Goal: Task Accomplishment & Management: Manage account settings

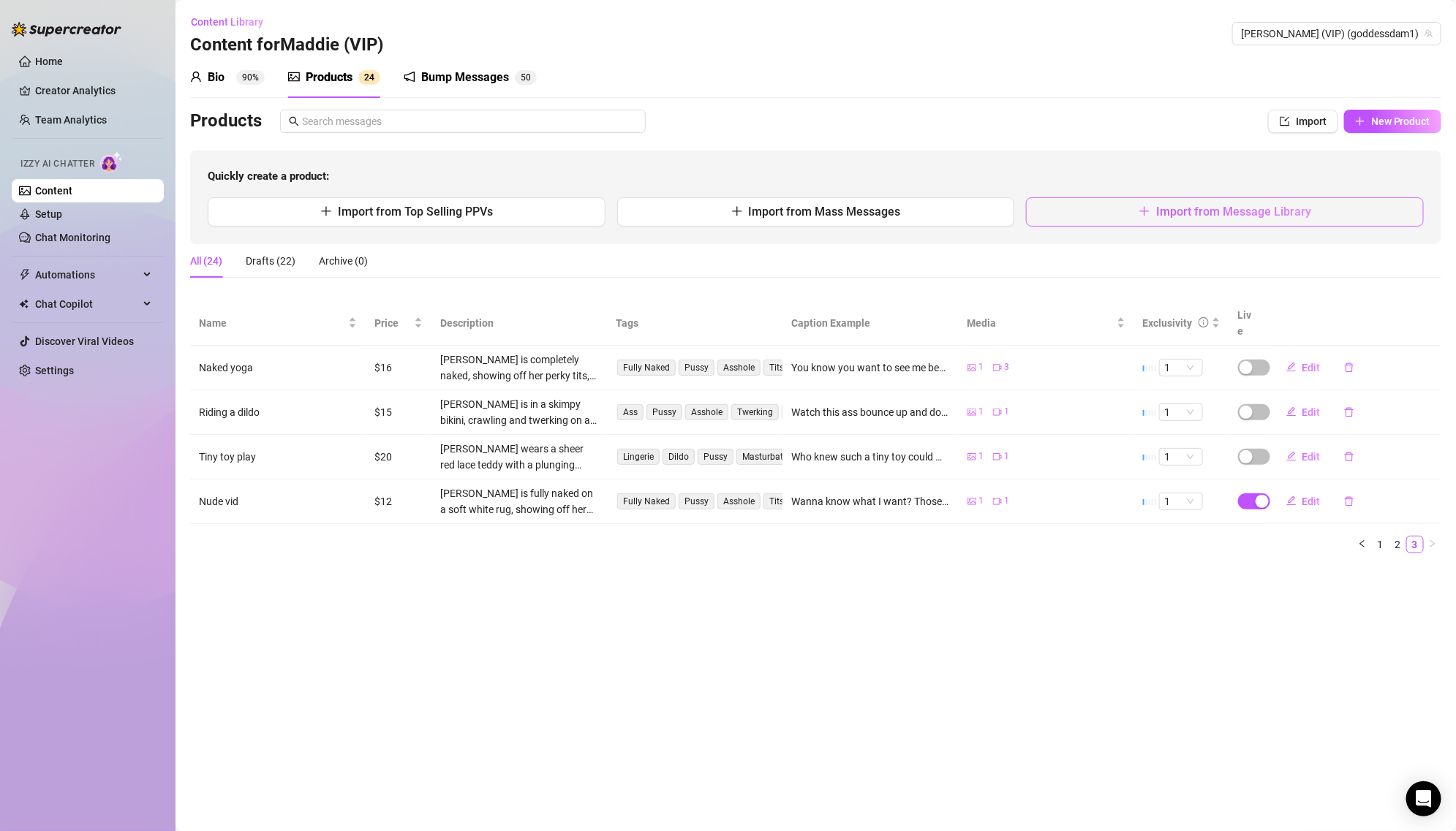
click at [1287, 211] on span "Import from Message Library" at bounding box center [1233, 211] width 155 height 13
type textarea "Type your message here..."
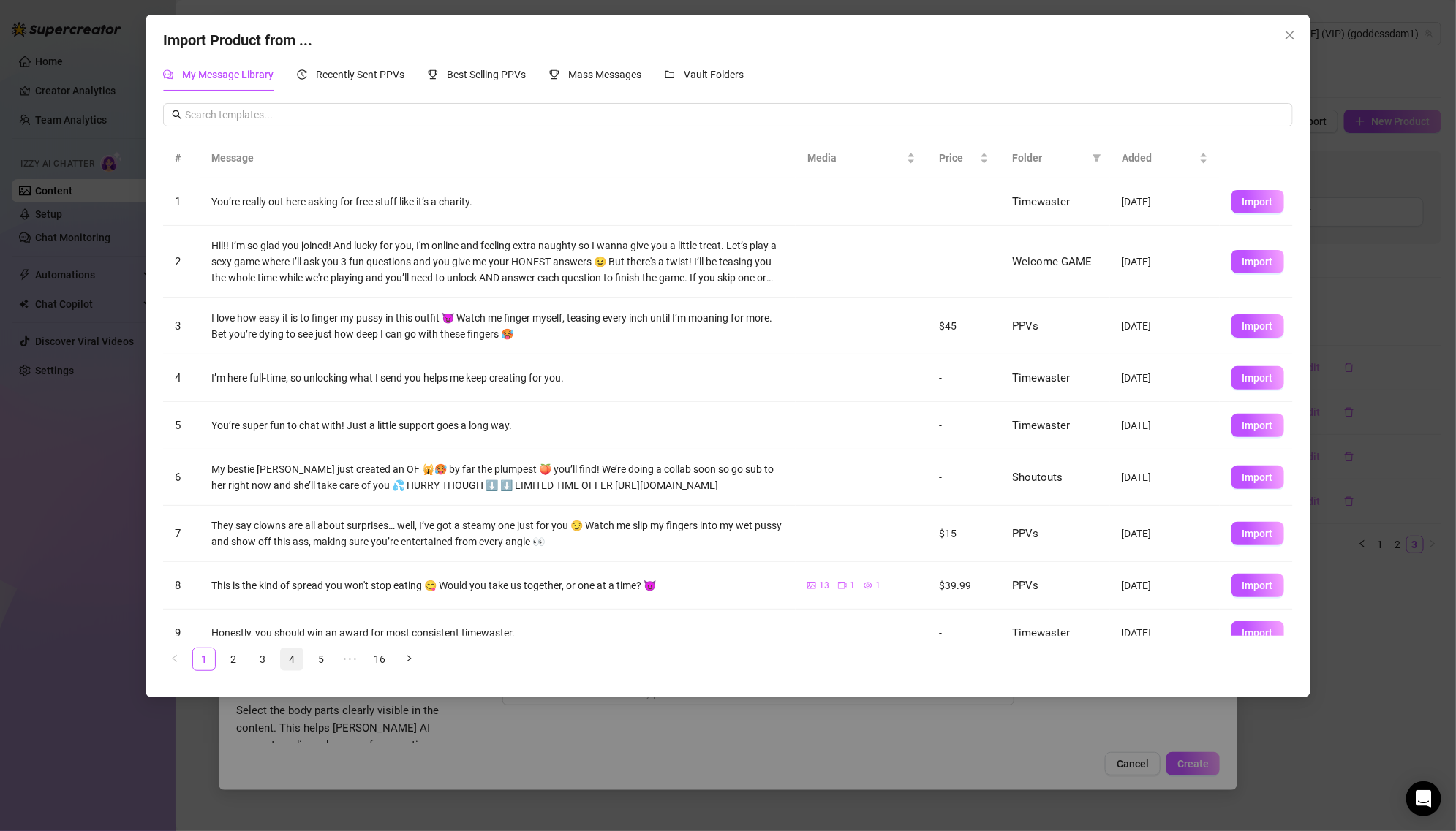
click at [293, 655] on link "4" at bounding box center [292, 659] width 22 height 22
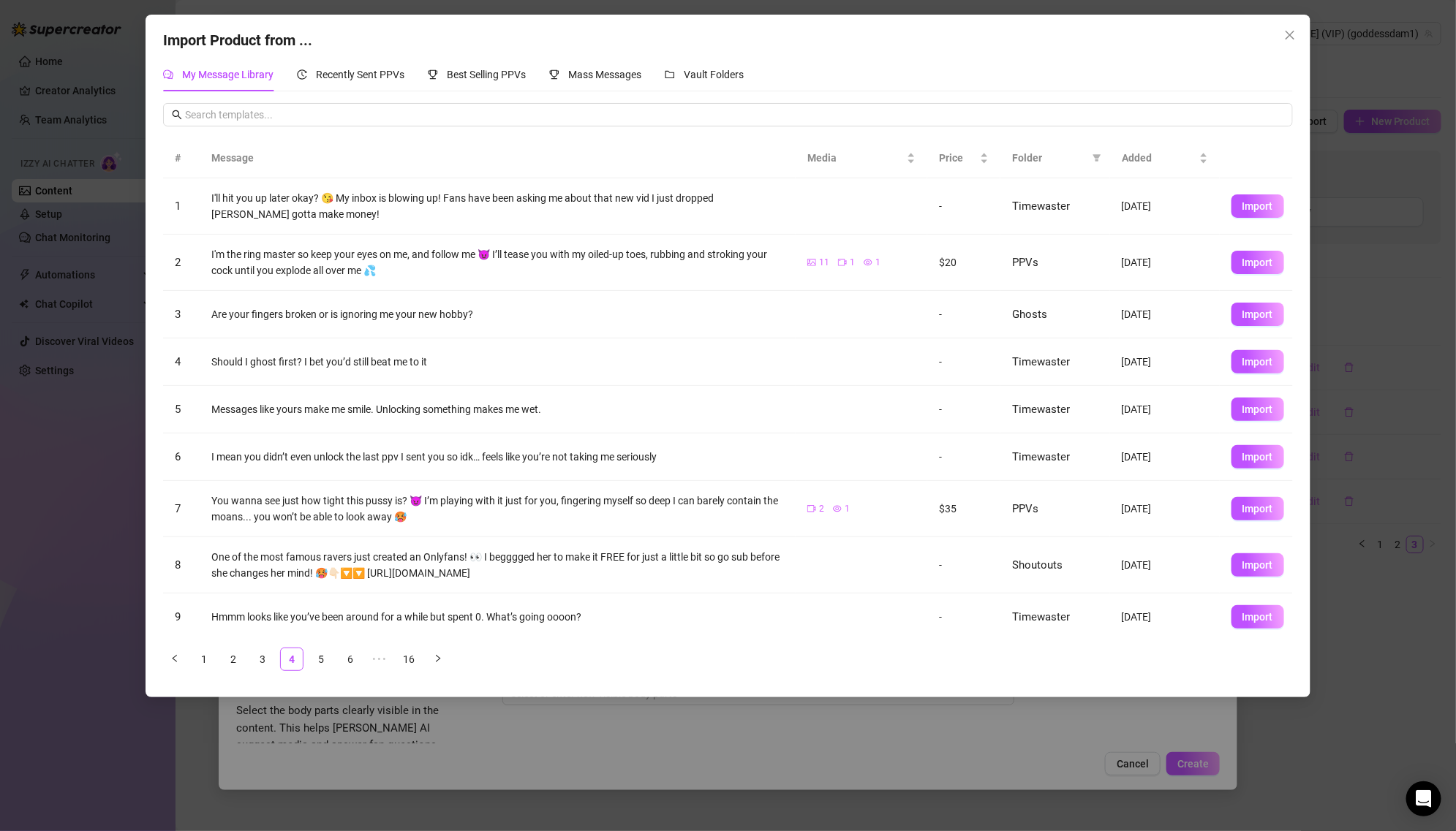
click at [1105, 156] on th "Folder" at bounding box center [1055, 158] width 110 height 40
click at [1097, 157] on icon "filter" at bounding box center [1097, 159] width 8 height 7
click at [1063, 273] on span "PPVs" at bounding box center [1047, 280] width 89 height 16
checkbox input "true"
click at [1076, 375] on button "OK" at bounding box center [1086, 380] width 24 height 18
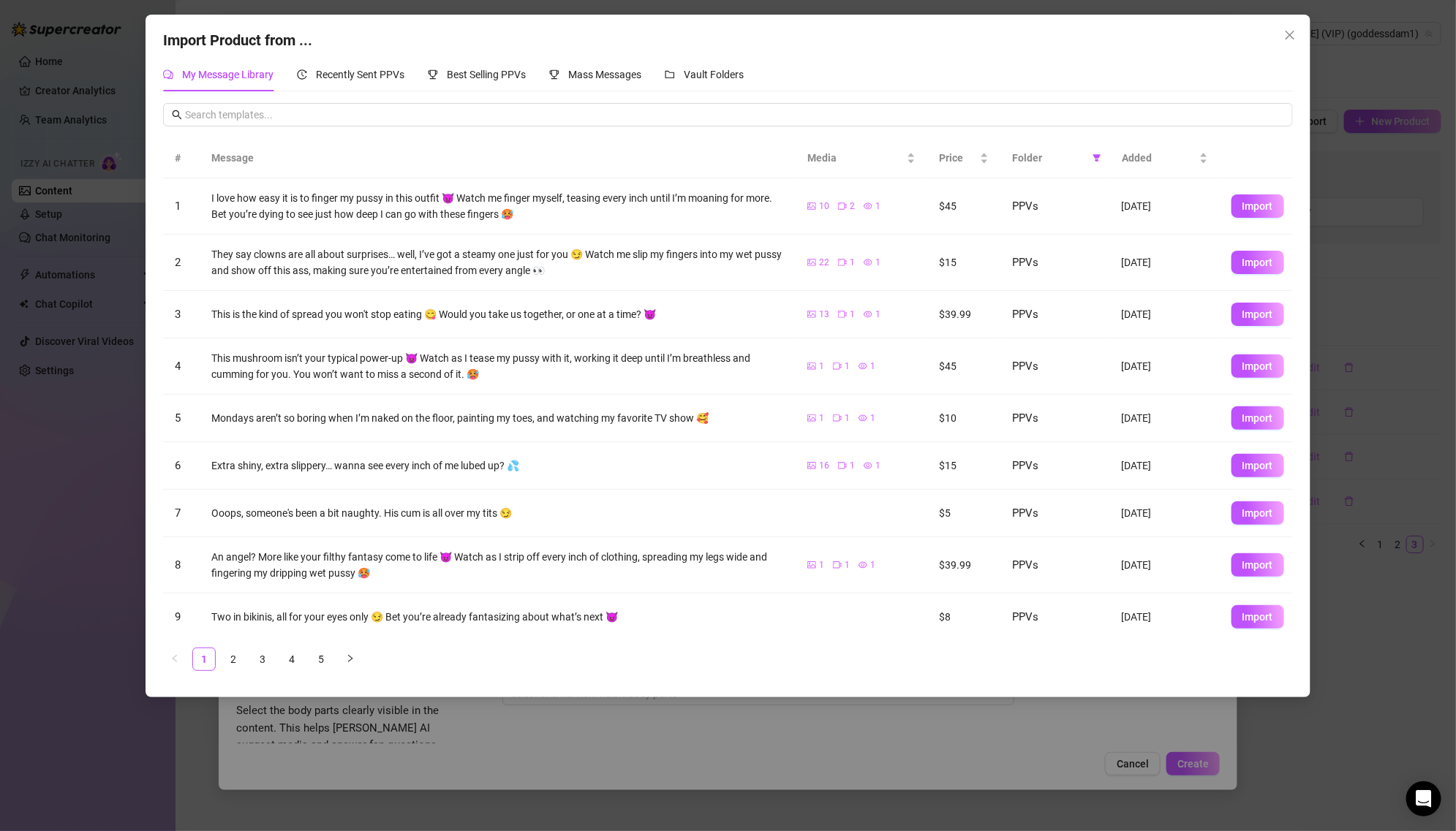
scroll to position [50, 0]
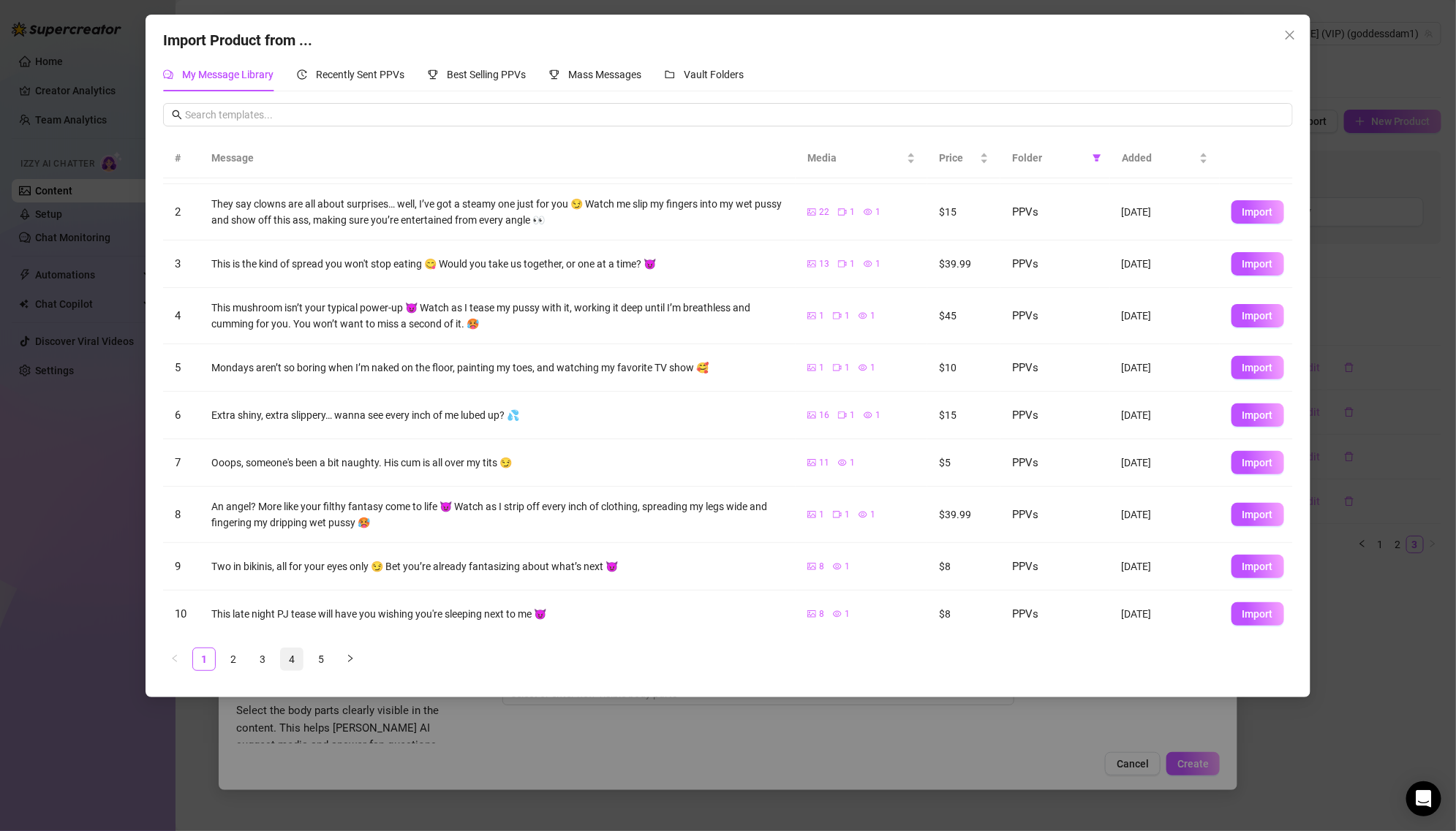
click at [292, 652] on link "4" at bounding box center [292, 659] width 22 height 22
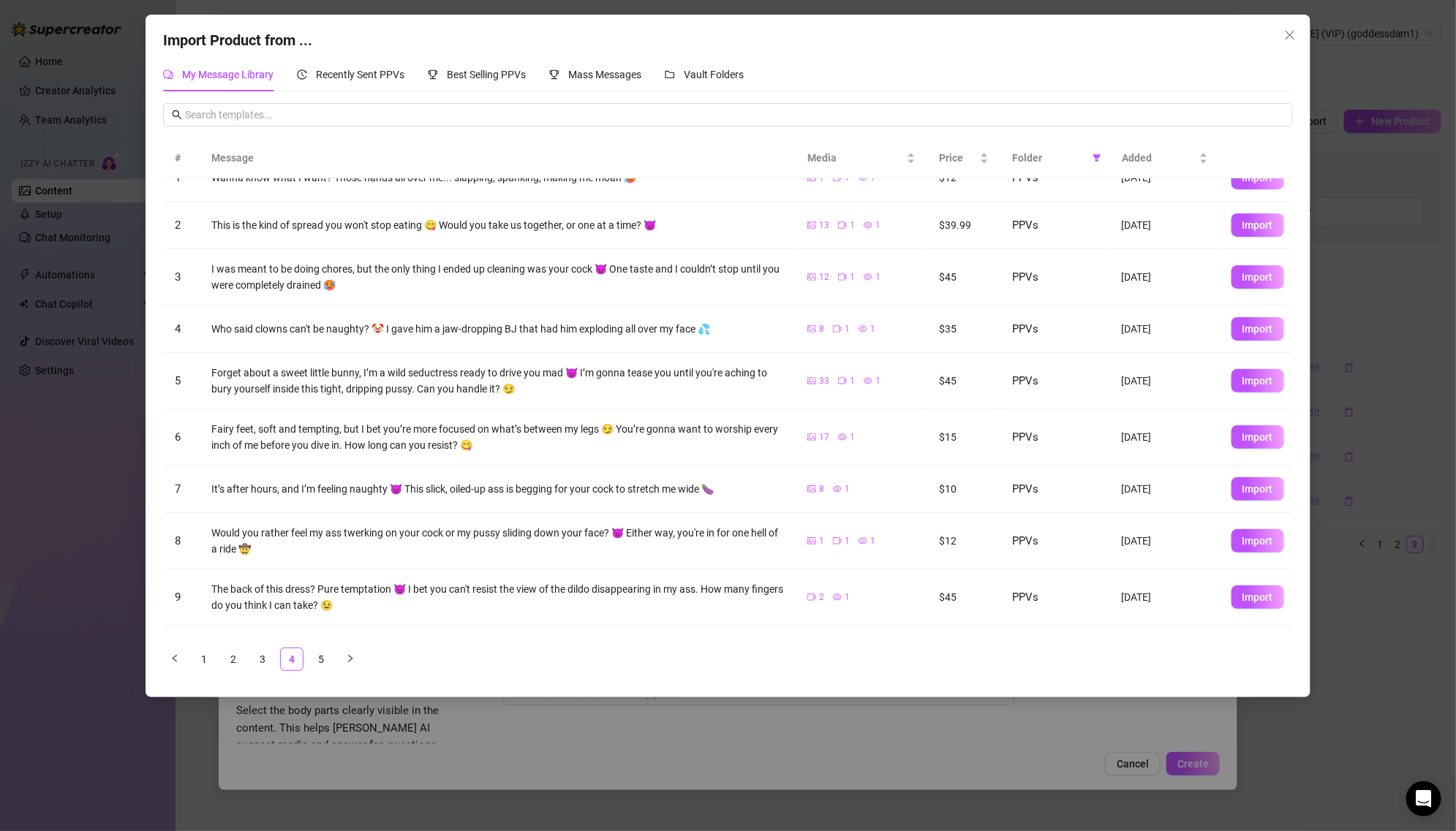
scroll to position [0, 0]
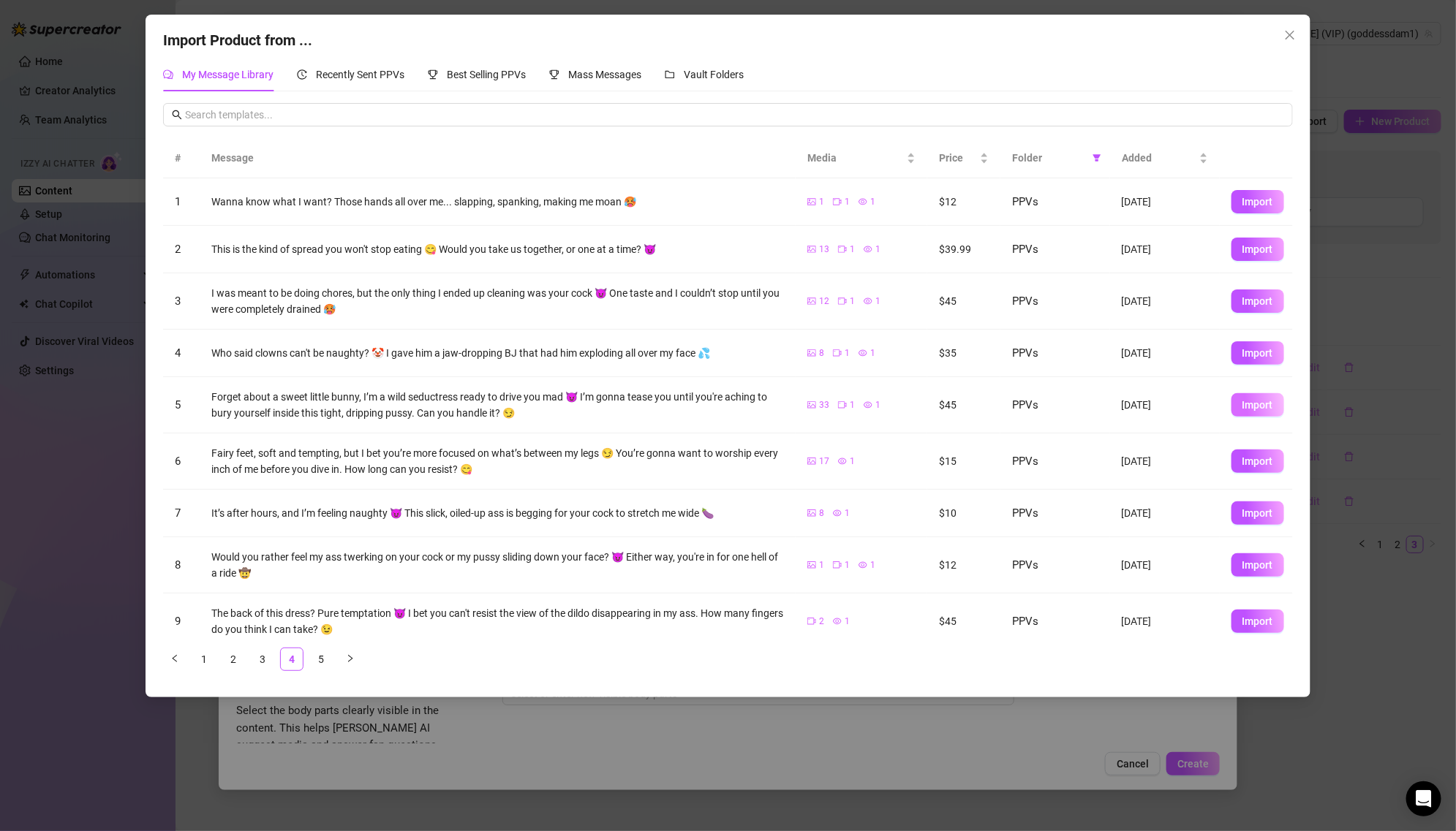
click at [1247, 409] on span "Import" at bounding box center [1257, 404] width 31 height 12
type textarea "Forget about a sweet little bunny, I’m a wild seductress ready to drive you mad…"
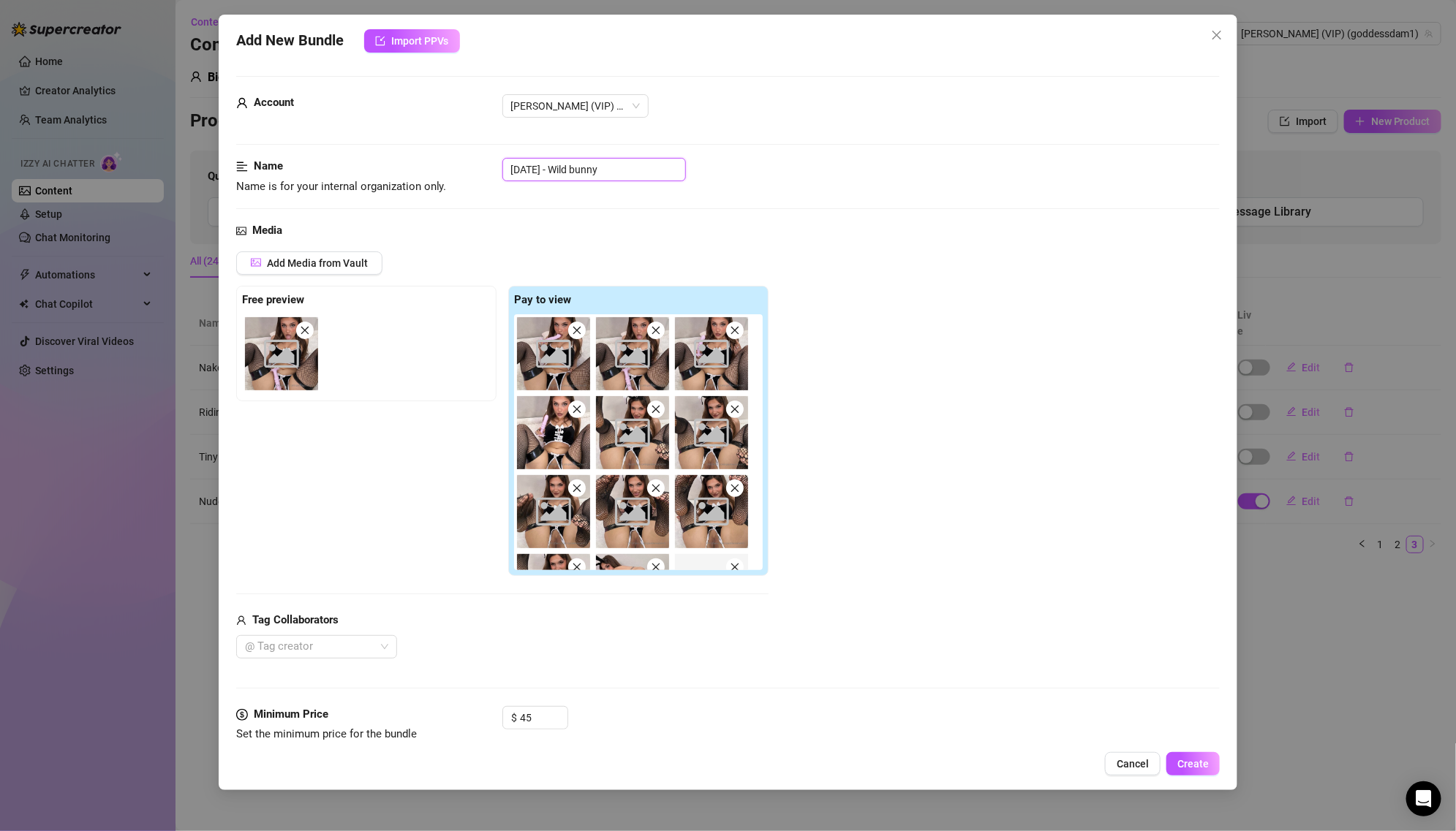
drag, startPoint x: 573, startPoint y: 167, endPoint x: 484, endPoint y: 167, distance: 89.0
click at [484, 167] on div "Name Name is for your internal organization only. [DATE] - Wild bunny" at bounding box center [728, 177] width 984 height 38
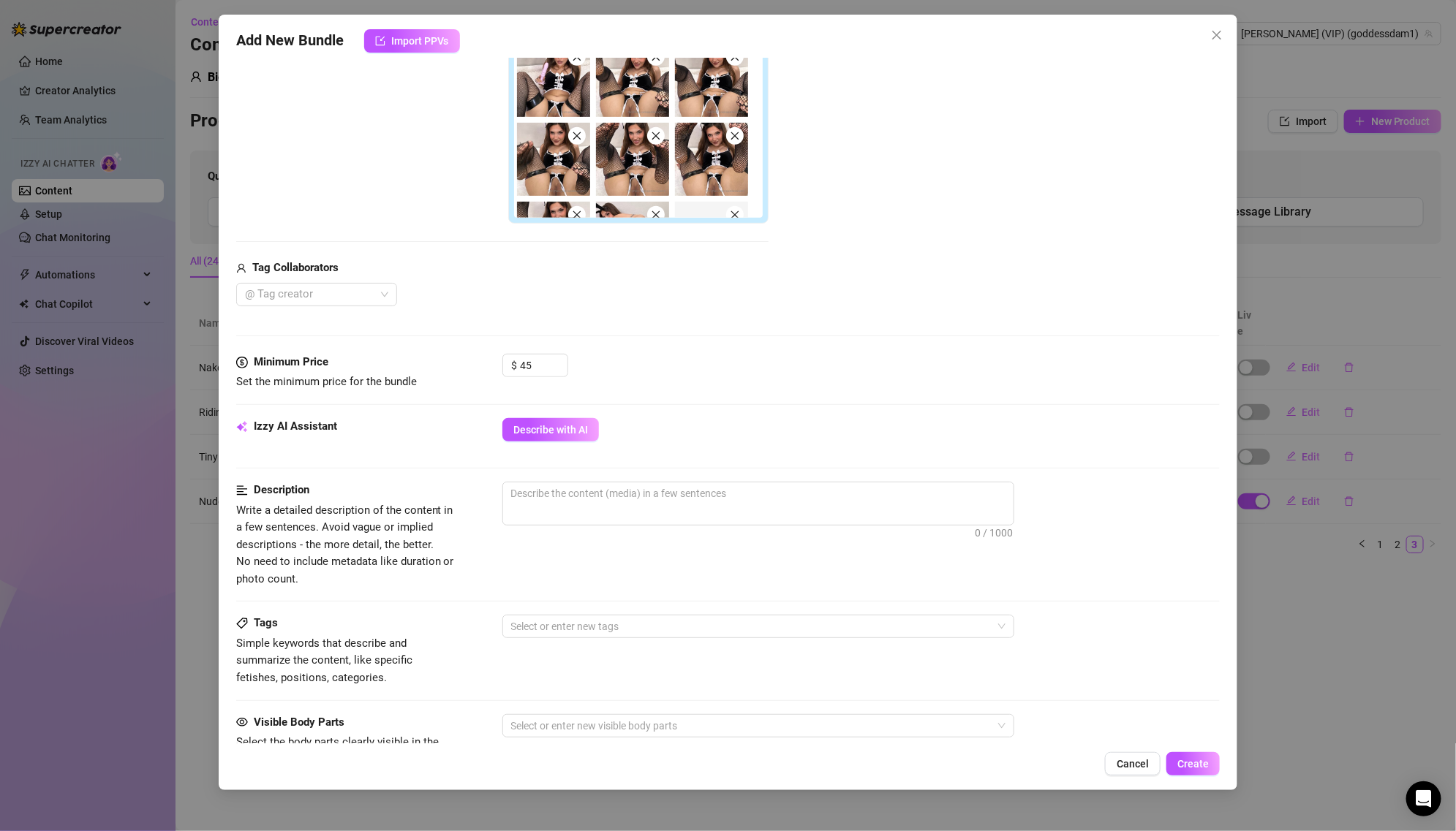
scroll to position [714, 0]
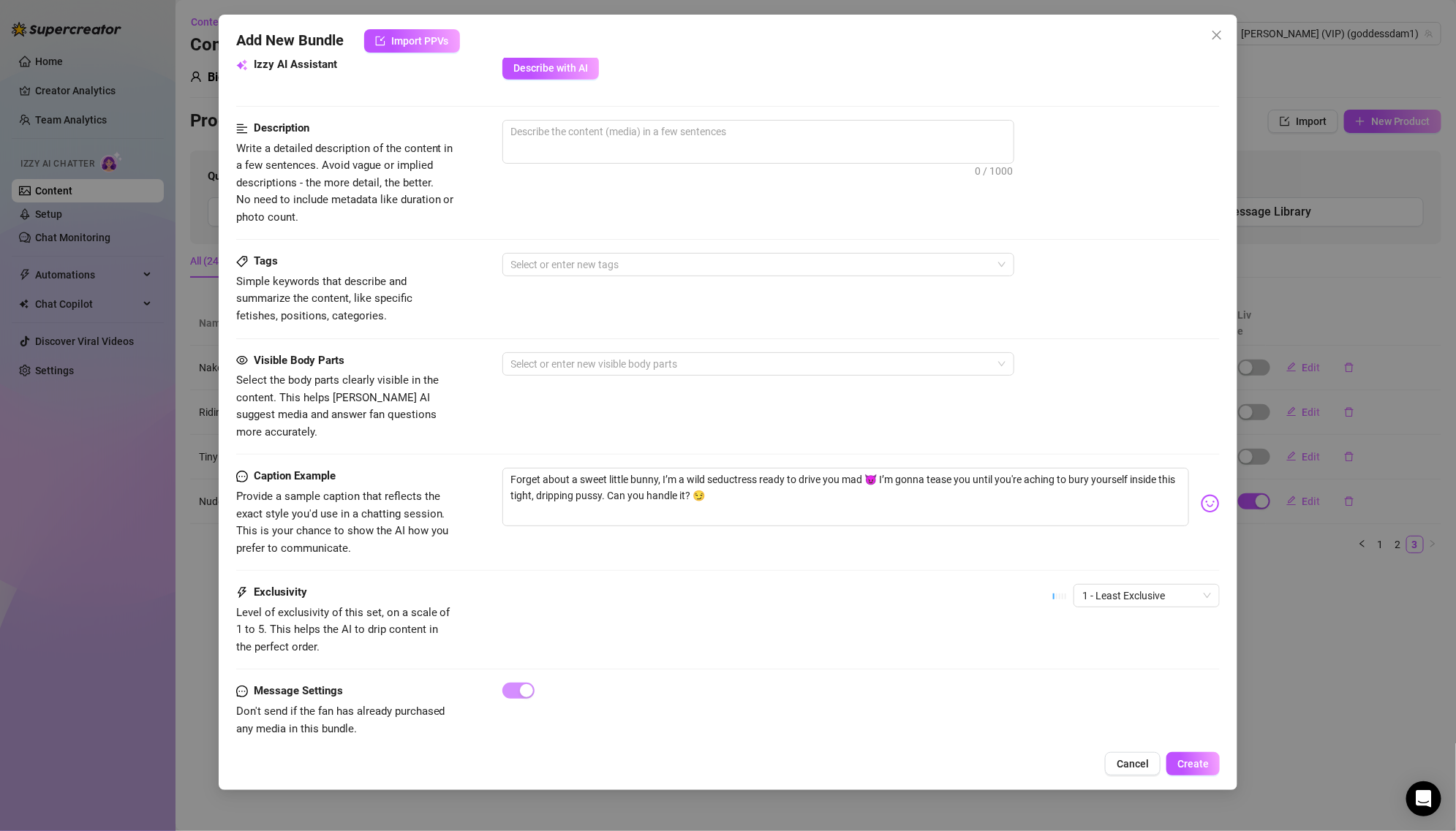
type input "Wild bunny"
click at [544, 55] on div "Add New Bundle Import PPVs Account [PERSON_NAME] (VIP) (@goddessdam1) Name Name…" at bounding box center [728, 402] width 1019 height 776
click at [541, 68] on span "Describe with AI" at bounding box center [550, 67] width 75 height 12
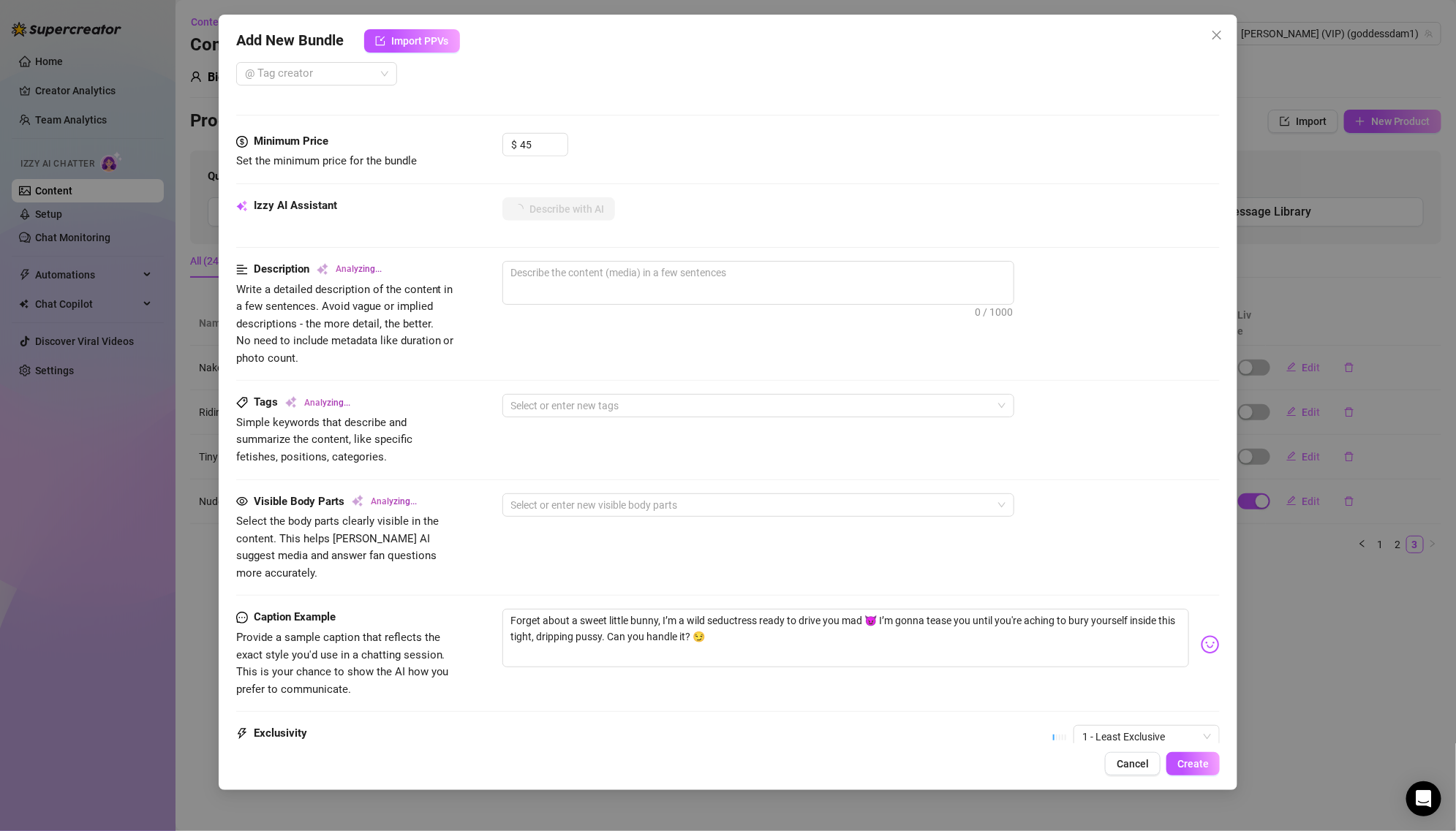
scroll to position [536, 0]
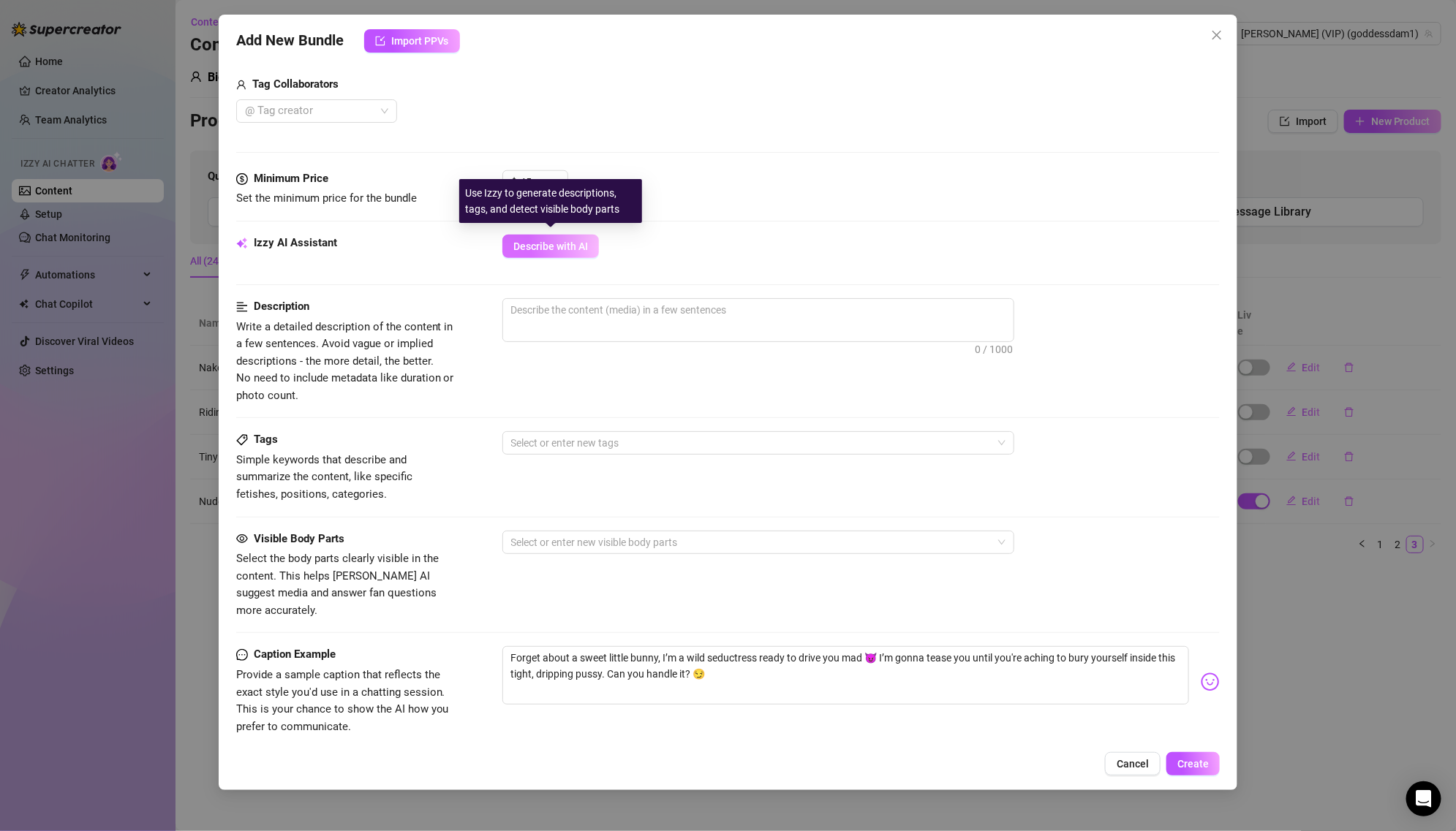
click at [573, 246] on span "Describe with AI" at bounding box center [550, 246] width 75 height 12
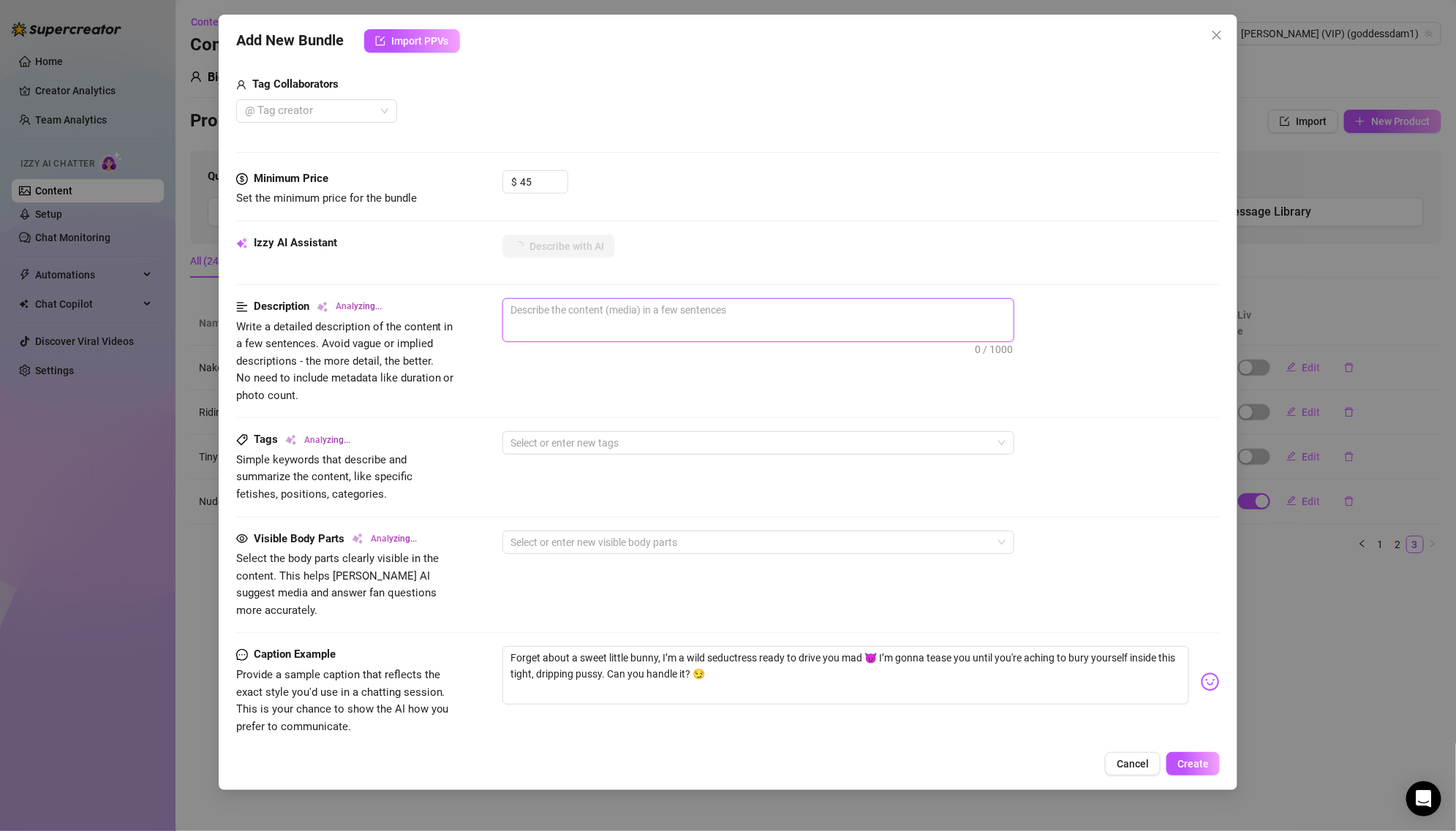
click at [580, 304] on textarea at bounding box center [758, 310] width 510 height 22
click at [572, 227] on div "Minimum Price Set the minimum price for the bundle $ 45" at bounding box center [728, 203] width 984 height 65
click at [566, 230] on div "Minimum Price Set the minimum price for the bundle $ 45" at bounding box center [728, 203] width 984 height 65
click at [559, 243] on span "Describe with AI" at bounding box center [550, 246] width 75 height 12
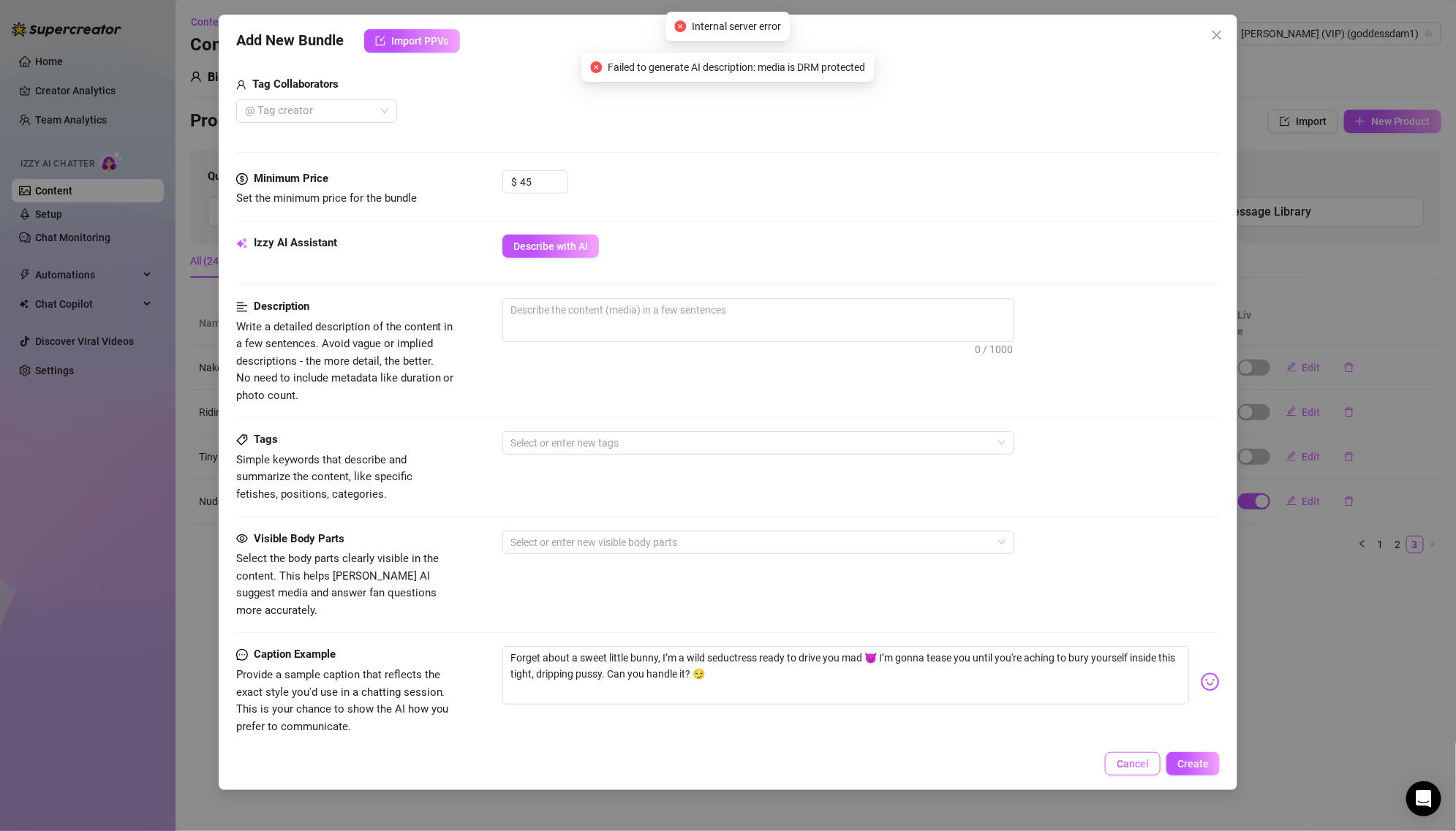
click at [1131, 764] on span "Cancel" at bounding box center [1133, 764] width 32 height 12
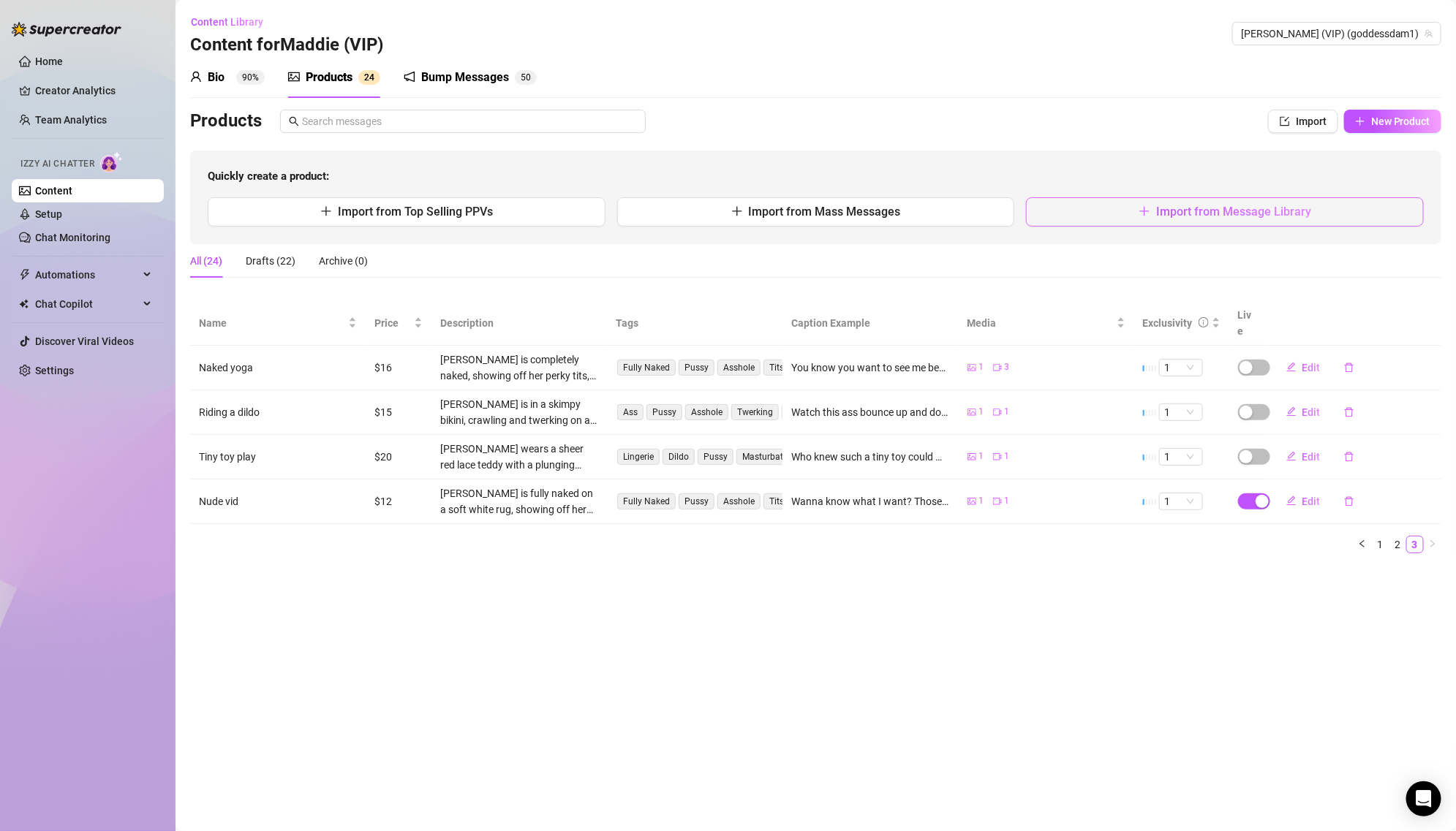
click at [1243, 214] on span "Import from Message Library" at bounding box center [1233, 211] width 155 height 13
type textarea "Type your message here..."
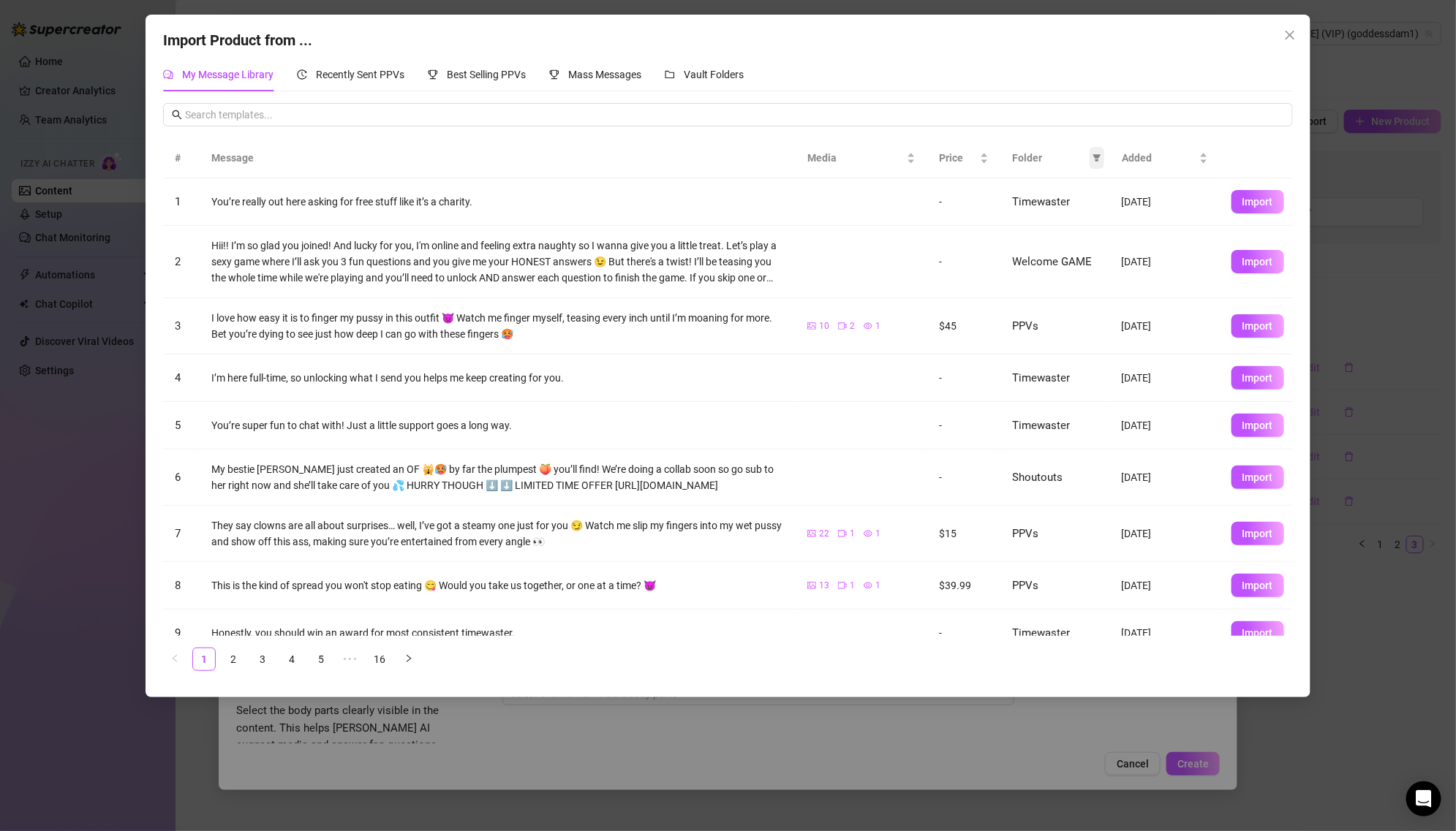
click at [1100, 155] on icon "filter" at bounding box center [1097, 159] width 8 height 7
click at [1049, 280] on span "PPVs" at bounding box center [1047, 280] width 89 height 16
checkbox input "true"
click at [1086, 374] on span "OK" at bounding box center [1085, 379] width 13 height 12
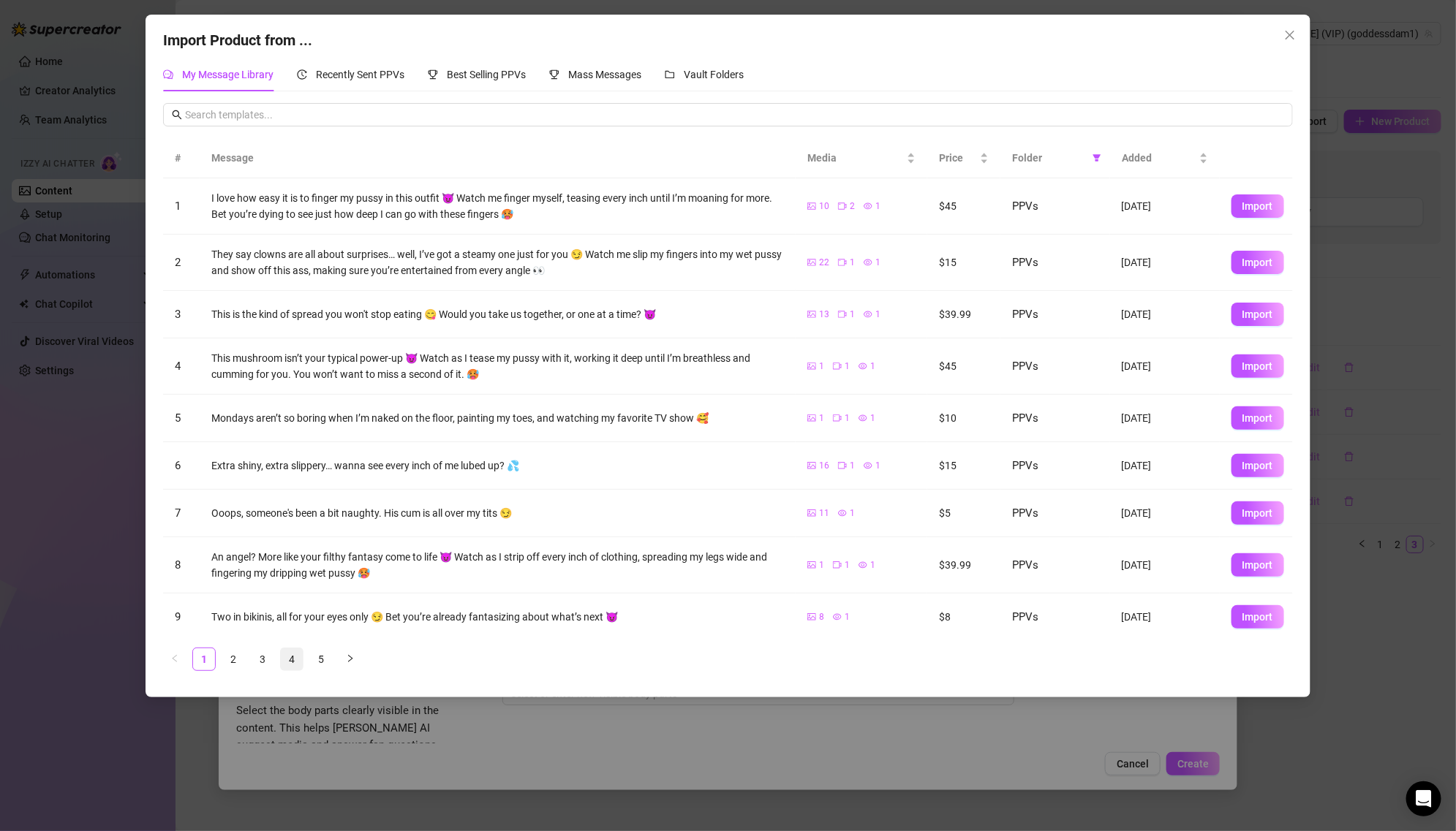
click at [293, 662] on link "4" at bounding box center [292, 659] width 22 height 22
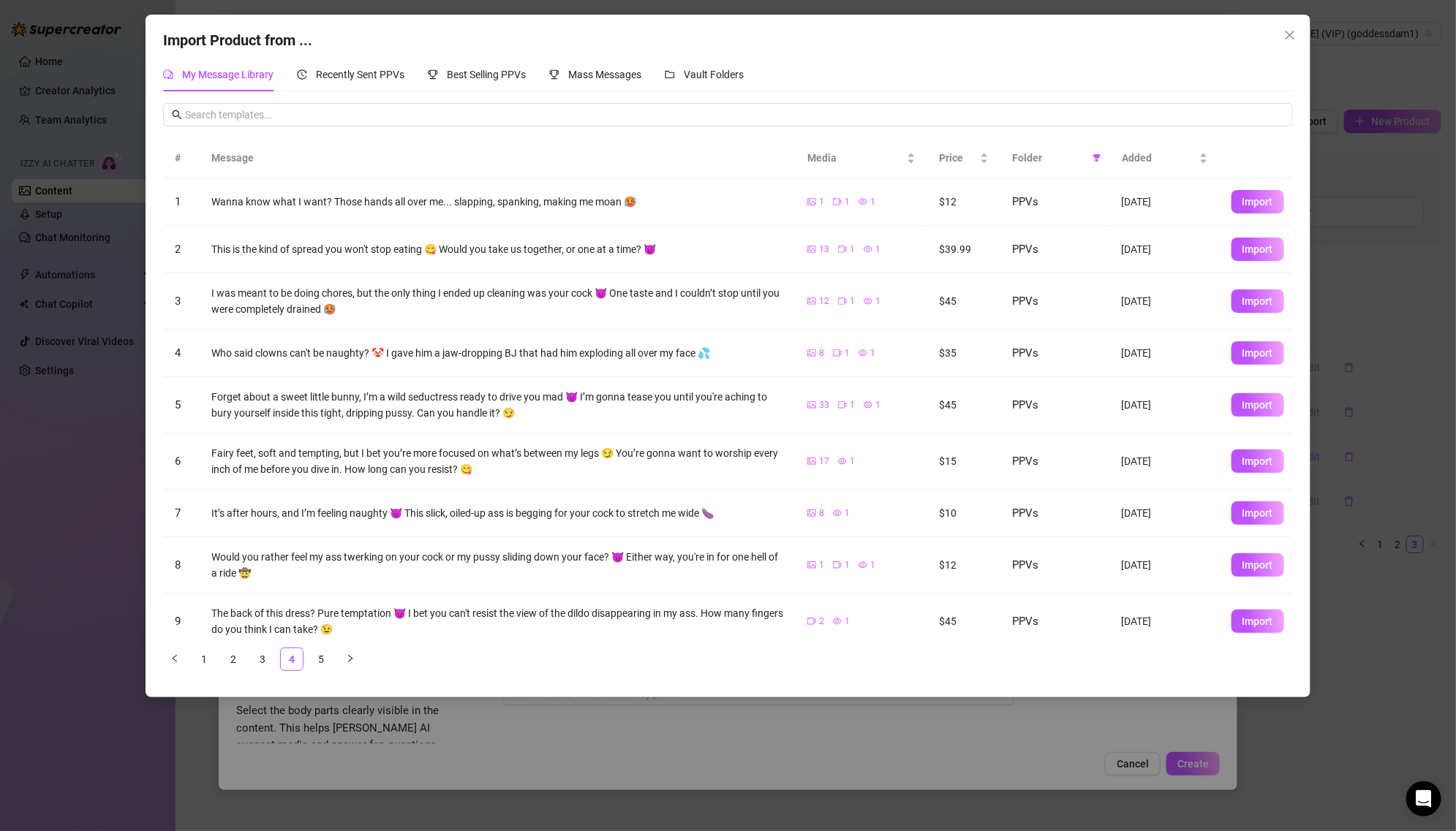
scroll to position [68, 0]
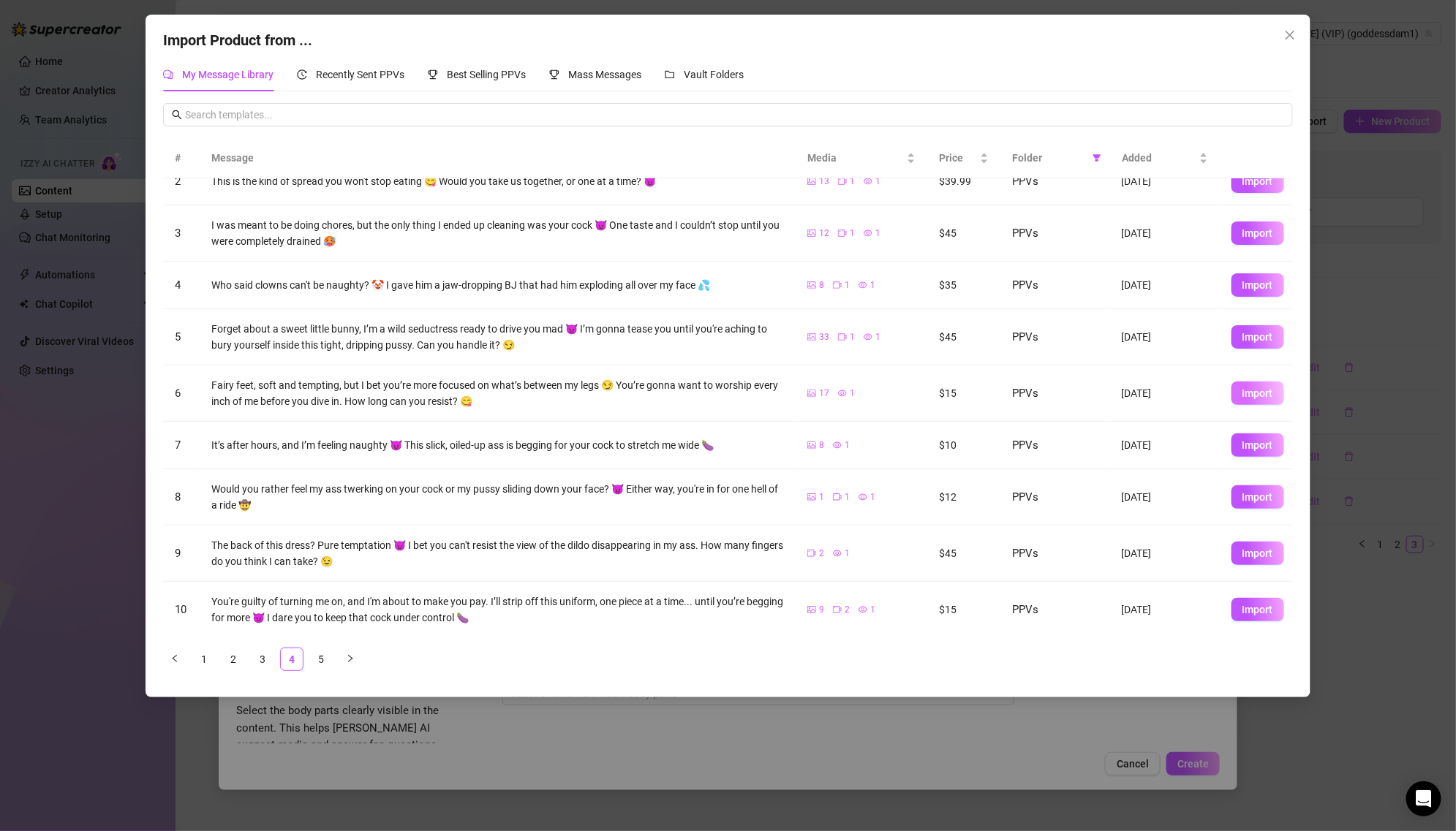
click at [1242, 391] on span "Import" at bounding box center [1257, 393] width 31 height 12
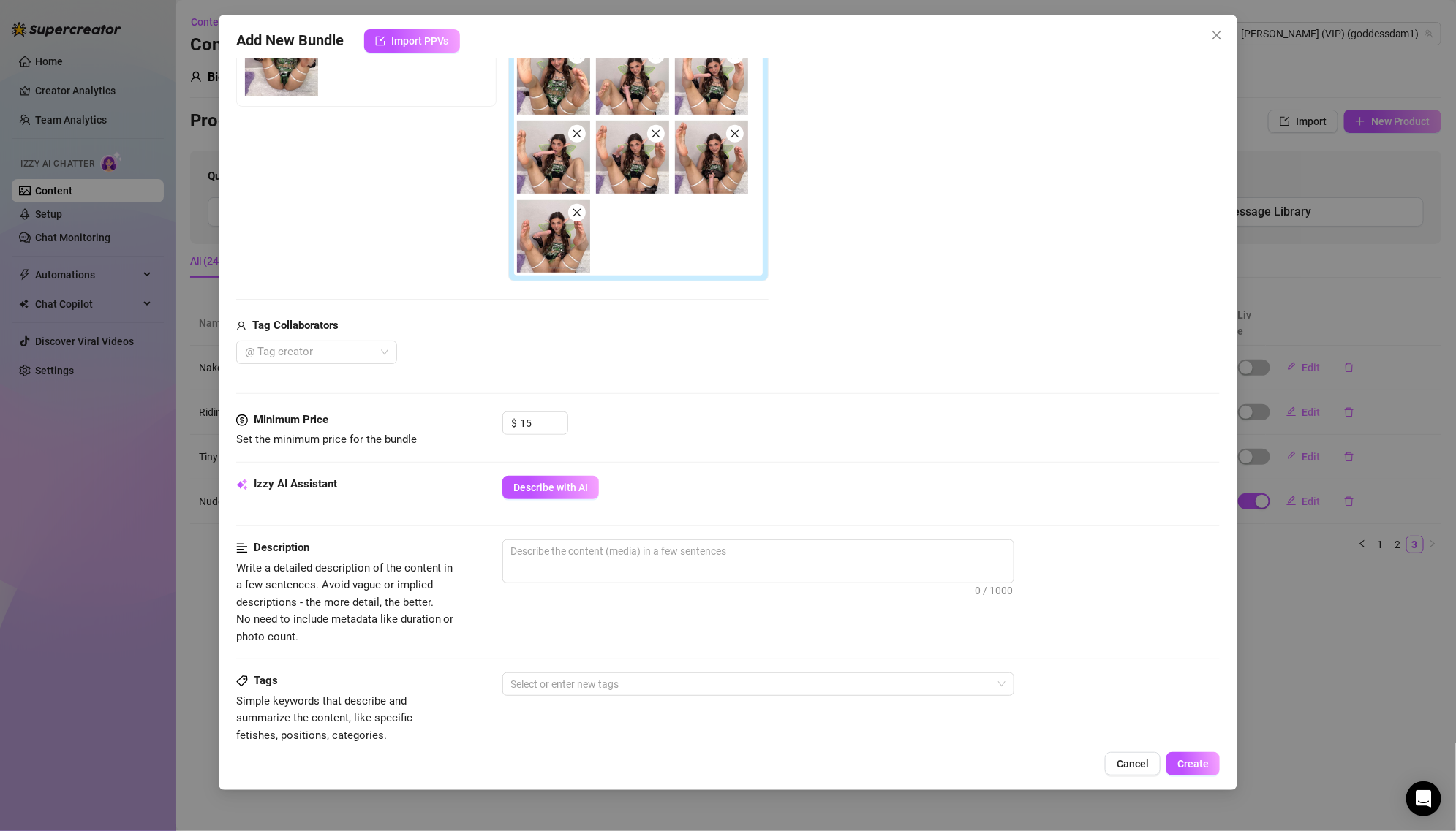
scroll to position [350, 0]
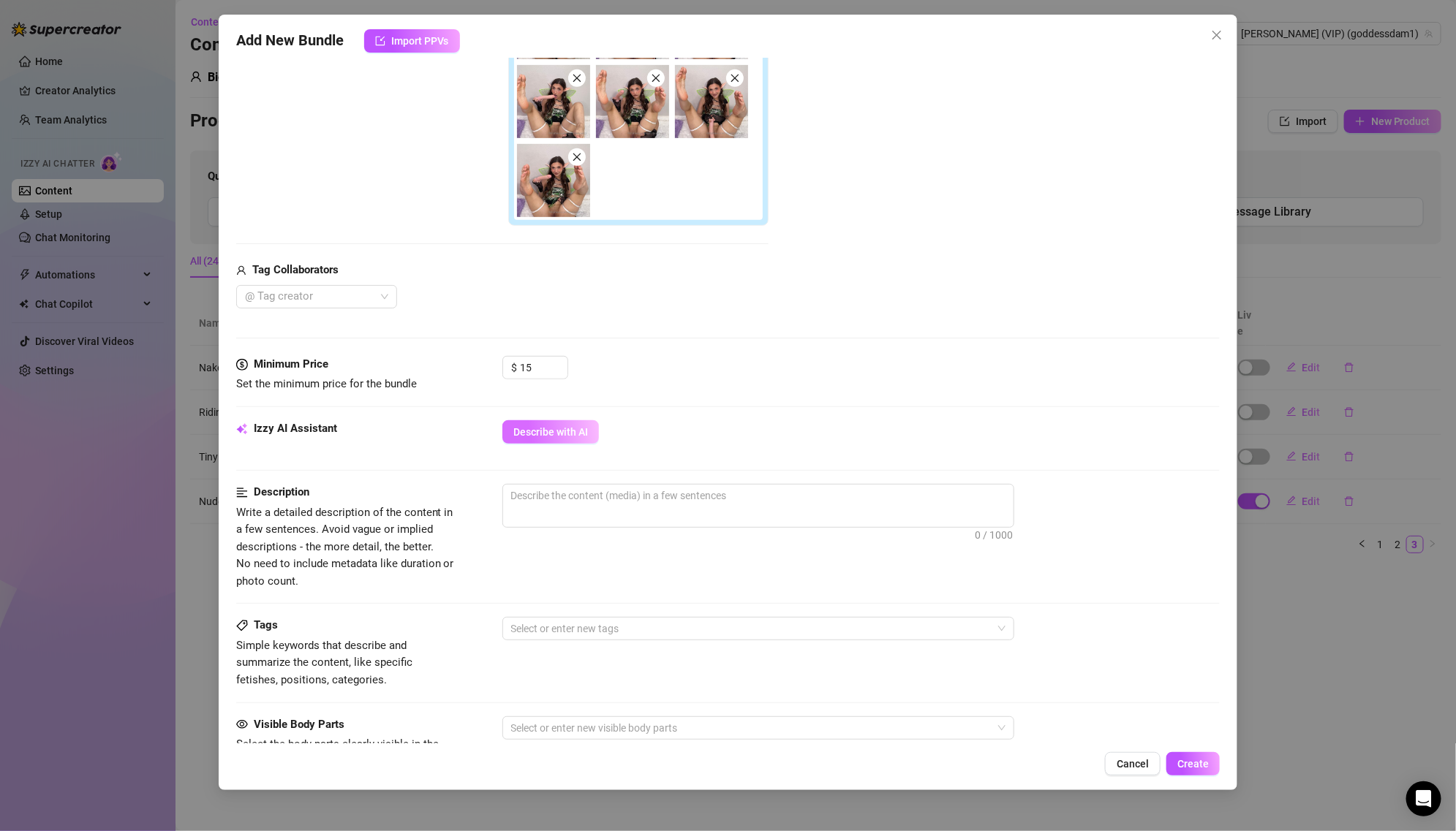
click at [550, 435] on span "Describe with AI" at bounding box center [550, 432] width 75 height 12
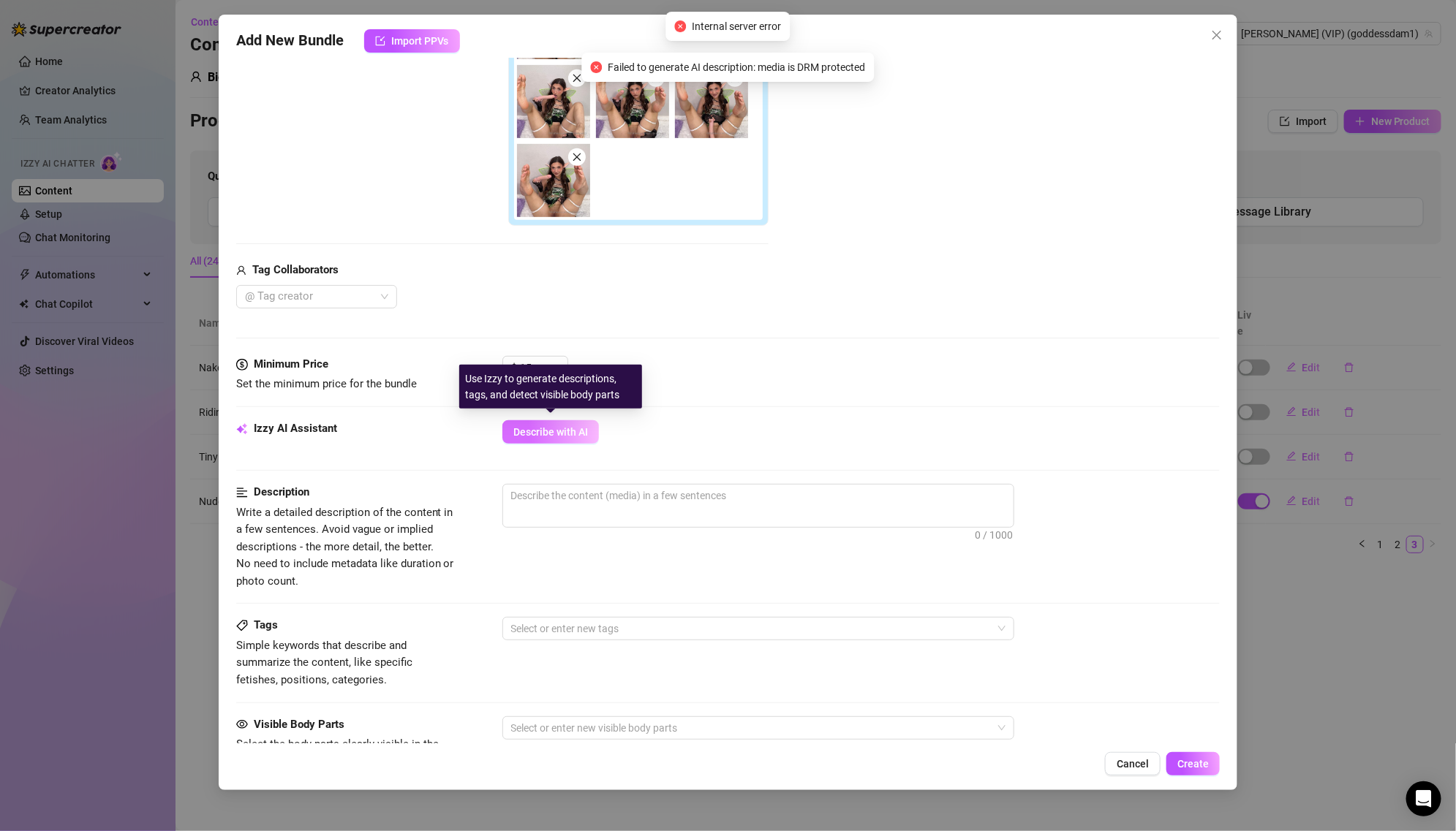
click at [550, 435] on span "Describe with AI" at bounding box center [550, 432] width 75 height 12
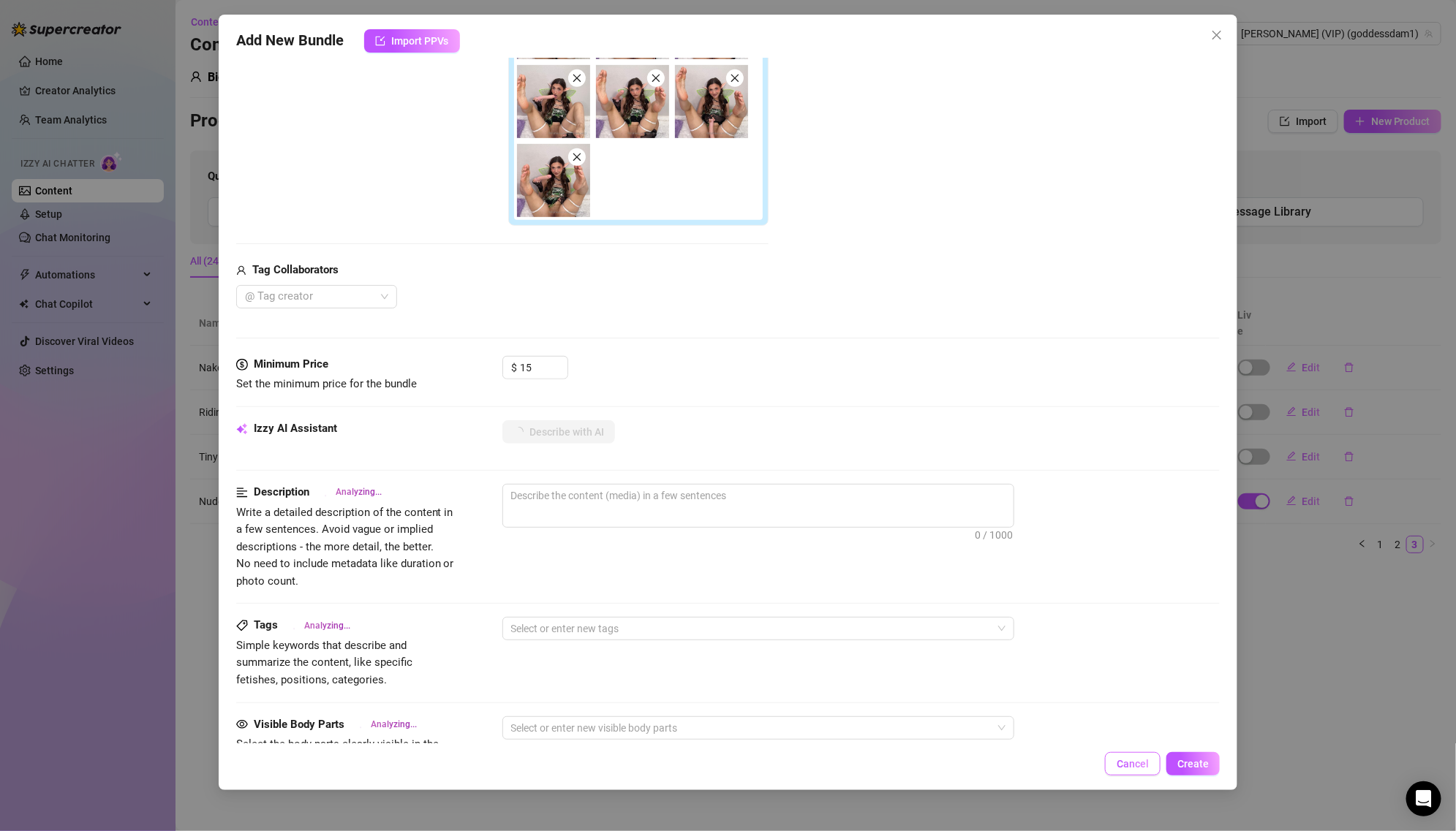
click at [1125, 758] on span "Cancel" at bounding box center [1133, 764] width 32 height 12
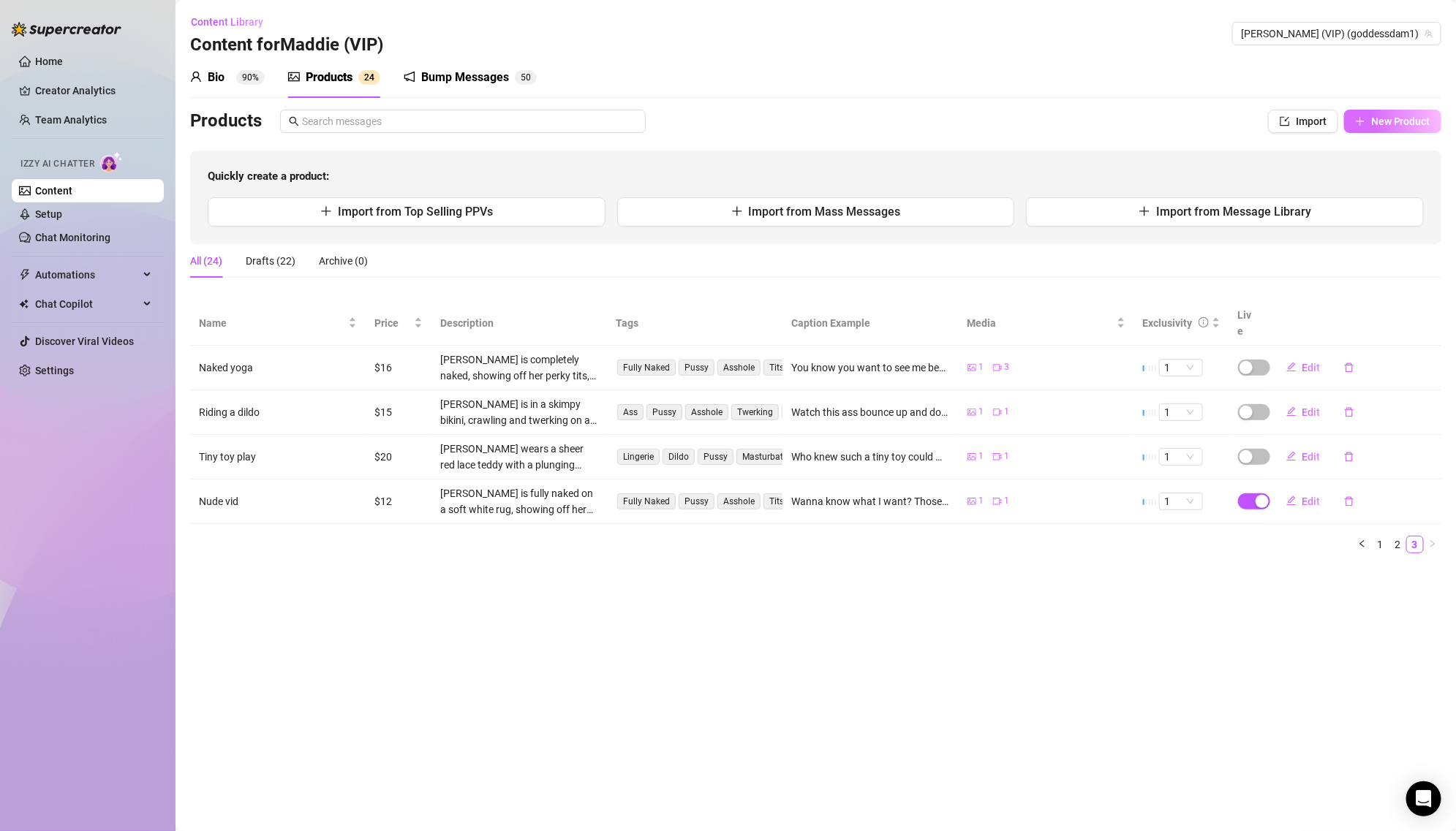
click at [1368, 117] on button "New Product" at bounding box center [1392, 121] width 97 height 23
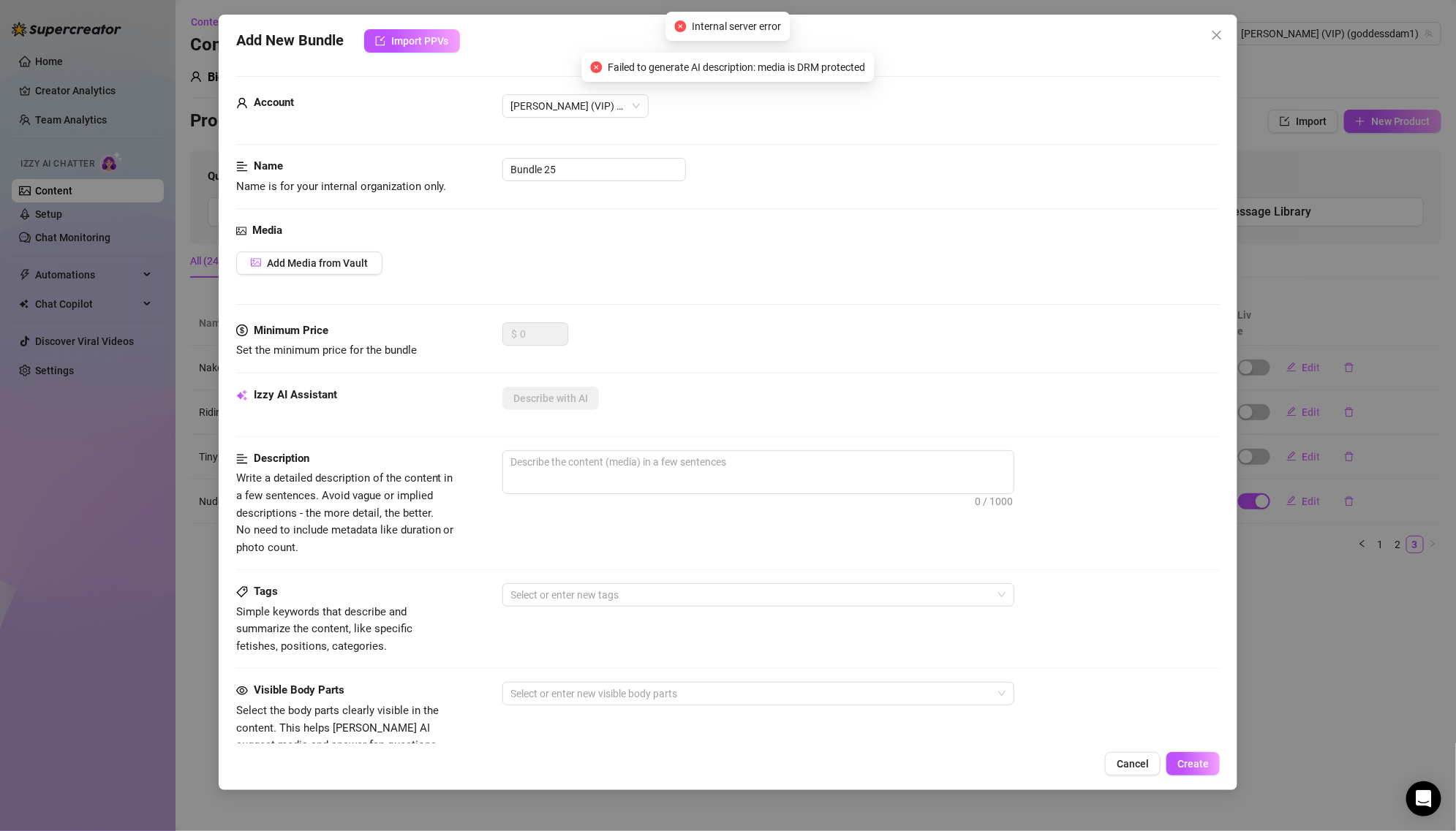
click at [1452, 451] on div "Add New Bundle Import PPVs Account [PERSON_NAME] (VIP) (@goddessdam1) Name Name…" at bounding box center [728, 415] width 1456 height 831
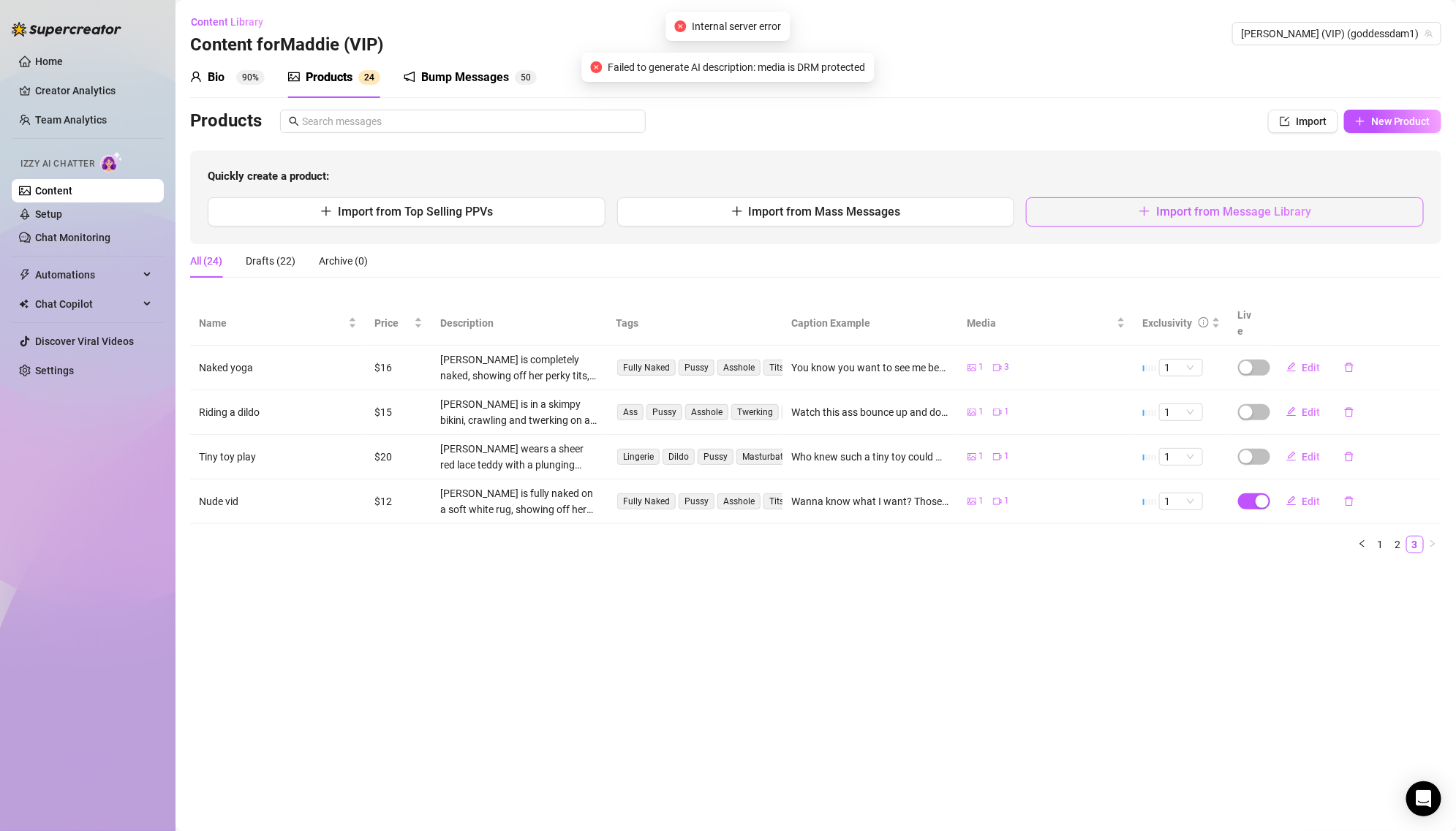
click at [1270, 211] on span "Import from Message Library" at bounding box center [1233, 211] width 155 height 13
type textarea "Type your message here..."
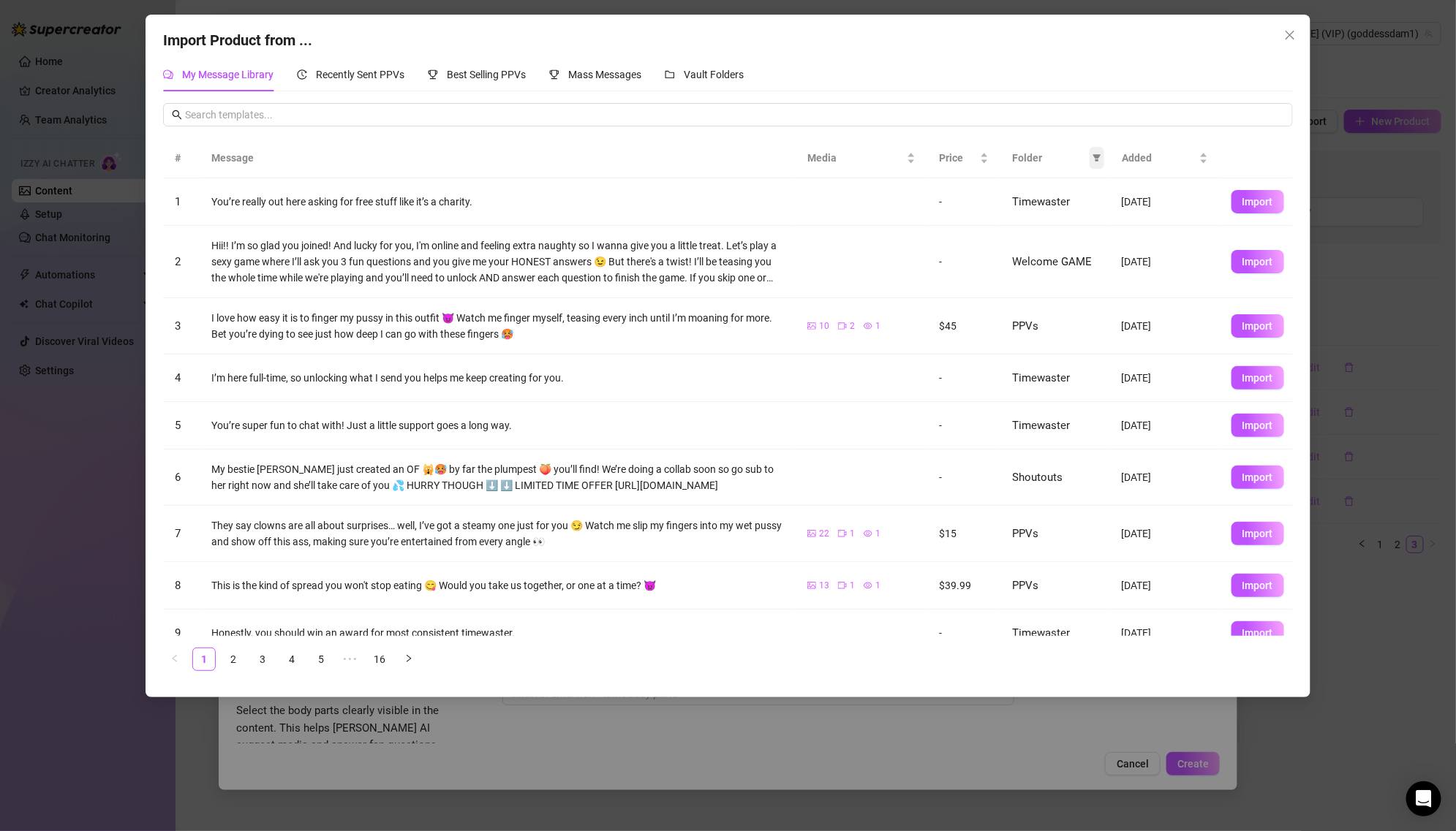
click at [1099, 155] on icon "filter" at bounding box center [1097, 159] width 8 height 7
click at [1045, 282] on span "PPVs" at bounding box center [1047, 280] width 89 height 16
checkbox input "true"
click at [1075, 371] on button "OK" at bounding box center [1086, 380] width 24 height 18
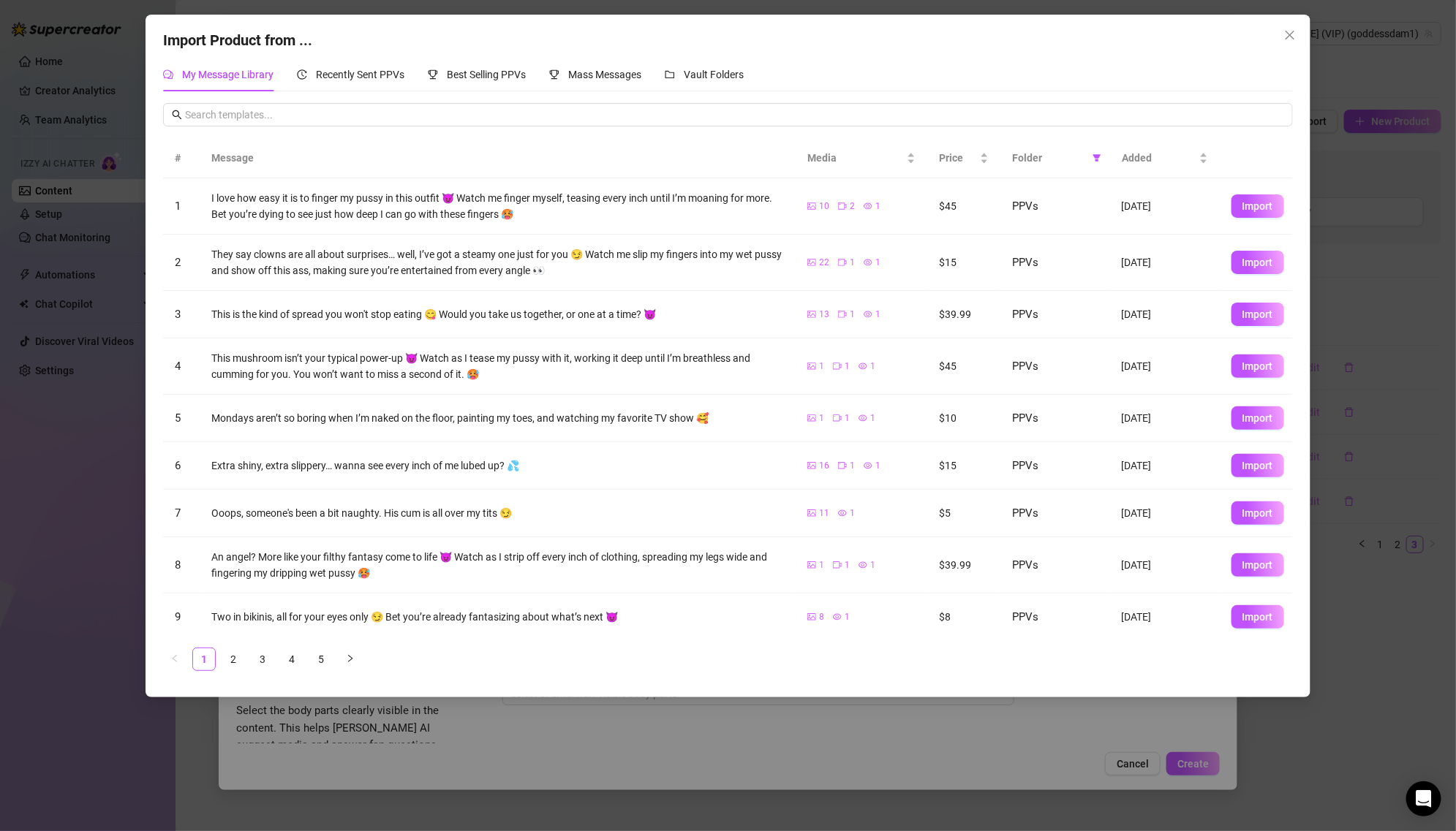
scroll to position [50, 0]
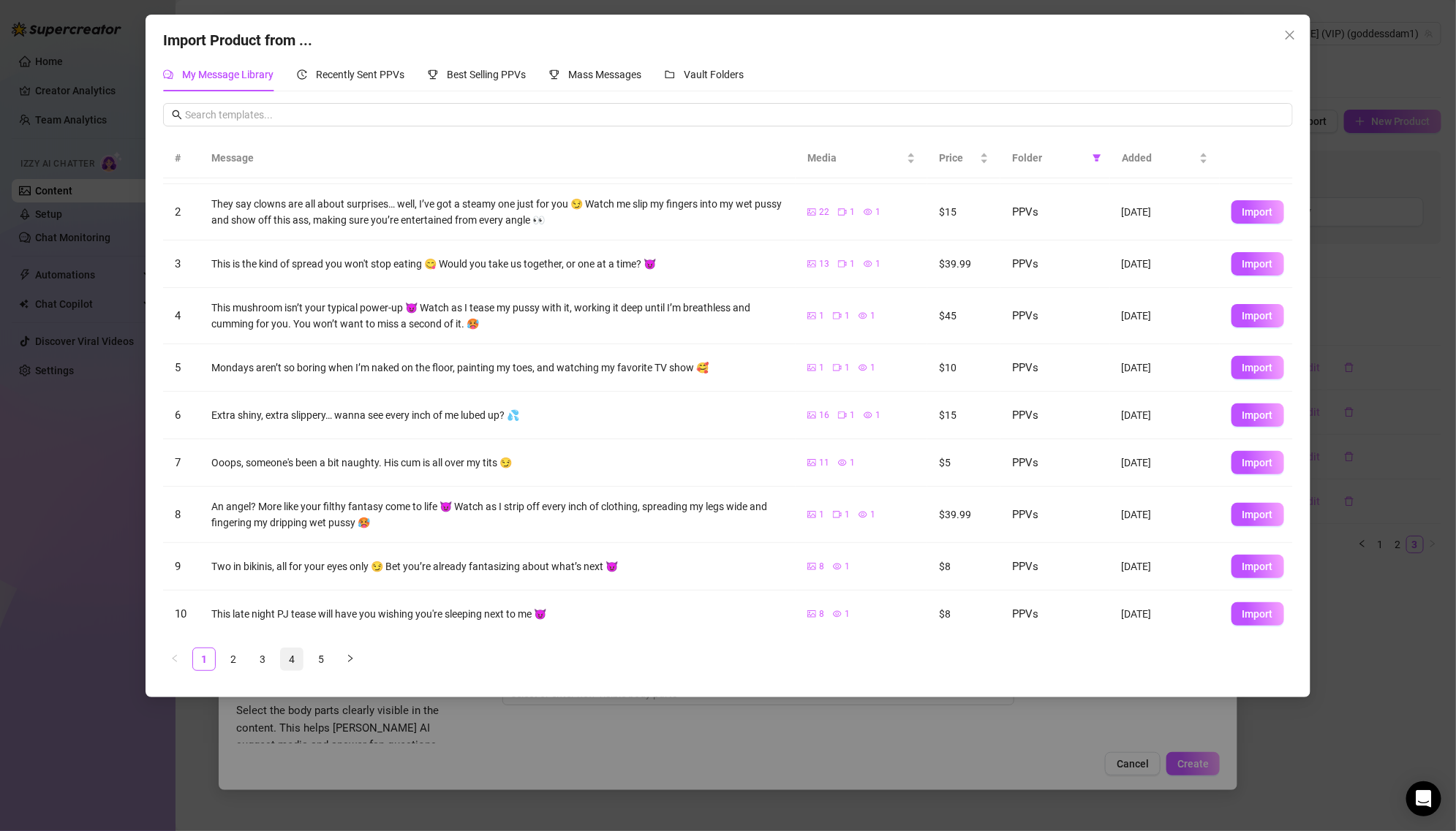
click at [295, 659] on link "4" at bounding box center [292, 659] width 22 height 22
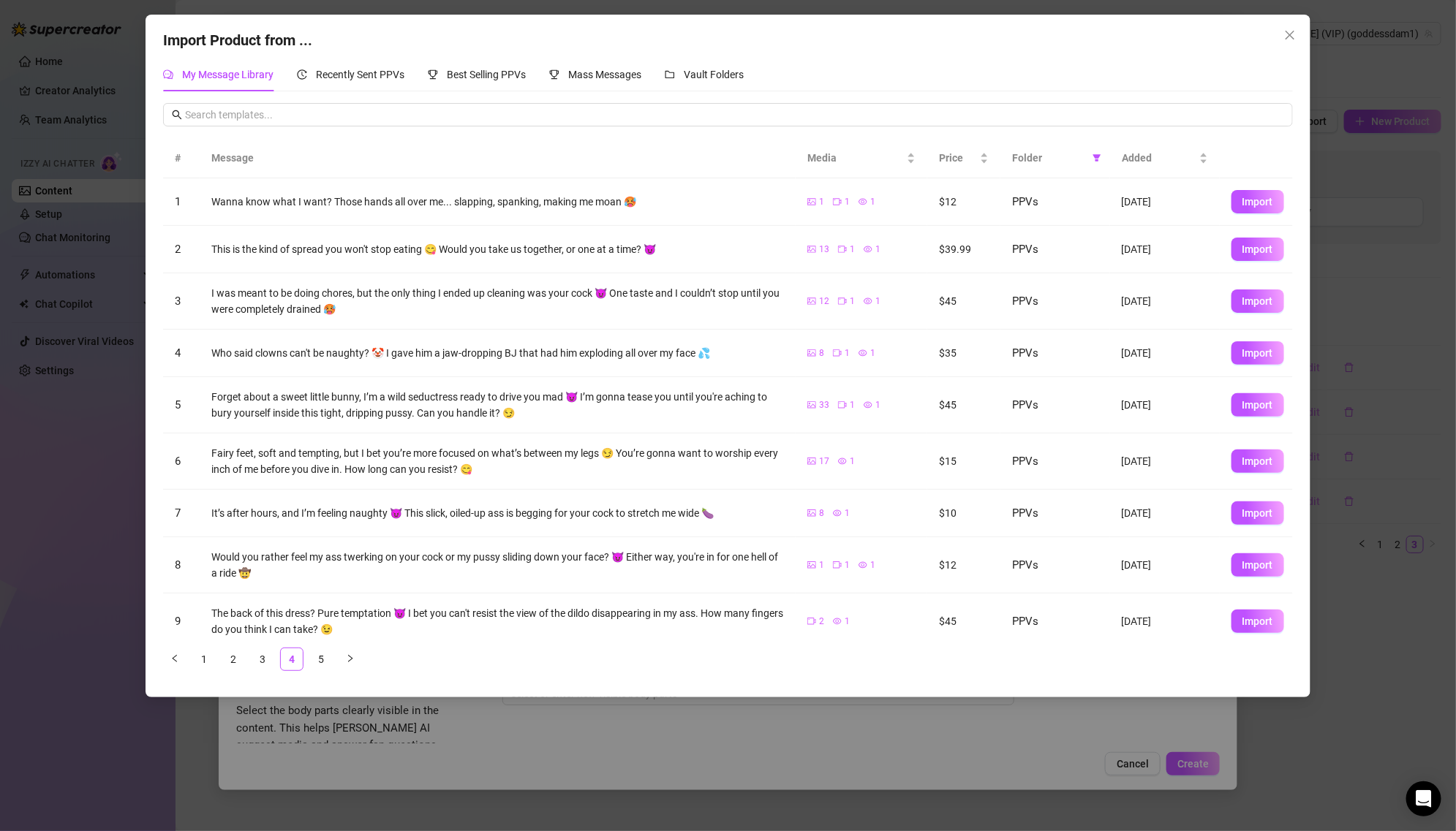
scroll to position [68, 0]
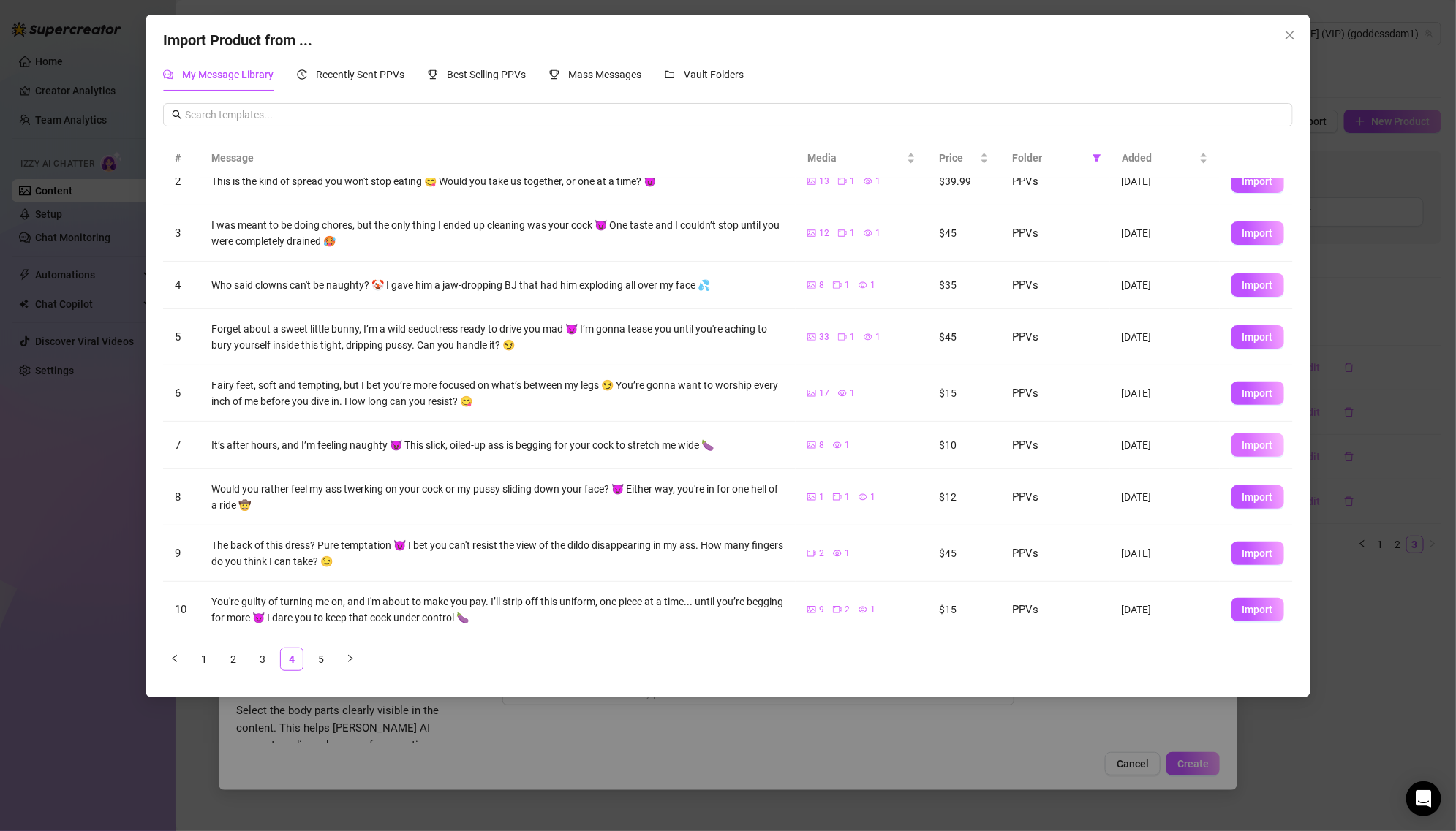
click at [1243, 434] on button "Import" at bounding box center [1257, 446] width 53 height 23
type textarea "It’s after hours, and I’m feeling naughty 😈 This slick, oiled-up ass is begging…"
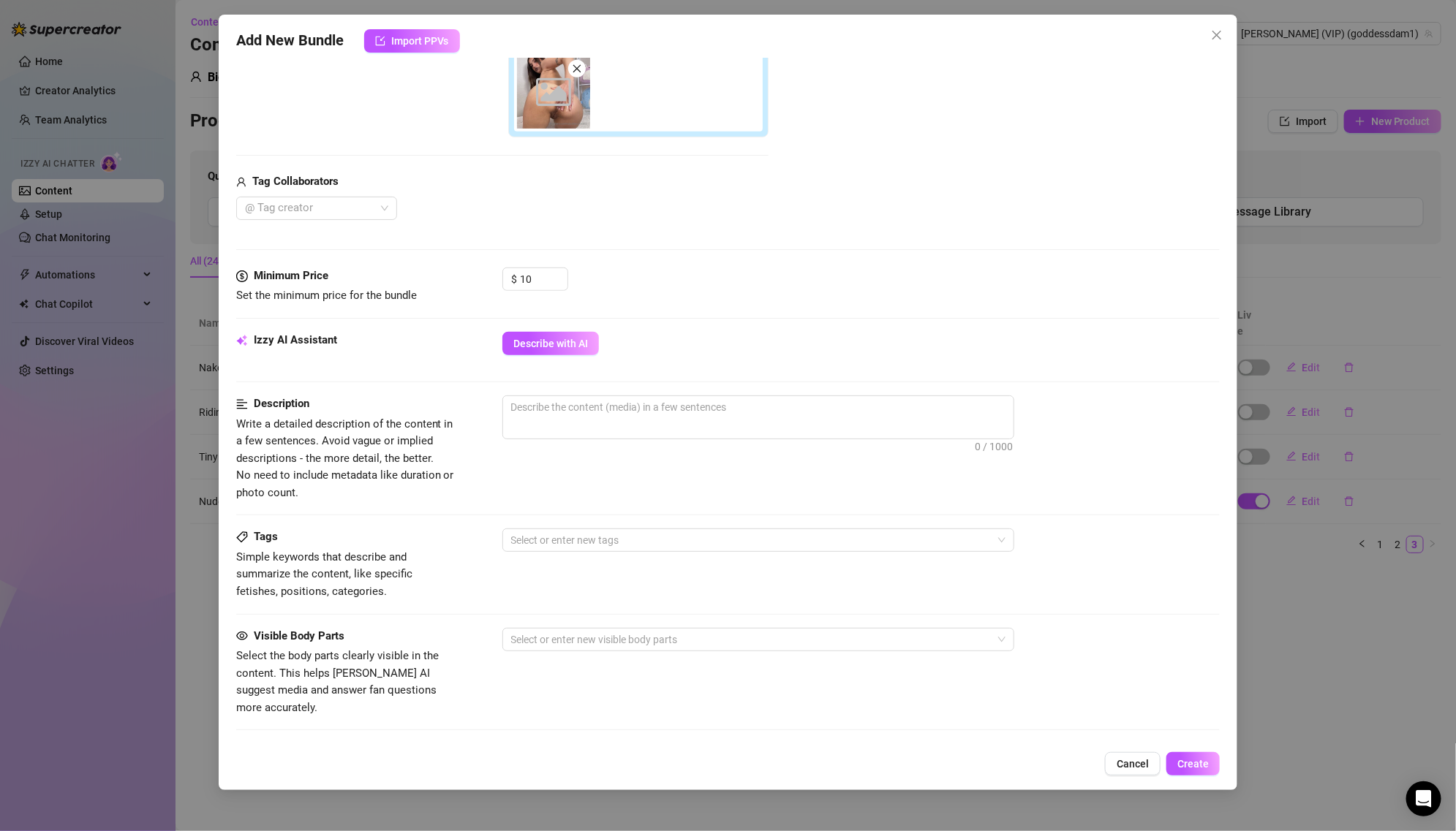
scroll to position [484, 0]
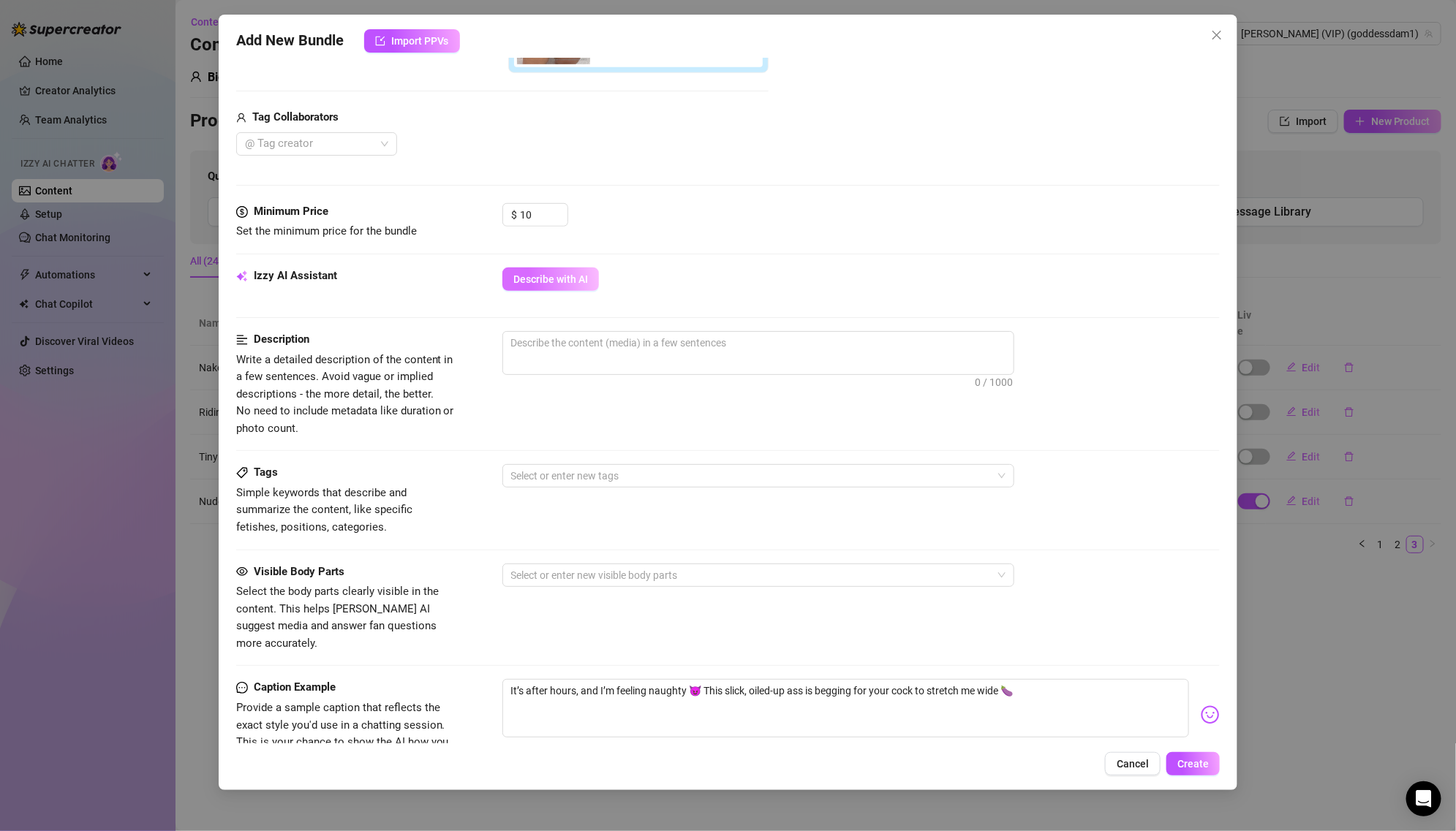
click at [556, 287] on button "Describe with AI" at bounding box center [550, 279] width 96 height 23
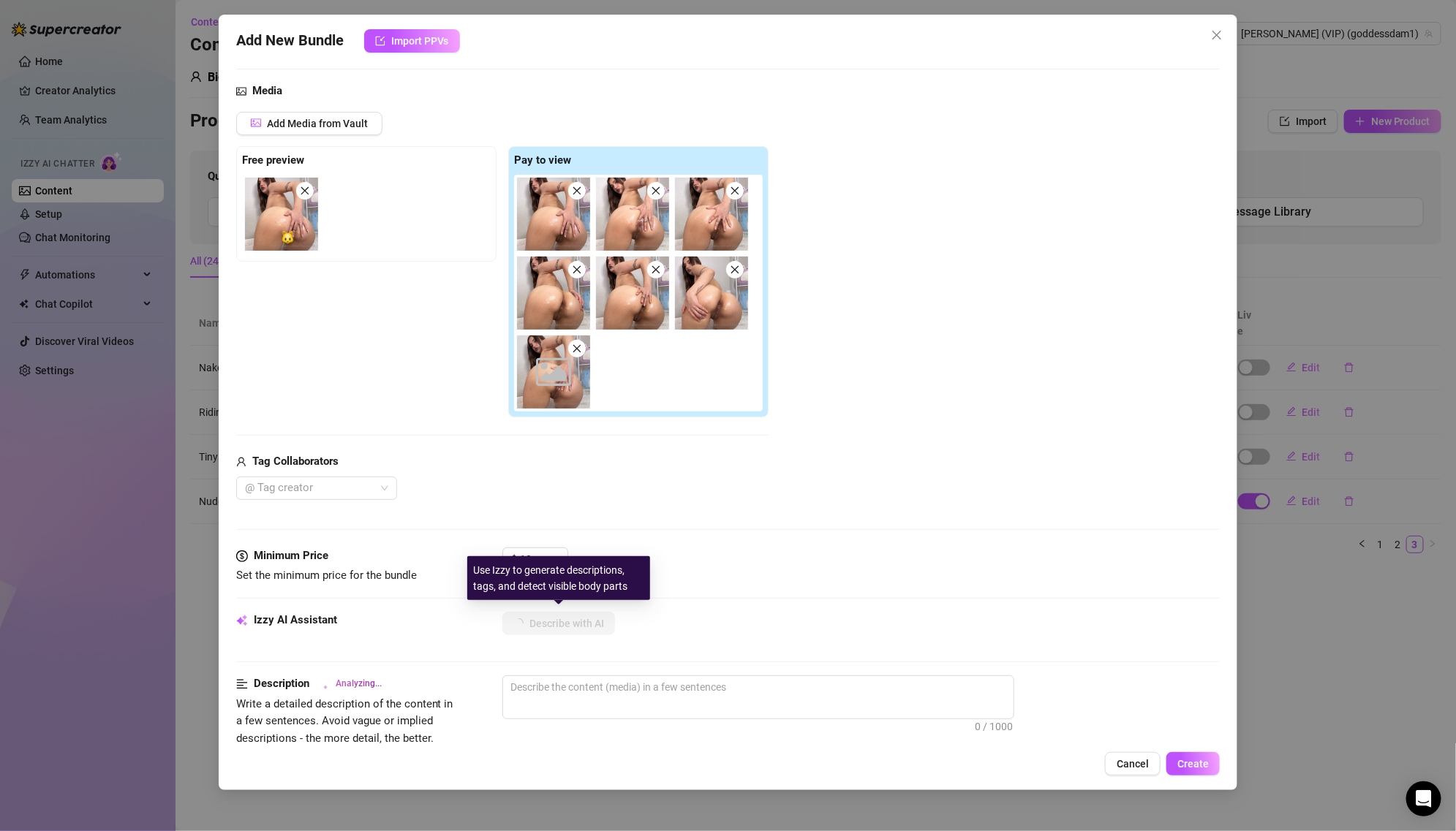
scroll to position [0, 0]
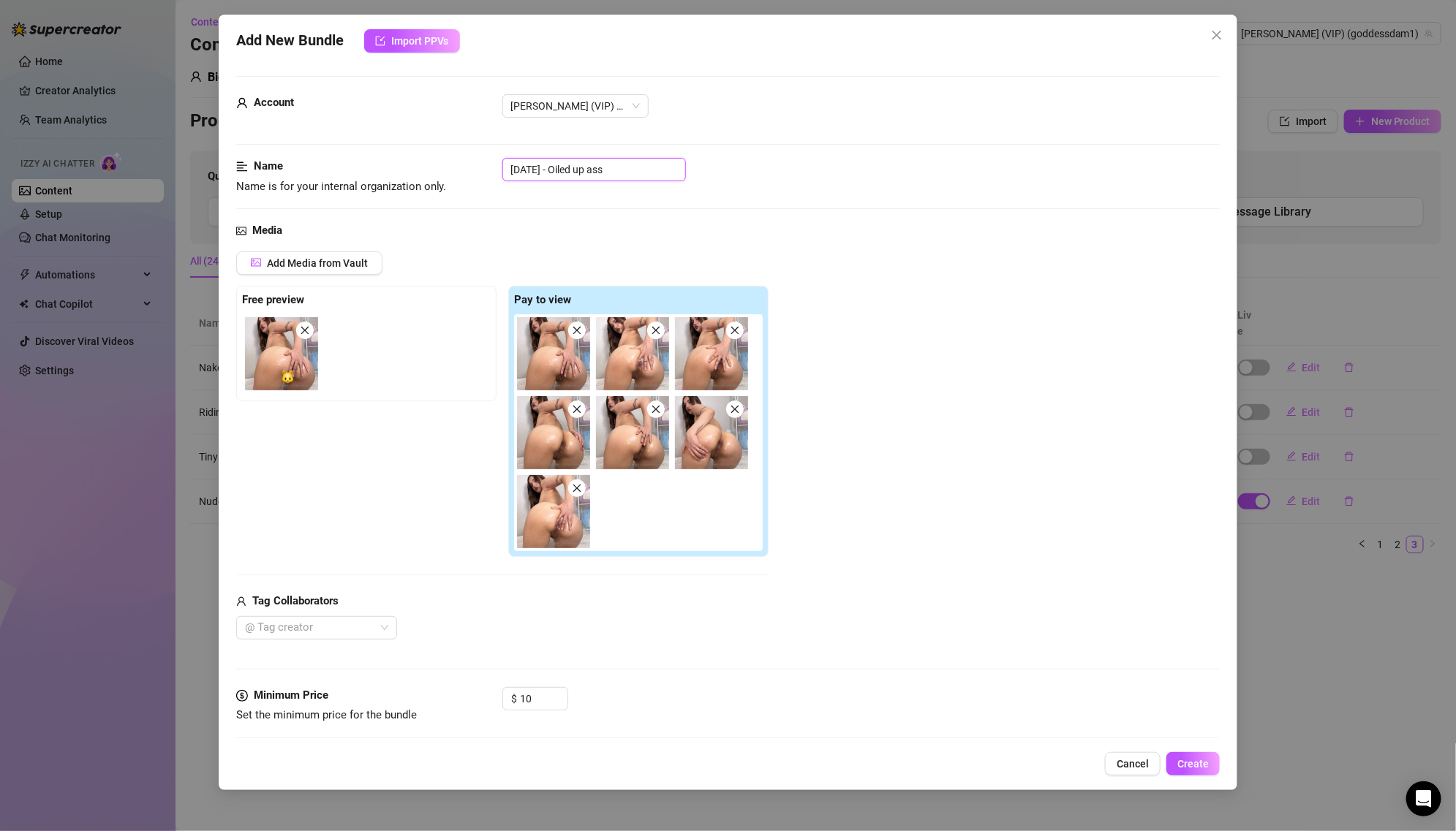
drag, startPoint x: 571, startPoint y: 169, endPoint x: 437, endPoint y: 169, distance: 134.0
click at [437, 169] on div "Name Name is for your internal organization only. [DATE] - Oiled up ass" at bounding box center [728, 177] width 984 height 38
type input "Oiled up ass"
type textarea "[PERSON_NAME]"
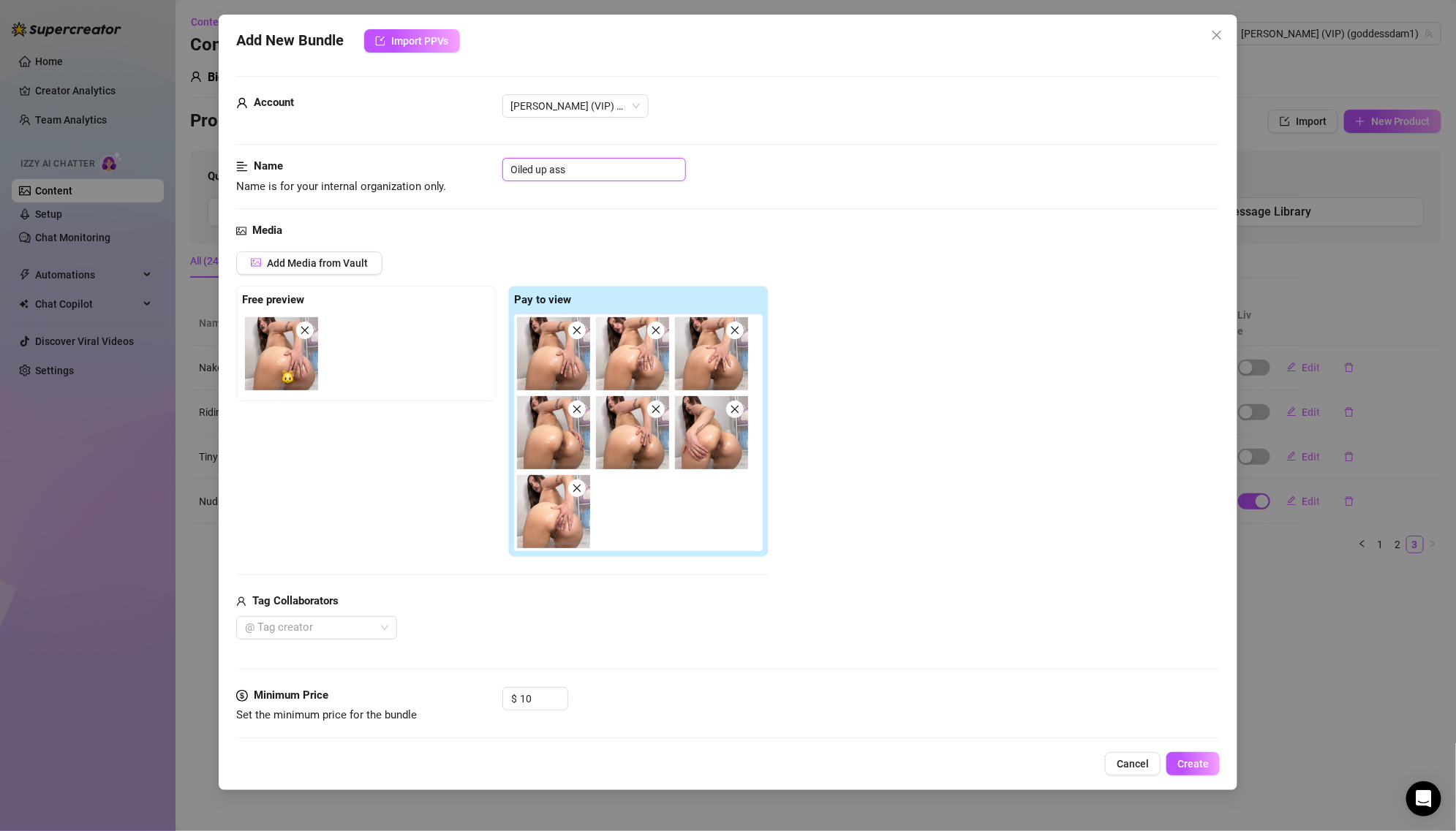
type textarea "Maddie is"
type textarea "Maddie is fully"
type textarea "[PERSON_NAME] is fully naked,"
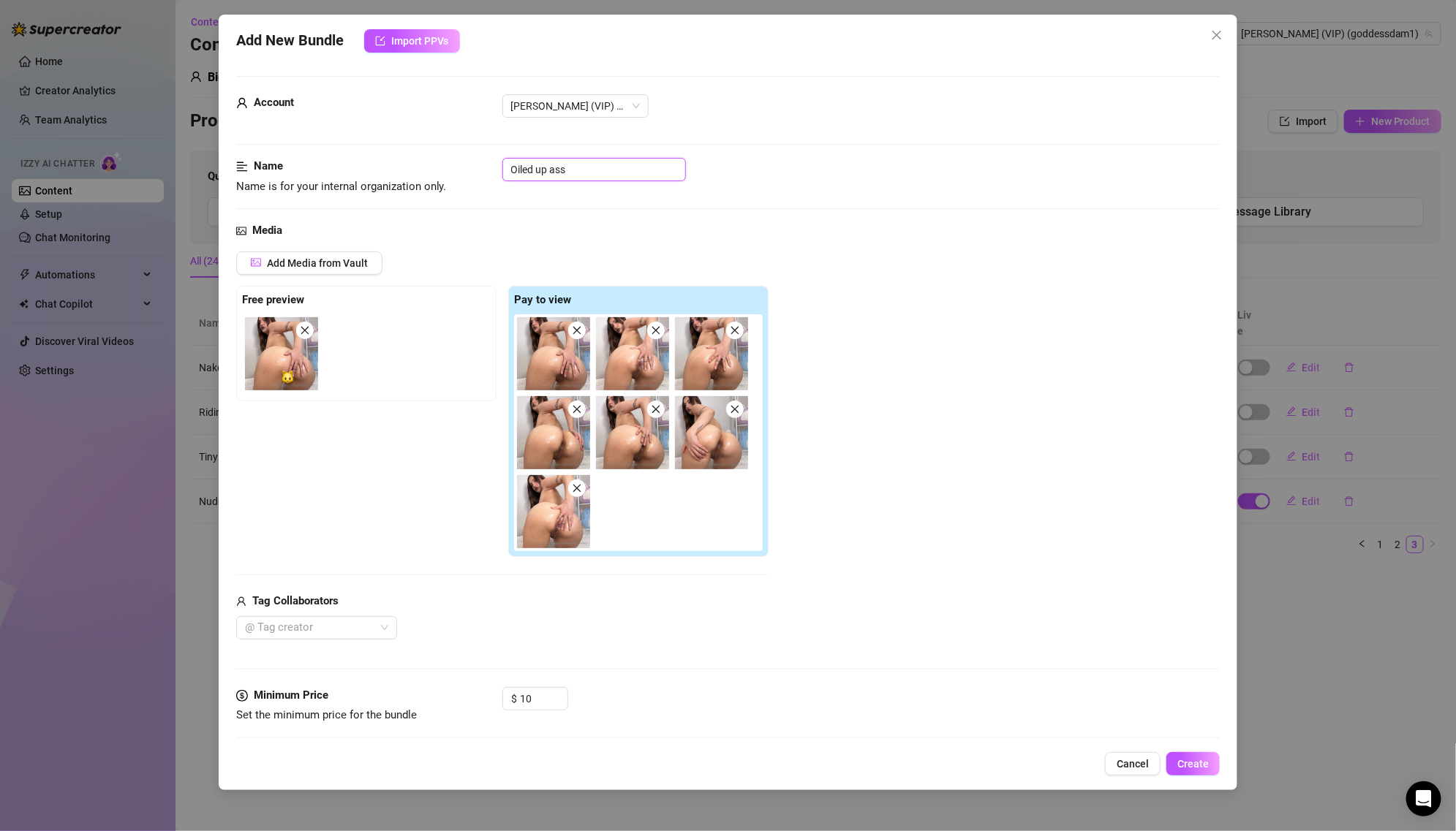
type textarea "[PERSON_NAME] is fully naked,"
type textarea "[PERSON_NAME] is fully naked, kneeling"
type textarea "[PERSON_NAME] is fully naked, kneeling and"
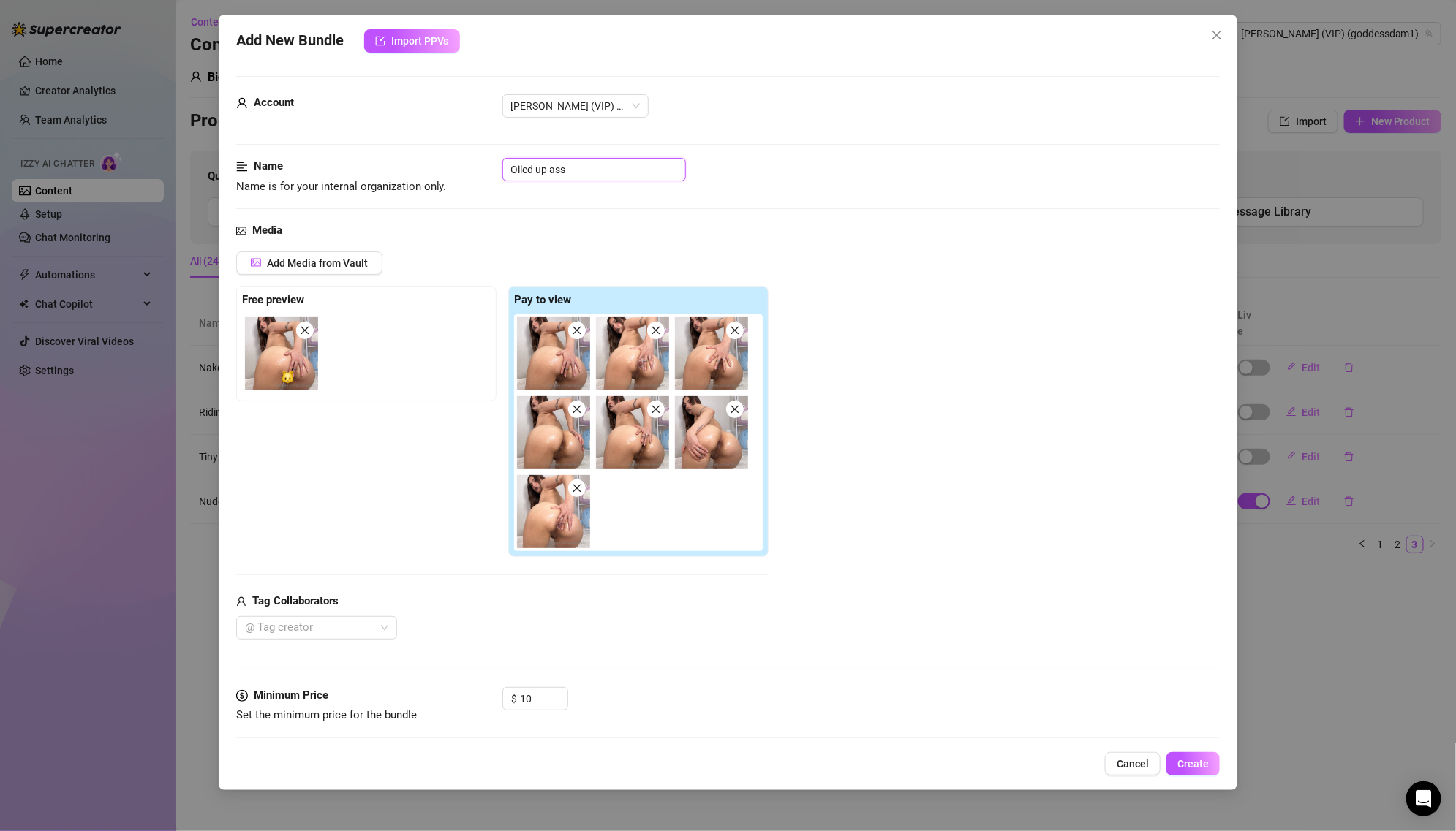
type textarea "[PERSON_NAME] is fully naked, kneeling and arching"
type textarea "[PERSON_NAME] is fully naked, kneeling and arching her"
type textarea "[PERSON_NAME] is fully naked, kneeling and arching her back"
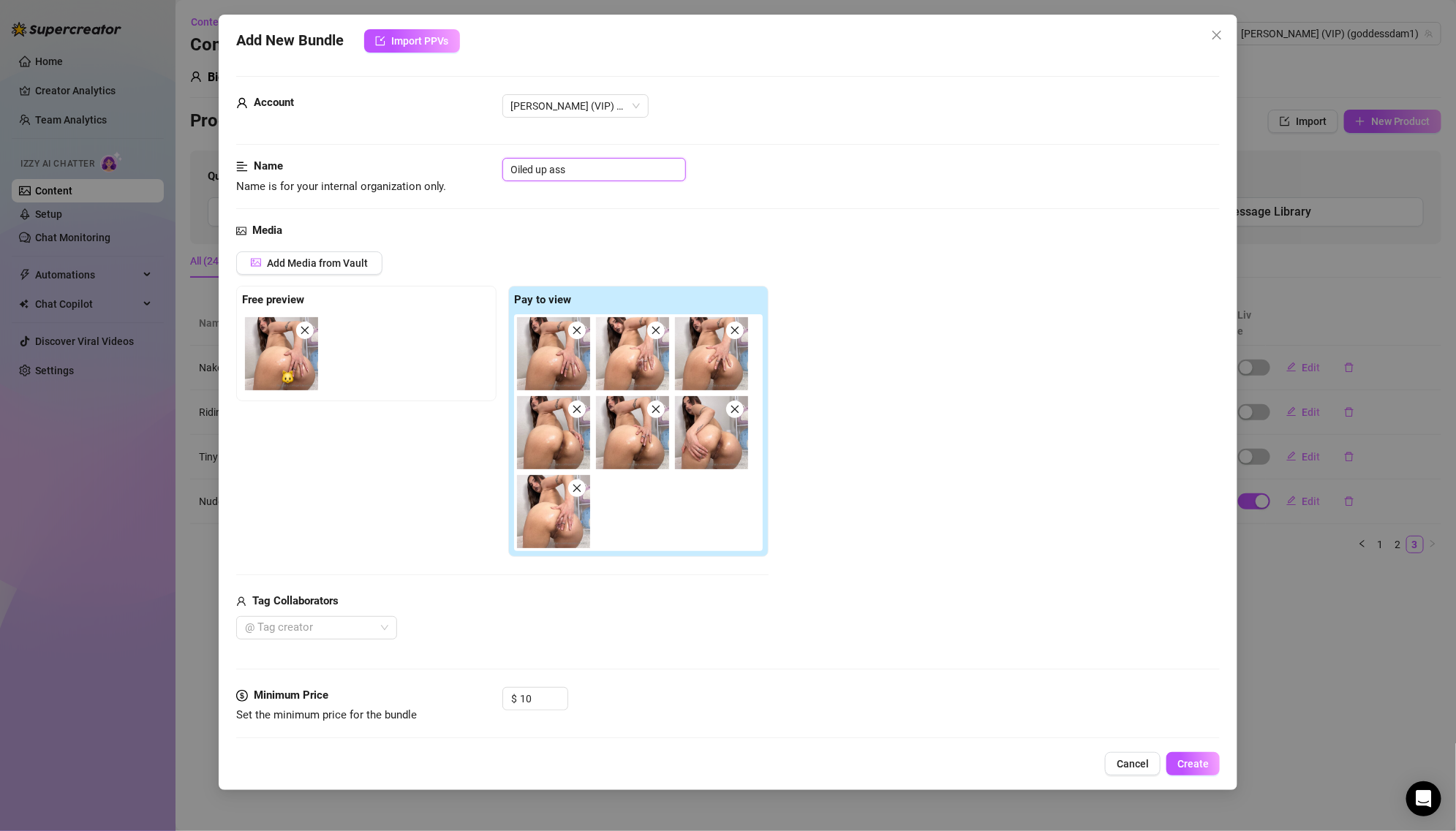
type textarea "[PERSON_NAME] is fully naked, kneeling and arching her back"
type textarea "[PERSON_NAME] is fully naked, kneeling and arching her back to"
type textarea "[PERSON_NAME] is fully naked, kneeling and arching her back to give"
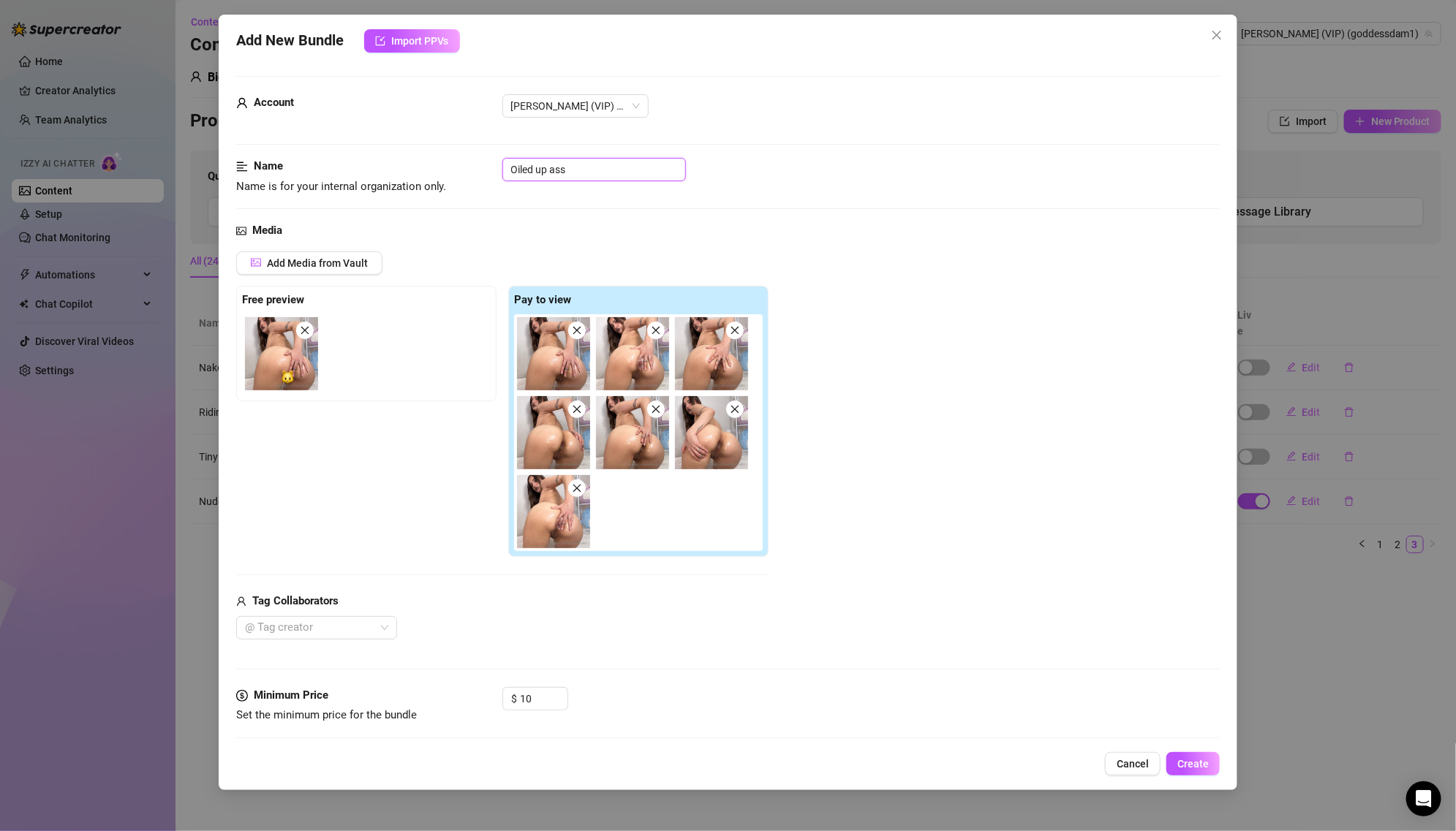
type textarea "[PERSON_NAME] is fully naked, kneeling and arching her back to give a"
type textarea "[PERSON_NAME] is fully naked, kneeling and arching her back to give a close-up,"
type textarea "[PERSON_NAME] is fully naked, kneeling and arching her back to give a close-up,…"
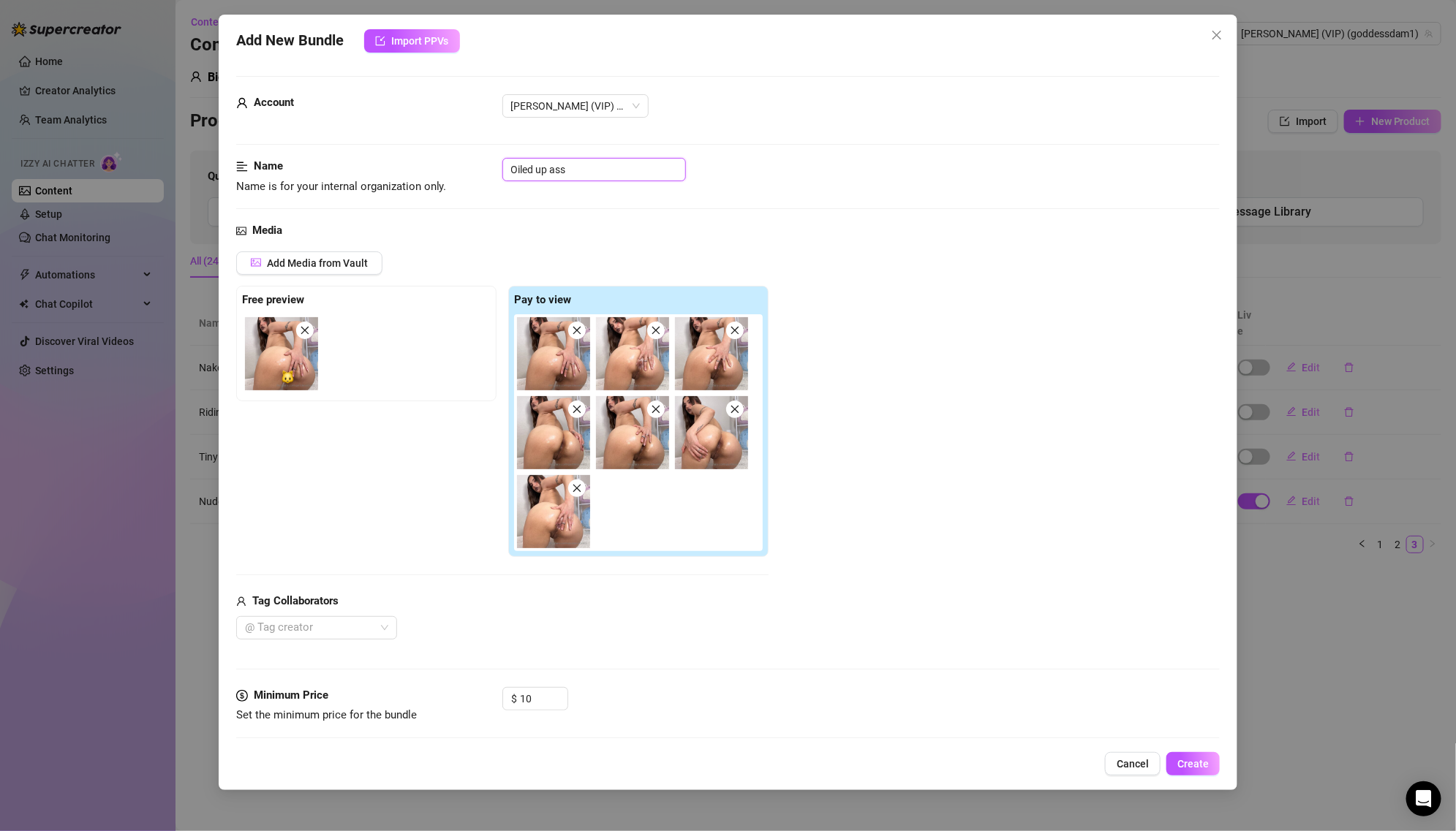
type textarea "[PERSON_NAME] is fully naked, kneeling and arching her back to give a close-up,…"
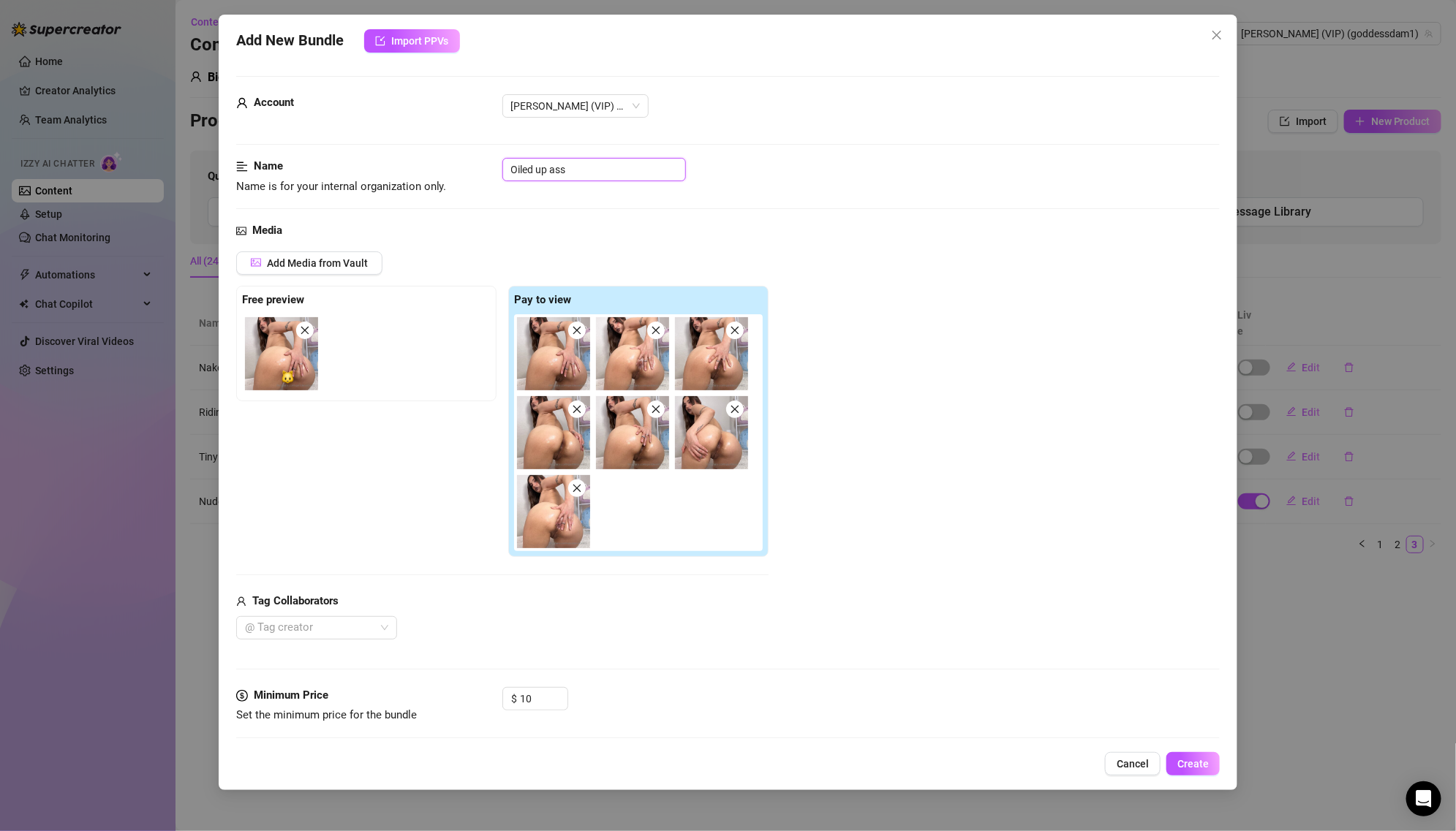
type textarea "[PERSON_NAME] is fully naked, kneeling and arching her back to give a close-up,…"
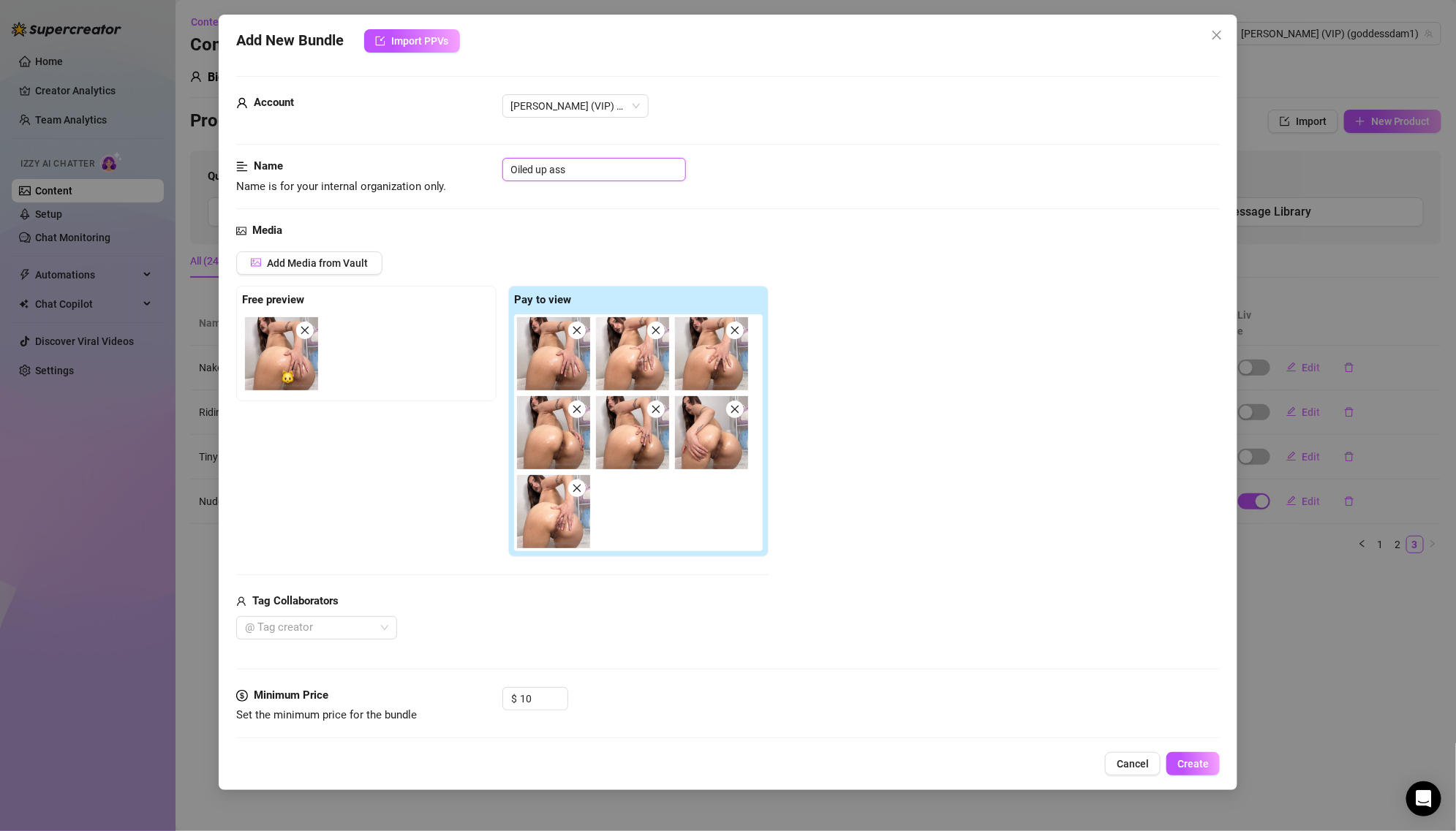
type textarea "[PERSON_NAME] is fully naked, kneeling and arching her back to give a close-up,…"
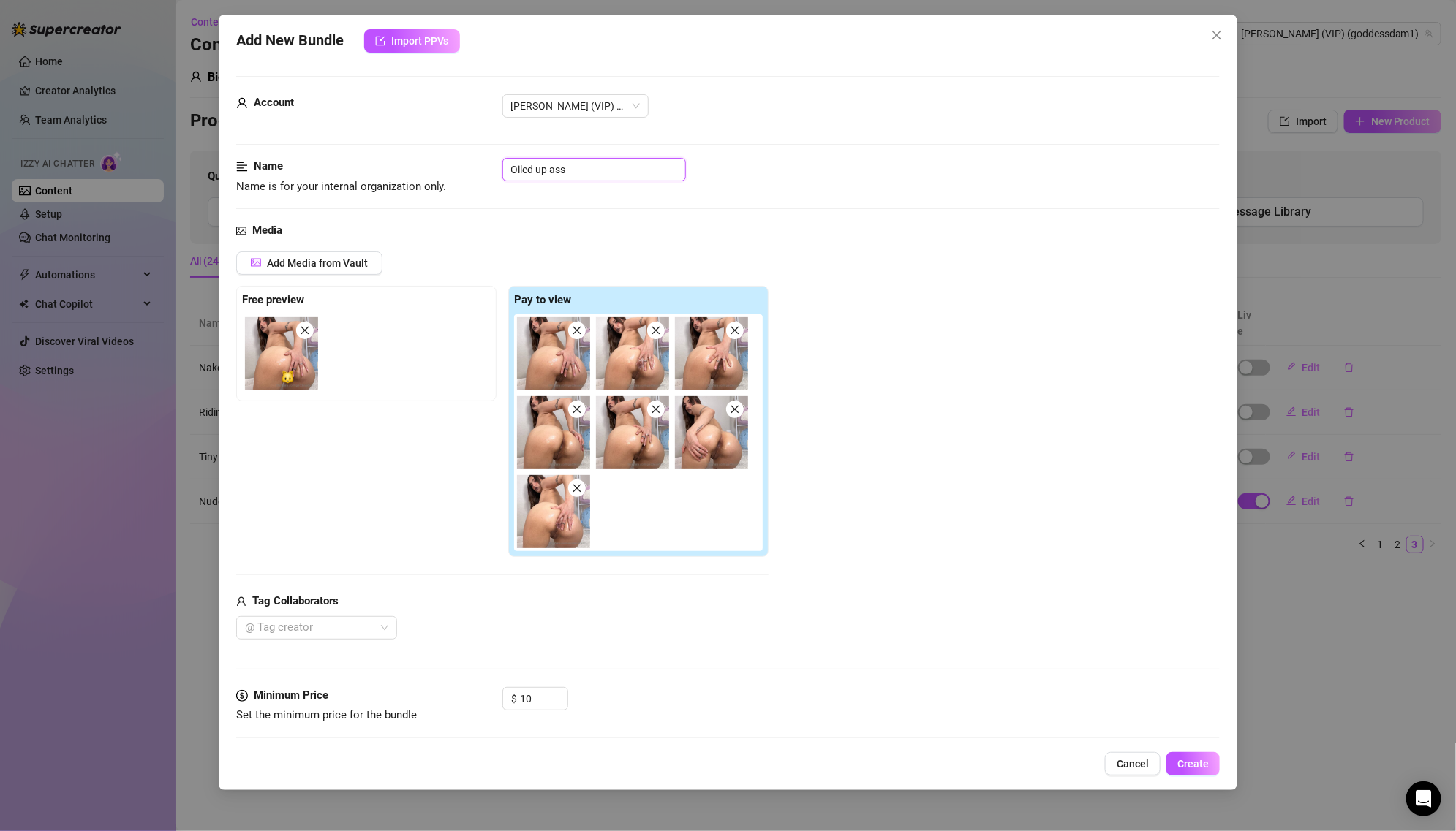
type textarea "[PERSON_NAME] is fully naked, kneeling and arching her back to give a close-up,…"
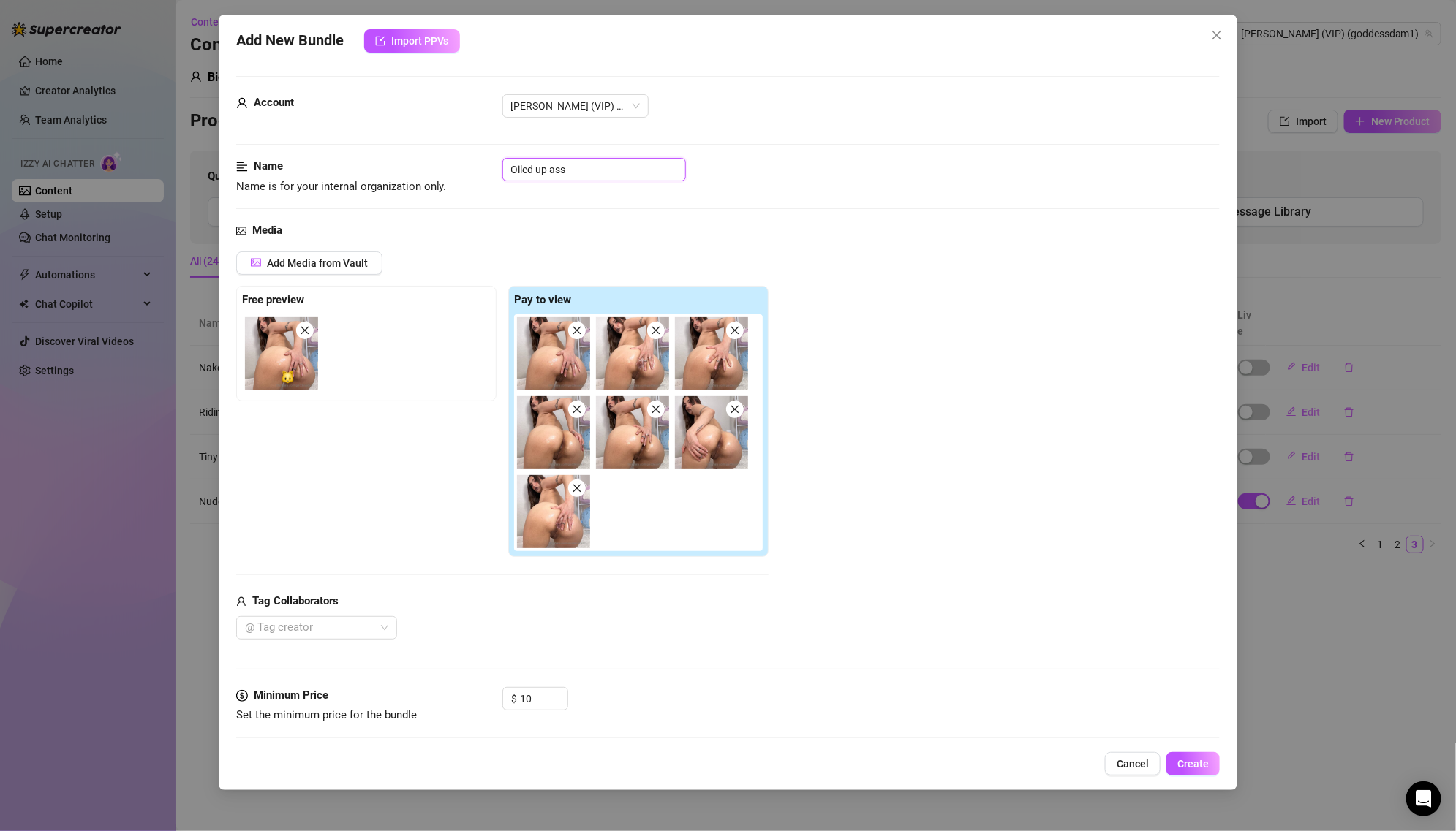
type textarea "[PERSON_NAME] is fully naked, kneeling and arching her back to give a close-up,…"
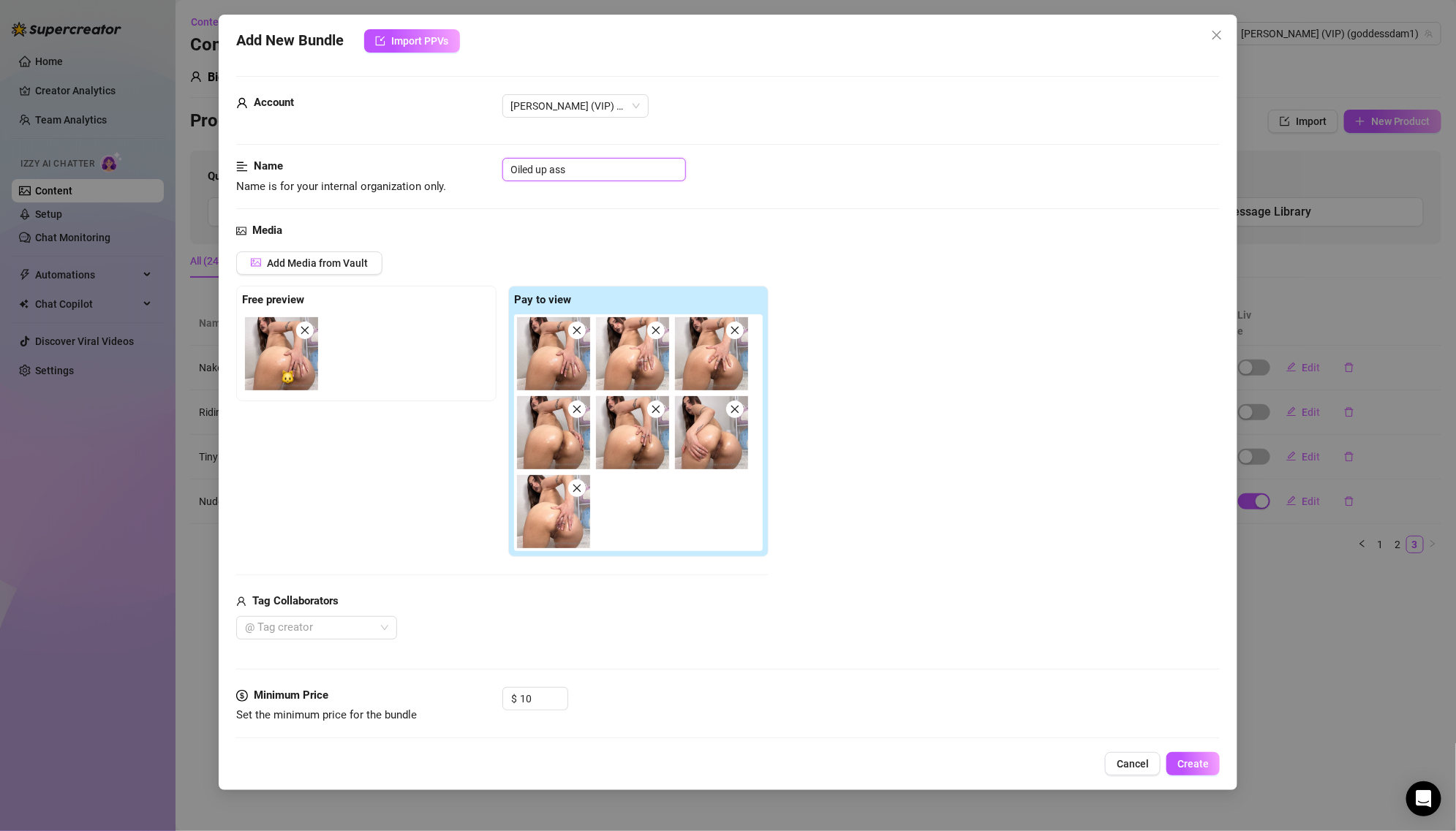
type textarea "[PERSON_NAME] is fully naked, kneeling and arching her back to give a close-up,…"
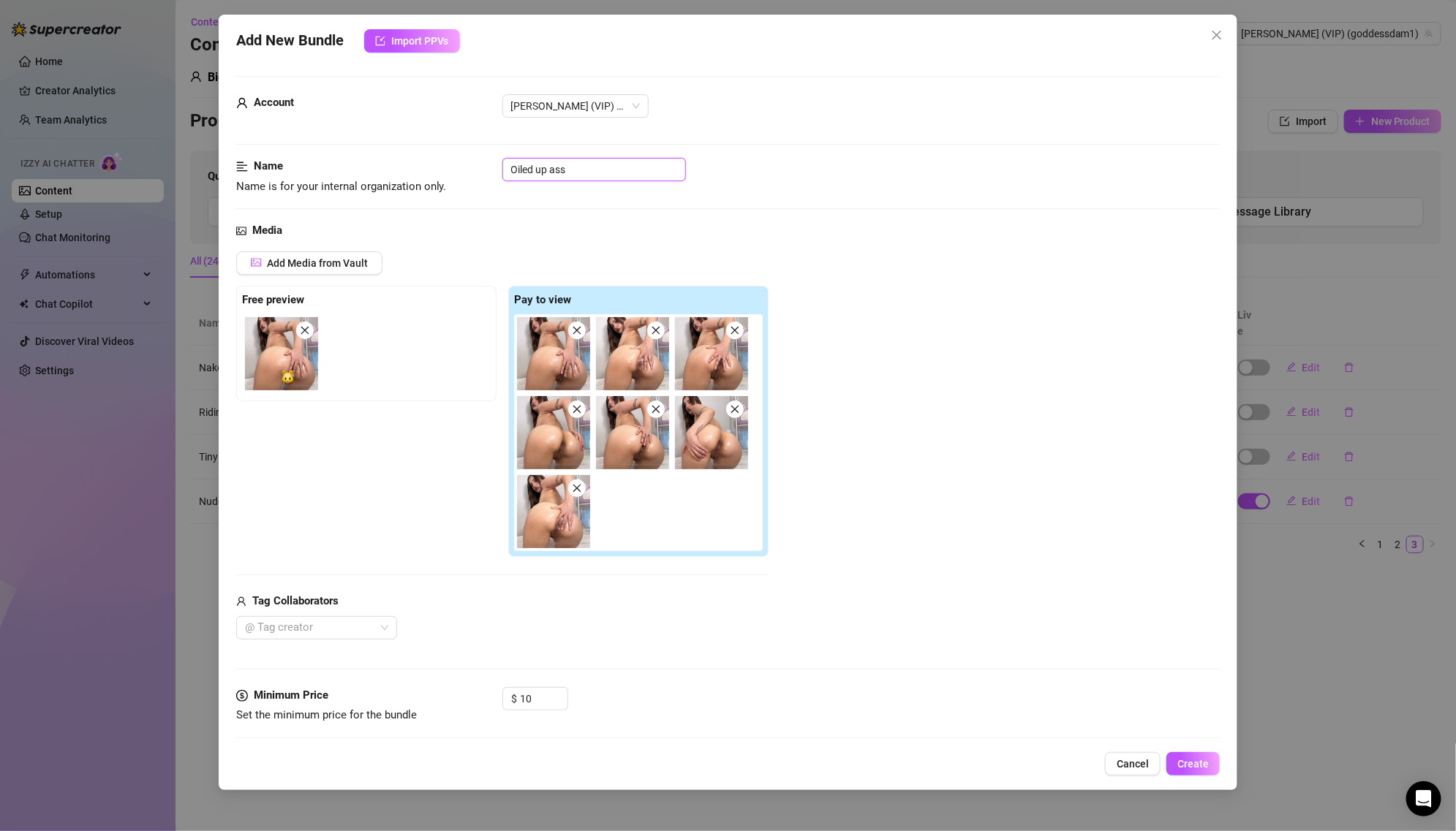
type textarea "[PERSON_NAME] is fully naked, kneeling and arching her back to give a close-up,…"
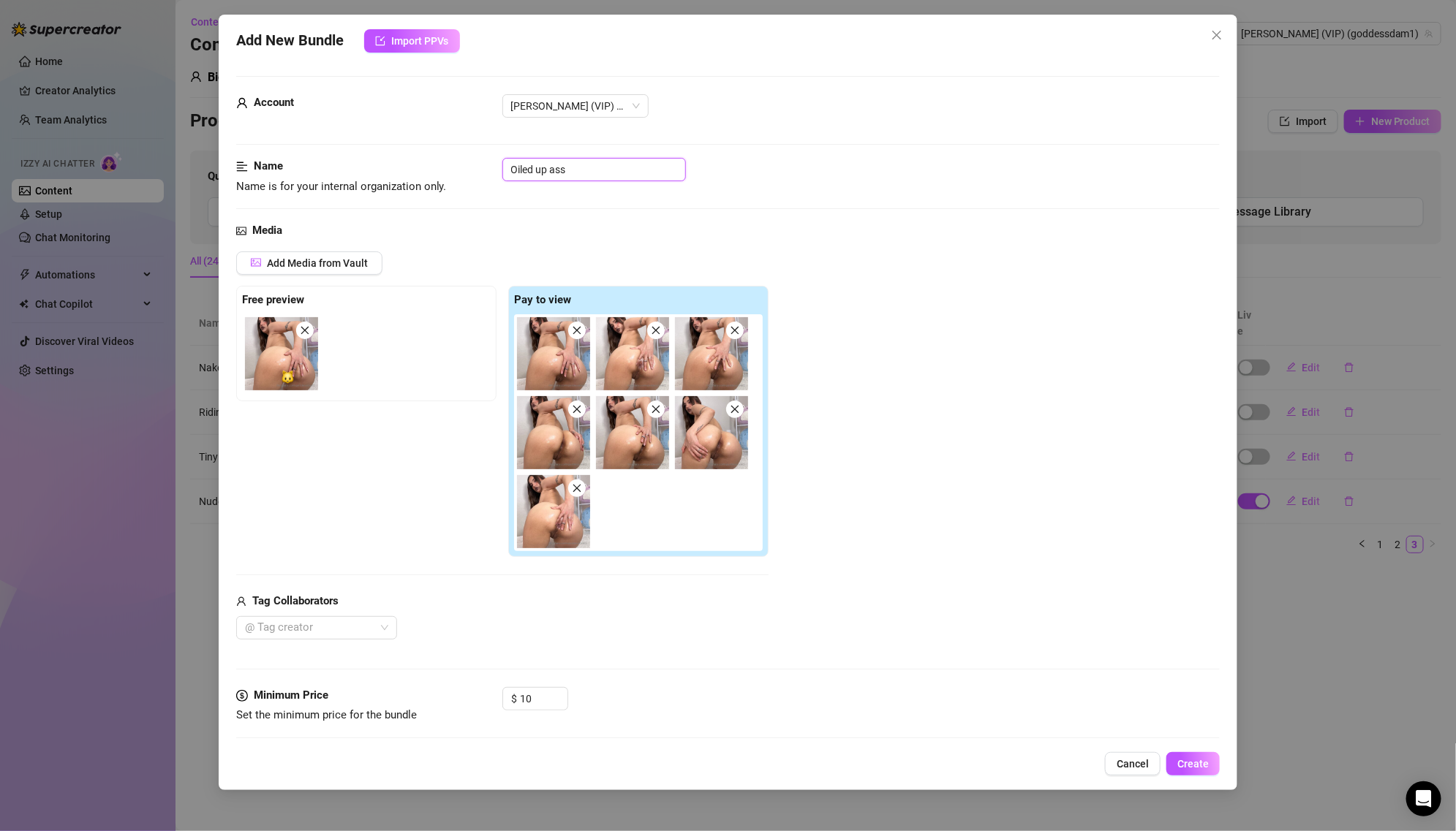
type textarea "[PERSON_NAME] is fully naked, kneeling and arching her back to give a close-up,…"
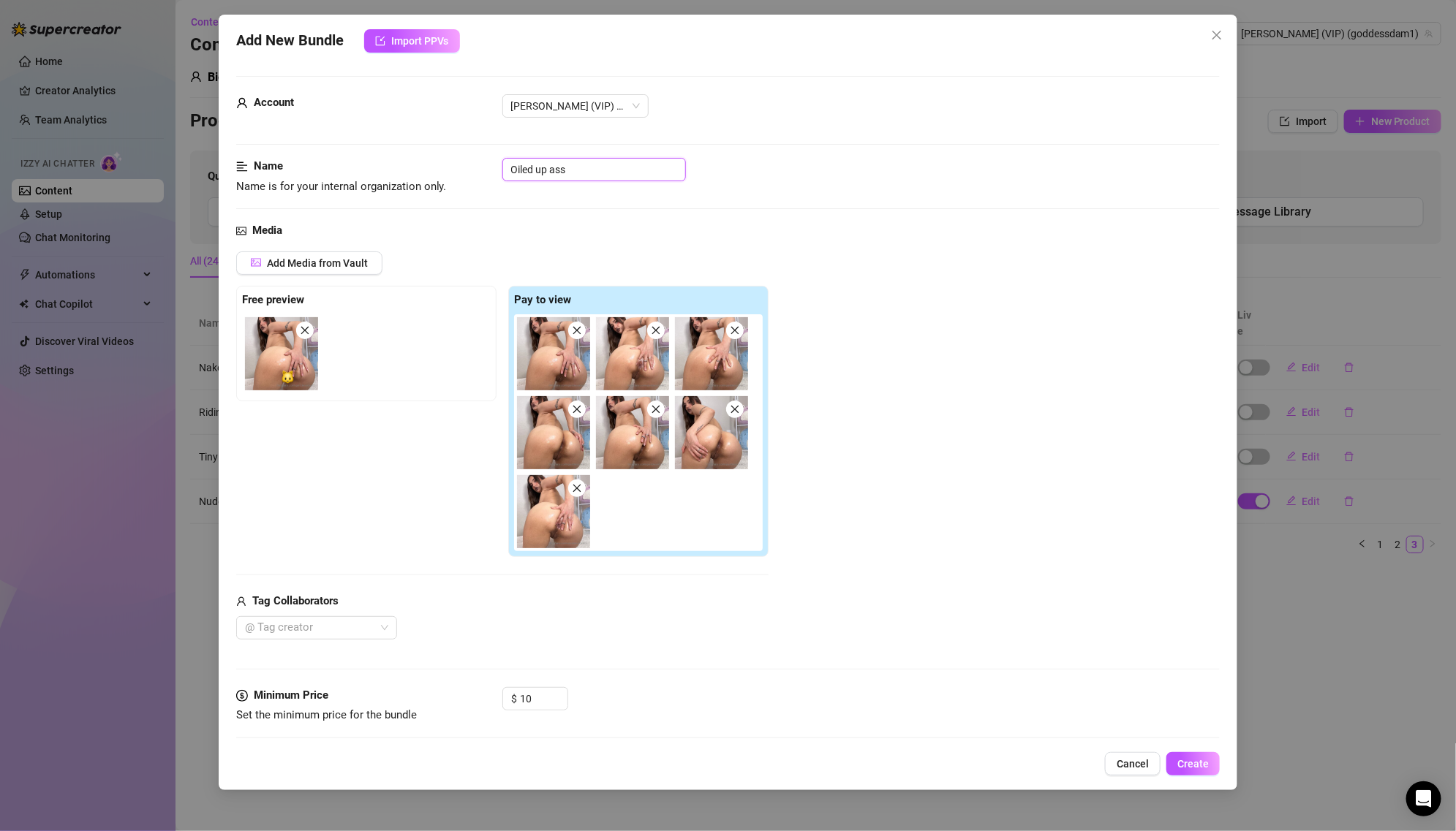
type textarea "[PERSON_NAME] is fully naked, kneeling and arching her back to give a close-up,…"
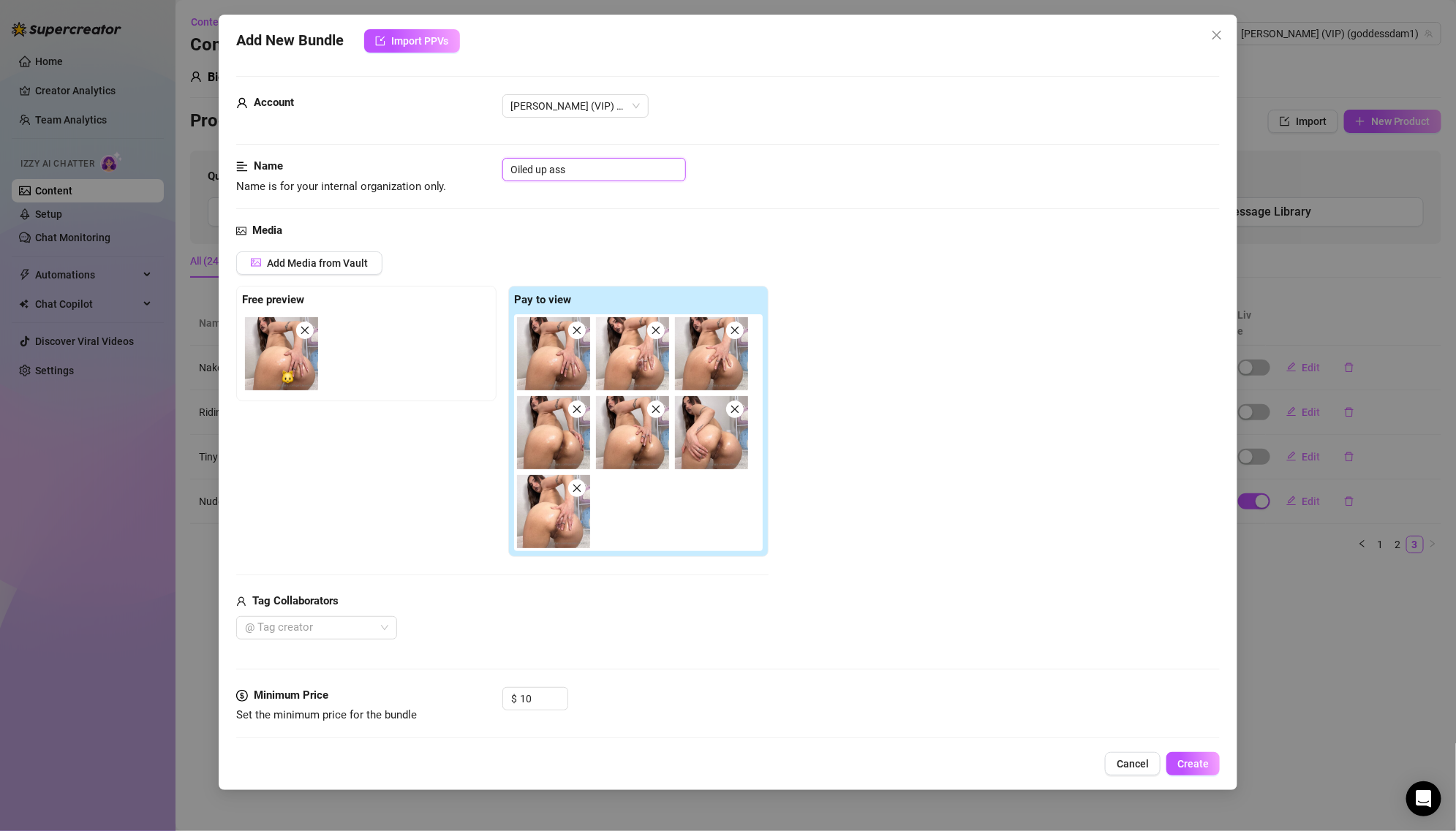
type textarea "[PERSON_NAME] is fully naked, kneeling and arching her back to give a close-up,…"
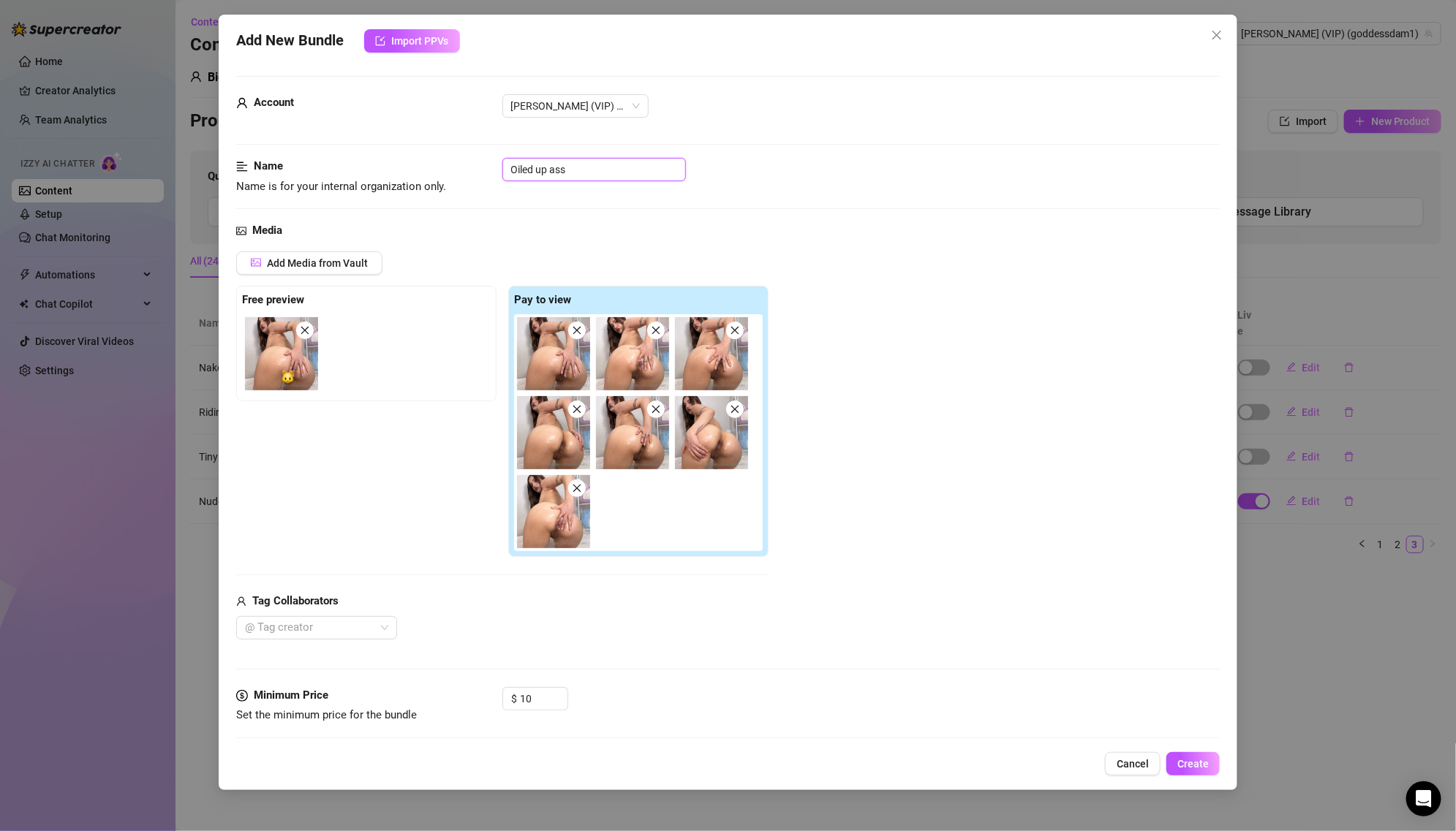
type textarea "[PERSON_NAME] is fully naked, kneeling and arching her back to give a close-up,…"
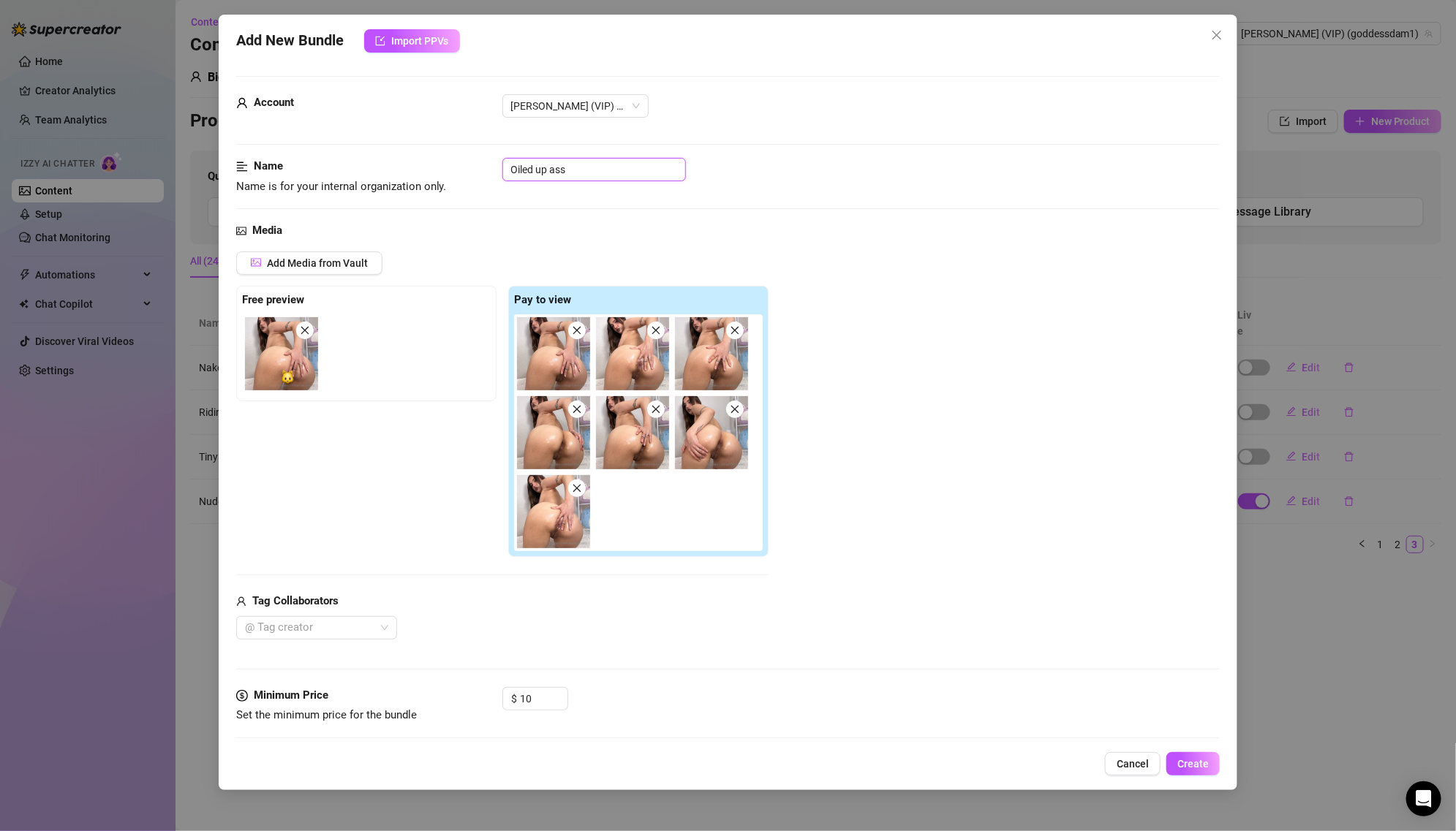
type textarea "[PERSON_NAME] is fully naked, kneeling and arching her back to give a close-up,…"
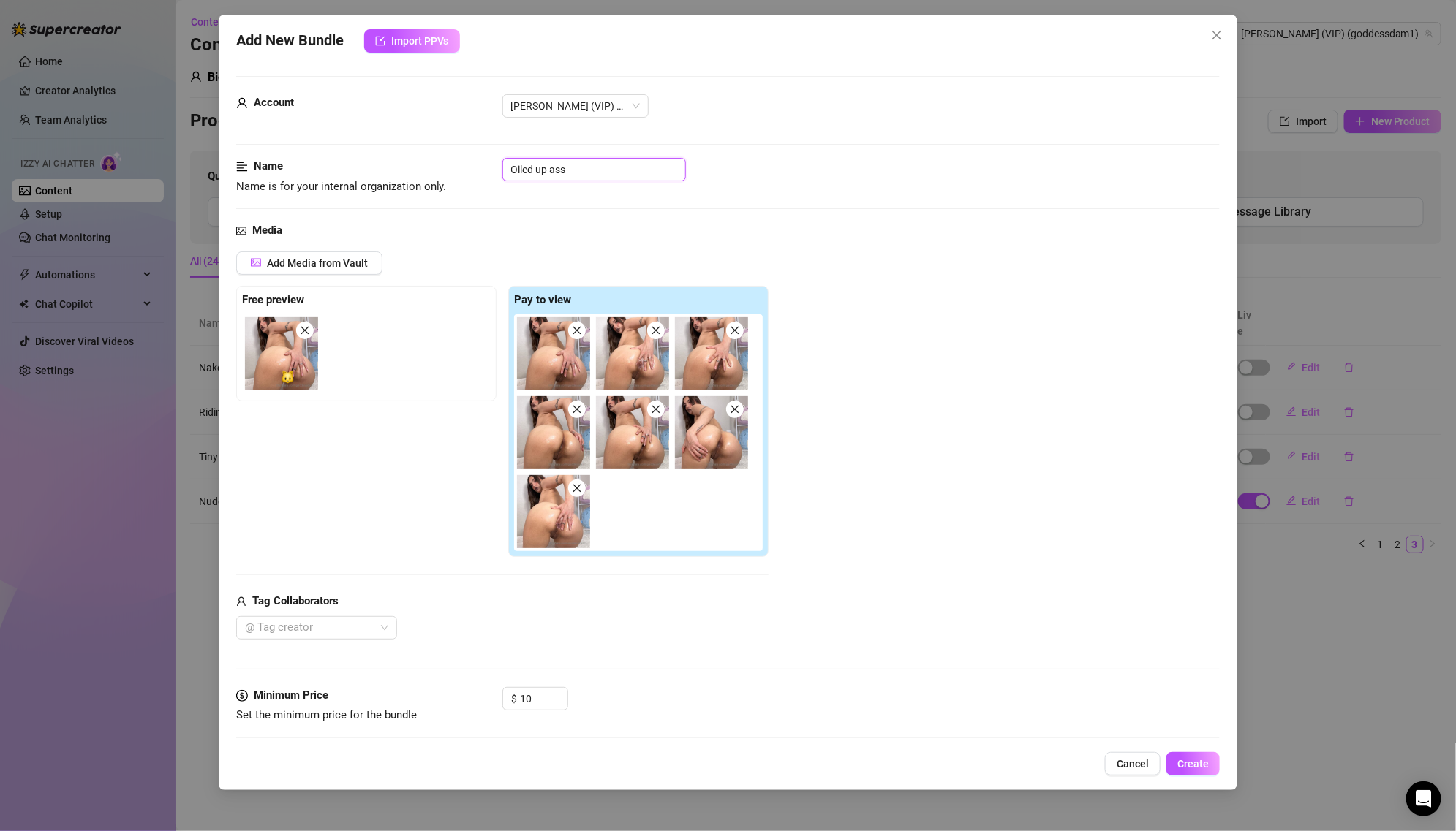
type textarea "[PERSON_NAME] is fully naked, kneeling and arching her back to give a close-up,…"
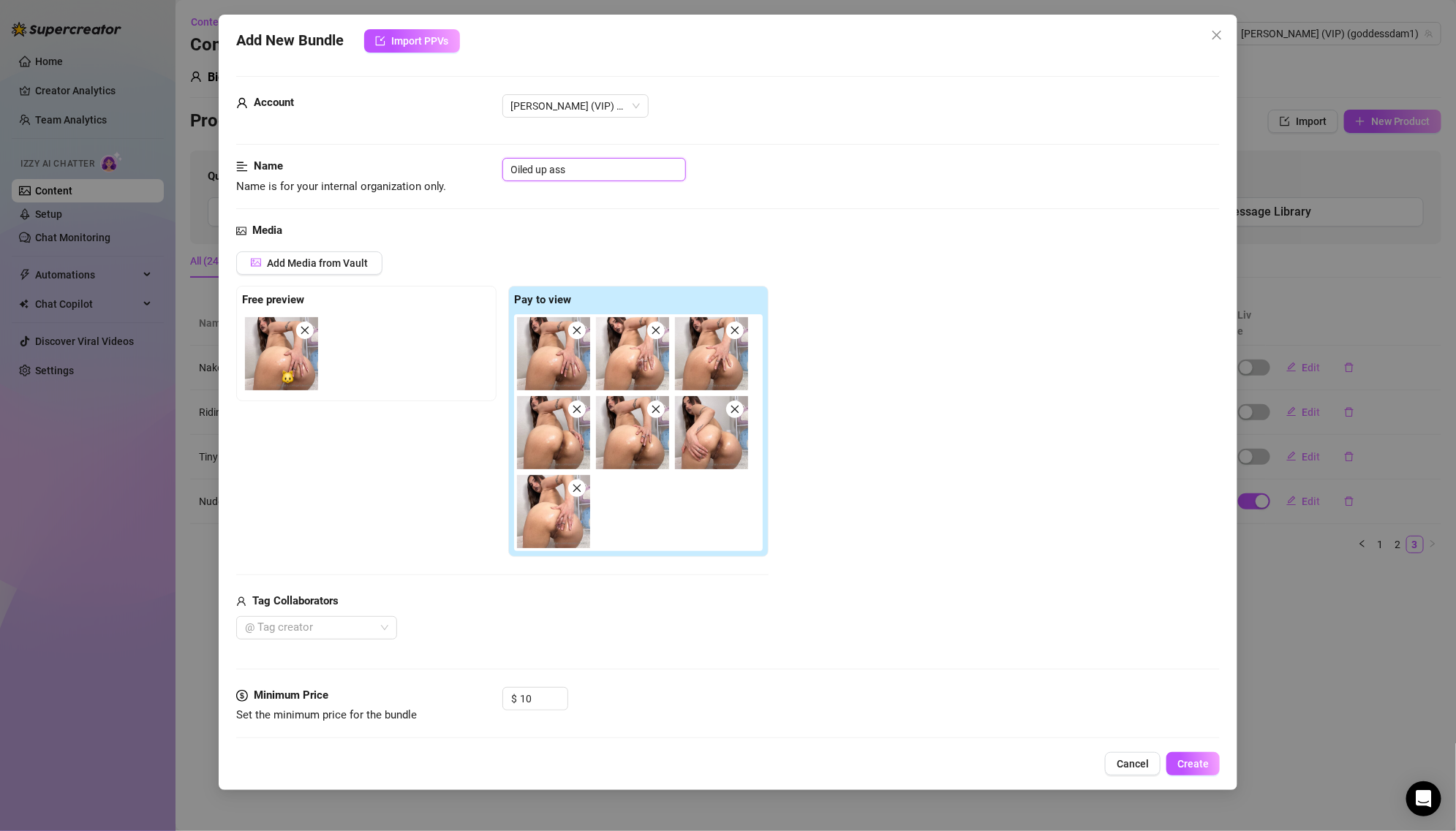
type textarea "[PERSON_NAME] is fully naked, kneeling and arching her back to give a close-up,…"
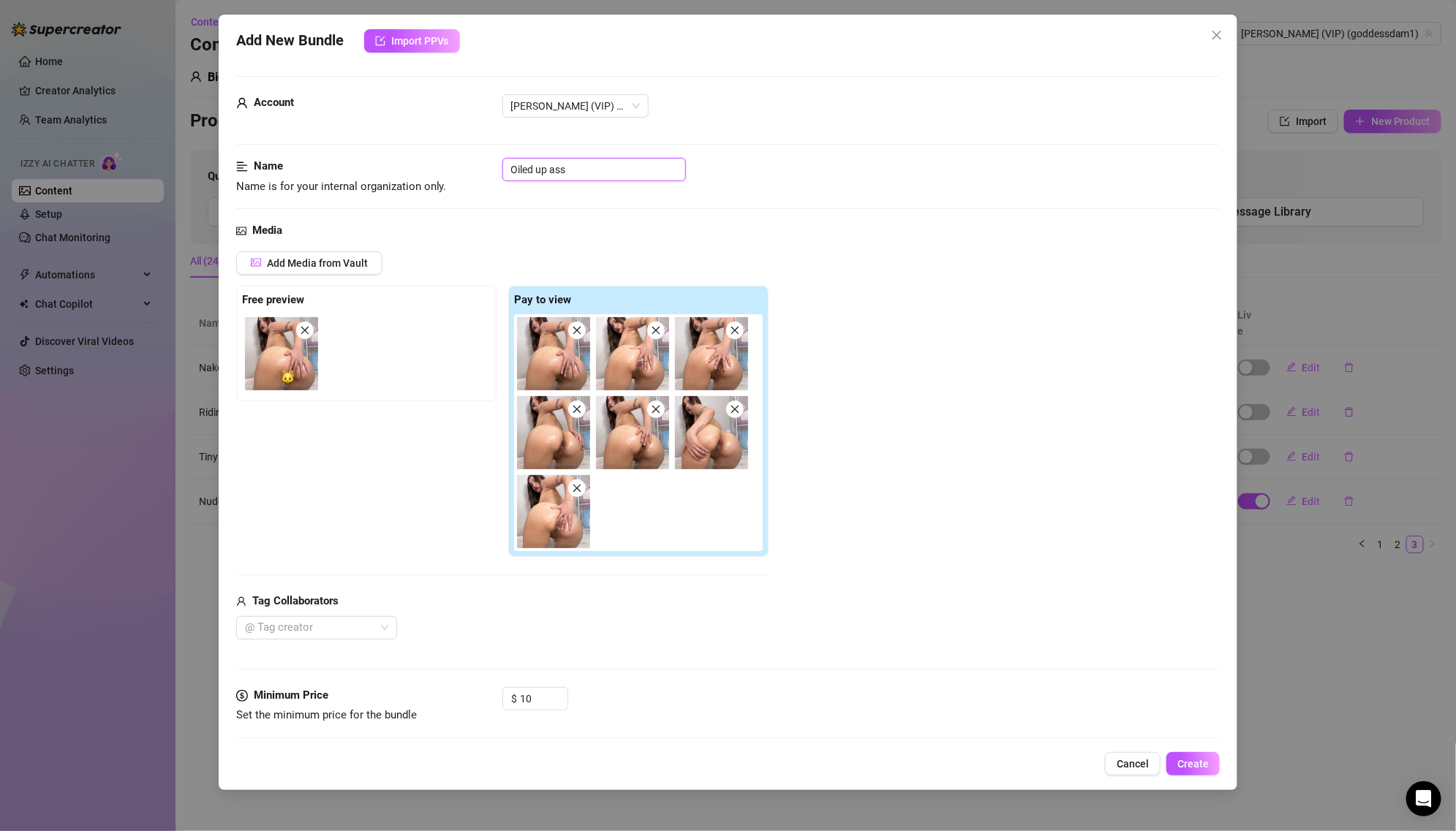
type textarea "[PERSON_NAME] is fully naked, kneeling and arching her back to give a close-up,…"
type input "Oiled up ass"
click at [1193, 773] on button "Create" at bounding box center [1192, 765] width 53 height 23
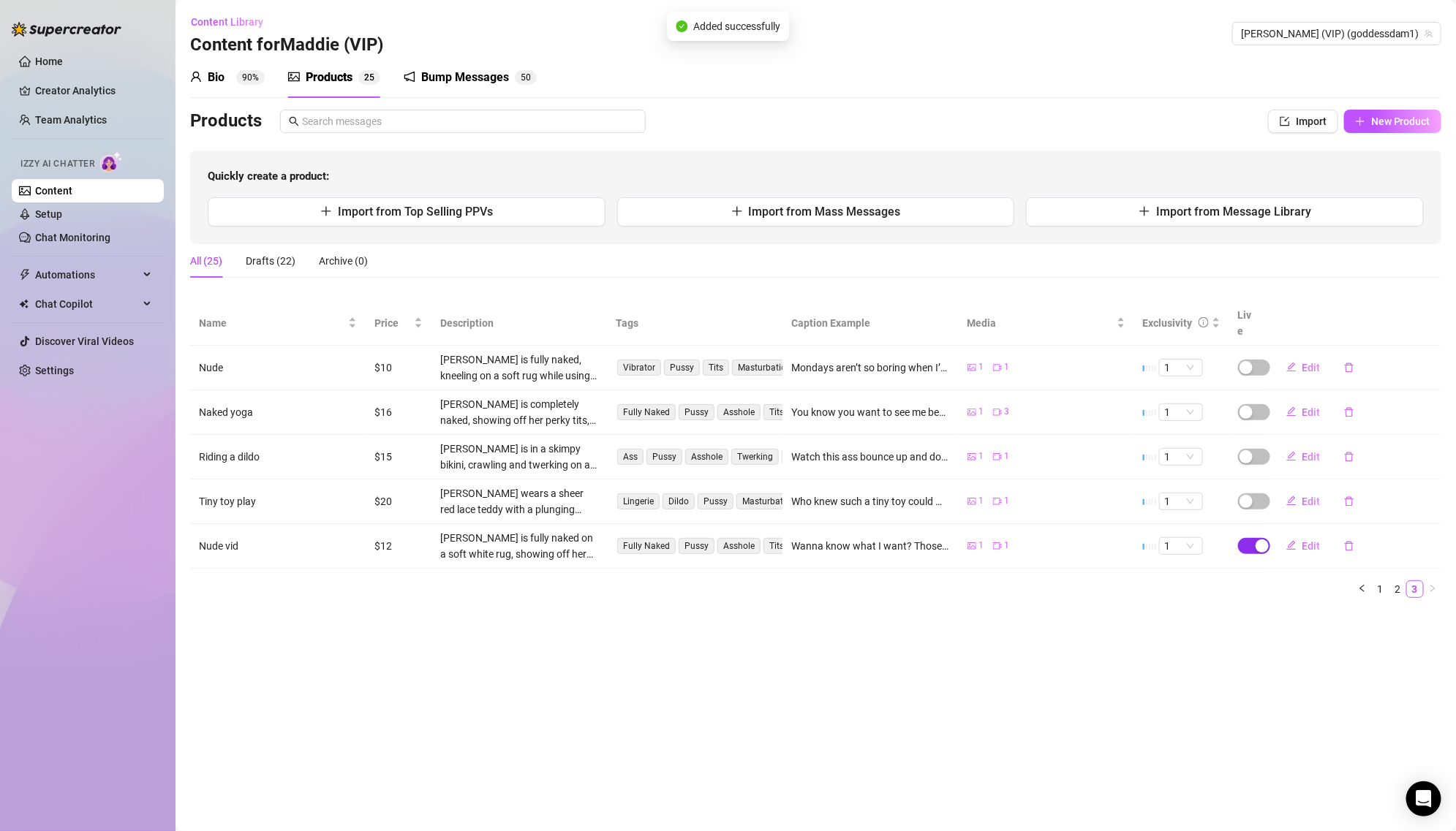
click at [1264, 540] on div "button" at bounding box center [1262, 546] width 13 height 13
click at [1364, 501] on button "OK" at bounding box center [1370, 494] width 24 height 18
click at [1373, 117] on span "New Product" at bounding box center [1400, 121] width 59 height 12
type textarea "Type your message here..."
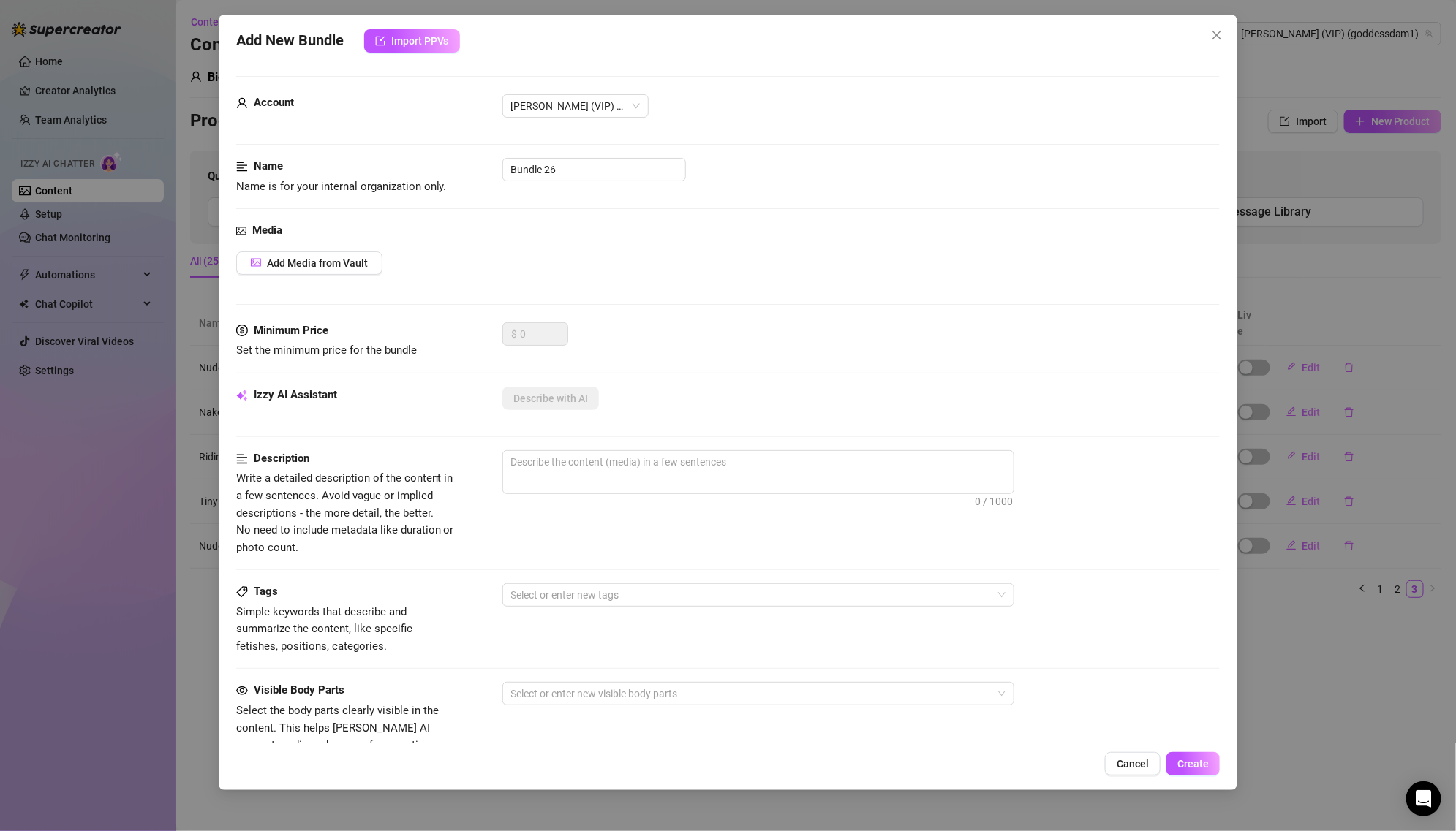
click at [1300, 359] on div "Add New Bundle Import PPVs Account [PERSON_NAME] (VIP) (@goddessdam1) Name Name…" at bounding box center [728, 415] width 1456 height 831
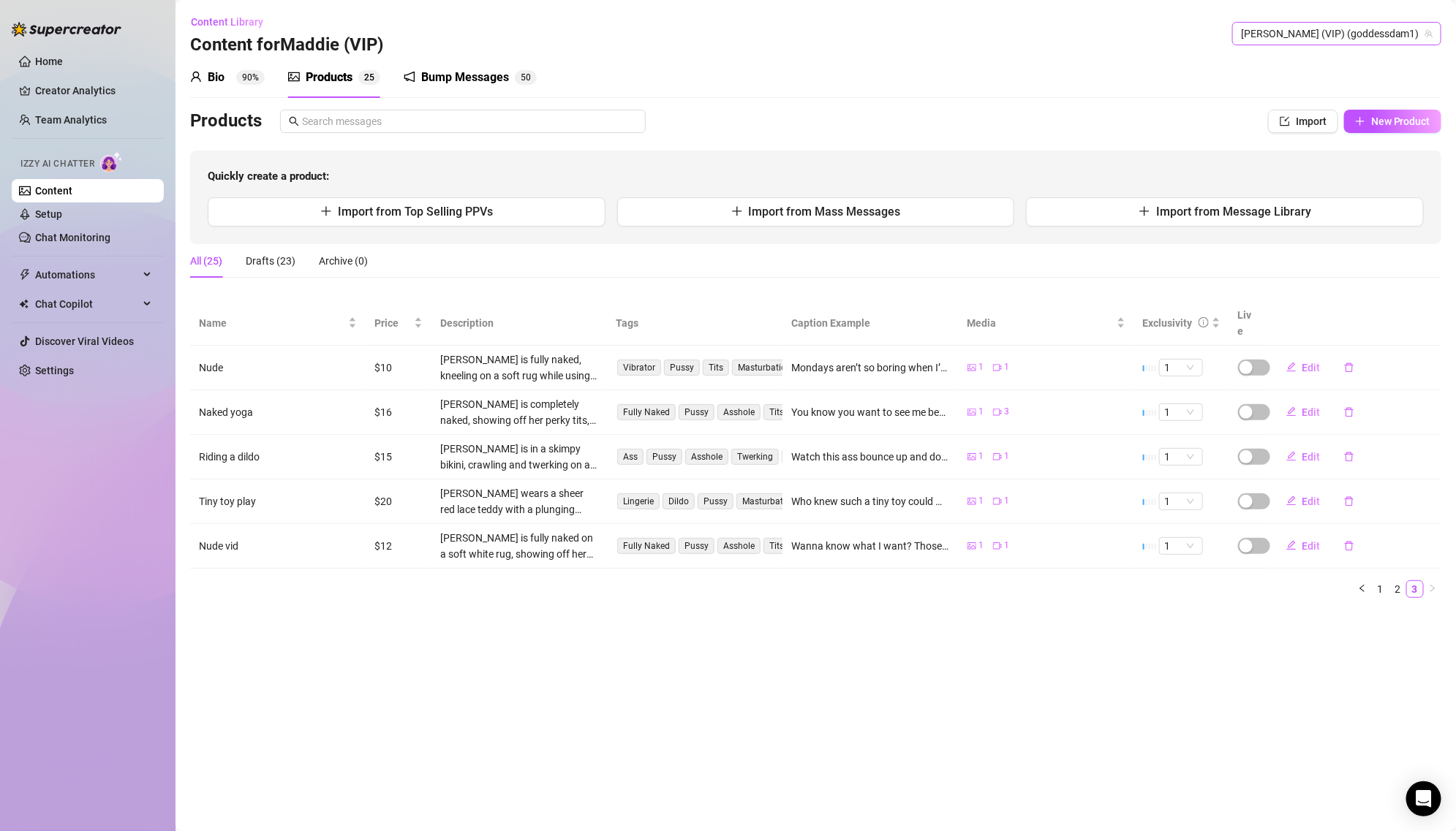
click at [1380, 31] on span "[PERSON_NAME] (VIP) (goddessdam1)" at bounding box center [1336, 33] width 191 height 22
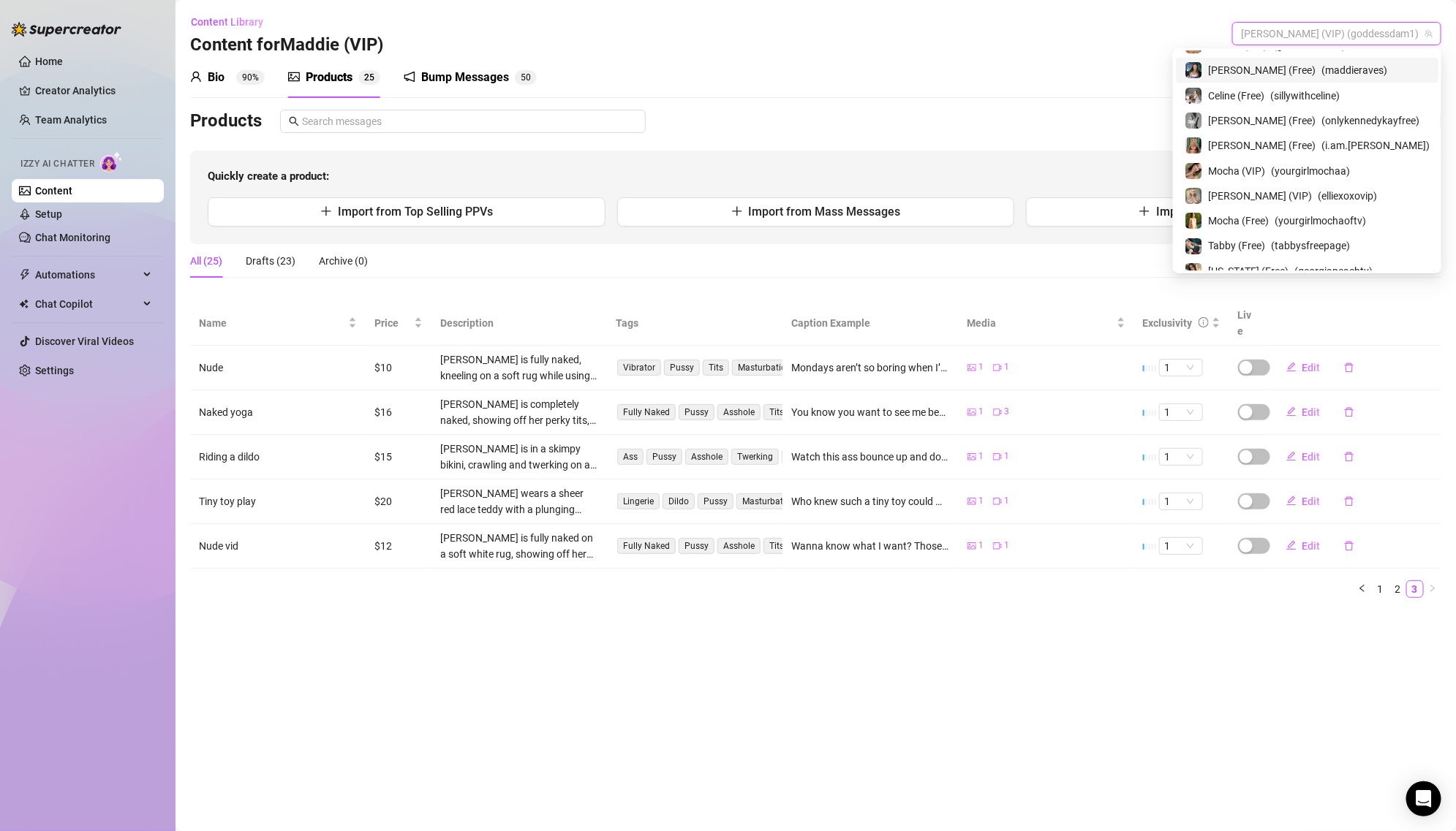
scroll to position [97, 0]
click at [1319, 159] on span "( yourgirlmochaa )" at bounding box center [1310, 167] width 79 height 16
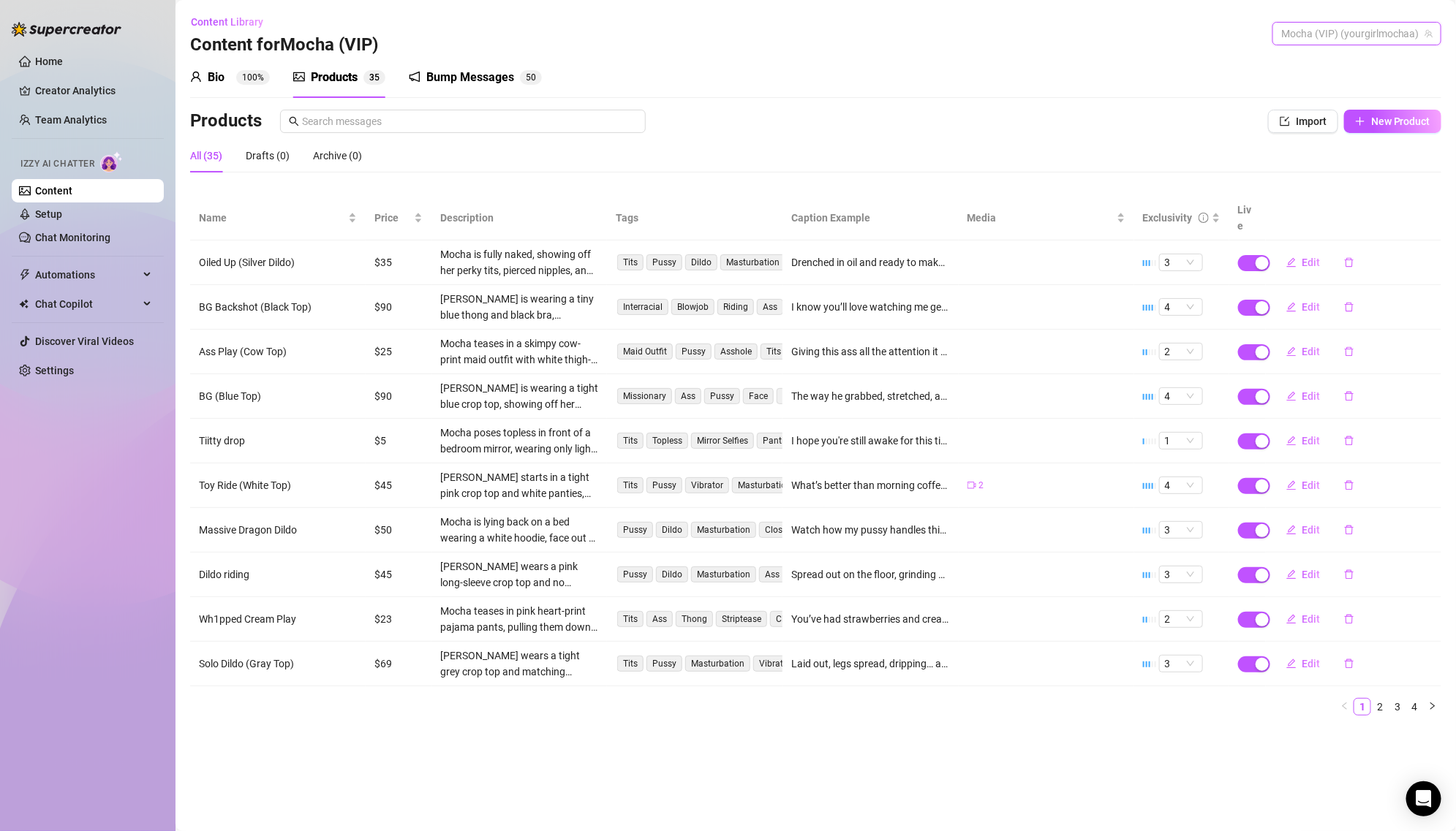
click at [1365, 38] on span "Mocha (VIP) (yourgirlmochaa)" at bounding box center [1356, 33] width 151 height 22
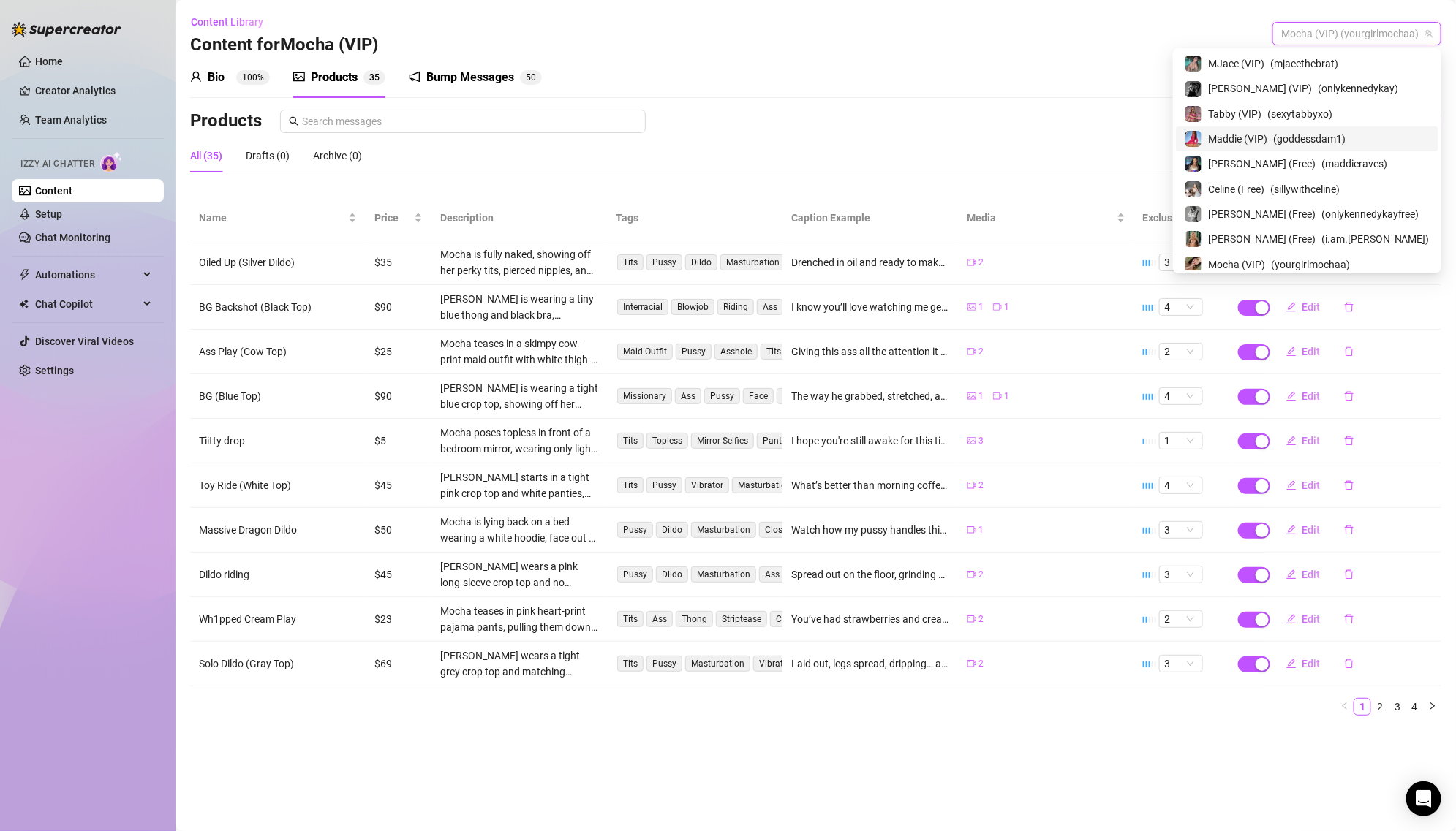
click at [1267, 136] on span "Maddie (VIP)" at bounding box center [1238, 139] width 59 height 16
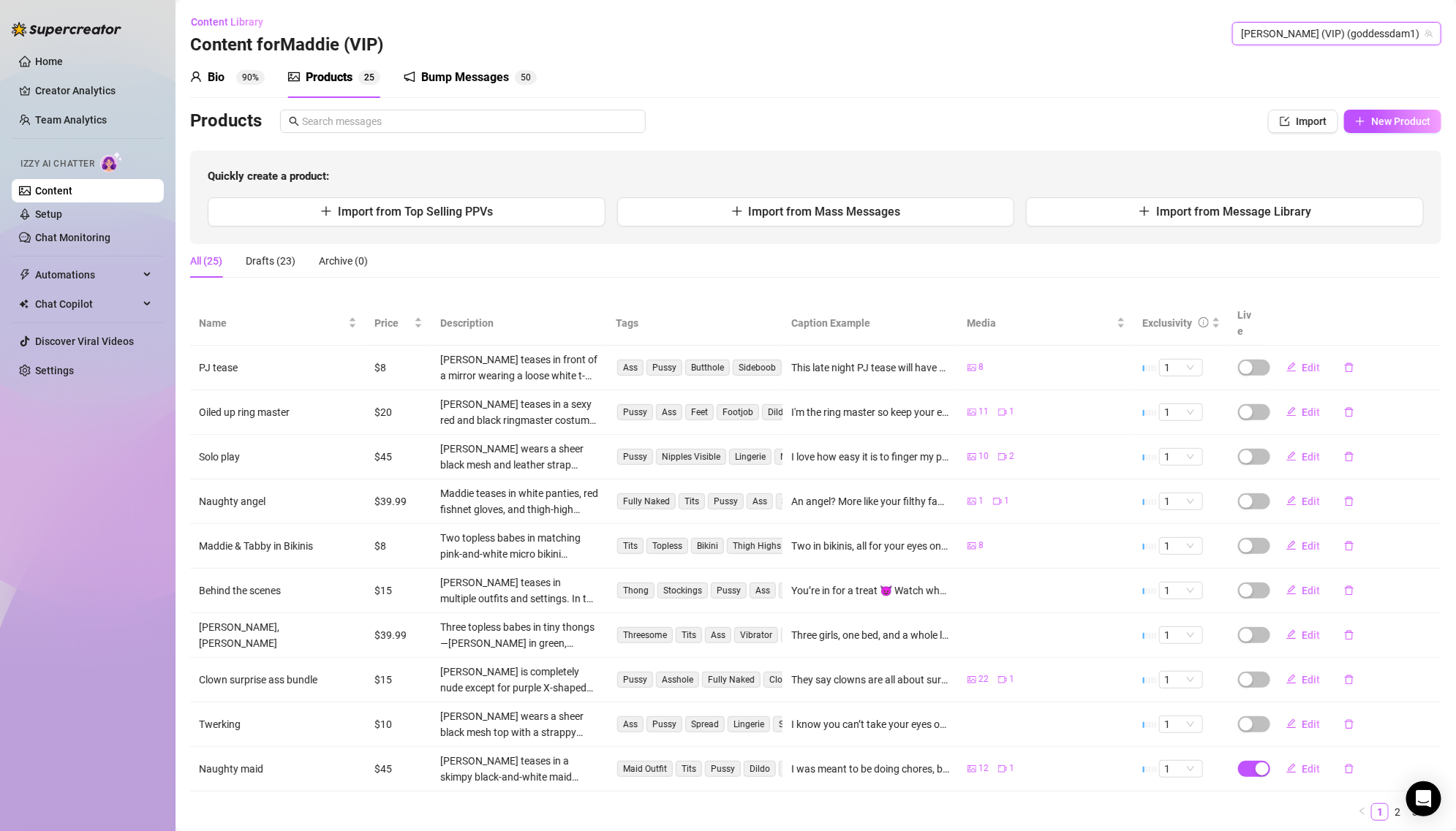
click at [1129, 90] on div "Bio 90% Products 2 5 Bump Messages 5 0" at bounding box center [816, 77] width 1251 height 41
click at [1244, 761] on span "button" at bounding box center [1254, 769] width 32 height 16
click at [1362, 710] on button "OK" at bounding box center [1370, 716] width 24 height 18
click at [1222, 217] on span "Import from Message Library" at bounding box center [1233, 211] width 155 height 13
type textarea "Type your message here..."
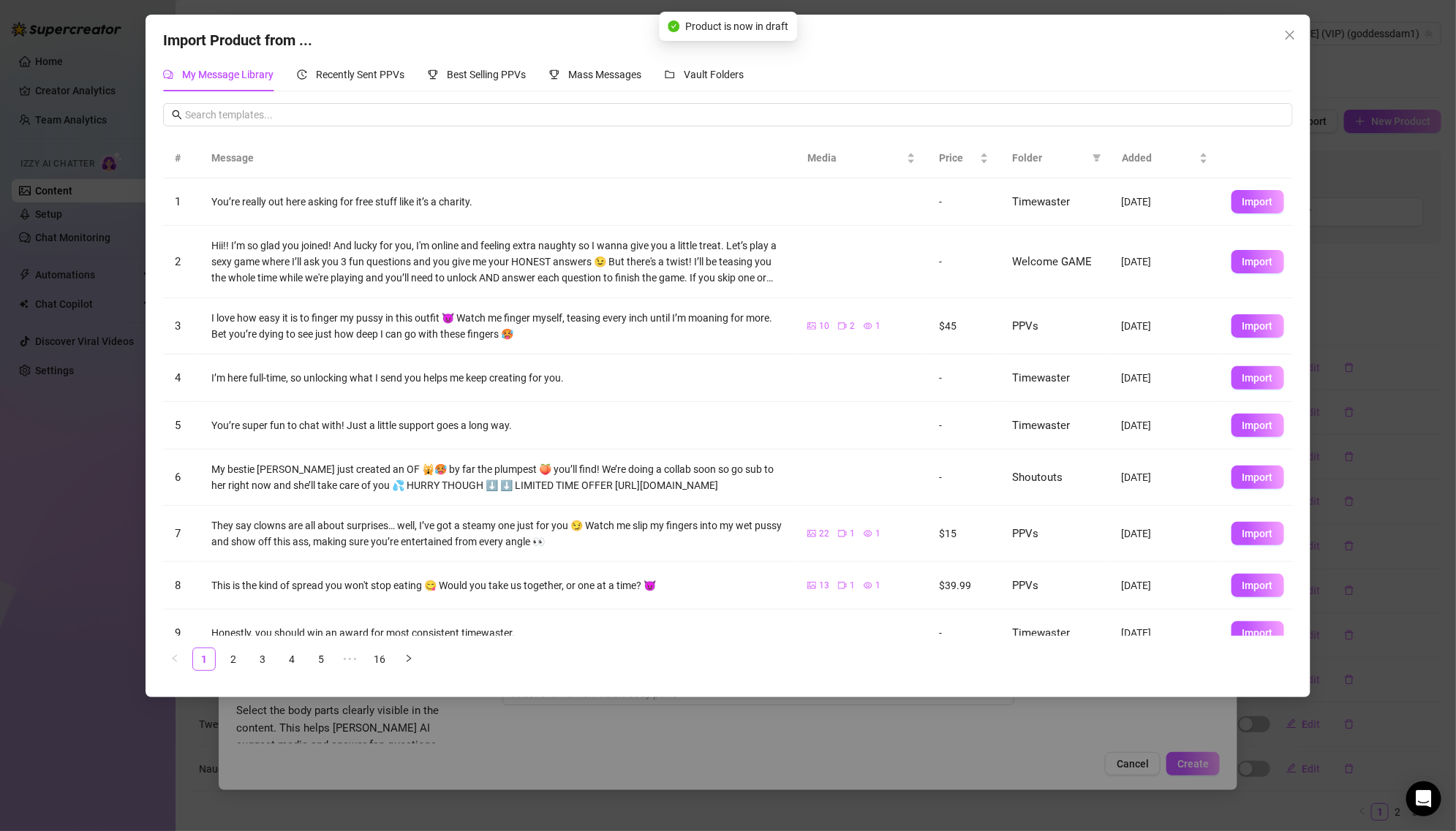
scroll to position [66, 0]
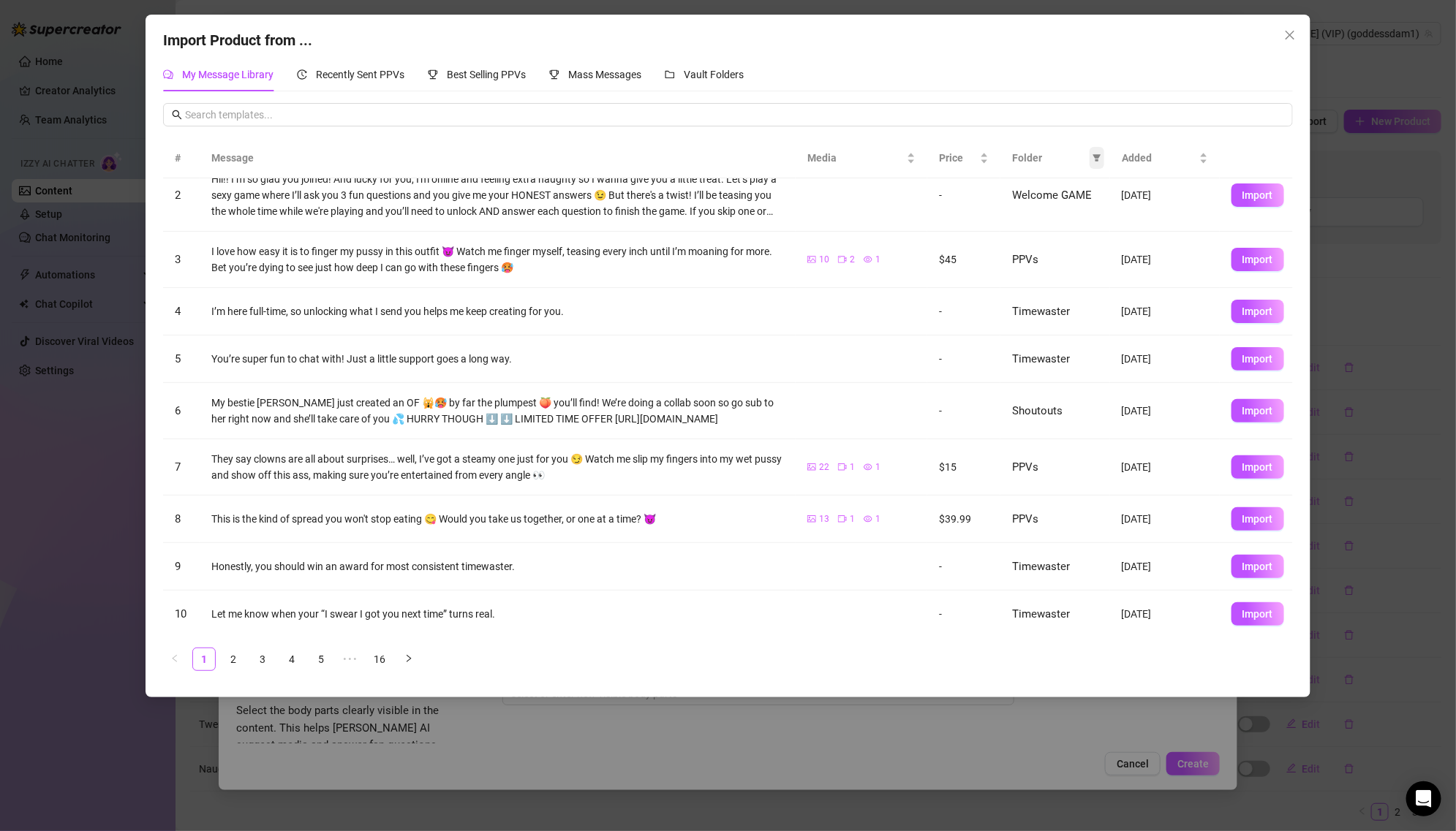
click at [1094, 158] on icon "filter" at bounding box center [1097, 158] width 9 height 9
click at [1053, 276] on span "PPVs" at bounding box center [1047, 280] width 89 height 16
checkbox input "true"
click at [1091, 375] on span "OK" at bounding box center [1085, 379] width 13 height 12
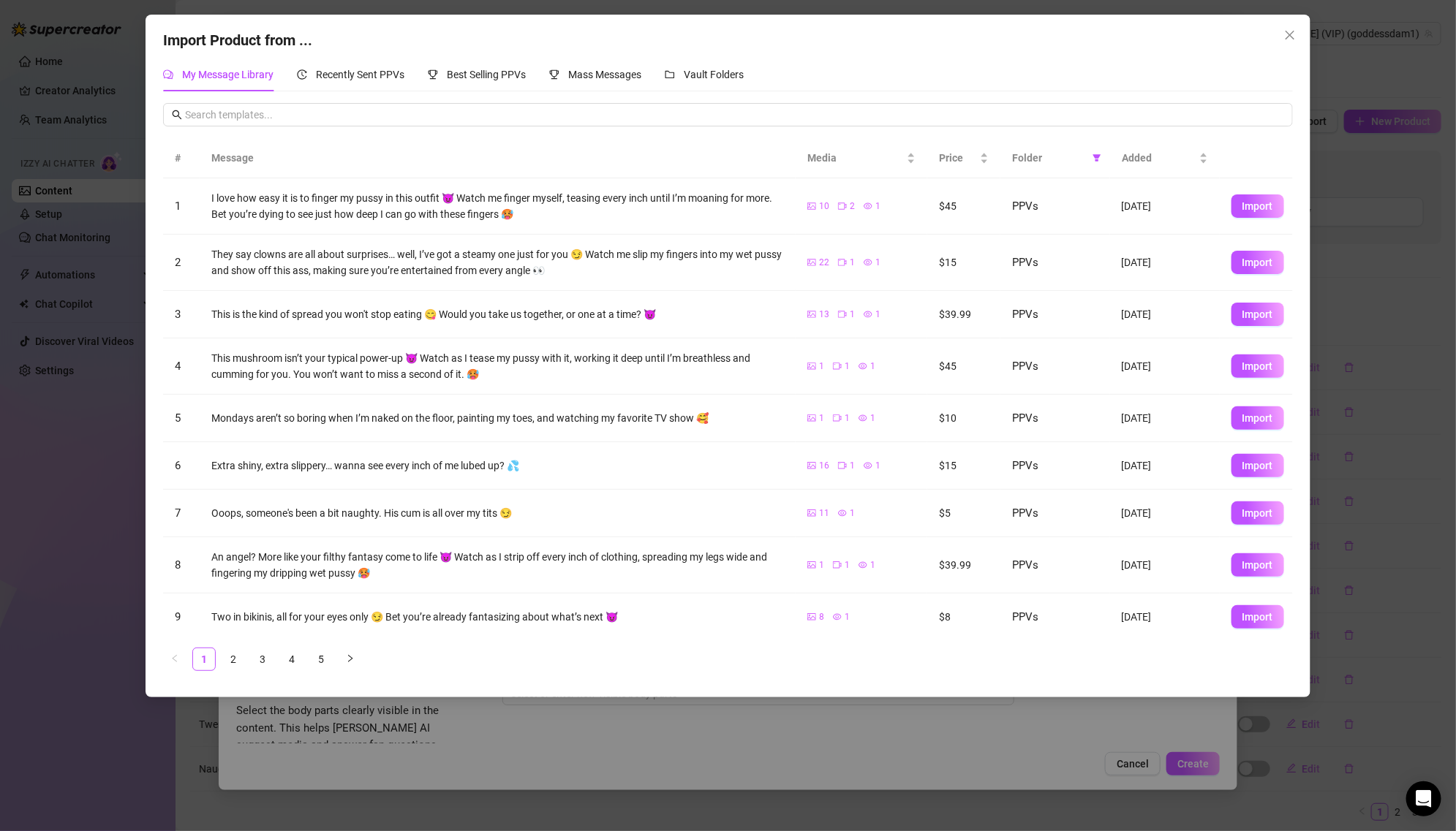
scroll to position [0, 0]
click at [288, 656] on link "4" at bounding box center [292, 659] width 22 height 22
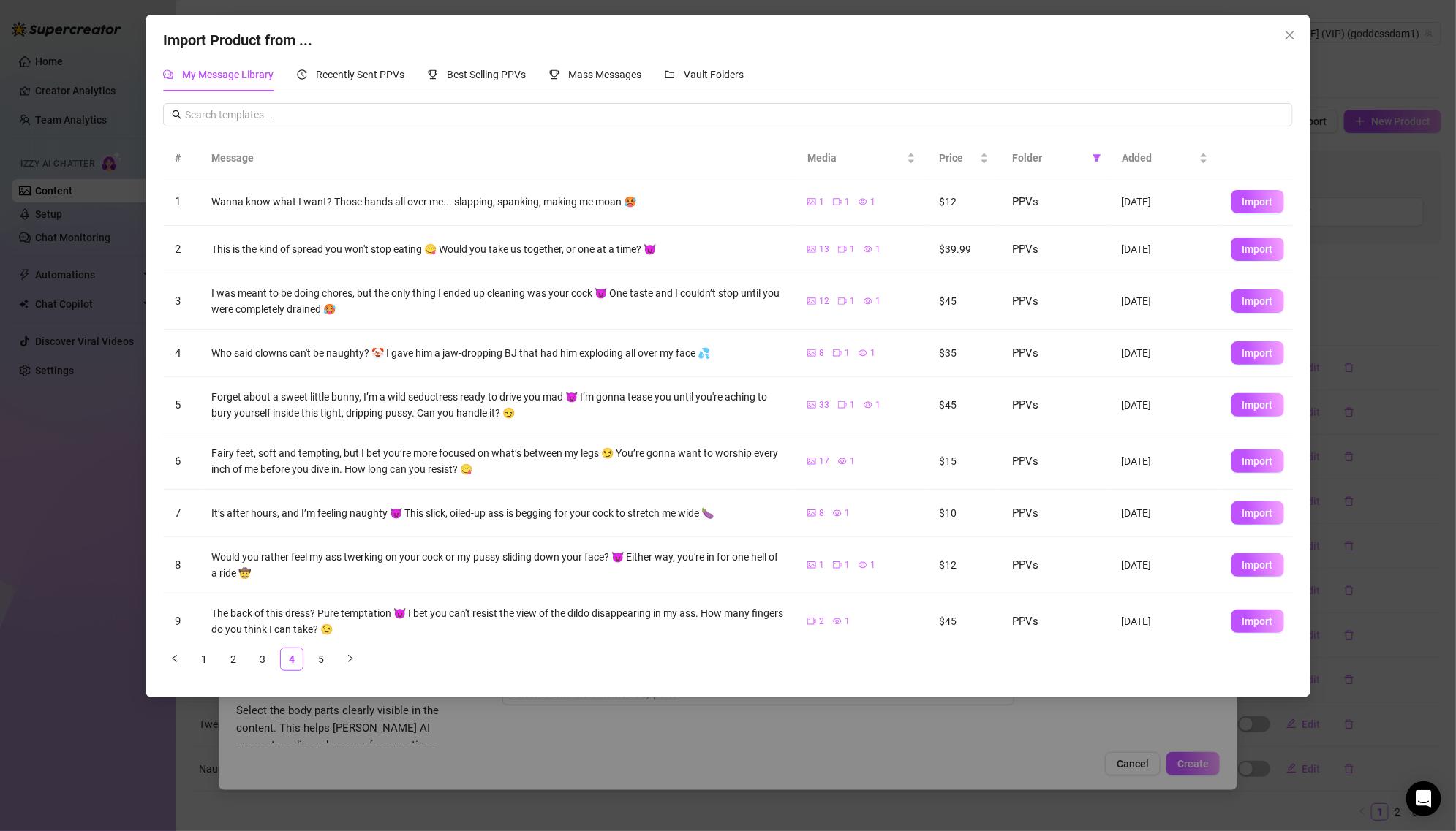
scroll to position [68, 0]
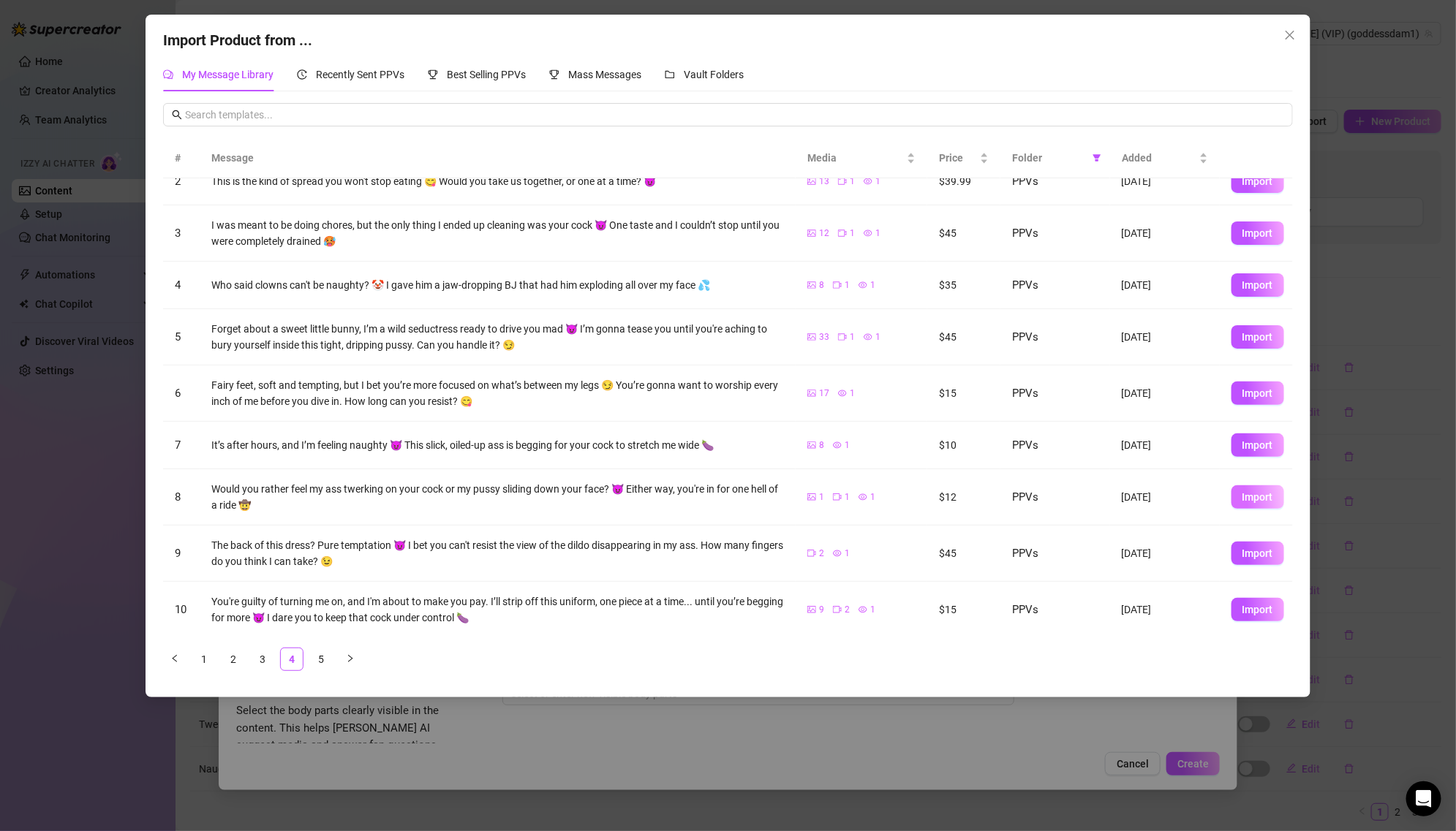
click at [1232, 501] on button "Import" at bounding box center [1257, 497] width 53 height 23
type textarea "Would you rather feel my ass twerking on your cock or my pussy sliding down you…"
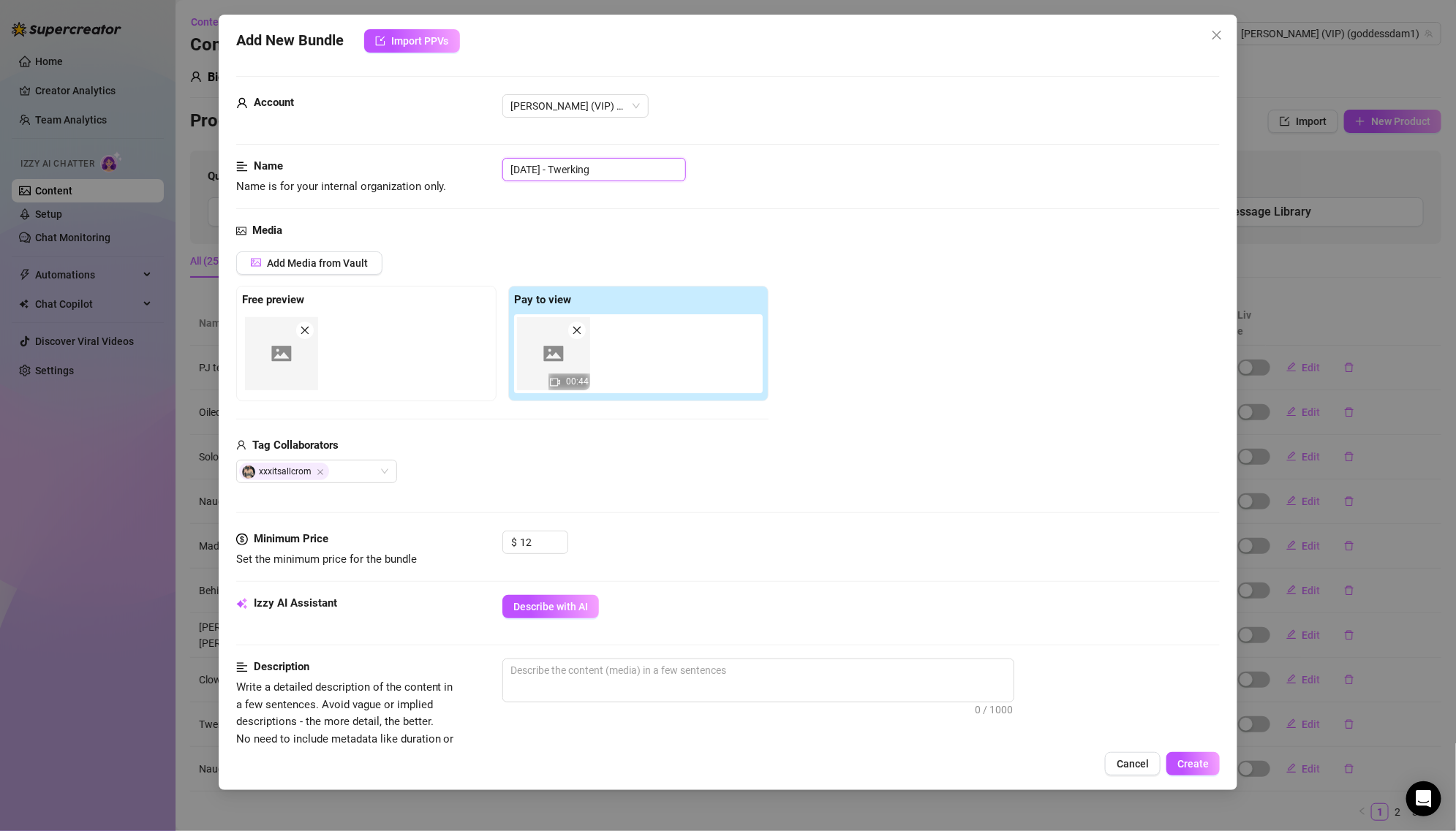
drag, startPoint x: 575, startPoint y: 166, endPoint x: 436, endPoint y: 168, distance: 139.0
click at [436, 168] on div "Name Name is for your internal organization only. [DATE] - Twerking" at bounding box center [728, 177] width 984 height 38
type input "Twerking"
click at [556, 602] on span "Describe with AI" at bounding box center [550, 606] width 75 height 12
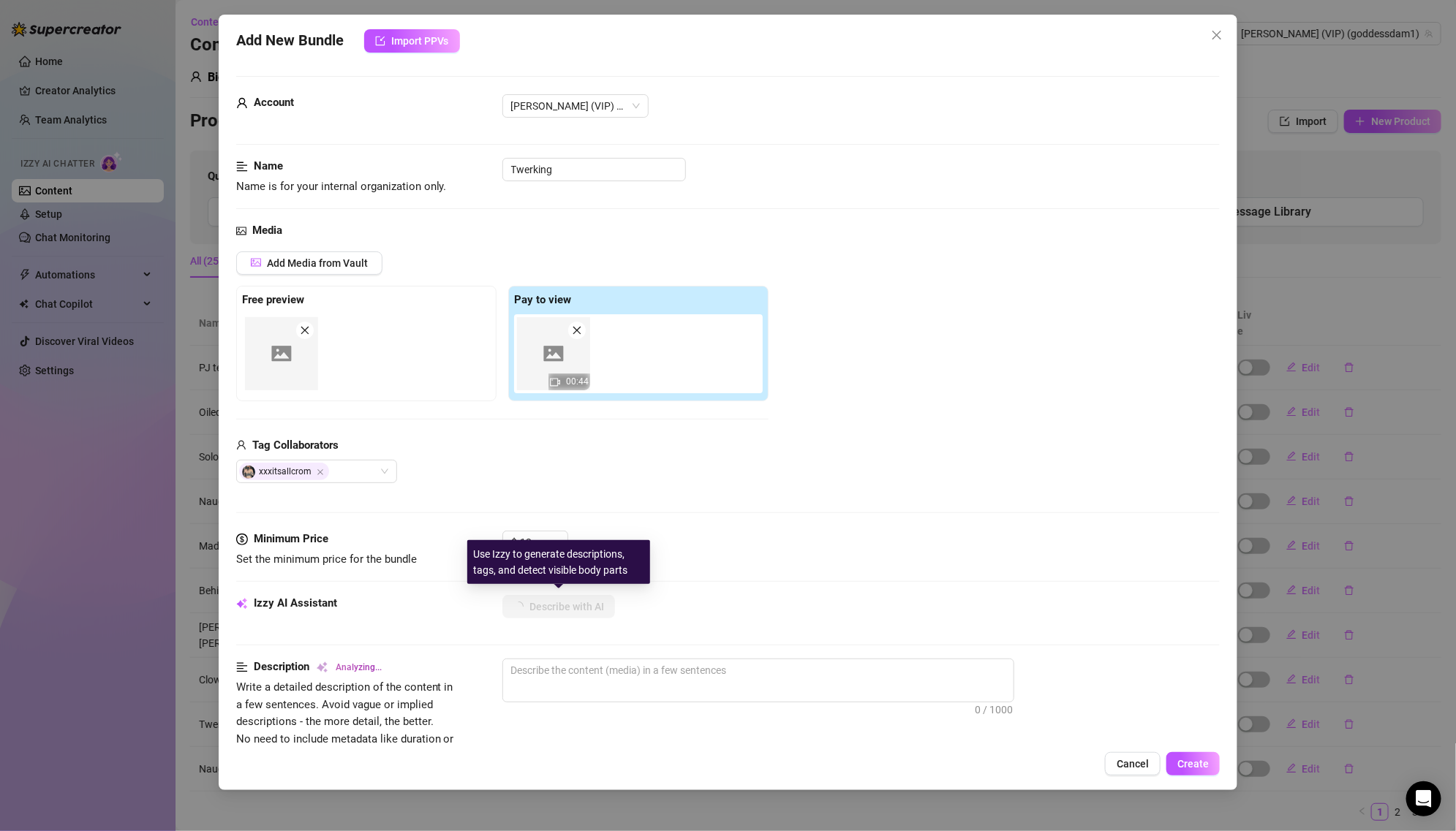
type textarea "[PERSON_NAME]"
type textarea "Maddie is"
type textarea "Maddie is fully"
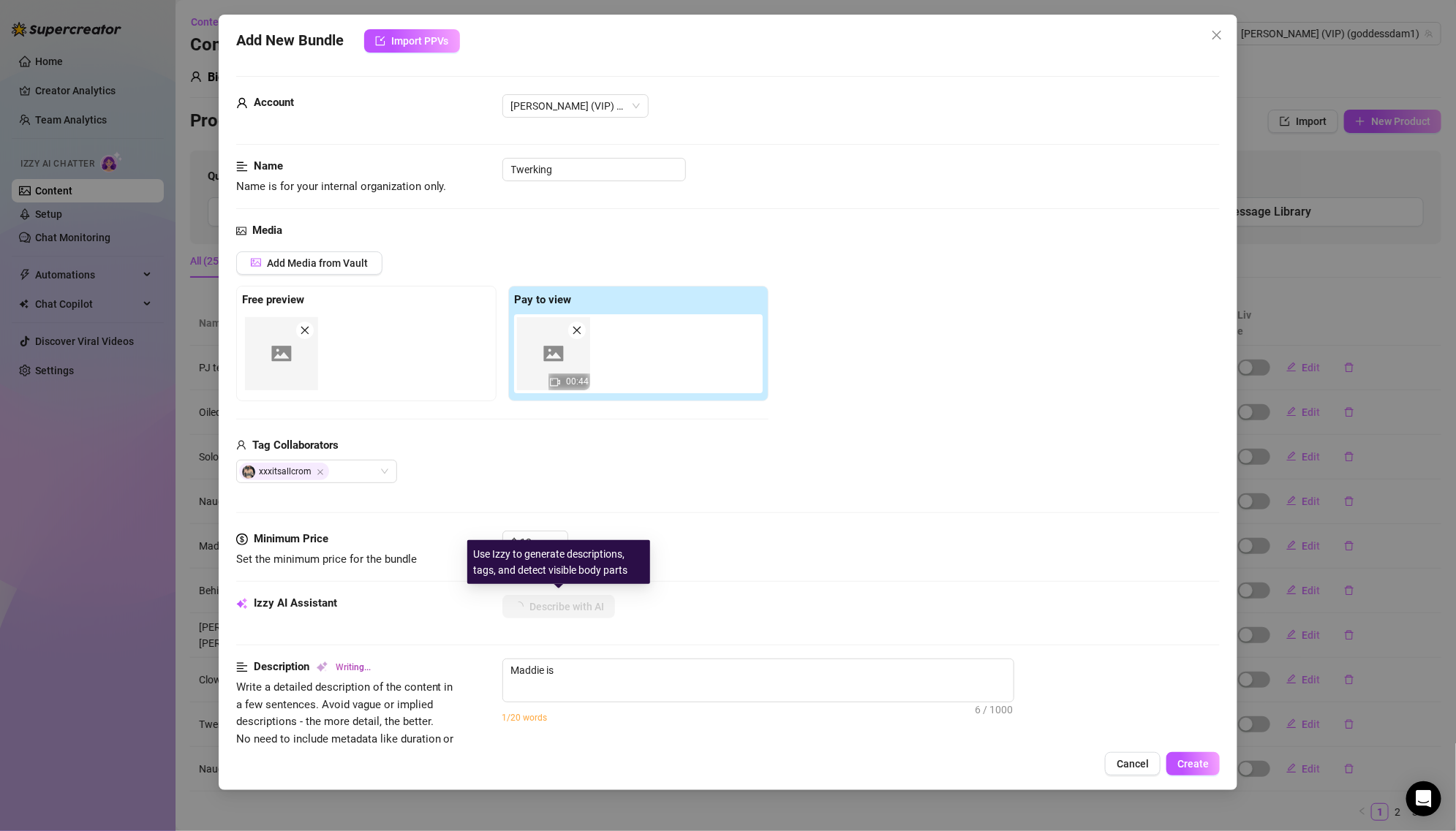
type textarea "Maddie is fully"
type textarea "[PERSON_NAME] is fully naked,"
type textarea "[PERSON_NAME] is fully naked, riding"
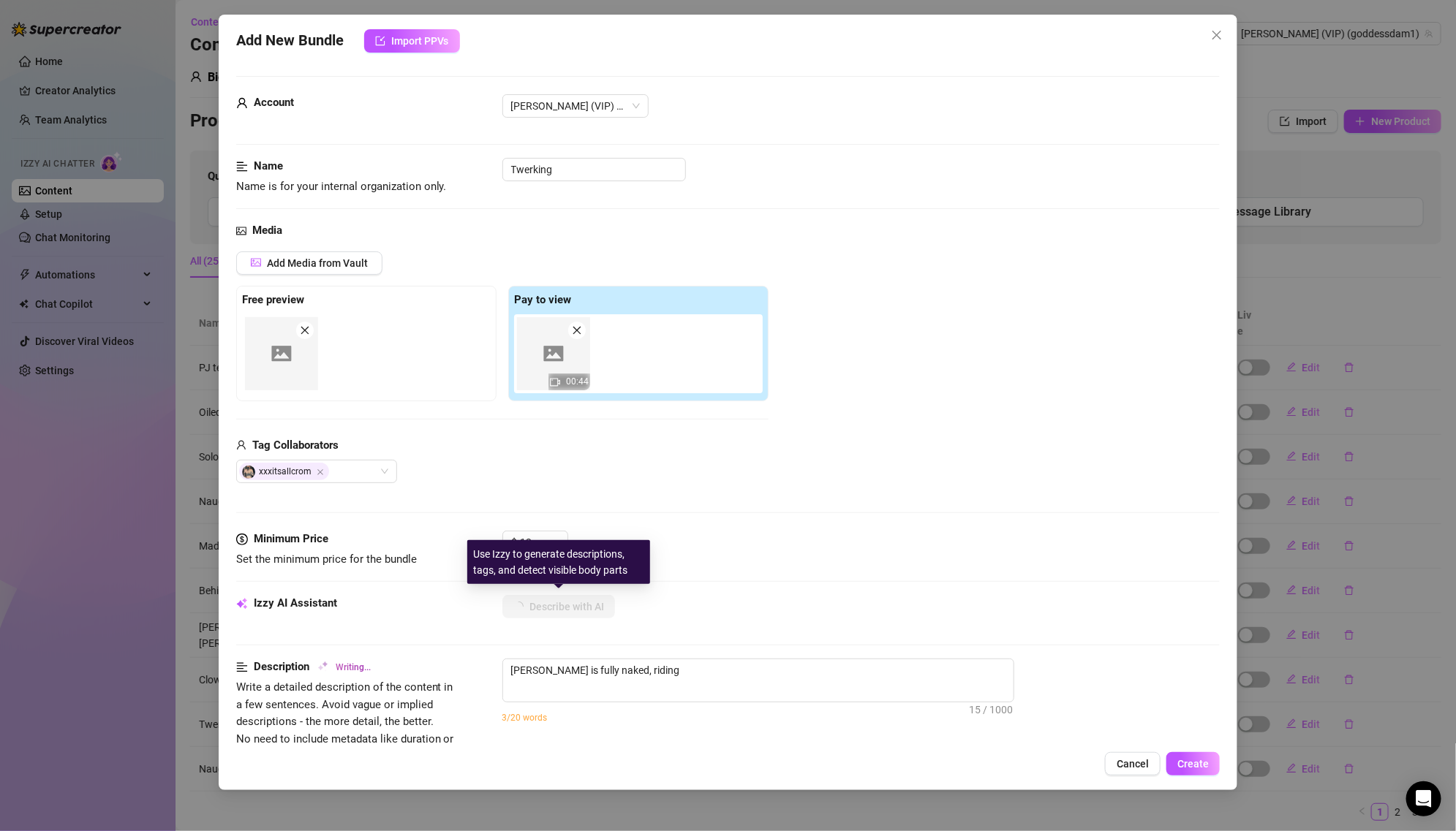
type textarea "[PERSON_NAME] is fully naked, riding a"
type textarea "[PERSON_NAME] is fully naked, riding a partner"
type textarea "[PERSON_NAME] is fully naked, riding a partner in"
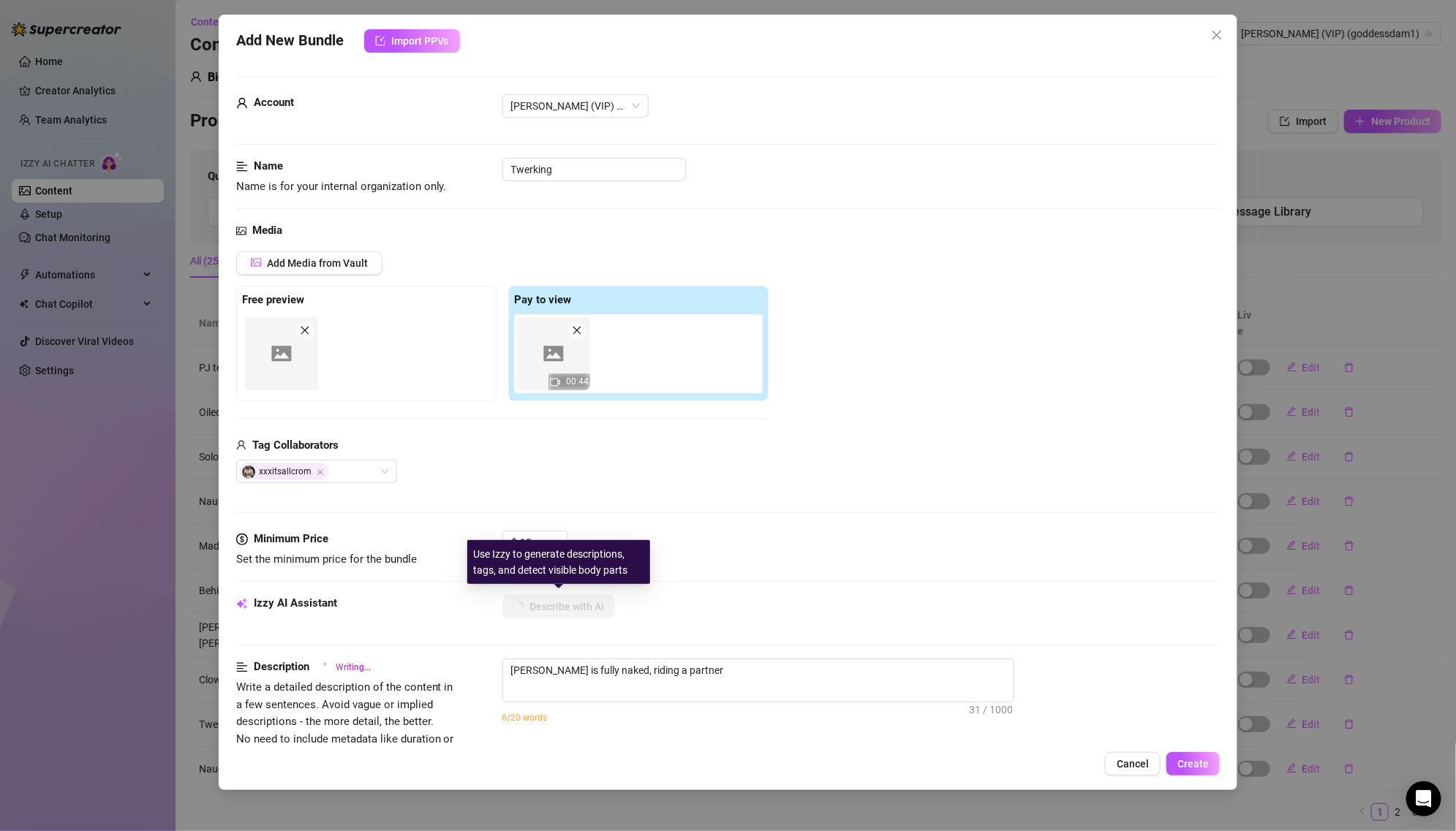
type textarea "[PERSON_NAME] is fully naked, riding a partner in"
type textarea "[PERSON_NAME] is fully naked, riding a partner in reverse"
type textarea "[PERSON_NAME] is fully naked, riding a partner in reverse cowgirl"
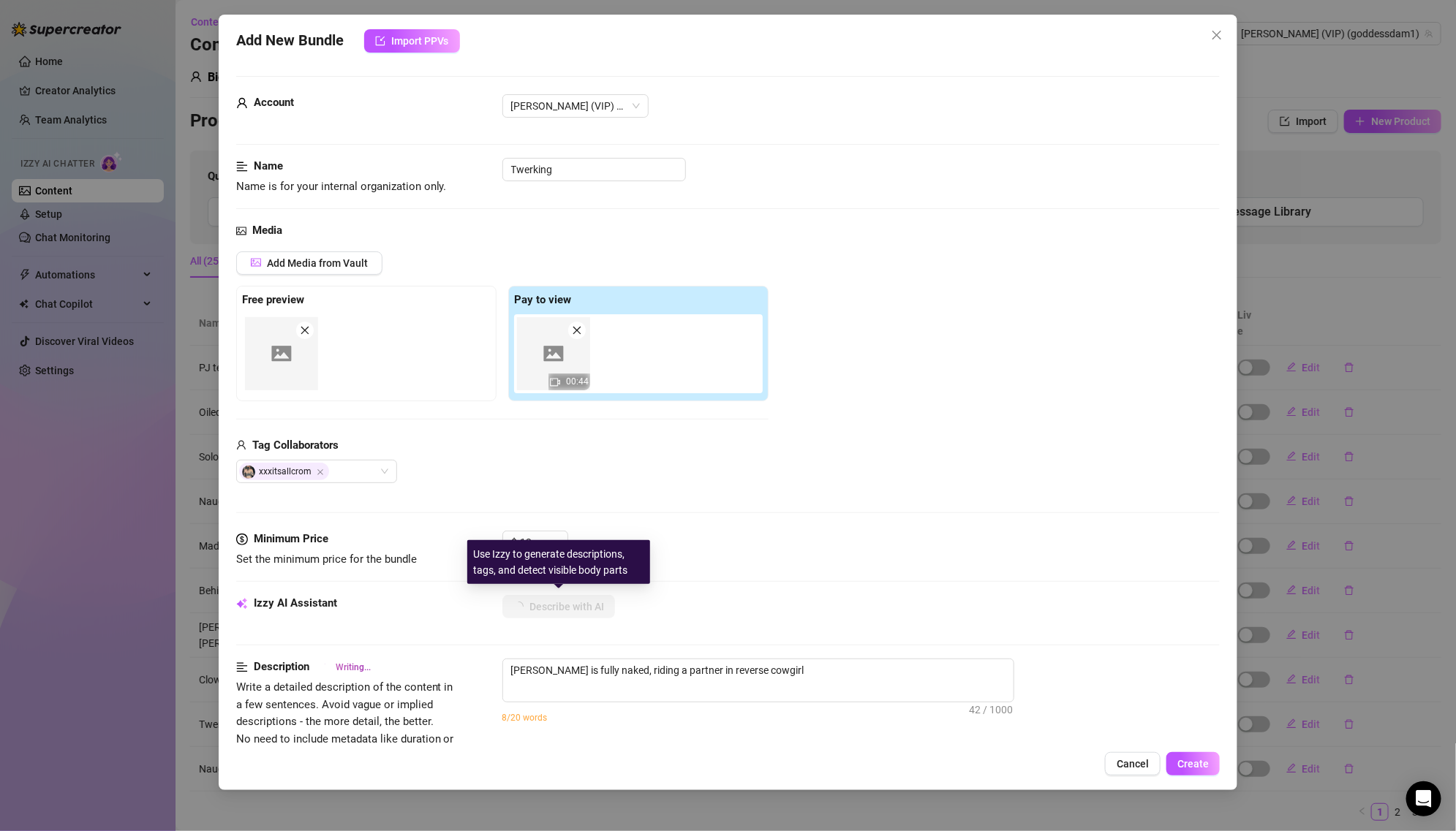
type textarea "[PERSON_NAME] is fully naked, riding a partner in reverse cowgirl with"
type textarea "[PERSON_NAME] is fully naked, riding a partner in reverse cowgirl with her"
type textarea "[PERSON_NAME] is fully naked, riding a partner in reverse cowgirl with her big,"
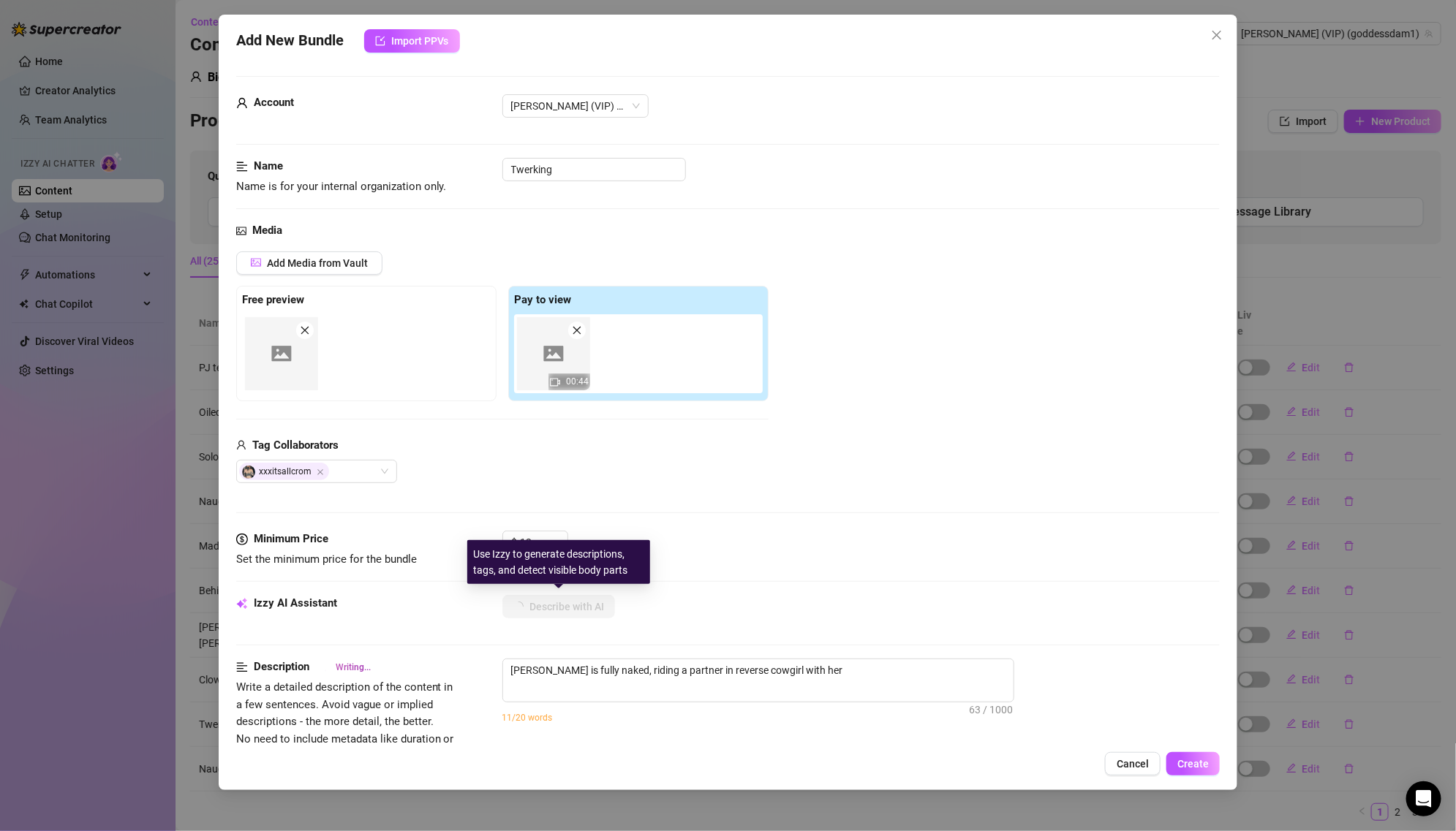
type textarea "[PERSON_NAME] is fully naked, riding a partner in reverse cowgirl with her big,"
type textarea "[PERSON_NAME] is fully naked, riding a partner in reverse cowgirl with her big,…"
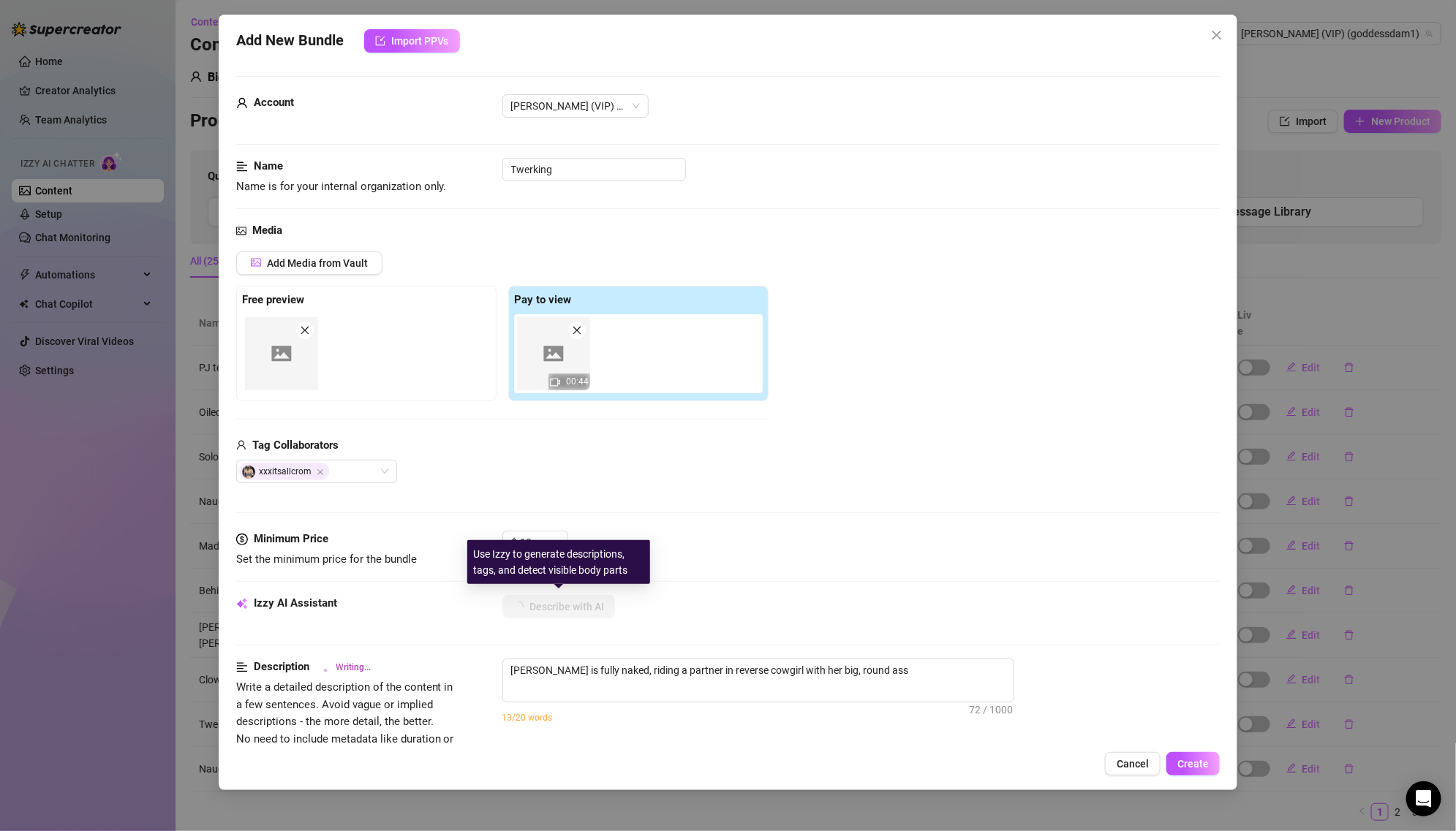
type textarea "[PERSON_NAME] is fully naked, riding a partner in reverse cowgirl with her big,…"
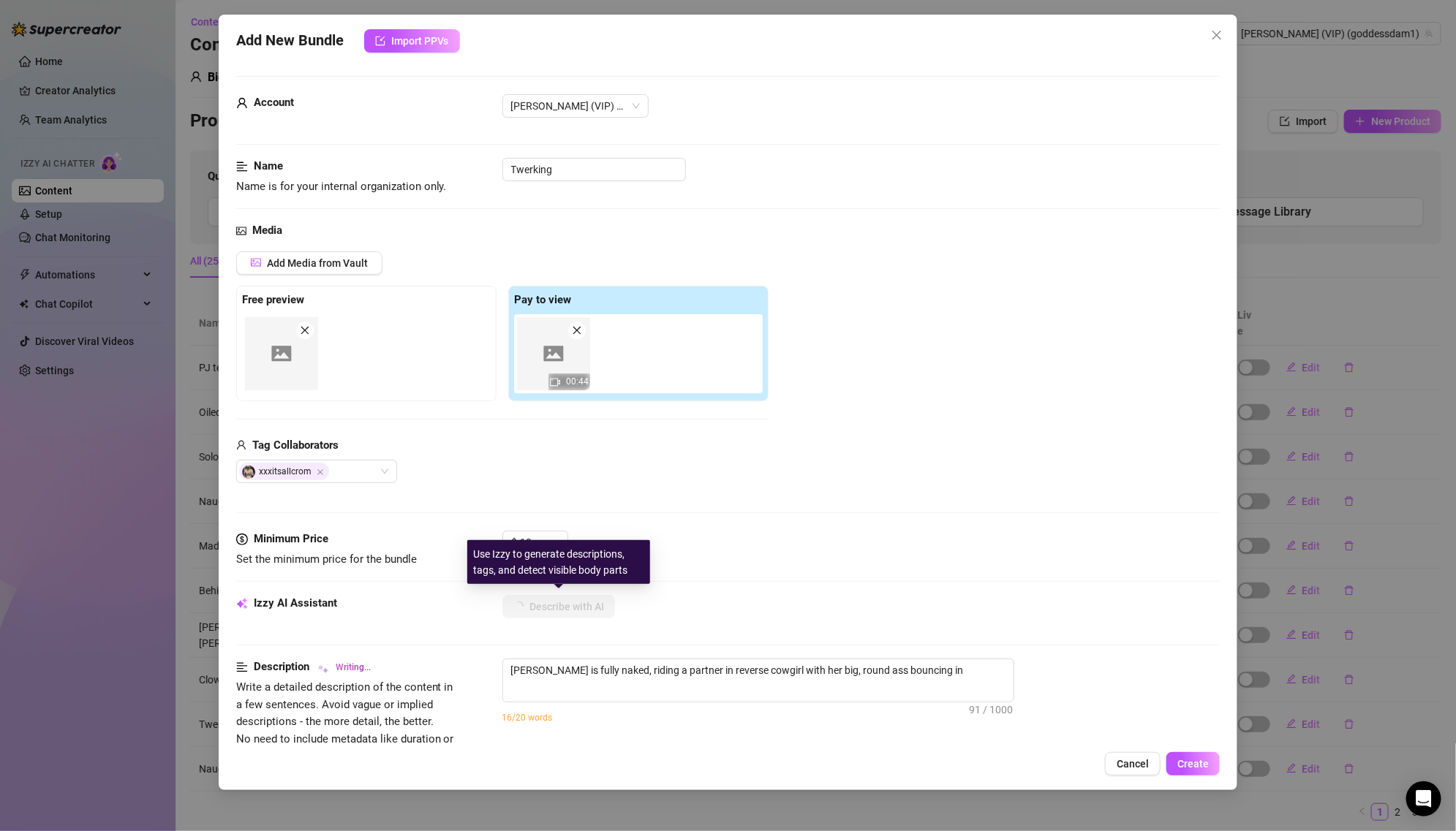
type textarea "[PERSON_NAME] is fully naked, riding a partner in reverse cowgirl with her big,…"
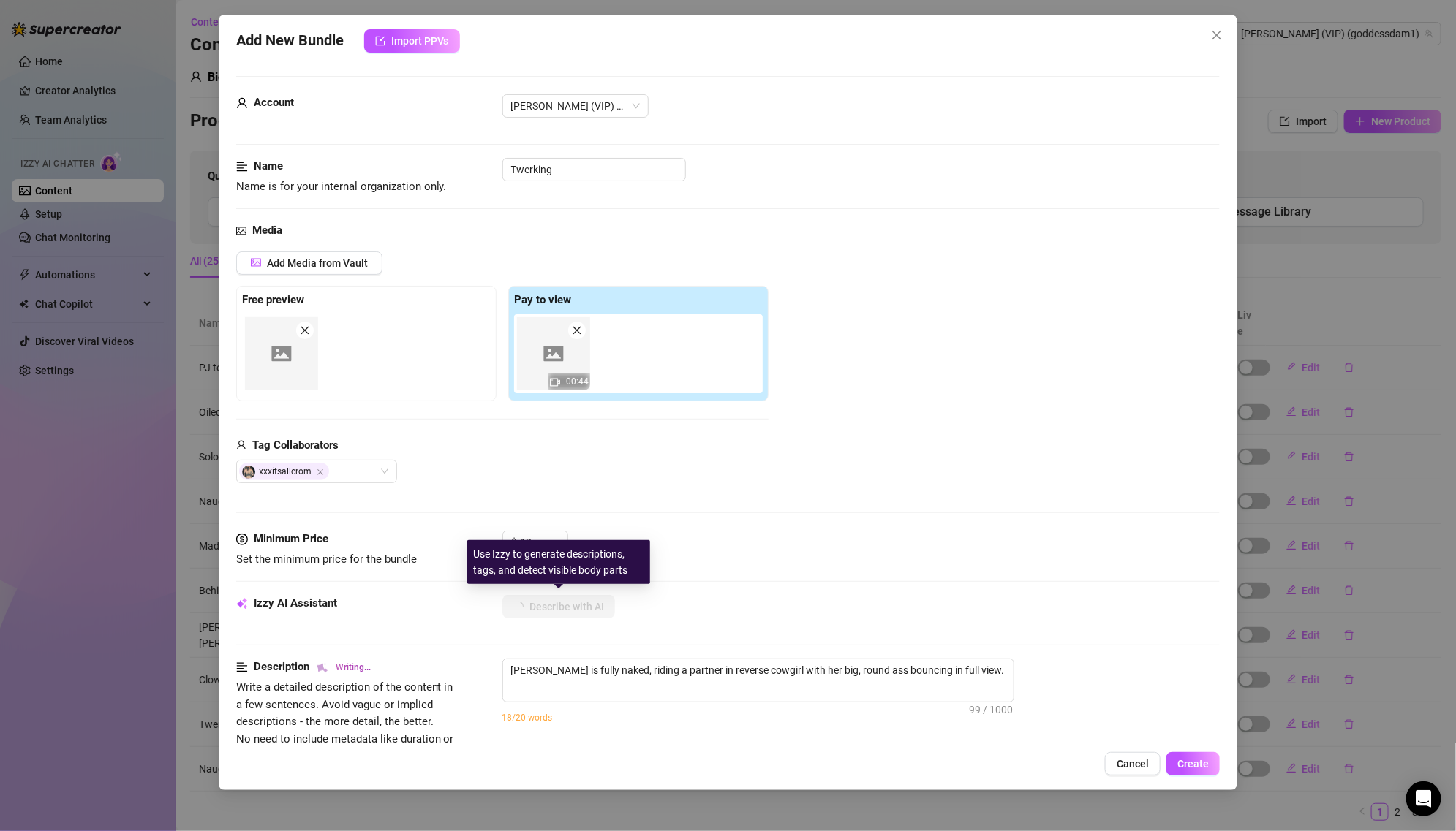
type textarea "[PERSON_NAME] is fully naked, riding a partner in reverse cowgirl with her big,…"
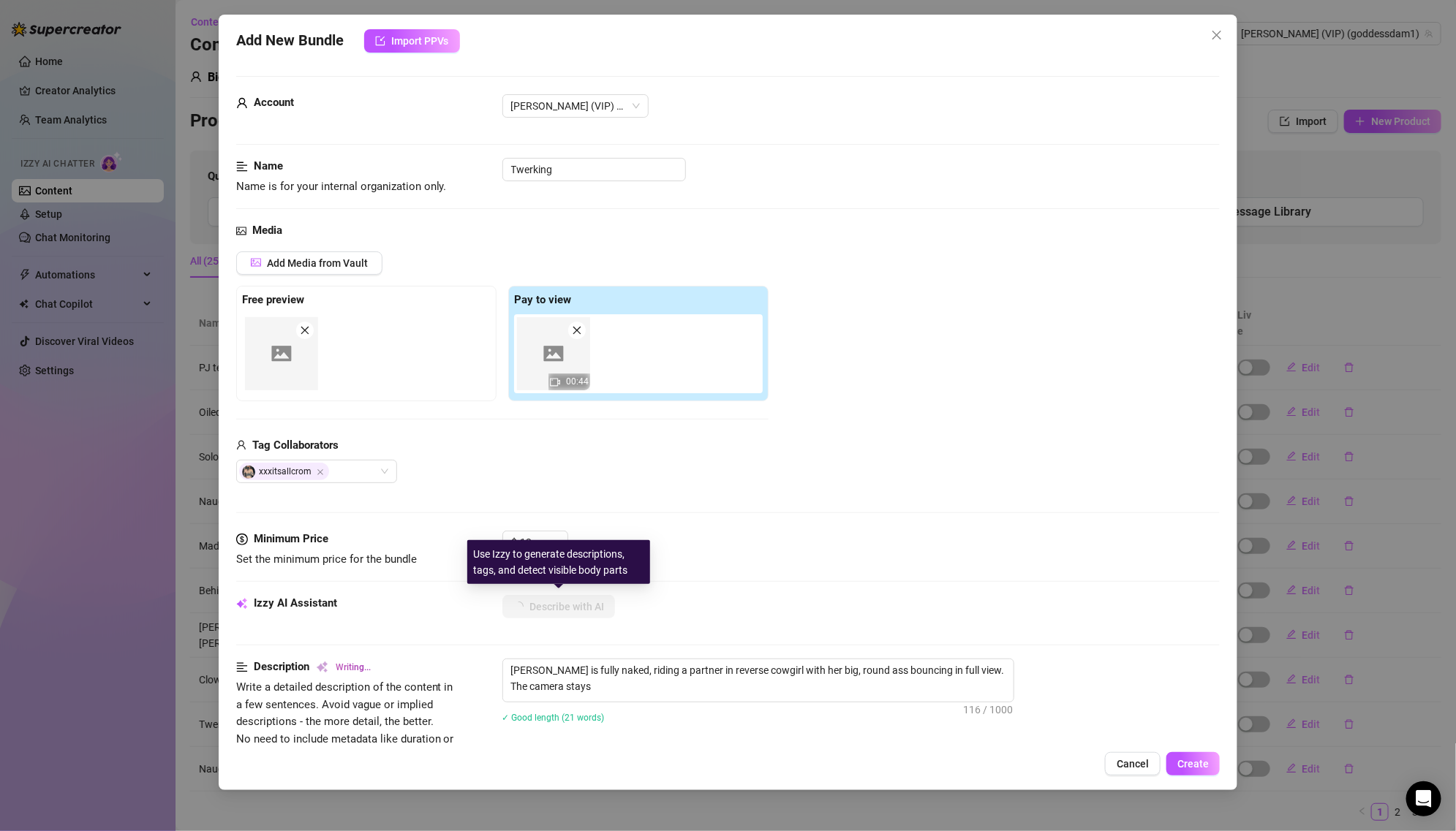
type textarea "[PERSON_NAME] is fully naked, riding a partner in reverse cowgirl with her big,…"
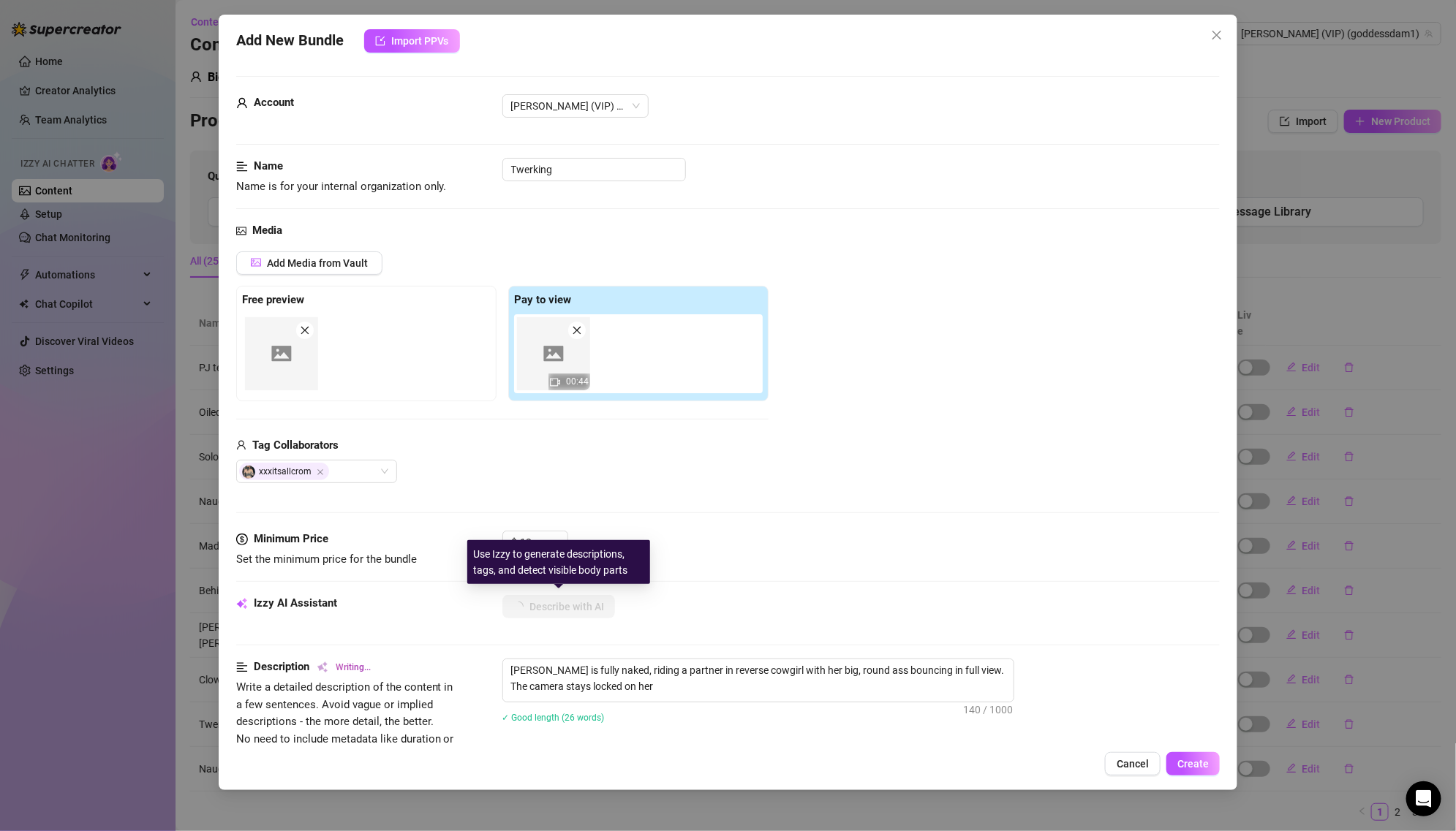
type textarea "[PERSON_NAME] is fully naked, riding a partner in reverse cowgirl with her big,…"
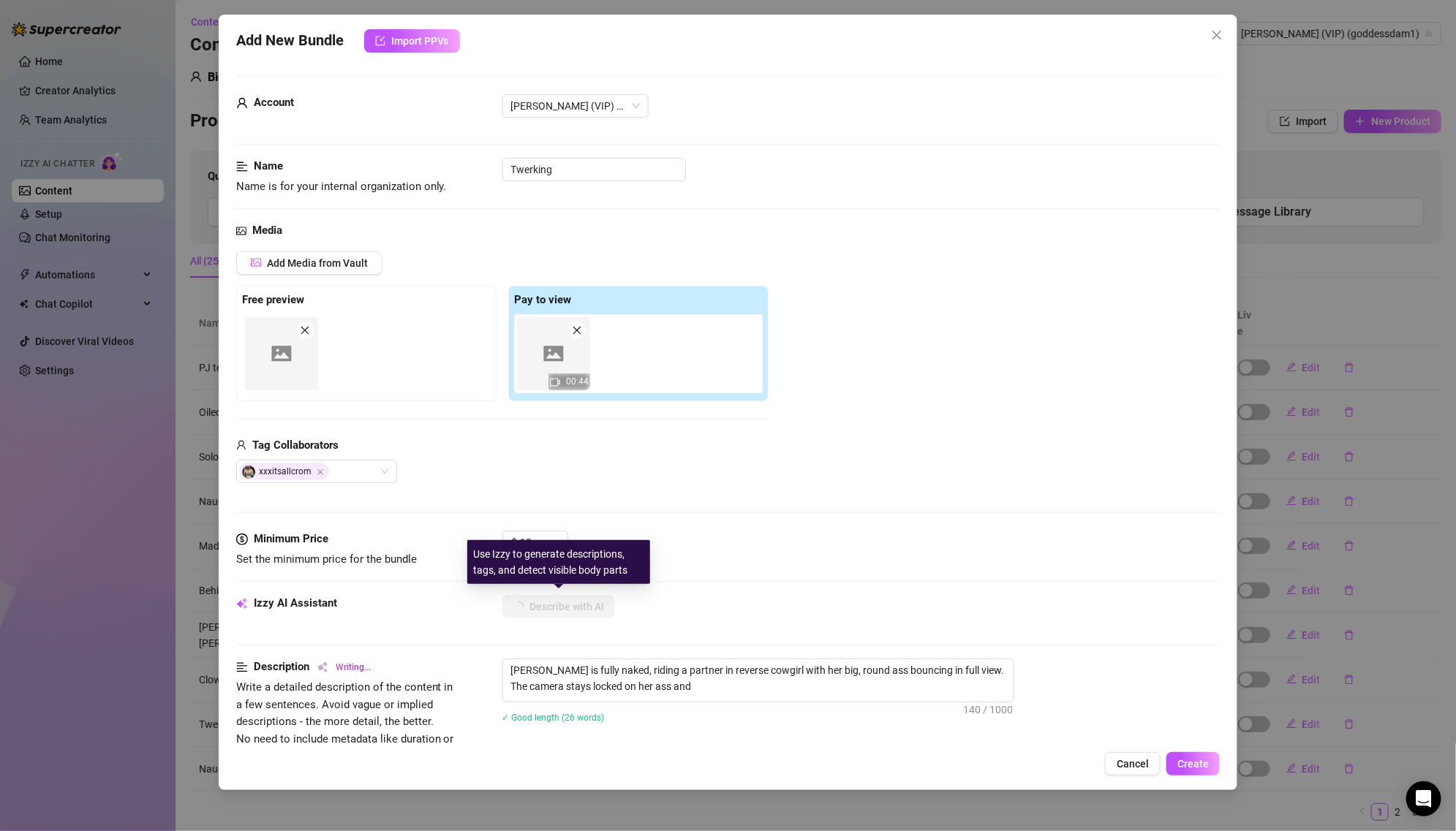
type textarea "[PERSON_NAME] is fully naked, riding a partner in reverse cowgirl with her big,…"
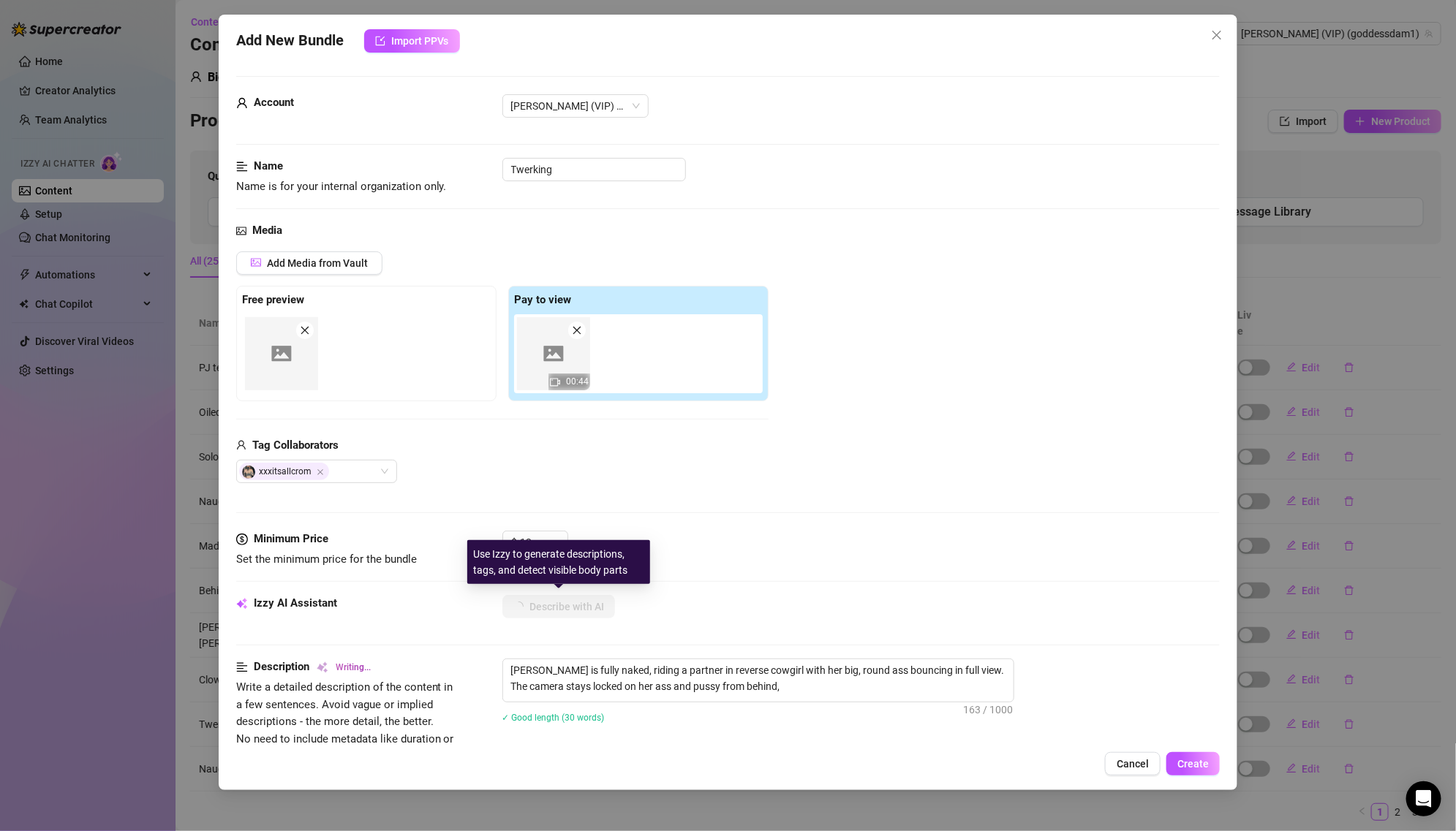
type textarea "[PERSON_NAME] is fully naked, riding a partner in reverse cowgirl with her big,…"
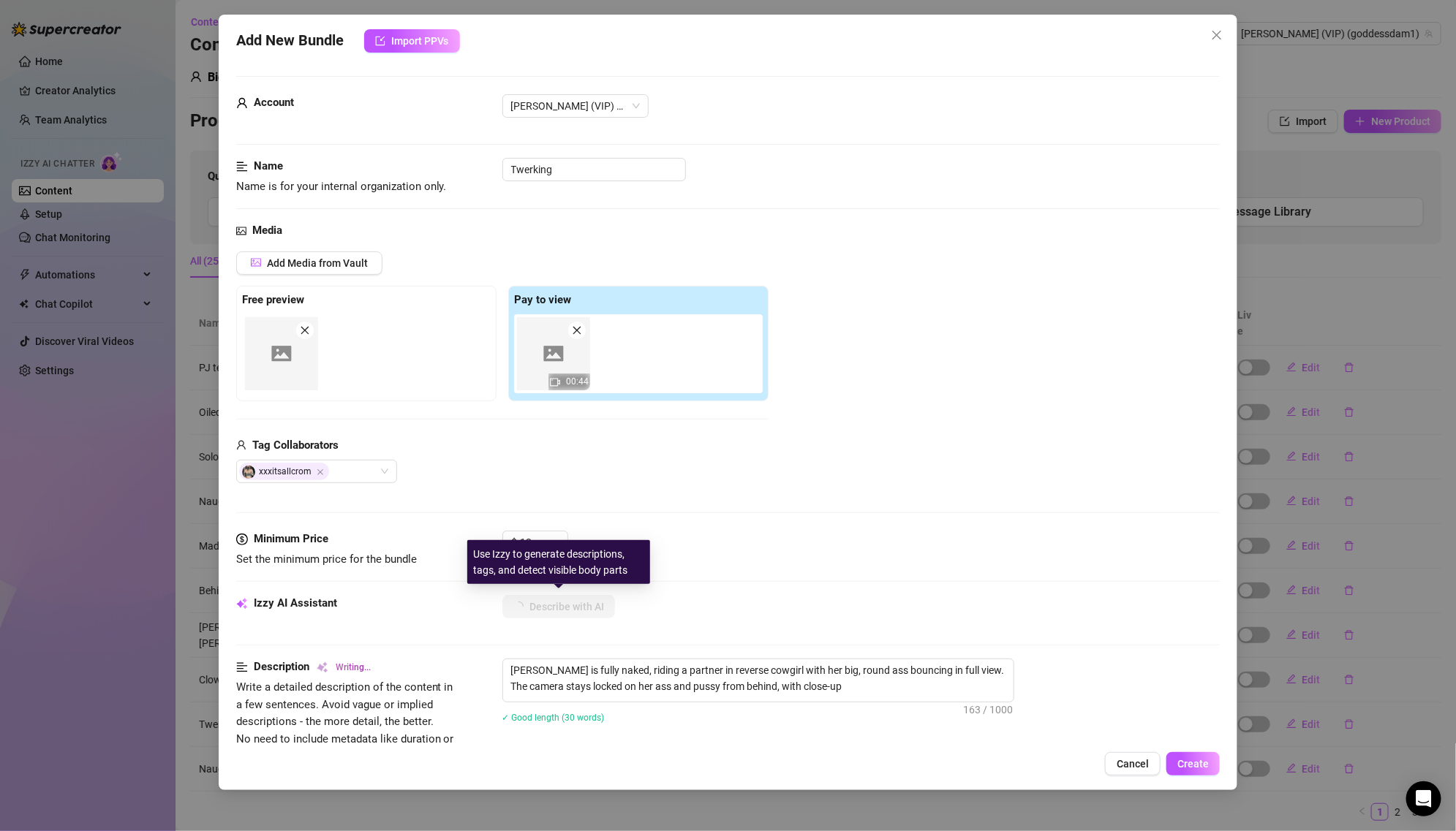
type textarea "[PERSON_NAME] is fully naked, riding a partner in reverse cowgirl with her big,…"
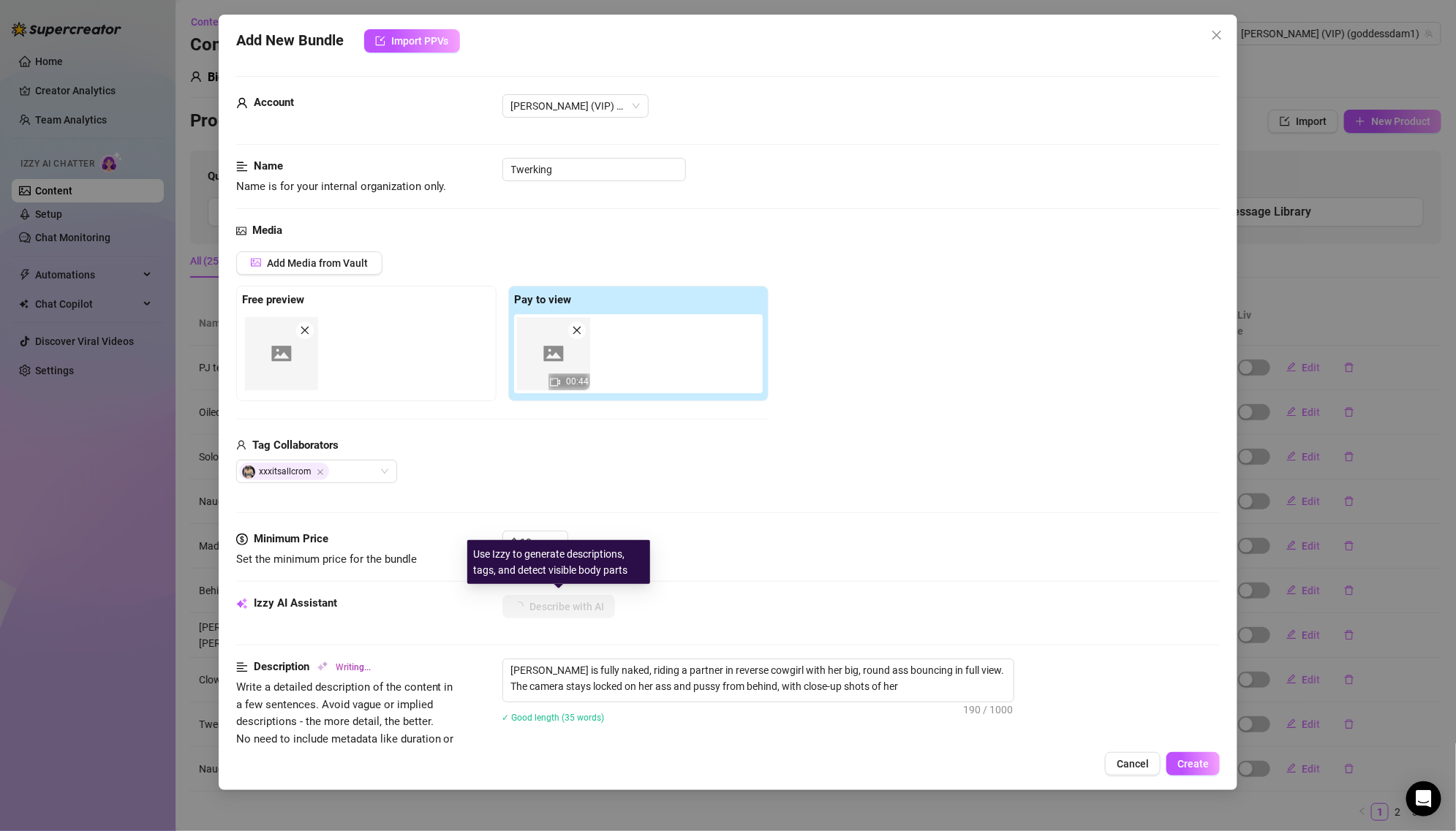
type textarea "[PERSON_NAME] is fully naked, riding a partner in reverse cowgirl with her big,…"
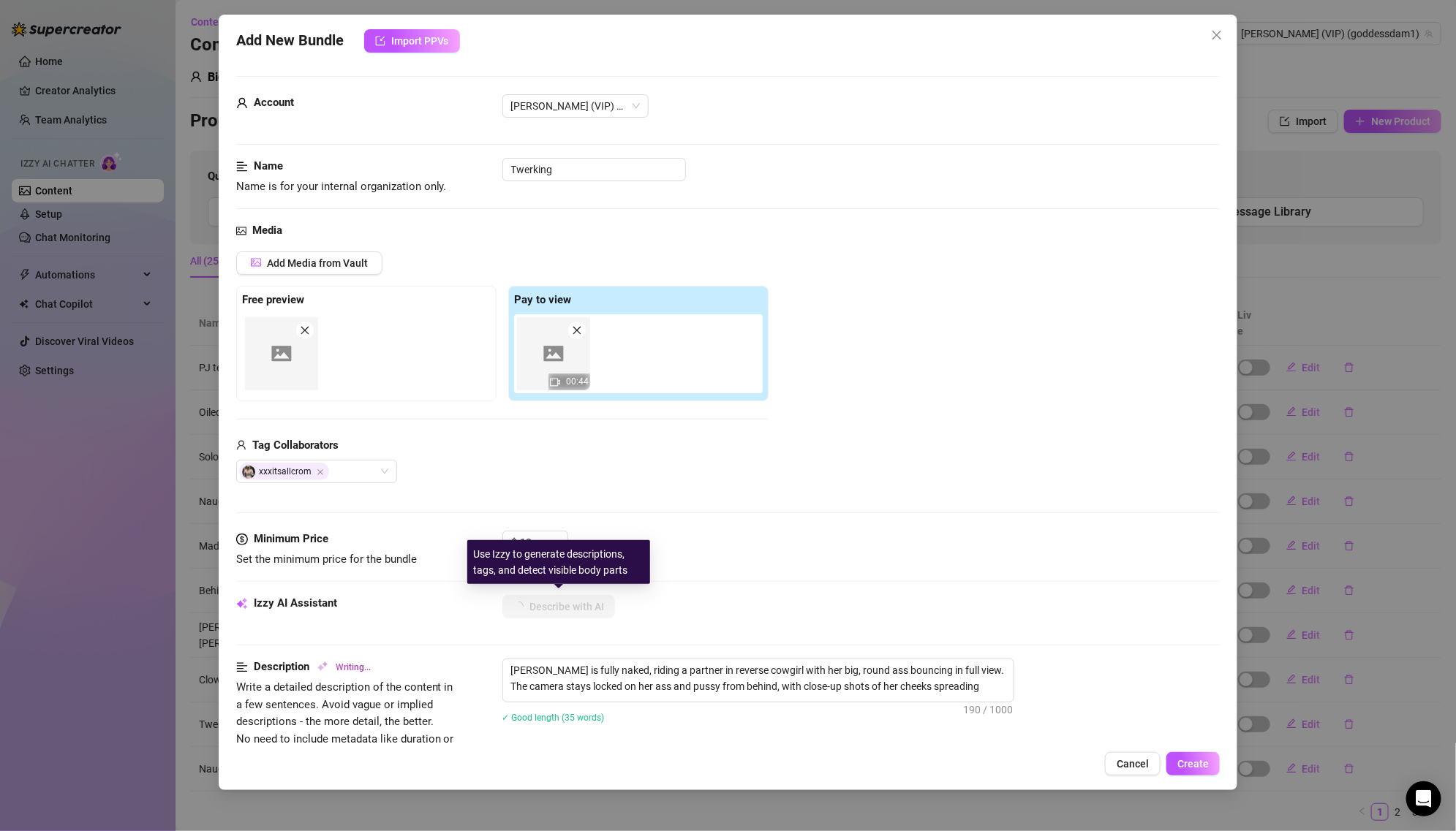
type textarea "[PERSON_NAME] is fully naked, riding a partner in reverse cowgirl with her big,…"
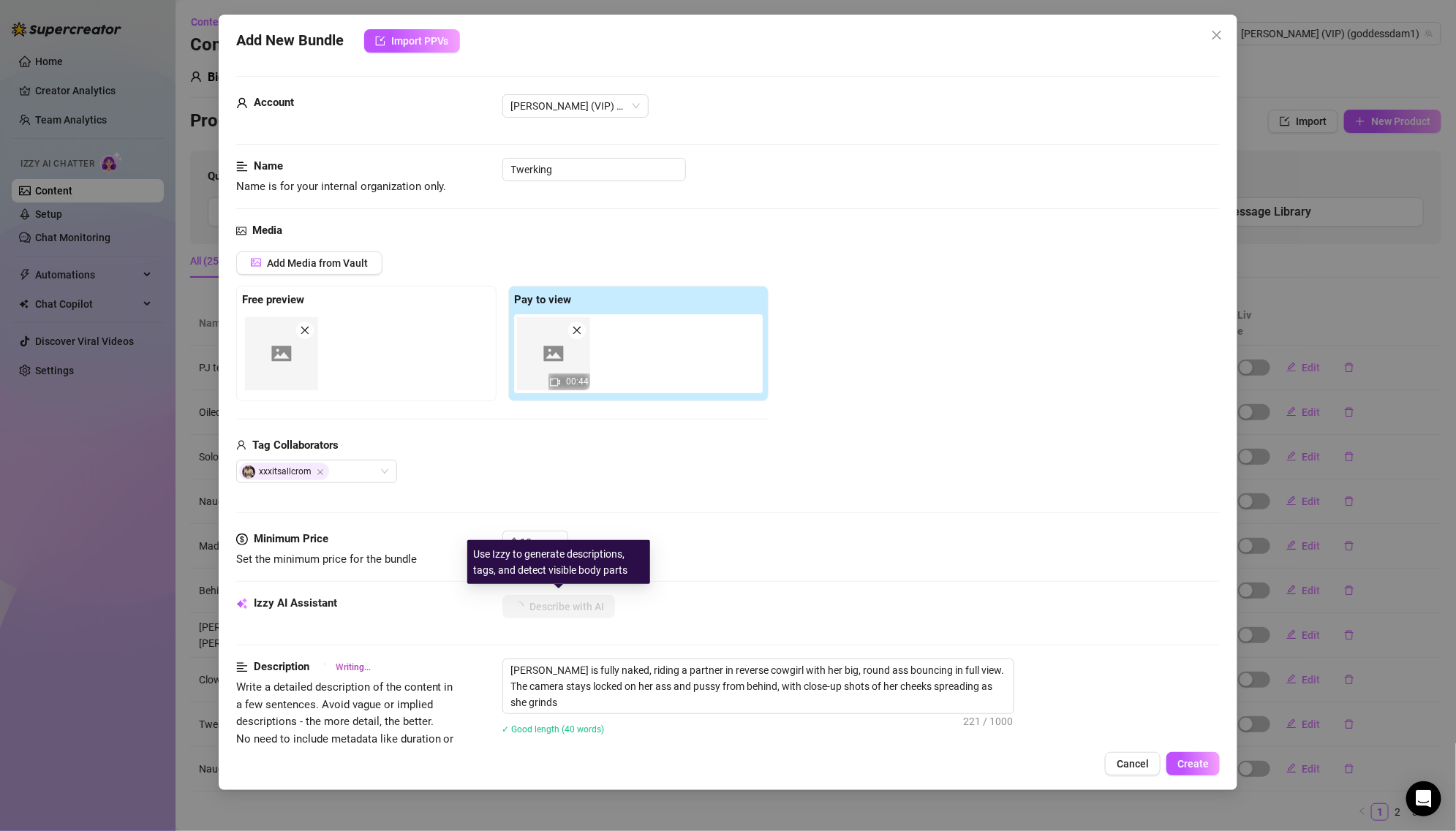
type textarea "[PERSON_NAME] is fully naked, riding a partner in reverse cowgirl with her big,…"
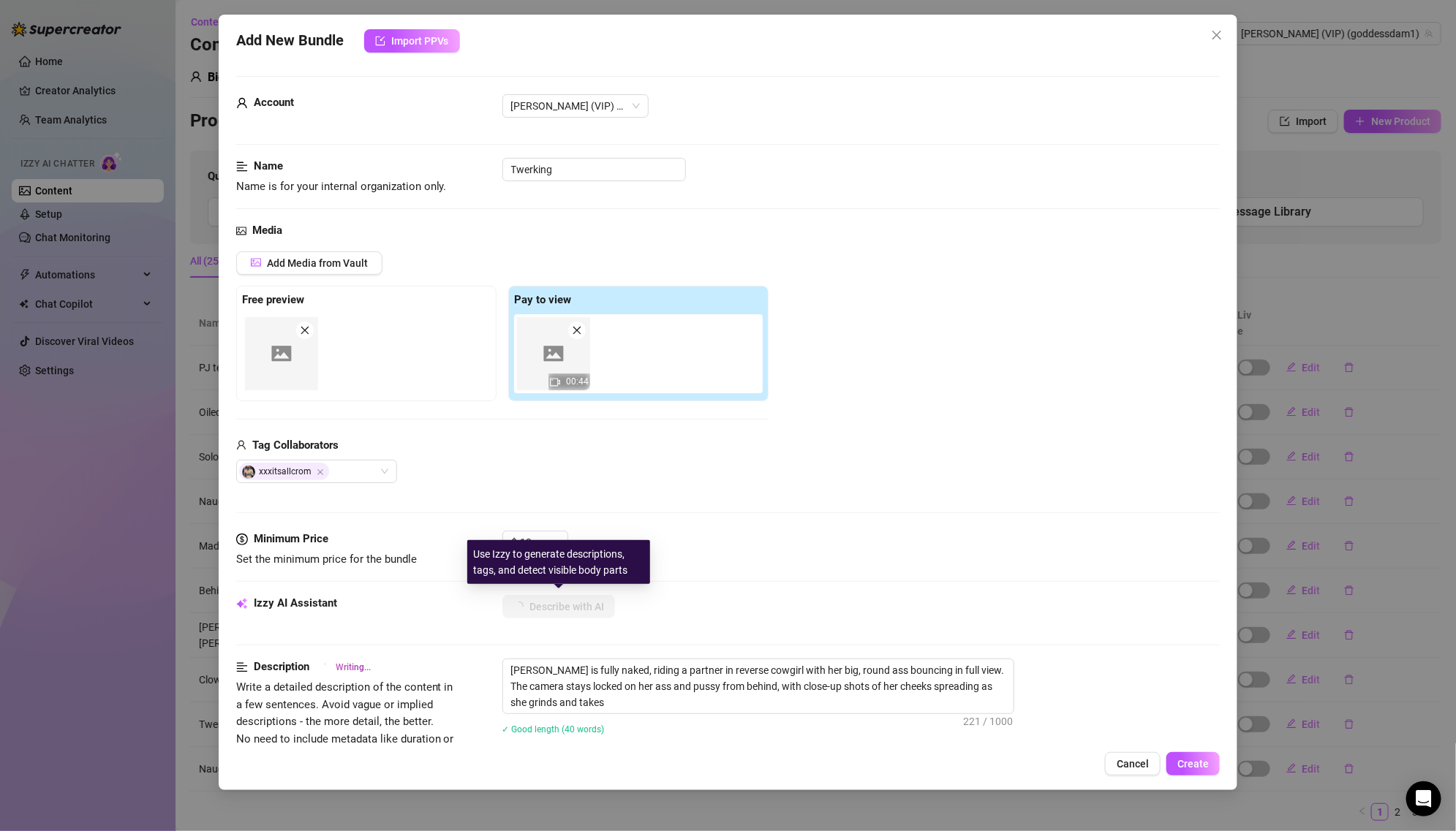
type textarea "[PERSON_NAME] is fully naked, riding a partner in reverse cowgirl with her big,…"
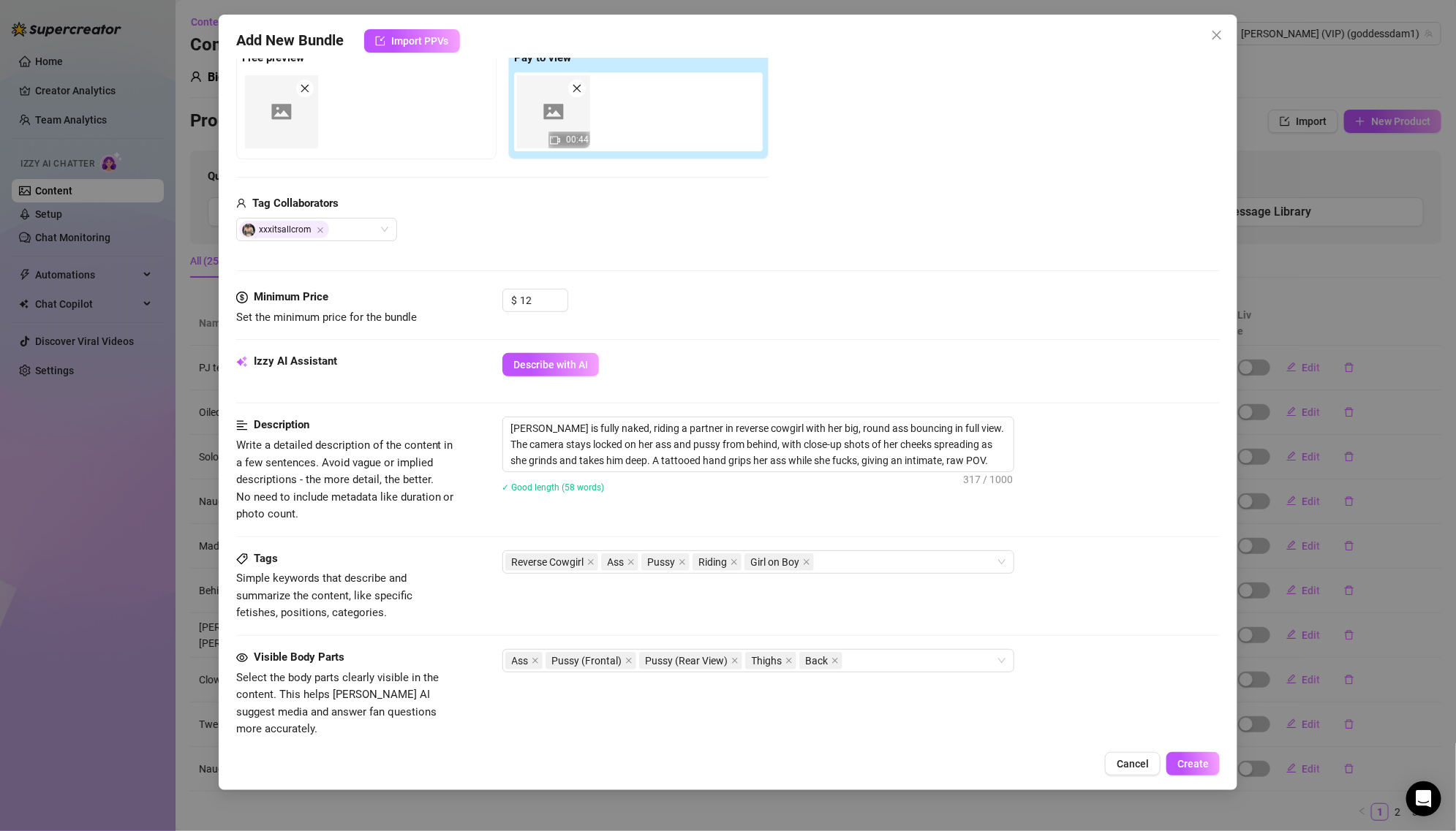
scroll to position [540, 0]
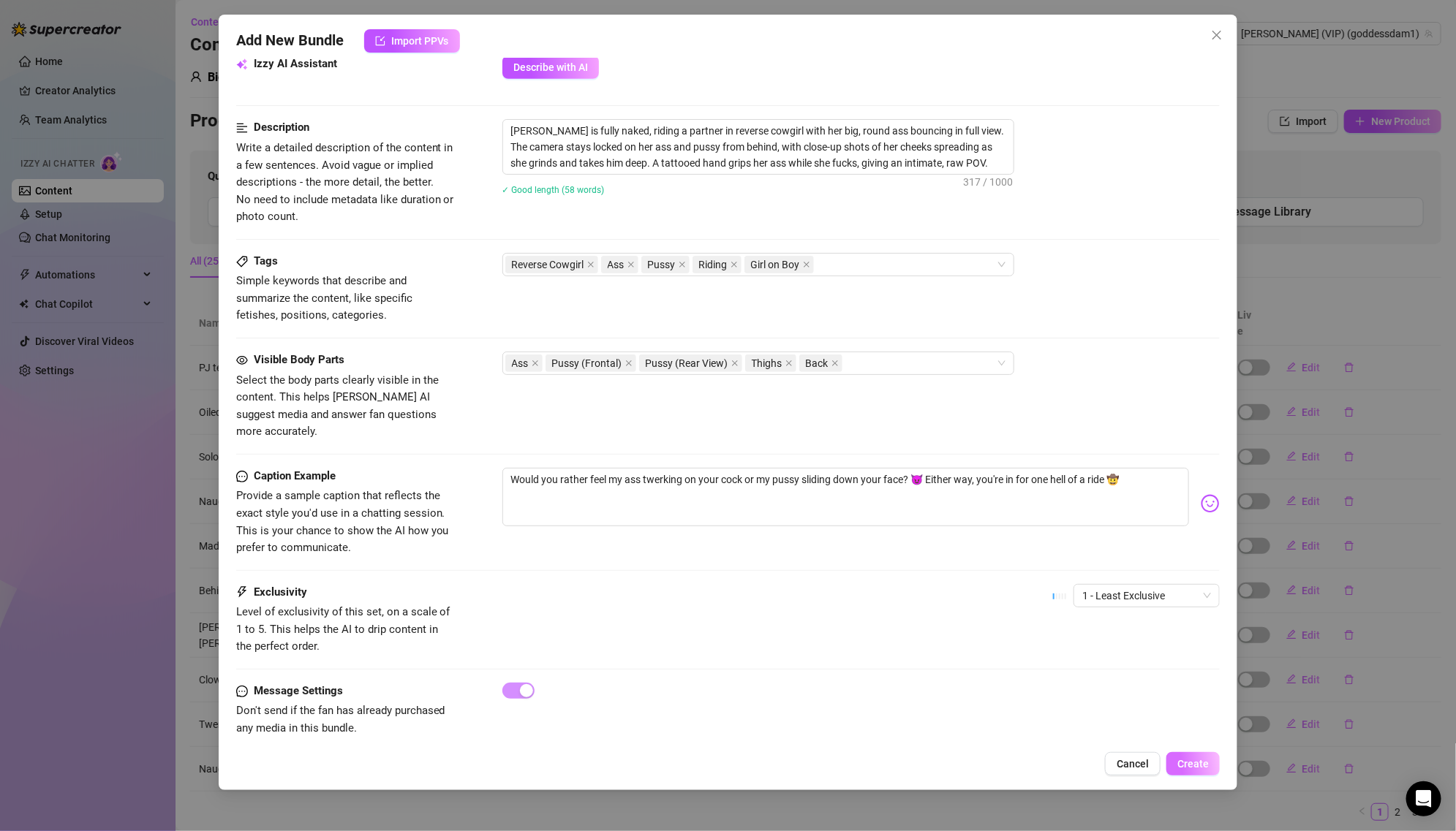
click at [1194, 768] on span "Create" at bounding box center [1192, 764] width 31 height 12
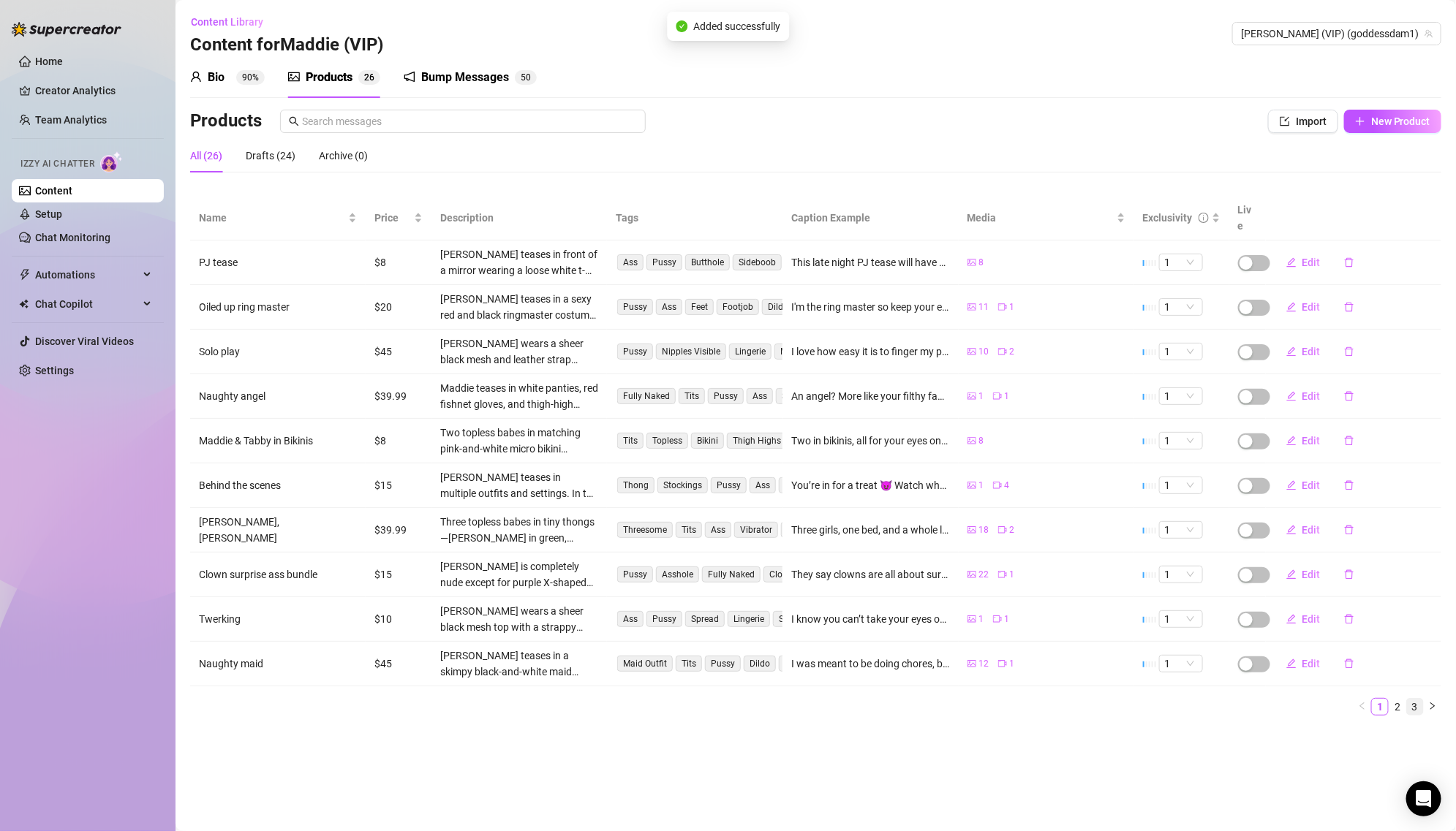
click at [1413, 699] on link "3" at bounding box center [1415, 707] width 16 height 16
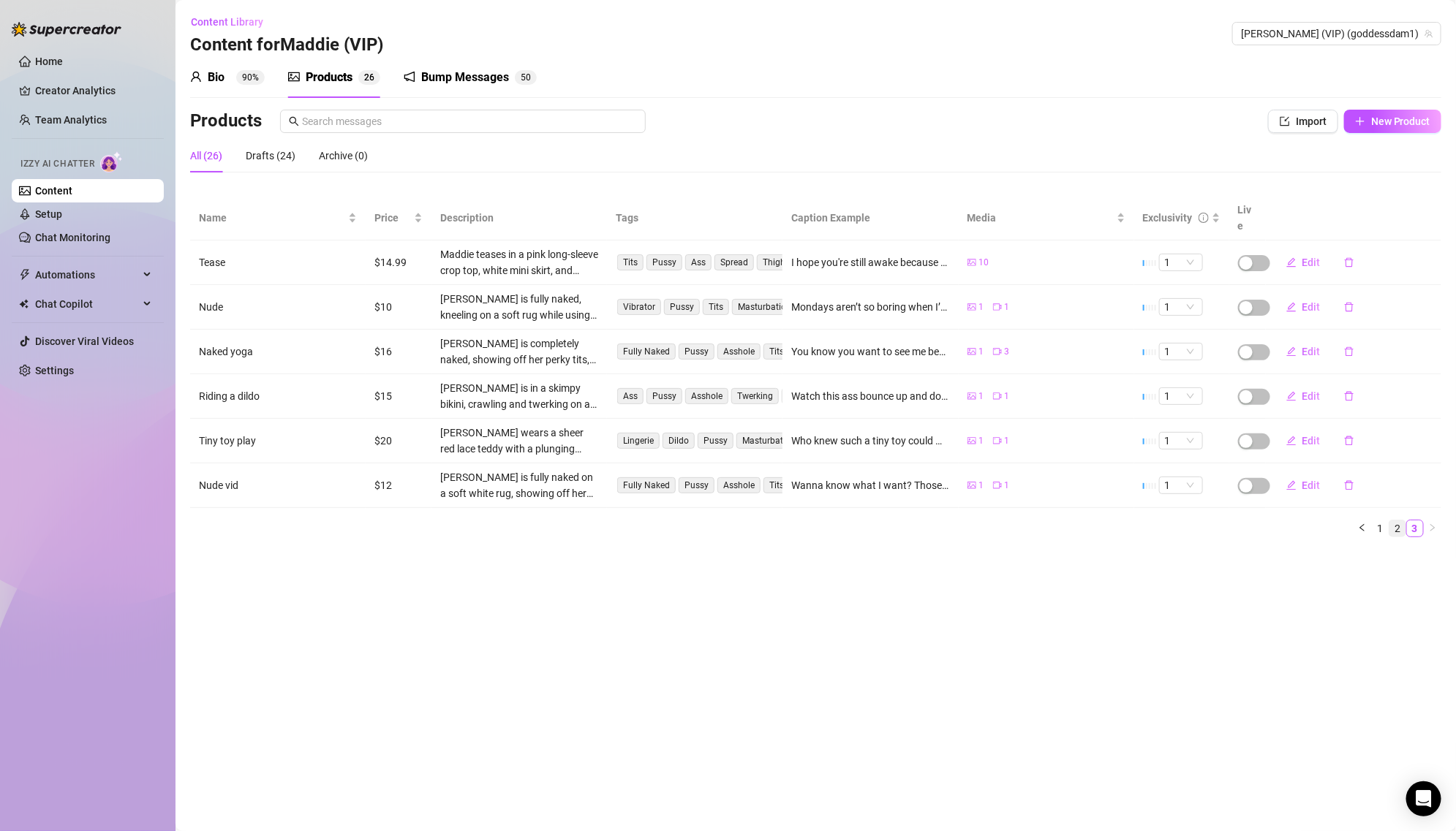
click at [1399, 521] on link "2" at bounding box center [1398, 529] width 16 height 16
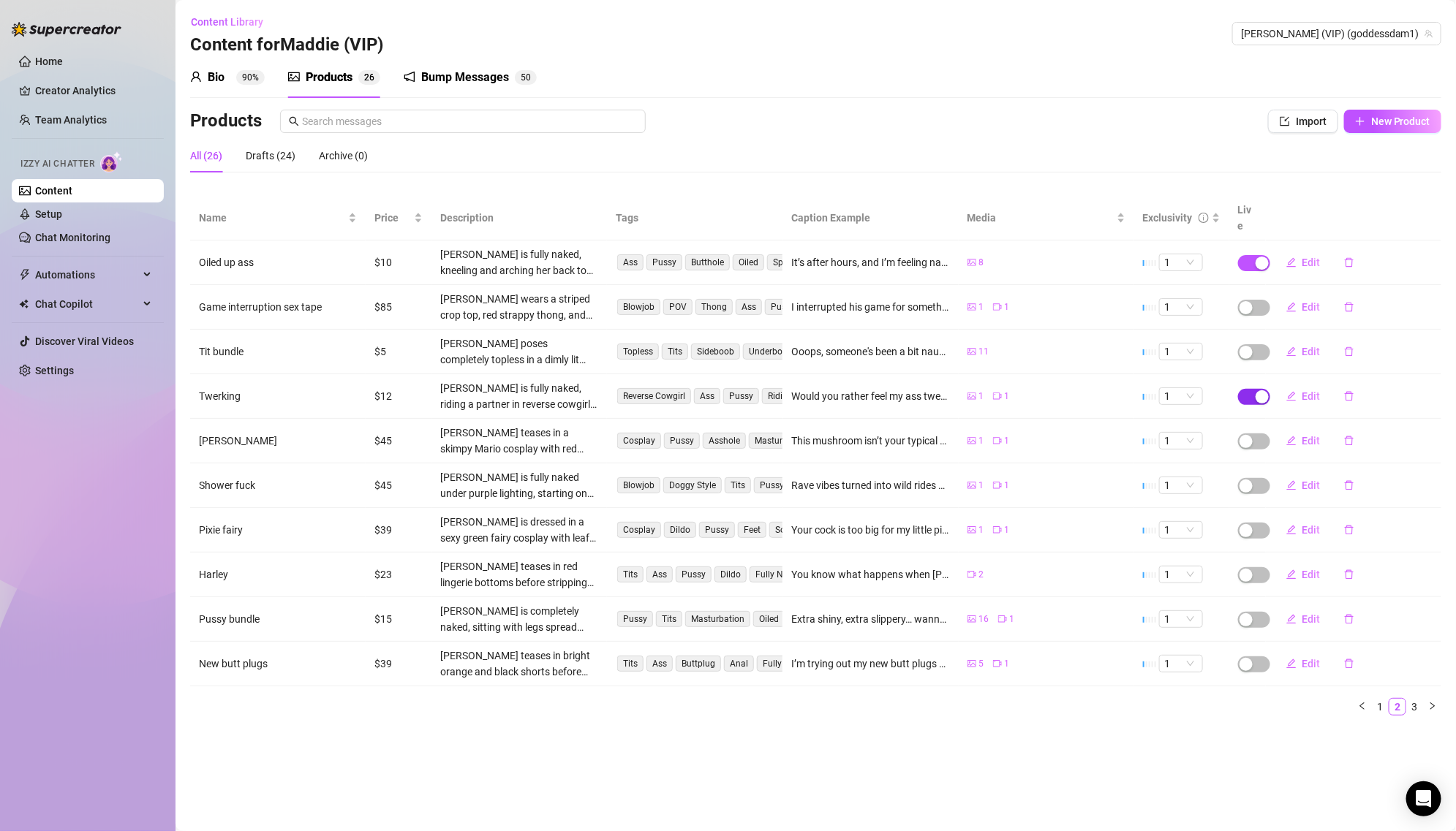
click at [1262, 391] on div "button" at bounding box center [1262, 397] width 13 height 13
click at [1387, 346] on div "Are you sure you want to move this product to draft? Cancel OK" at bounding box center [1254, 332] width 272 height 57
click at [1365, 344] on span "OK" at bounding box center [1369, 344] width 13 height 12
click at [1264, 257] on div "button" at bounding box center [1262, 263] width 13 height 13
click at [1365, 216] on span "OK" at bounding box center [1369, 211] width 13 height 12
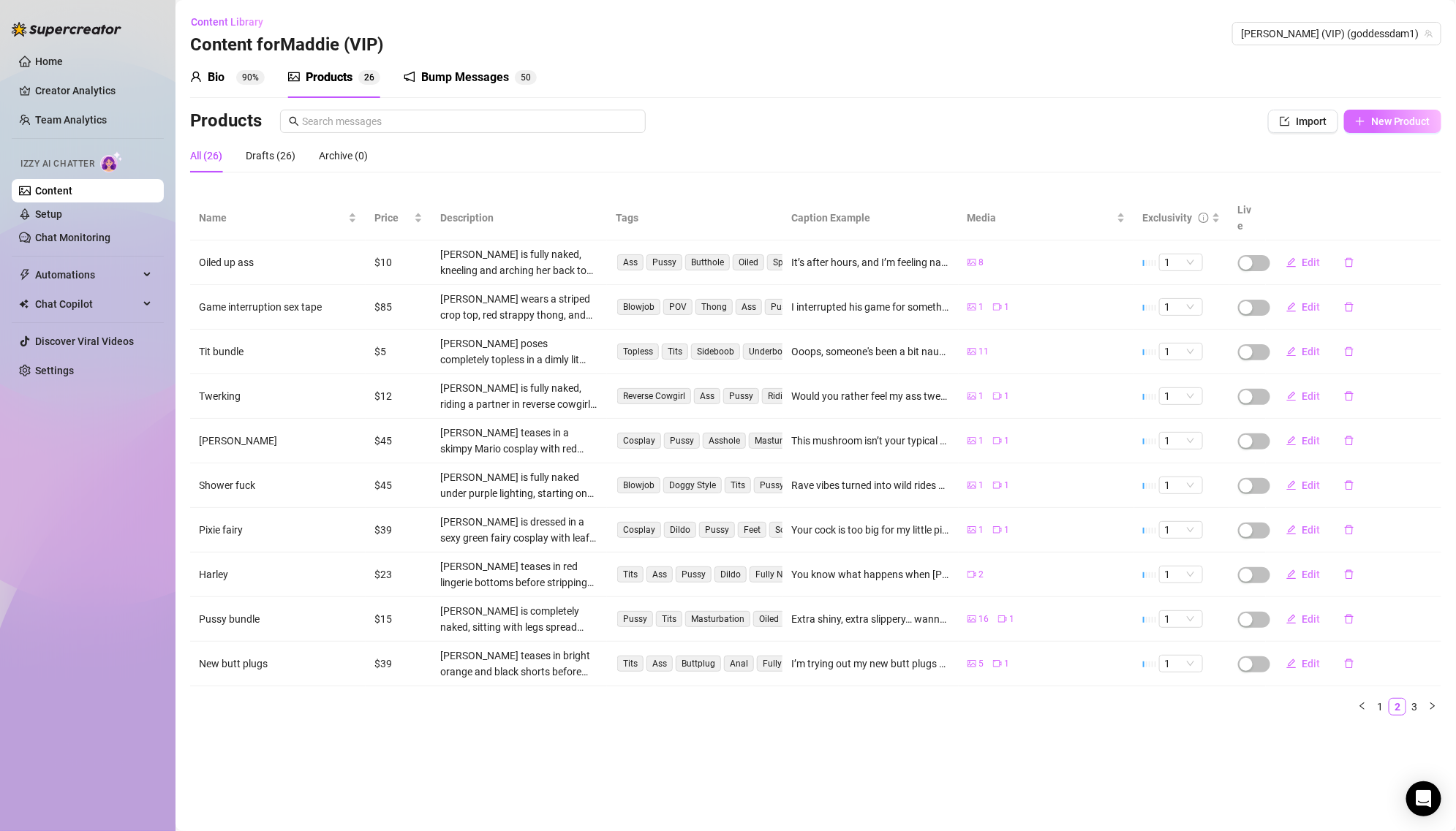
click at [1397, 121] on span "New Product" at bounding box center [1400, 121] width 59 height 12
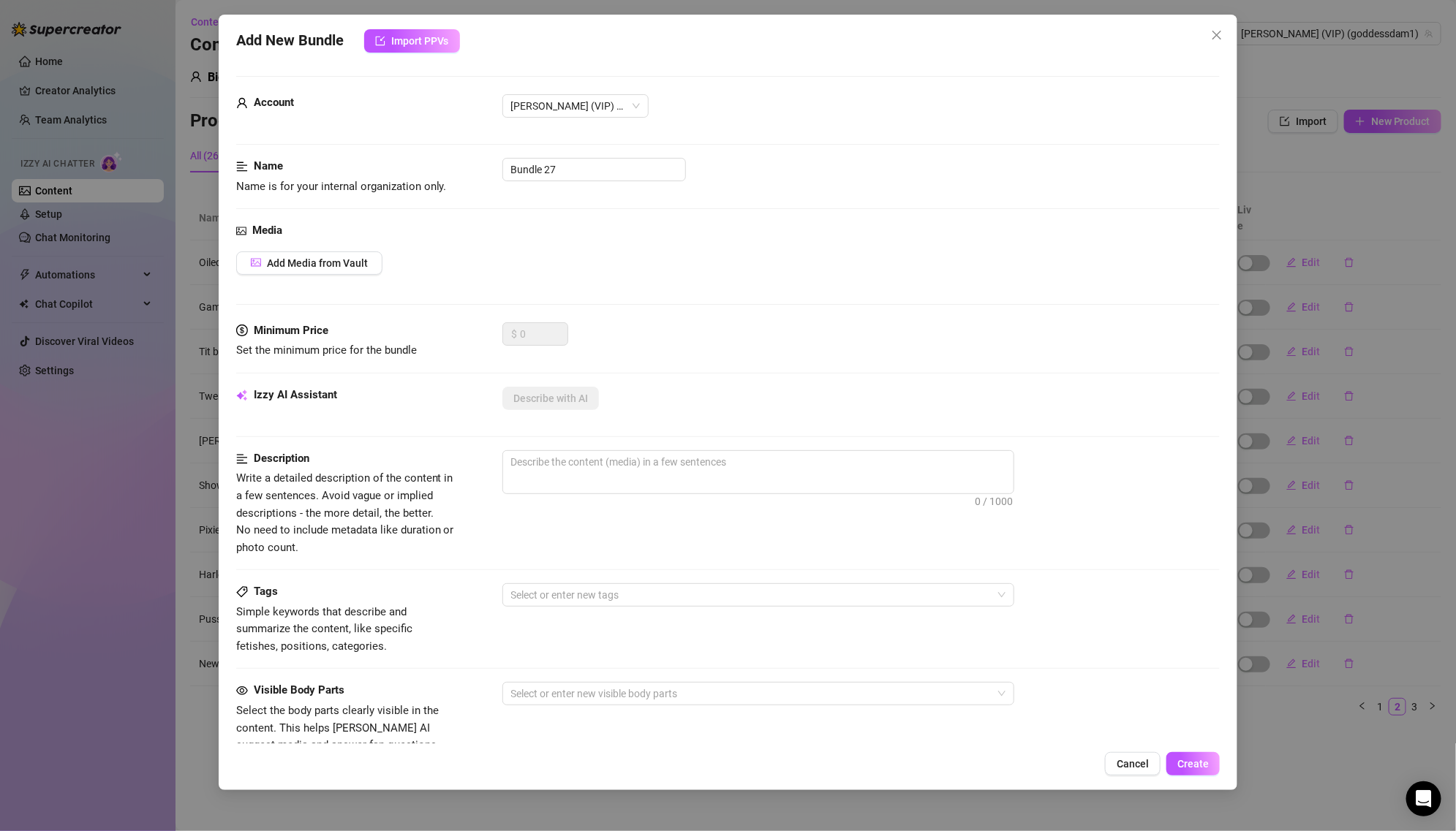
click at [1311, 312] on div "Add New Bundle Import PPVs Account [PERSON_NAME] (VIP) (@goddessdam1) Name Name…" at bounding box center [728, 415] width 1456 height 831
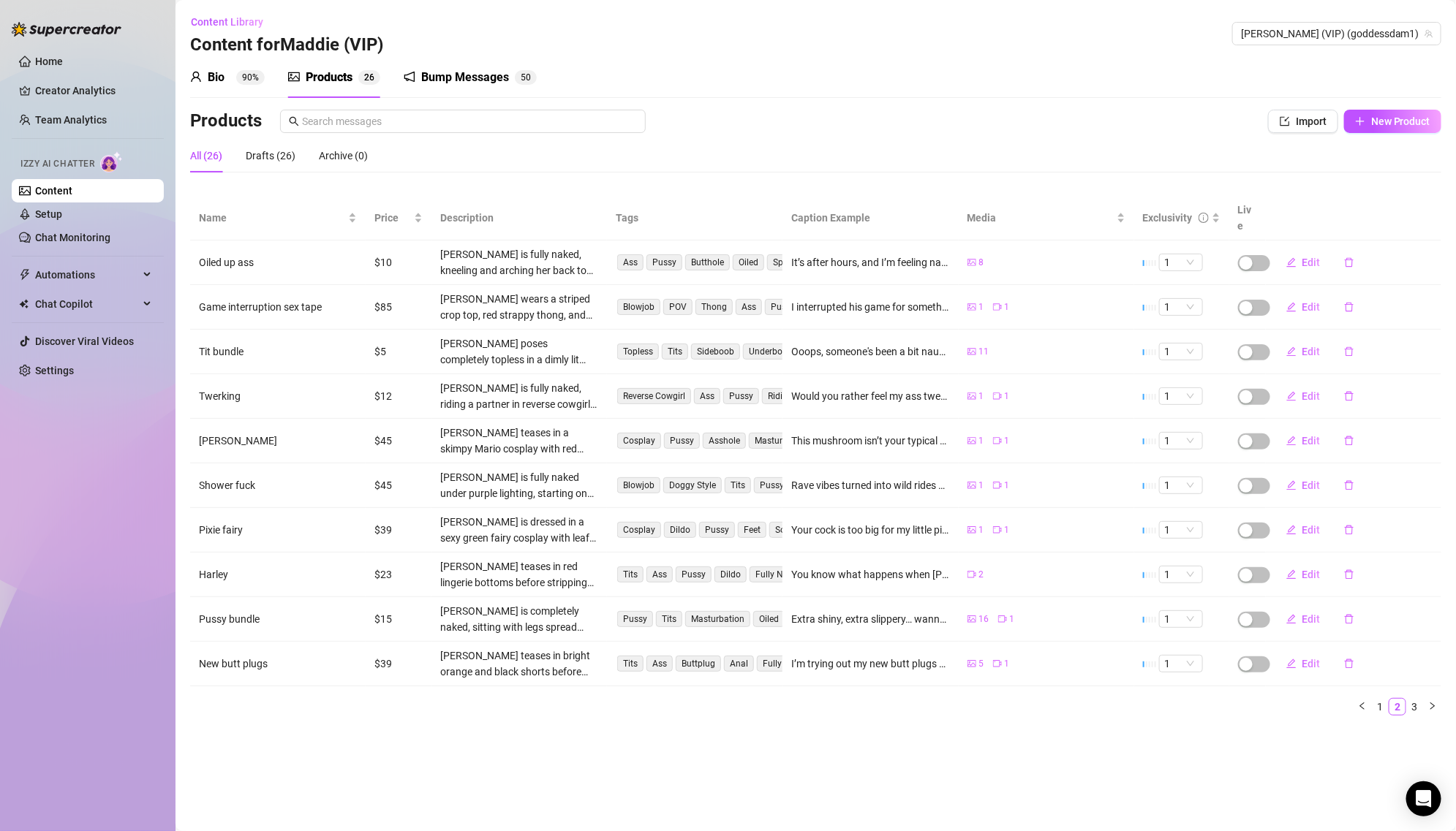
click at [1296, 136] on div "Products Import New Product" at bounding box center [816, 124] width 1251 height 30
click at [1300, 119] on span "Import" at bounding box center [1310, 121] width 31 height 12
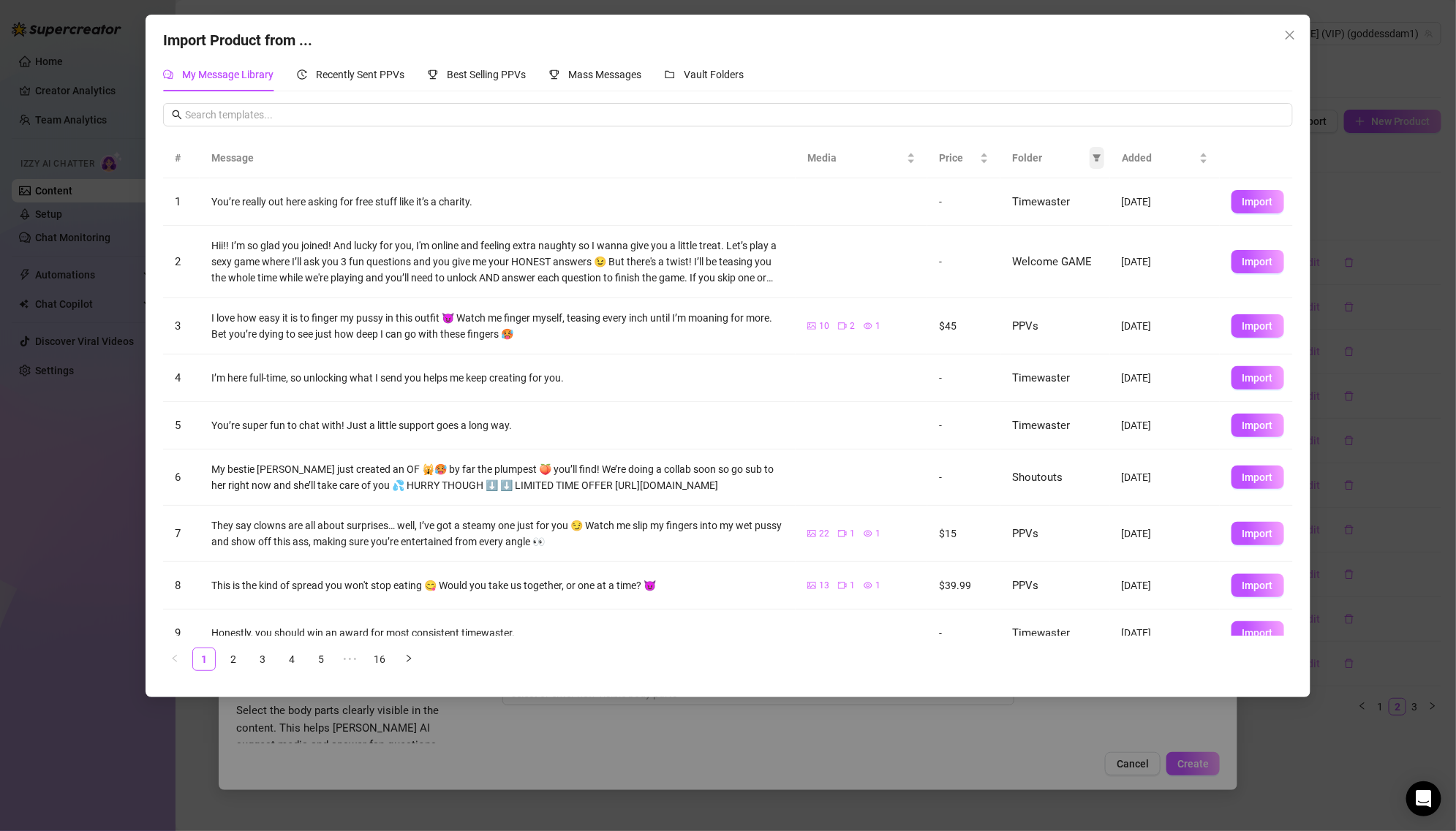
click at [1093, 155] on icon "filter" at bounding box center [1097, 159] width 8 height 7
click at [1038, 279] on span "PPVs" at bounding box center [1030, 279] width 31 height 12
click at [1081, 384] on span "OK" at bounding box center [1085, 379] width 13 height 12
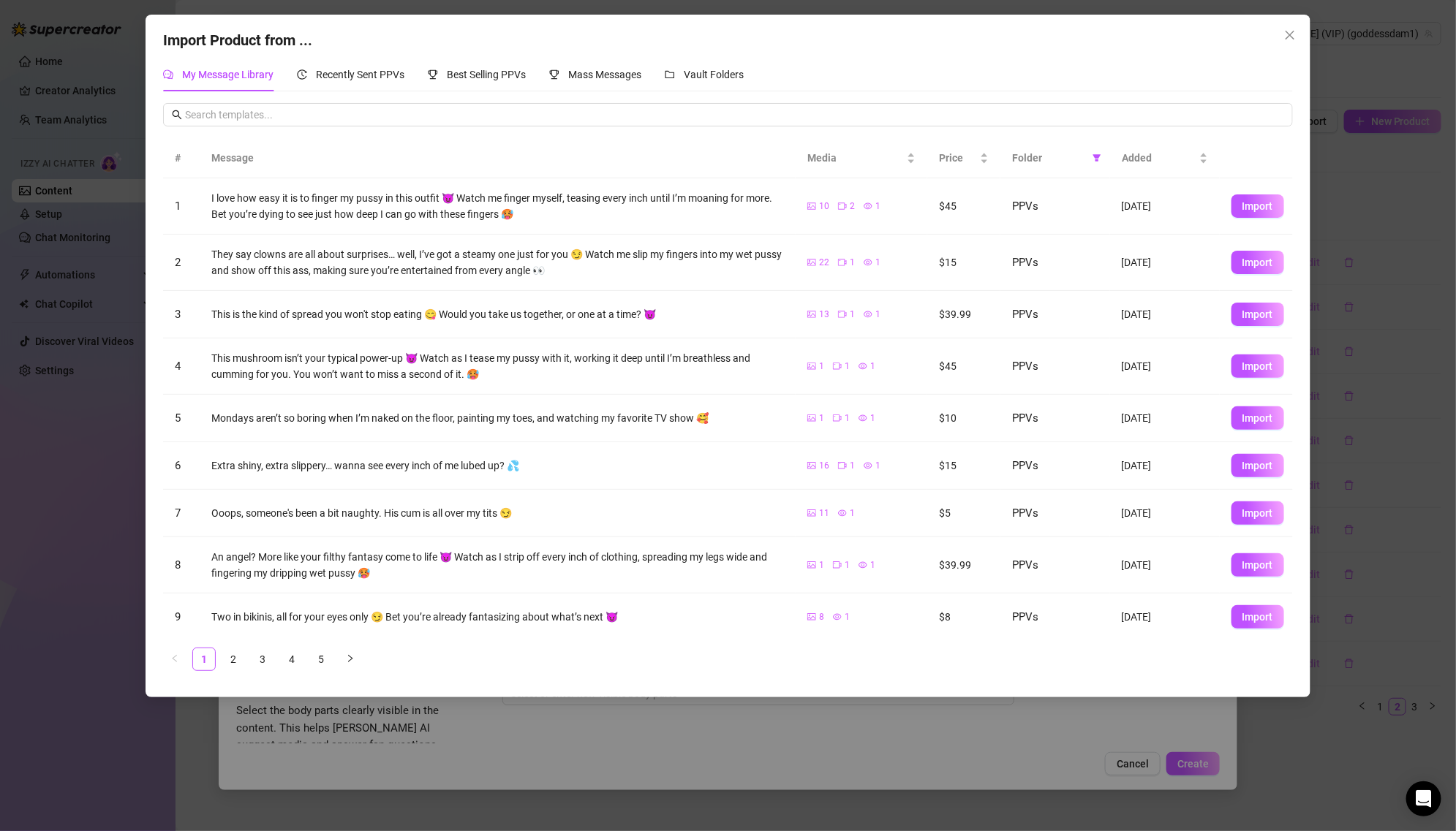
scroll to position [50, 0]
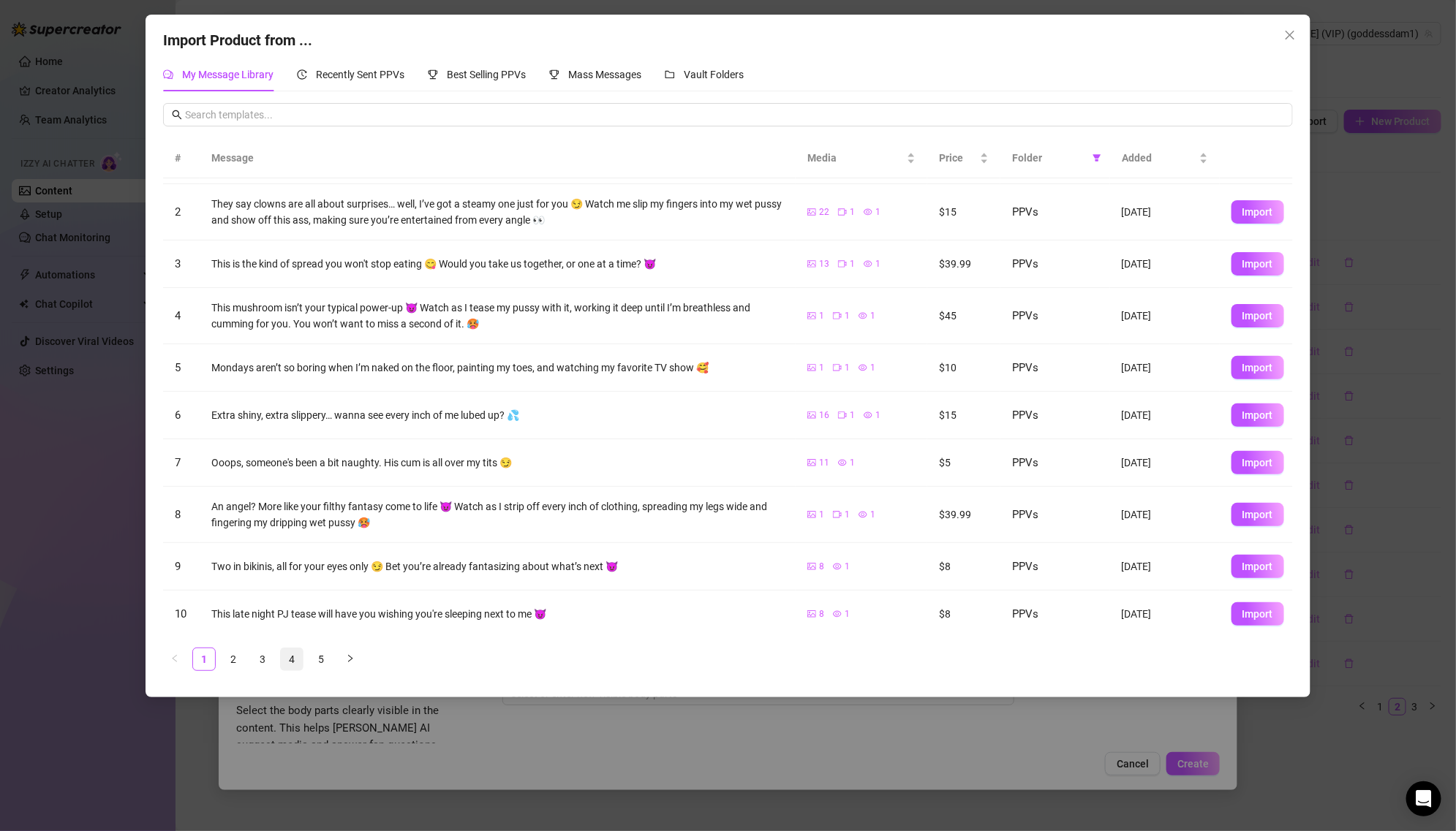
click at [290, 658] on link "4" at bounding box center [292, 659] width 22 height 22
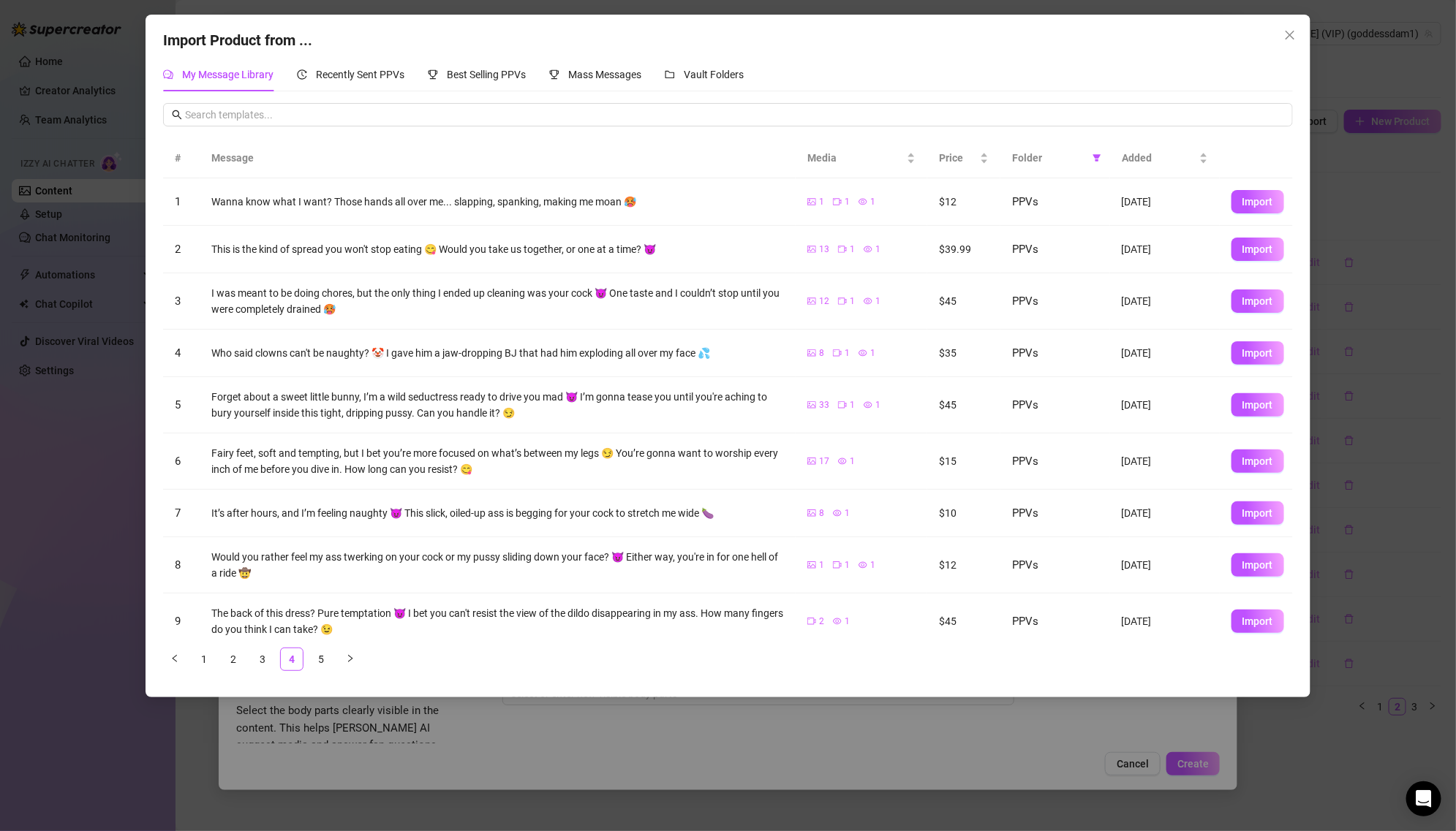
scroll to position [68, 0]
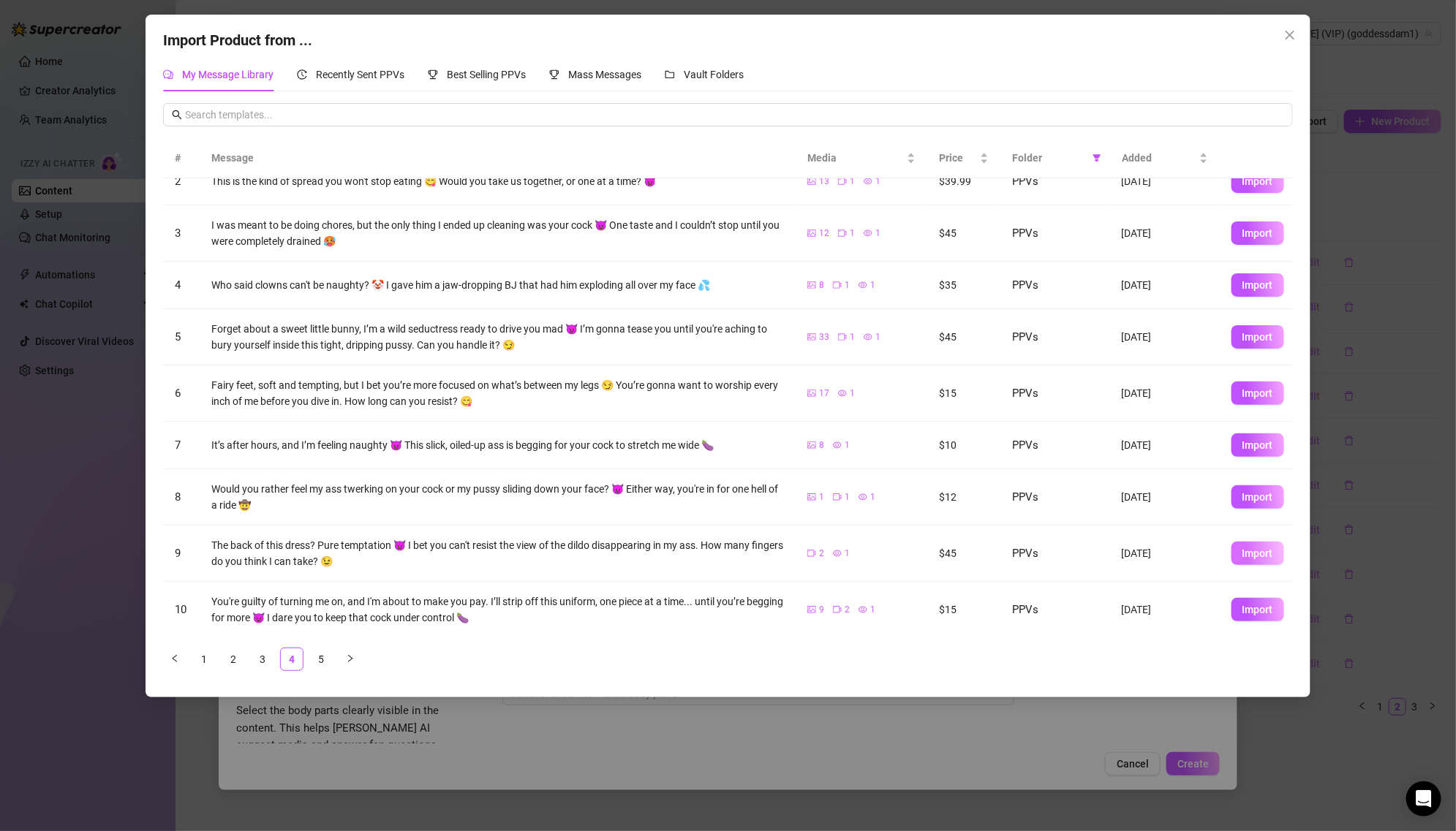
click at [1252, 555] on span "Import" at bounding box center [1257, 553] width 31 height 12
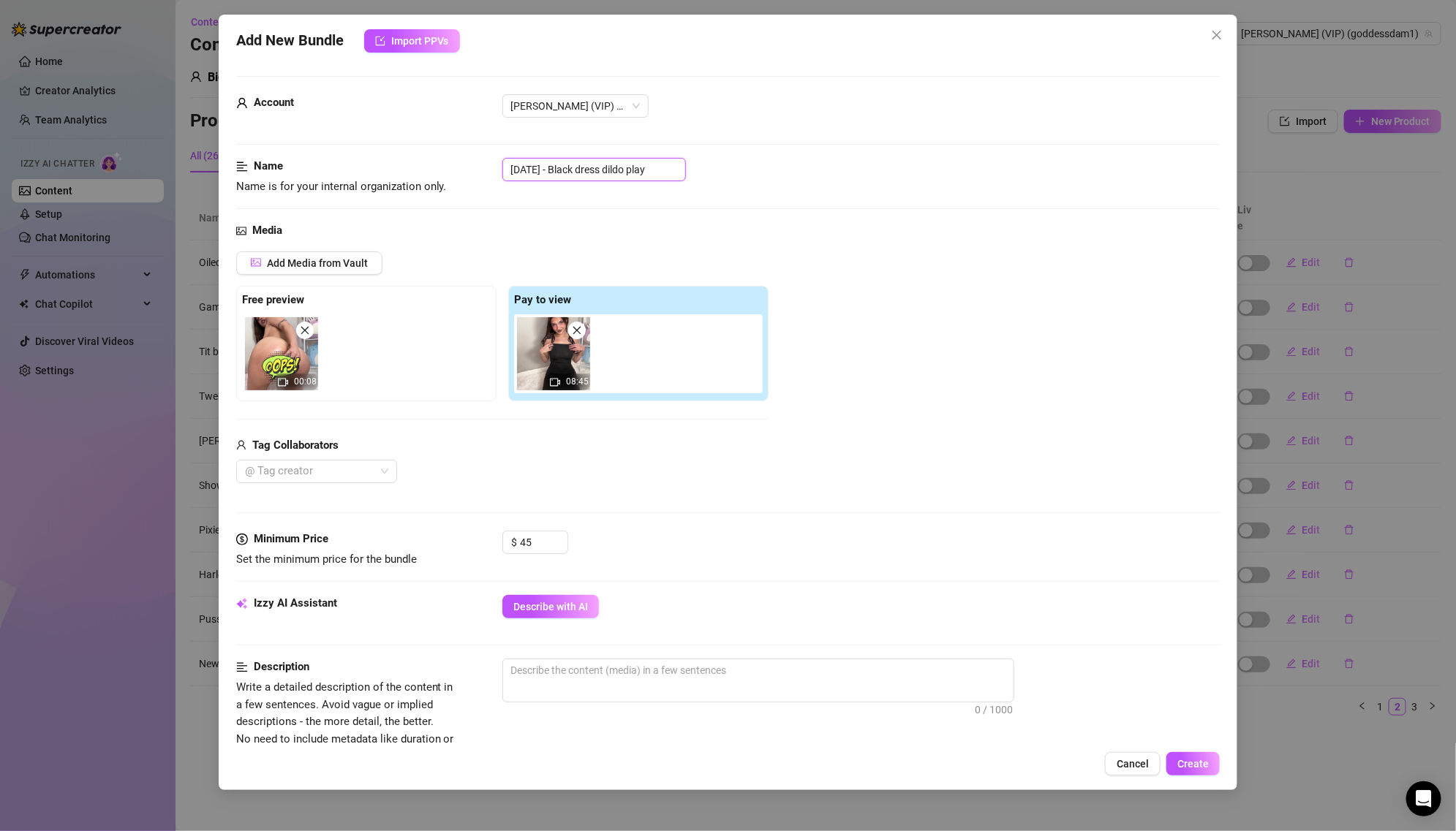
drag, startPoint x: 570, startPoint y: 165, endPoint x: 466, endPoint y: 165, distance: 104.0
click at [466, 165] on div "Name Name is for your internal organization only. [DATE] - Black dress dildo pl…" at bounding box center [728, 177] width 984 height 38
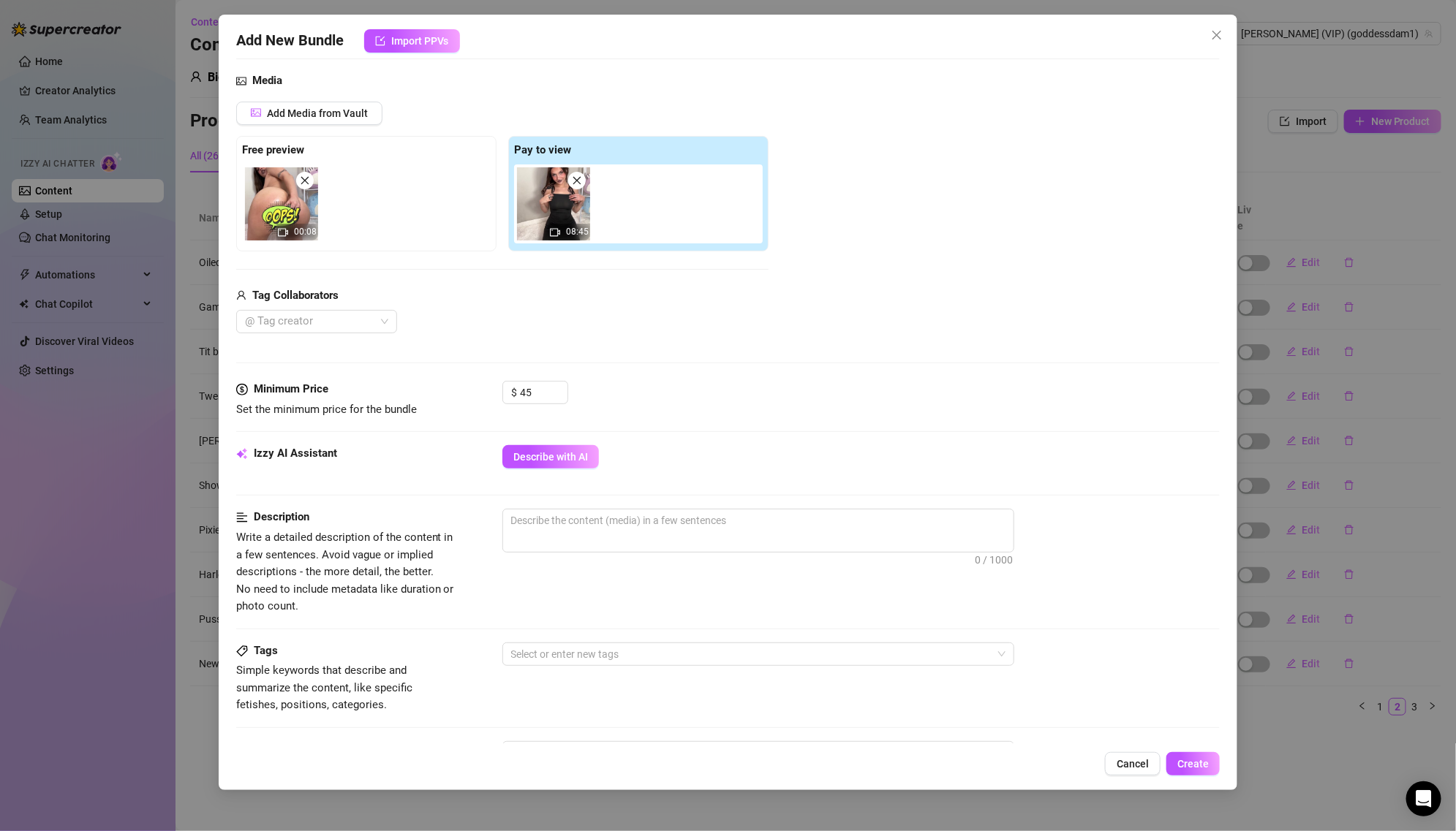
scroll to position [314, 0]
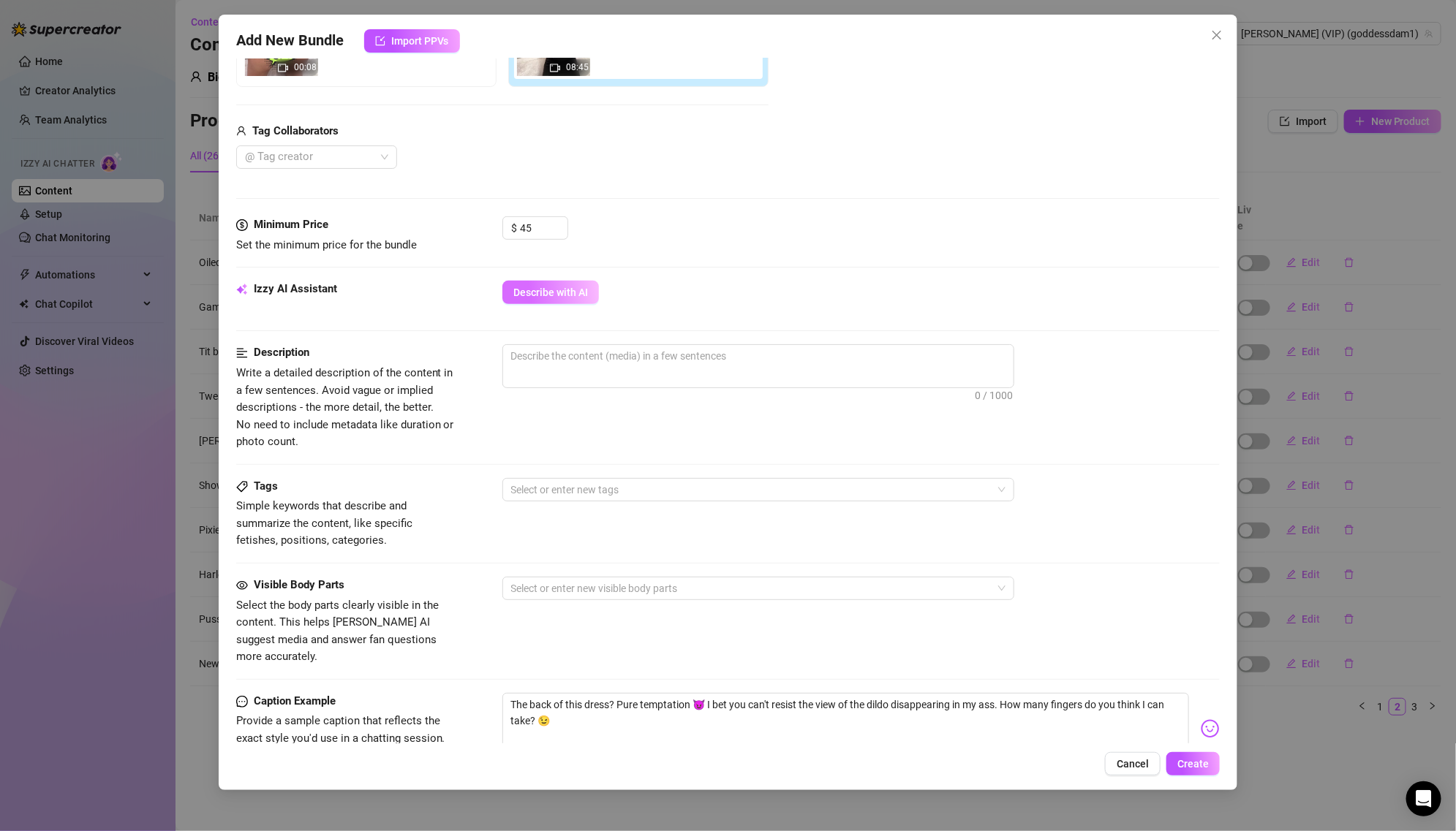
click at [544, 287] on span "Describe with AI" at bounding box center [550, 292] width 75 height 12
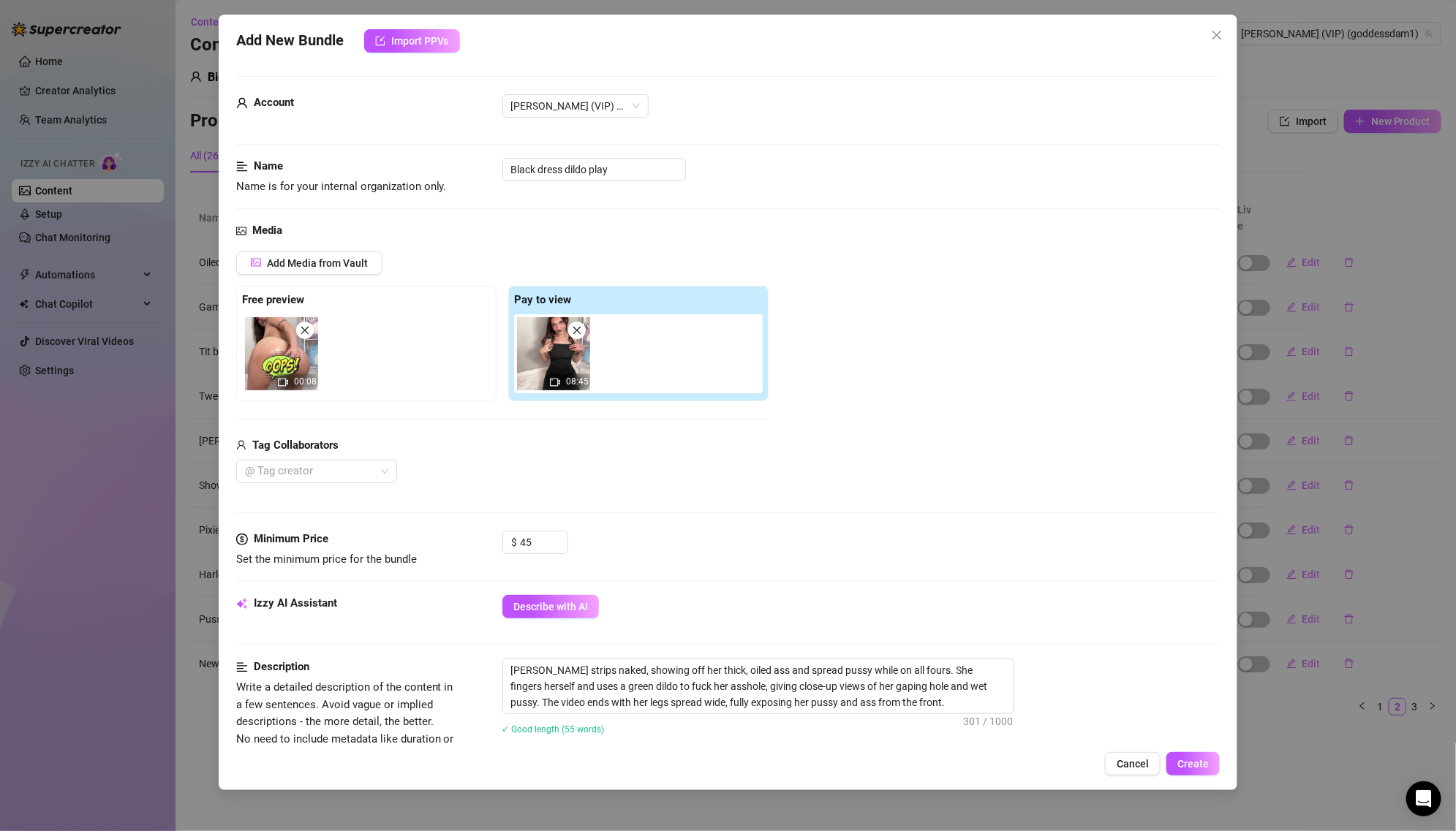
scroll to position [540, 0]
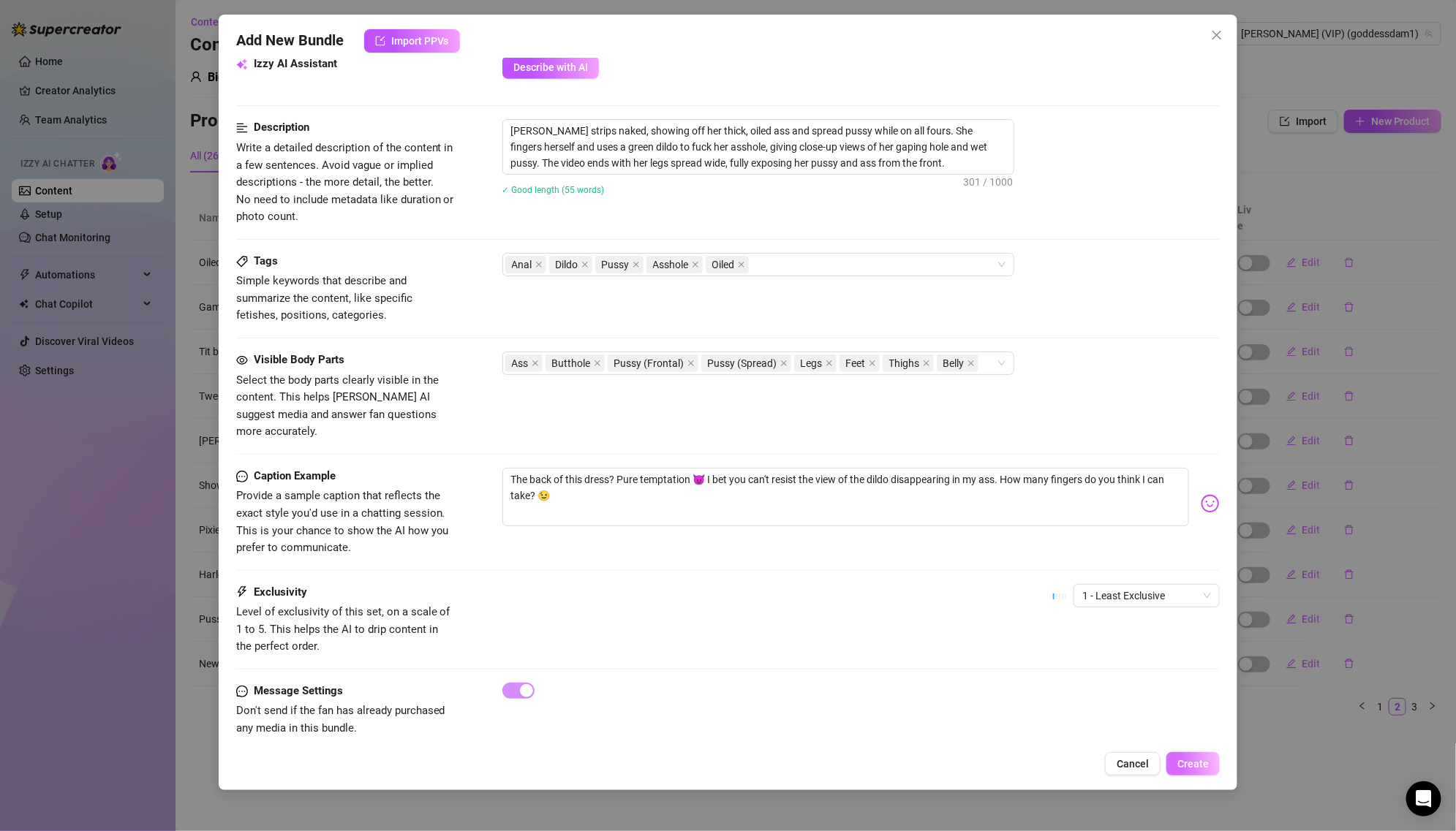
click at [1191, 755] on button "Create" at bounding box center [1192, 765] width 53 height 23
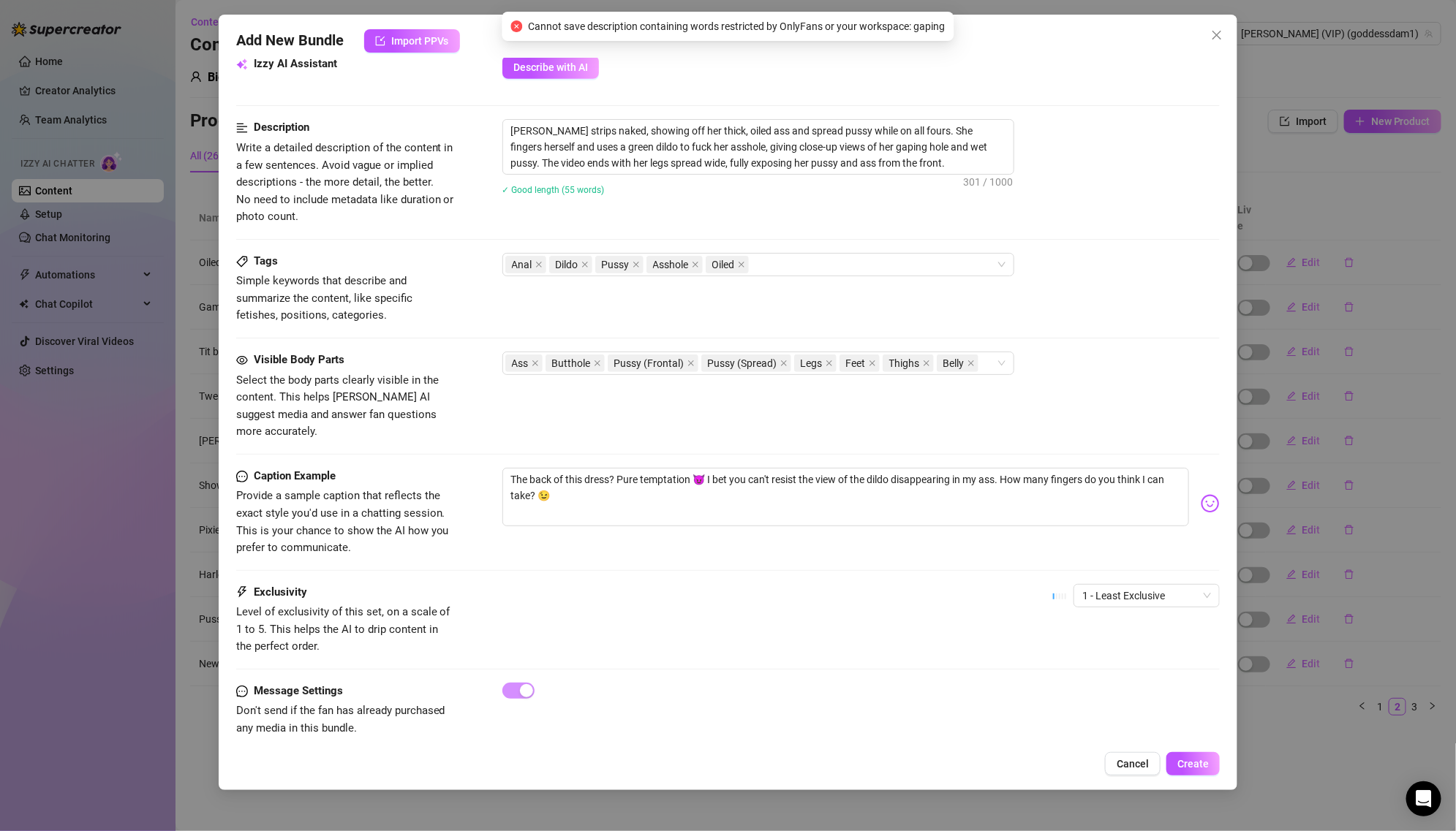
scroll to position [0, 0]
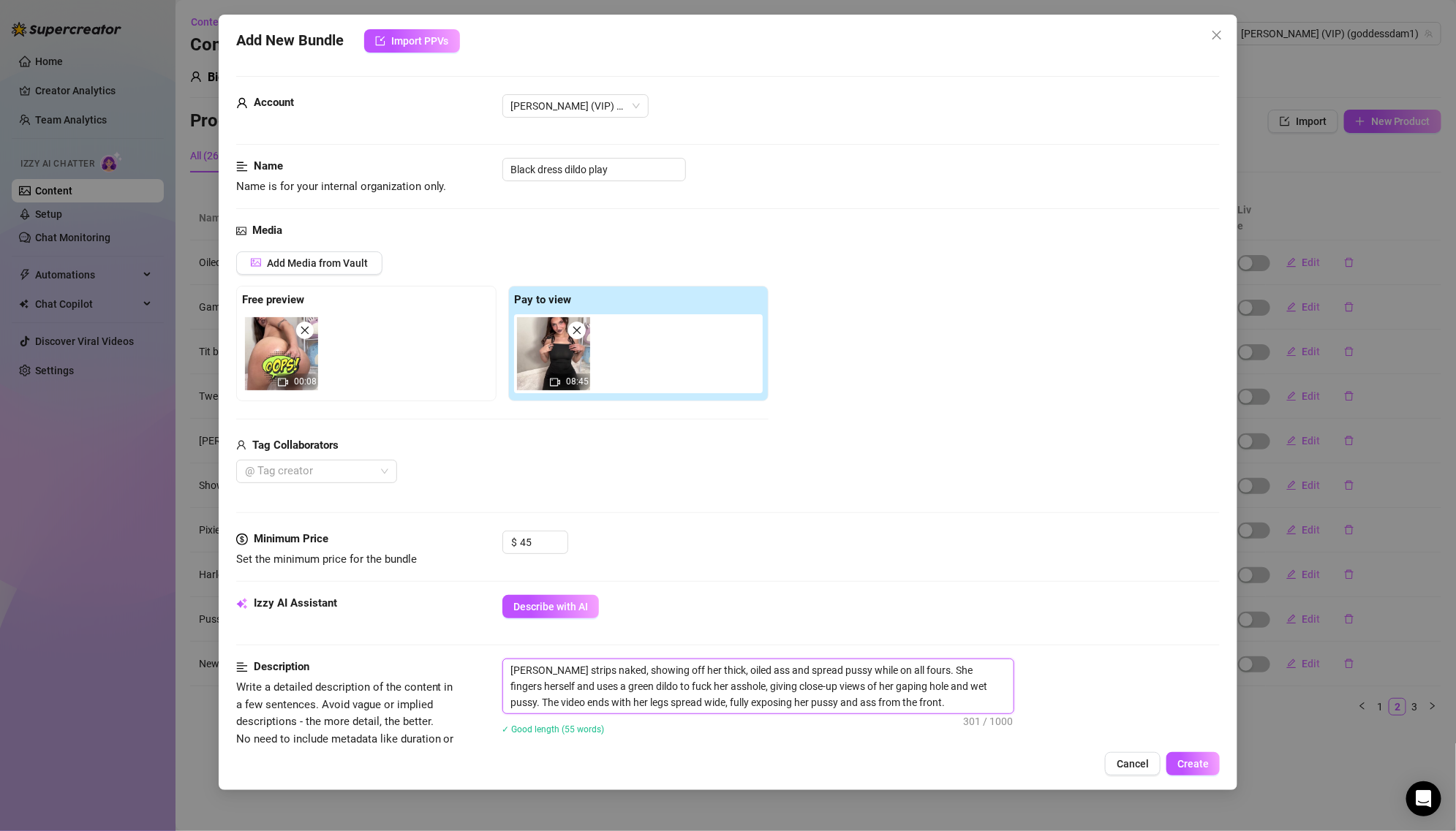
drag, startPoint x: 843, startPoint y: 685, endPoint x: 874, endPoint y: 685, distance: 31.0
click at [874, 685] on textarea "[PERSON_NAME] strips naked, showing off her thick, oiled ass and spread pussy w…" at bounding box center [758, 686] width 510 height 54
click at [1180, 757] on button "Create" at bounding box center [1192, 765] width 53 height 23
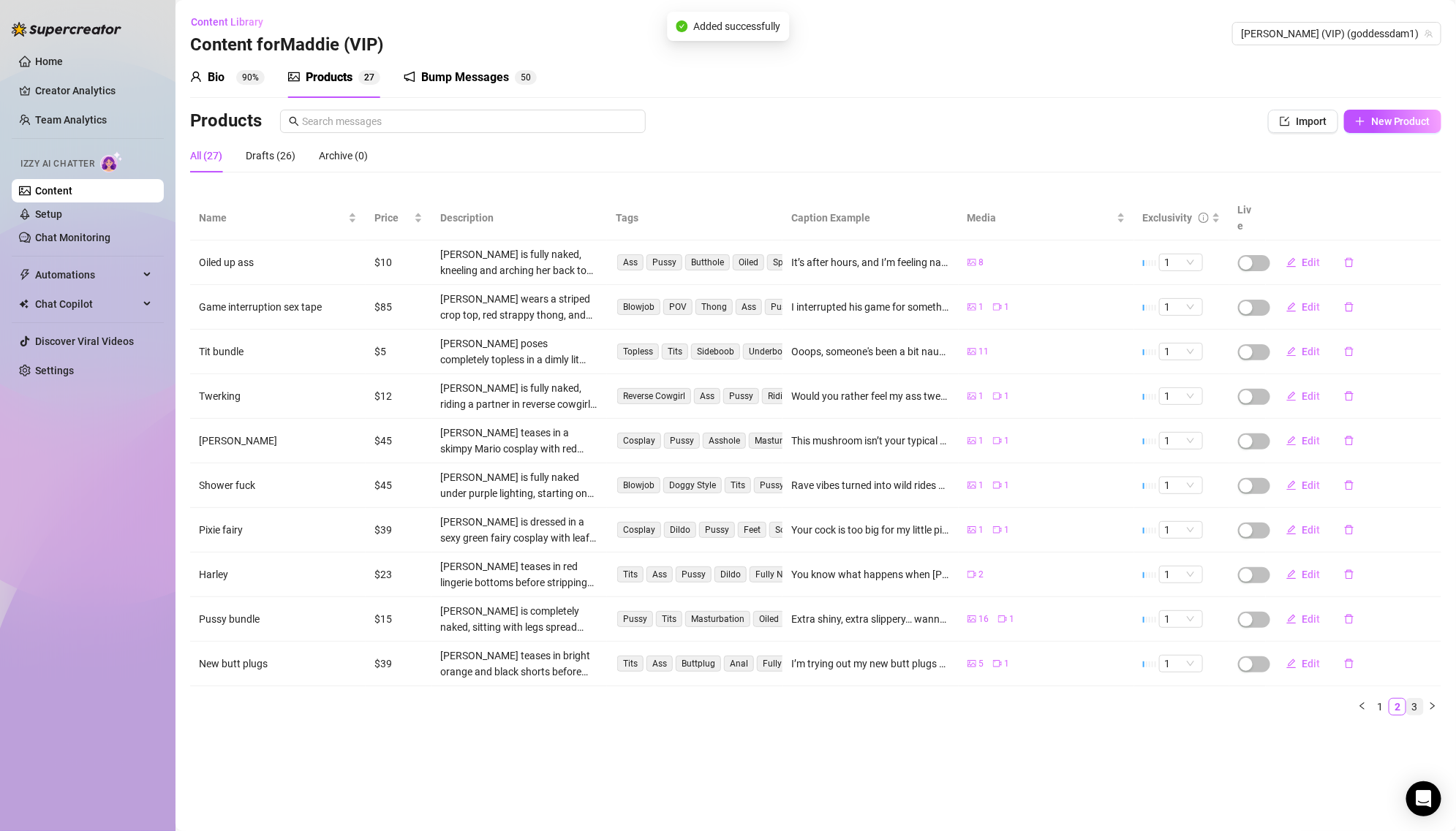
click at [1420, 699] on link "3" at bounding box center [1415, 707] width 16 height 16
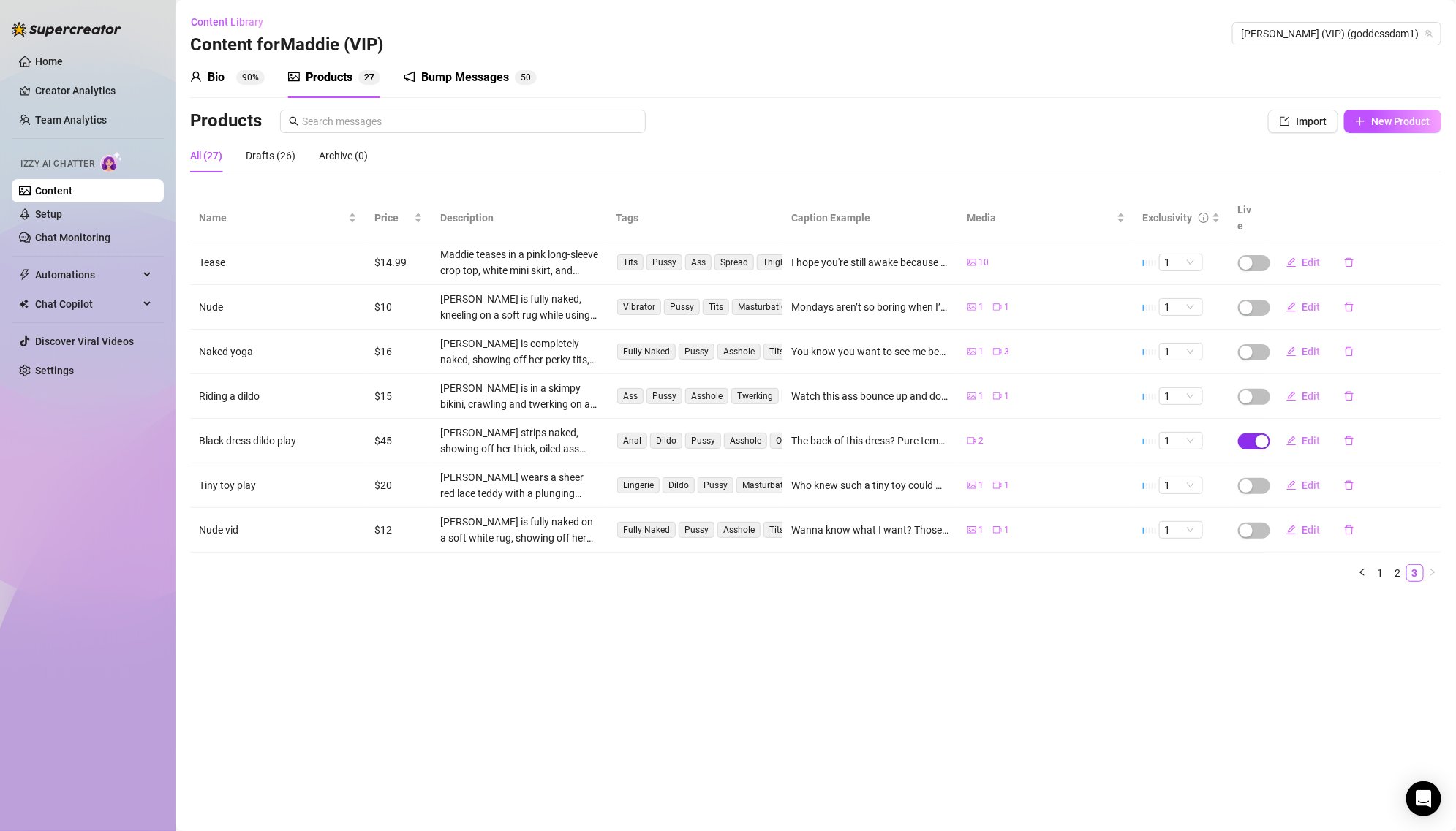
click at [1259, 435] on div "button" at bounding box center [1262, 441] width 13 height 13
click at [1367, 392] on span "OK" at bounding box center [1369, 389] width 13 height 12
click at [1390, 125] on span "New Product" at bounding box center [1400, 121] width 59 height 12
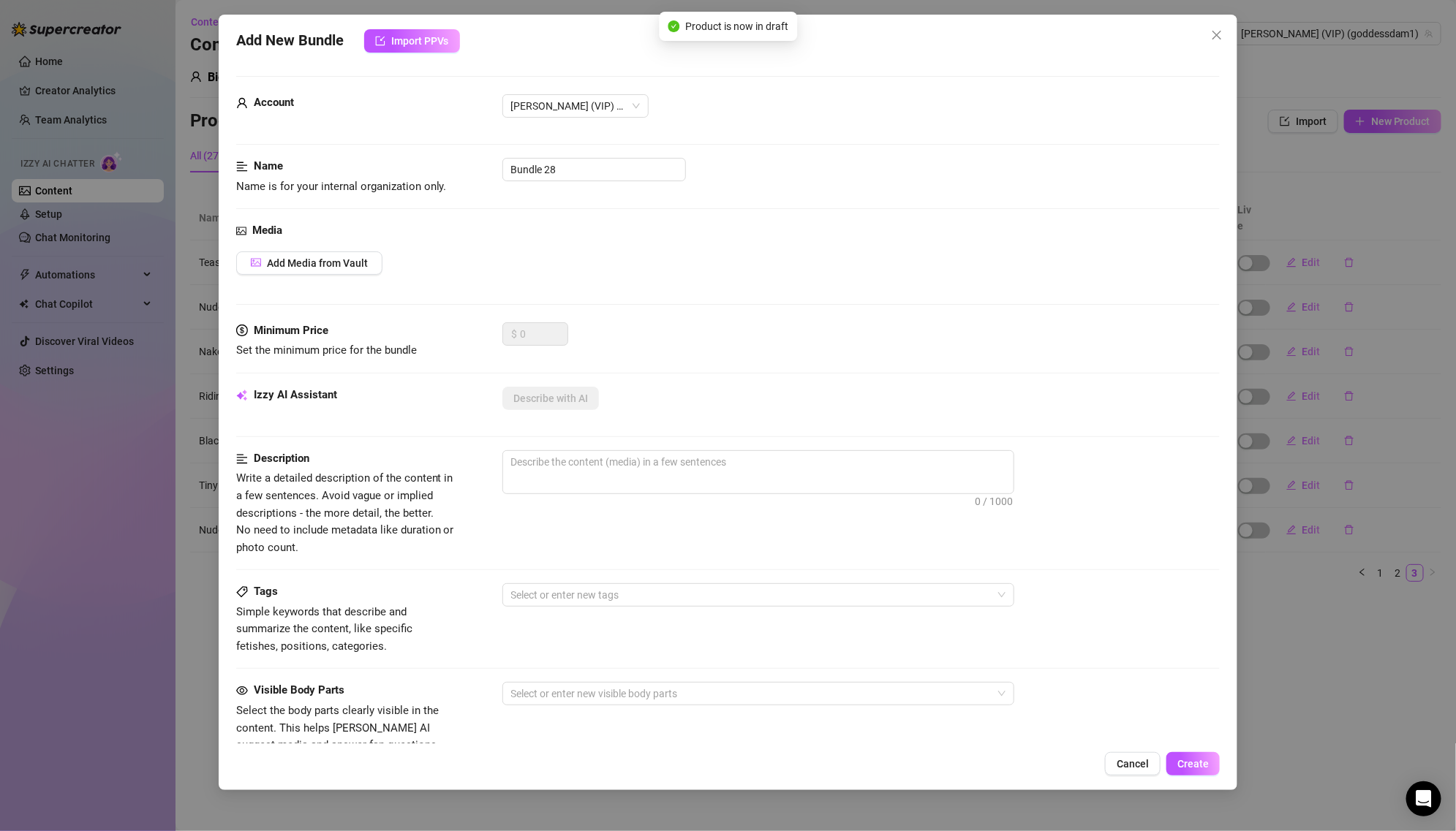
click at [1319, 101] on div "Add New Bundle Import PPVs Account [PERSON_NAME] (VIP) (@goddessdam1) Name Name…" at bounding box center [728, 415] width 1456 height 831
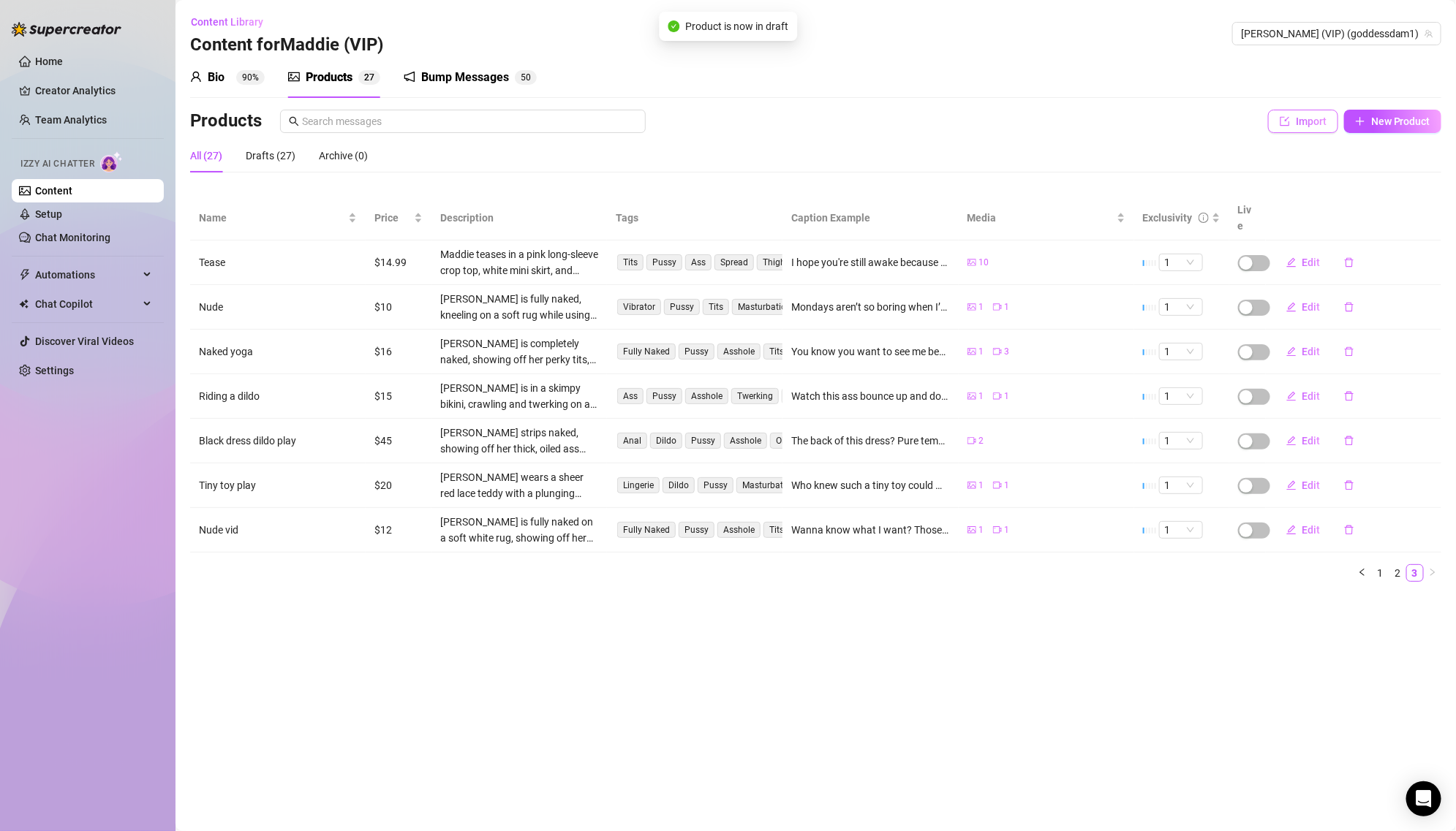
click at [1312, 116] on span "Import" at bounding box center [1310, 121] width 31 height 12
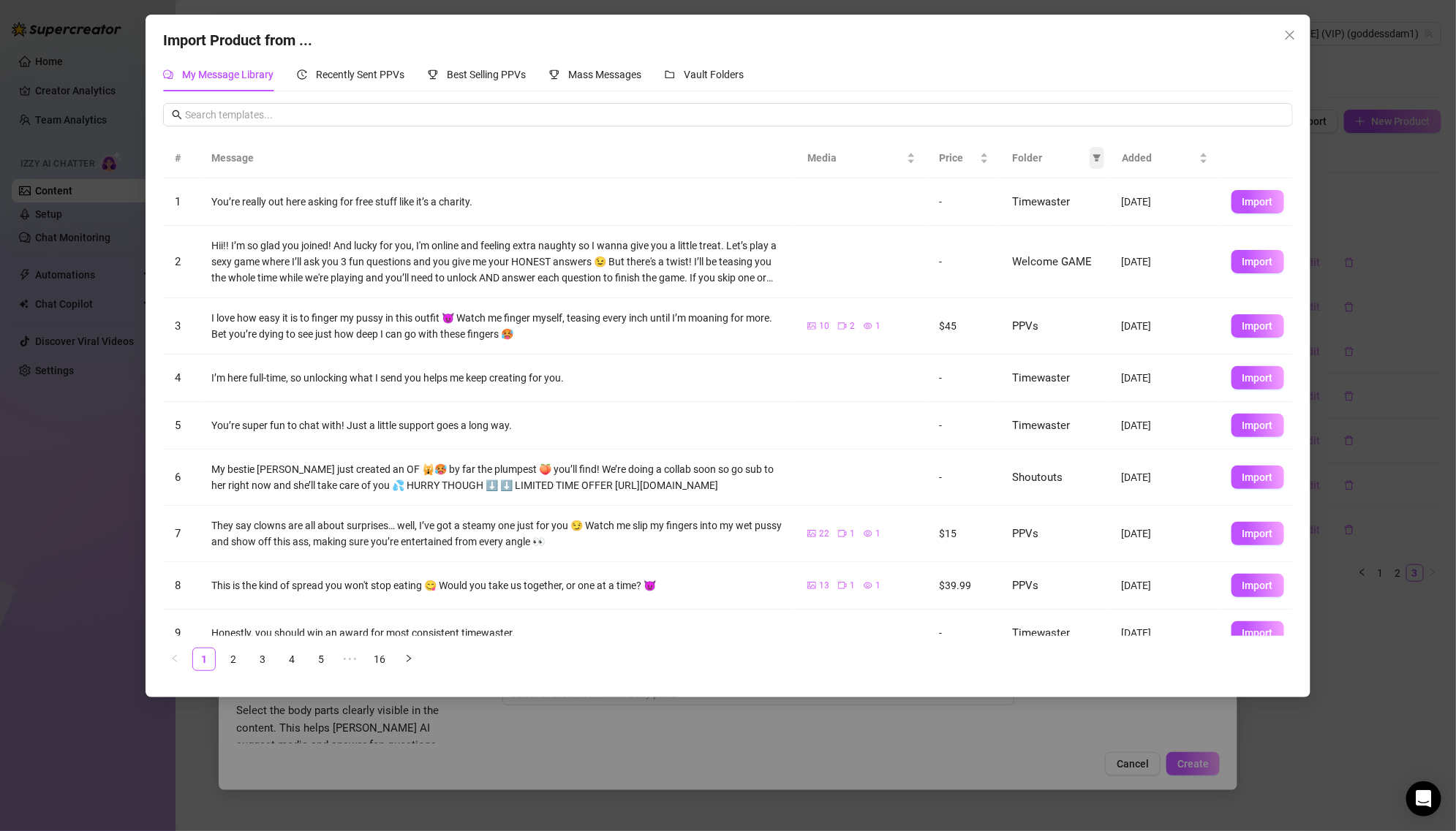
click at [1097, 151] on span at bounding box center [1097, 158] width 14 height 22
click at [1047, 278] on span "PPVs" at bounding box center [1047, 280] width 89 height 16
click at [1089, 384] on span "OK" at bounding box center [1085, 379] width 13 height 12
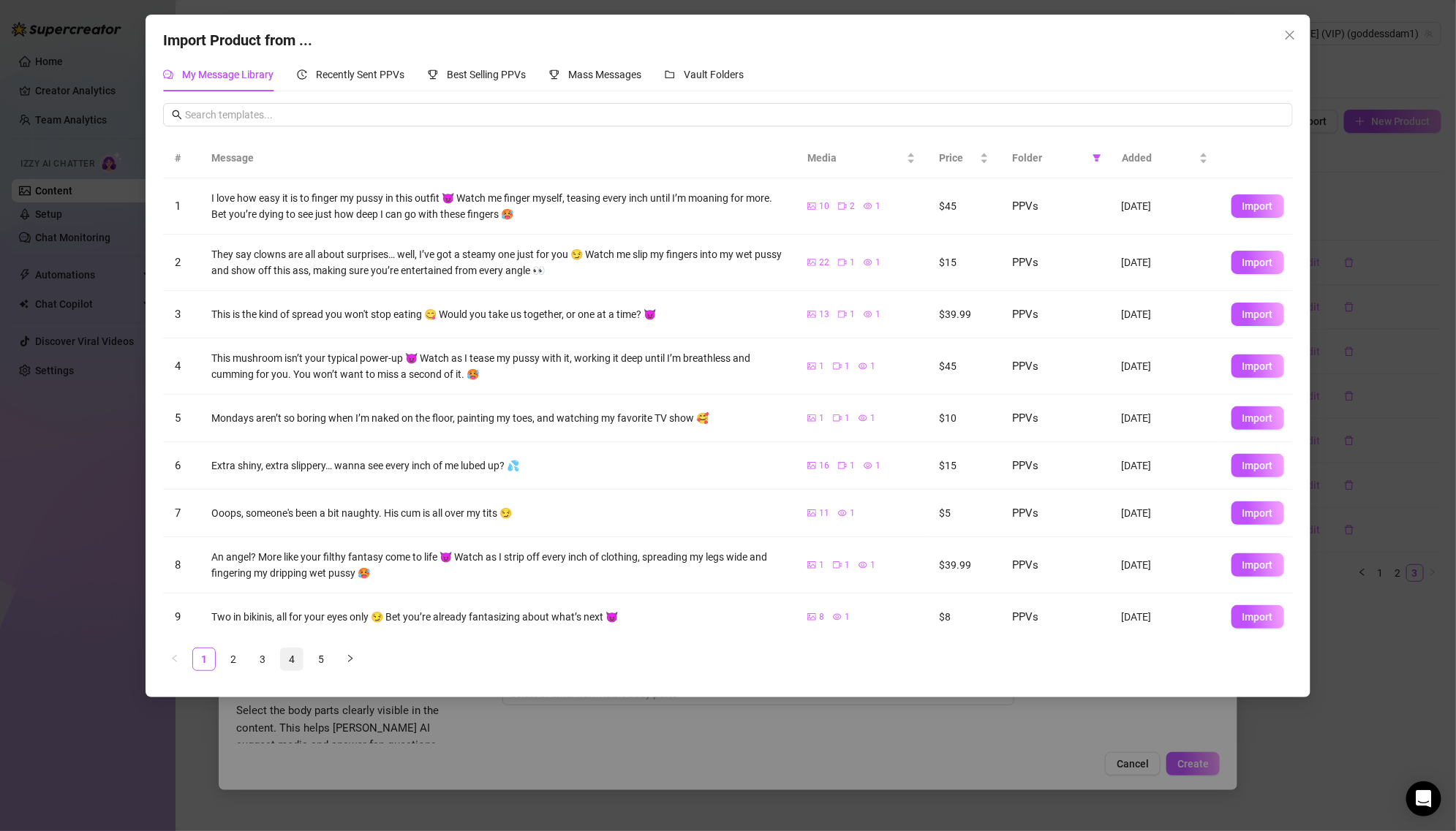
click at [287, 657] on link "4" at bounding box center [292, 659] width 22 height 22
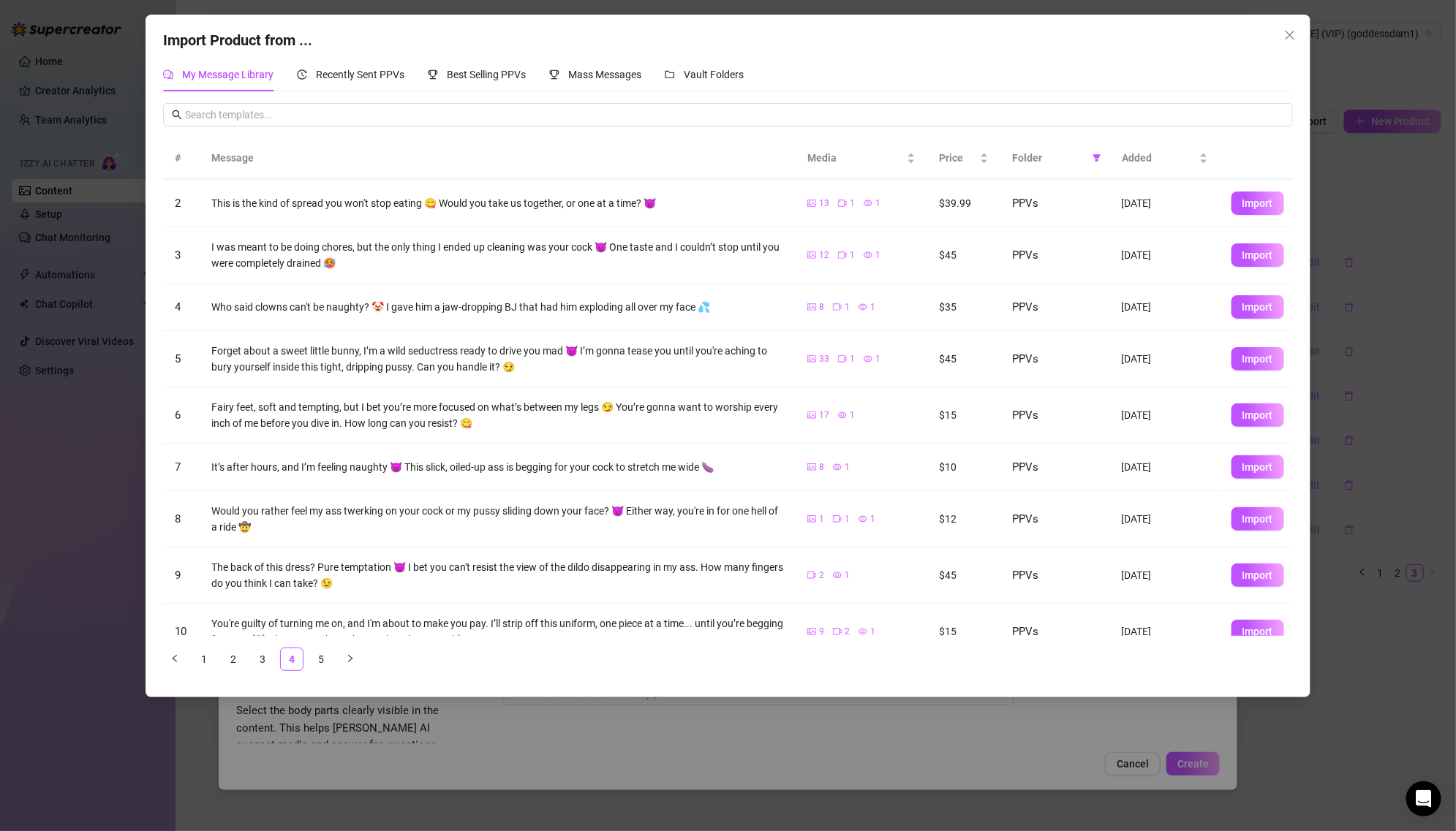
scroll to position [68, 0]
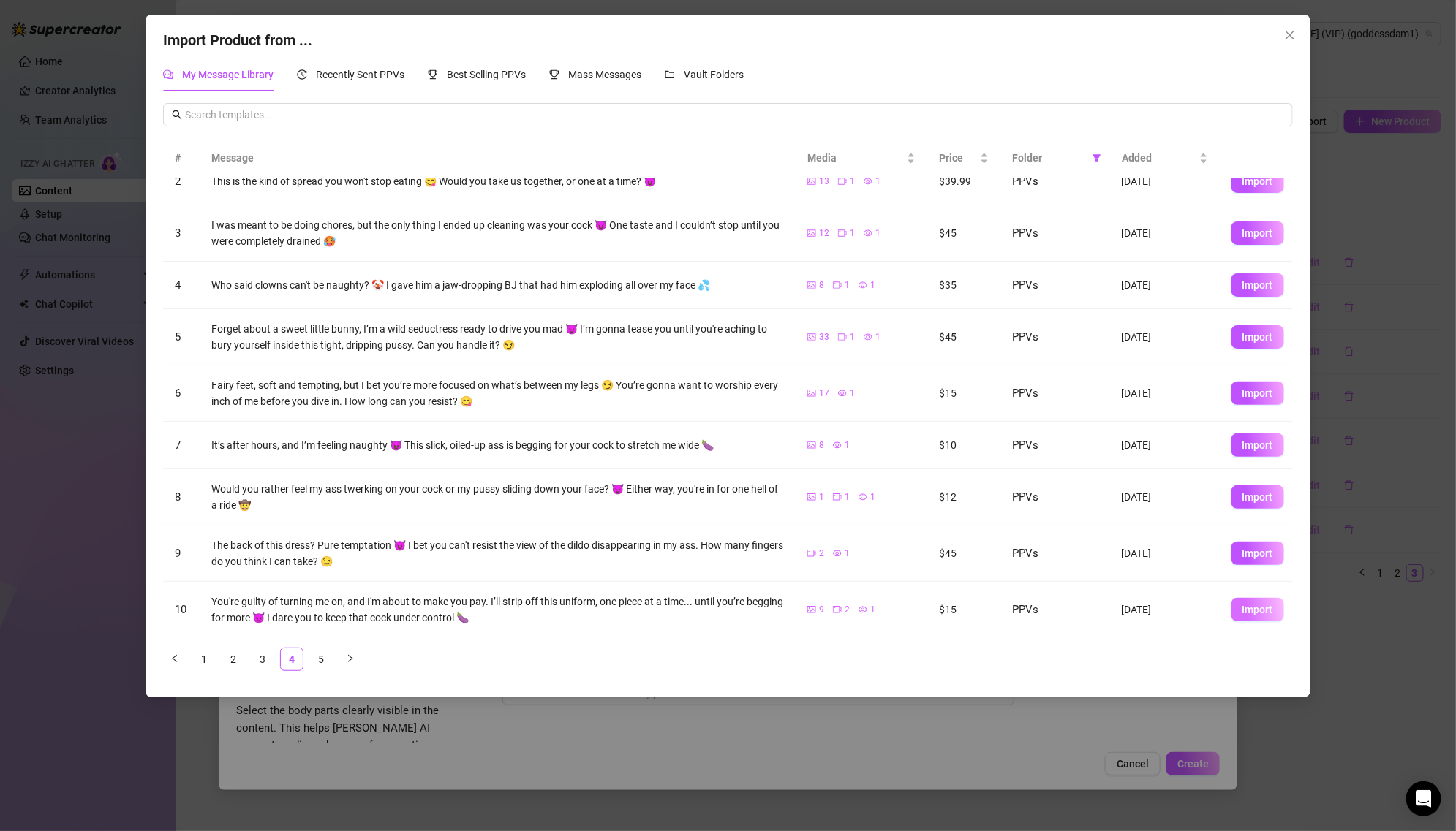
click at [1264, 611] on span "Import" at bounding box center [1257, 609] width 31 height 12
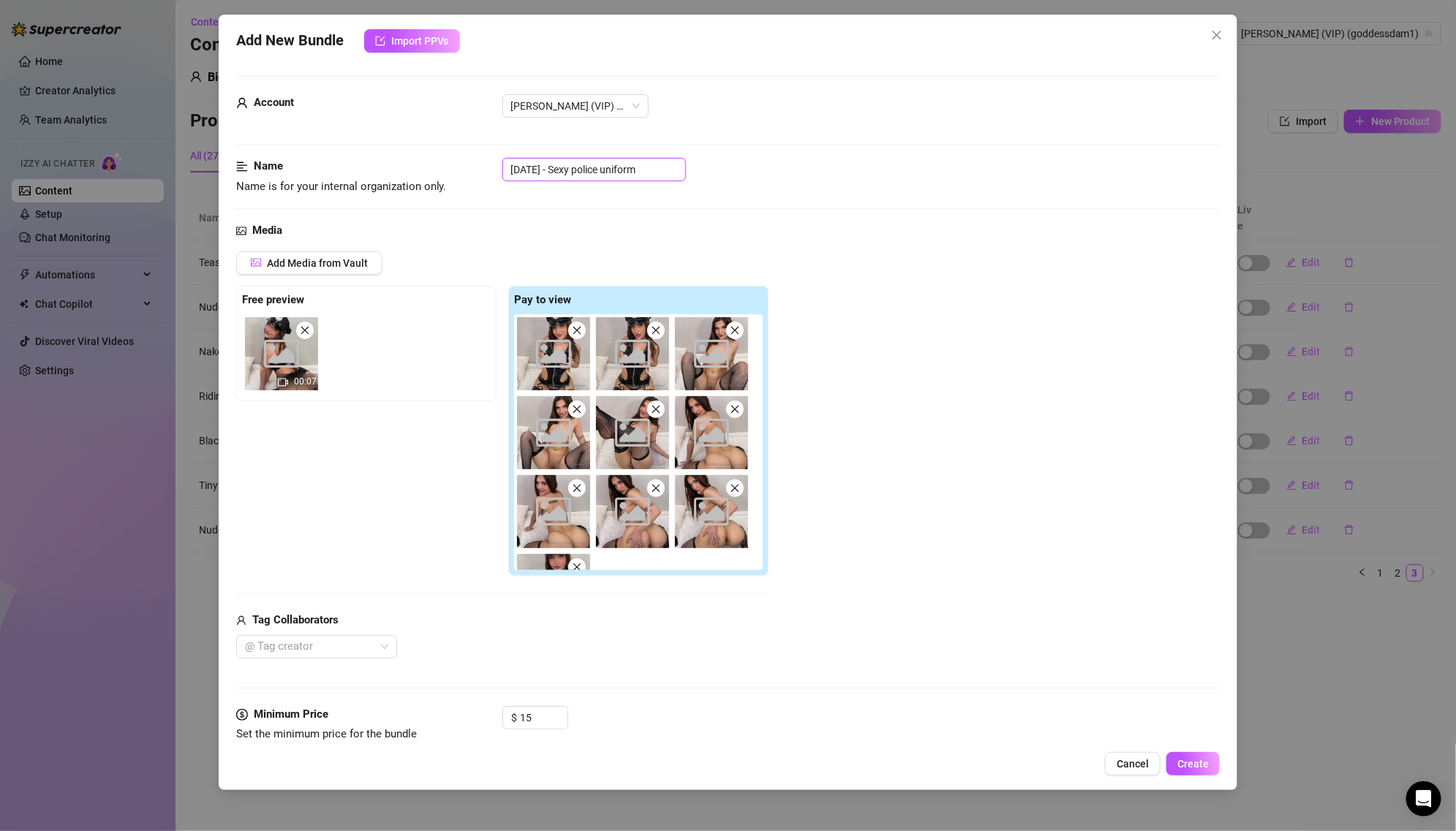
drag, startPoint x: 576, startPoint y: 164, endPoint x: 478, endPoint y: 164, distance: 98.0
click at [478, 164] on div "Name Name is for your internal organization only. [DATE] - Sexy police uniform" at bounding box center [728, 177] width 984 height 38
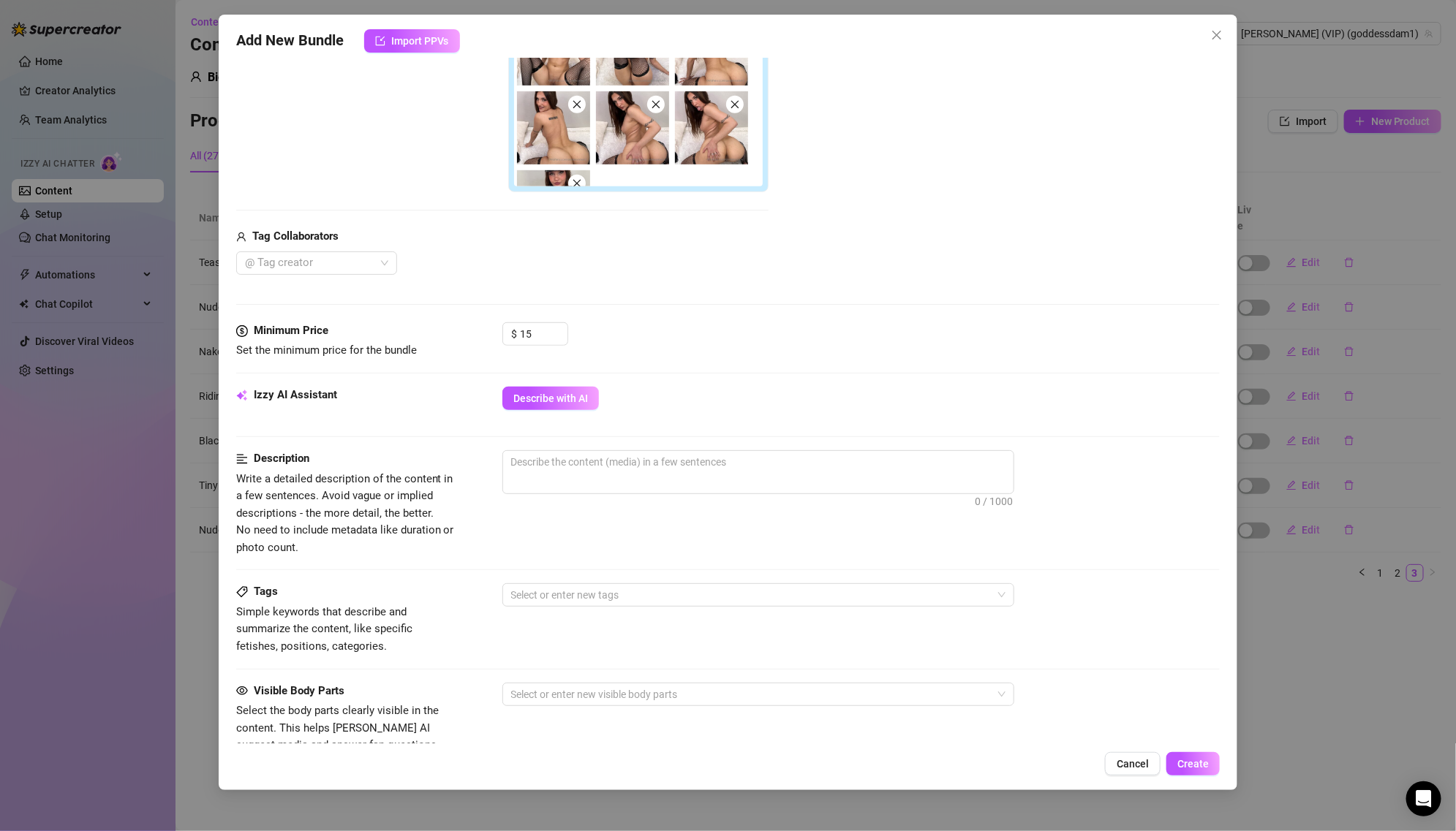
scroll to position [465, 0]
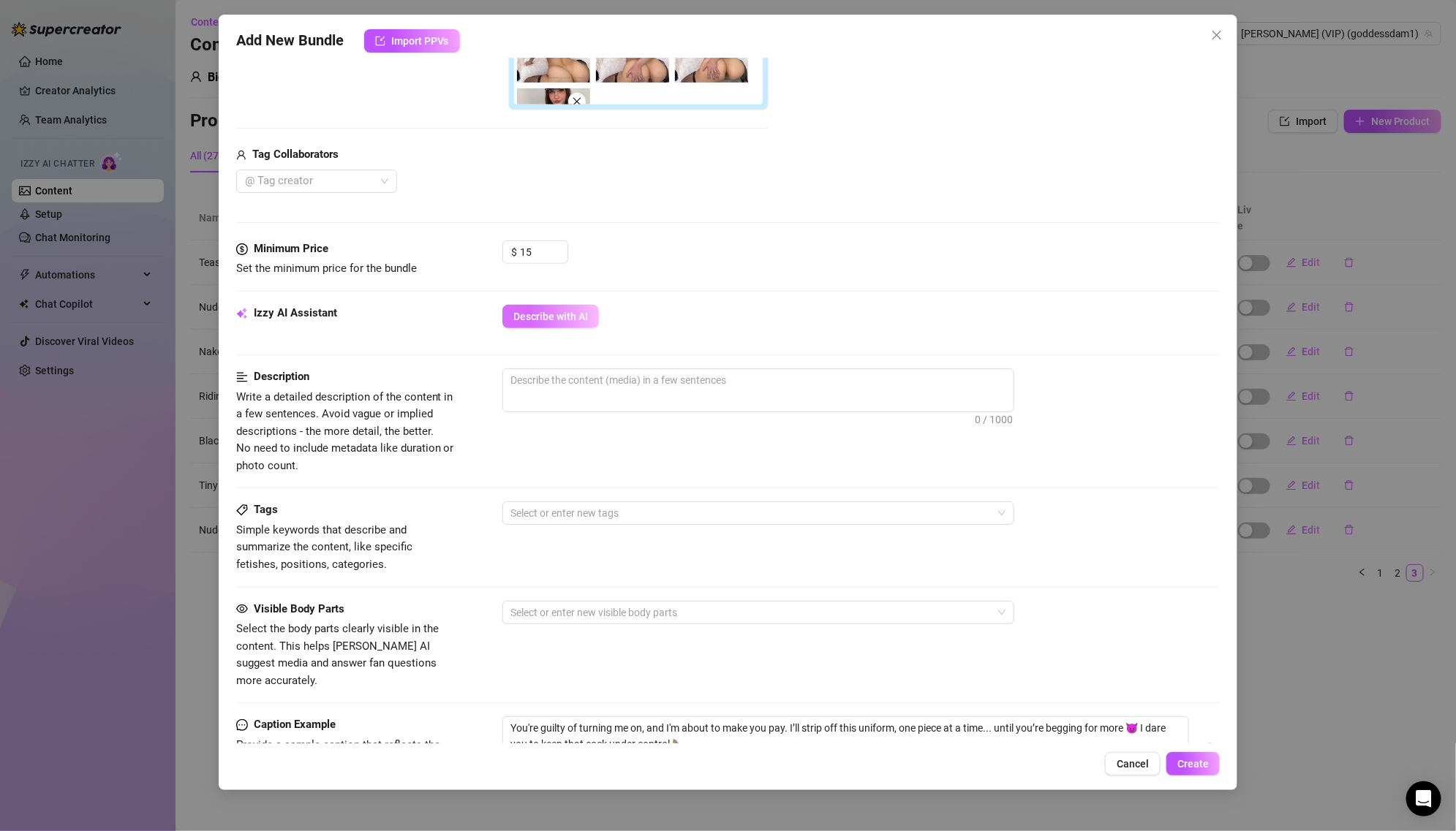
click at [569, 316] on span "Describe with AI" at bounding box center [550, 316] width 75 height 12
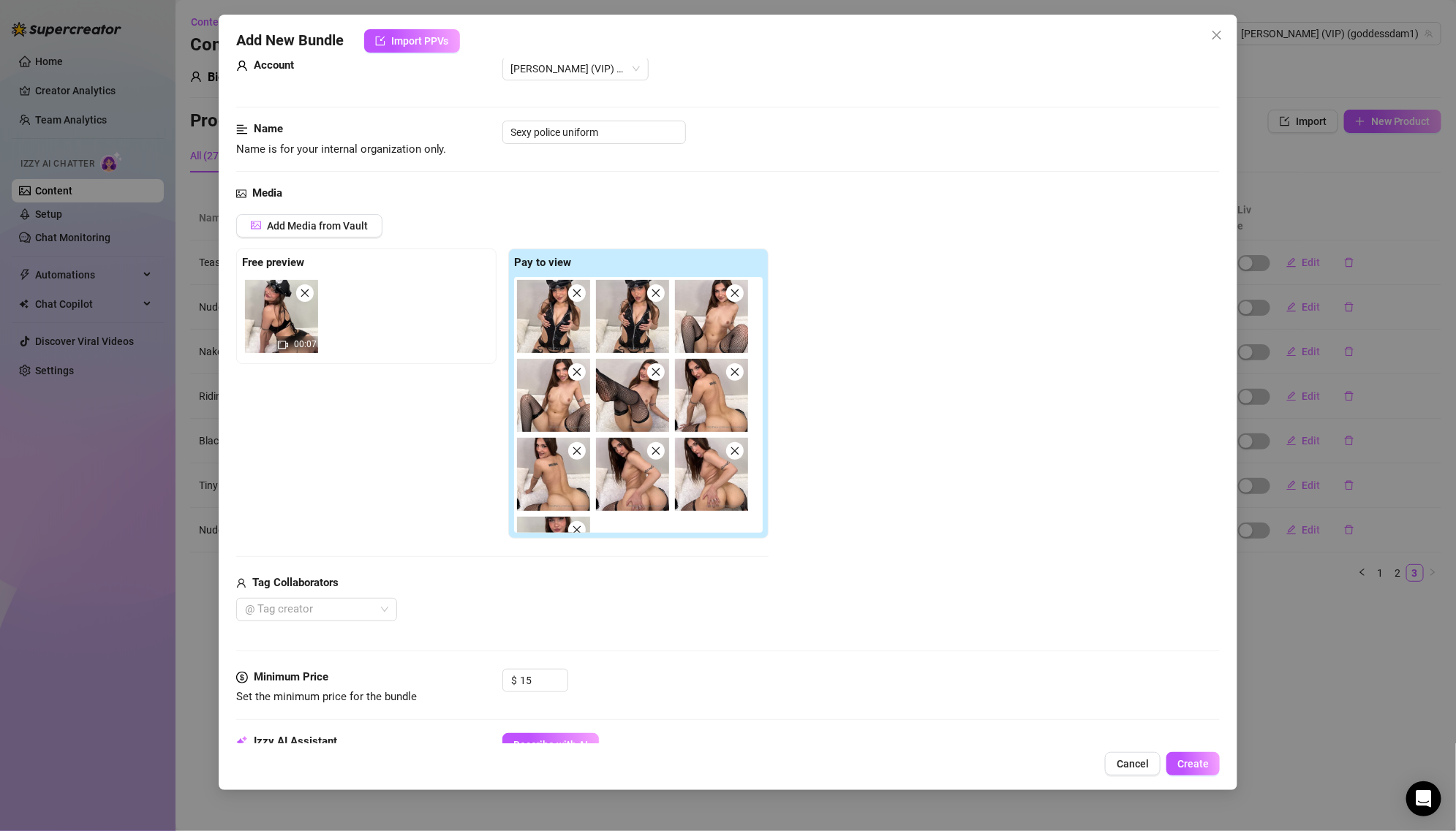
scroll to position [0, 0]
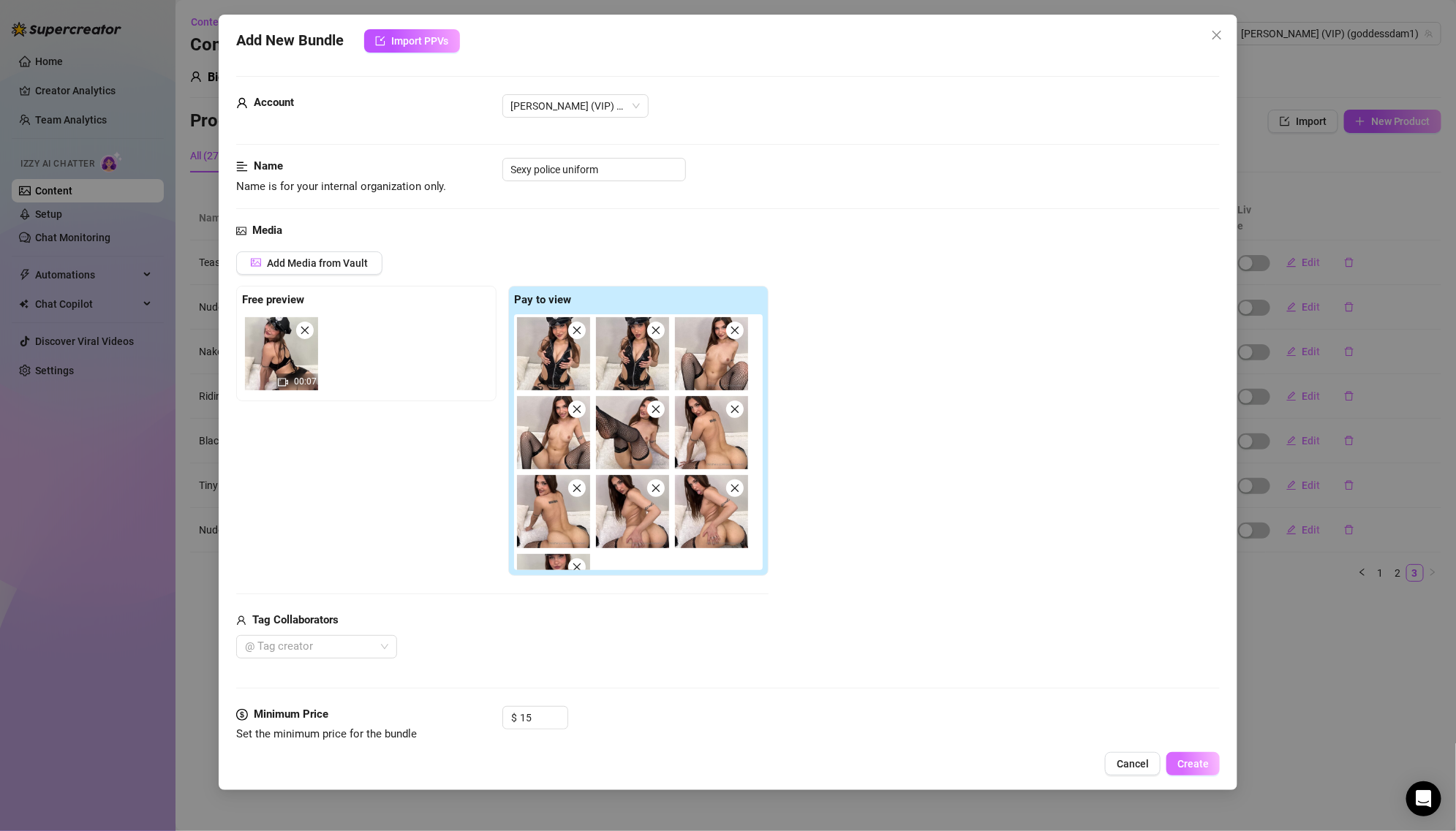
click at [1184, 754] on button "Create" at bounding box center [1192, 765] width 53 height 23
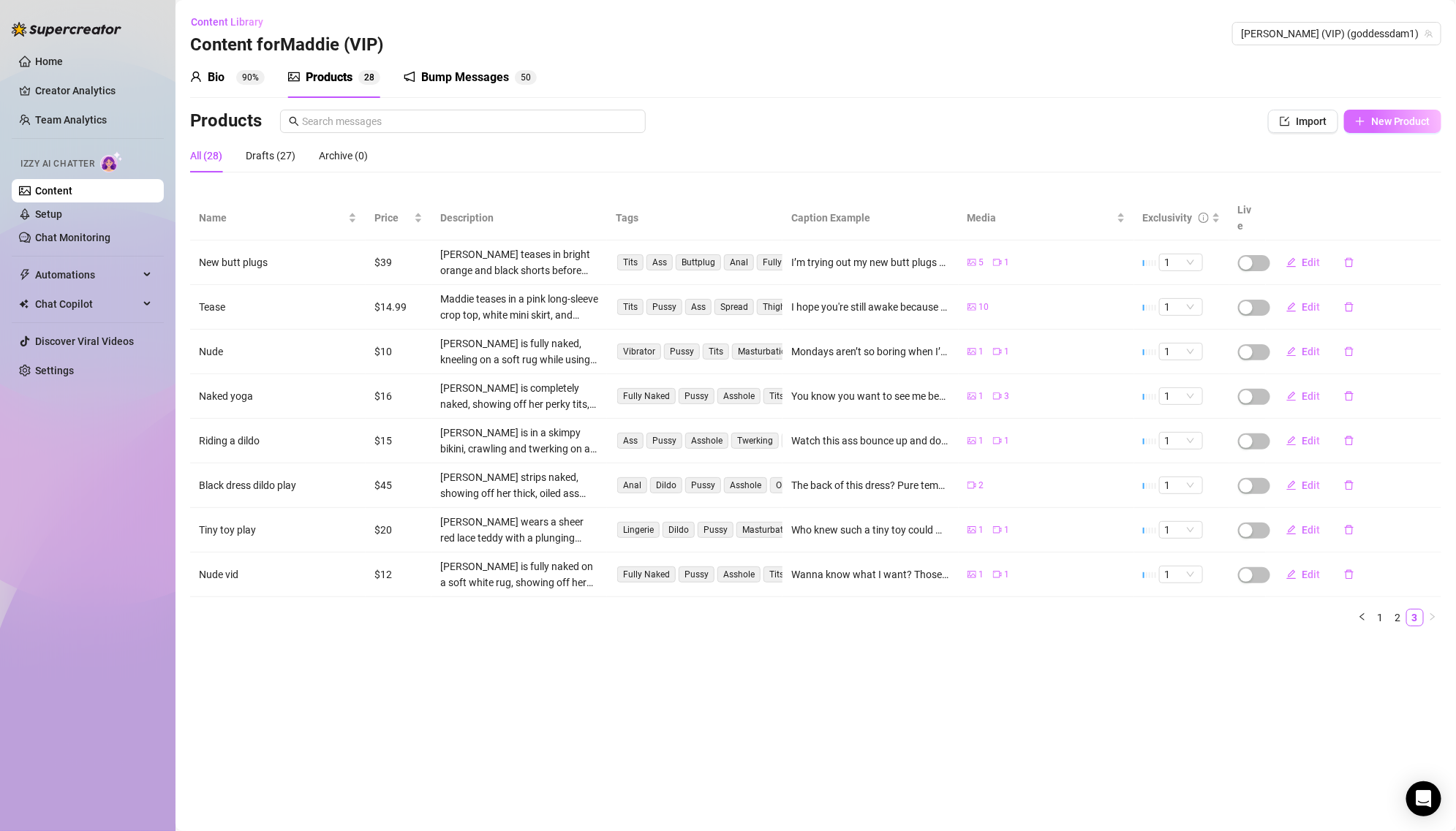
click at [1431, 126] on button "New Product" at bounding box center [1392, 121] width 97 height 23
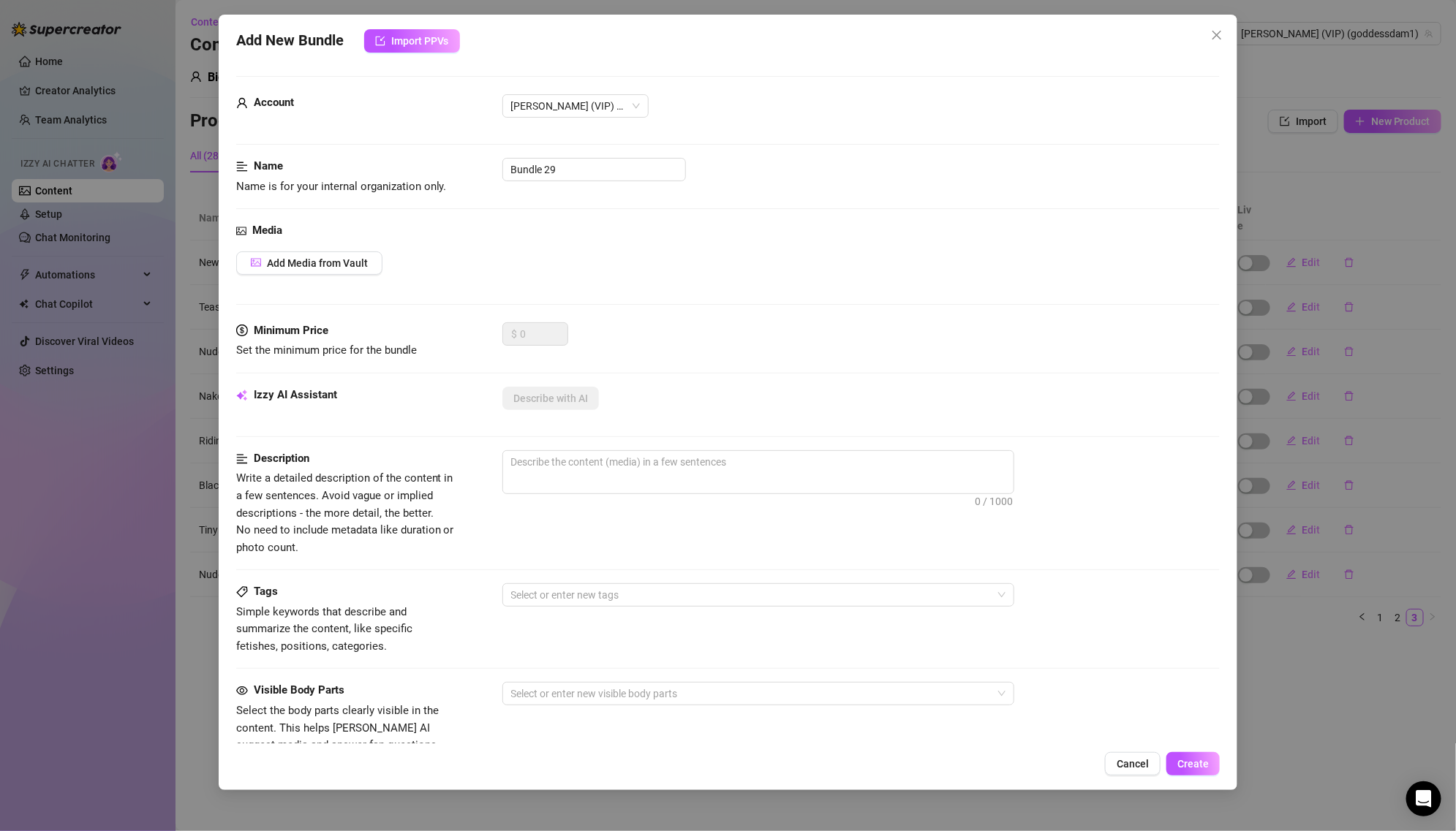
click at [1353, 316] on div "Add New Bundle Import PPVs Account [PERSON_NAME] (VIP) (@goddessdam1) Name Name…" at bounding box center [728, 415] width 1456 height 831
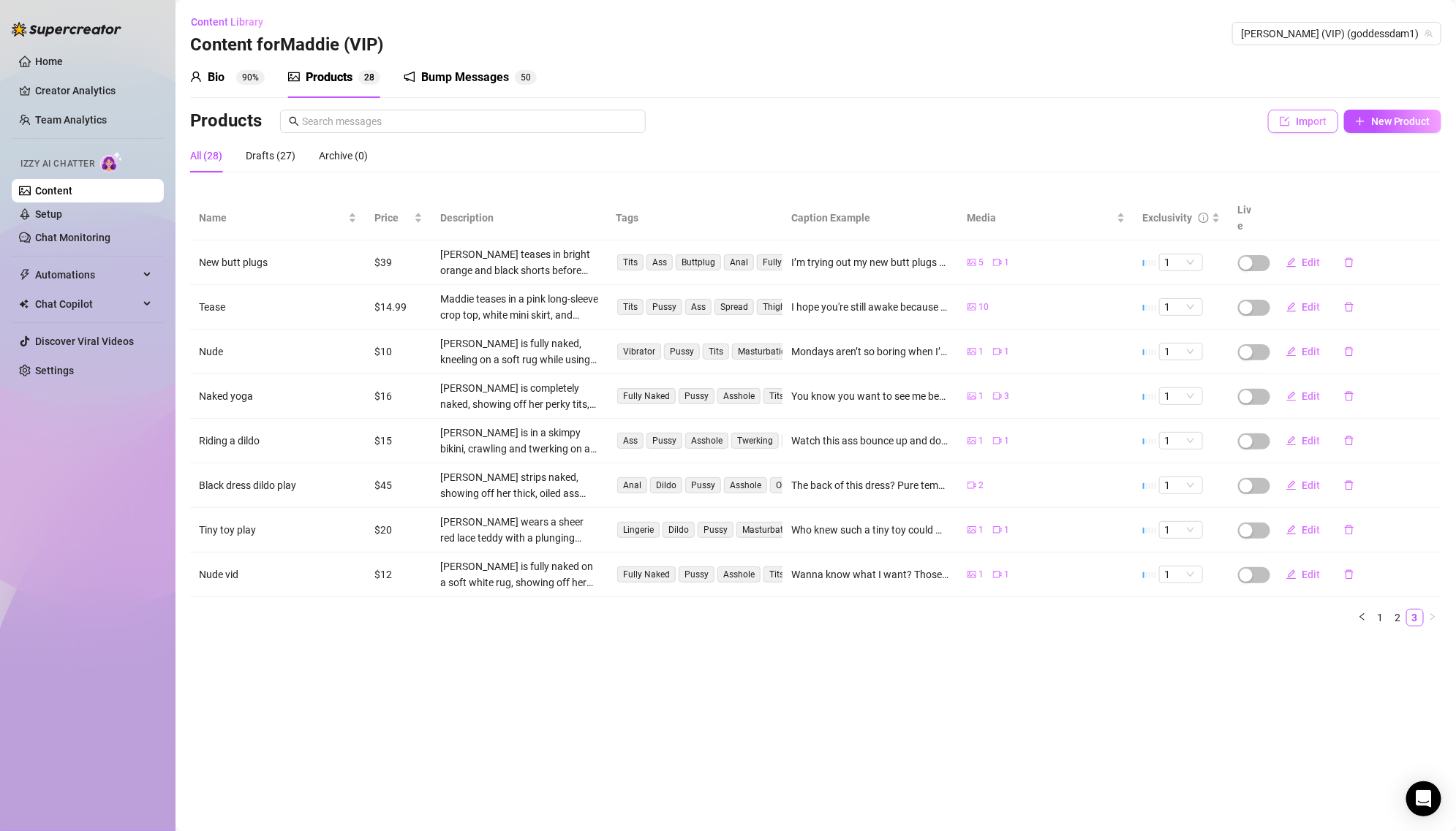
click at [1292, 128] on button "Import" at bounding box center [1302, 121] width 70 height 23
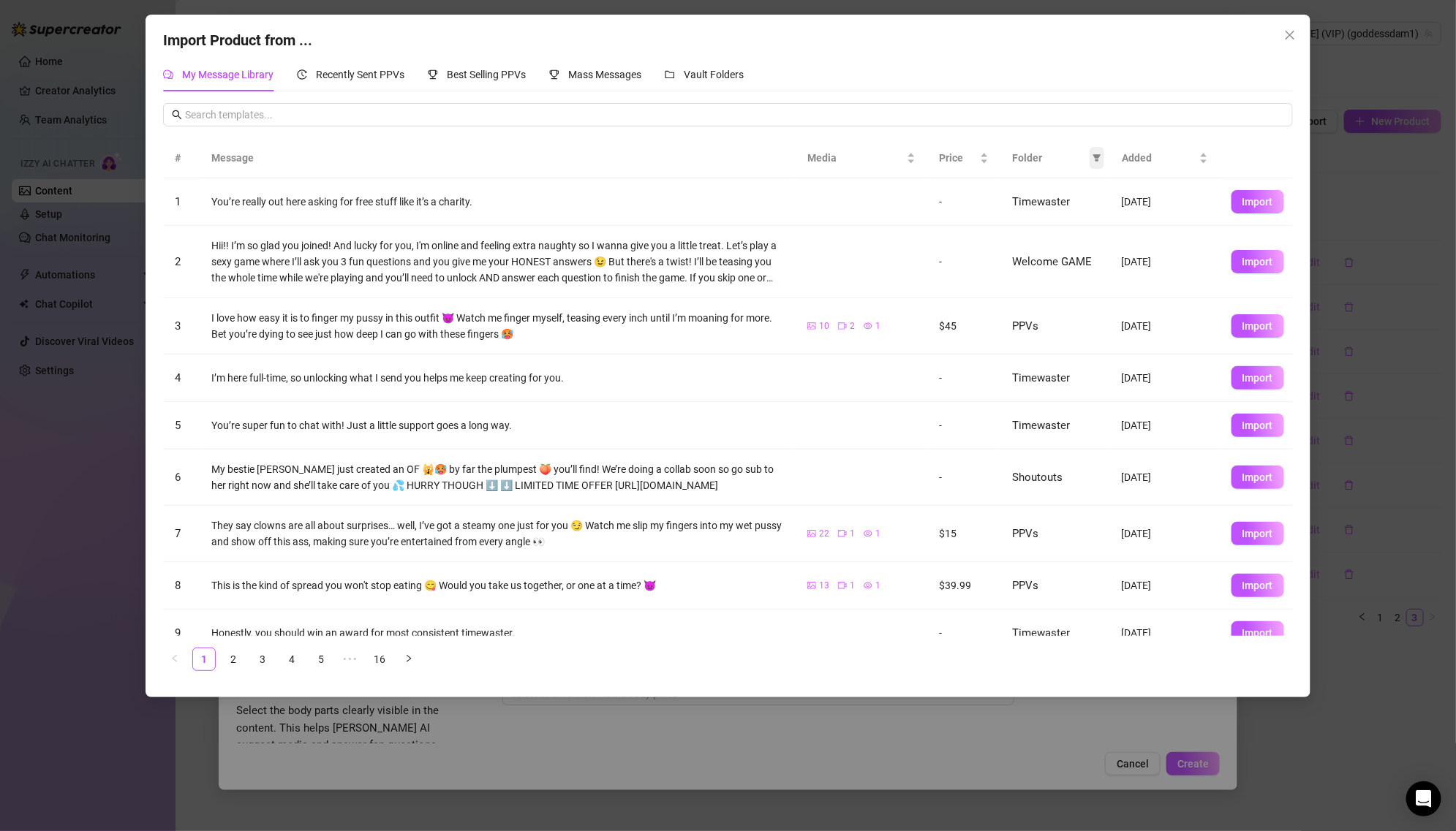
click at [1098, 155] on icon "filter" at bounding box center [1097, 159] width 8 height 7
click at [1049, 277] on span "PPVs" at bounding box center [1047, 280] width 89 height 16
click at [1090, 381] on span "OK" at bounding box center [1085, 379] width 13 height 12
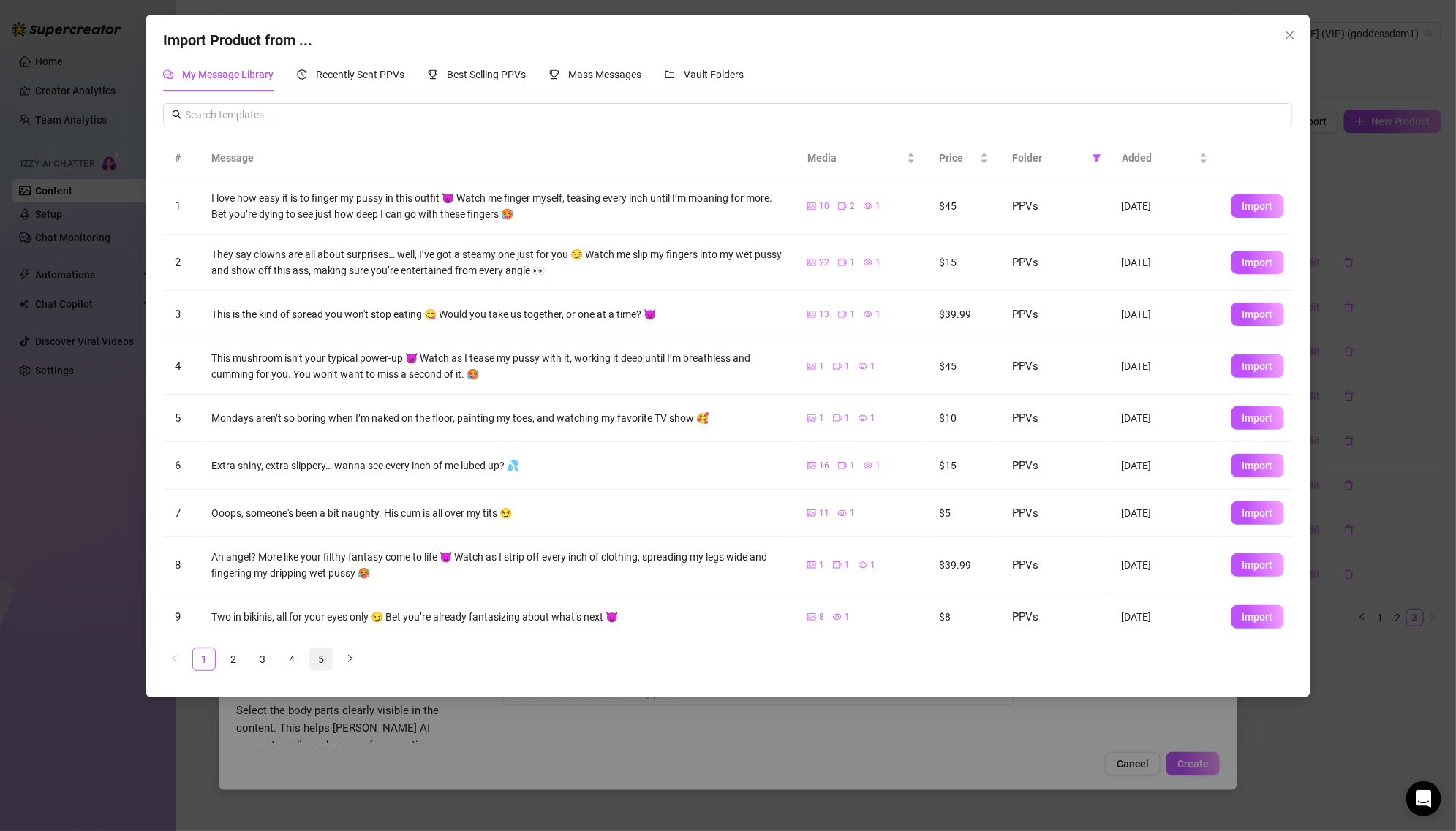
click at [315, 651] on link "5" at bounding box center [321, 659] width 22 height 22
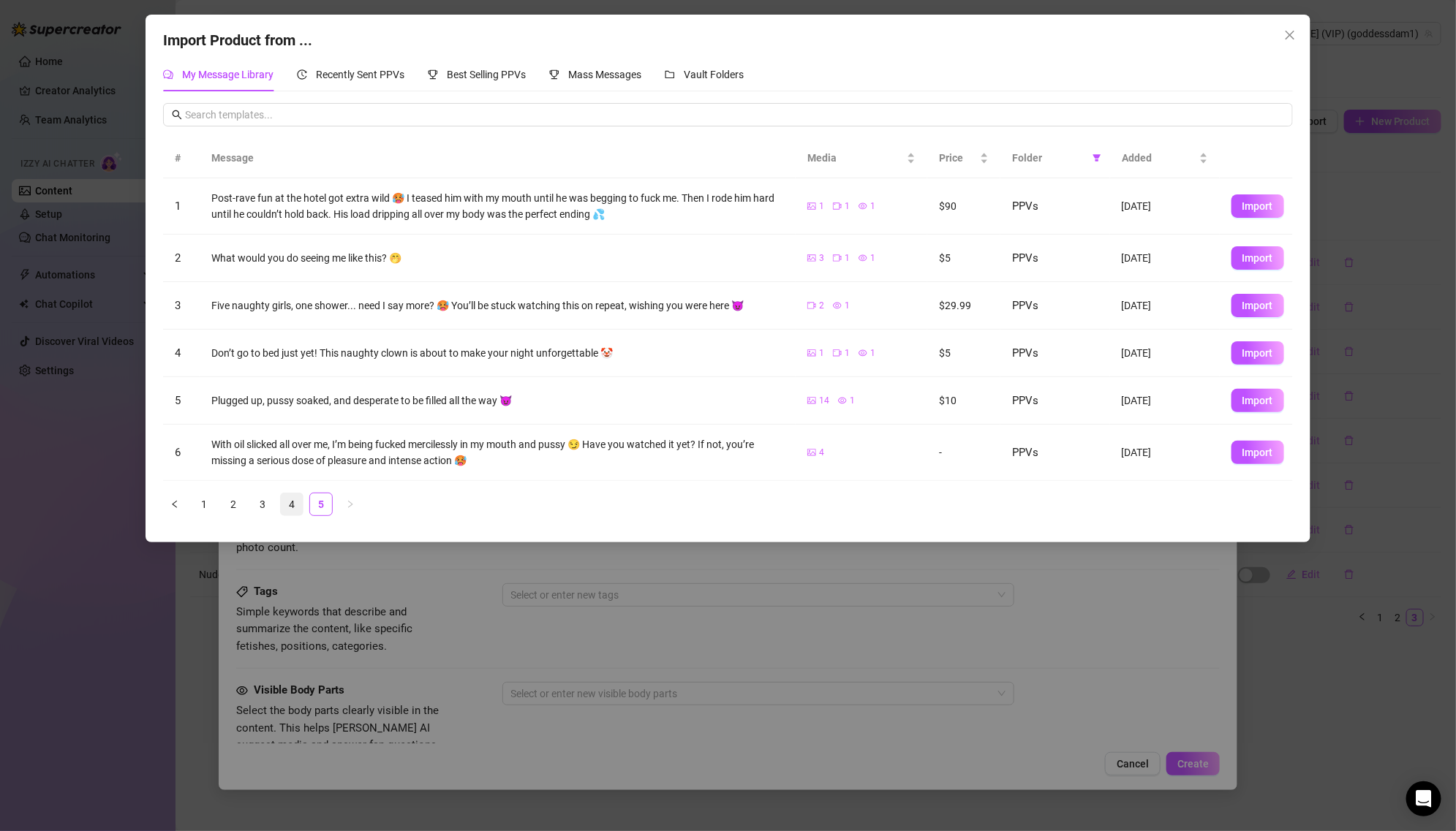
click at [285, 505] on link "4" at bounding box center [292, 504] width 22 height 22
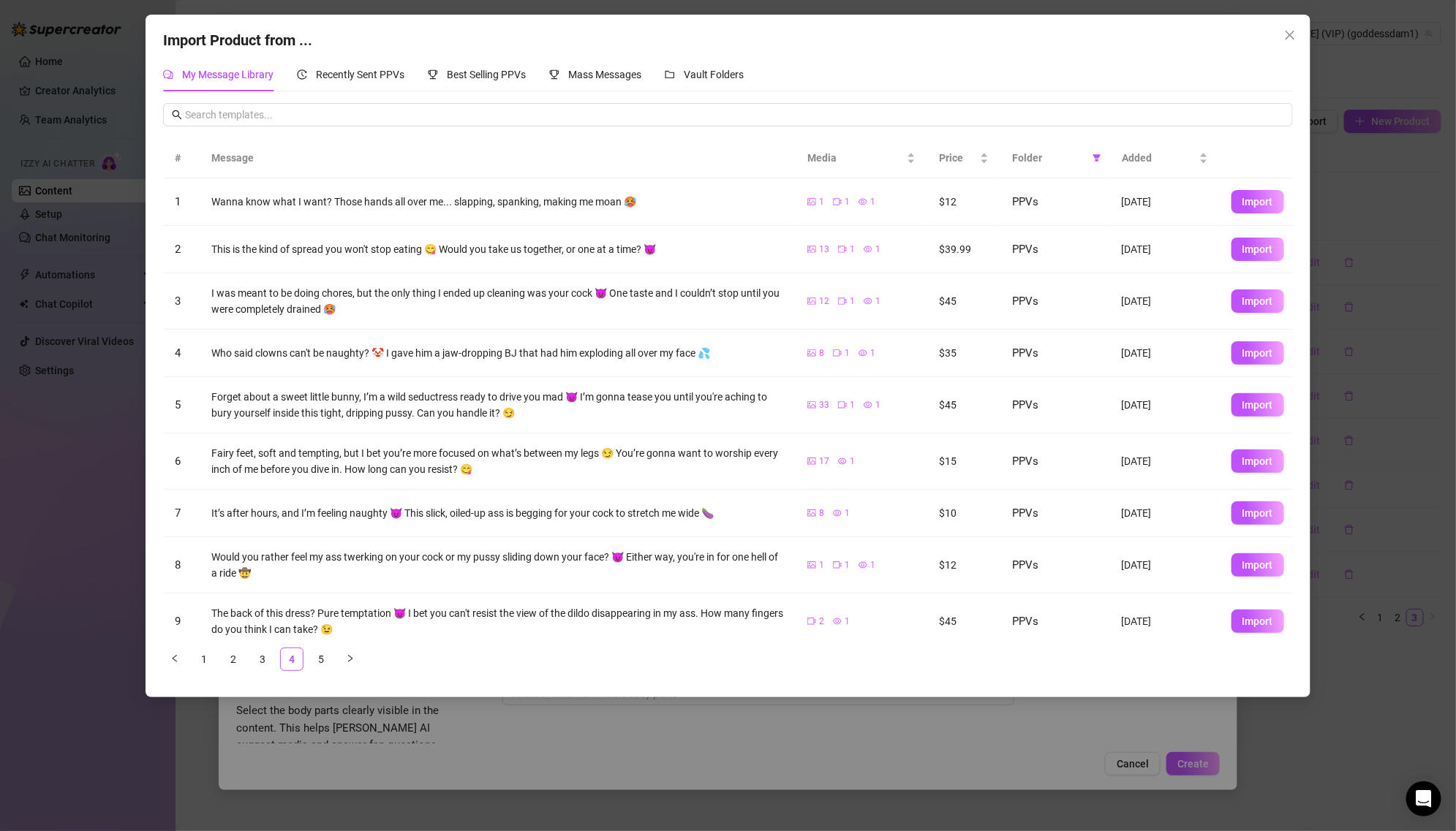
scroll to position [68, 0]
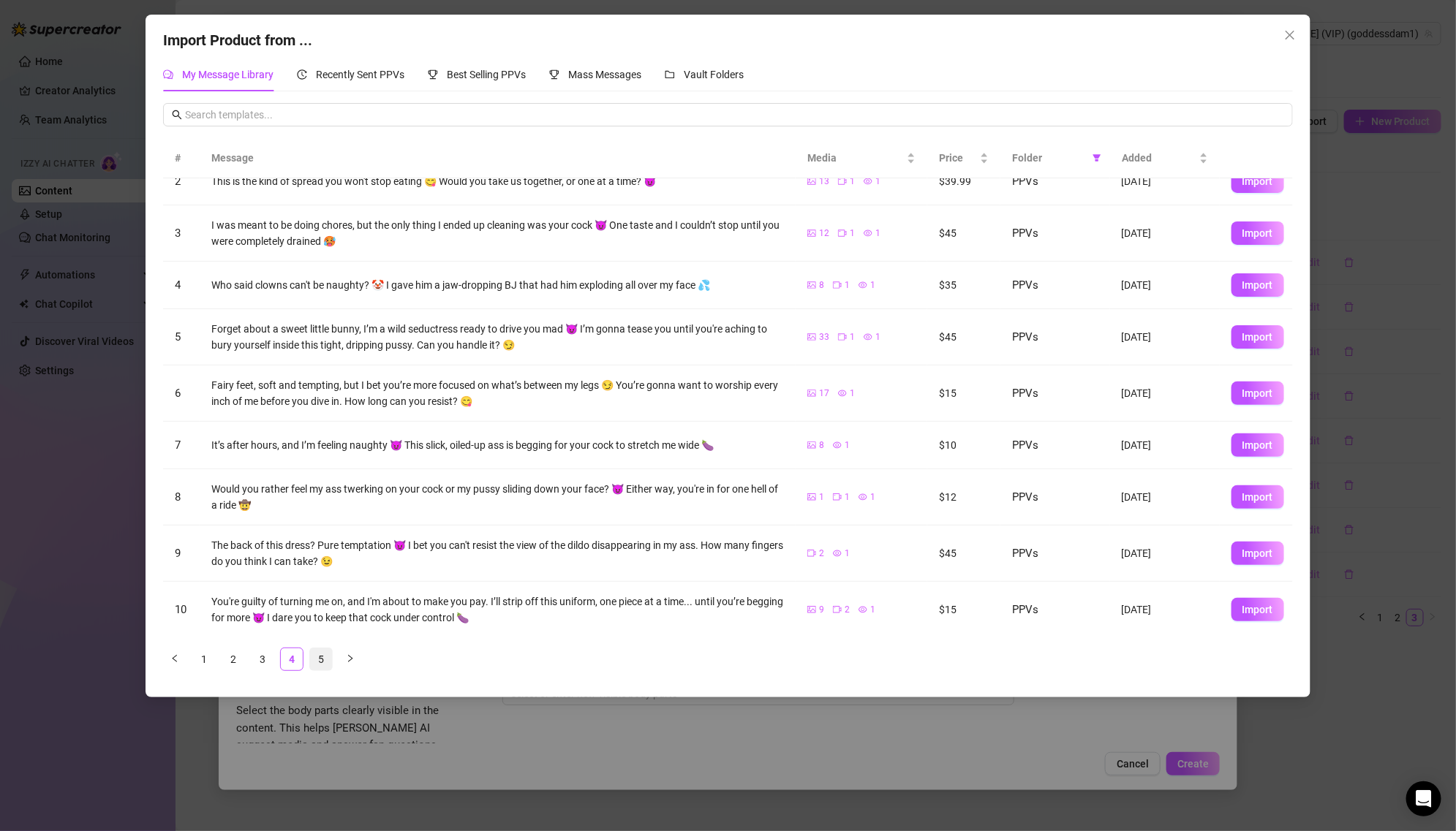
click at [314, 659] on link "5" at bounding box center [321, 659] width 22 height 22
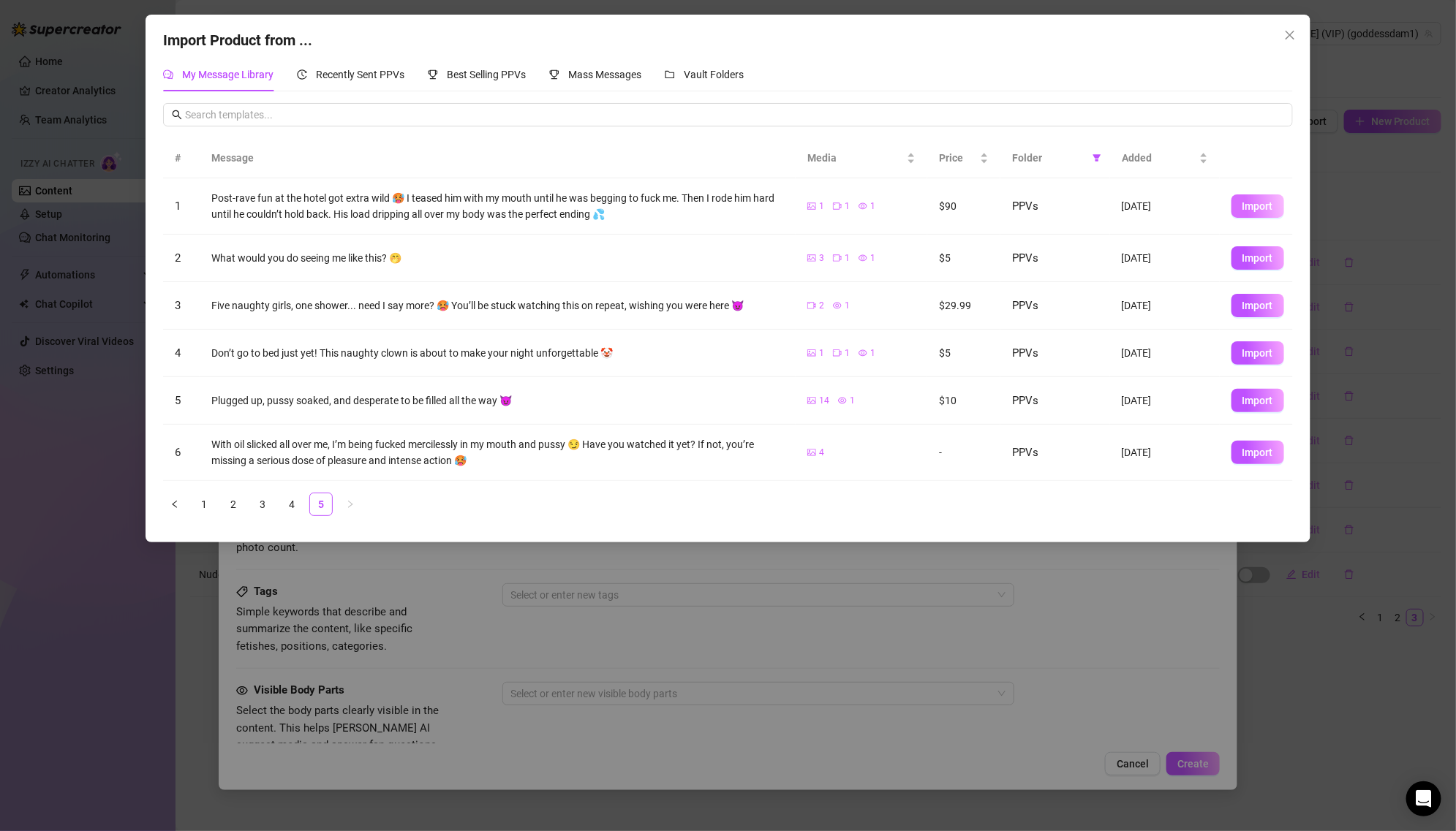
click at [1269, 200] on span "Import" at bounding box center [1257, 206] width 31 height 12
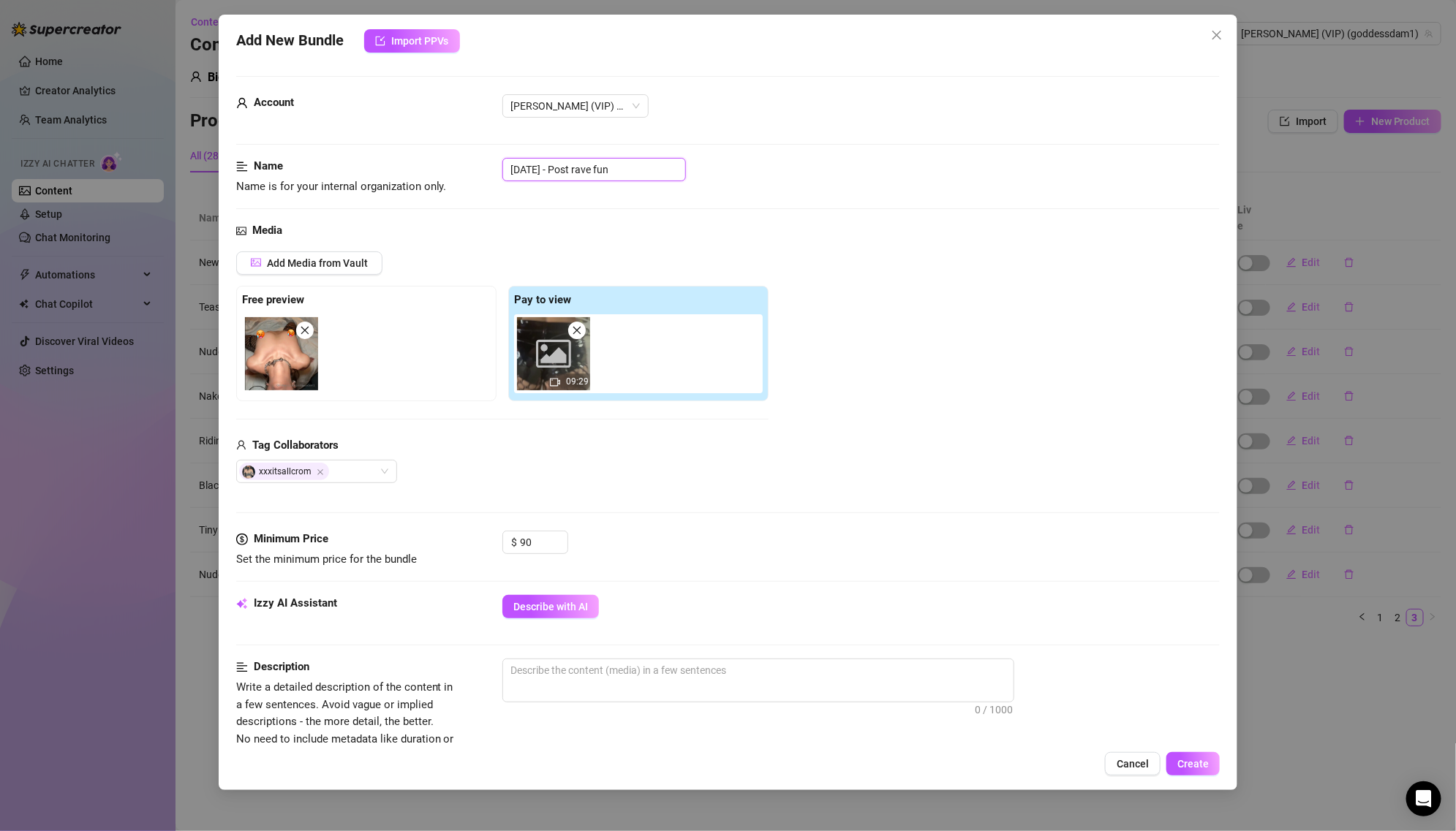
drag, startPoint x: 569, startPoint y: 172, endPoint x: 469, endPoint y: 172, distance: 100.0
click at [469, 172] on div "Name Name is for your internal organization only. [DATE] - Post rave fun" at bounding box center [728, 177] width 984 height 38
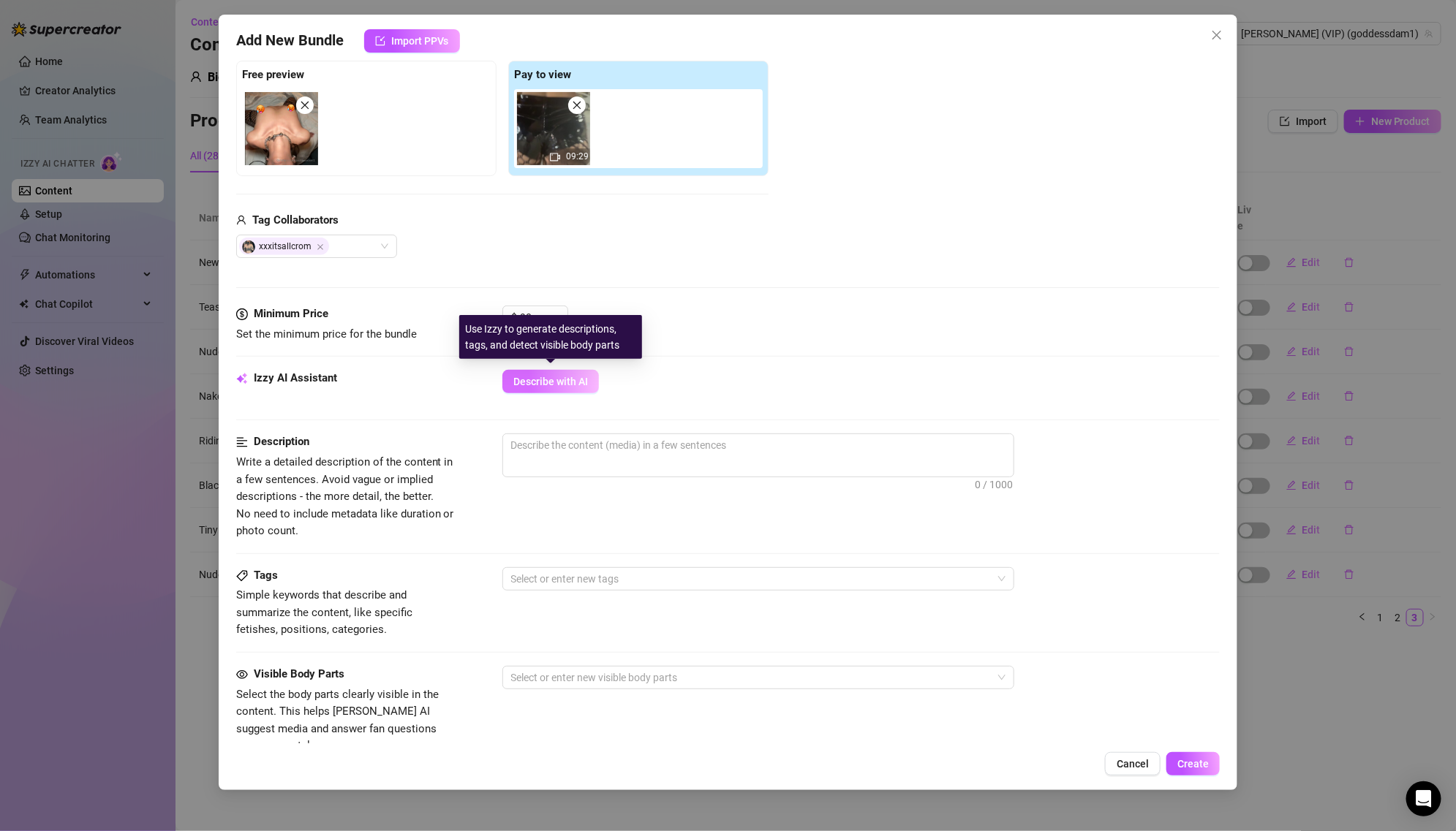
click at [546, 380] on span "Describe with AI" at bounding box center [550, 381] width 75 height 12
click at [572, 385] on span "Describe with AI" at bounding box center [550, 381] width 75 height 12
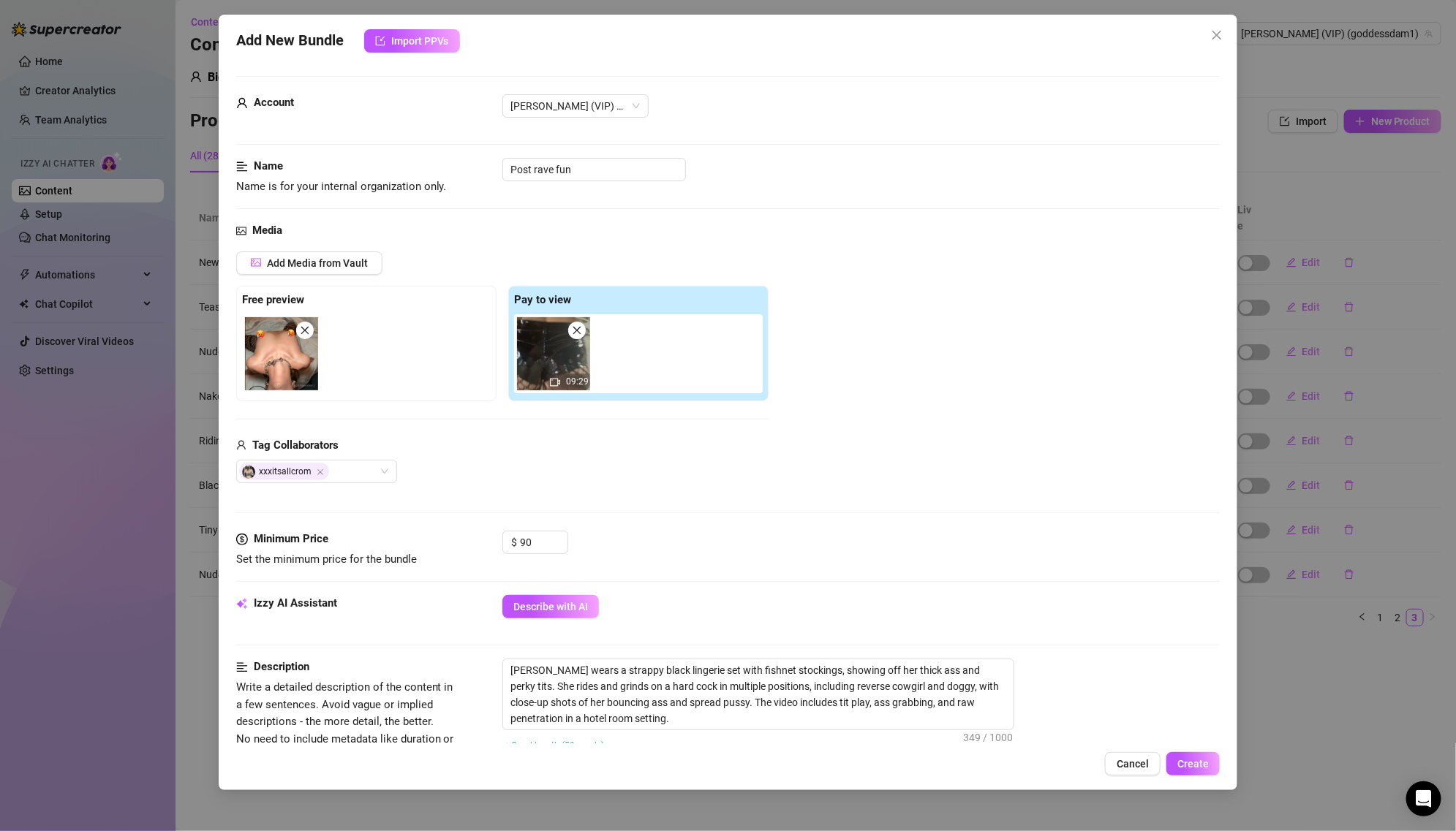
scroll to position [544, 0]
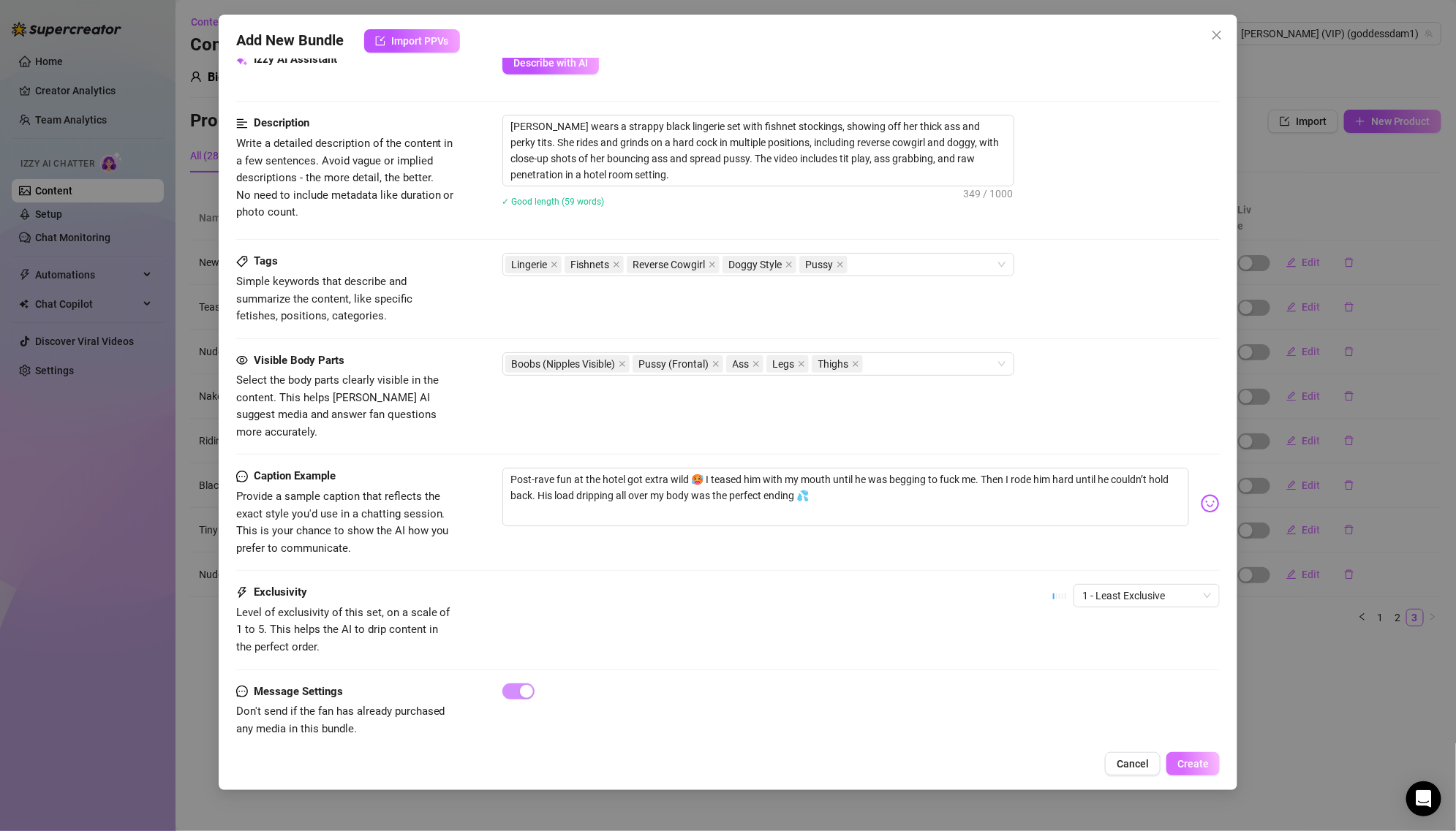
click at [1180, 763] on span "Create" at bounding box center [1192, 764] width 31 height 12
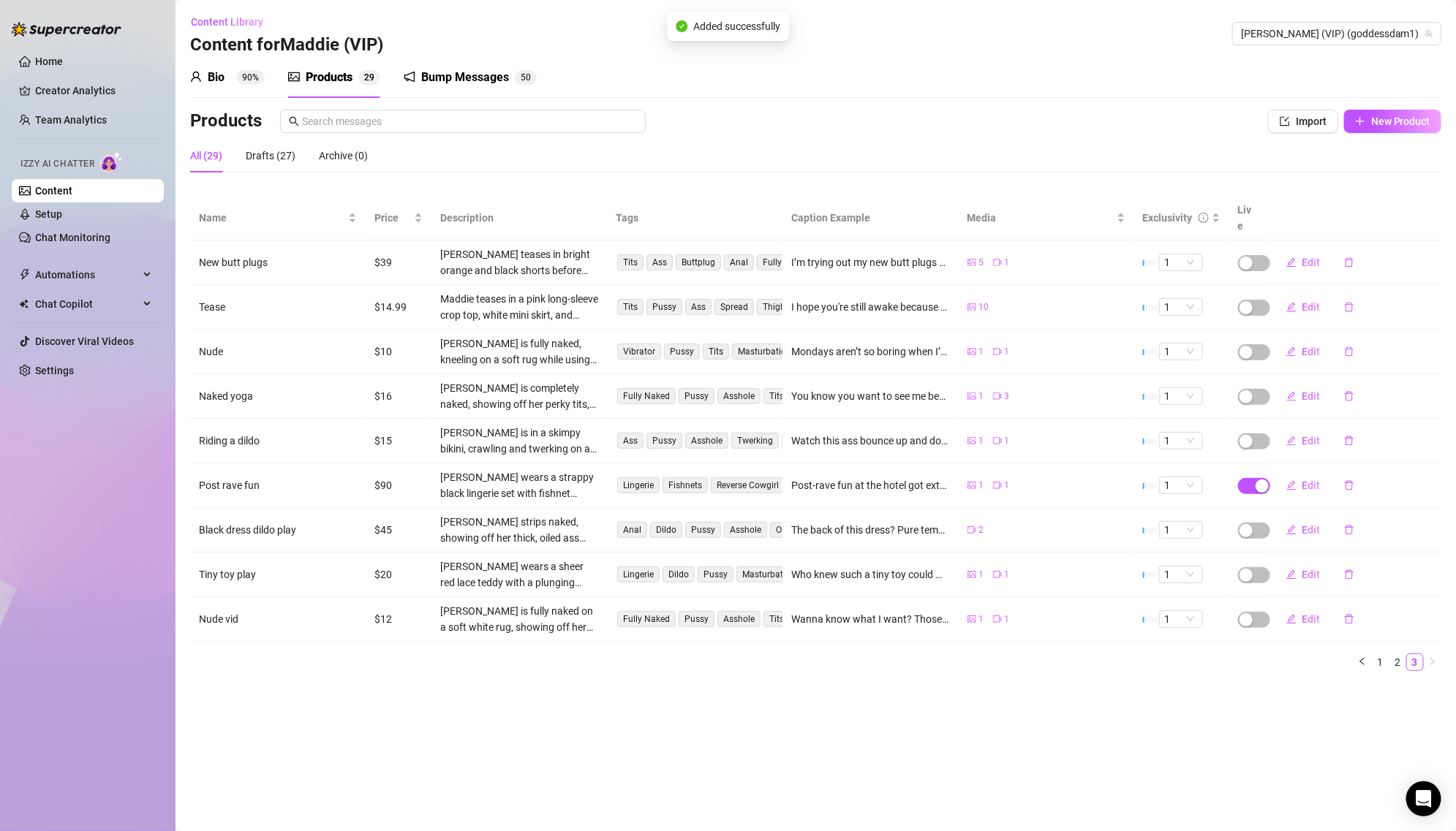
click at [1263, 464] on td at bounding box center [1247, 486] width 37 height 45
click at [1257, 480] on div "button" at bounding box center [1262, 486] width 13 height 13
click at [1366, 430] on span "OK" at bounding box center [1369, 433] width 13 height 12
click at [1322, 125] on span "Import" at bounding box center [1310, 121] width 31 height 12
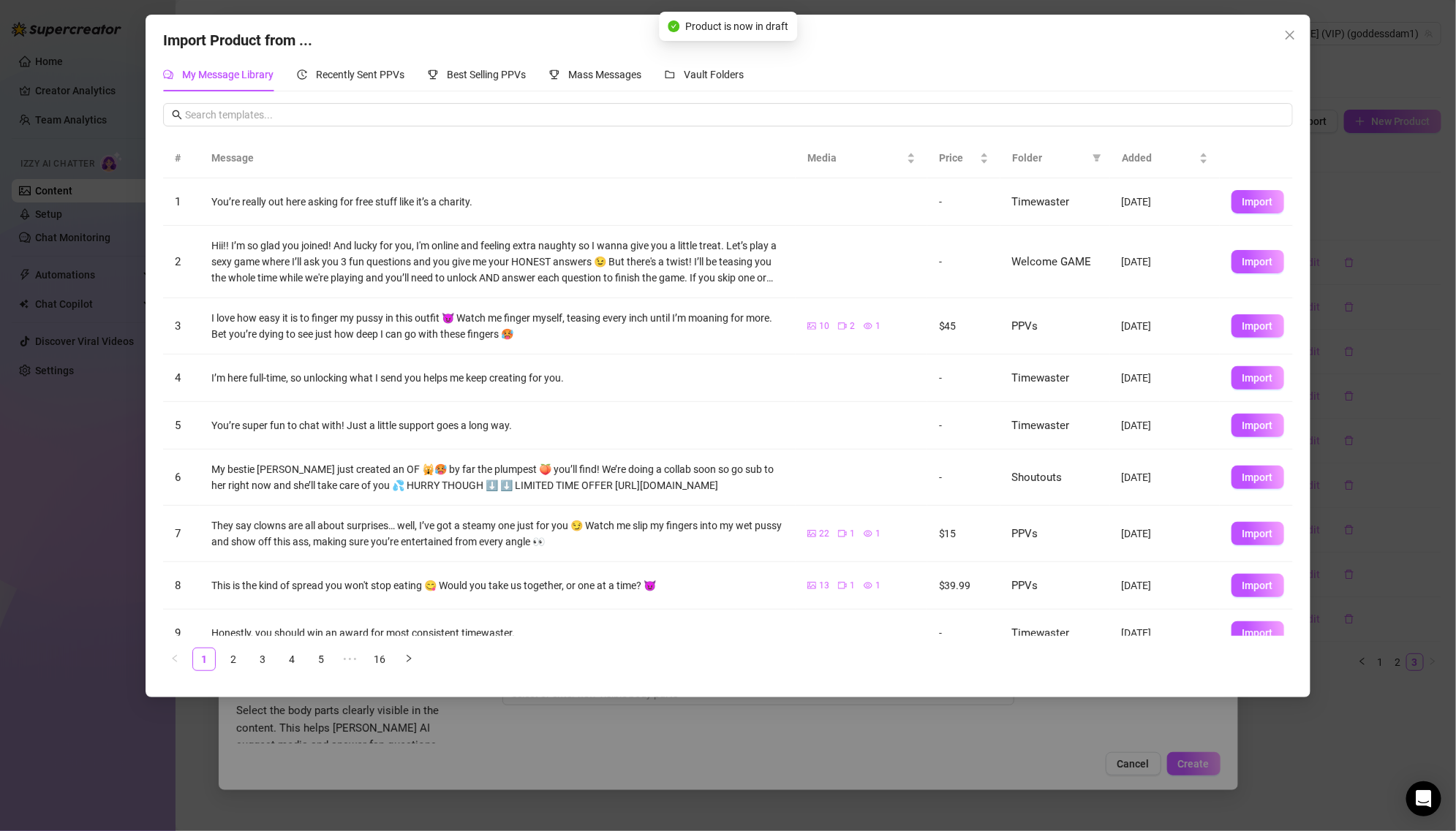
scroll to position [66, 0]
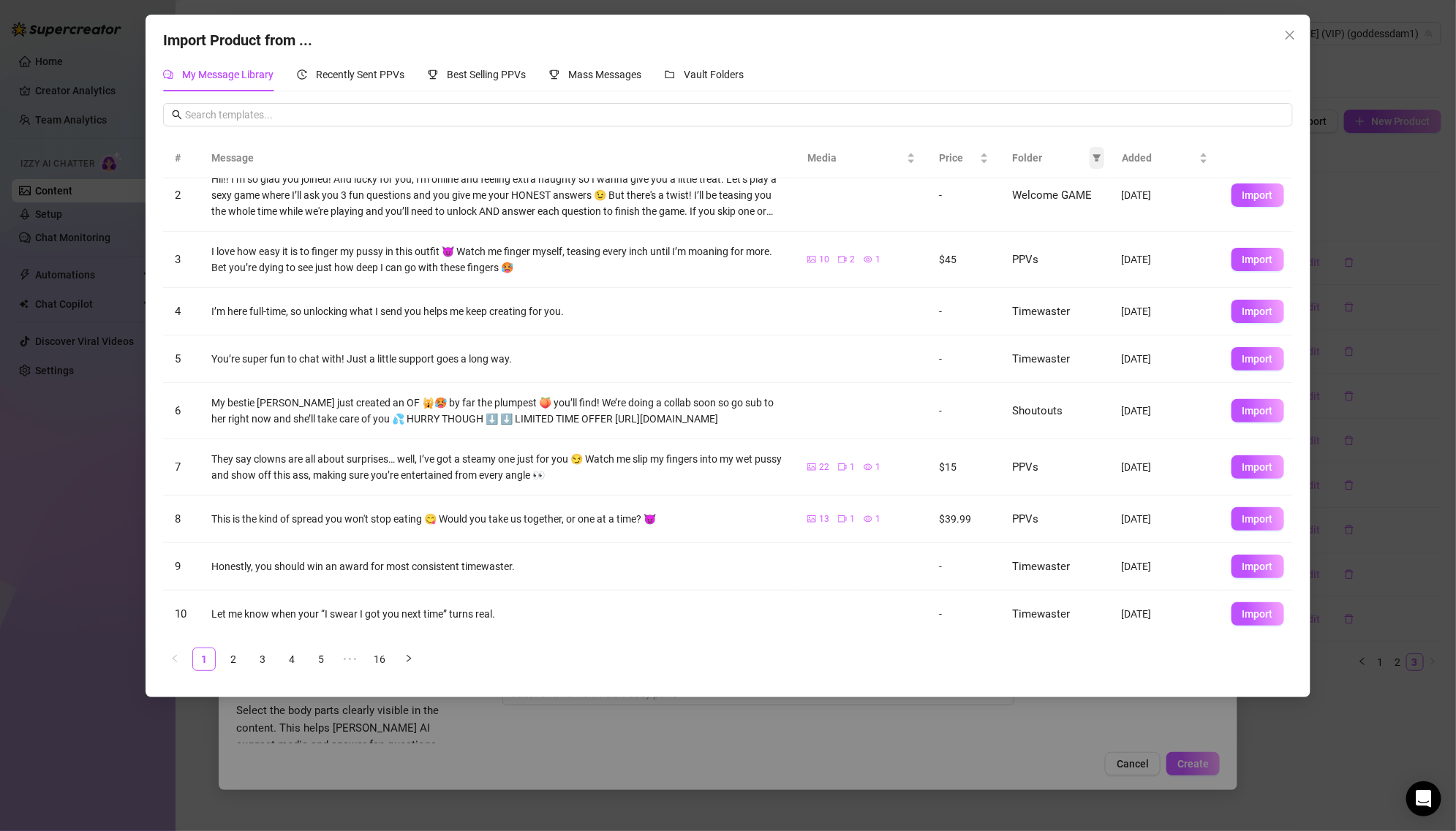
click at [1097, 160] on icon "filter" at bounding box center [1097, 159] width 8 height 7
click at [1042, 278] on span "PPVs" at bounding box center [1030, 279] width 31 height 12
click at [1080, 378] on span "OK" at bounding box center [1085, 379] width 13 height 12
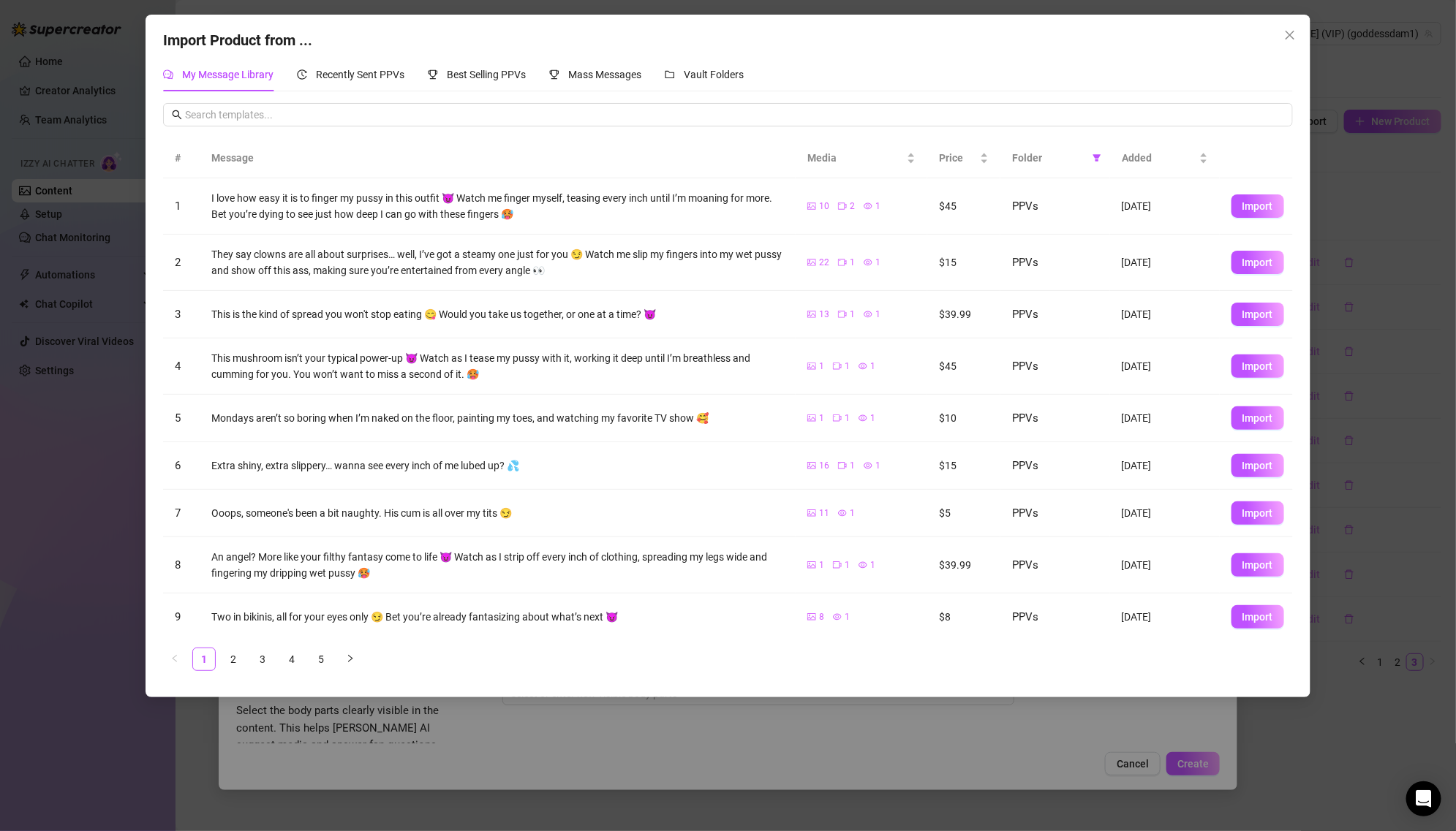
scroll to position [0, 0]
click at [319, 659] on link "5" at bounding box center [321, 659] width 22 height 22
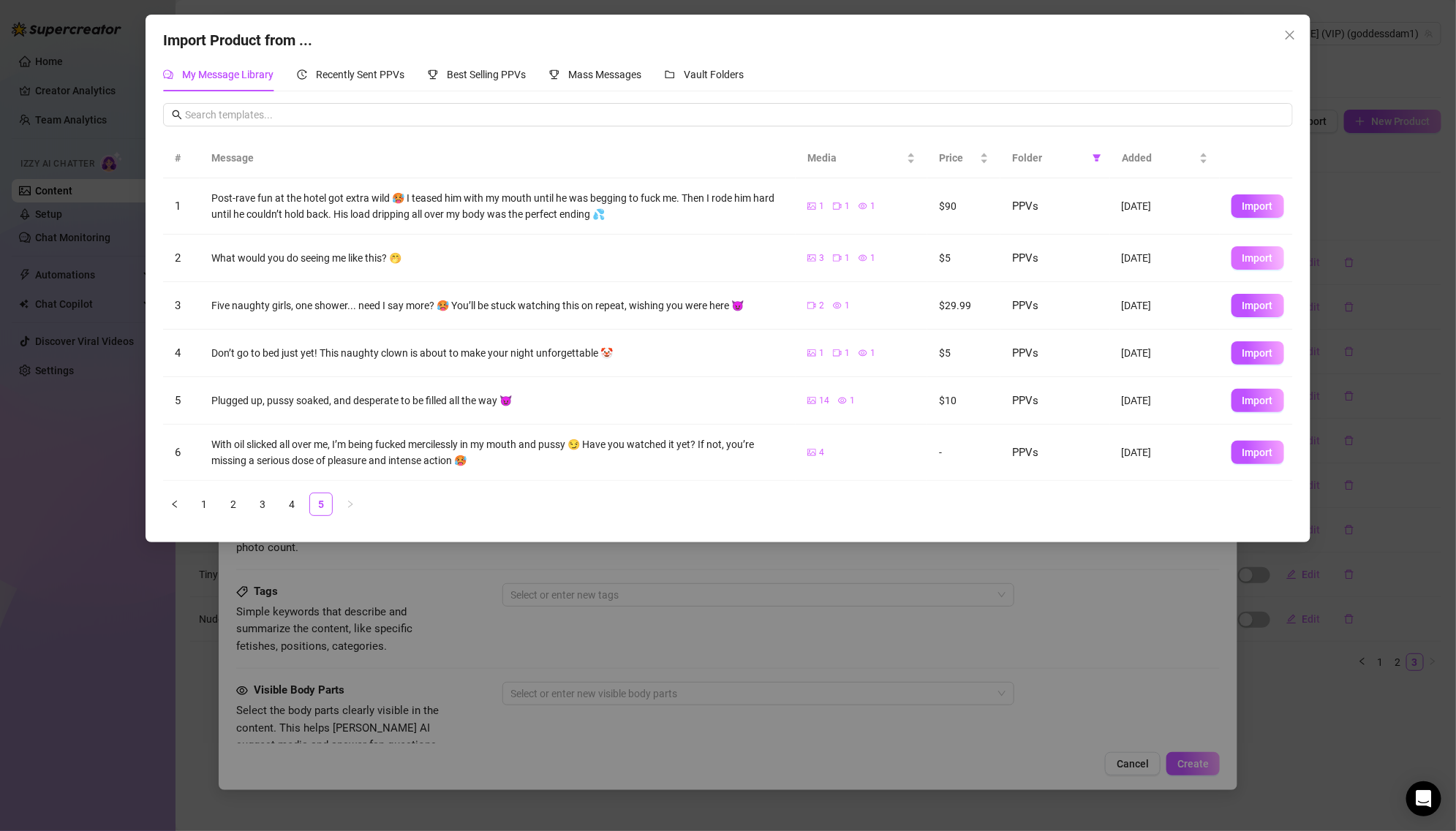
click at [1241, 259] on button "Import" at bounding box center [1257, 258] width 53 height 23
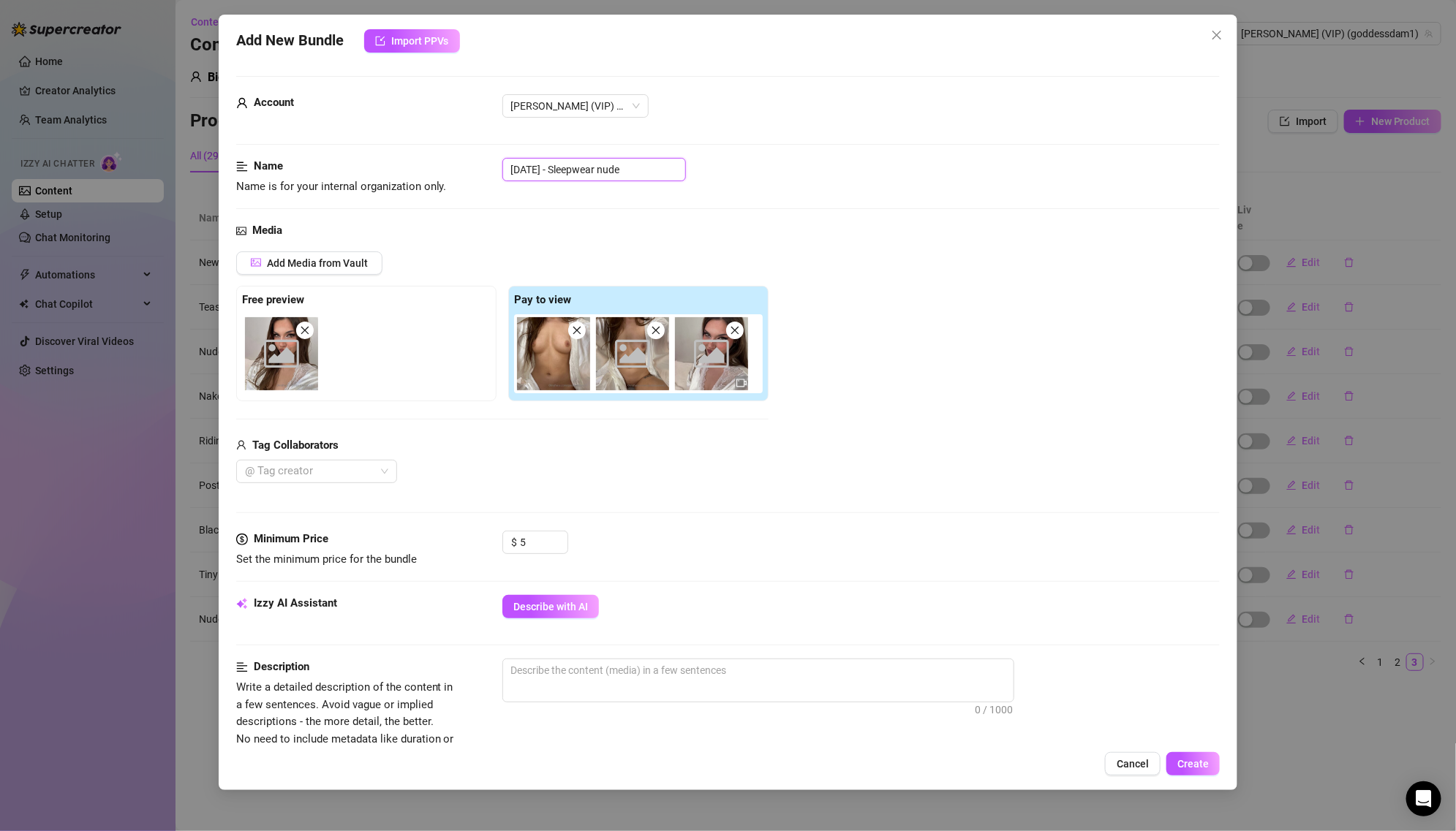
drag, startPoint x: 566, startPoint y: 167, endPoint x: 478, endPoint y: 167, distance: 88.0
click at [478, 167] on div "Name Name is for your internal organization only. [DATE] - Sleepwear nude" at bounding box center [728, 177] width 984 height 38
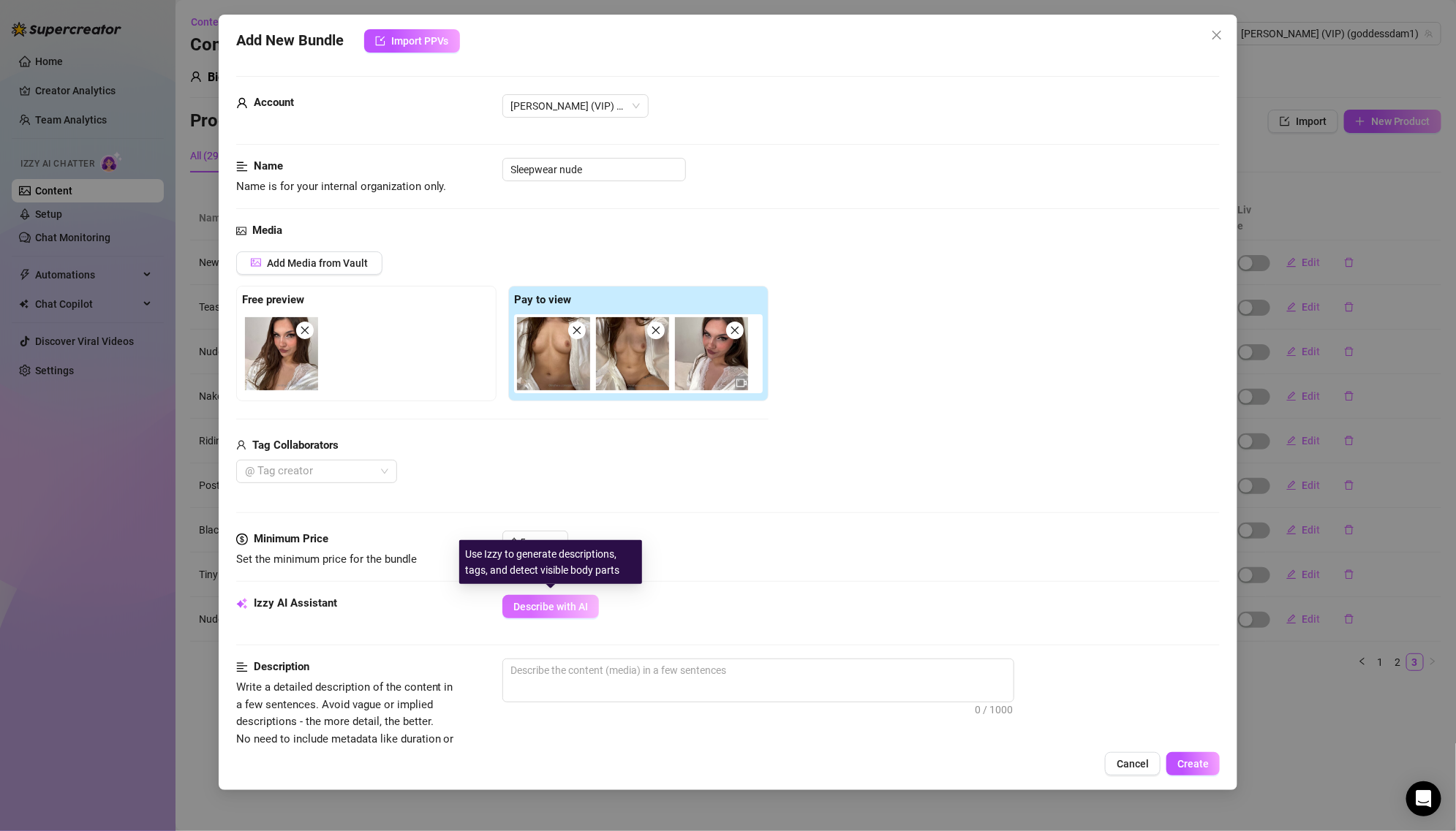
click at [563, 598] on button "Describe with AI" at bounding box center [550, 607] width 96 height 23
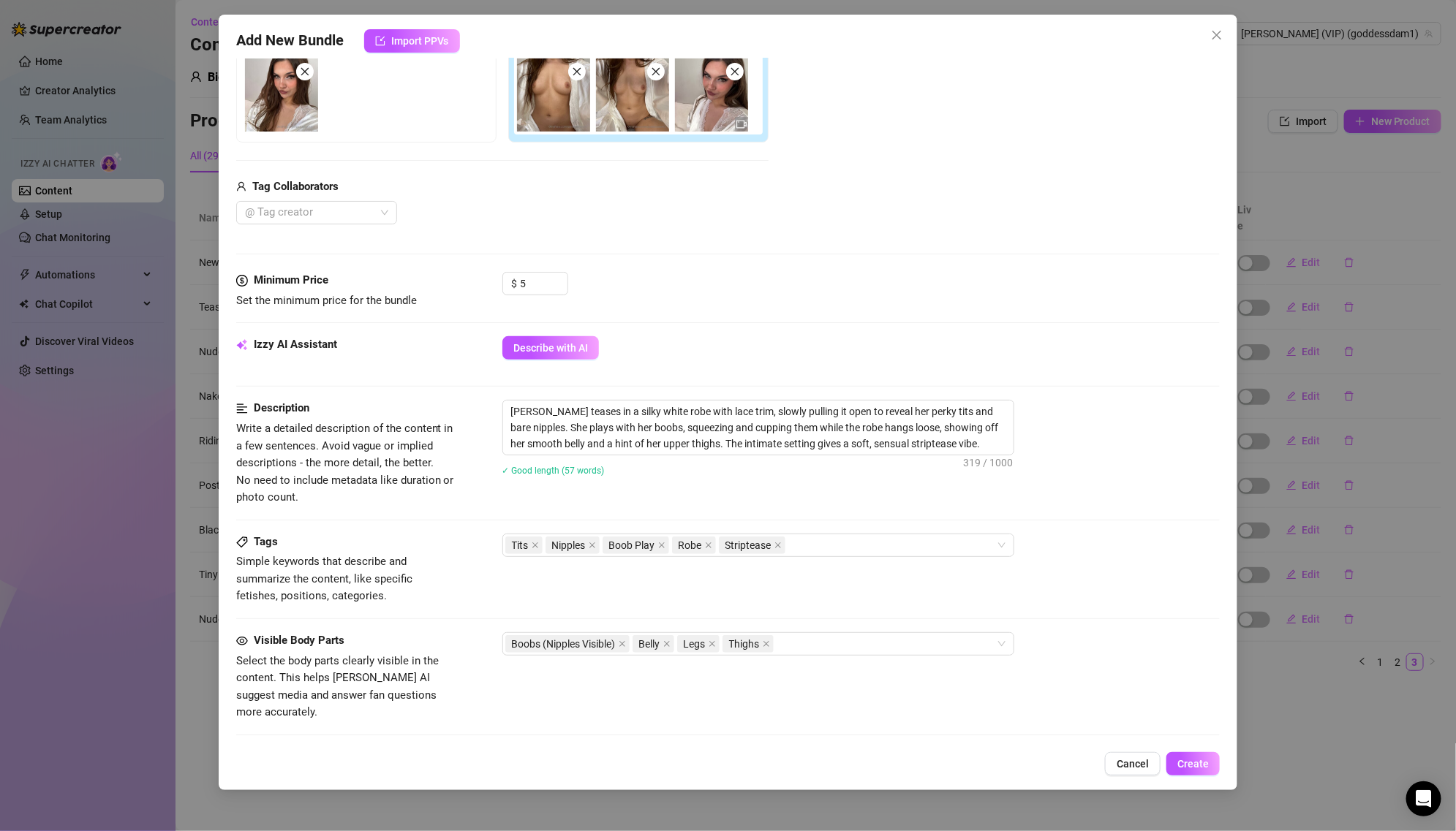
scroll to position [540, 0]
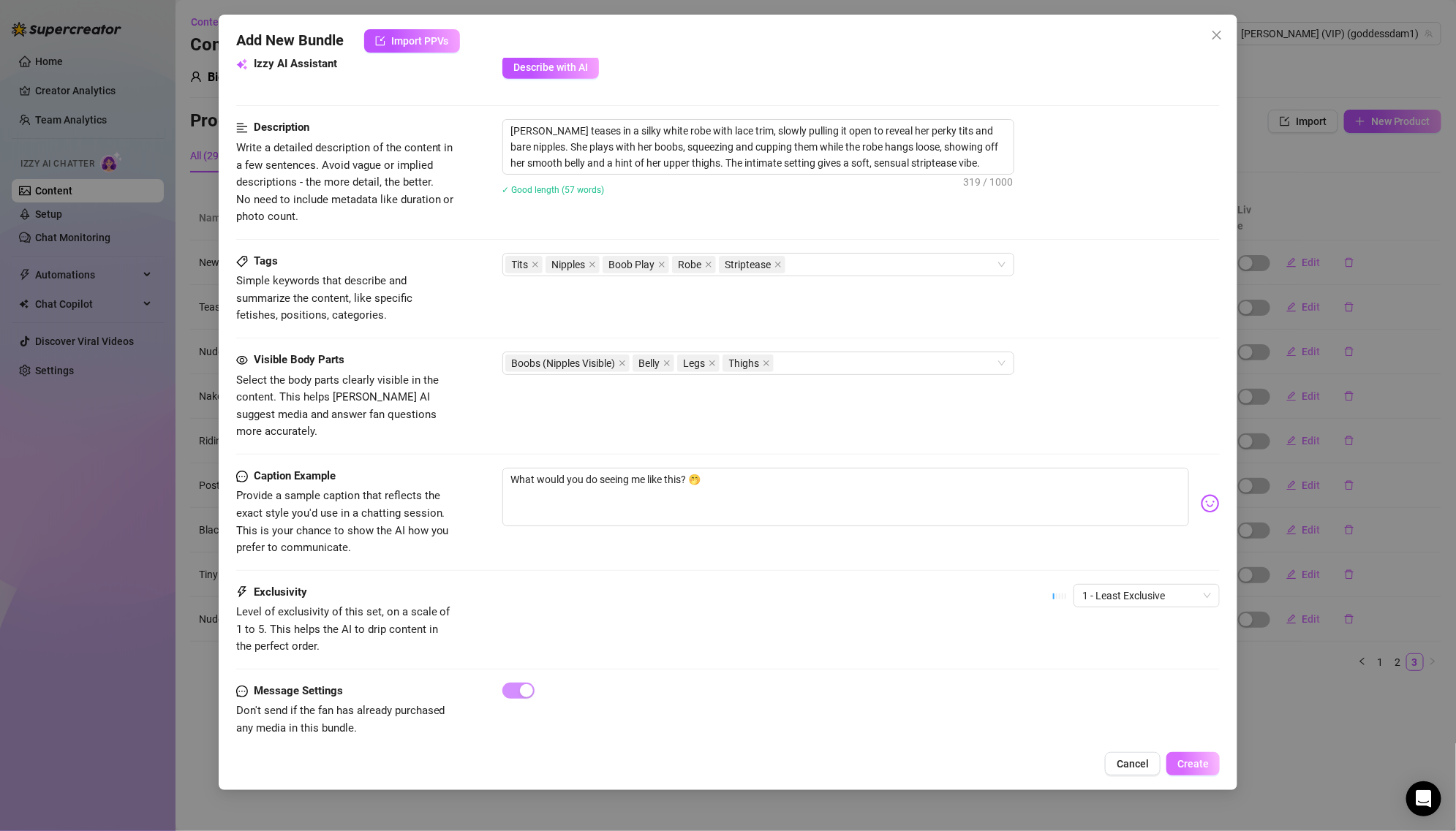
click at [1204, 761] on span "Create" at bounding box center [1192, 764] width 31 height 12
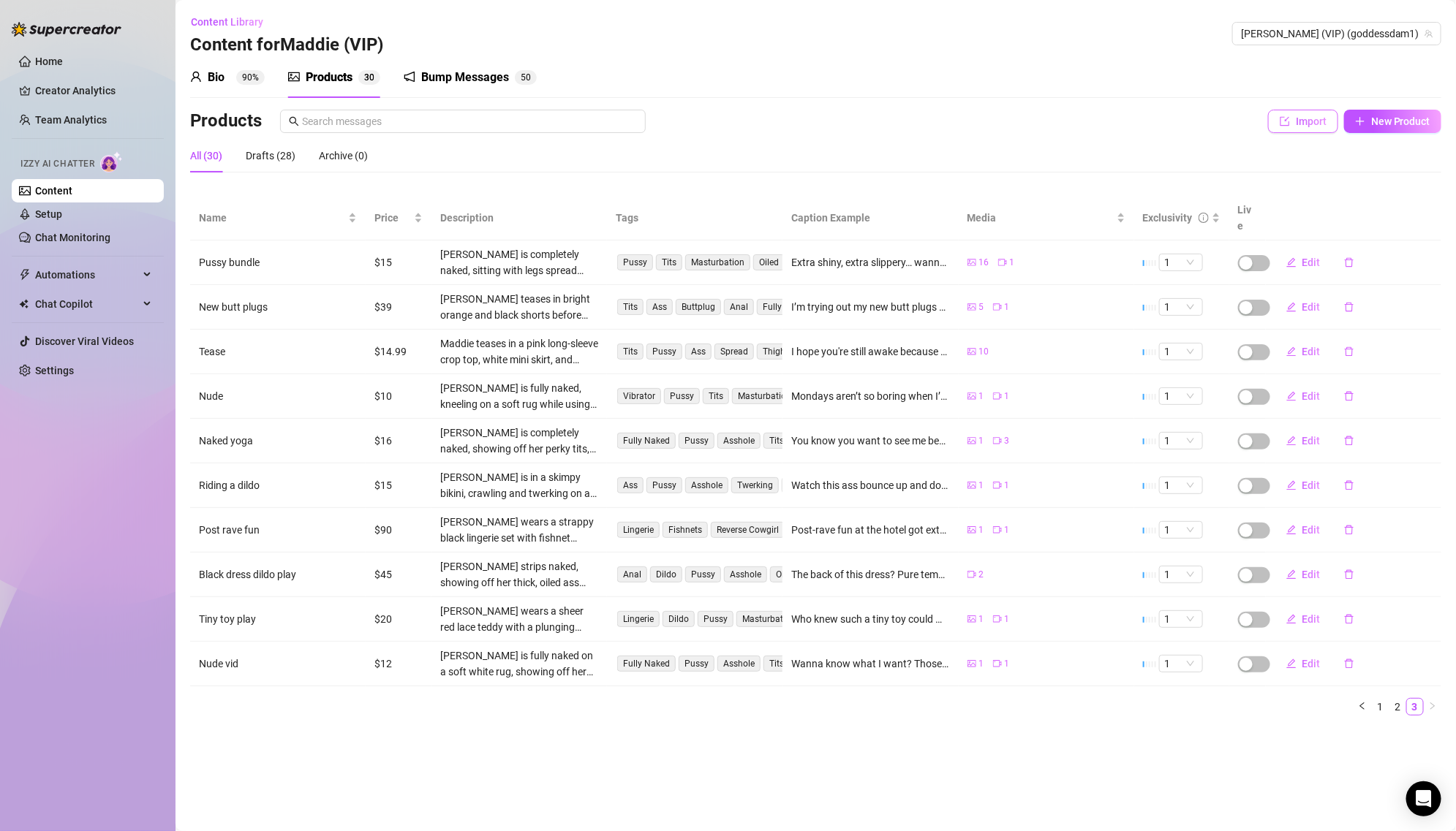
click at [1310, 123] on span "Import" at bounding box center [1310, 121] width 31 height 12
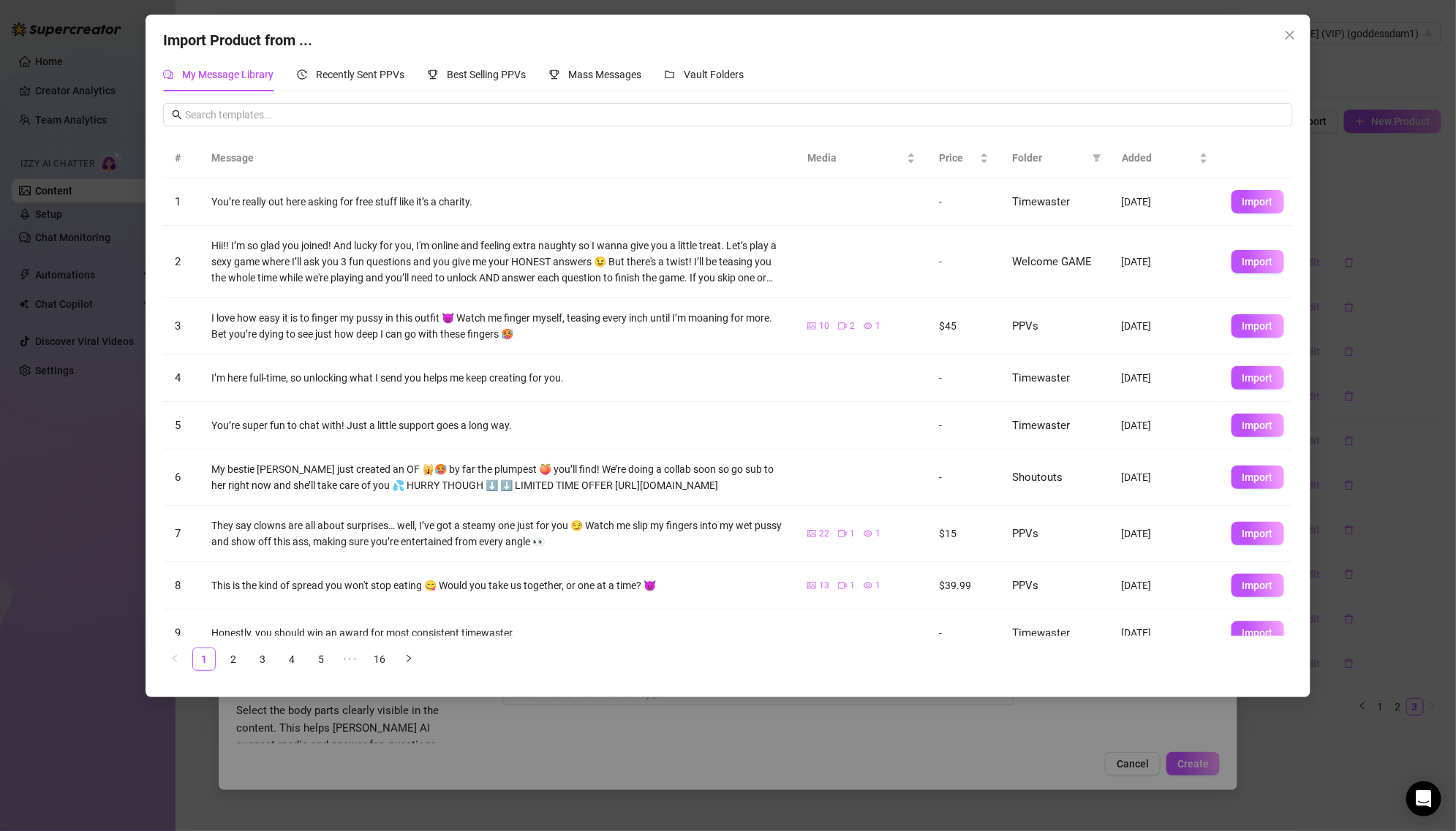
click at [1055, 152] on span "Folder" at bounding box center [1049, 158] width 75 height 16
click at [1095, 155] on icon "filter" at bounding box center [1097, 159] width 8 height 7
click at [1055, 284] on span "PPVs" at bounding box center [1047, 280] width 89 height 16
click at [1089, 384] on span "OK" at bounding box center [1085, 379] width 13 height 12
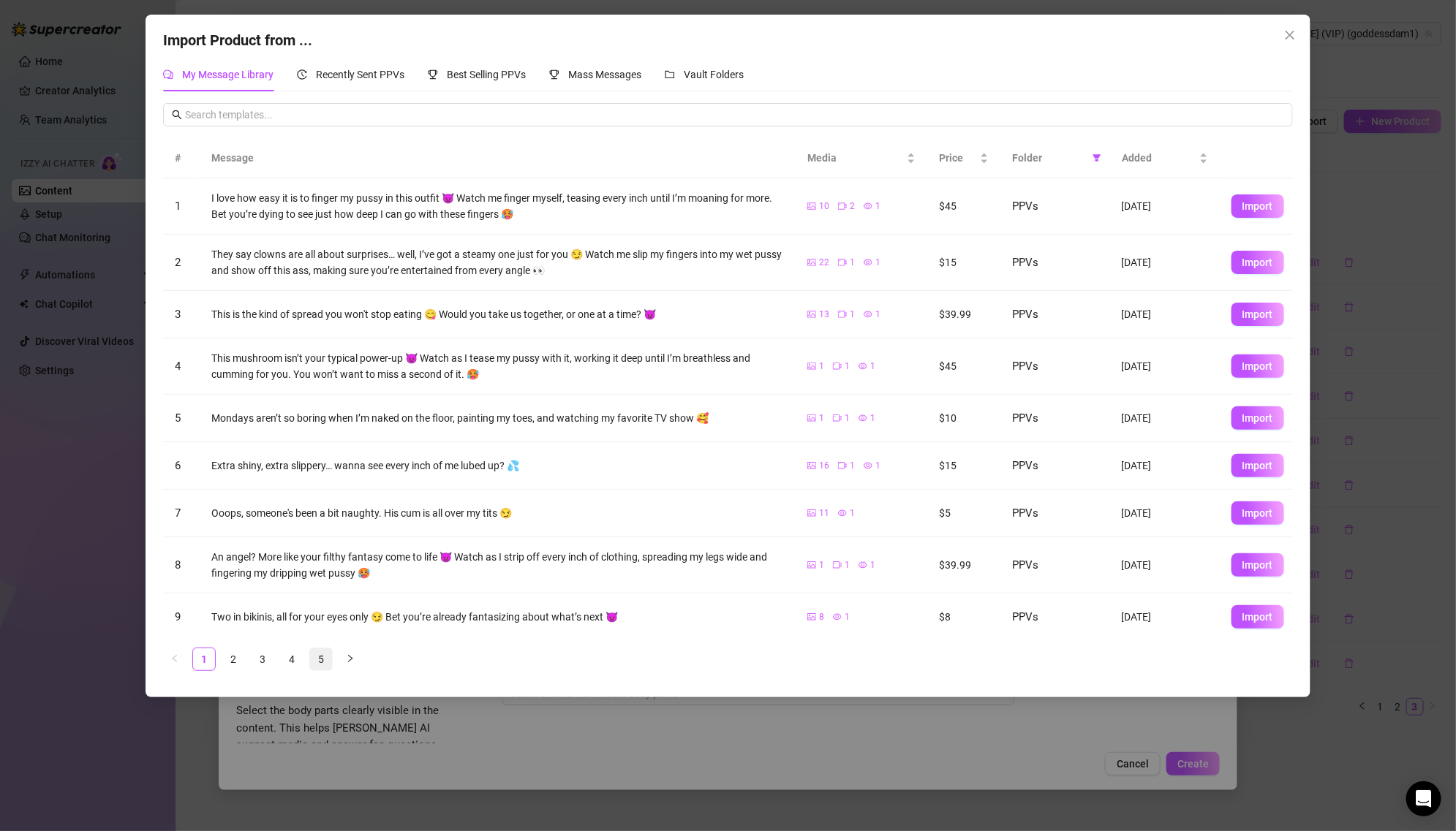
click at [322, 666] on link "5" at bounding box center [321, 659] width 22 height 22
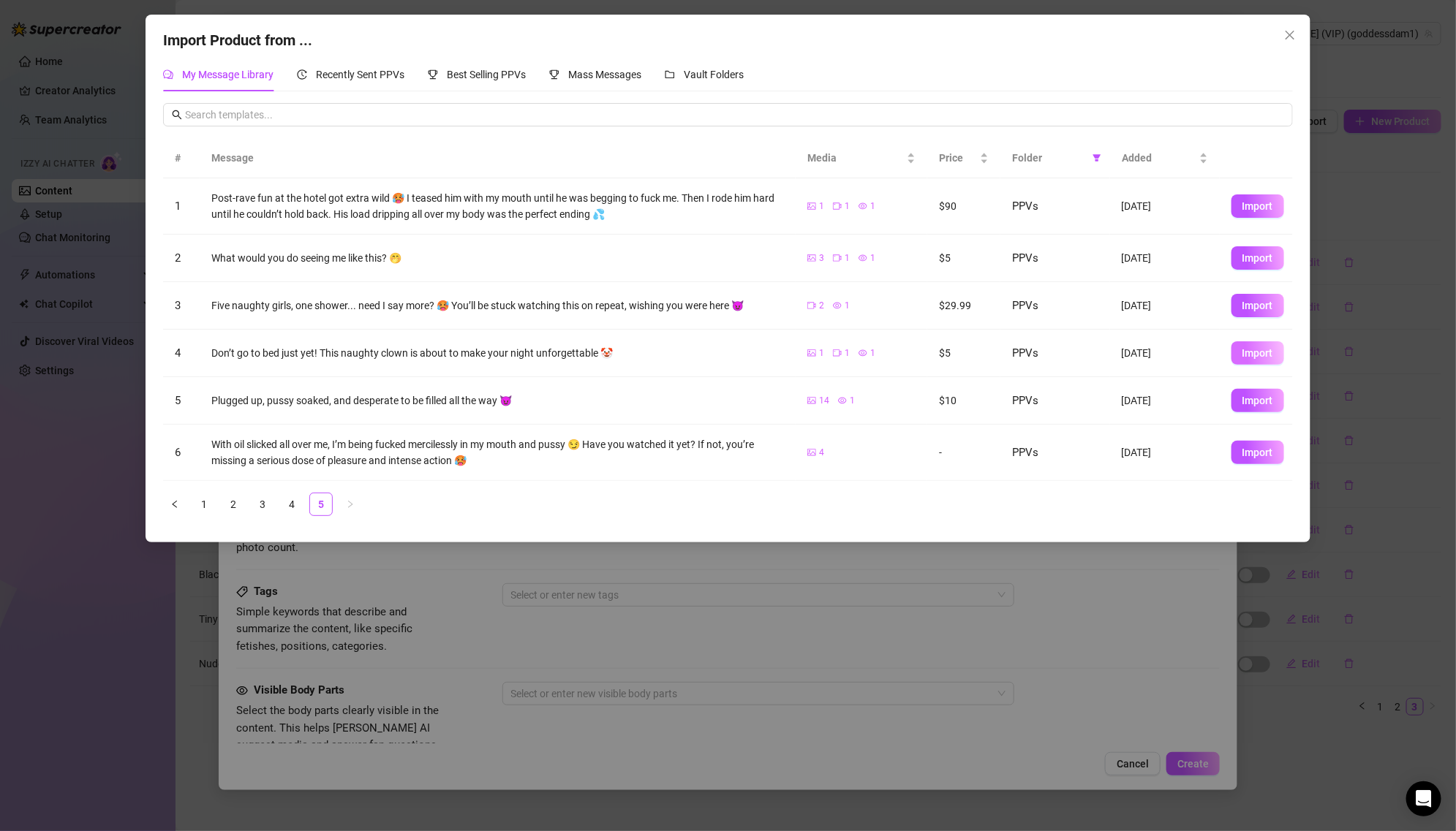
click at [1248, 360] on button "Import" at bounding box center [1257, 353] width 53 height 23
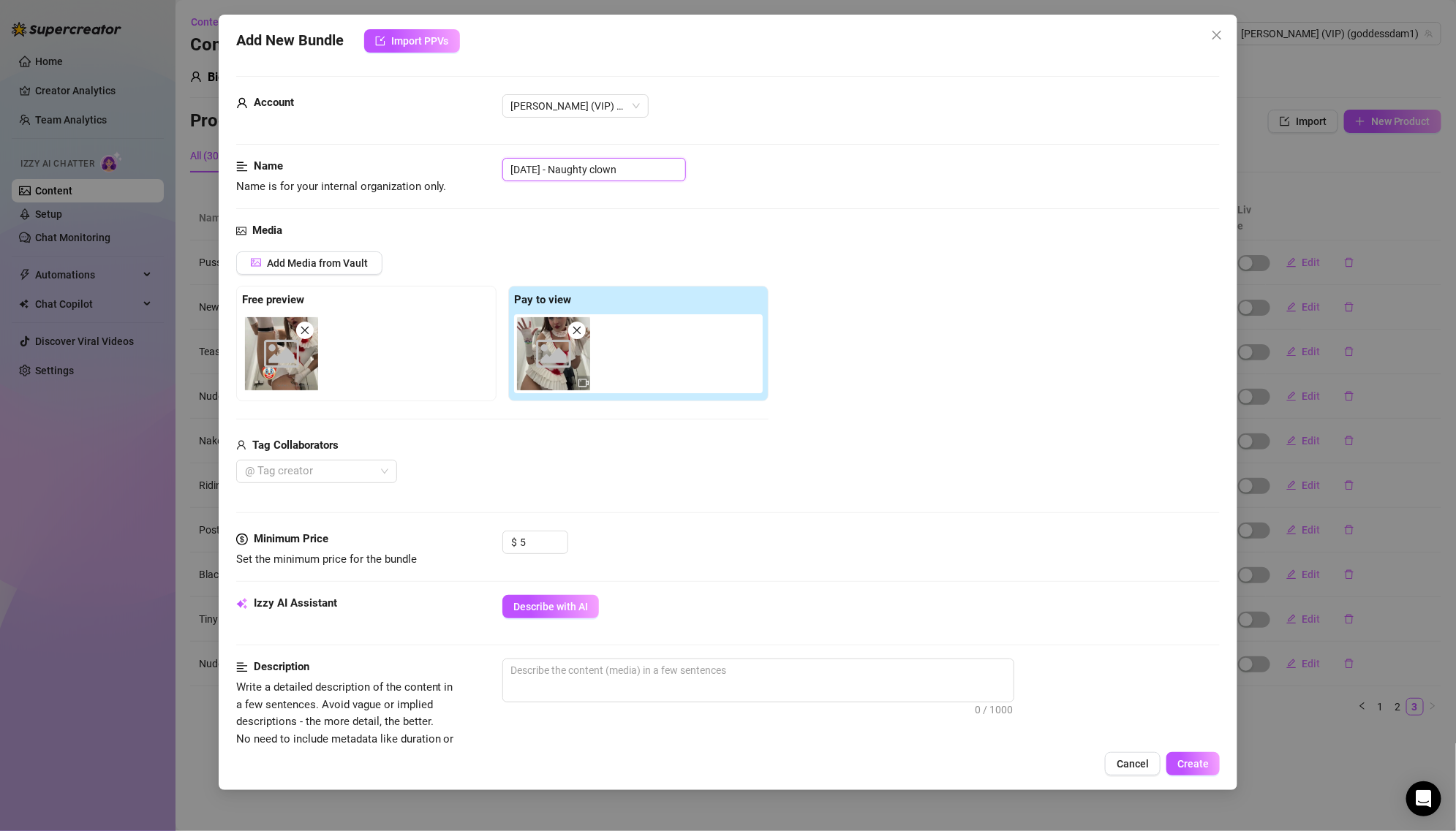
drag, startPoint x: 571, startPoint y: 167, endPoint x: 515, endPoint y: 167, distance: 56.0
click at [515, 167] on input "[DATE] - Naughty clown" at bounding box center [594, 170] width 183 height 23
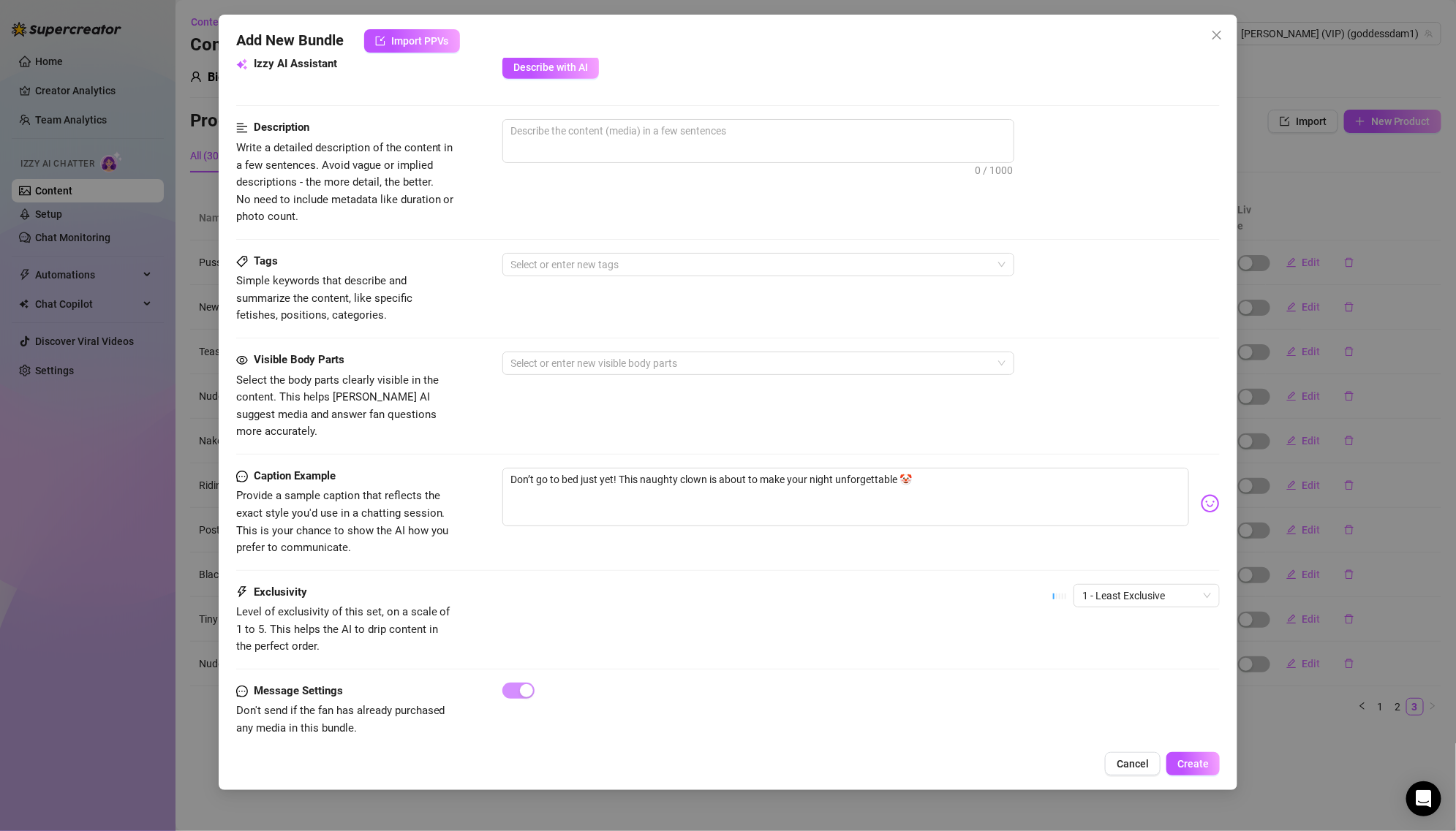
scroll to position [427, 0]
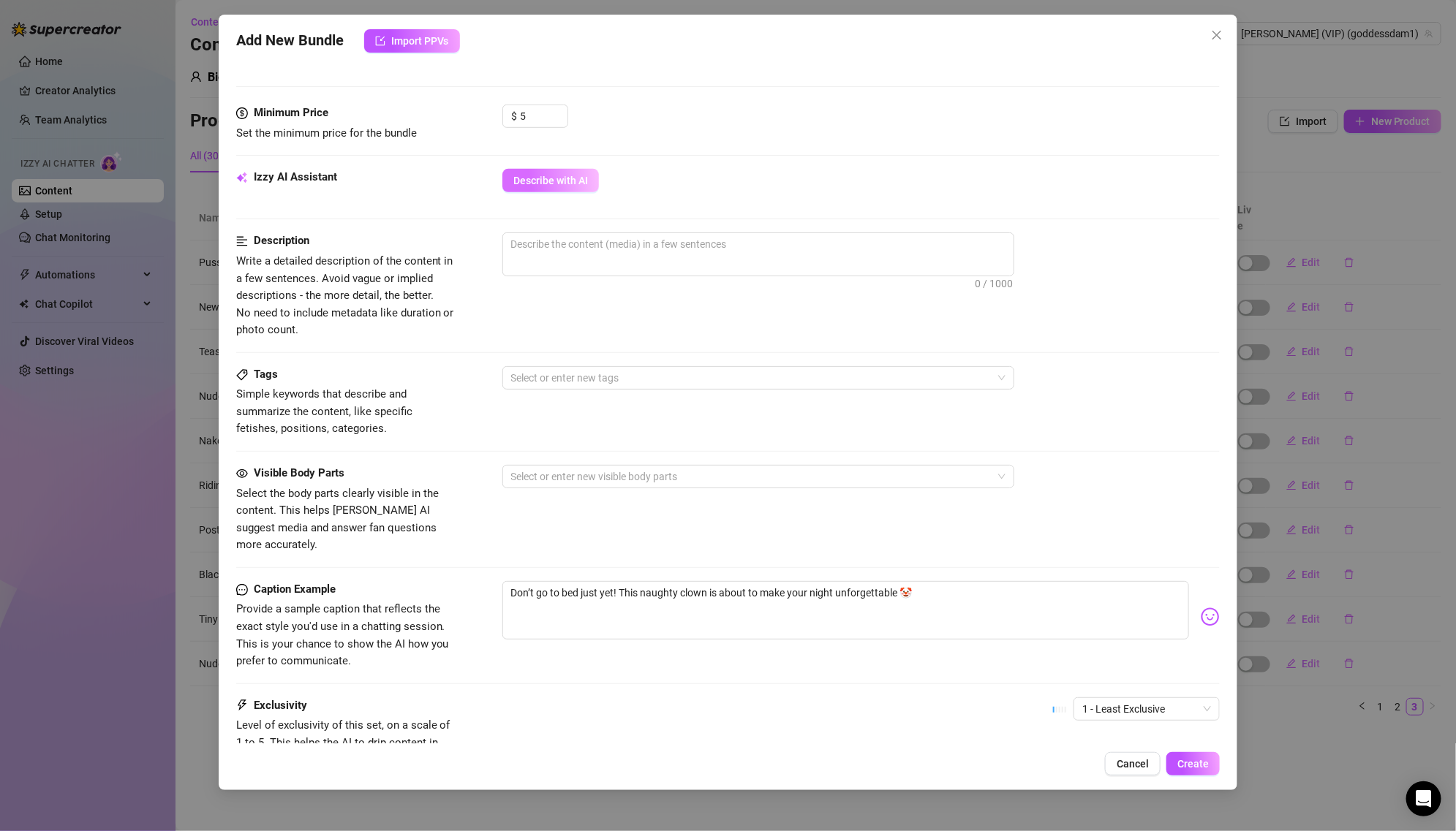
click at [569, 187] on button "Describe with AI" at bounding box center [550, 181] width 96 height 23
click at [694, 205] on div "Izzy AI Assistant Describe with AI" at bounding box center [728, 200] width 984 height 64
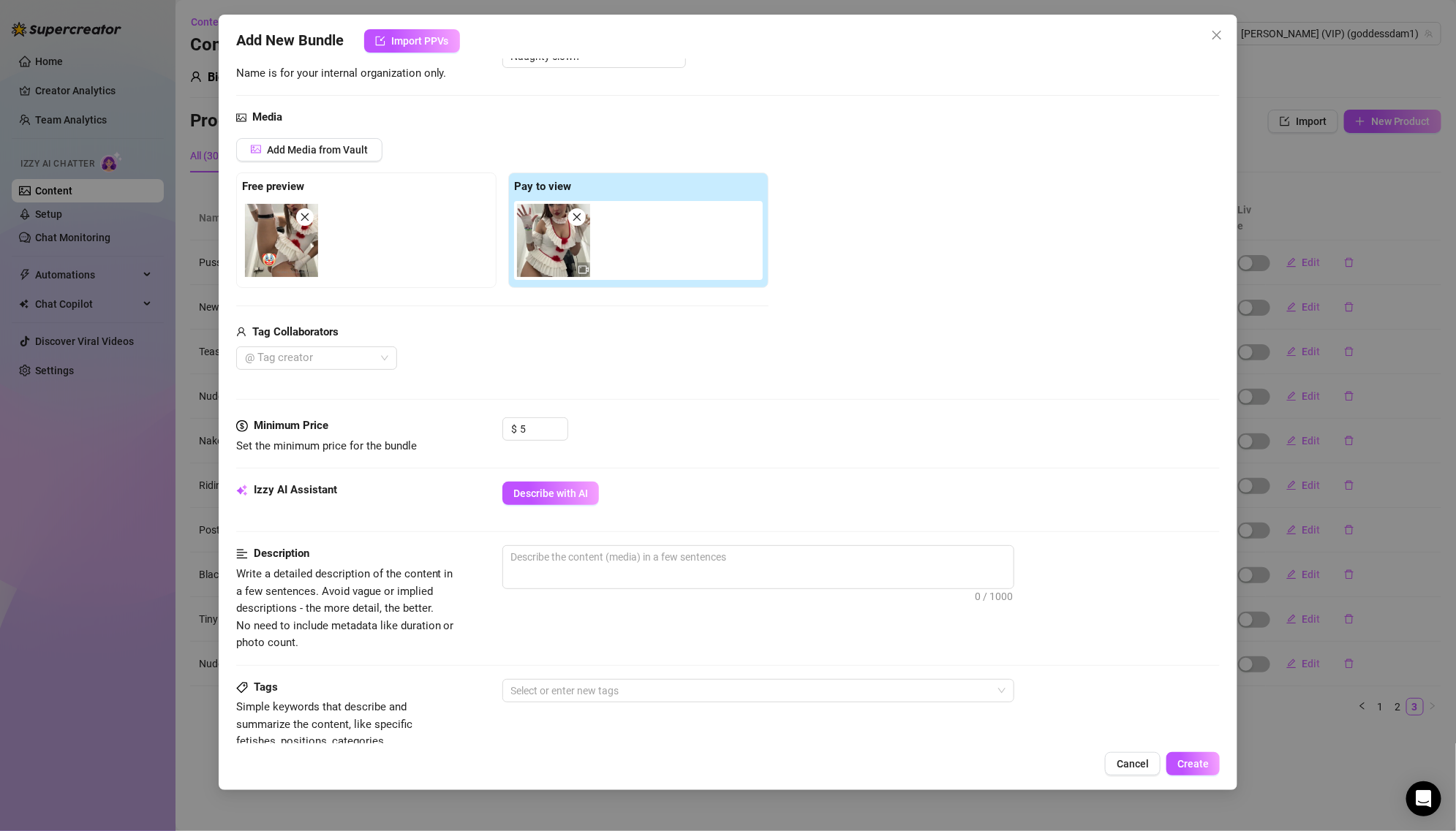
scroll to position [178, 0]
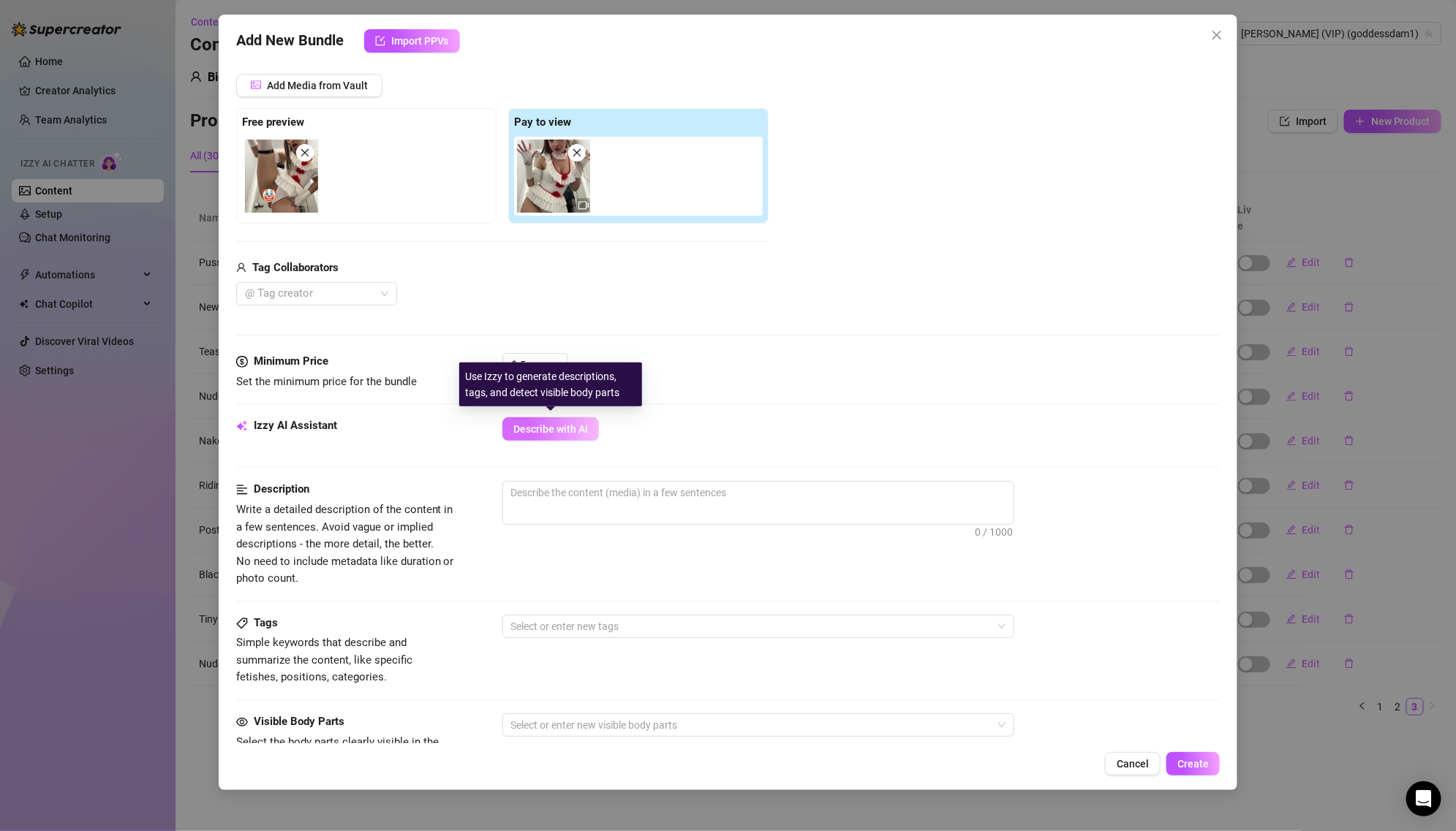
click at [571, 427] on span "Describe with AI" at bounding box center [550, 429] width 75 height 12
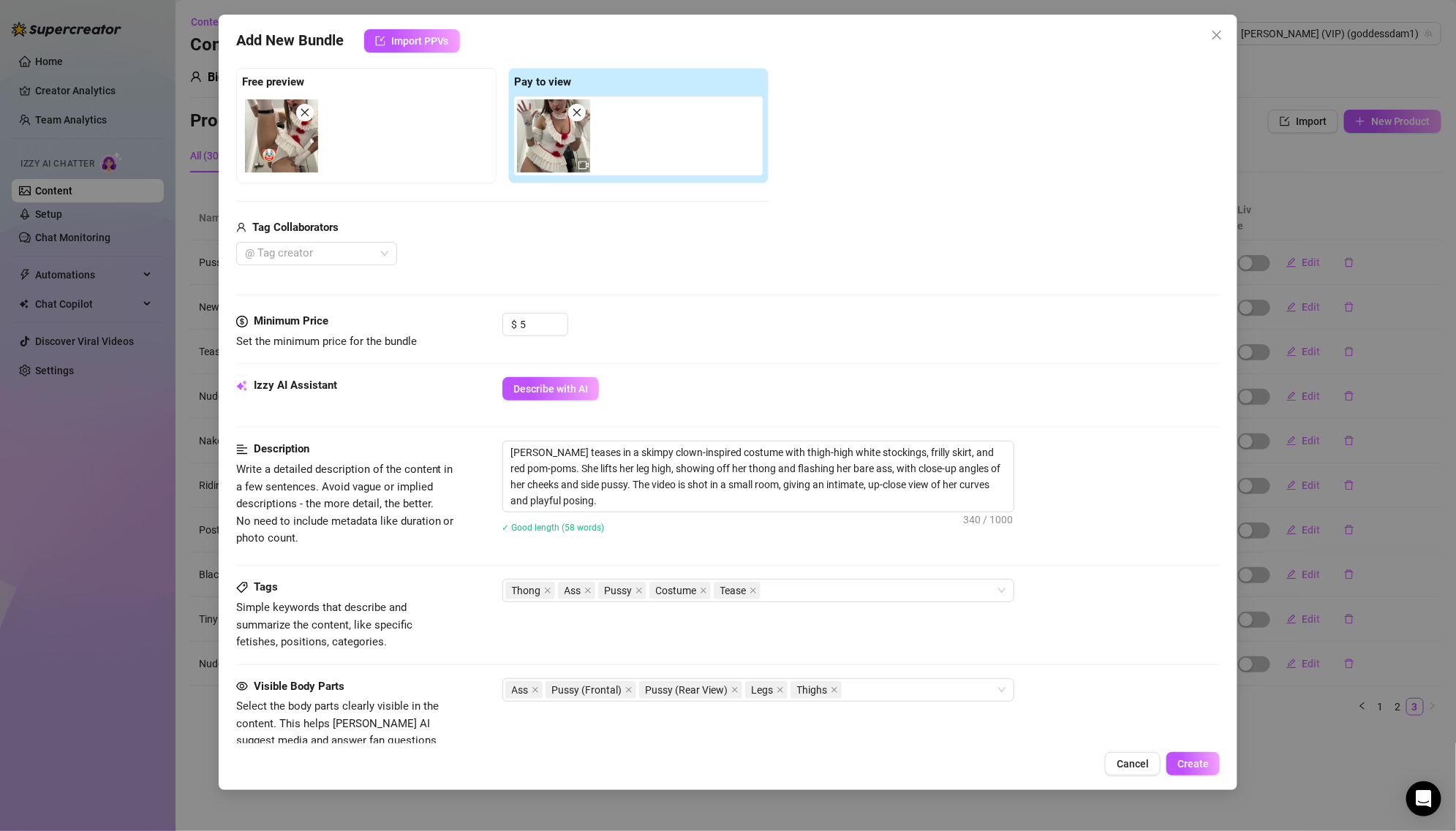
scroll to position [544, 0]
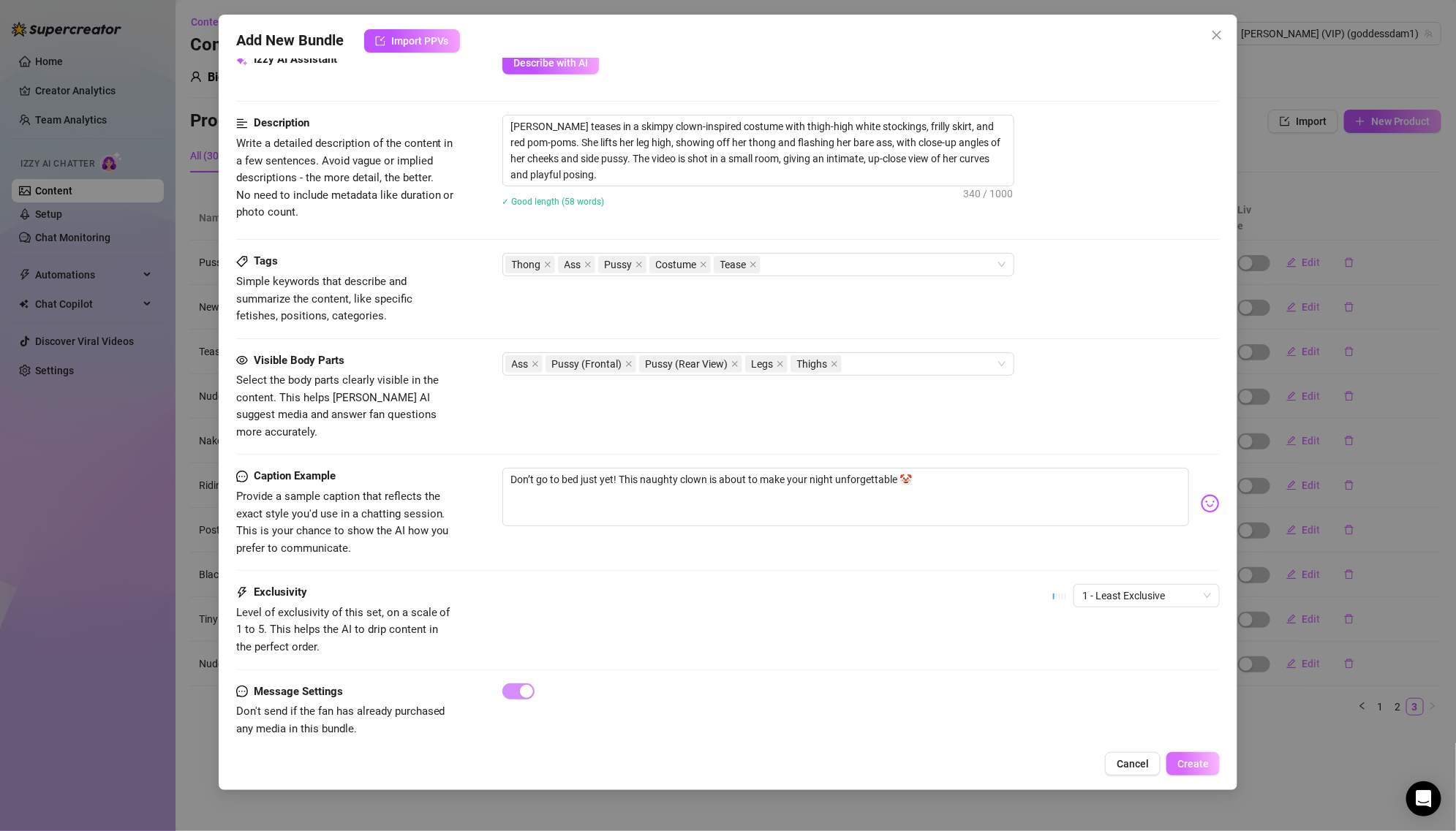
click at [1201, 761] on span "Create" at bounding box center [1192, 764] width 31 height 12
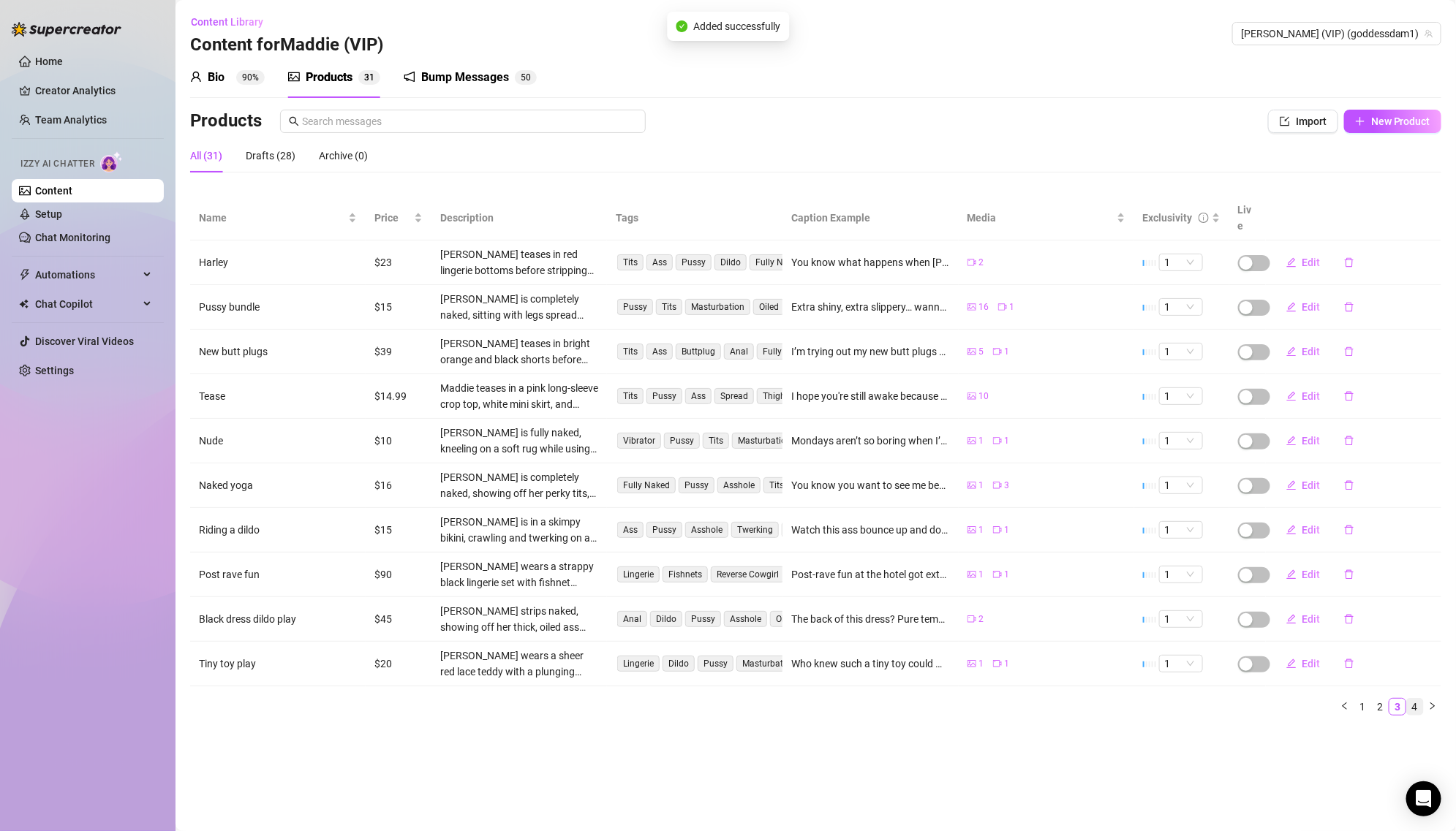
click at [1410, 699] on link "4" at bounding box center [1415, 707] width 16 height 16
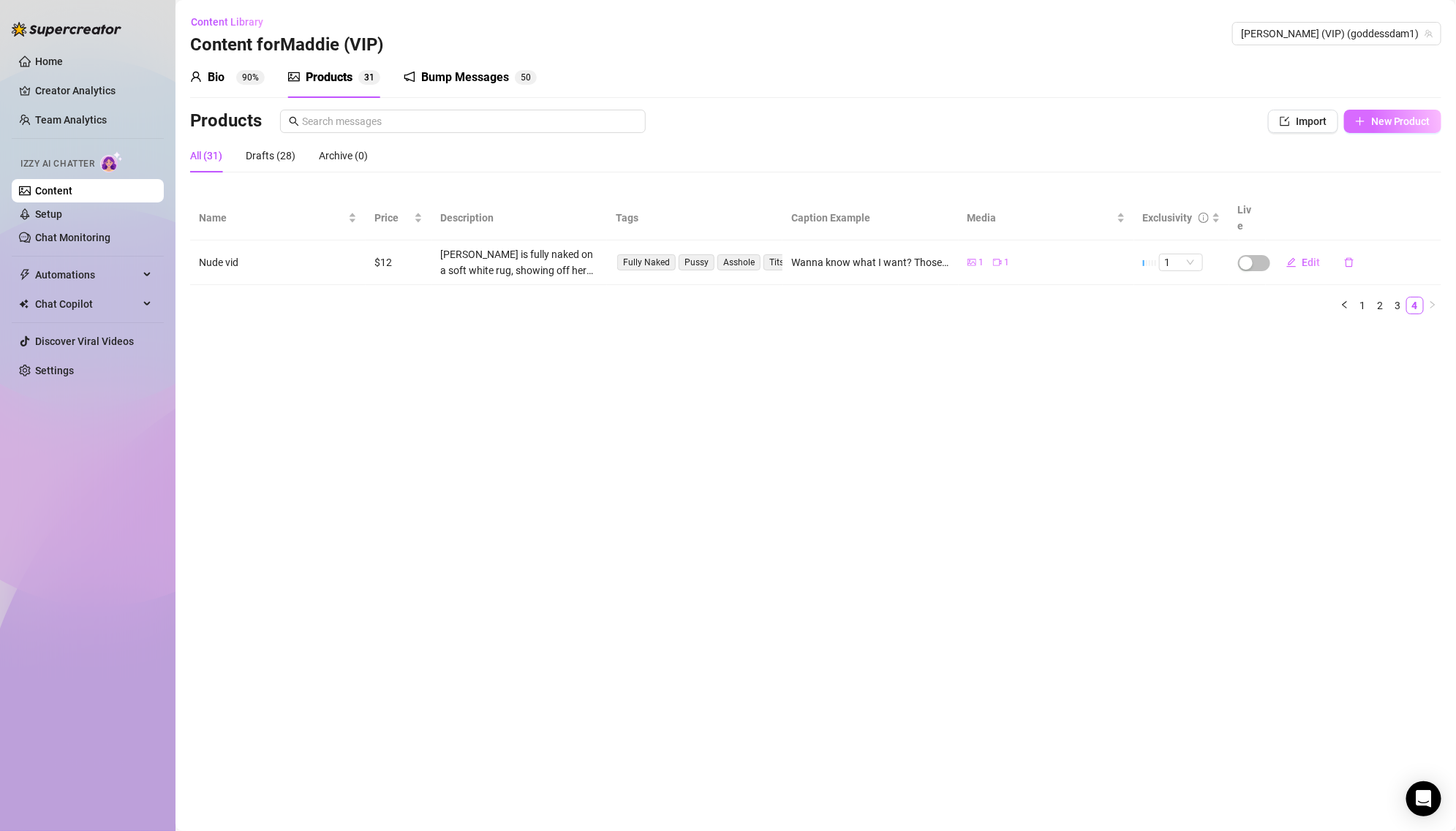
click at [1365, 114] on button "New Product" at bounding box center [1392, 121] width 97 height 23
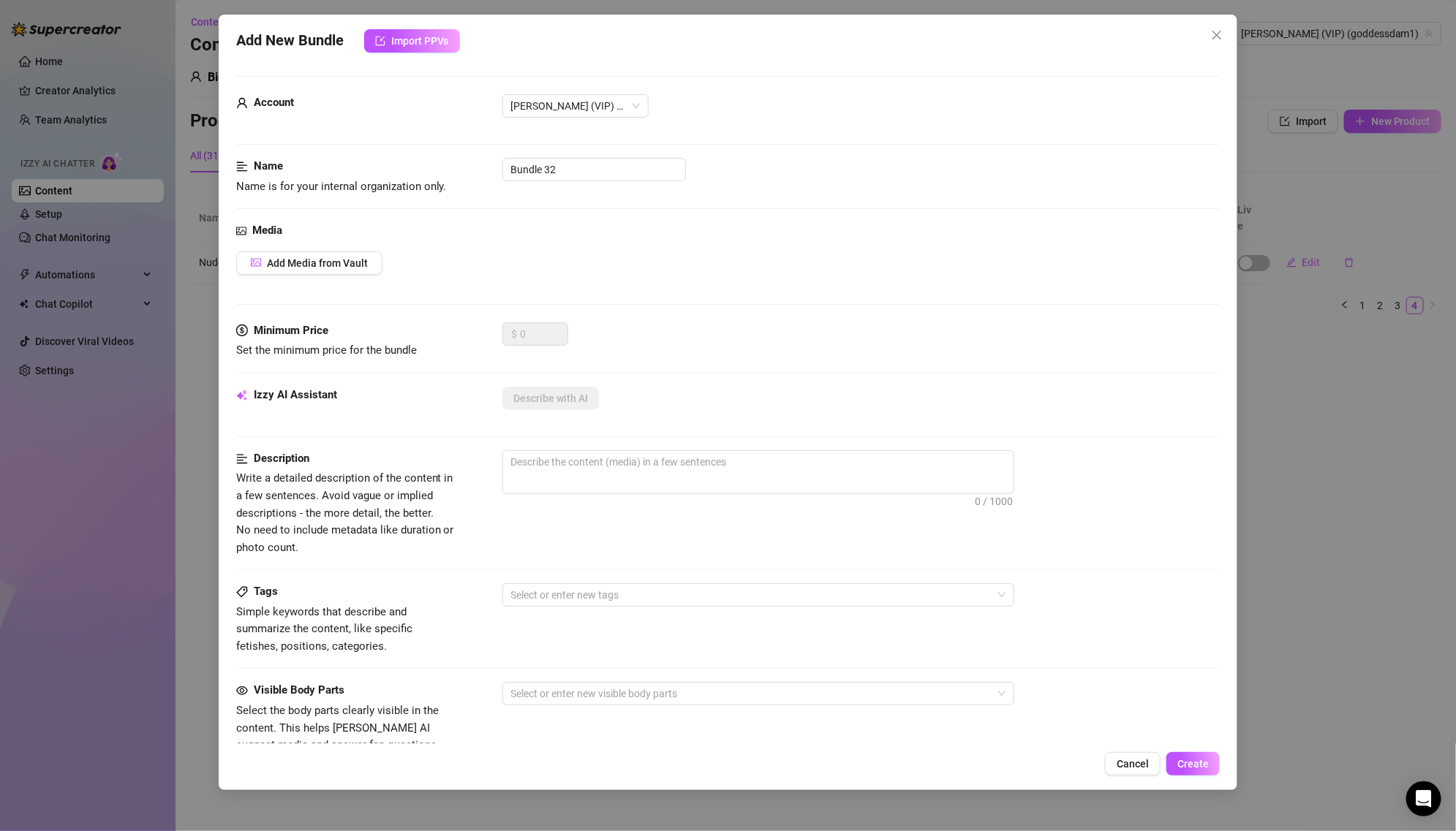
click at [1240, 294] on div "Add New Bundle Import PPVs Account [PERSON_NAME] (VIP) (@goddessdam1) Name Name…" at bounding box center [728, 415] width 1456 height 831
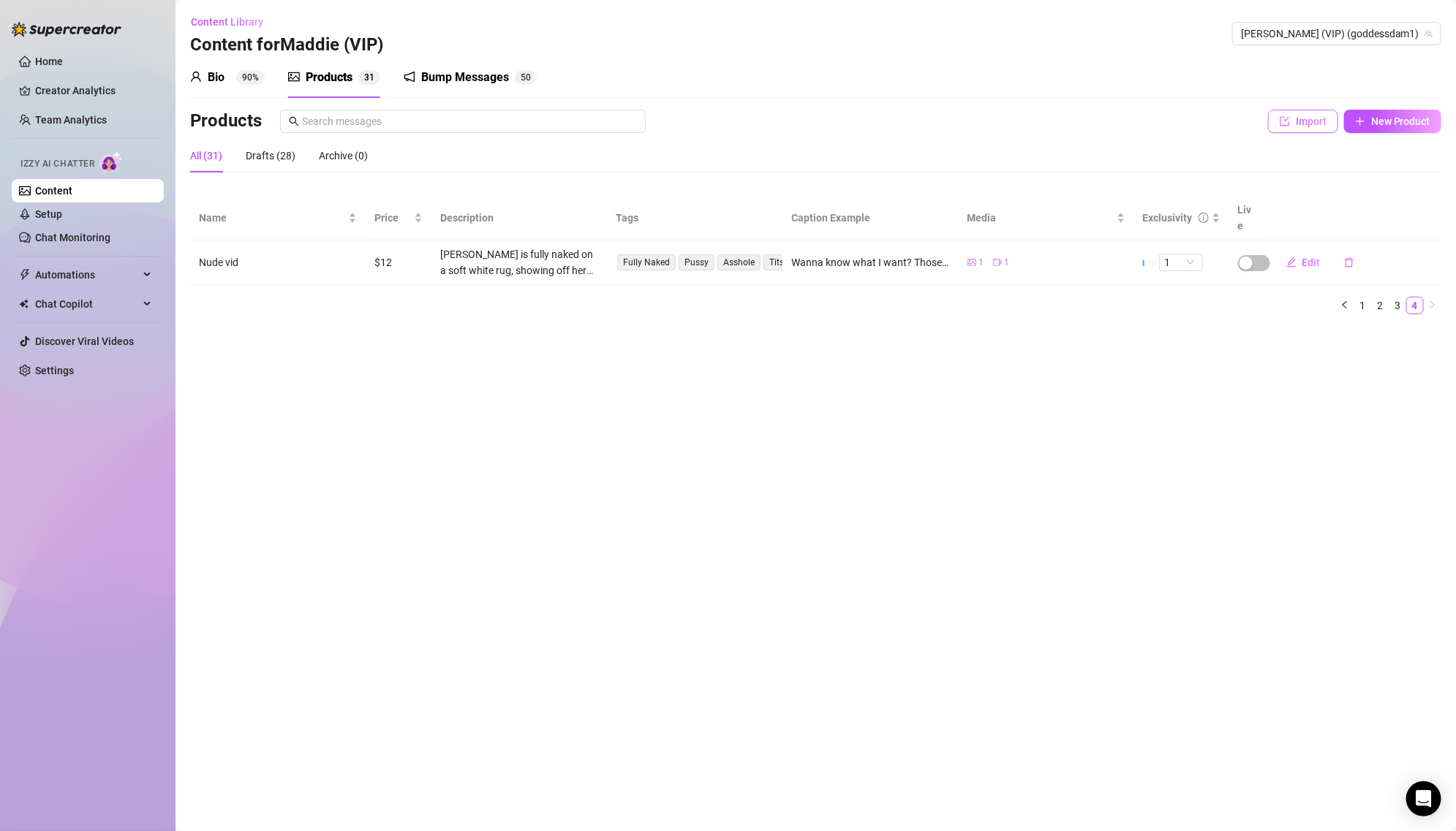
click at [1292, 128] on button "Import" at bounding box center [1302, 121] width 70 height 23
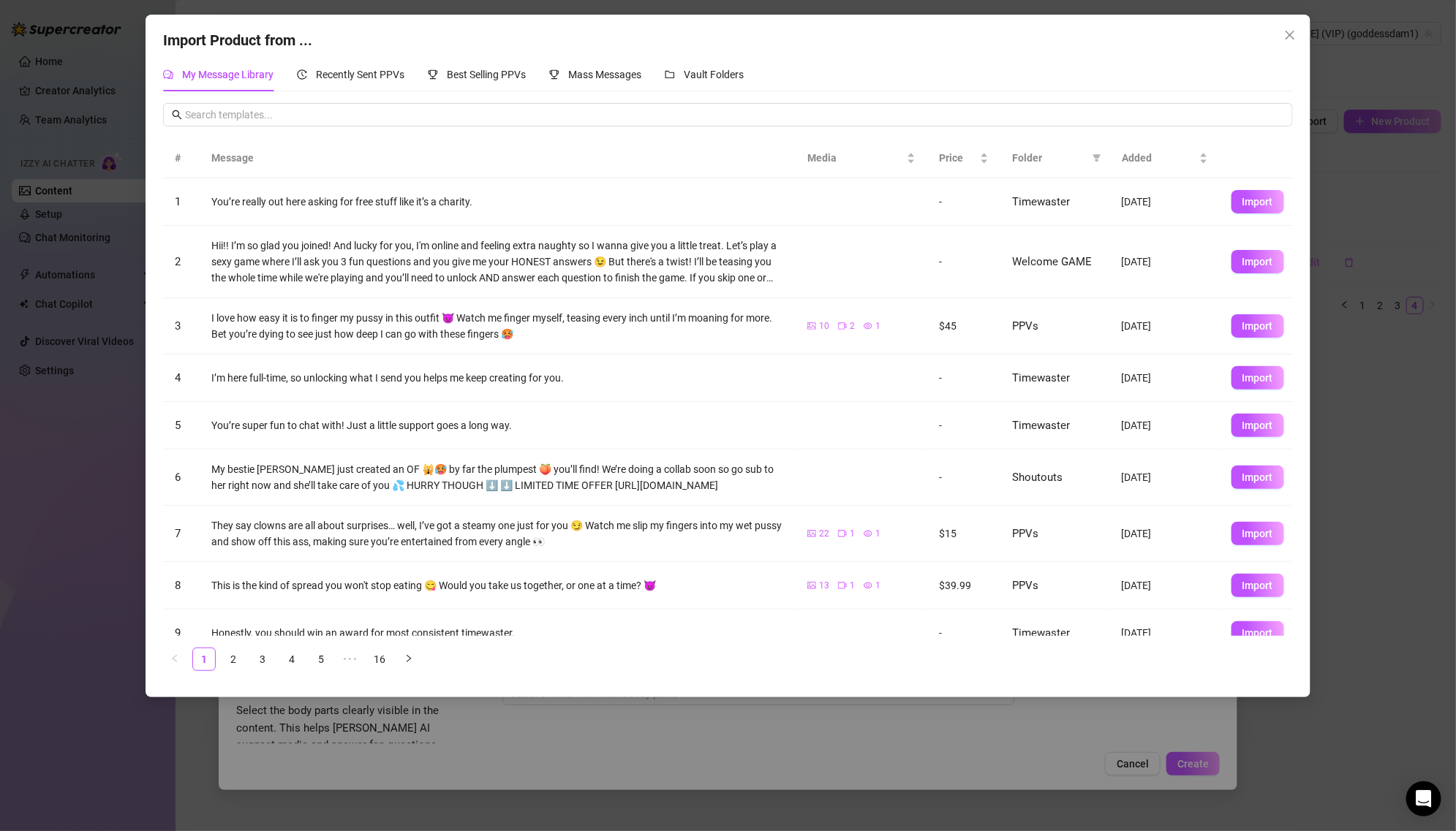
scroll to position [66, 0]
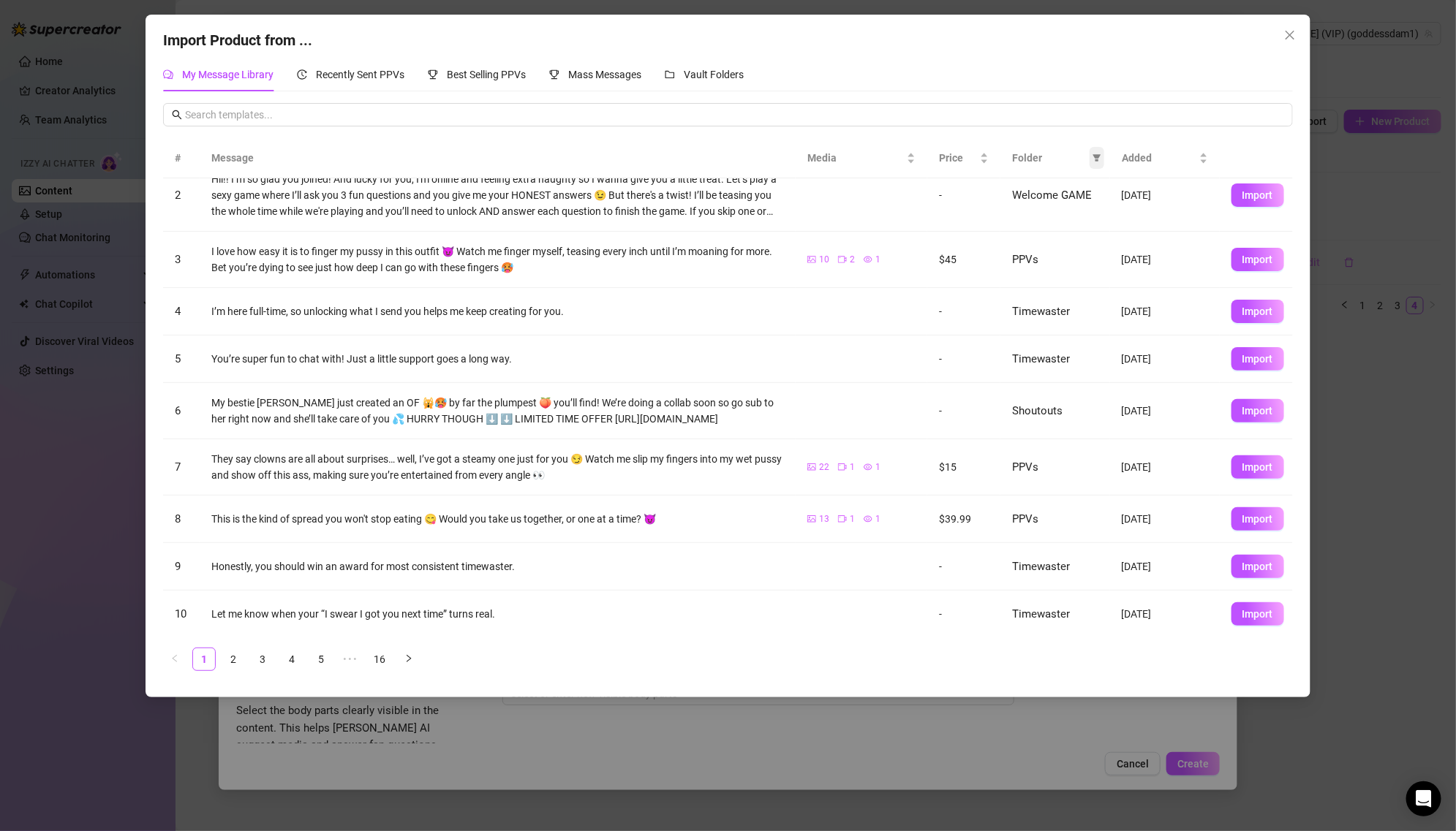
click at [1094, 157] on icon "filter" at bounding box center [1097, 158] width 9 height 9
click at [1047, 281] on span "PPVs" at bounding box center [1047, 280] width 89 height 16
click at [1086, 379] on span "OK" at bounding box center [1085, 379] width 13 height 12
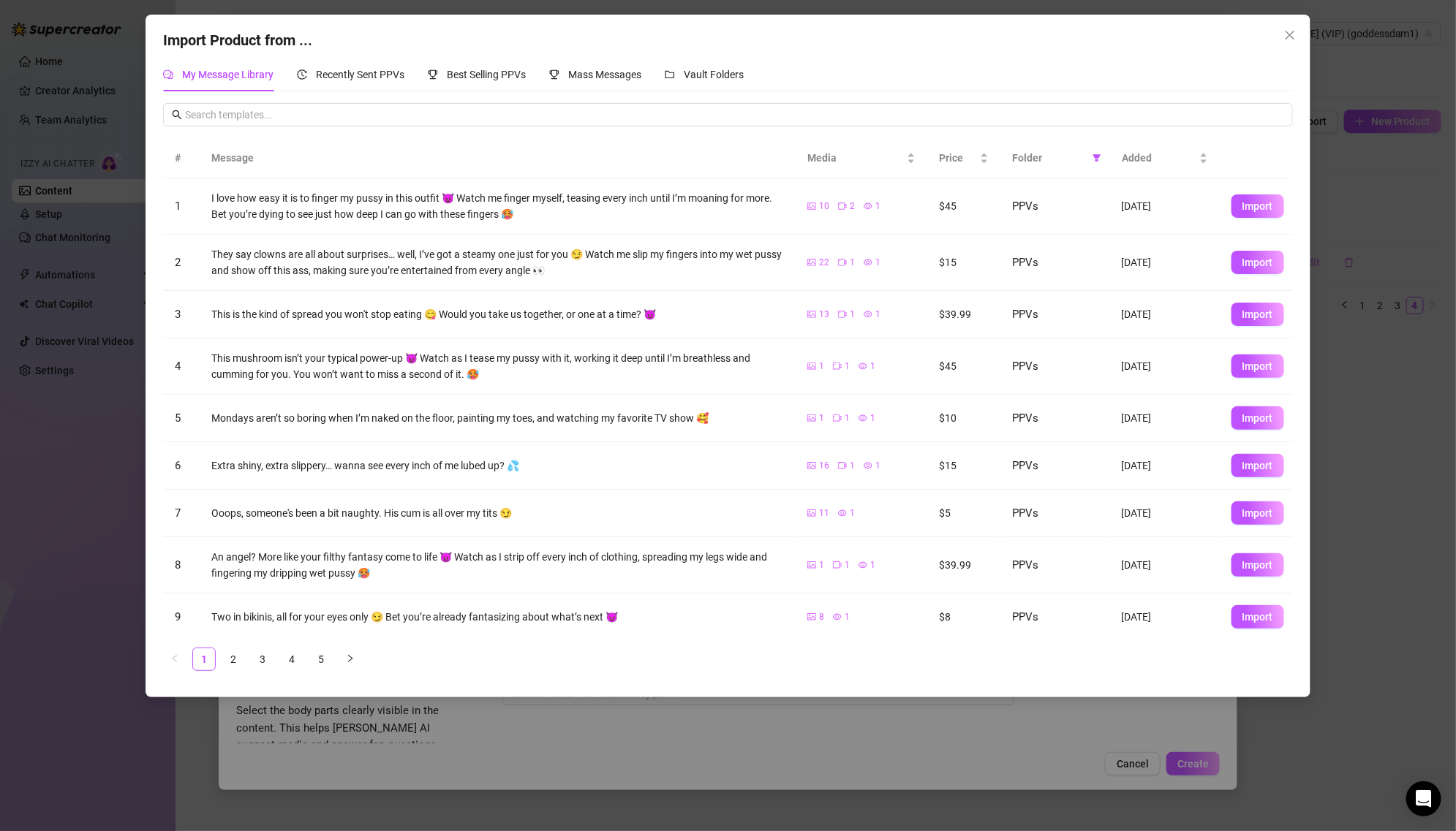
scroll to position [50, 0]
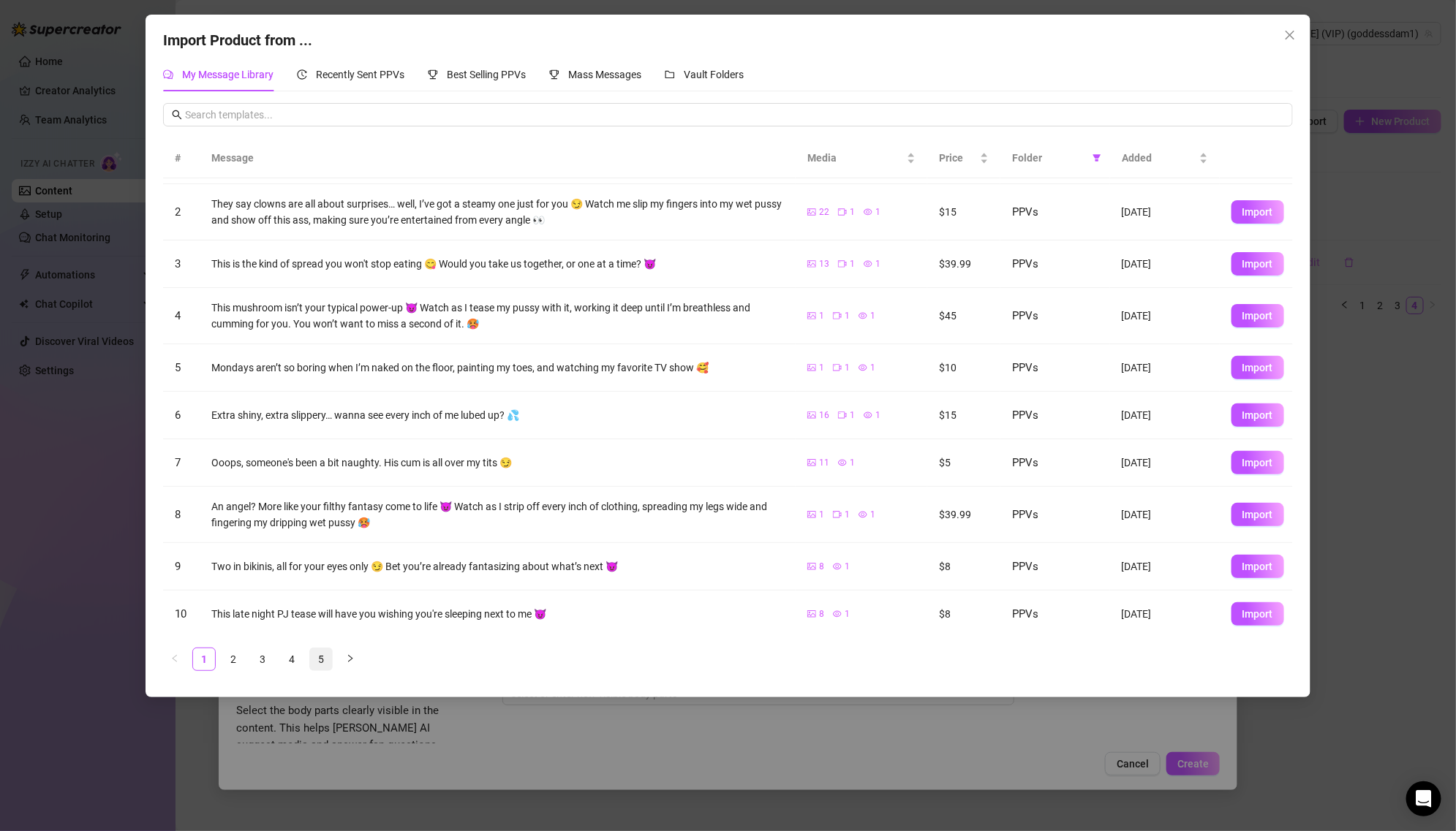
click at [319, 656] on link "5" at bounding box center [321, 659] width 22 height 22
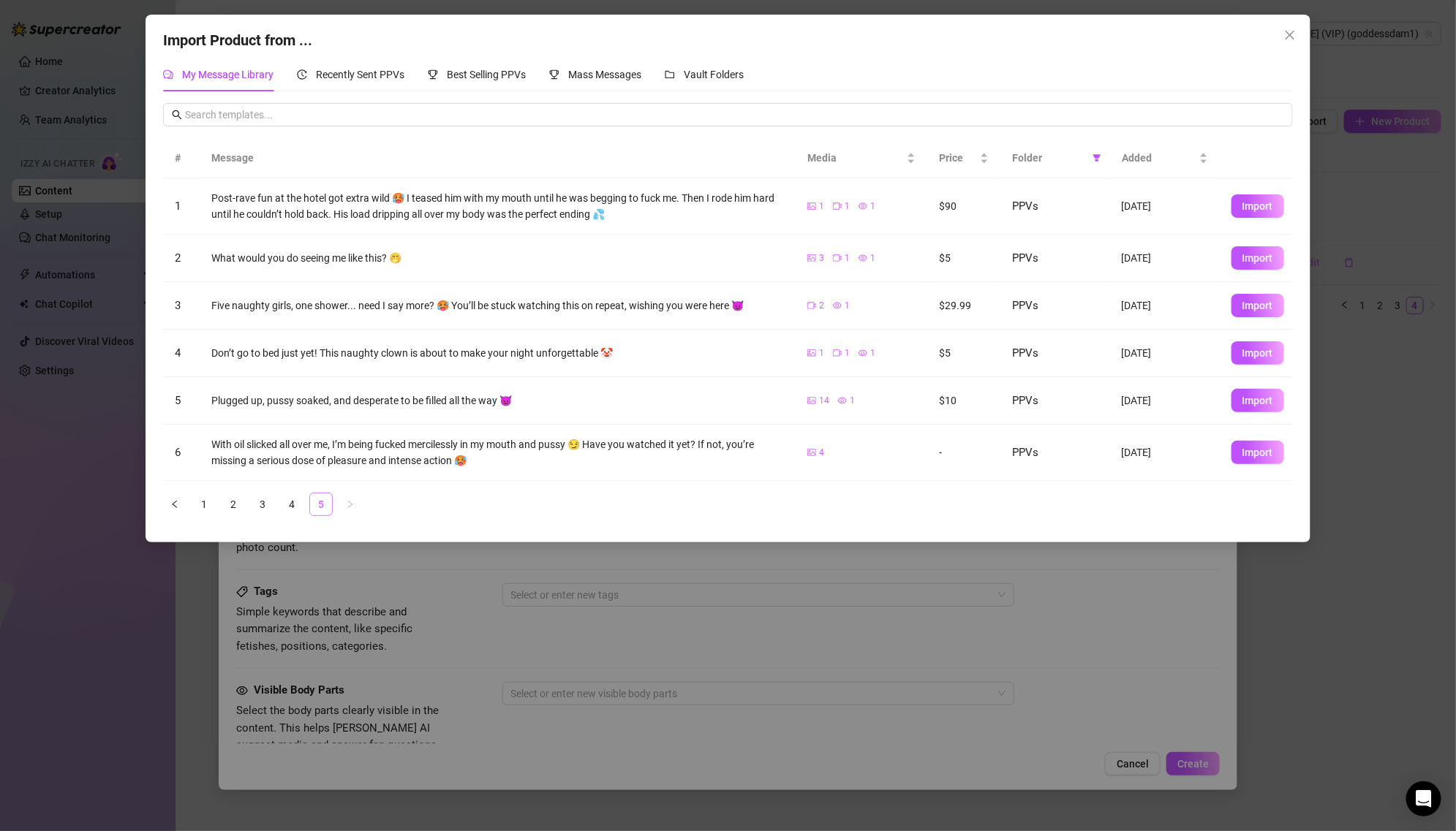
scroll to position [0, 0]
click at [1241, 404] on button "Import" at bounding box center [1257, 401] width 53 height 23
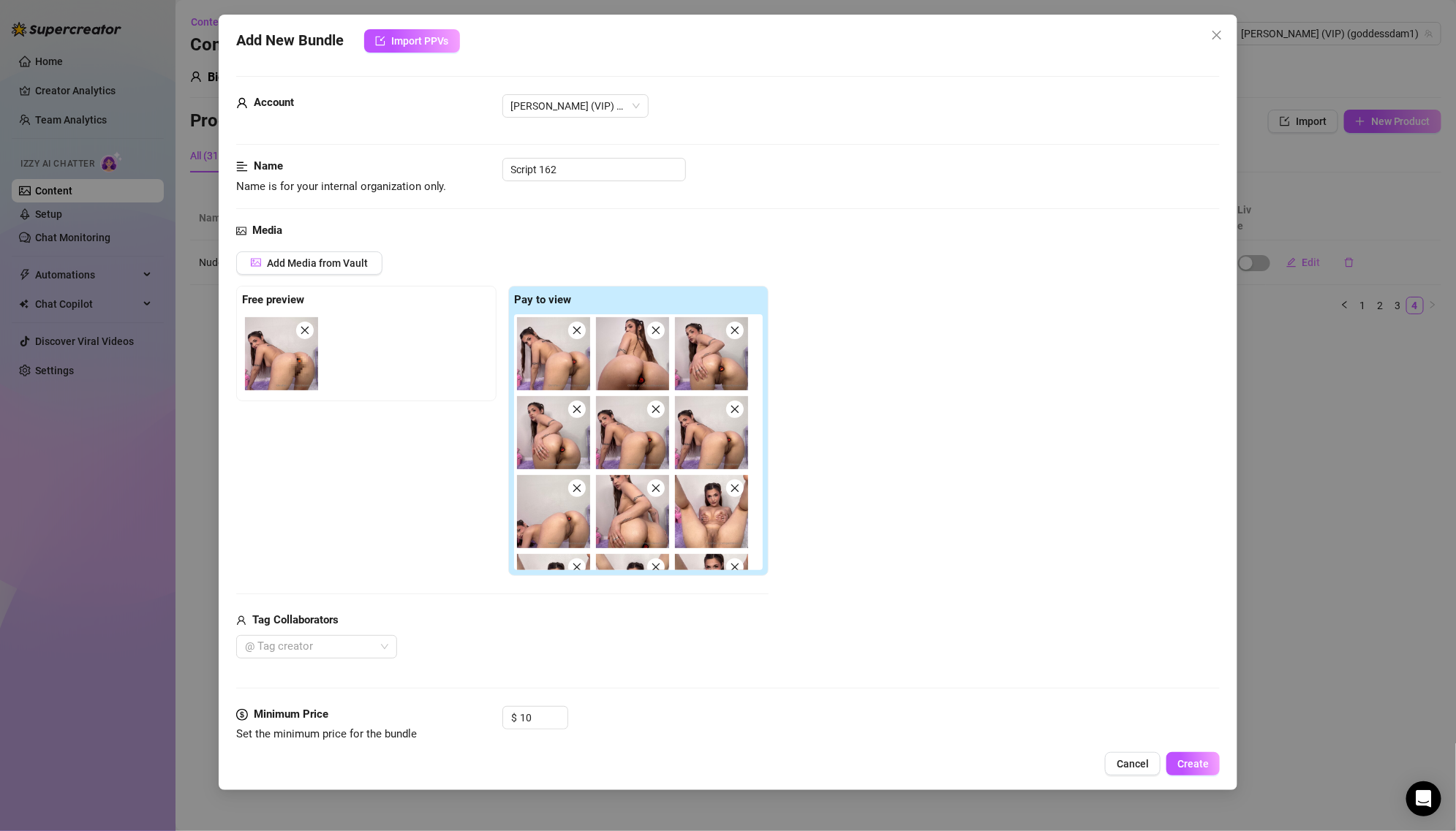
click at [613, 180] on div "Script 162" at bounding box center [860, 170] width 718 height 23
click at [613, 164] on input "Script 162" at bounding box center [594, 170] width 183 height 23
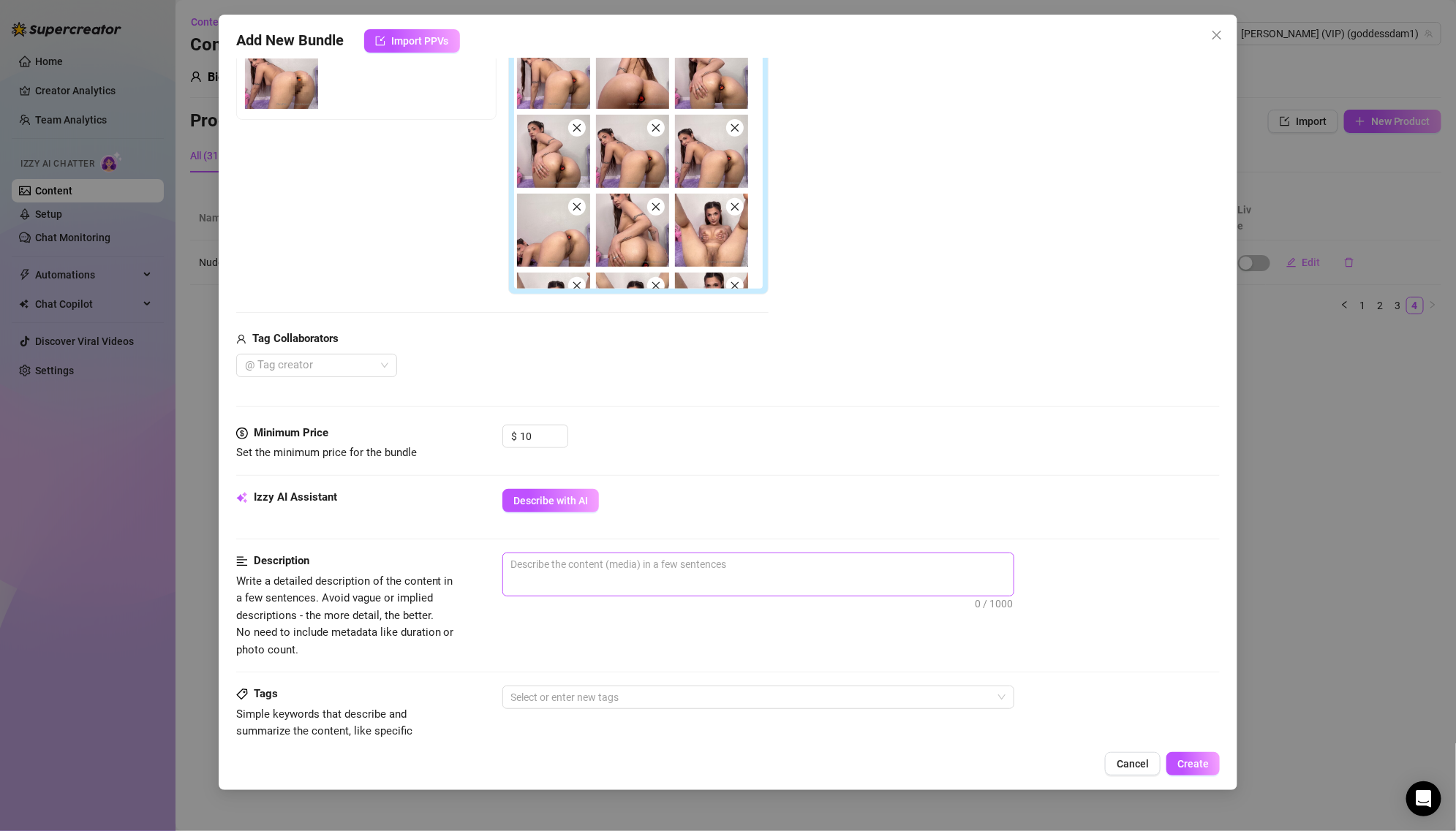
scroll to position [107, 0]
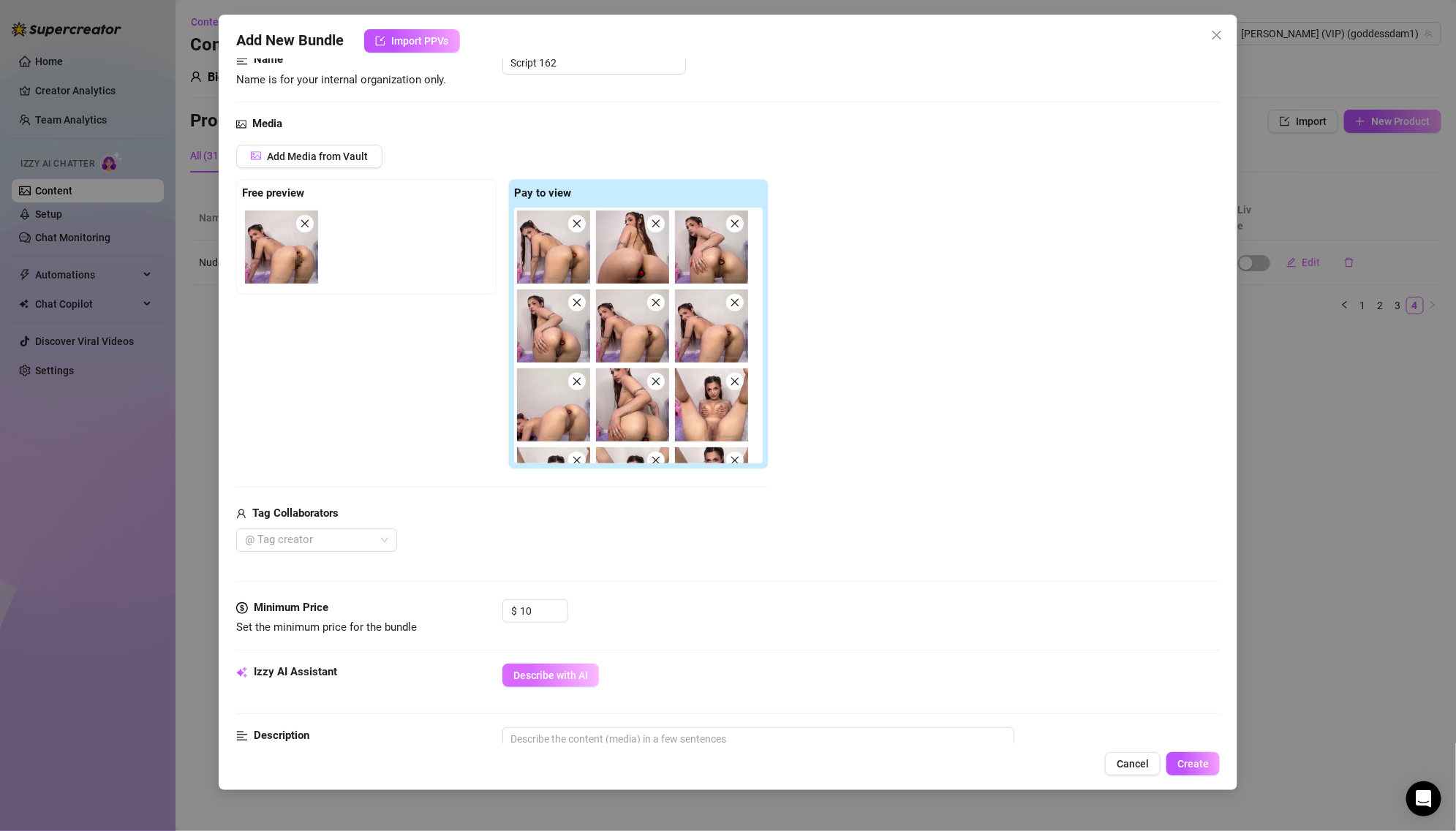
click at [572, 680] on button "Describe with AI" at bounding box center [550, 676] width 96 height 23
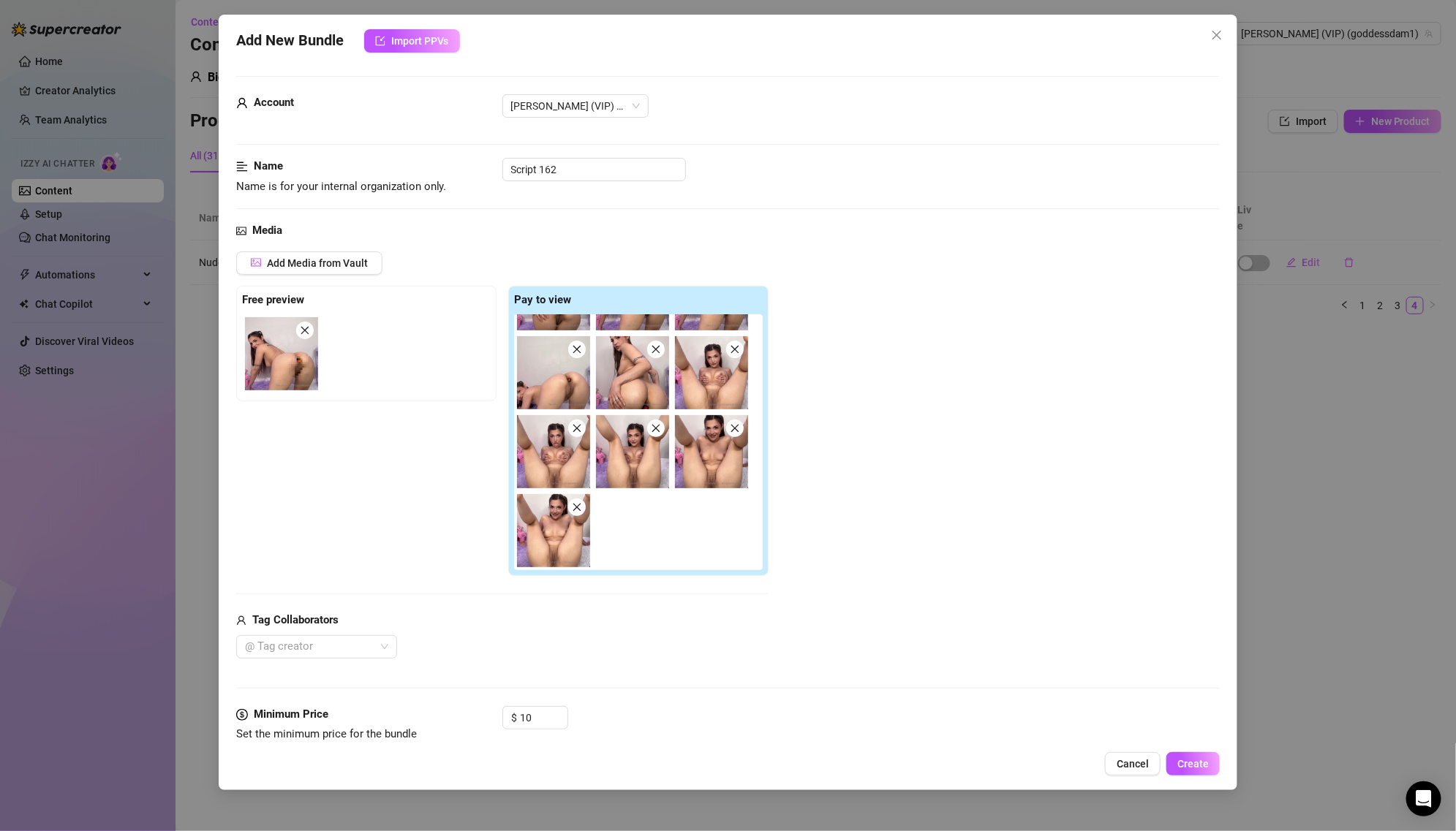
scroll to position [0, 0]
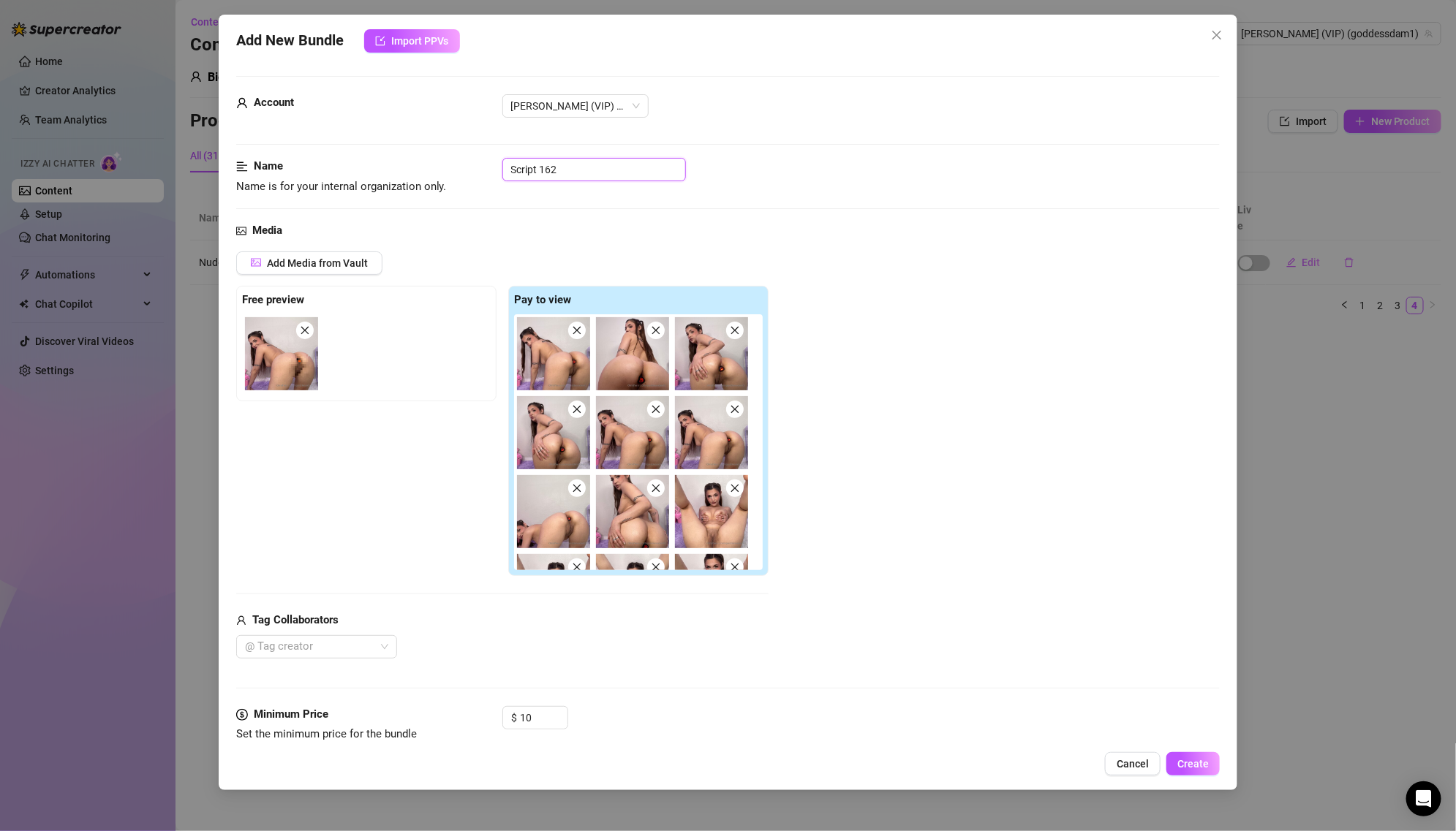
click at [596, 172] on input "Script 162" at bounding box center [594, 170] width 183 height 23
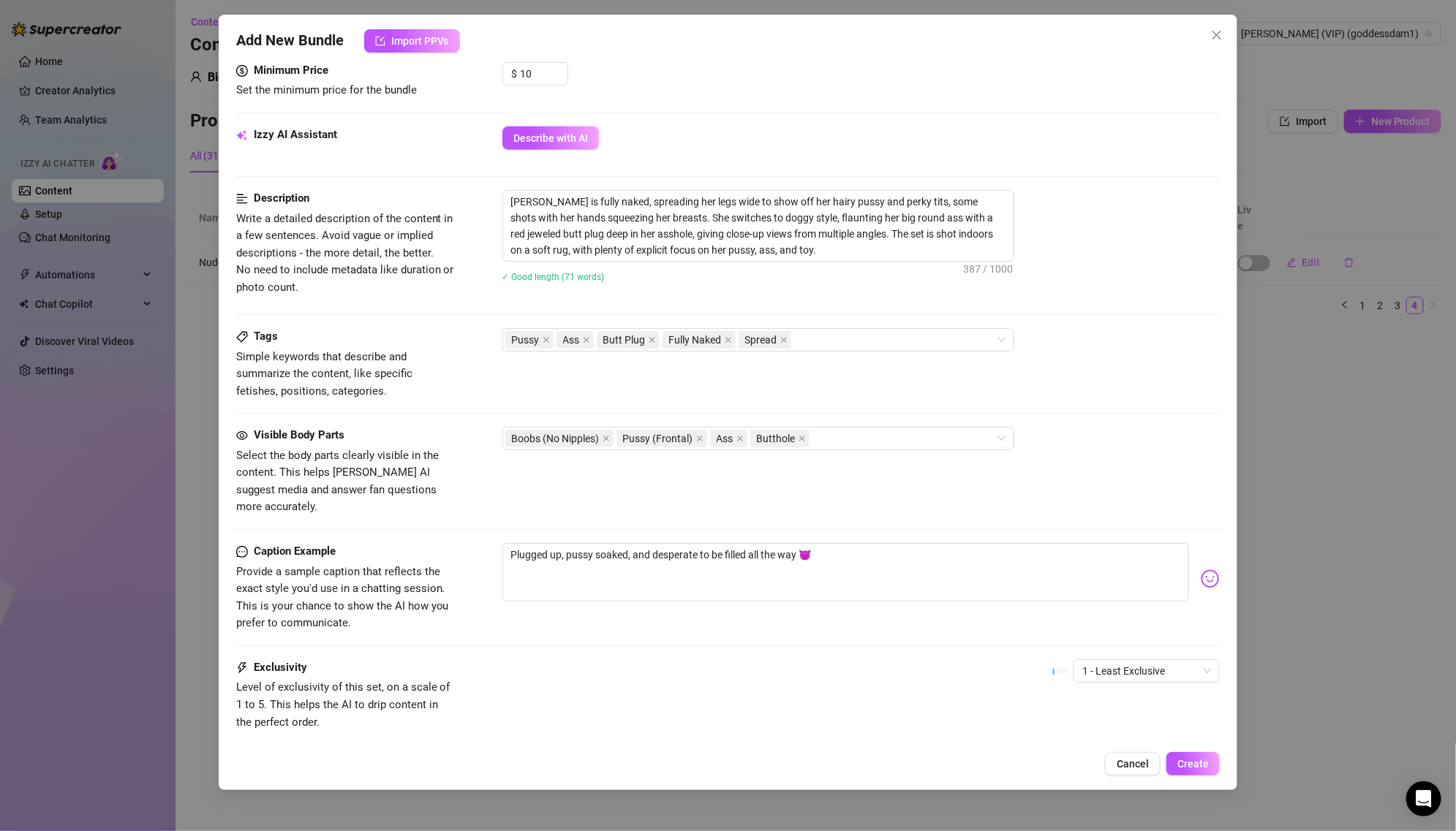
scroll to position [718, 0]
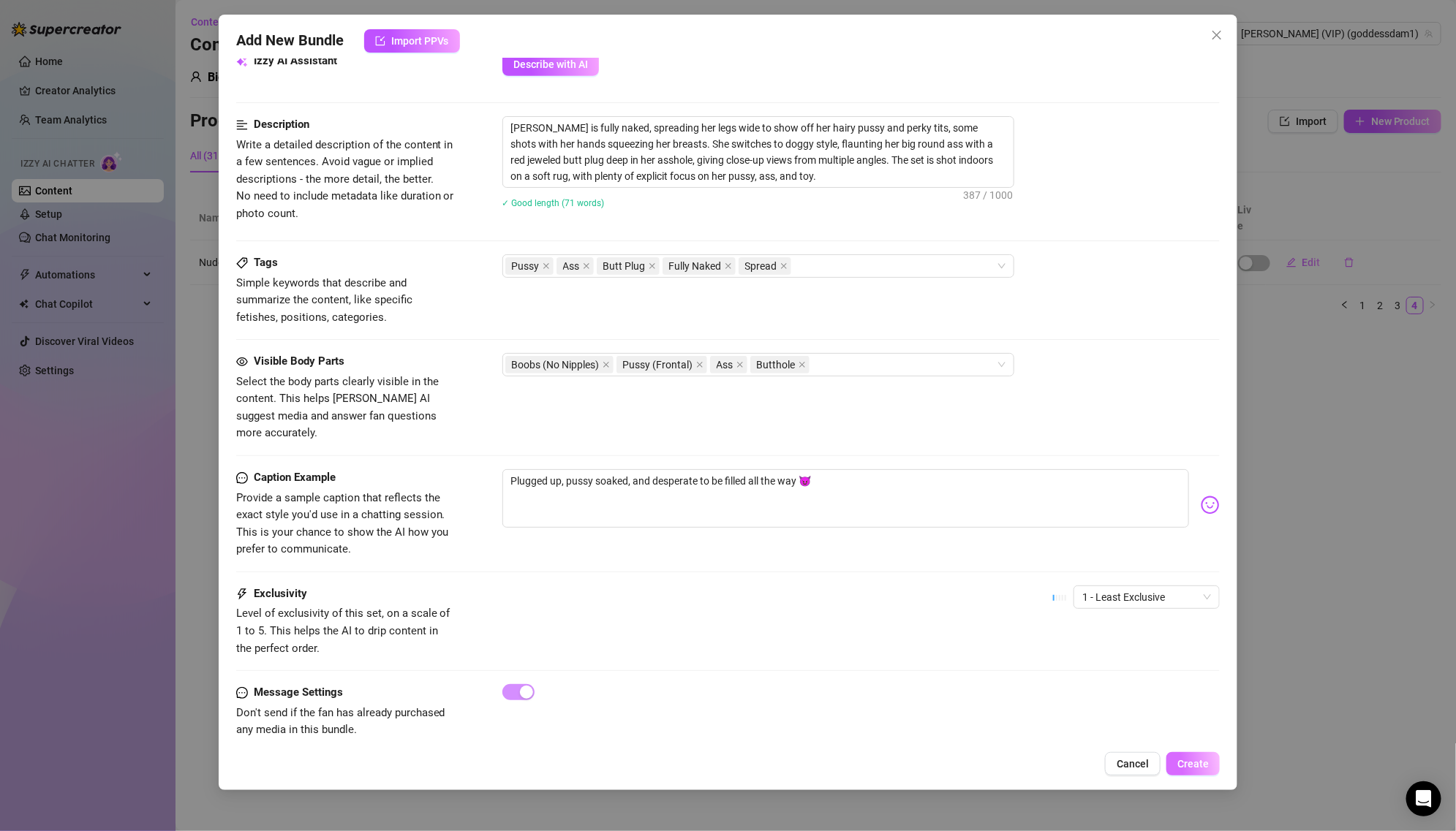
click at [1182, 759] on span "Create" at bounding box center [1192, 764] width 31 height 12
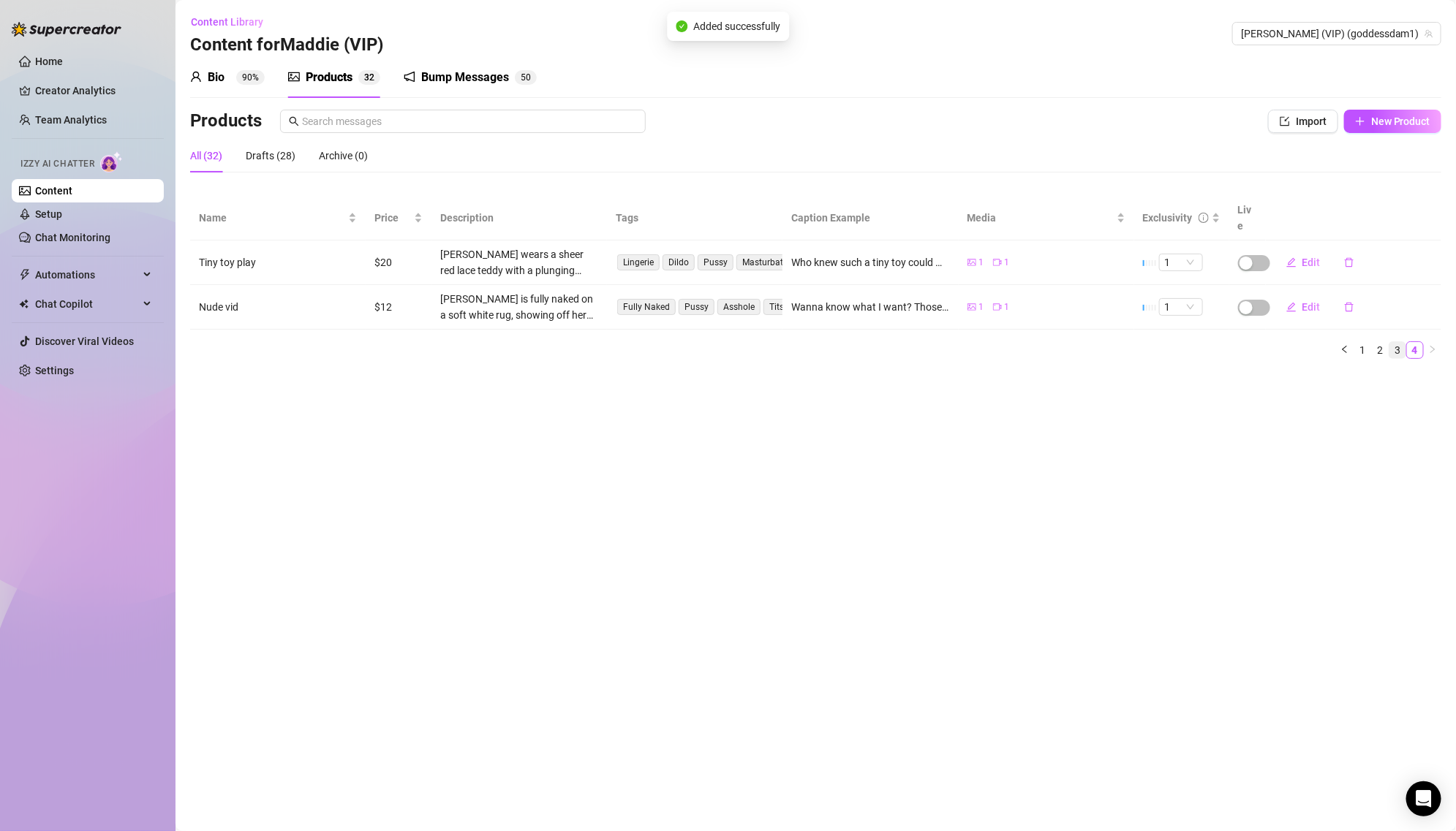
click at [1391, 342] on link "3" at bounding box center [1398, 350] width 16 height 16
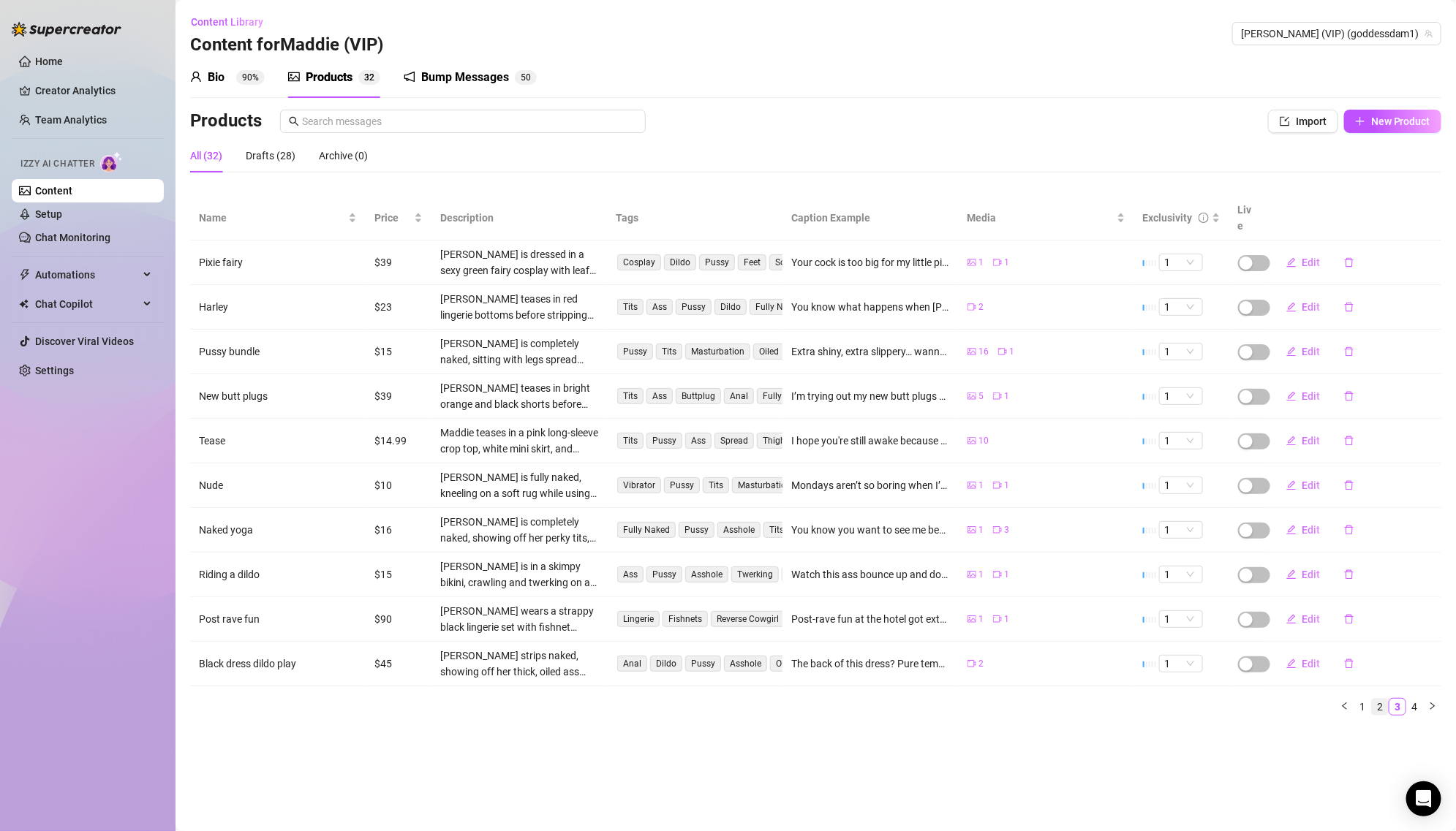
click at [1379, 699] on link "2" at bounding box center [1380, 707] width 16 height 16
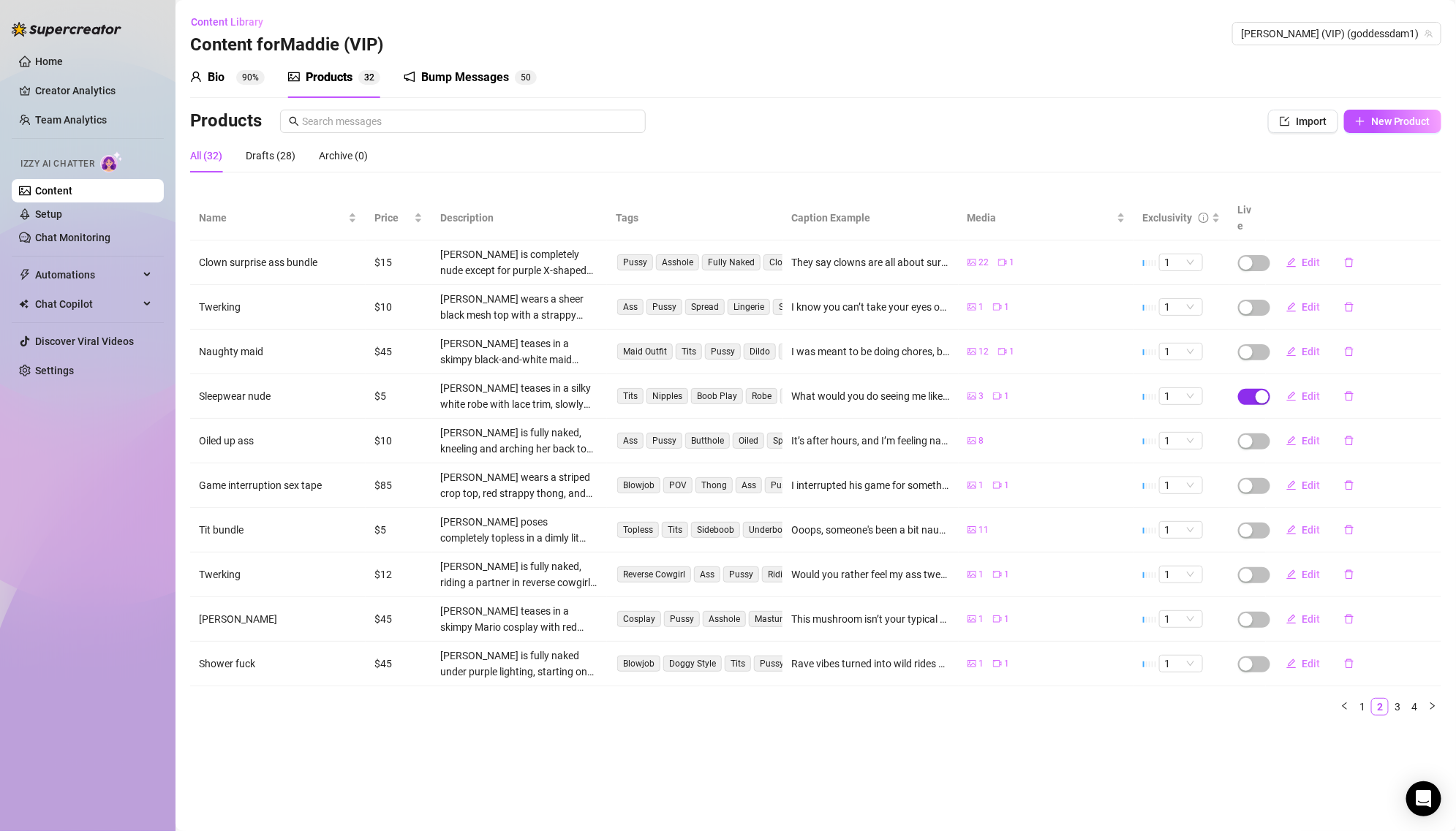
click at [1259, 391] on div "button" at bounding box center [1262, 397] width 13 height 13
click at [1364, 348] on span "OK" at bounding box center [1369, 344] width 13 height 12
click at [1368, 699] on link "1" at bounding box center [1362, 707] width 16 height 16
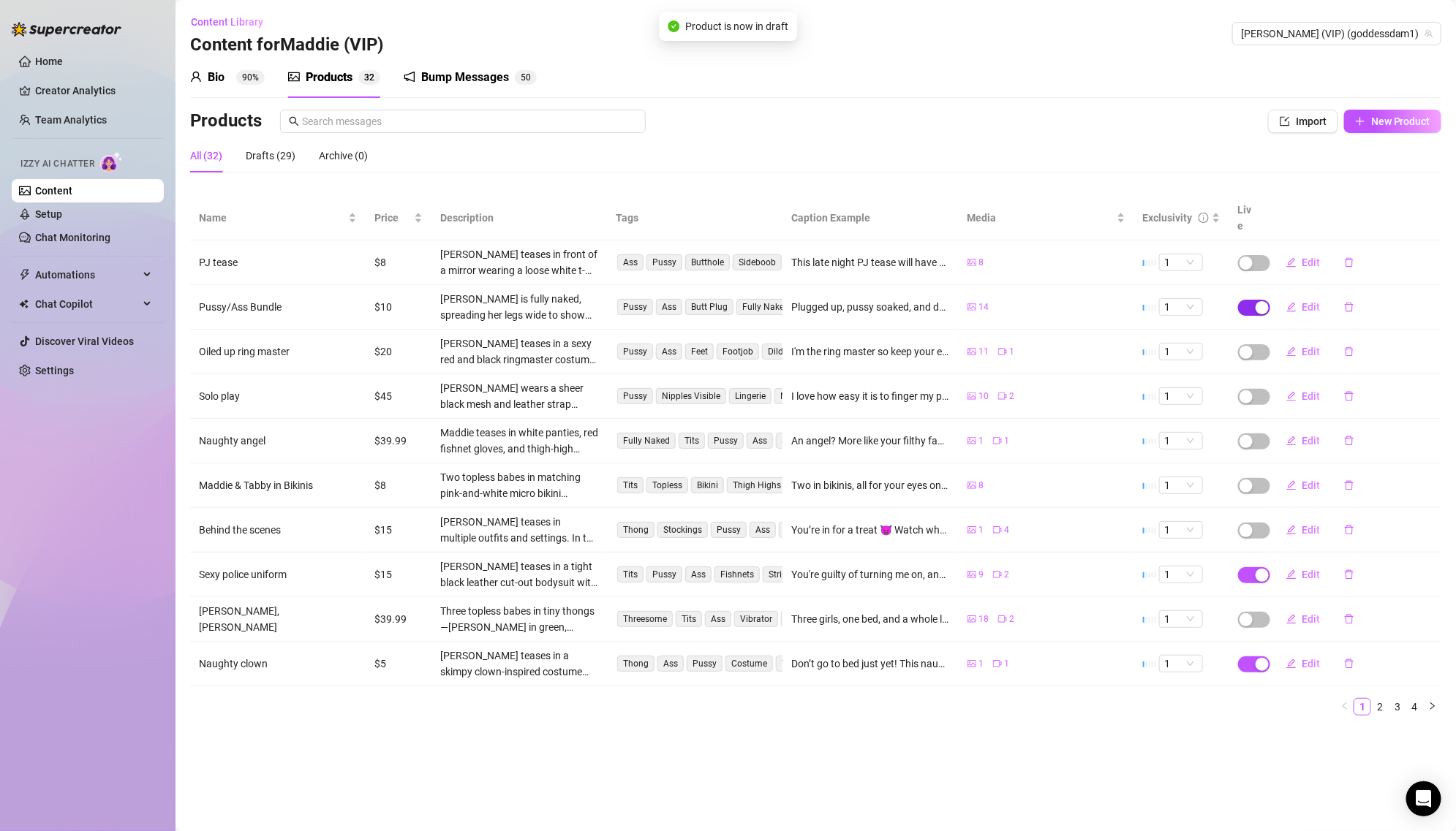
click at [1250, 300] on span "button" at bounding box center [1254, 308] width 32 height 16
click at [1365, 261] on span "OK" at bounding box center [1369, 255] width 13 height 12
click at [1253, 568] on button "button" at bounding box center [1254, 576] width 32 height 16
click at [1373, 521] on span "OK" at bounding box center [1369, 522] width 13 height 12
click at [1257, 659] on div "button" at bounding box center [1262, 665] width 13 height 13
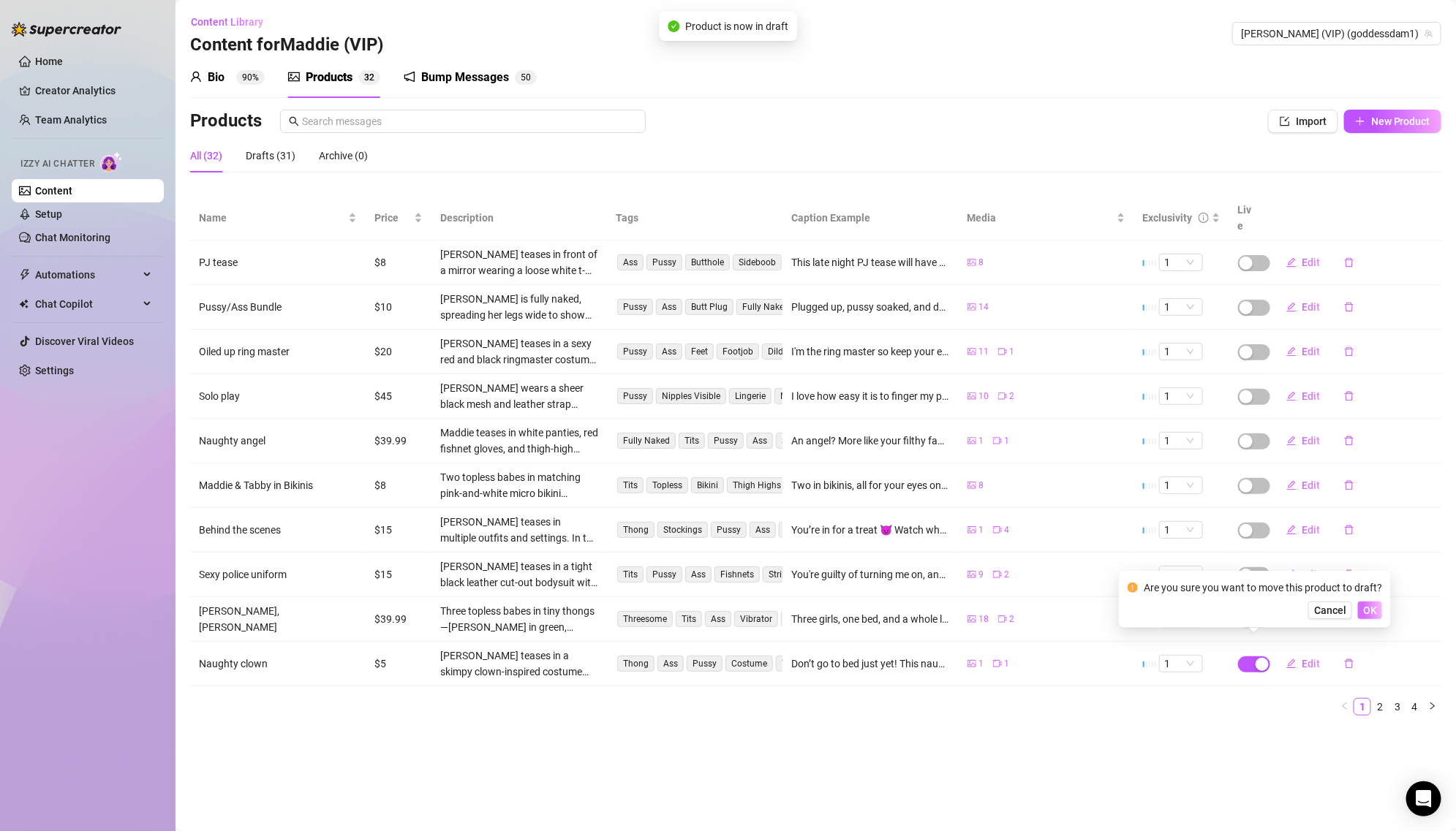
click at [1358, 614] on button "OK" at bounding box center [1370, 611] width 24 height 18
click at [1384, 699] on link "2" at bounding box center [1380, 707] width 16 height 16
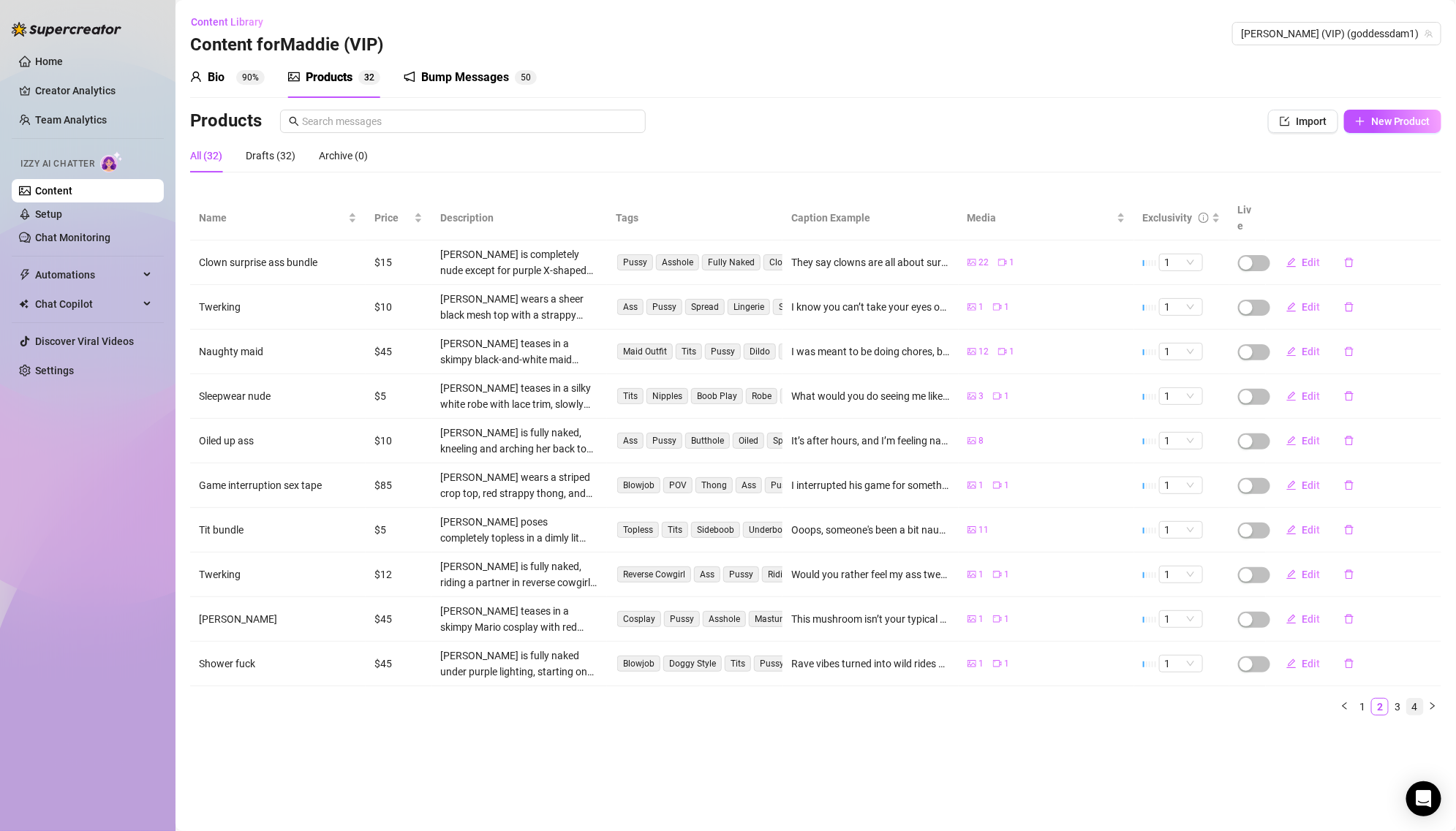
click at [1407, 699] on link "4" at bounding box center [1415, 707] width 16 height 16
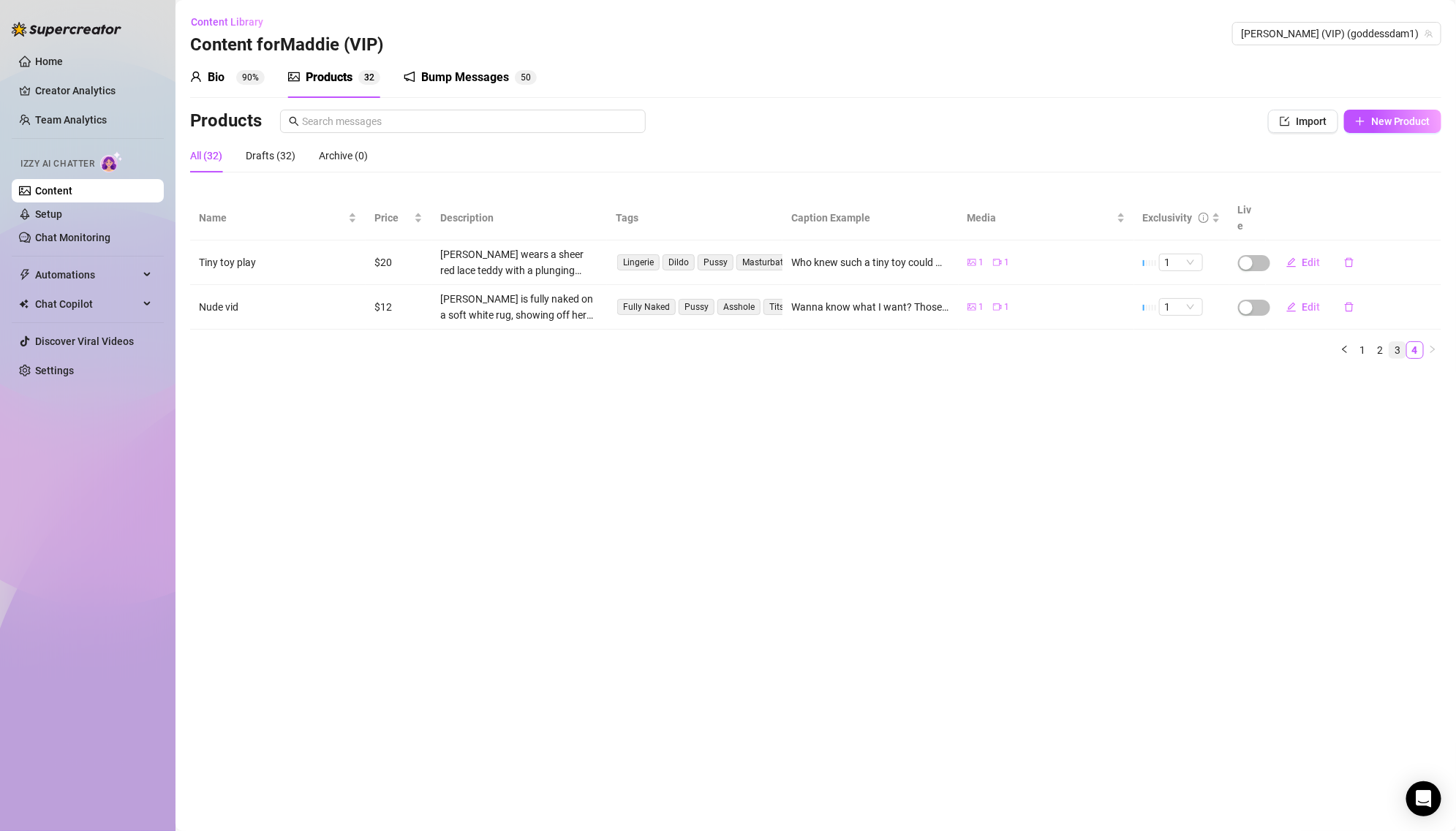
click at [1393, 342] on link "3" at bounding box center [1398, 350] width 16 height 16
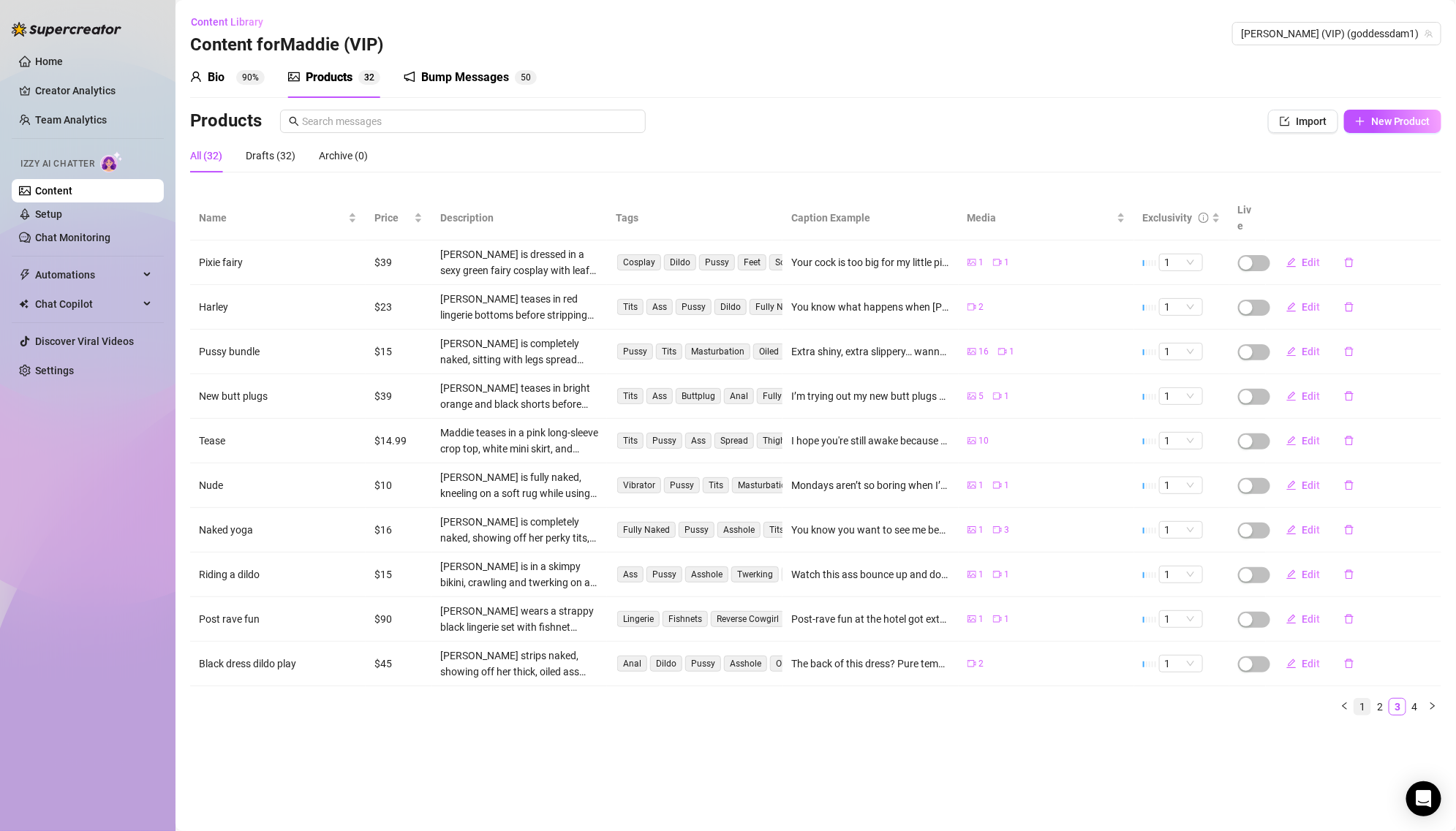
click at [1364, 699] on link "1" at bounding box center [1362, 707] width 16 height 16
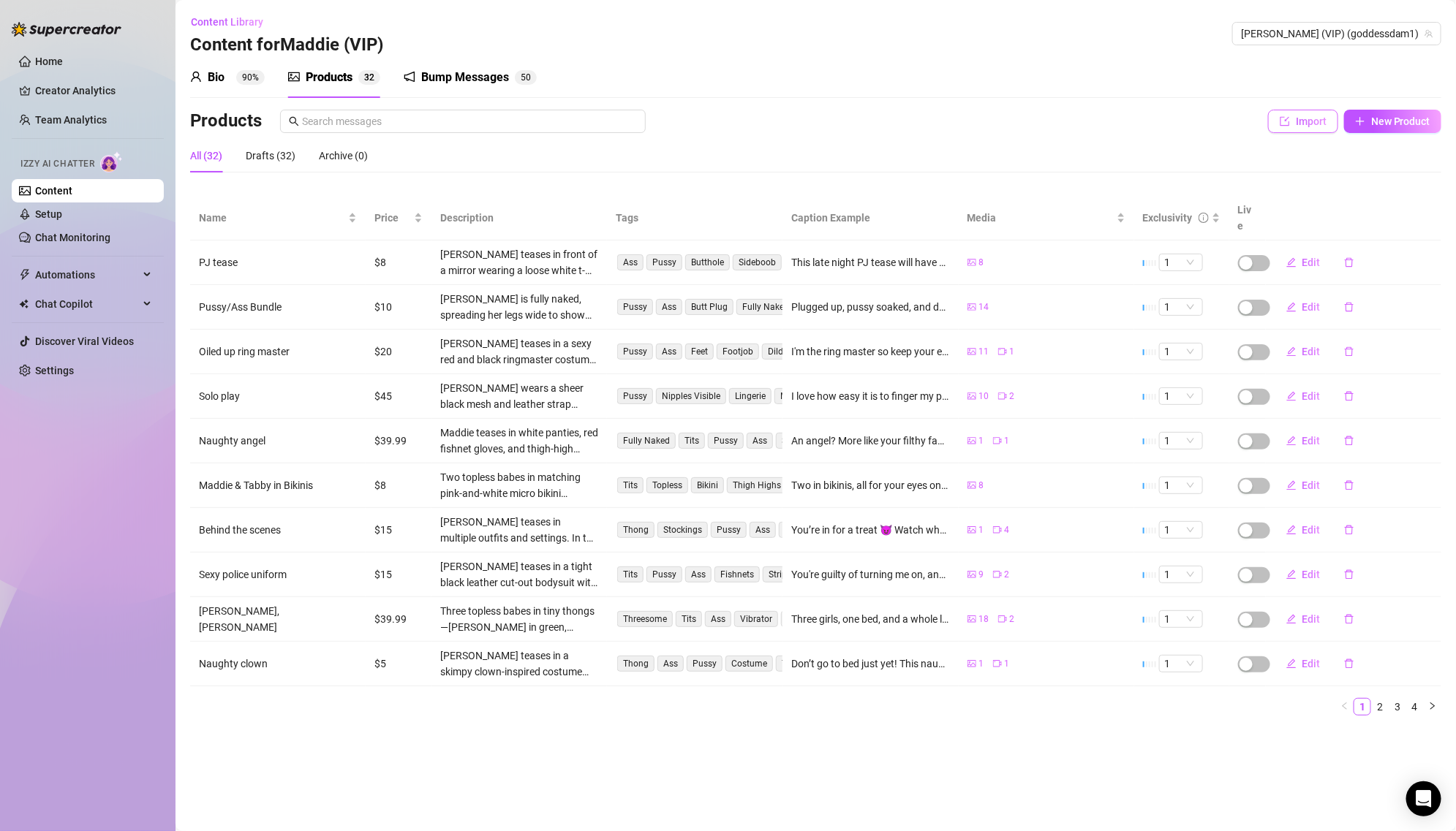
click at [1319, 119] on span "Import" at bounding box center [1310, 121] width 31 height 12
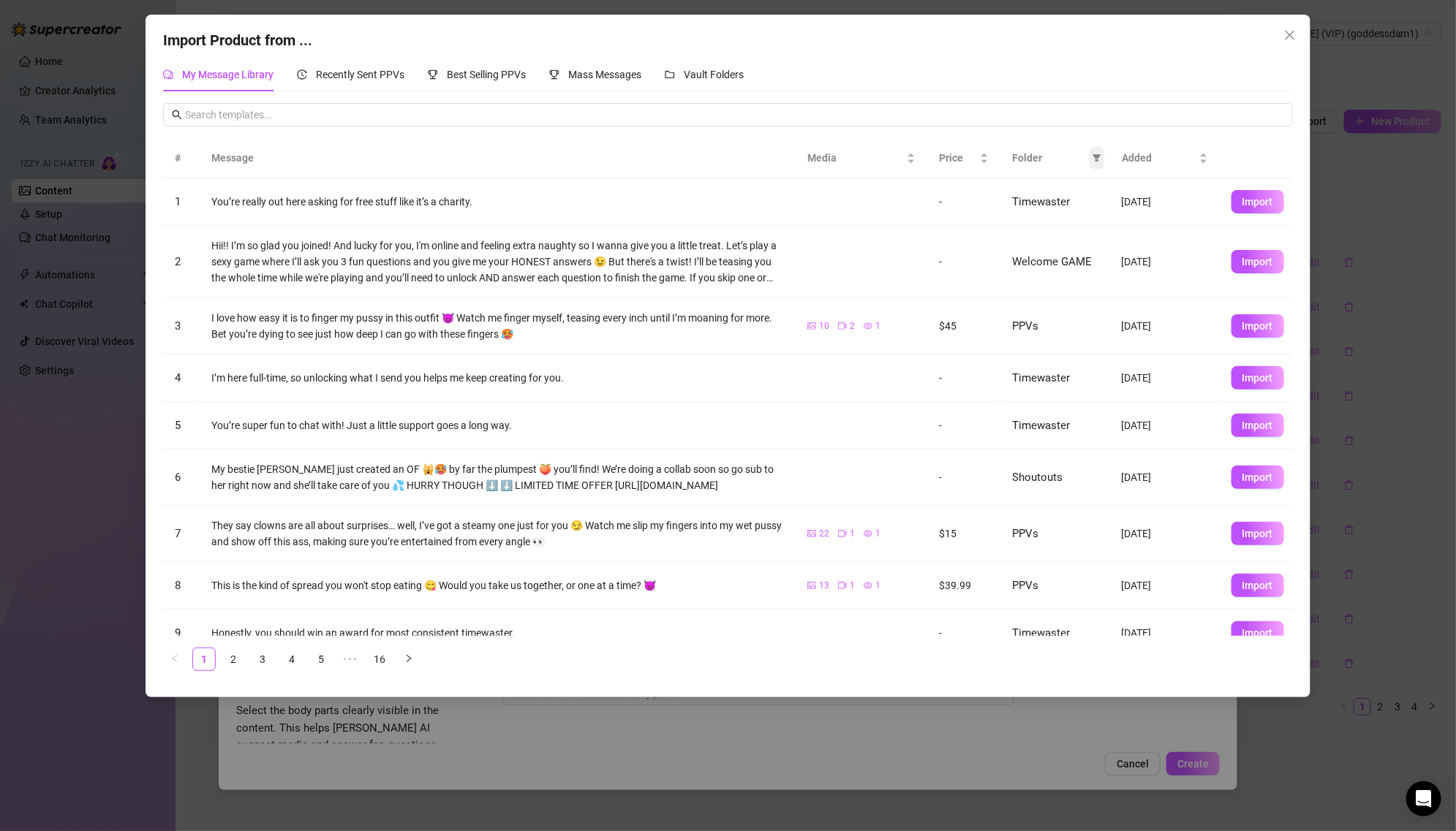
click at [1094, 155] on icon "filter" at bounding box center [1097, 159] width 8 height 7
click at [1051, 281] on span "PPVs" at bounding box center [1047, 280] width 89 height 16
click at [1090, 380] on span "OK" at bounding box center [1085, 379] width 13 height 12
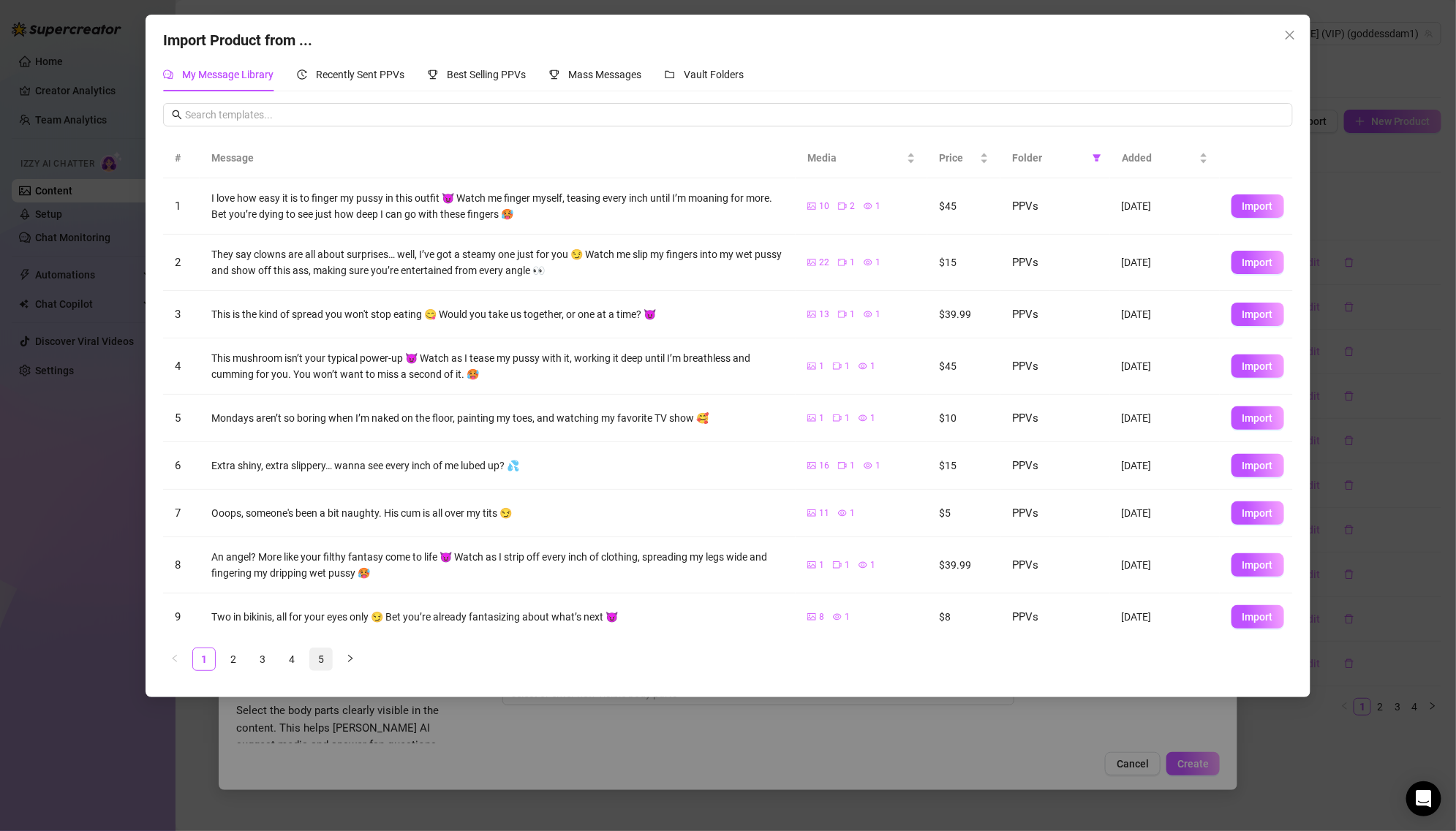
click at [321, 659] on link "5" at bounding box center [321, 659] width 22 height 22
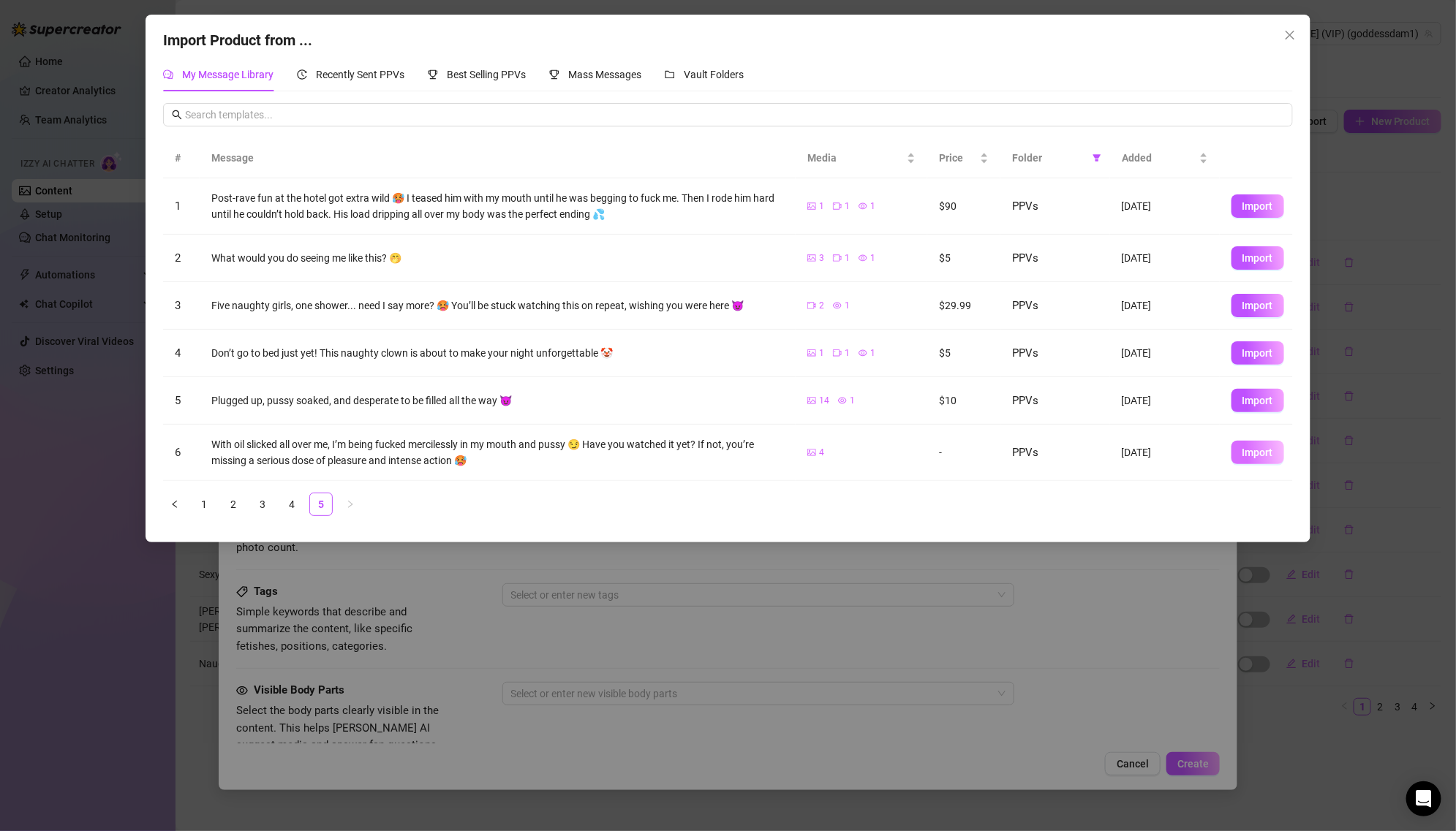
click at [1272, 458] on button "Import" at bounding box center [1257, 453] width 53 height 23
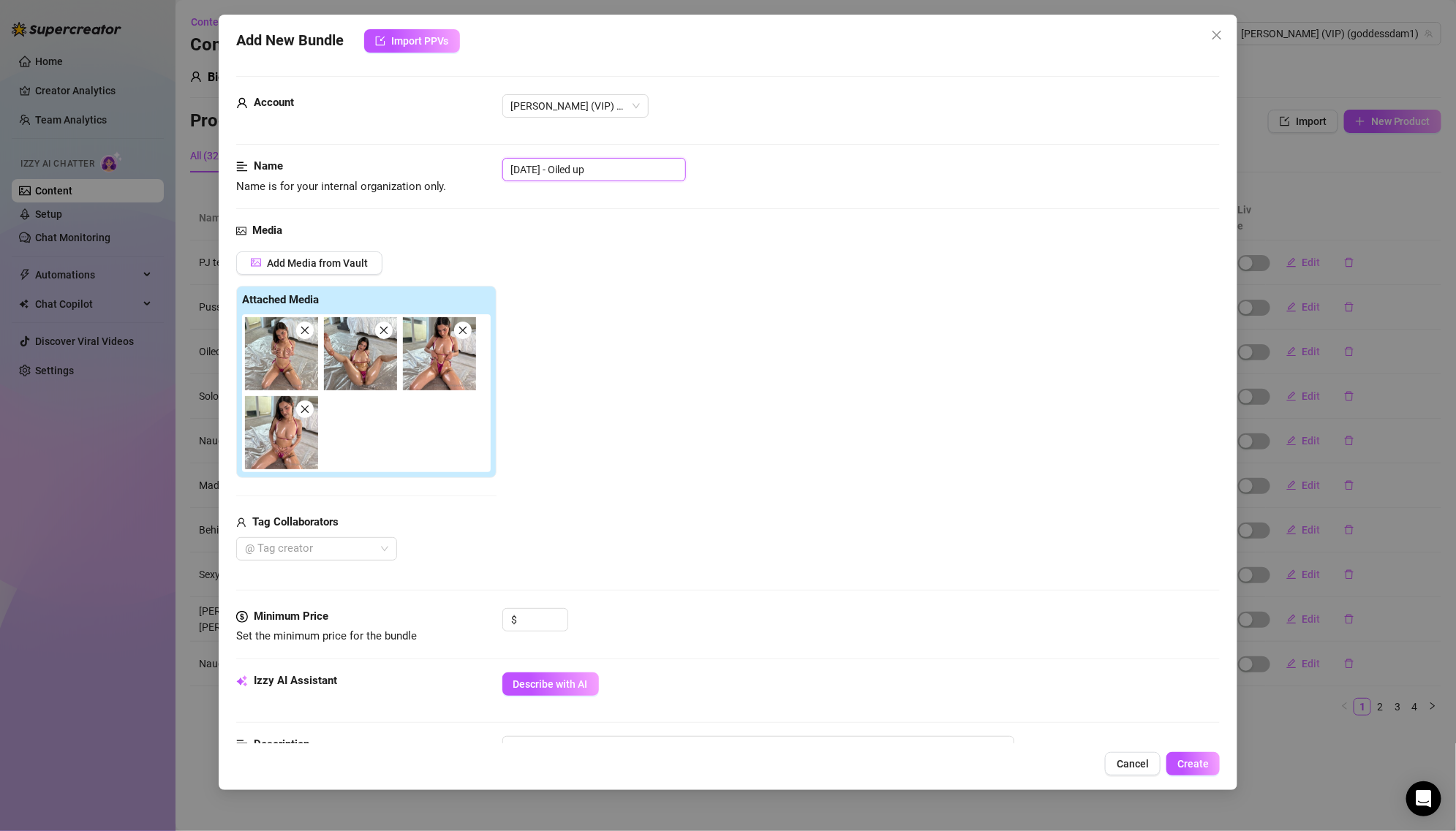
drag, startPoint x: 572, startPoint y: 167, endPoint x: 436, endPoint y: 160, distance: 136.2
click at [436, 160] on div "Name Name is for your internal organization only. [DATE] - Oiled up" at bounding box center [728, 177] width 984 height 38
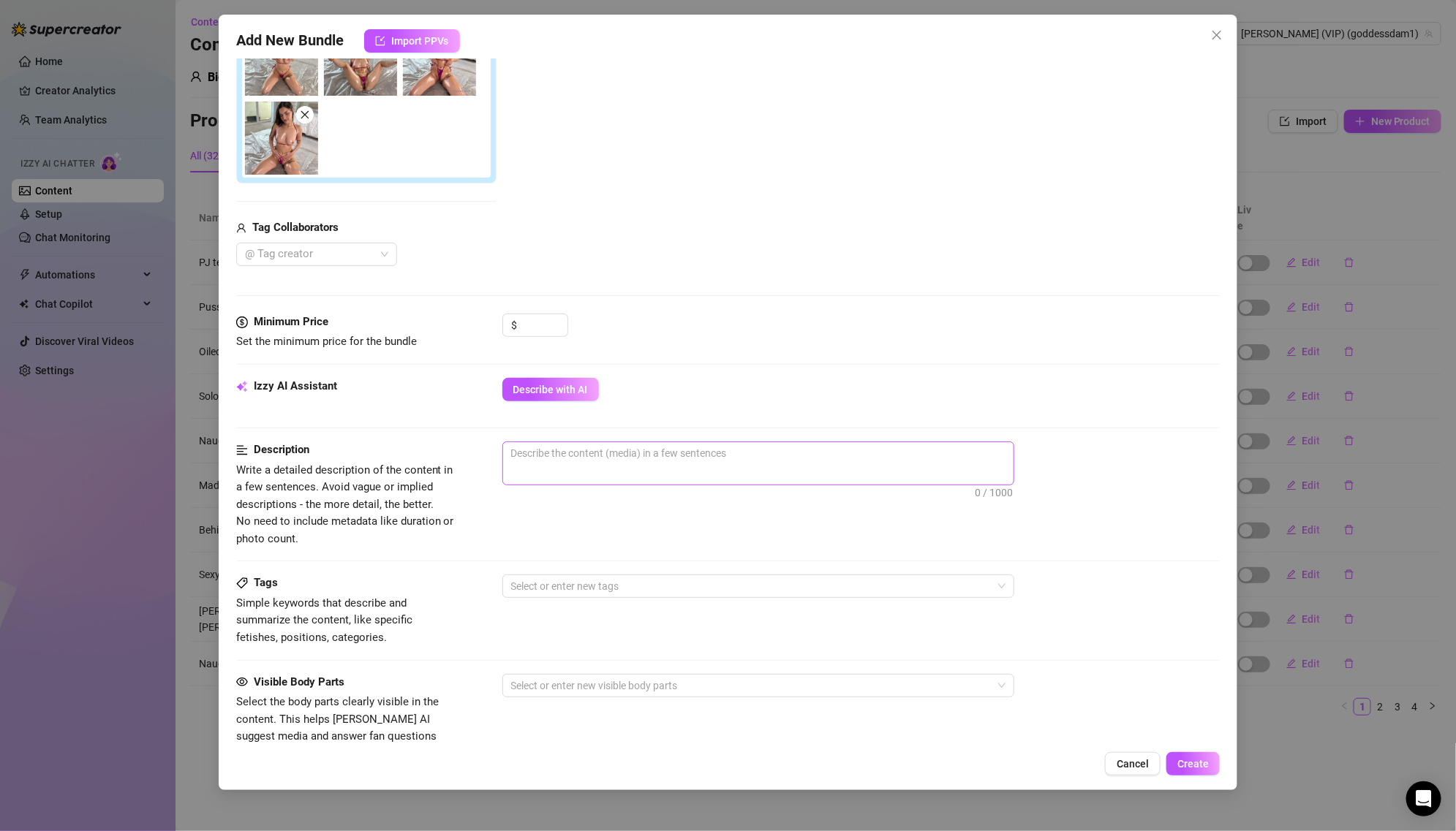
scroll to position [0, 0]
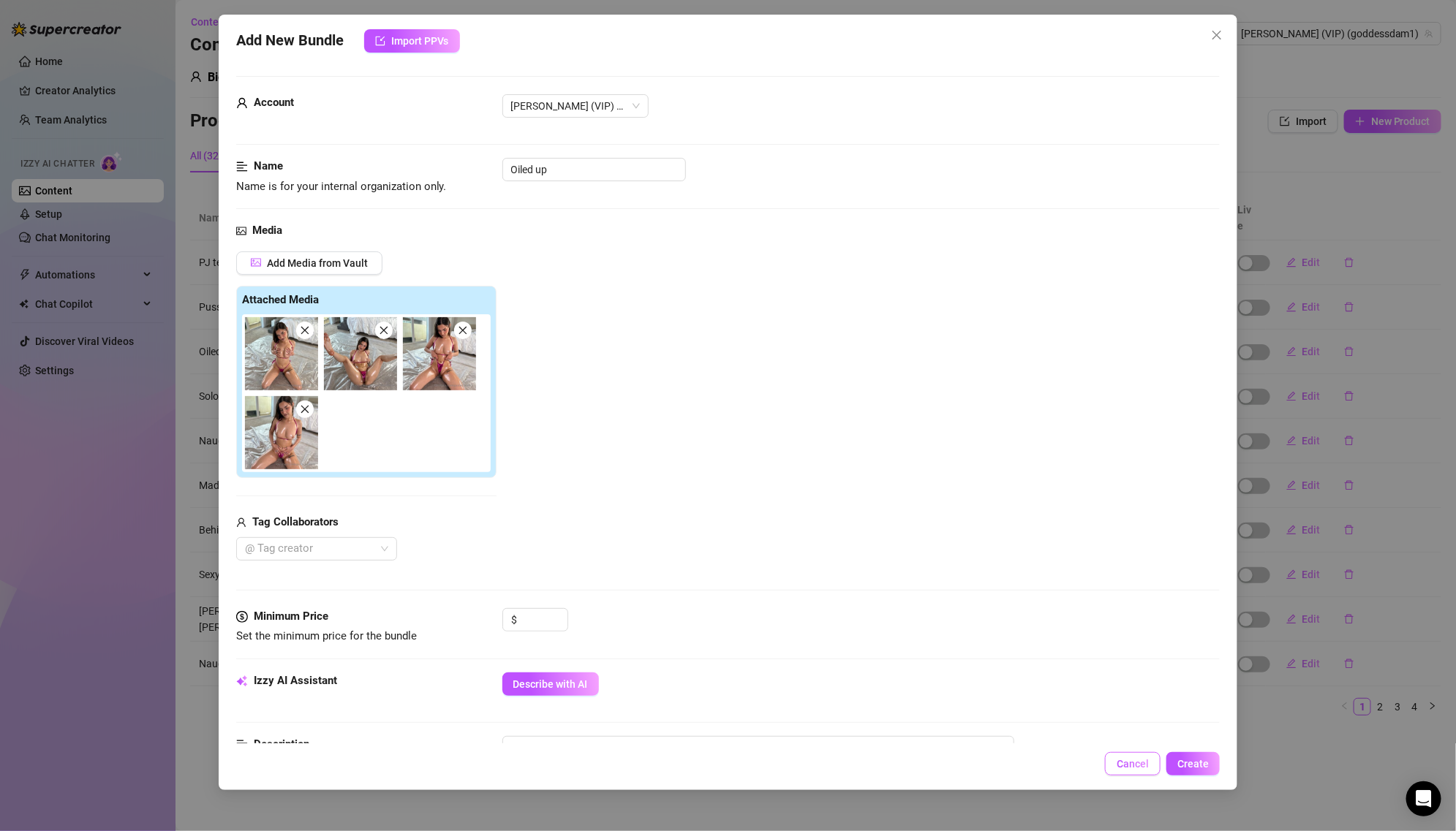
click at [1130, 763] on span "Cancel" at bounding box center [1133, 764] width 32 height 12
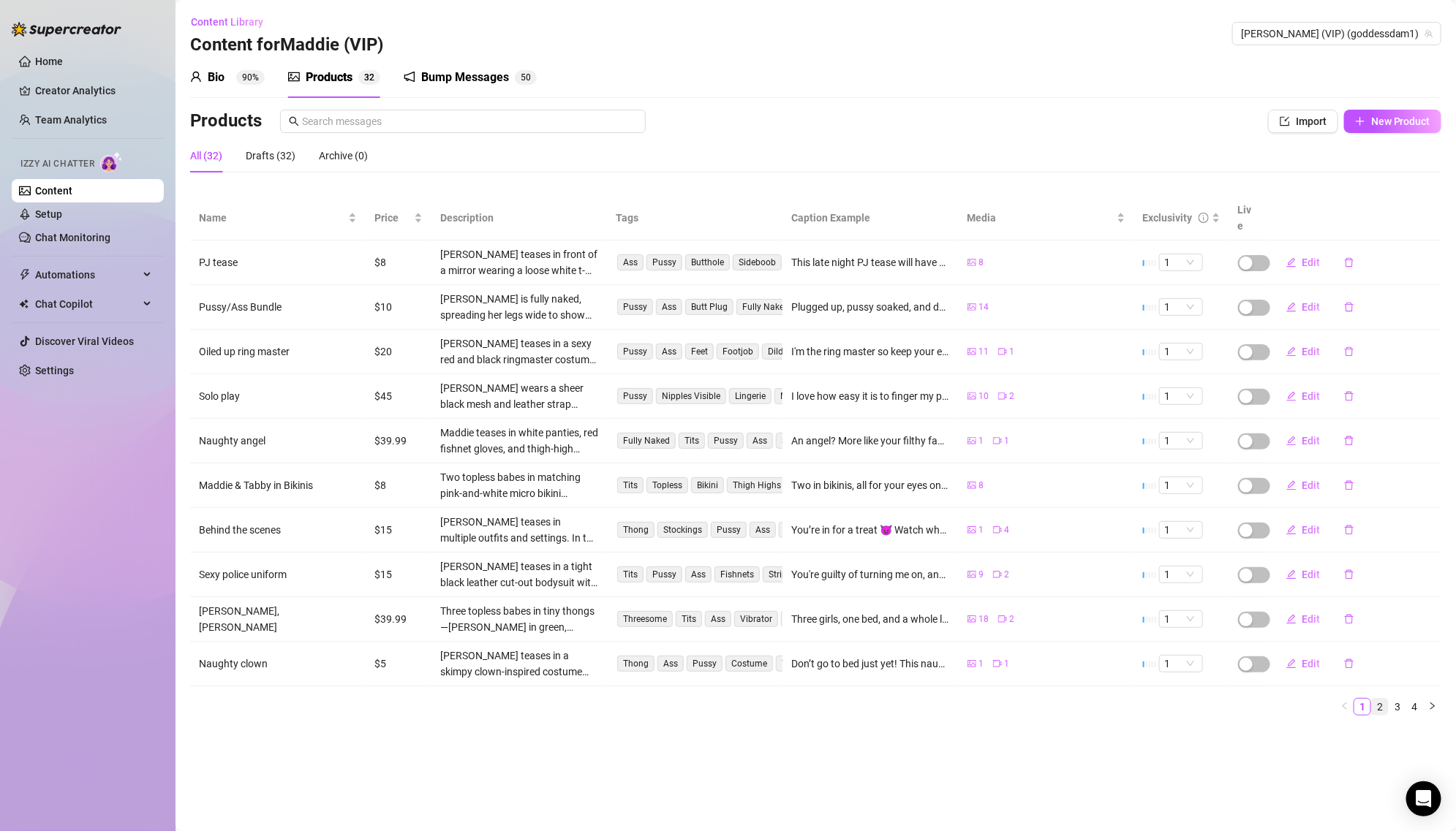
click at [1377, 699] on link "2" at bounding box center [1380, 707] width 16 height 16
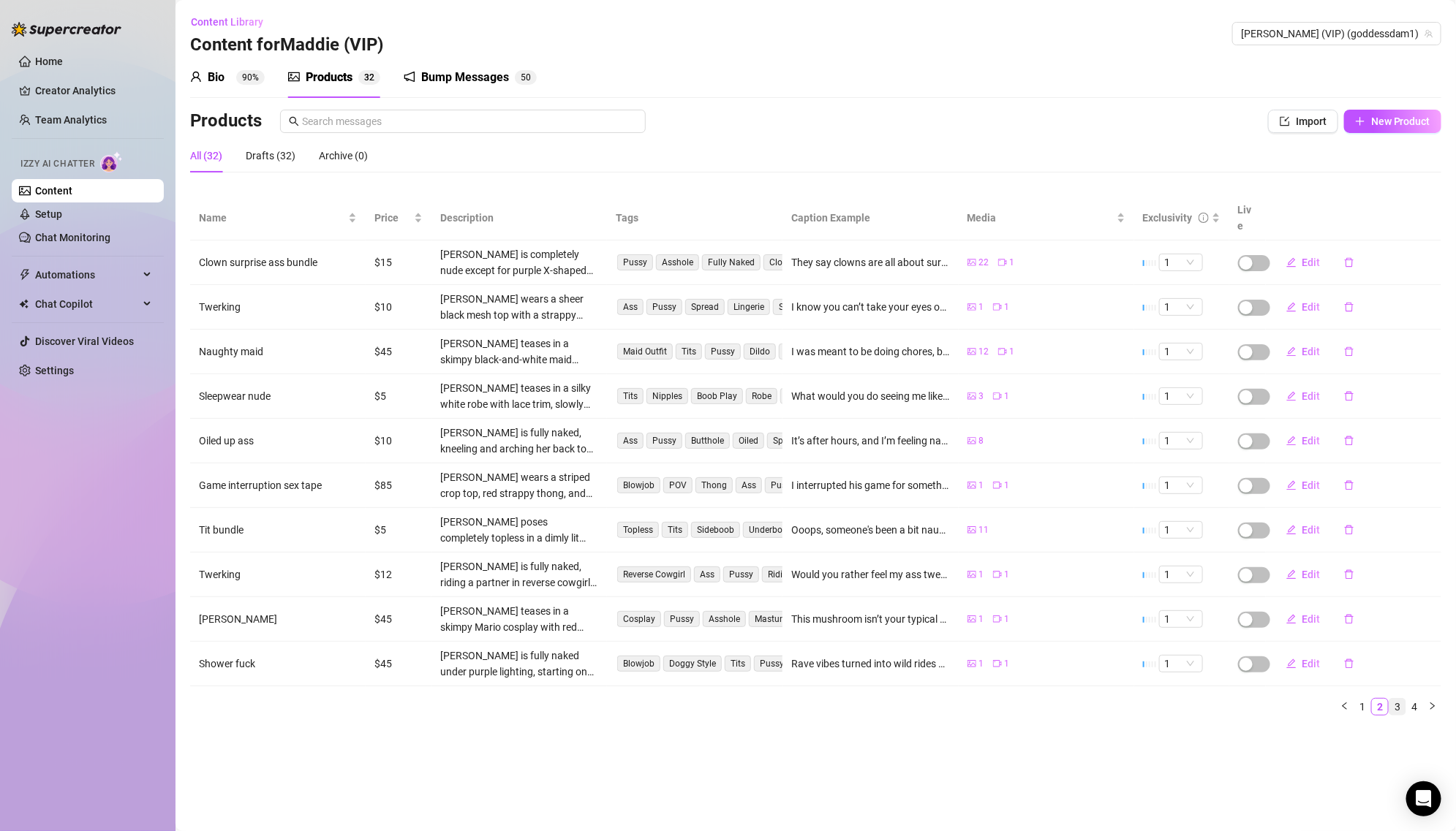
click at [1399, 699] on link "3" at bounding box center [1398, 707] width 16 height 16
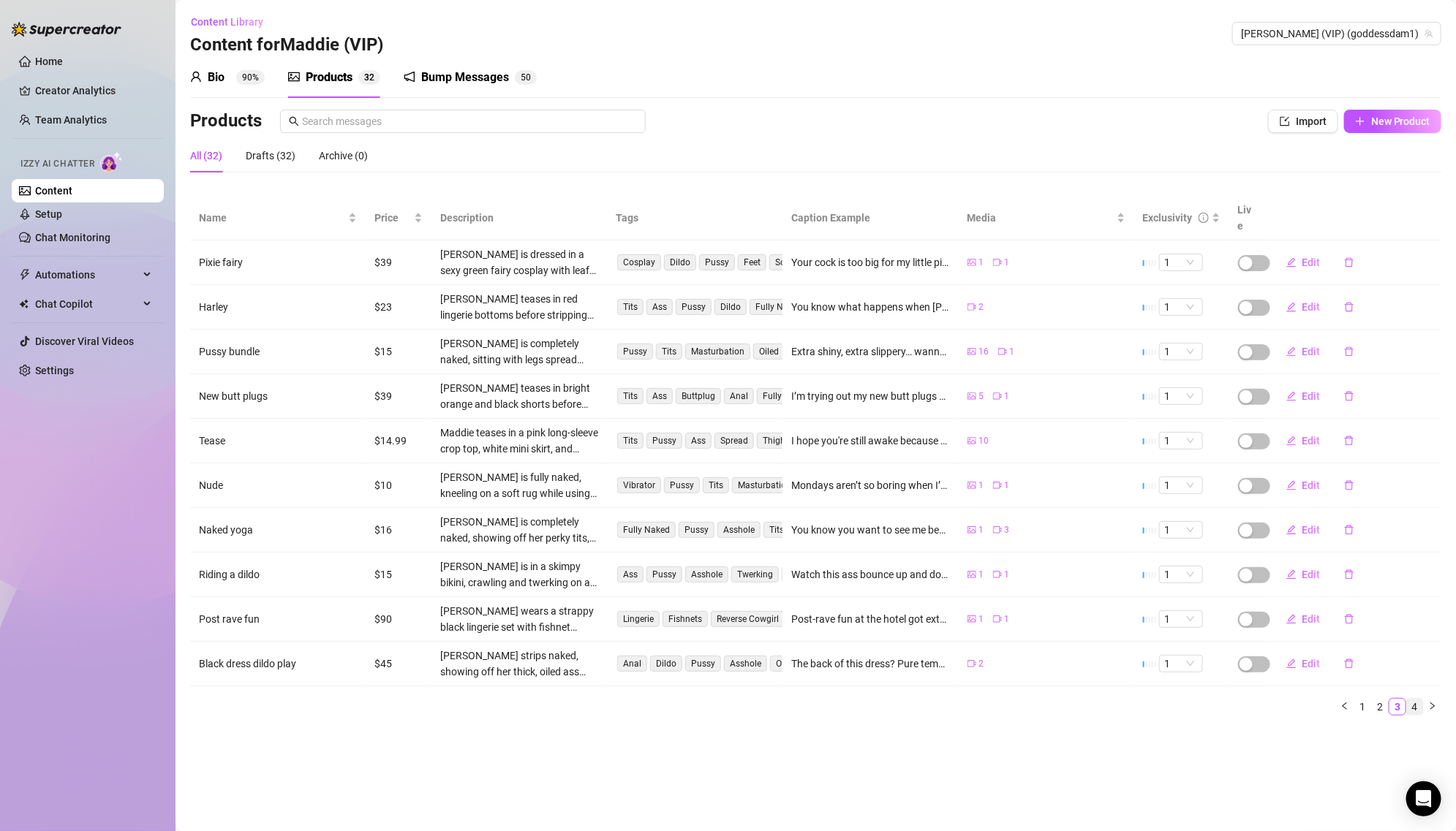
click at [1417, 699] on link "4" at bounding box center [1415, 707] width 16 height 16
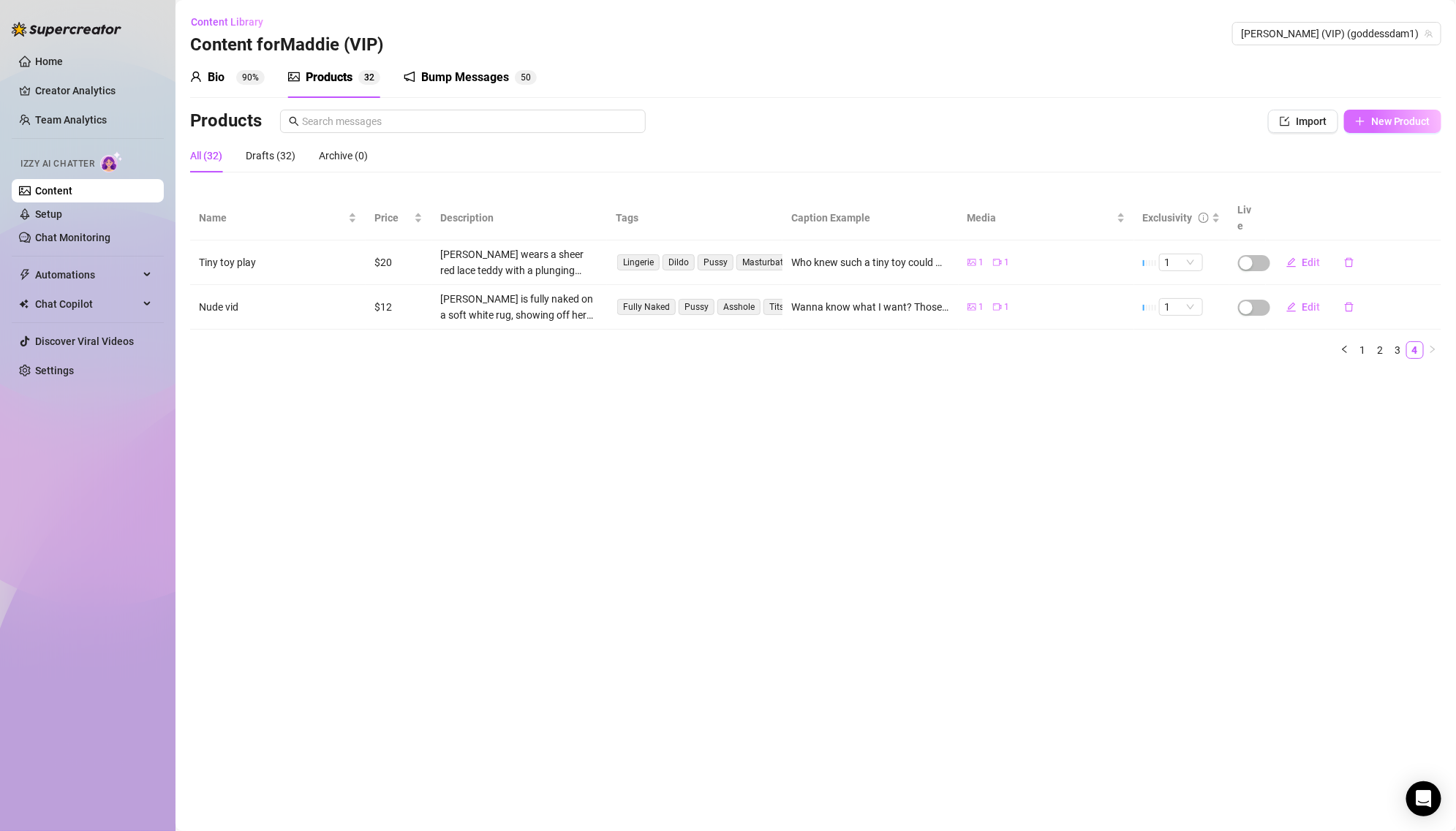
click at [1385, 124] on span "New Product" at bounding box center [1400, 121] width 59 height 12
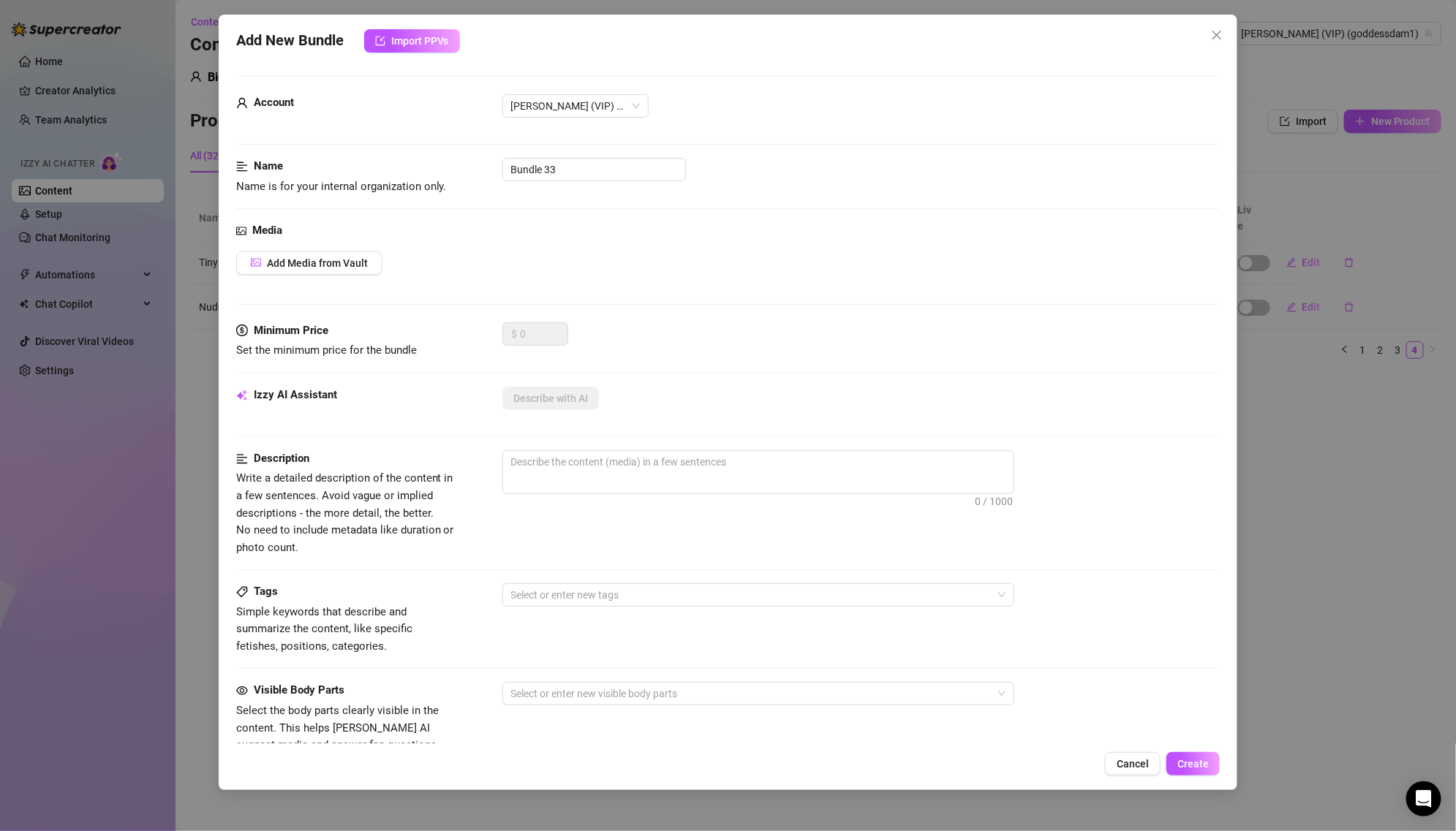
click at [1296, 95] on div "Add New Bundle Import PPVs Account [PERSON_NAME] (VIP) (@goddessdam1) Name Name…" at bounding box center [728, 415] width 1456 height 831
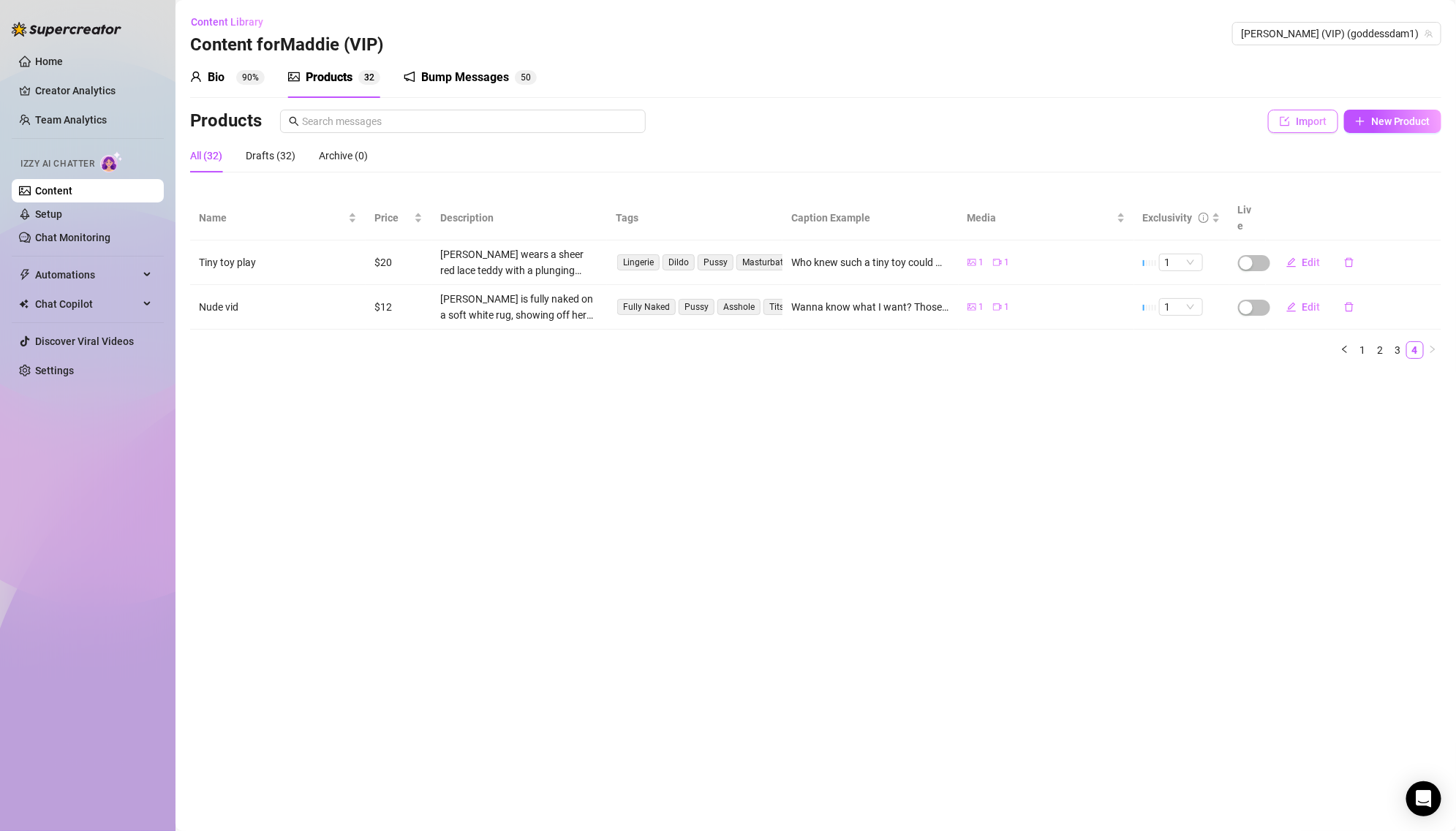
click at [1307, 113] on button "Import" at bounding box center [1302, 121] width 70 height 23
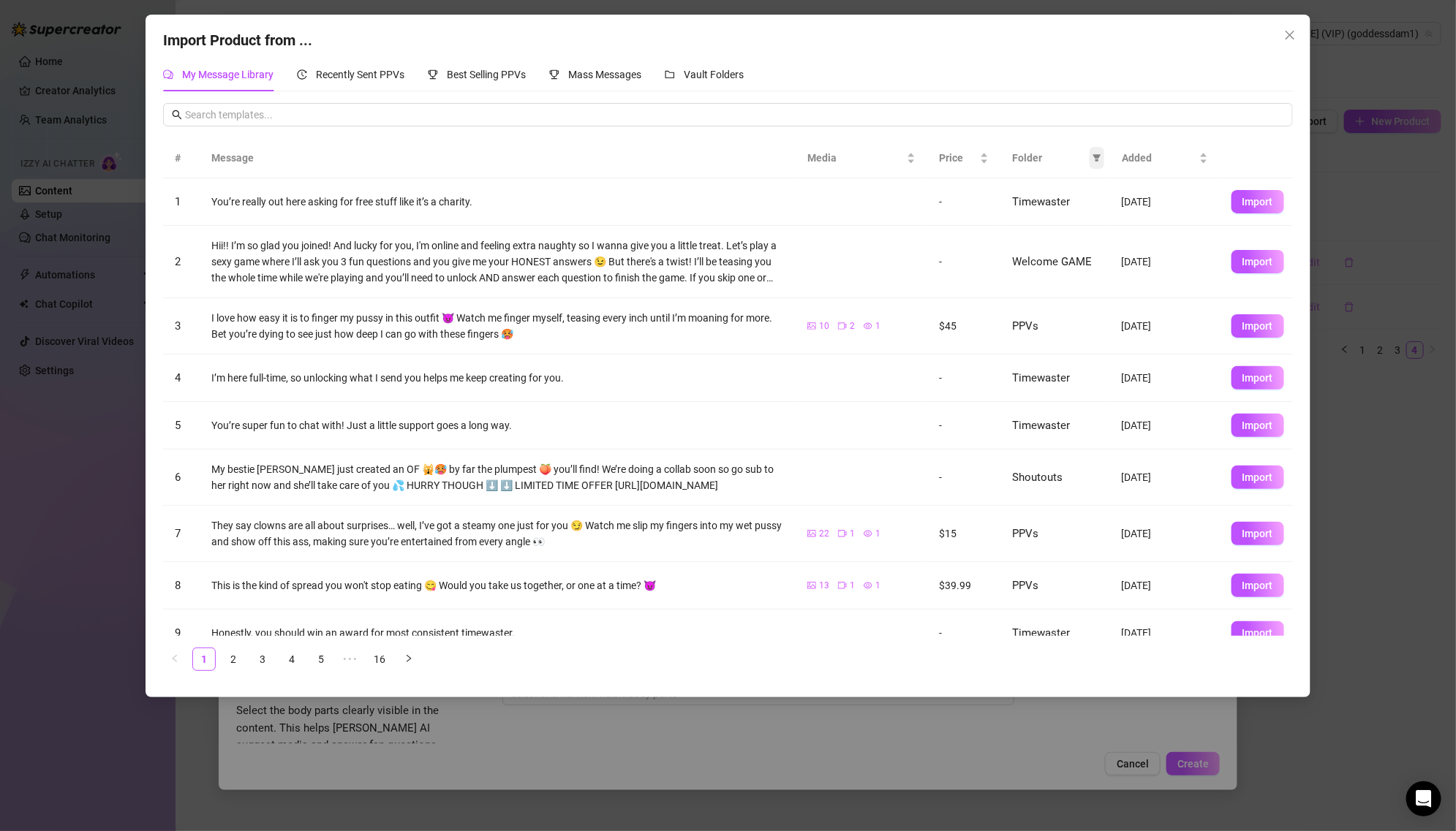
click at [1103, 160] on span at bounding box center [1097, 158] width 14 height 22
click at [1045, 286] on span "PPVs" at bounding box center [1047, 280] width 89 height 16
click at [1091, 383] on span "OK" at bounding box center [1085, 379] width 13 height 12
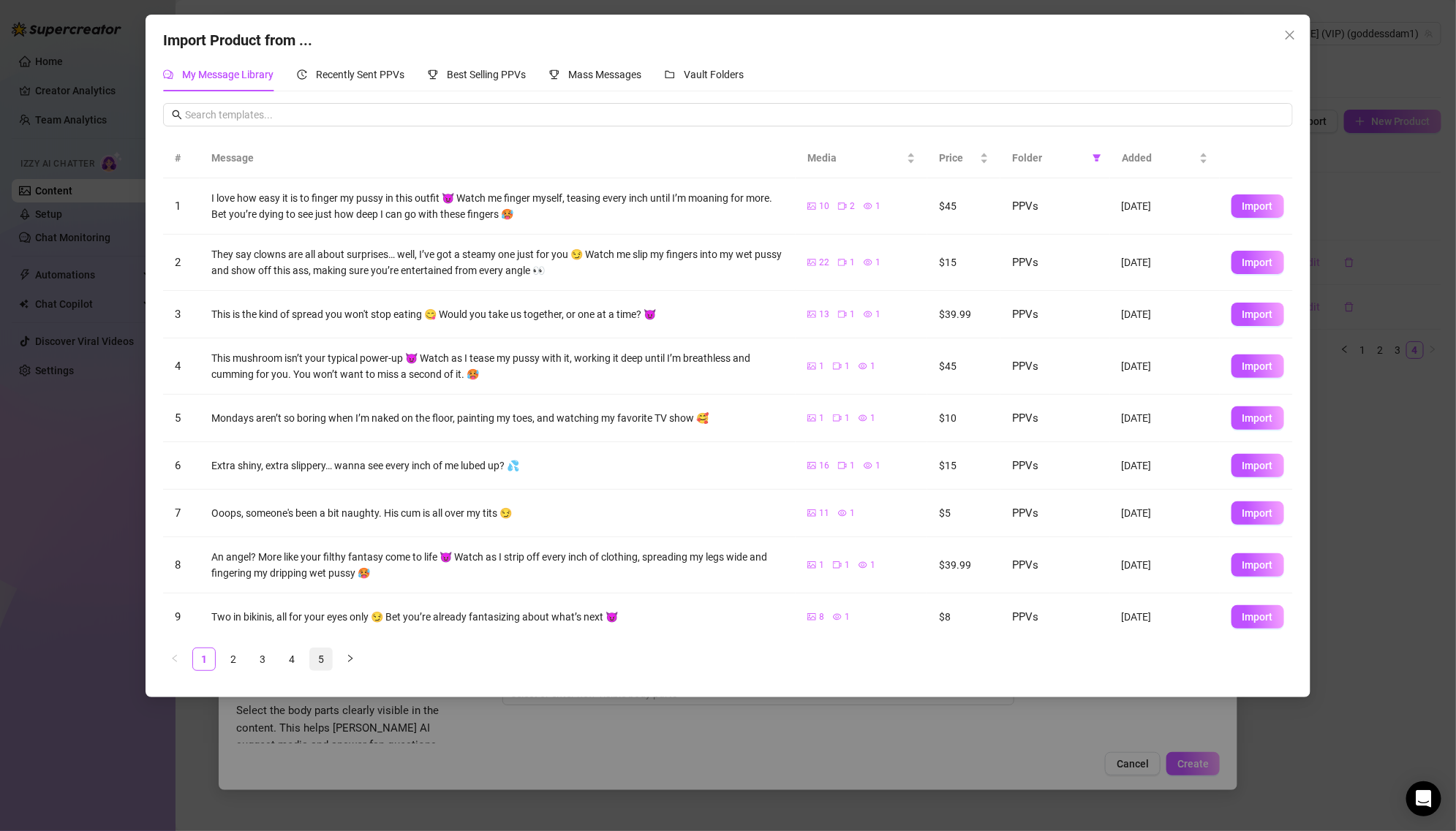
click at [321, 661] on link "5" at bounding box center [321, 659] width 22 height 22
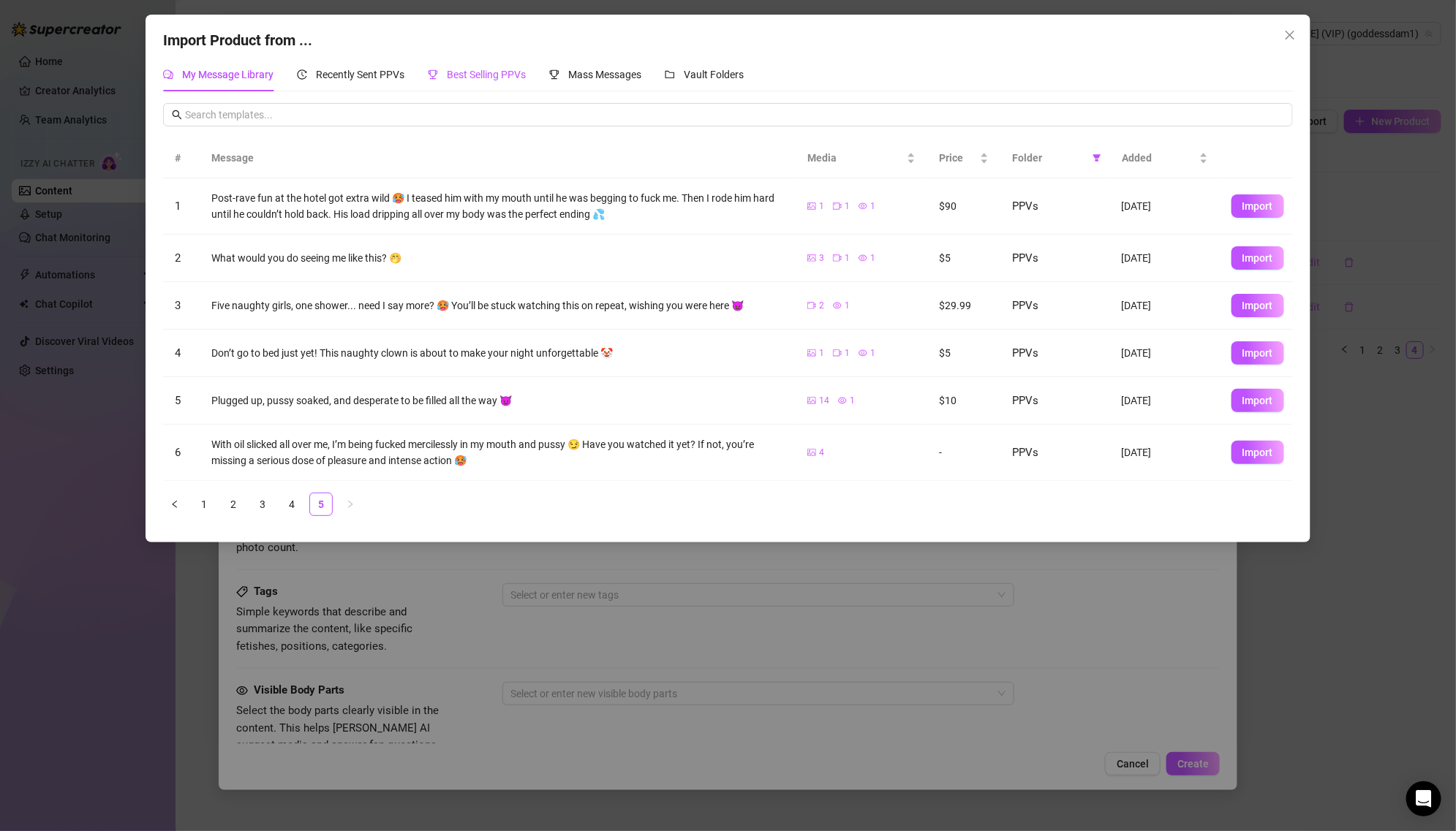
click at [464, 70] on span "Best Selling PPVs" at bounding box center [486, 75] width 79 height 12
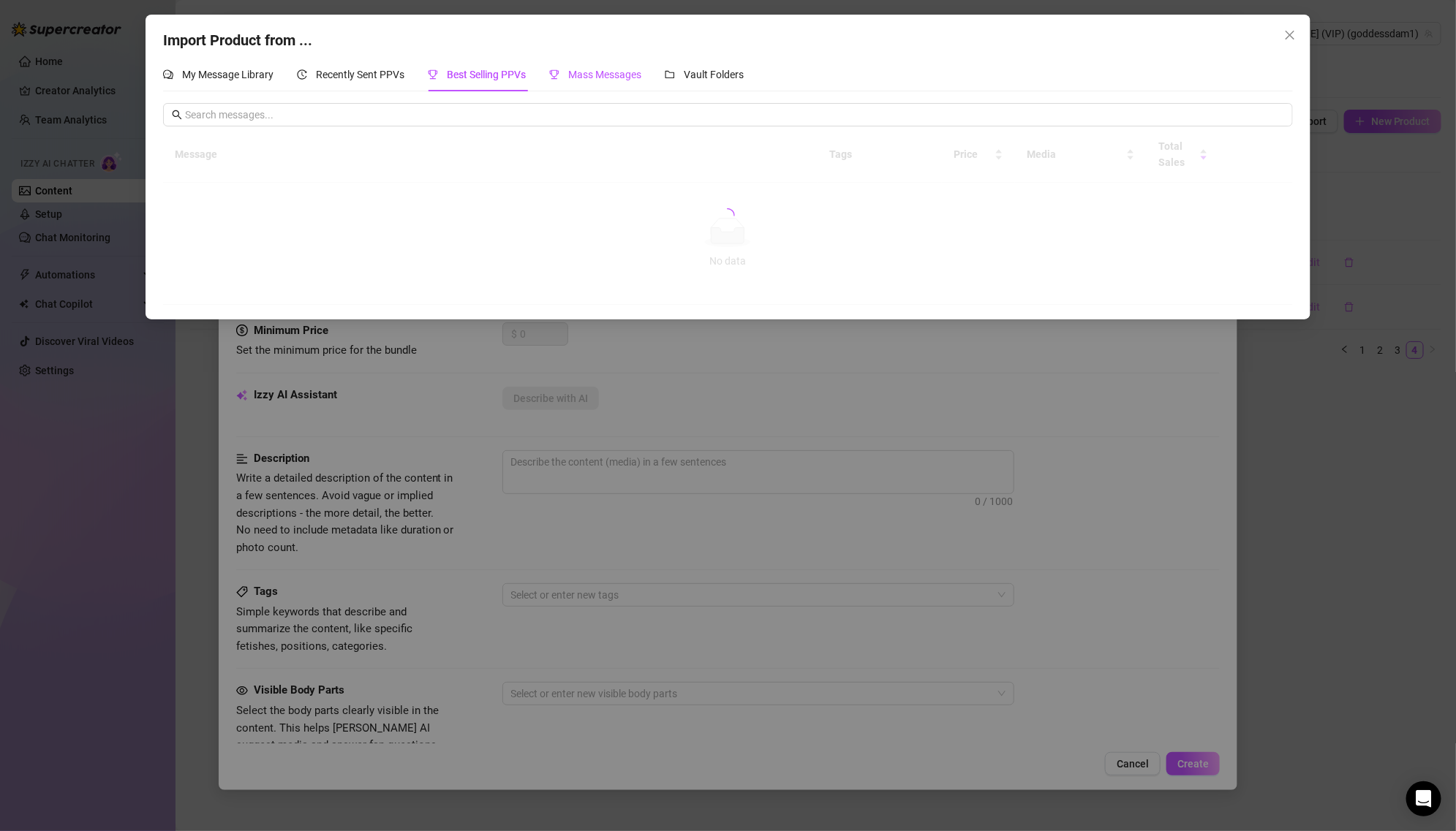
click at [579, 76] on span "Mass Messages" at bounding box center [604, 75] width 73 height 12
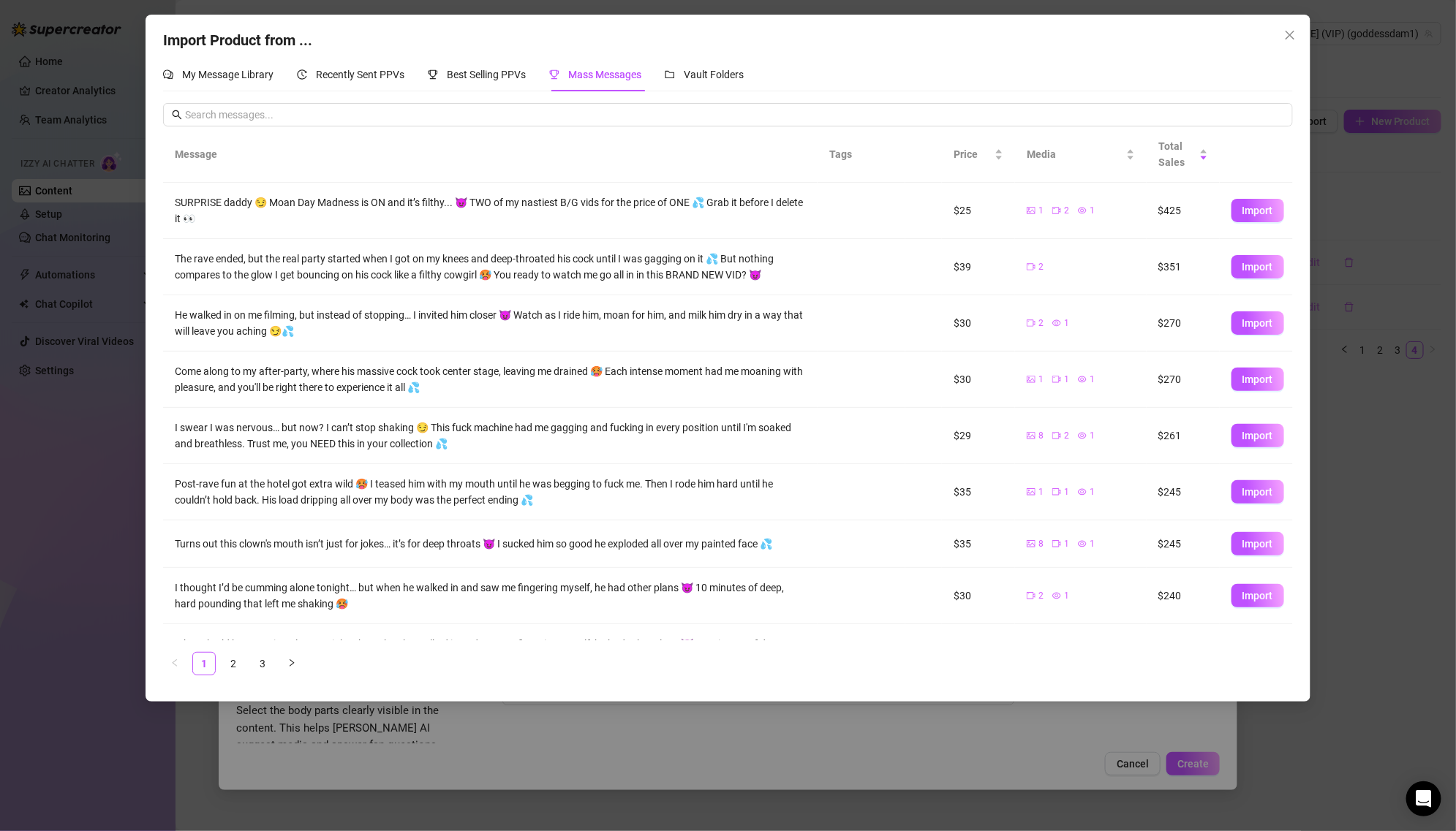
click at [1256, 275] on button "Import" at bounding box center [1257, 267] width 53 height 23
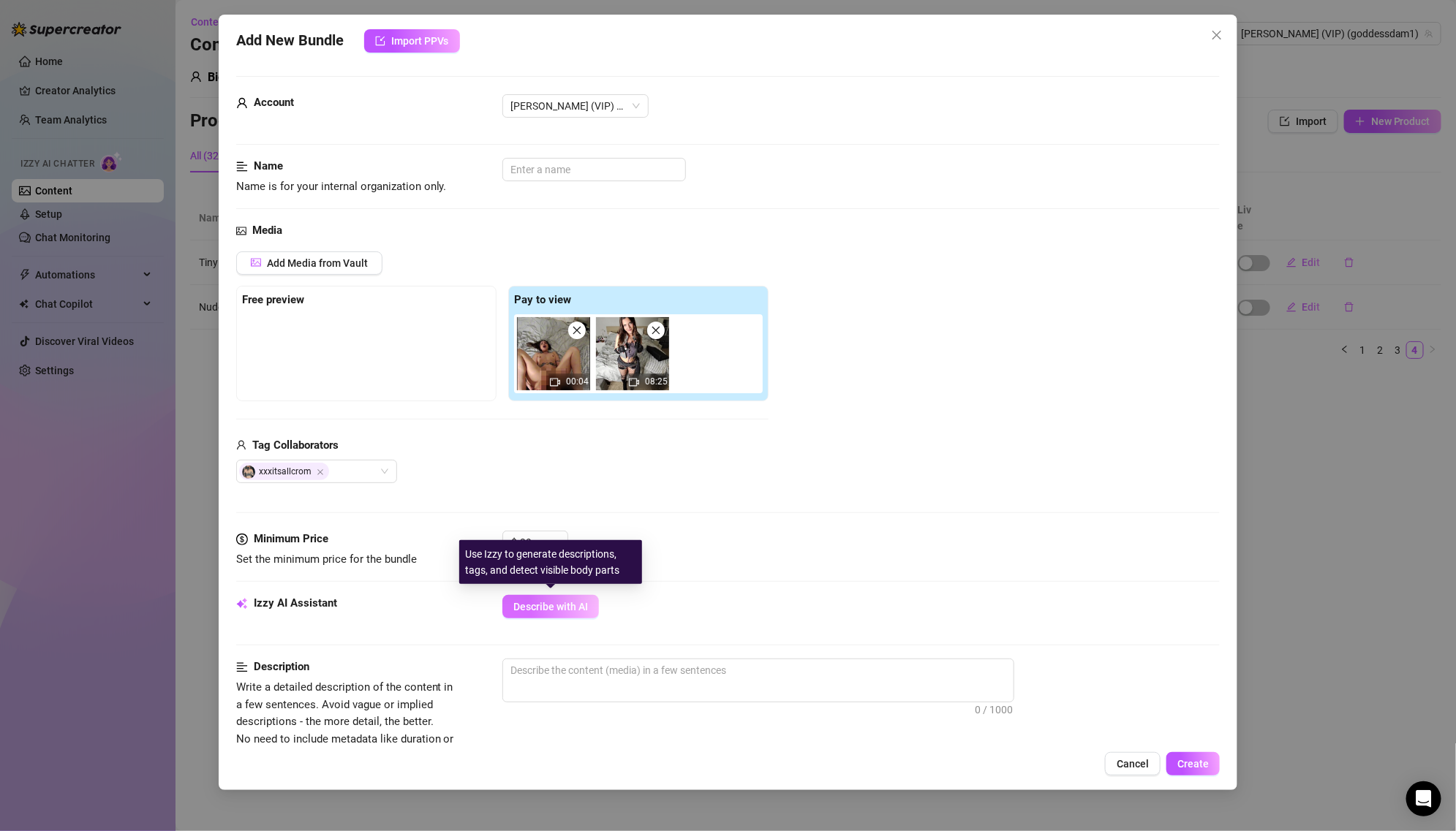
click at [585, 605] on span "Describe with AI" at bounding box center [550, 606] width 75 height 12
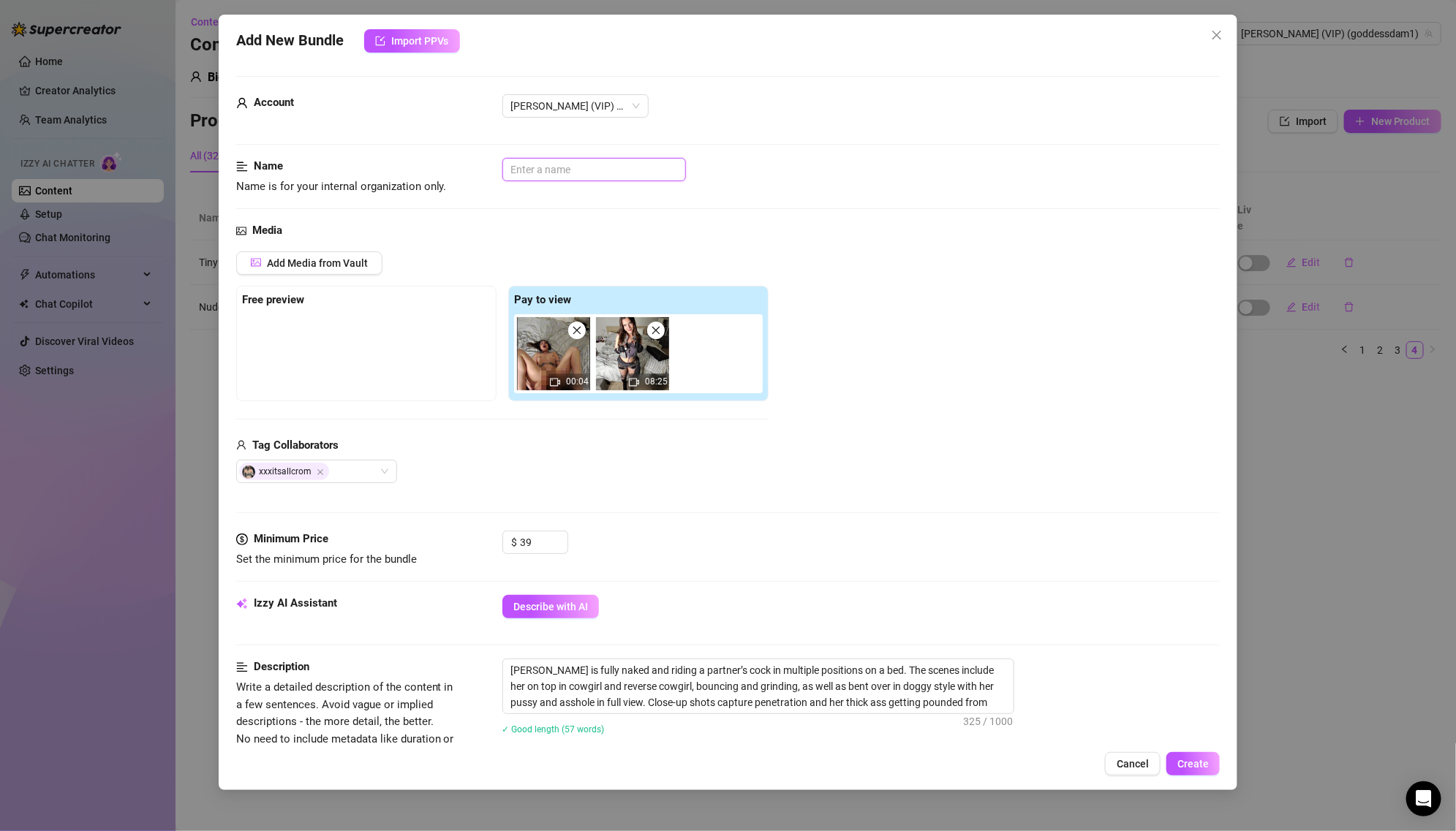
click at [603, 170] on input "text" at bounding box center [594, 170] width 183 height 23
click at [1189, 756] on button "Create" at bounding box center [1192, 765] width 53 height 23
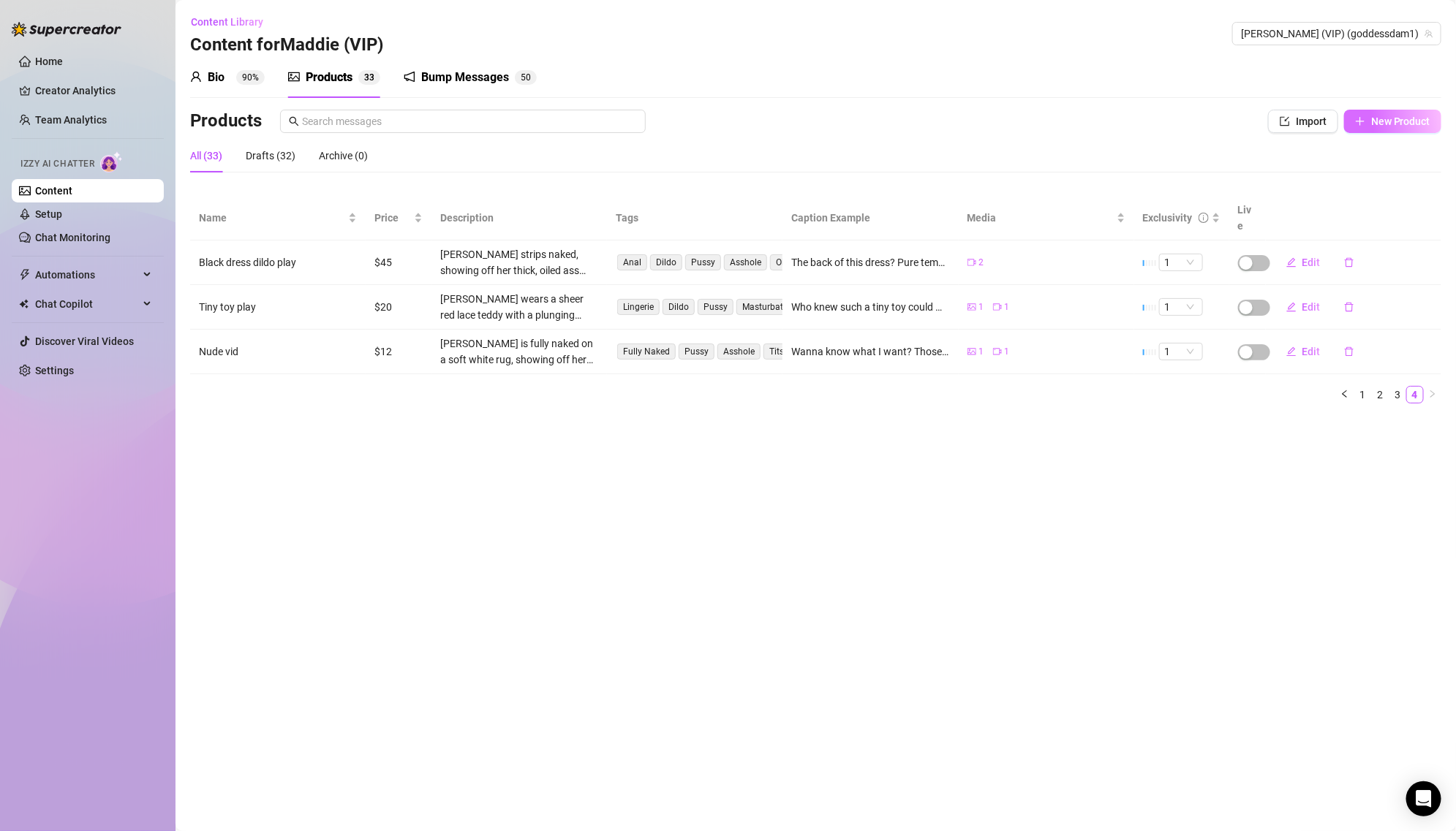
click at [1370, 124] on button "New Product" at bounding box center [1392, 121] width 97 height 23
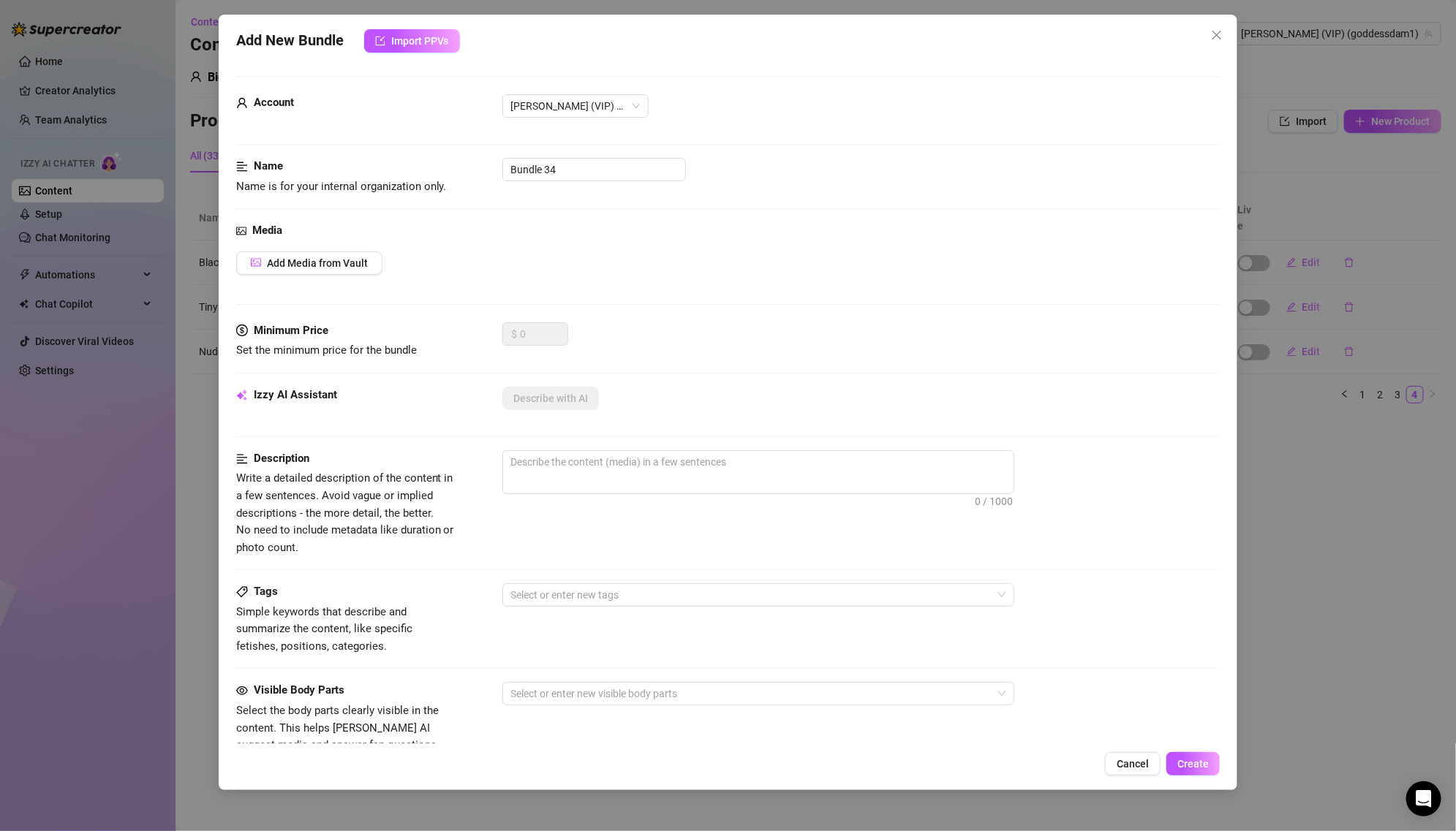
click at [1390, 217] on div "Add New Bundle Import PPVs Account [PERSON_NAME] (VIP) (@goddessdam1) Name Name…" at bounding box center [728, 415] width 1456 height 831
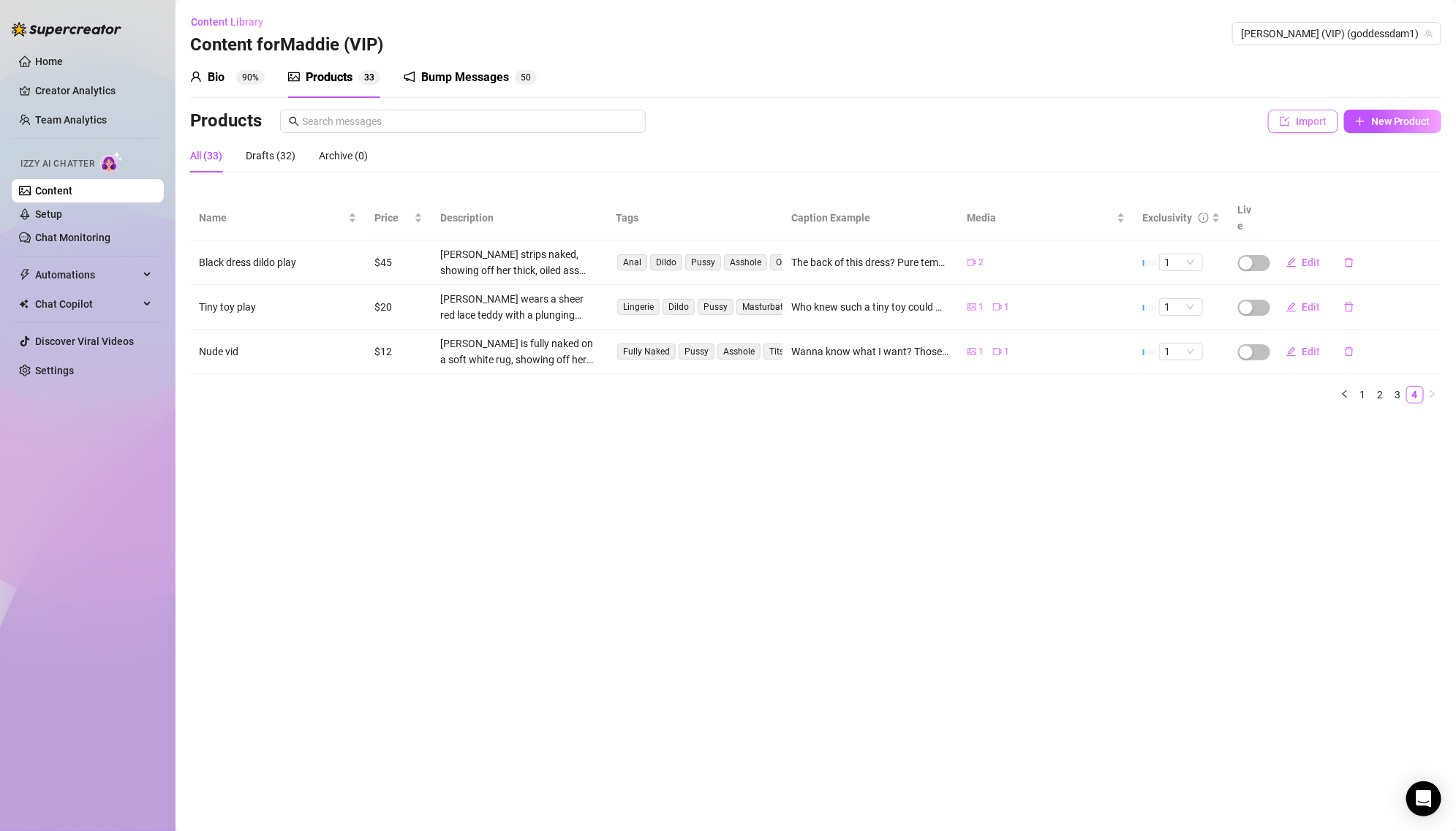
click at [1304, 124] on span "Import" at bounding box center [1310, 121] width 31 height 12
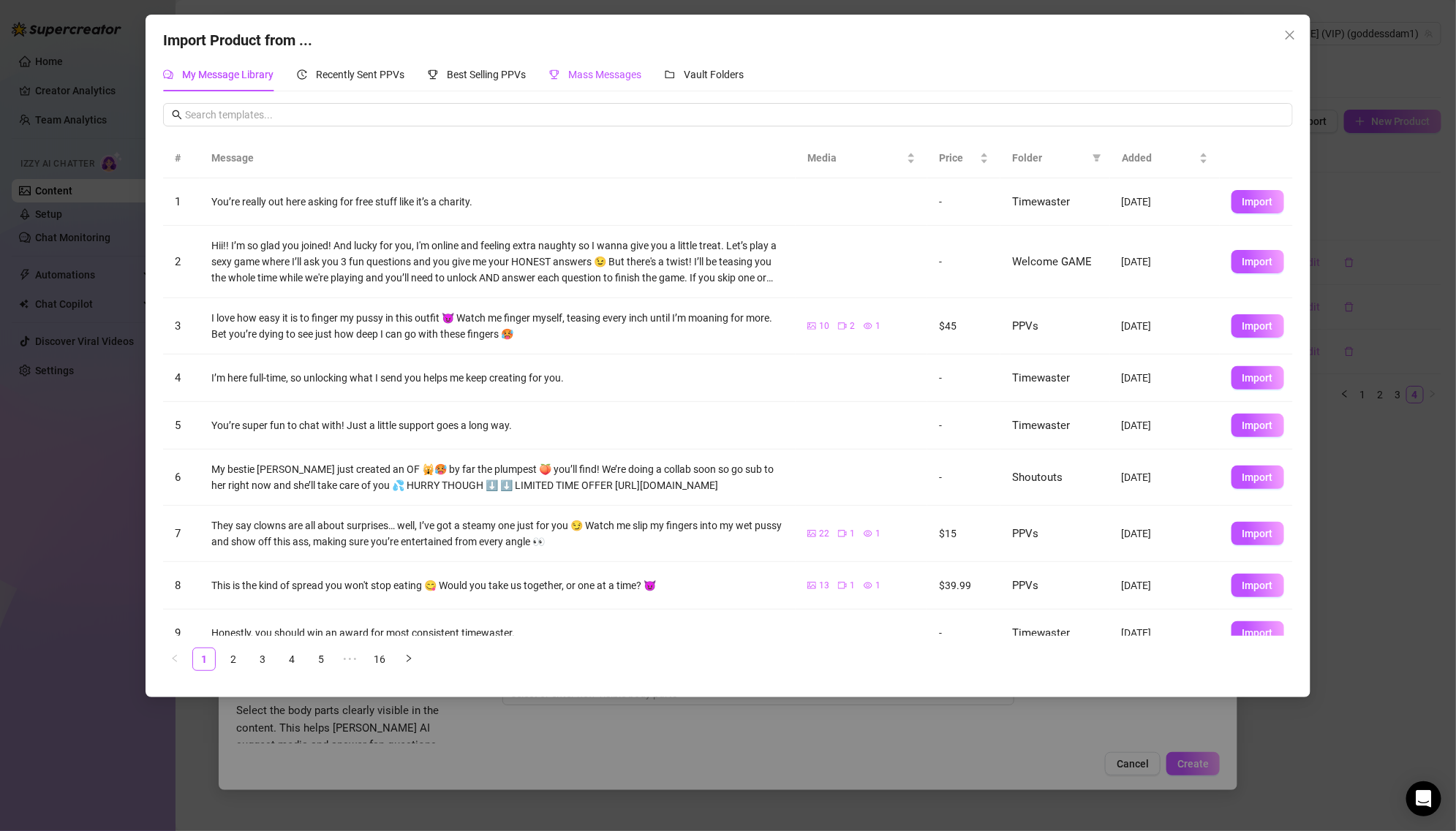
click at [569, 76] on span "Mass Messages" at bounding box center [604, 75] width 73 height 12
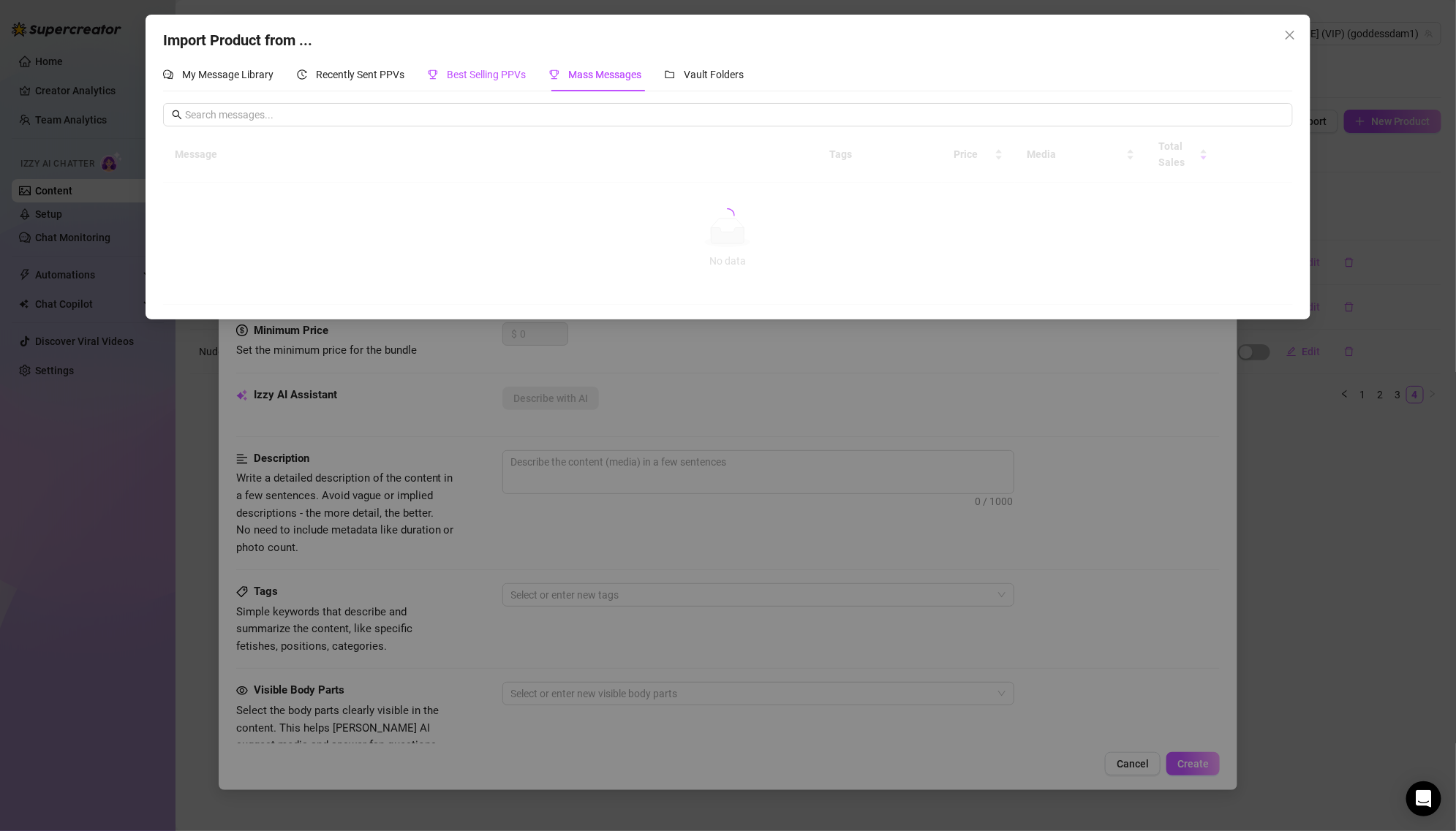
click at [493, 69] on span "Best Selling PPVs" at bounding box center [486, 75] width 79 height 12
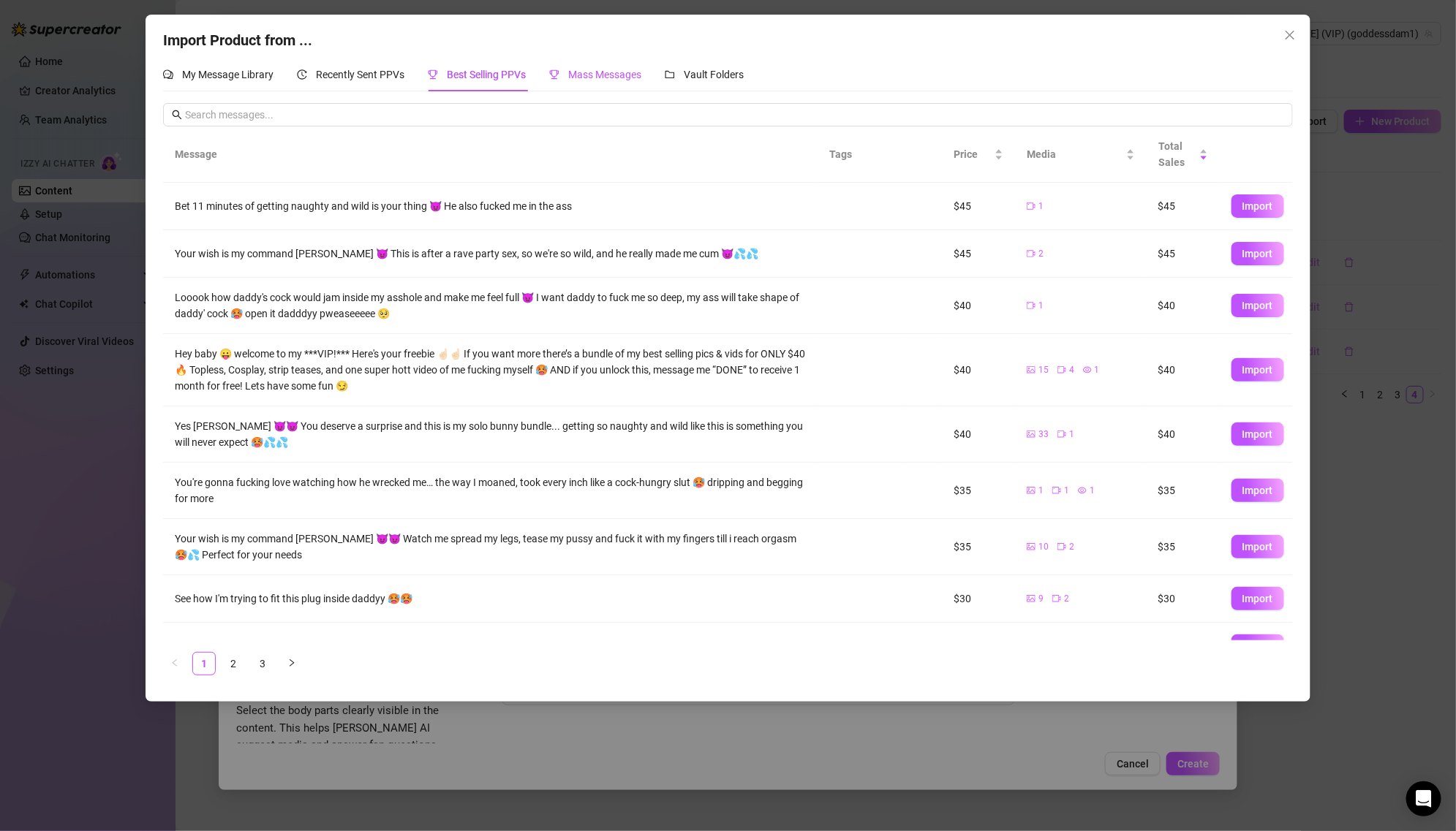
click at [604, 73] on span "Mass Messages" at bounding box center [604, 75] width 73 height 12
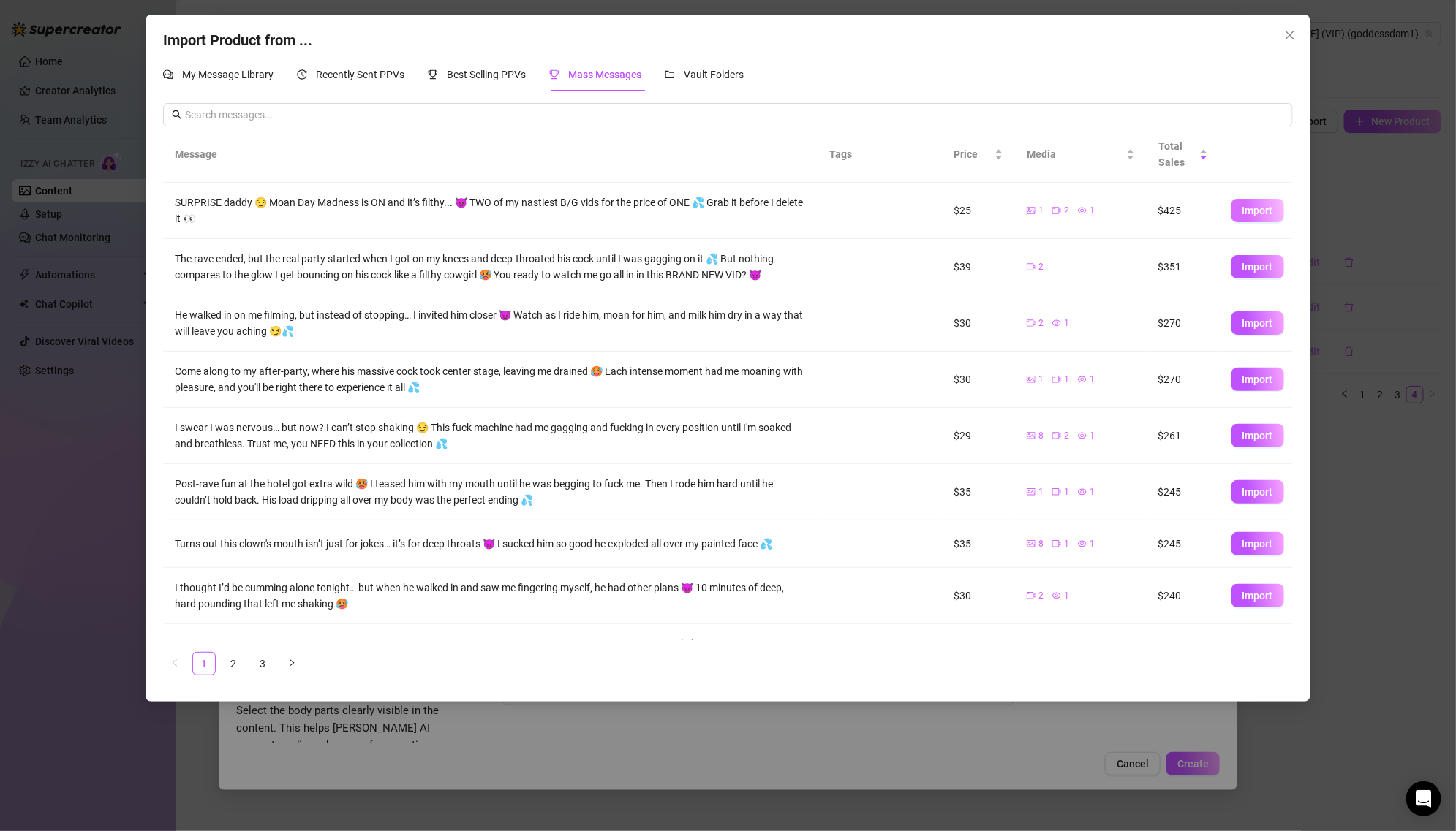
click at [1256, 213] on span "Import" at bounding box center [1257, 210] width 31 height 12
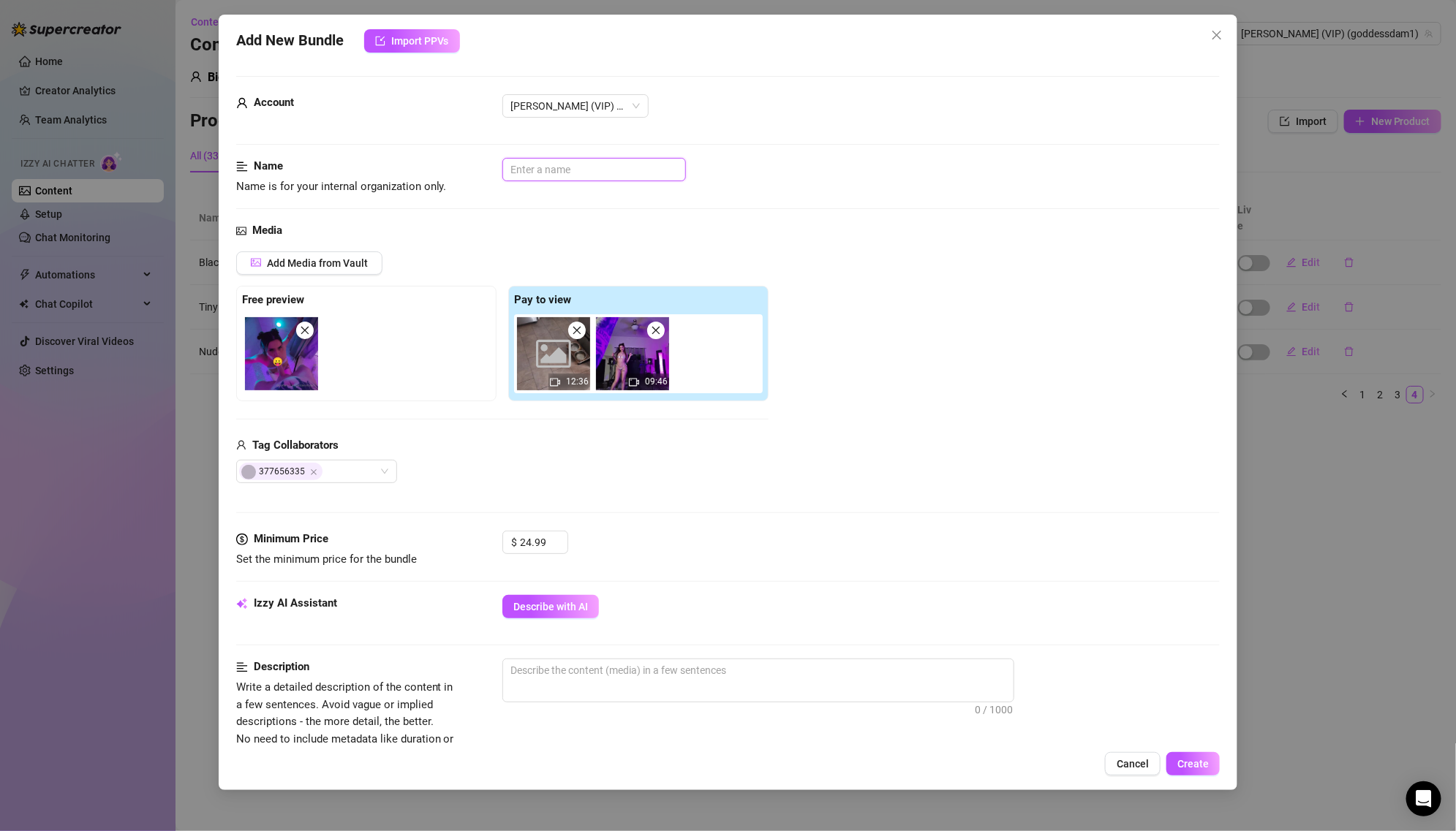
click at [562, 175] on input "text" at bounding box center [594, 170] width 183 height 23
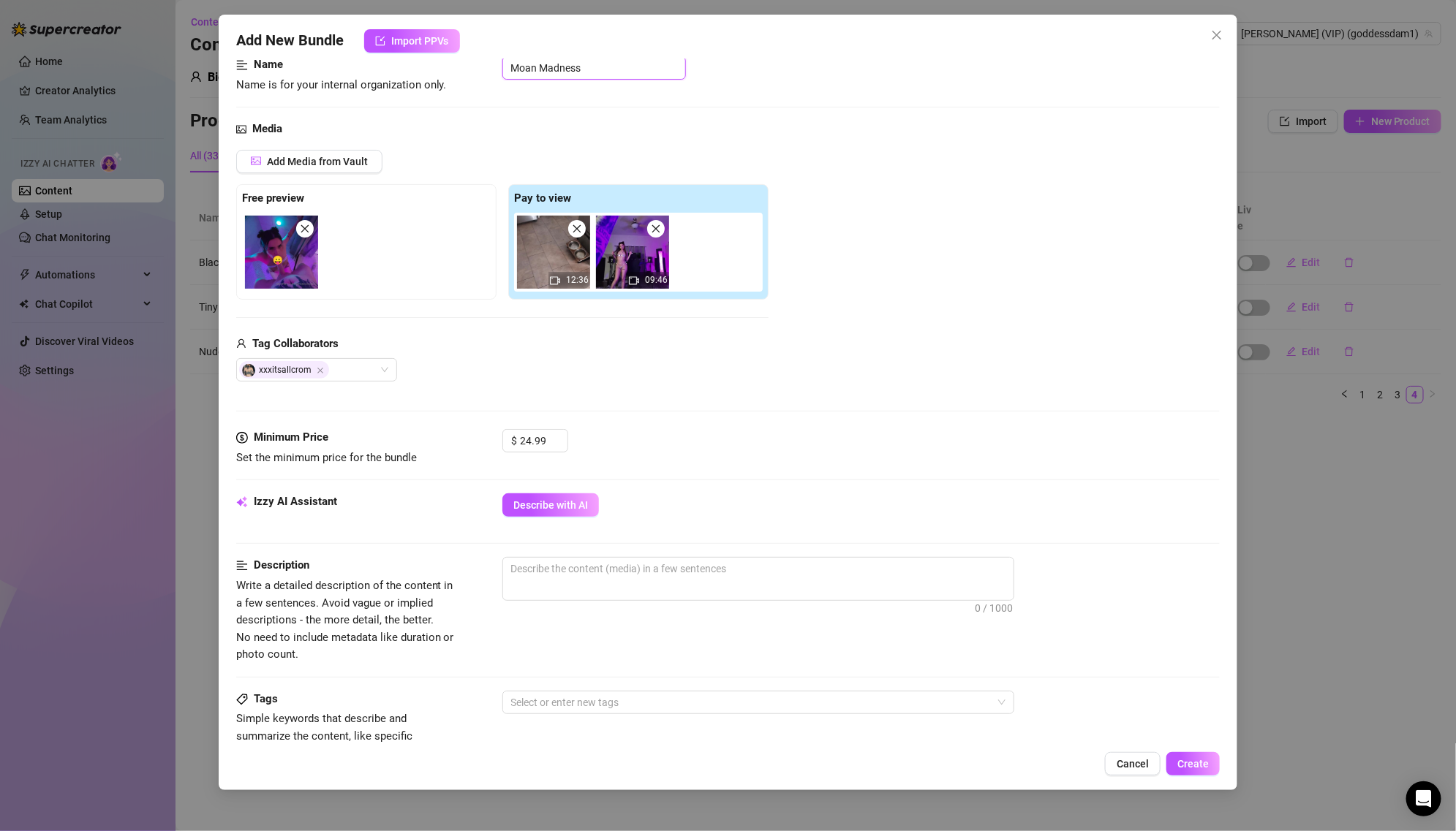
scroll to position [342, 0]
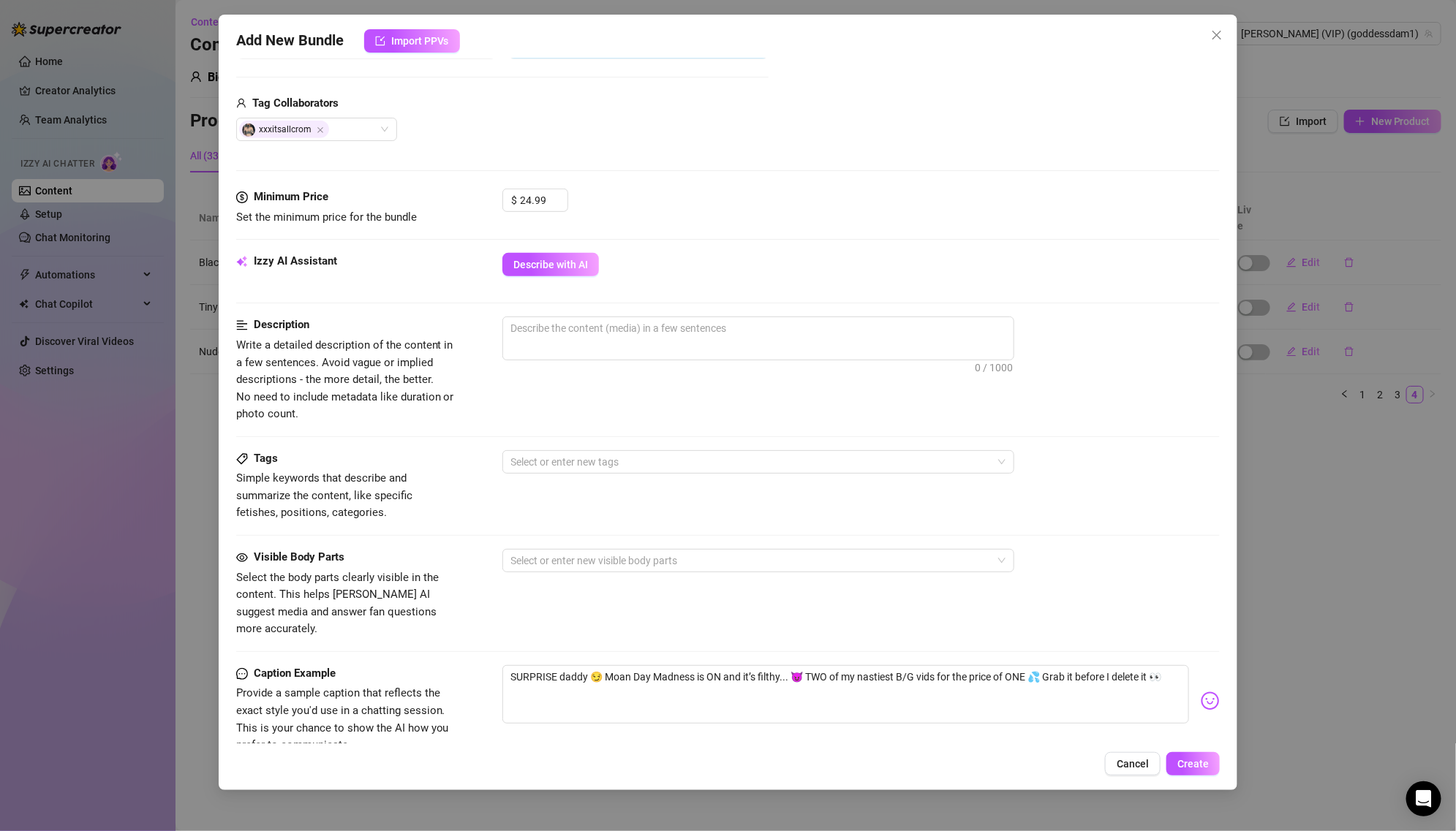
click at [560, 243] on div "Minimum Price Set the minimum price for the bundle $ 24.99" at bounding box center [728, 221] width 984 height 65
click at [560, 256] on button "Describe with AI" at bounding box center [550, 265] width 96 height 23
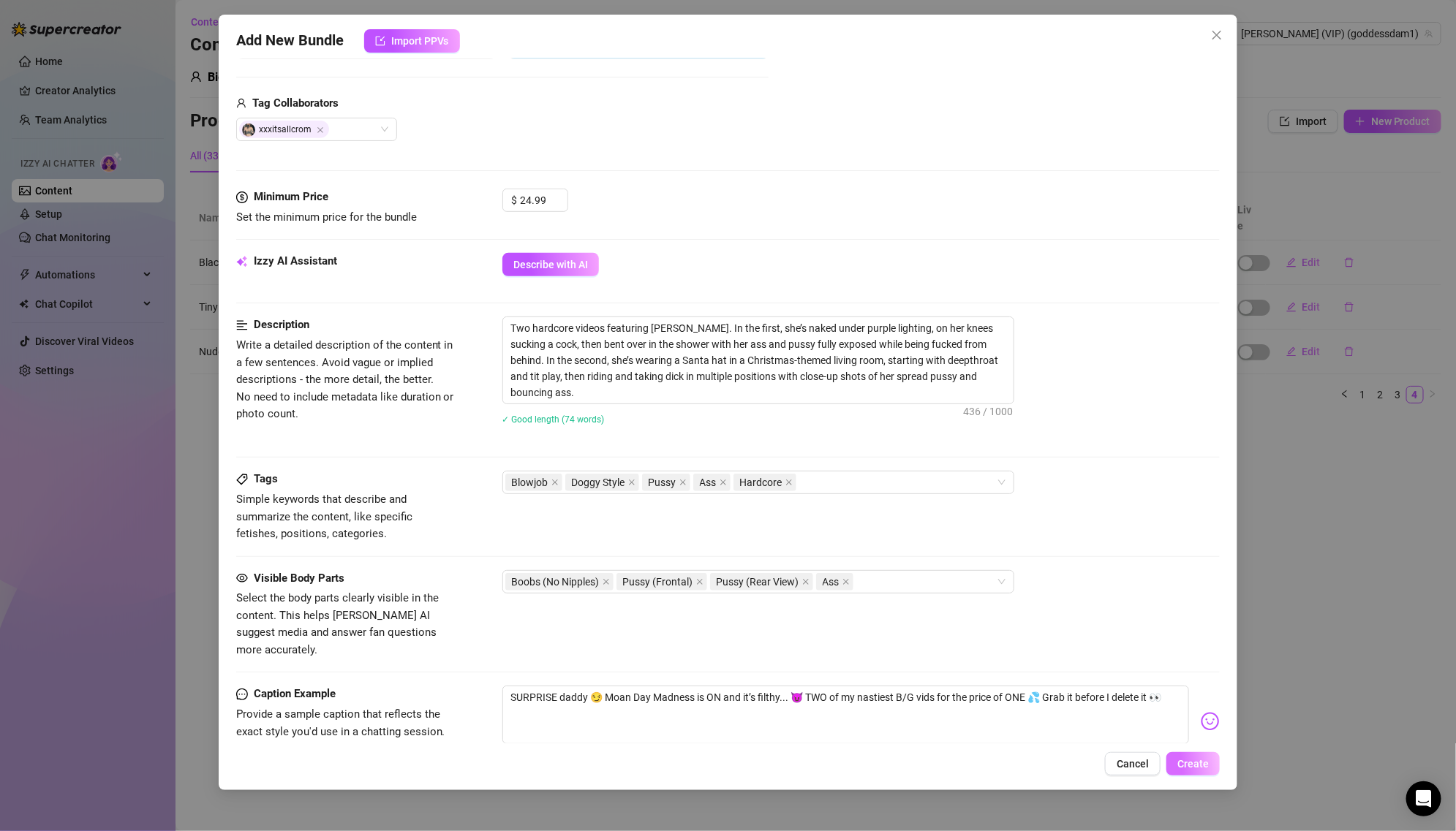
click at [1188, 753] on button "Create" at bounding box center [1192, 765] width 53 height 23
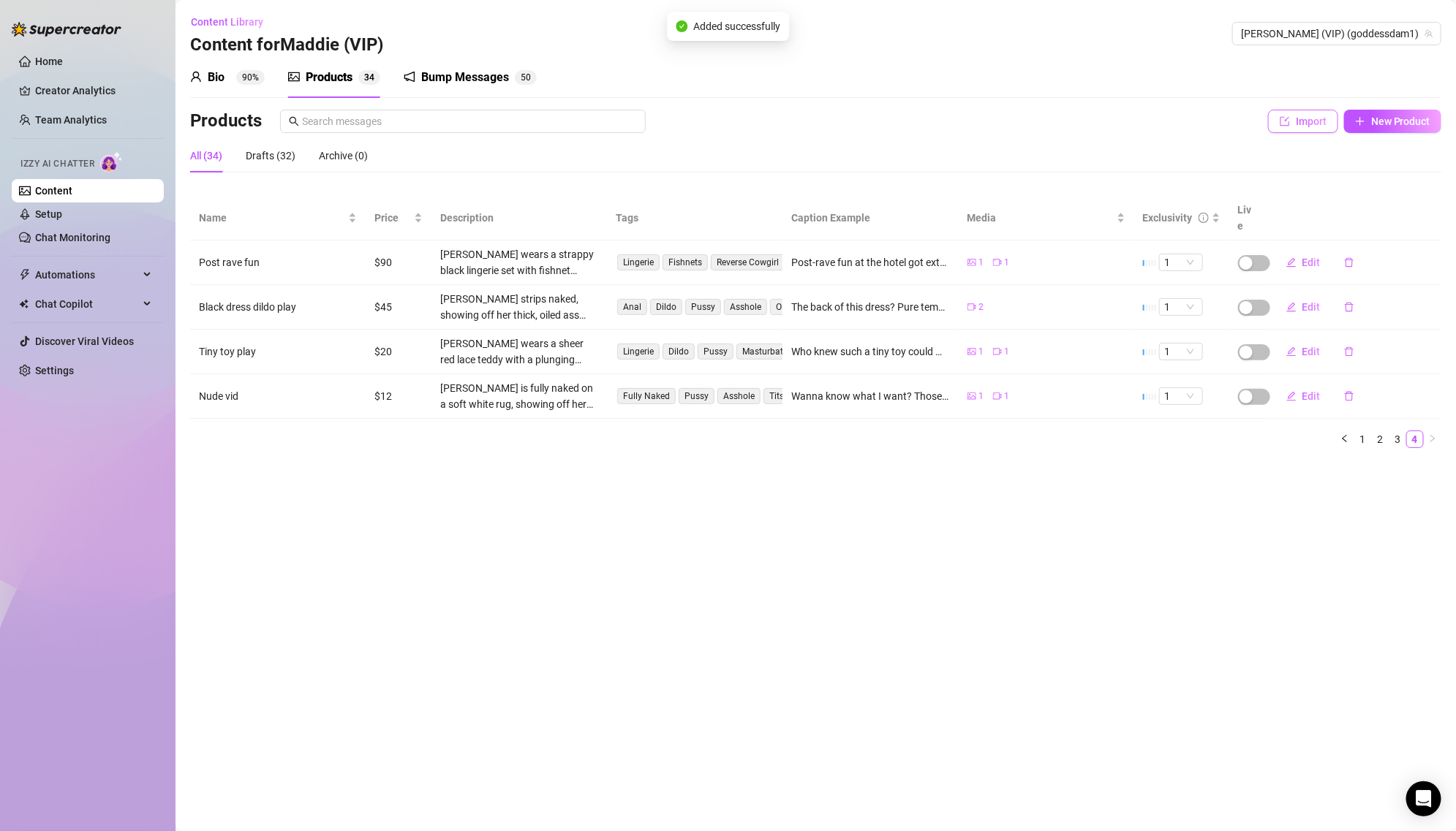
click at [1333, 118] on button "Import" at bounding box center [1302, 121] width 70 height 23
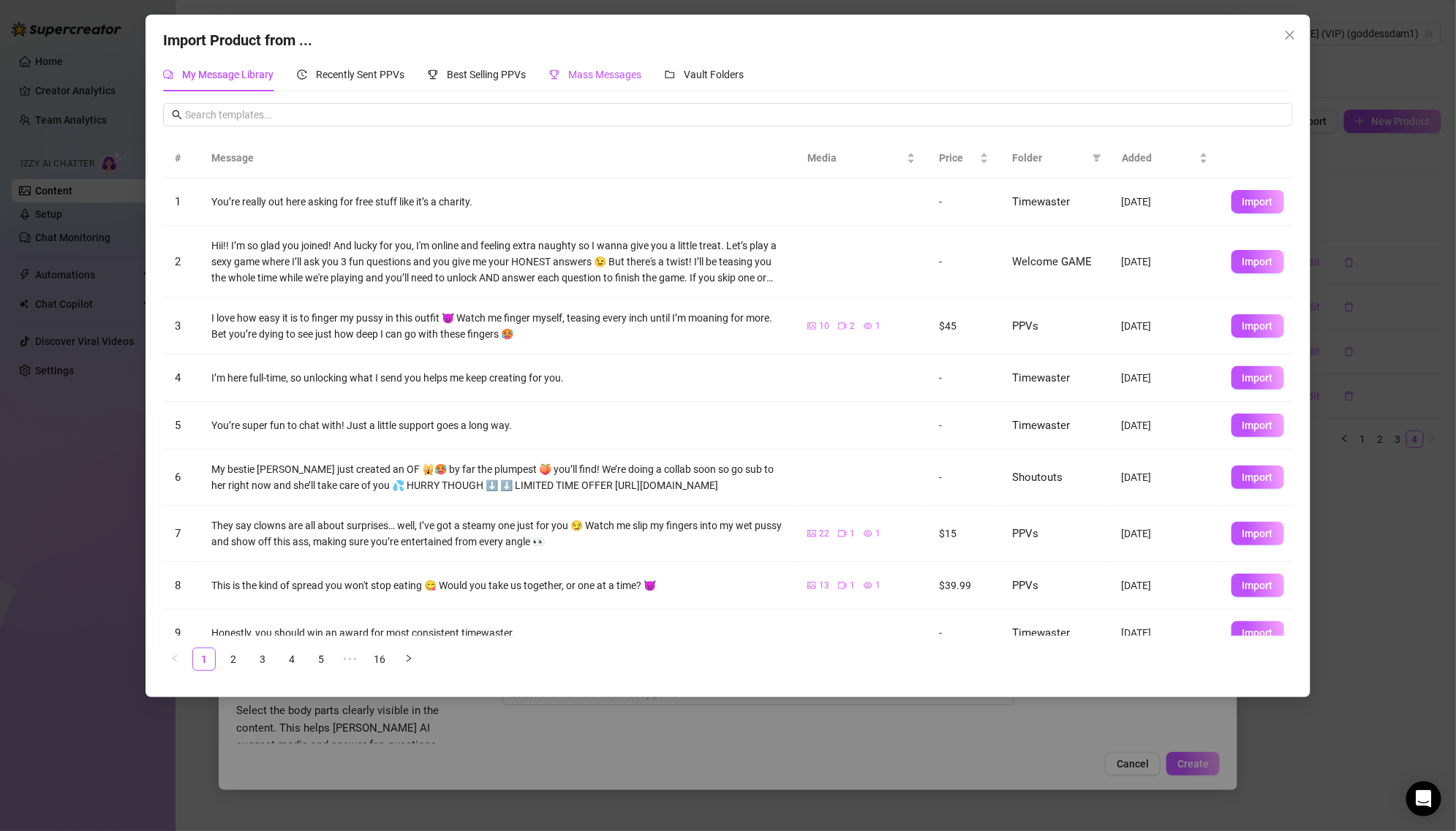
click at [582, 73] on span "Mass Messages" at bounding box center [604, 75] width 73 height 12
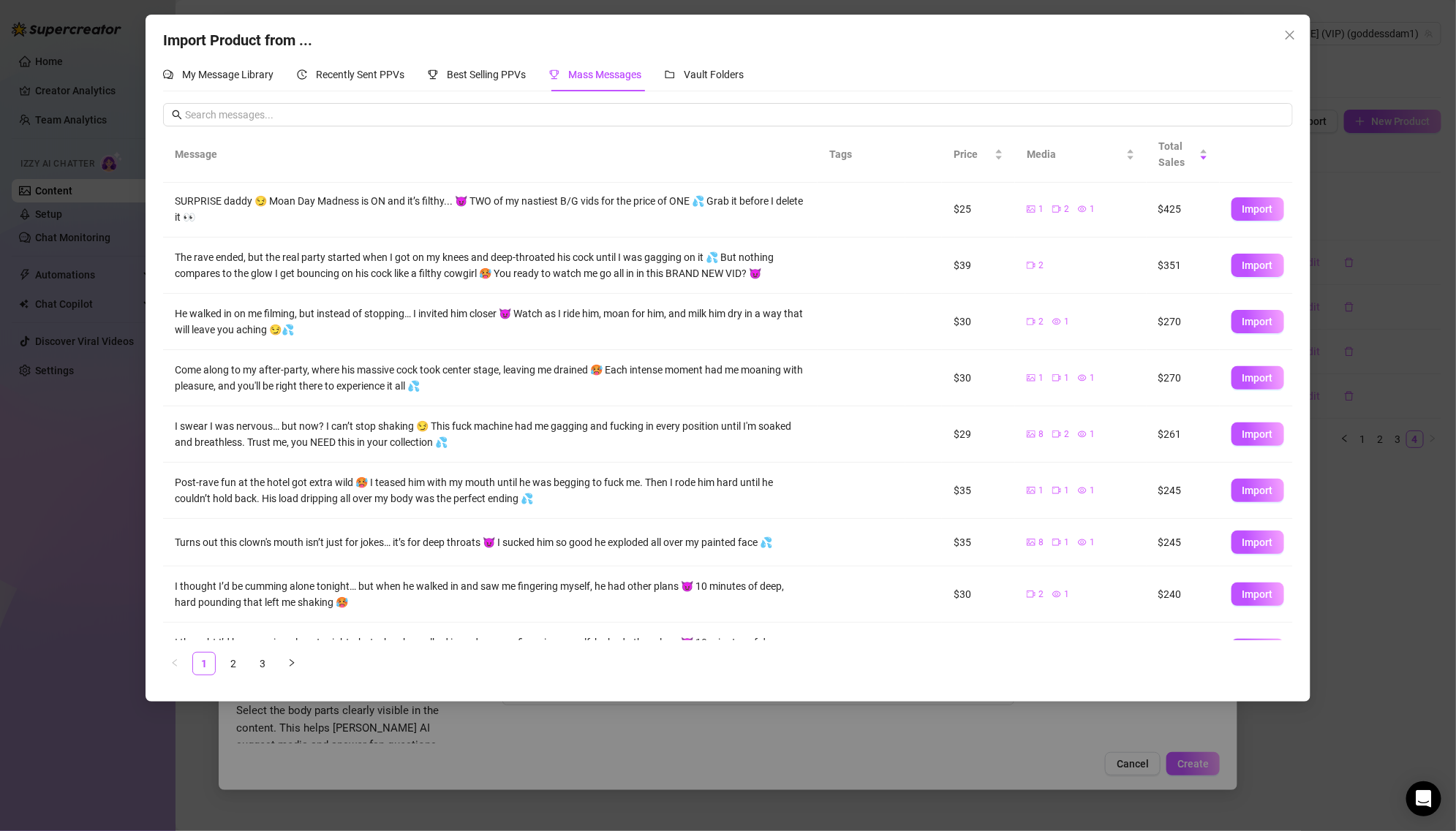
scroll to position [0, 0]
click at [1242, 379] on span "Import" at bounding box center [1257, 379] width 31 height 12
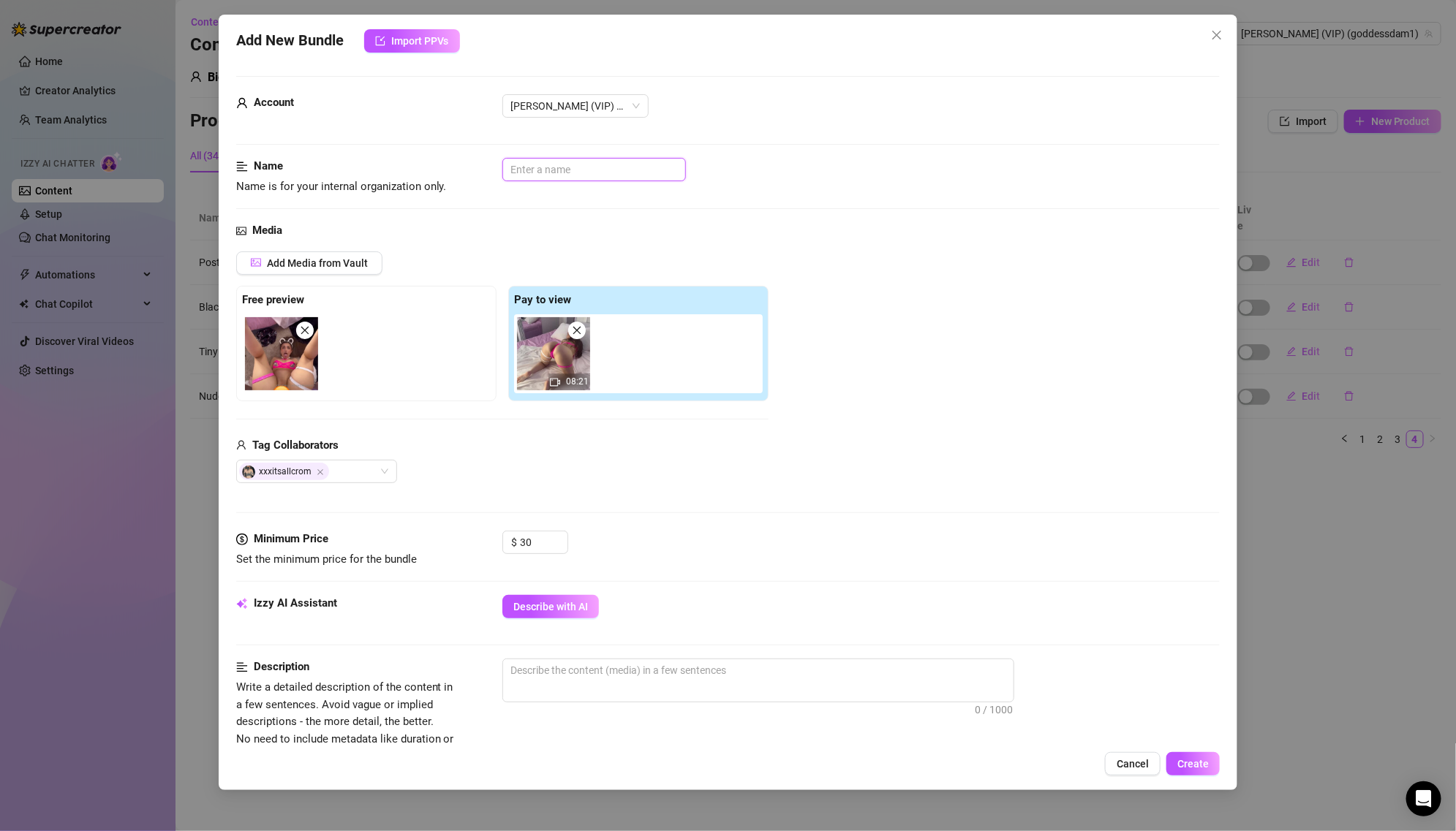
click at [600, 158] on input "text" at bounding box center [594, 170] width 183 height 23
click at [538, 617] on div "Izzy AI Assistant Describe with AI" at bounding box center [728, 614] width 984 height 37
click at [532, 596] on button "Describe with AI" at bounding box center [550, 607] width 96 height 23
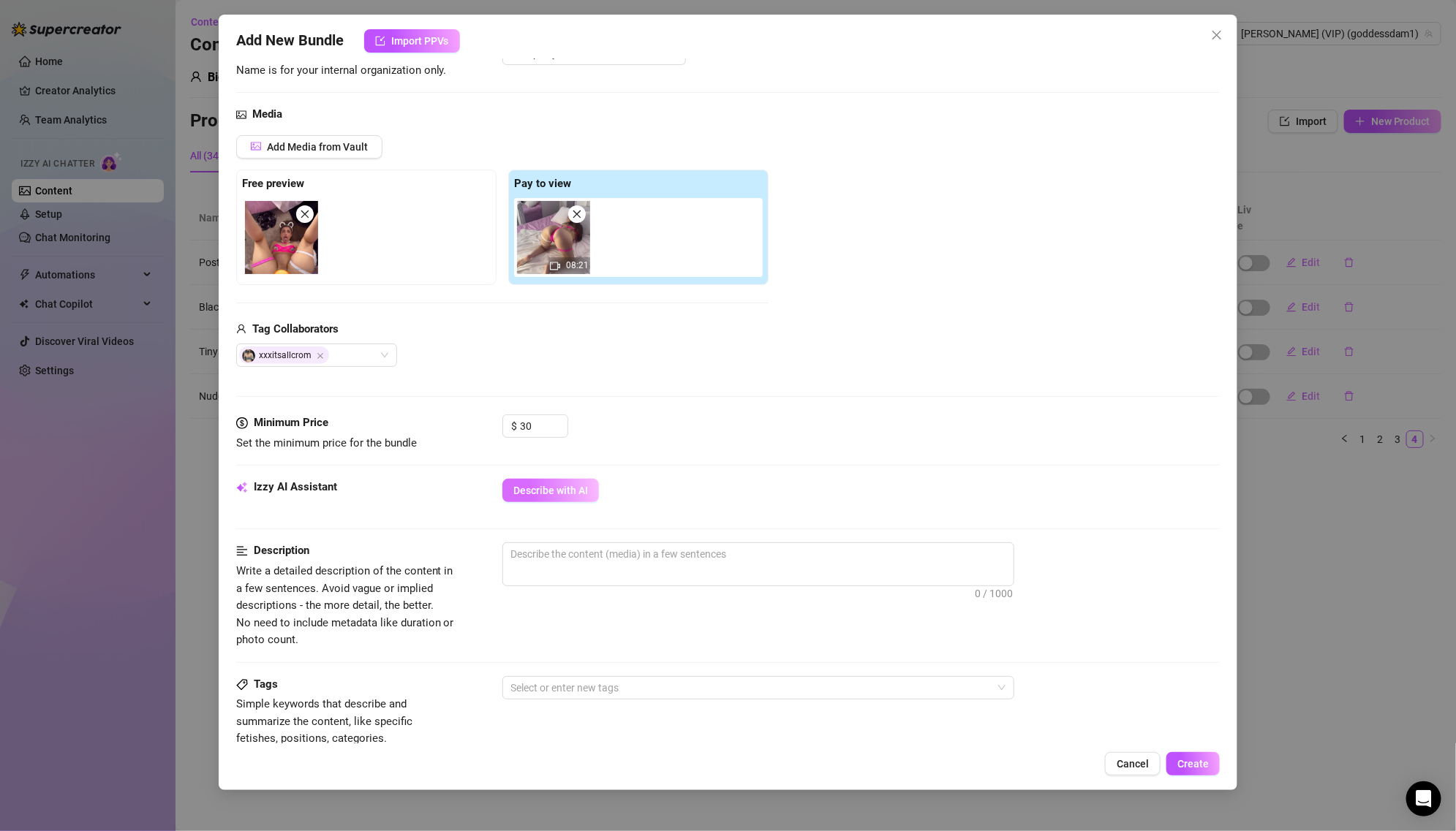
click at [556, 492] on span "Describe with AI" at bounding box center [550, 491] width 75 height 12
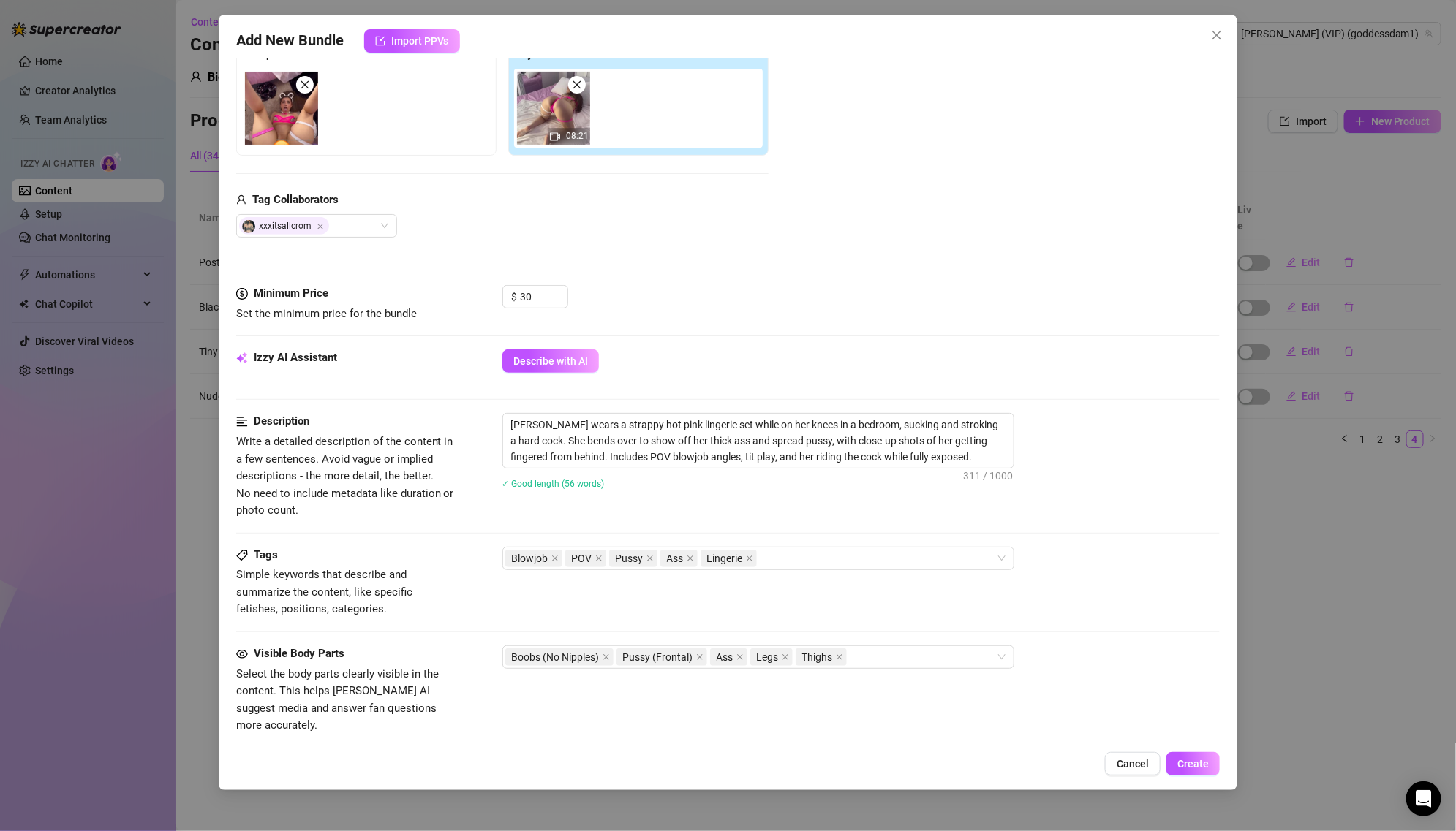
scroll to position [540, 0]
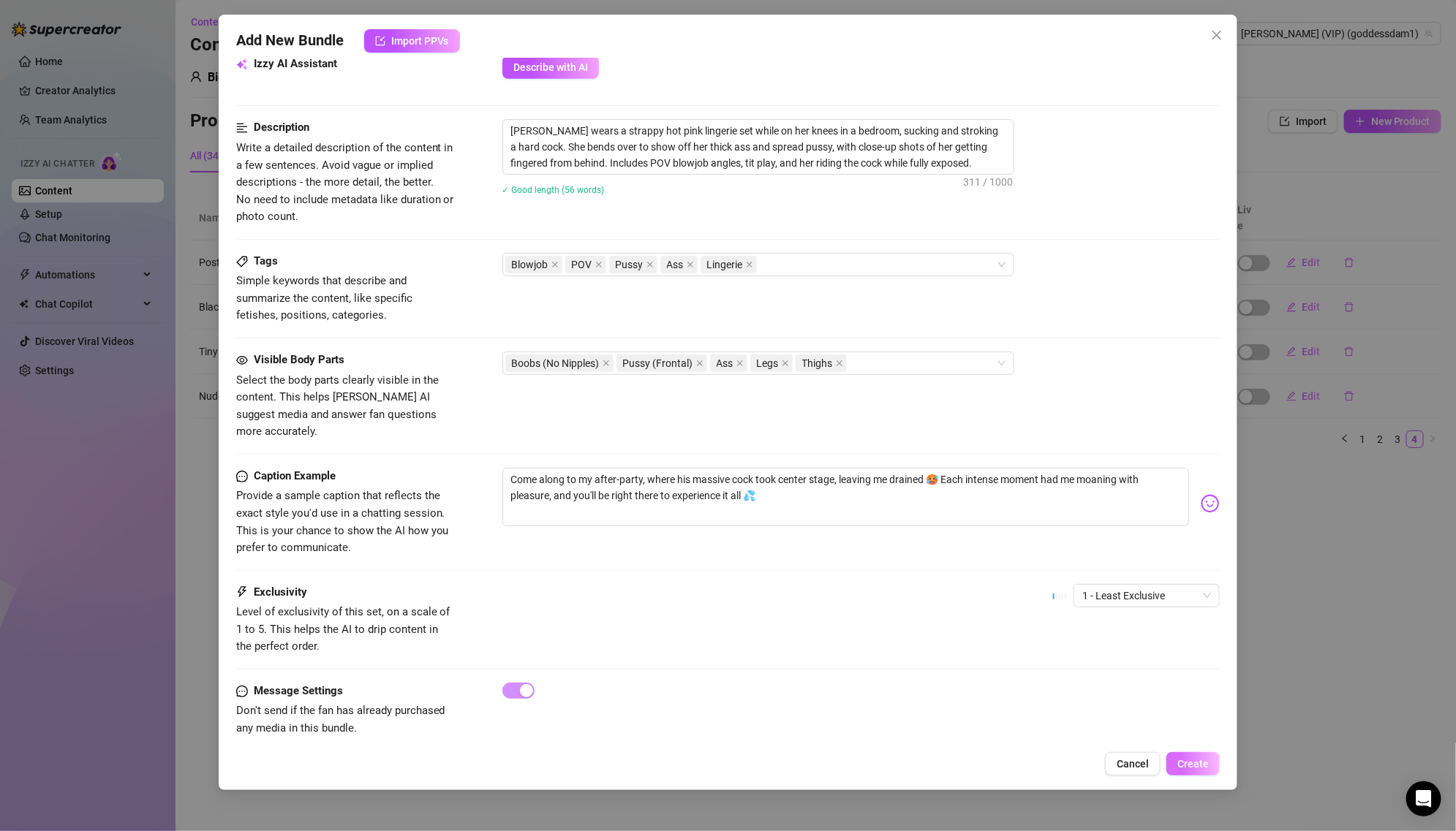
click at [1196, 762] on span "Create" at bounding box center [1192, 764] width 31 height 12
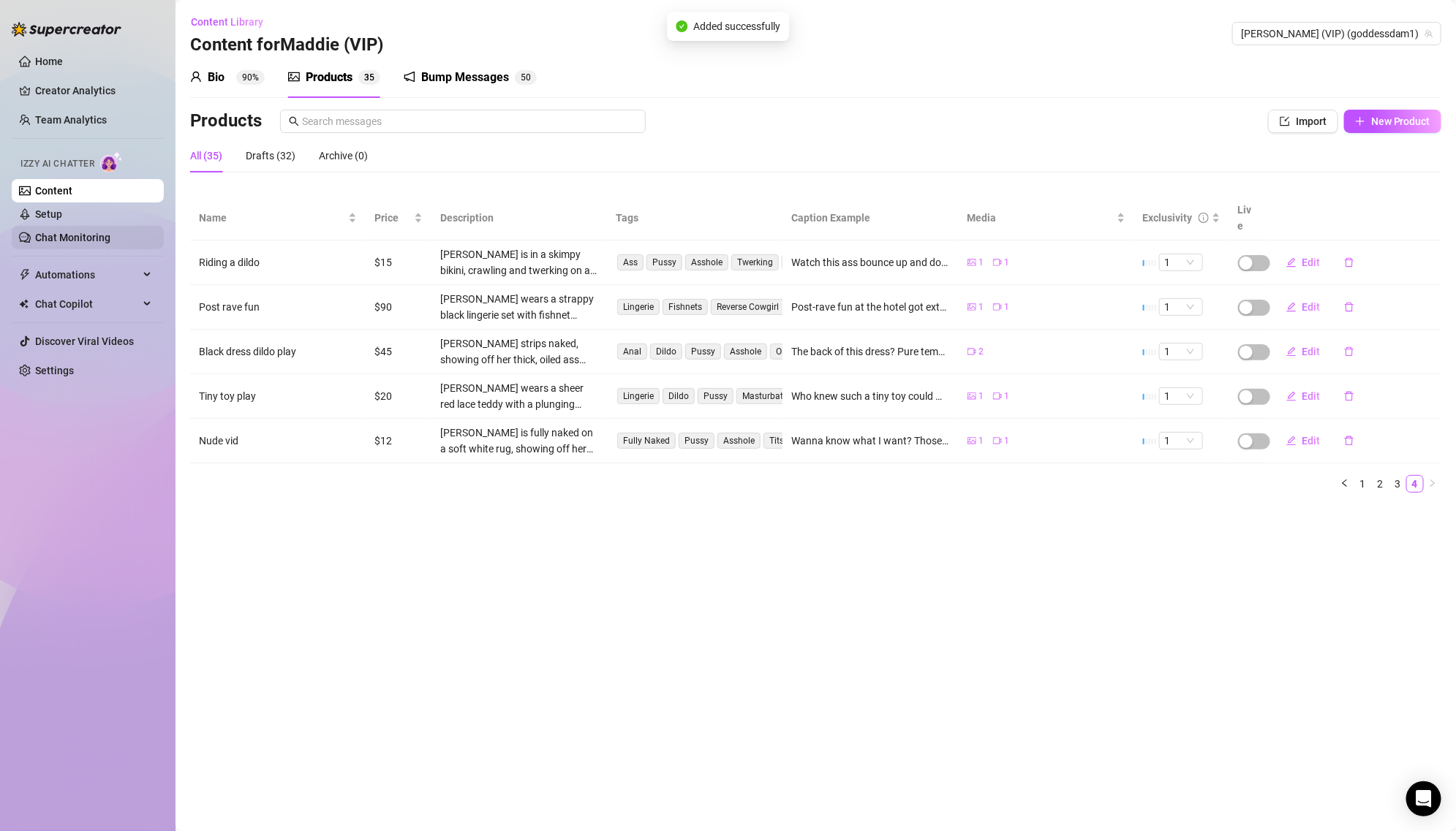
click at [93, 233] on link "Chat Monitoring" at bounding box center [73, 237] width 75 height 12
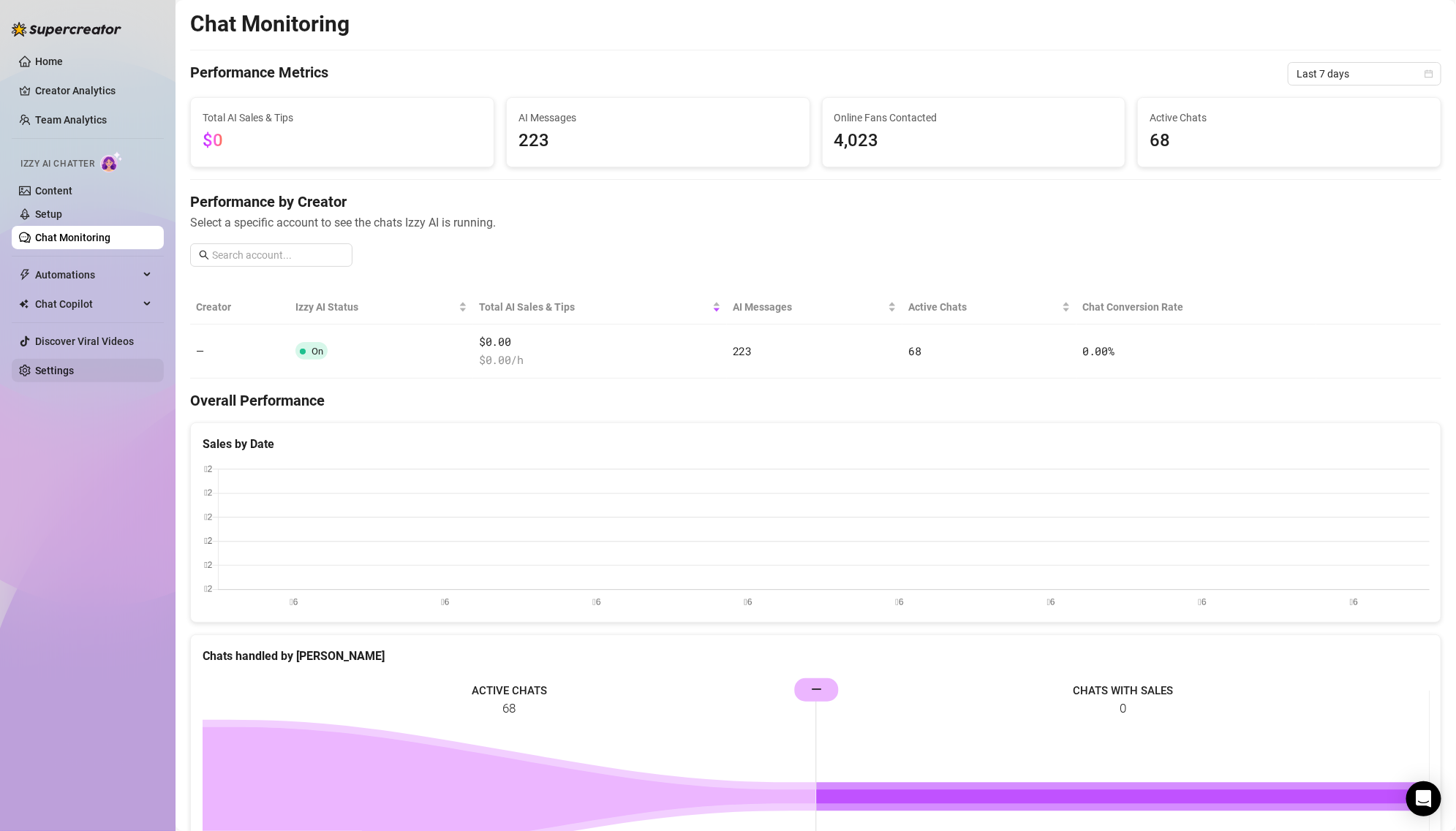
click at [74, 371] on link "Settings" at bounding box center [54, 370] width 39 height 12
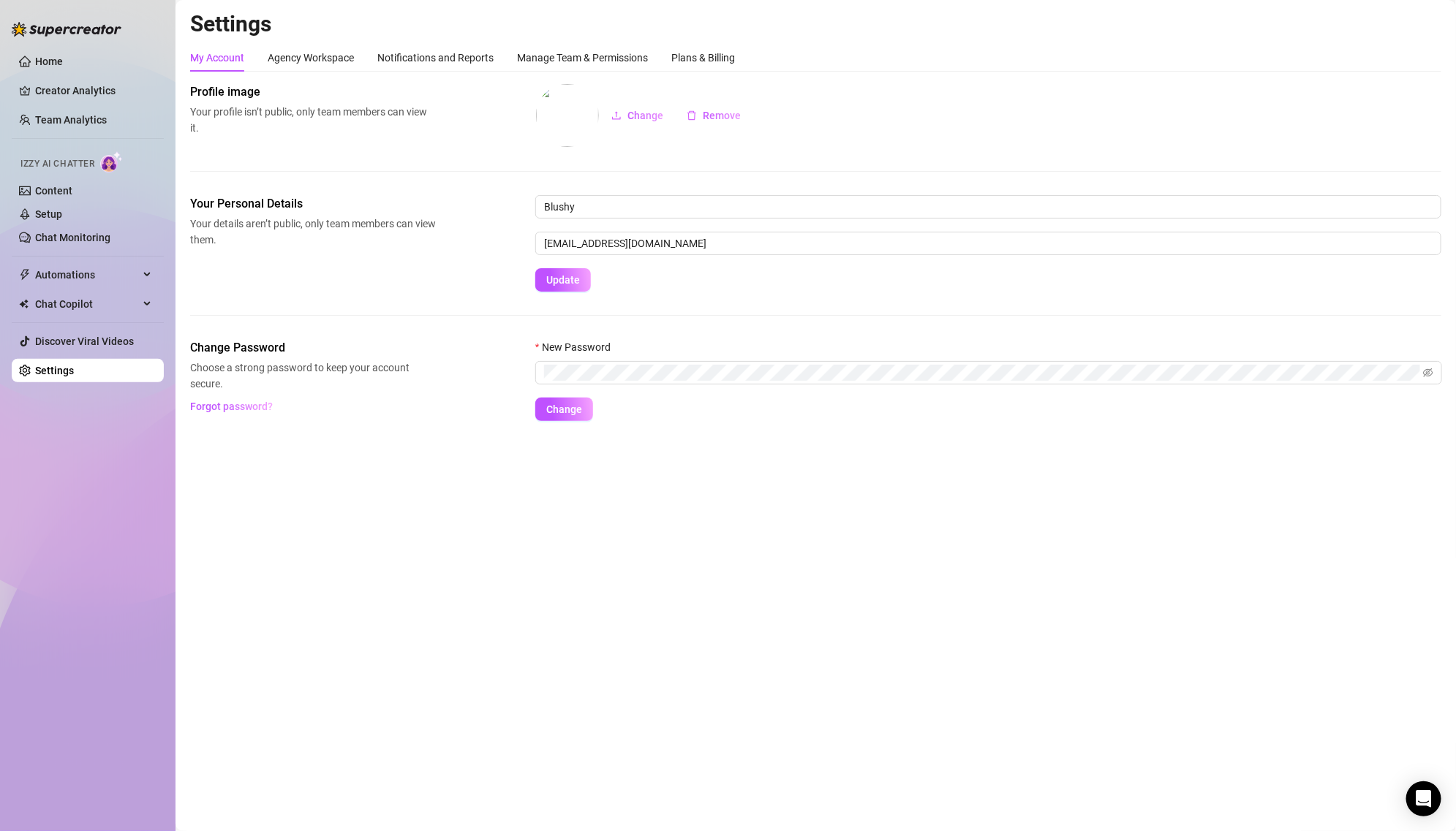
click at [533, 41] on div "Settings My Account Agency Workspace Notifications and Reports Manage Team & Pe…" at bounding box center [816, 224] width 1251 height 429
click at [527, 58] on div "Manage Team & Permissions" at bounding box center [582, 57] width 131 height 16
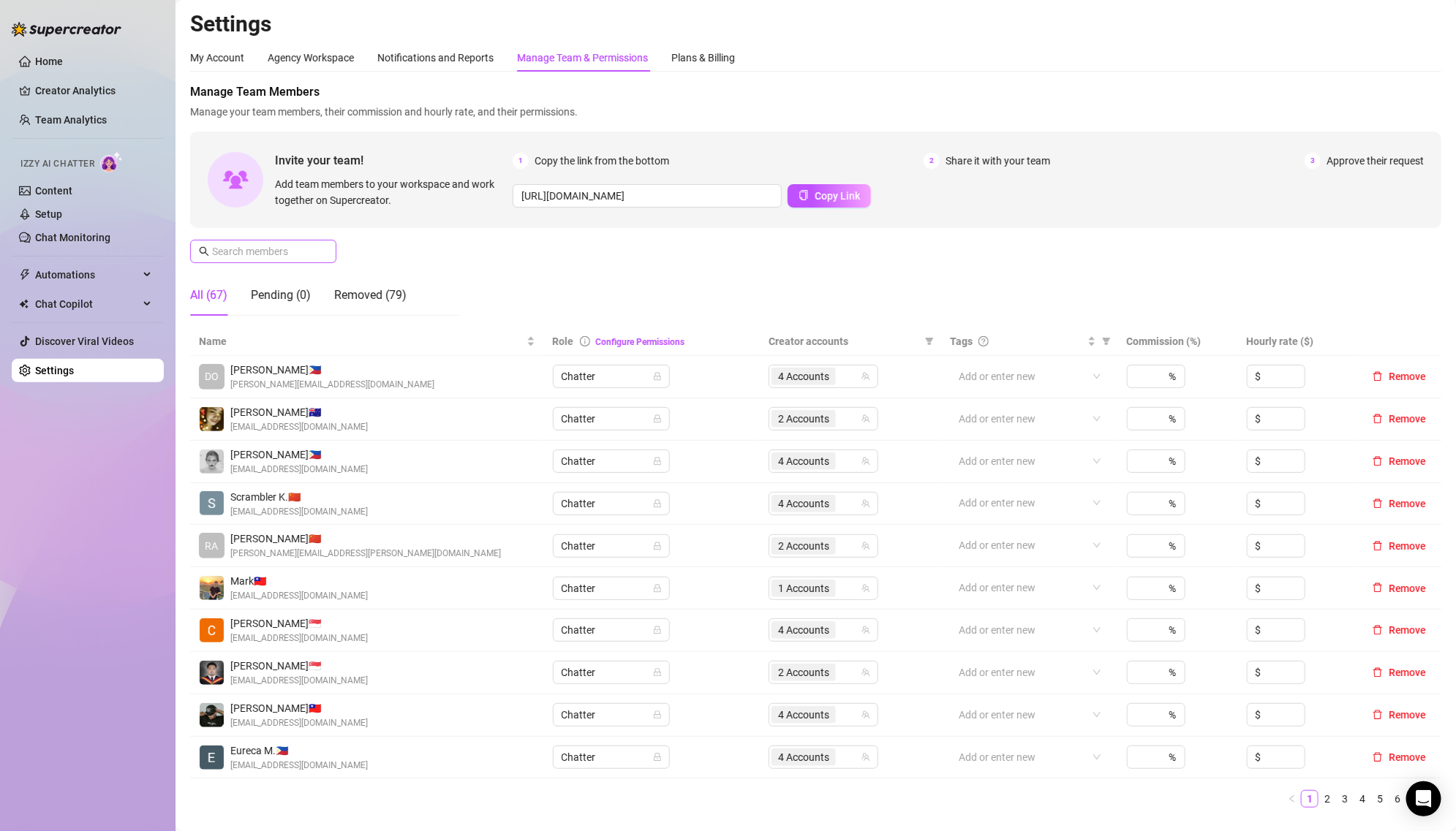
click at [305, 241] on span at bounding box center [263, 252] width 146 height 23
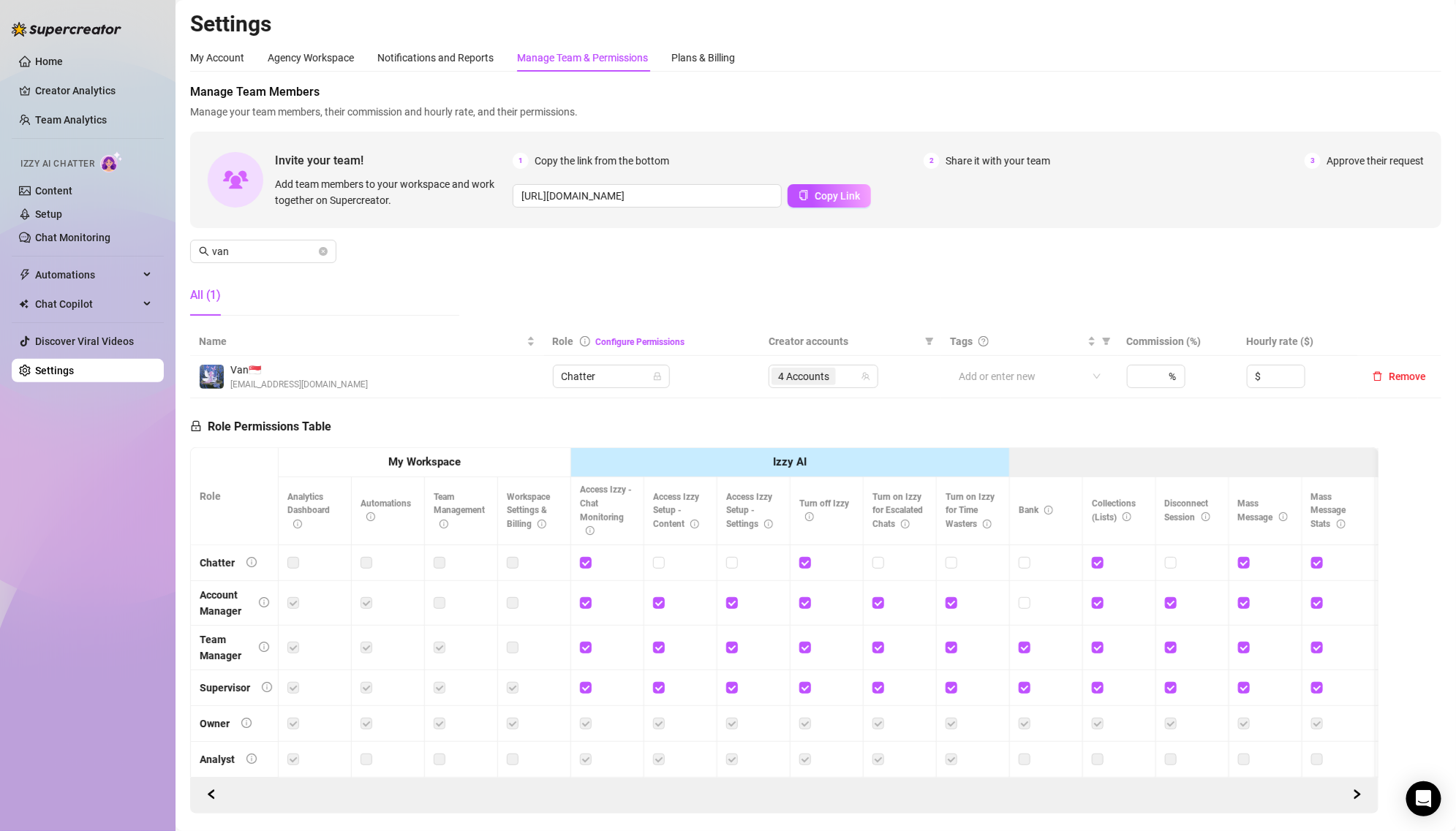
click at [815, 361] on td "4 Accounts" at bounding box center [851, 376] width 181 height 42
click at [813, 376] on span "4 Accounts" at bounding box center [803, 376] width 51 height 16
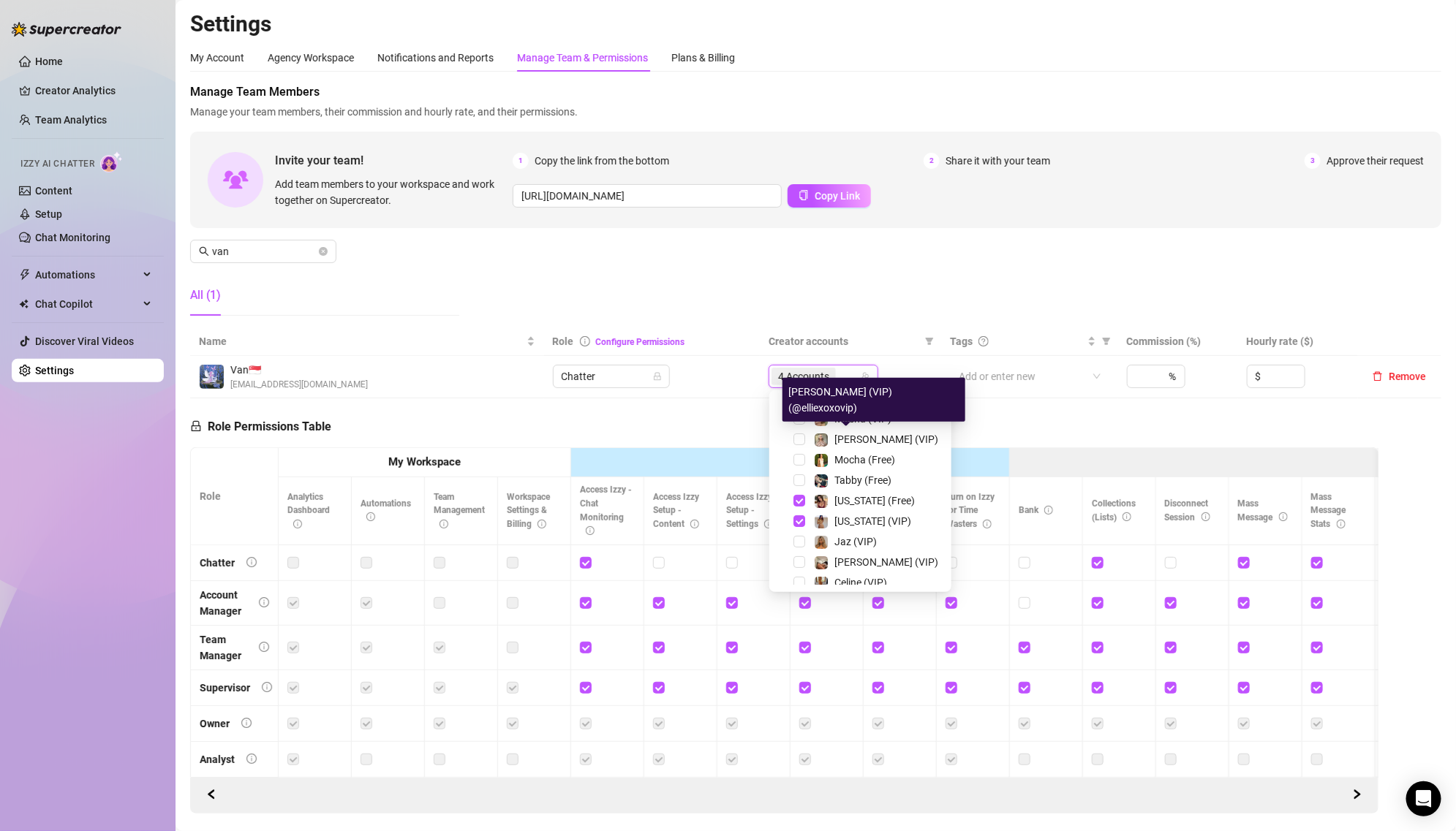
scroll to position [180, 0]
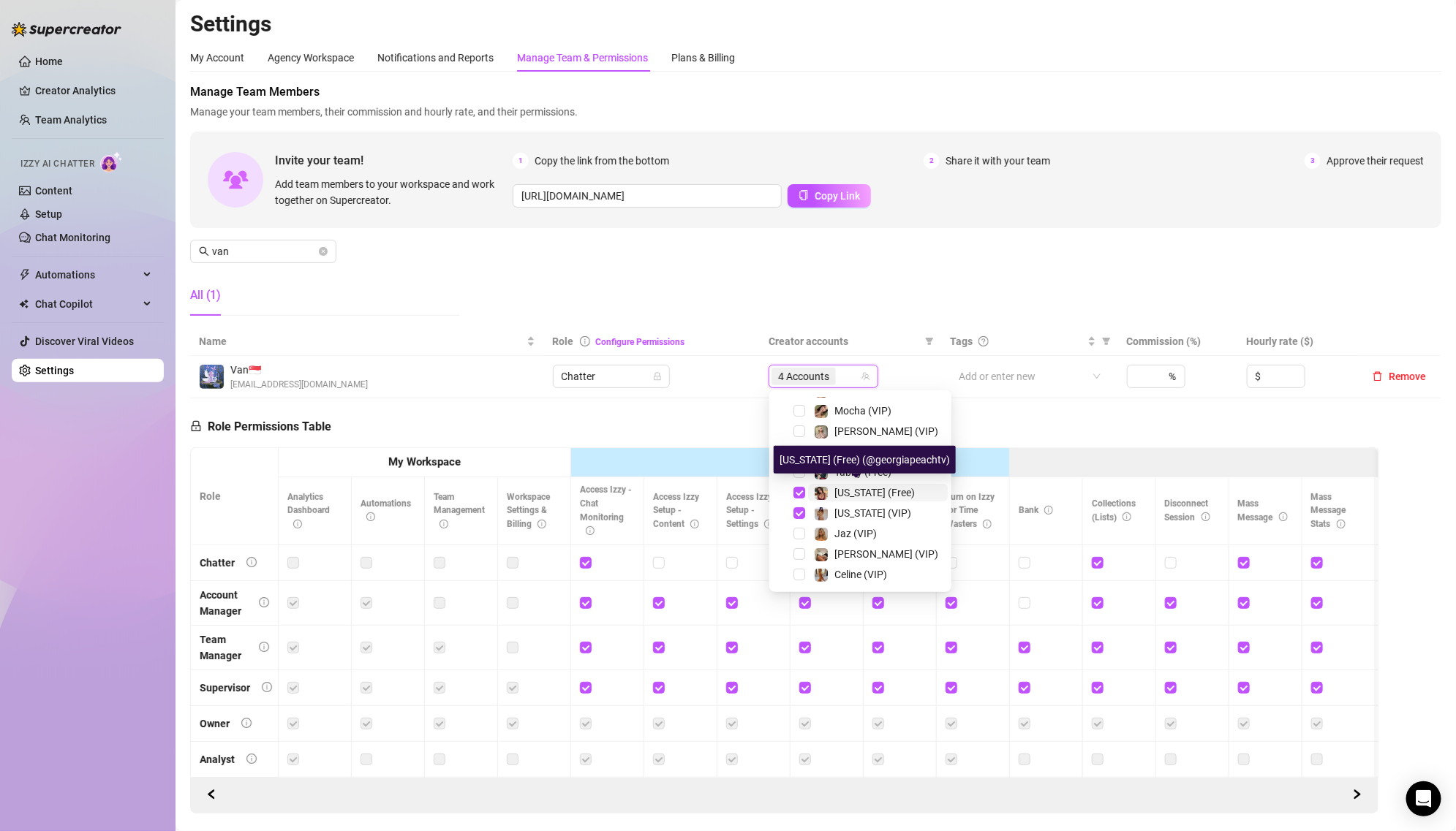
click at [816, 495] on img at bounding box center [821, 493] width 13 height 13
click at [816, 512] on img at bounding box center [821, 514] width 13 height 13
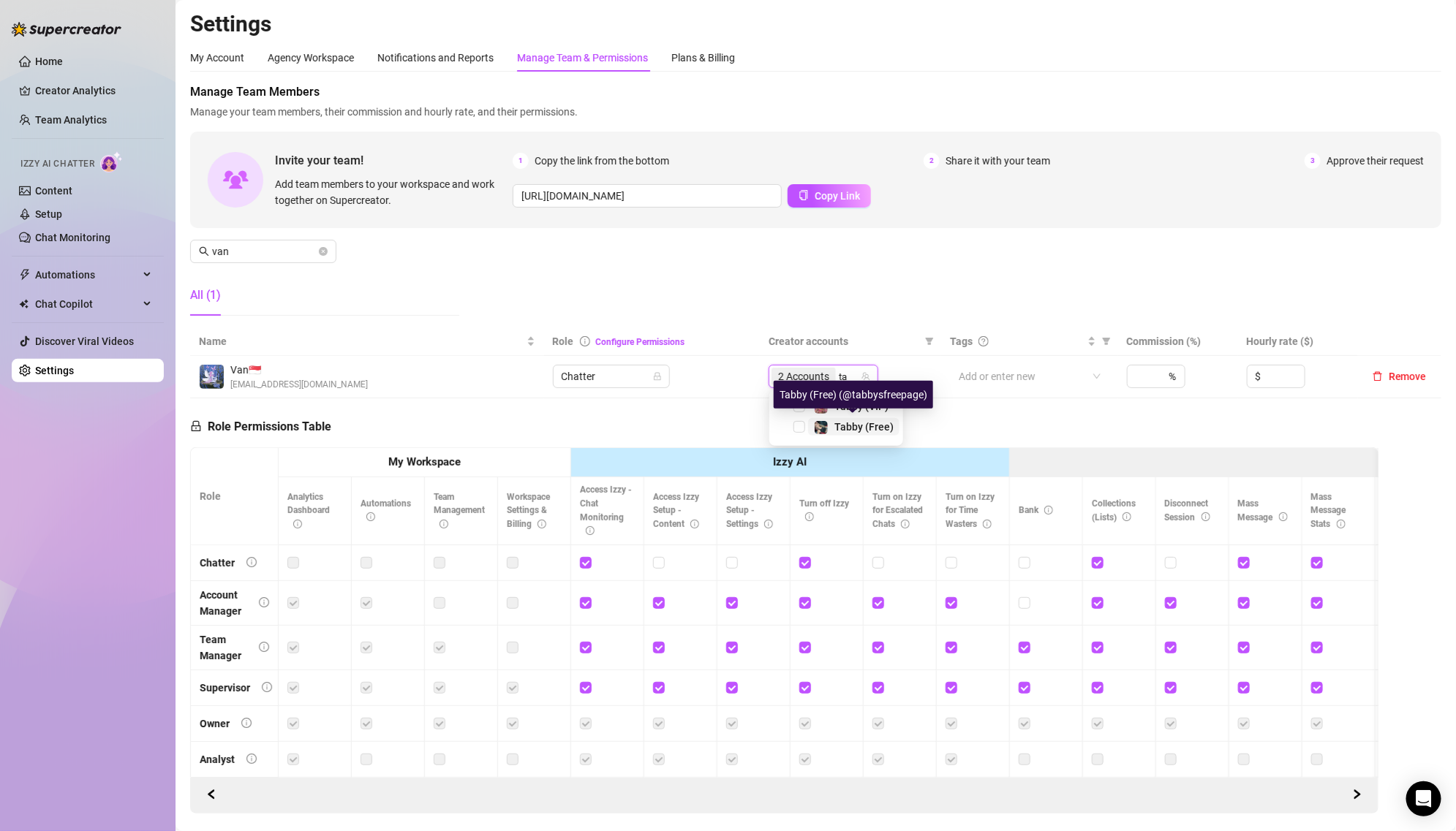
click at [839, 425] on span "Tabby (Free)" at bounding box center [864, 427] width 59 height 12
click at [835, 415] on div "Tabby (VIP)" at bounding box center [835, 407] width 127 height 18
click at [834, 408] on span "Tabby (VIP)" at bounding box center [861, 406] width 54 height 12
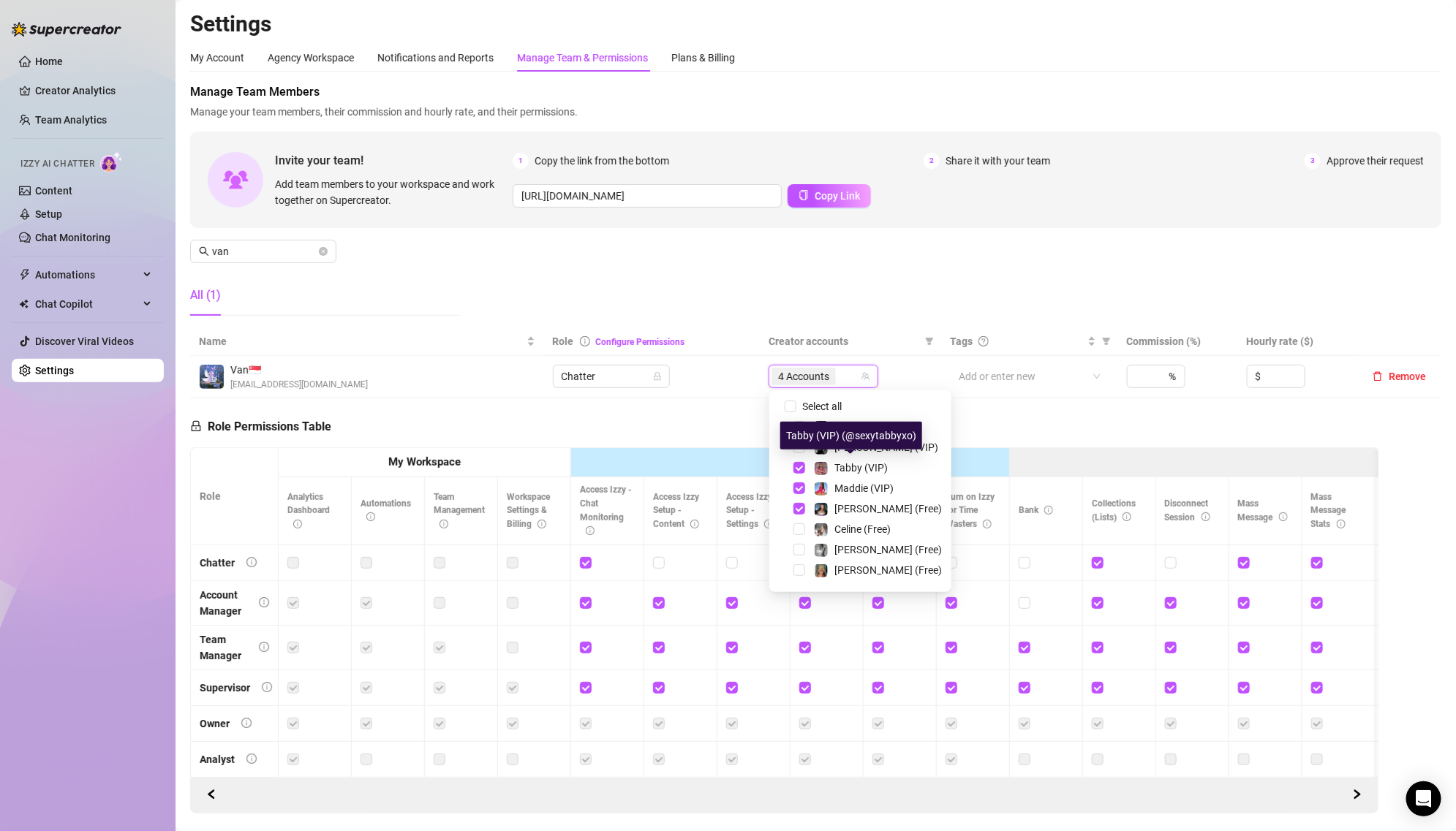
click at [839, 289] on div "Manage Team Members Manage your team members, their commission and hourly rate,…" at bounding box center [816, 206] width 1251 height 244
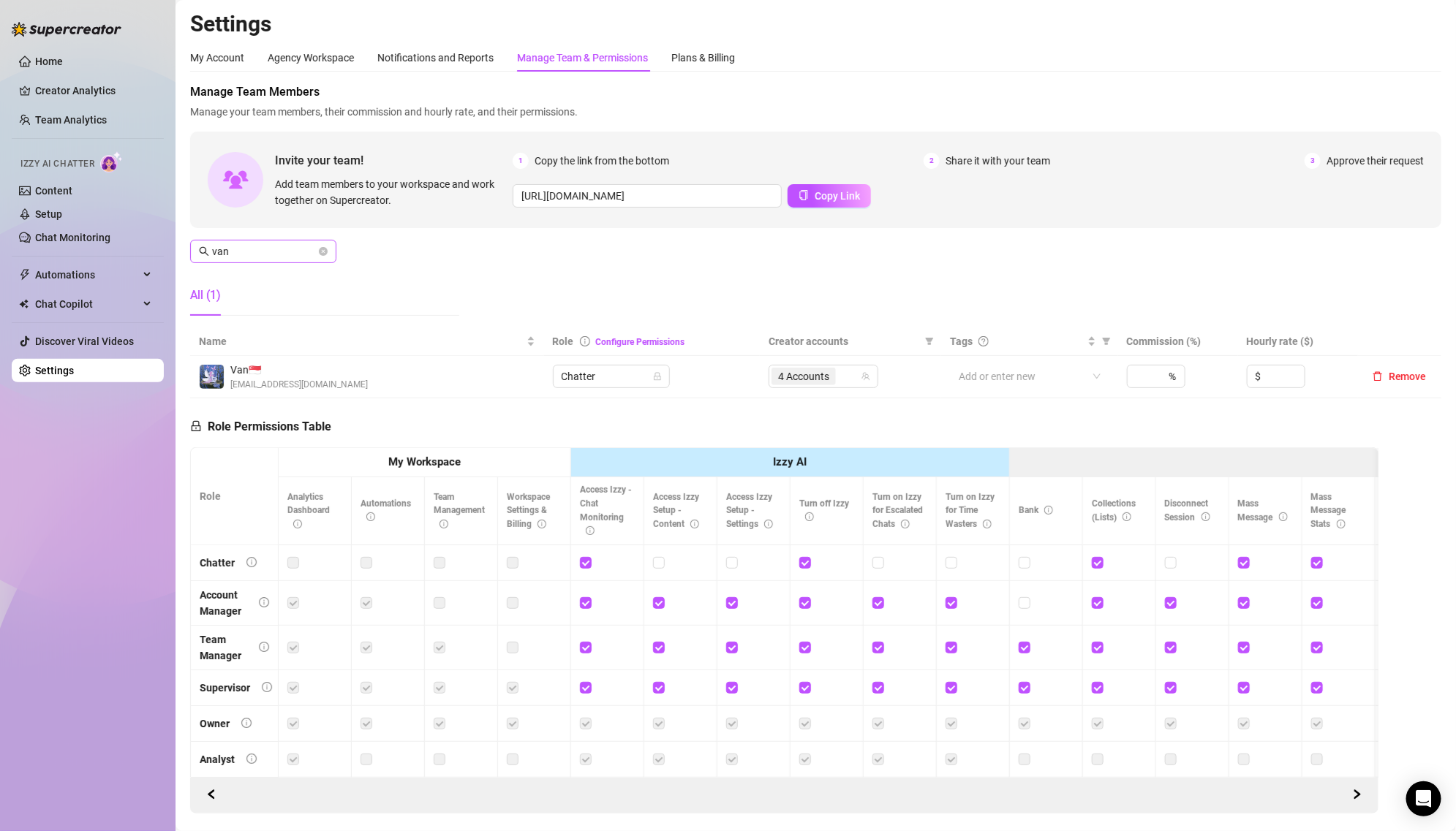
click at [328, 254] on span "van" at bounding box center [263, 252] width 146 height 23
click at [325, 253] on icon "close-circle" at bounding box center [323, 252] width 9 height 9
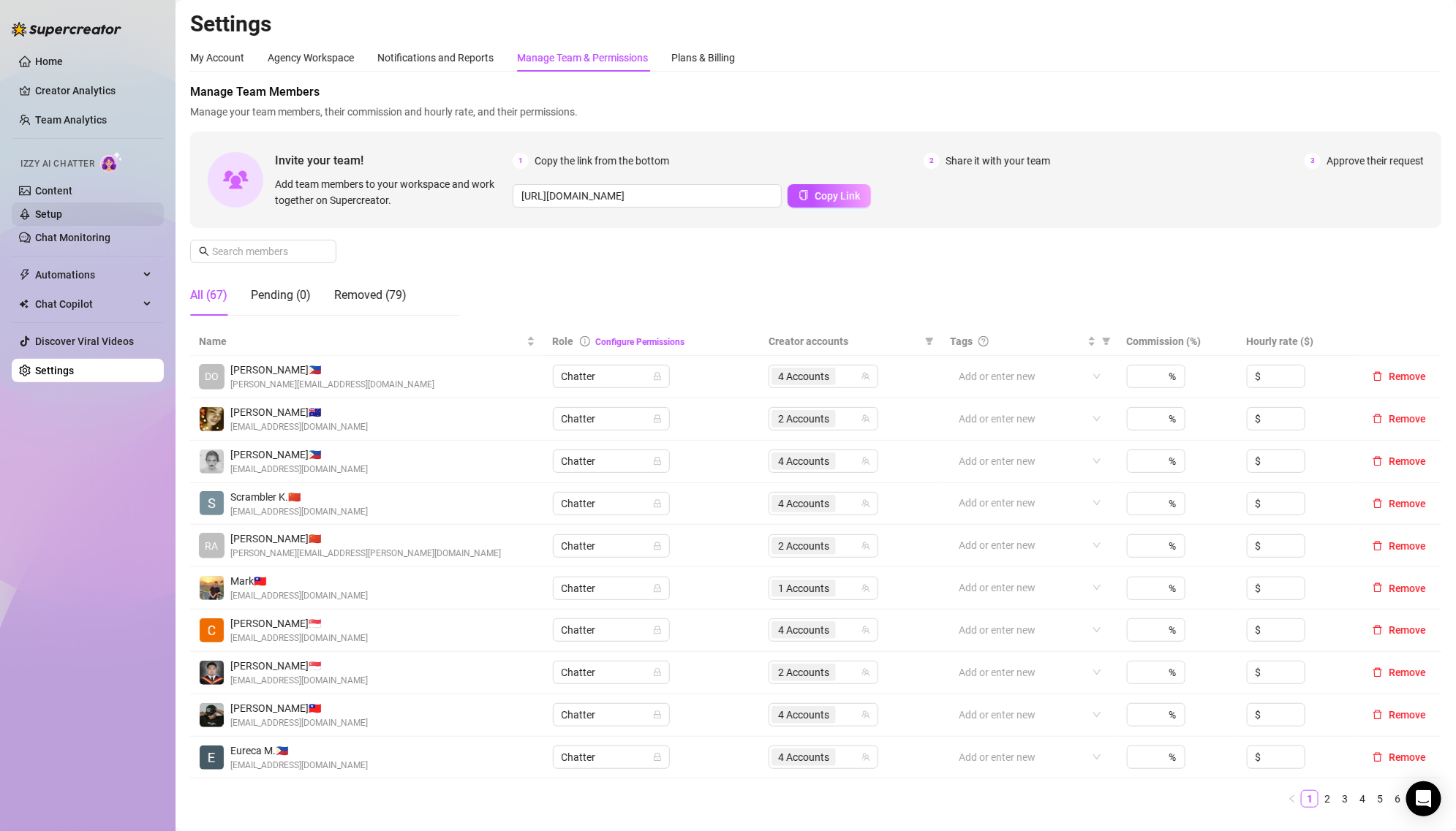
click at [62, 208] on link "Setup" at bounding box center [49, 214] width 27 height 12
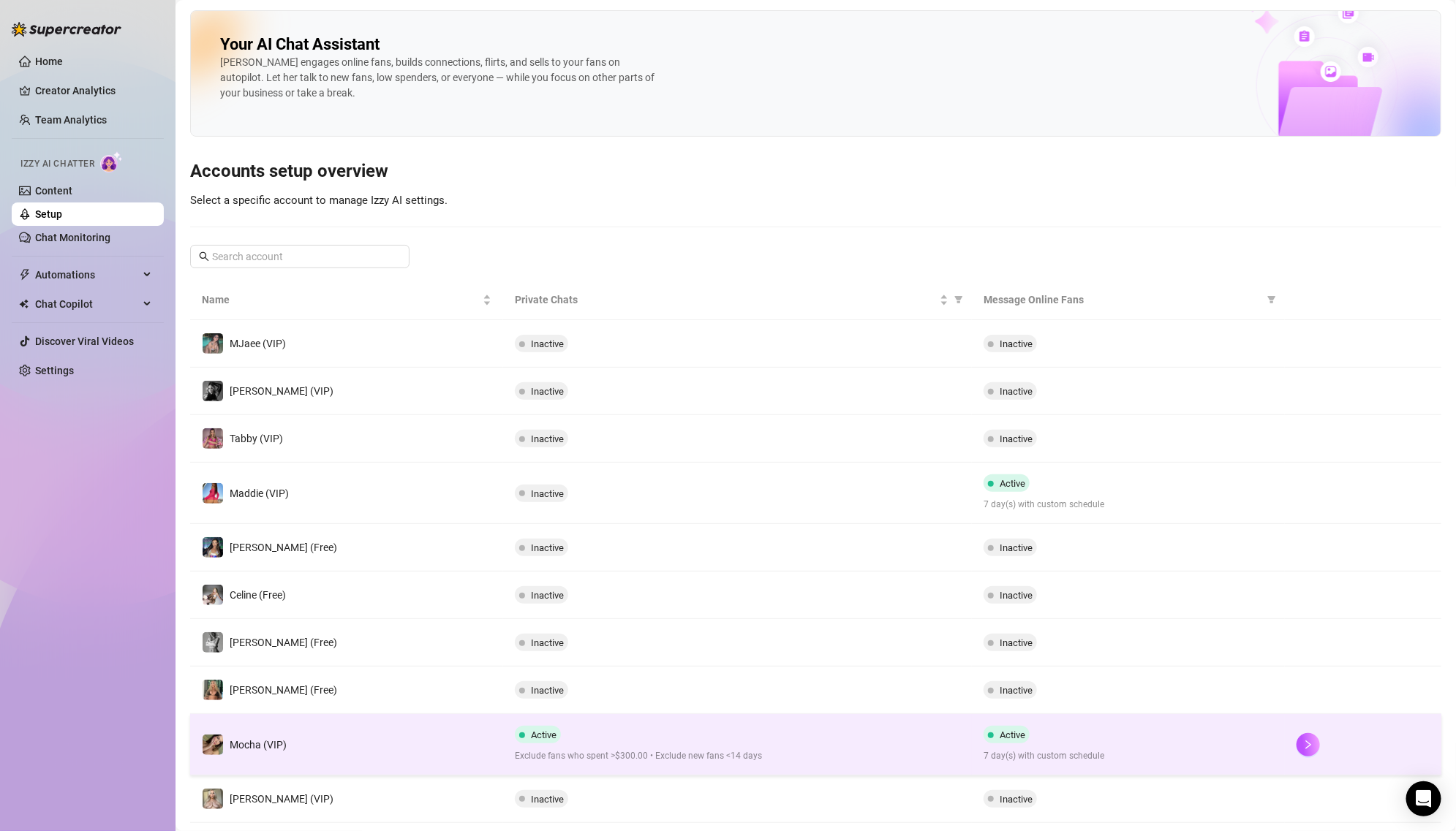
click at [600, 749] on span "Exclude fans who spent >$300.00 • Exclude new fans <14 days" at bounding box center [737, 756] width 446 height 13
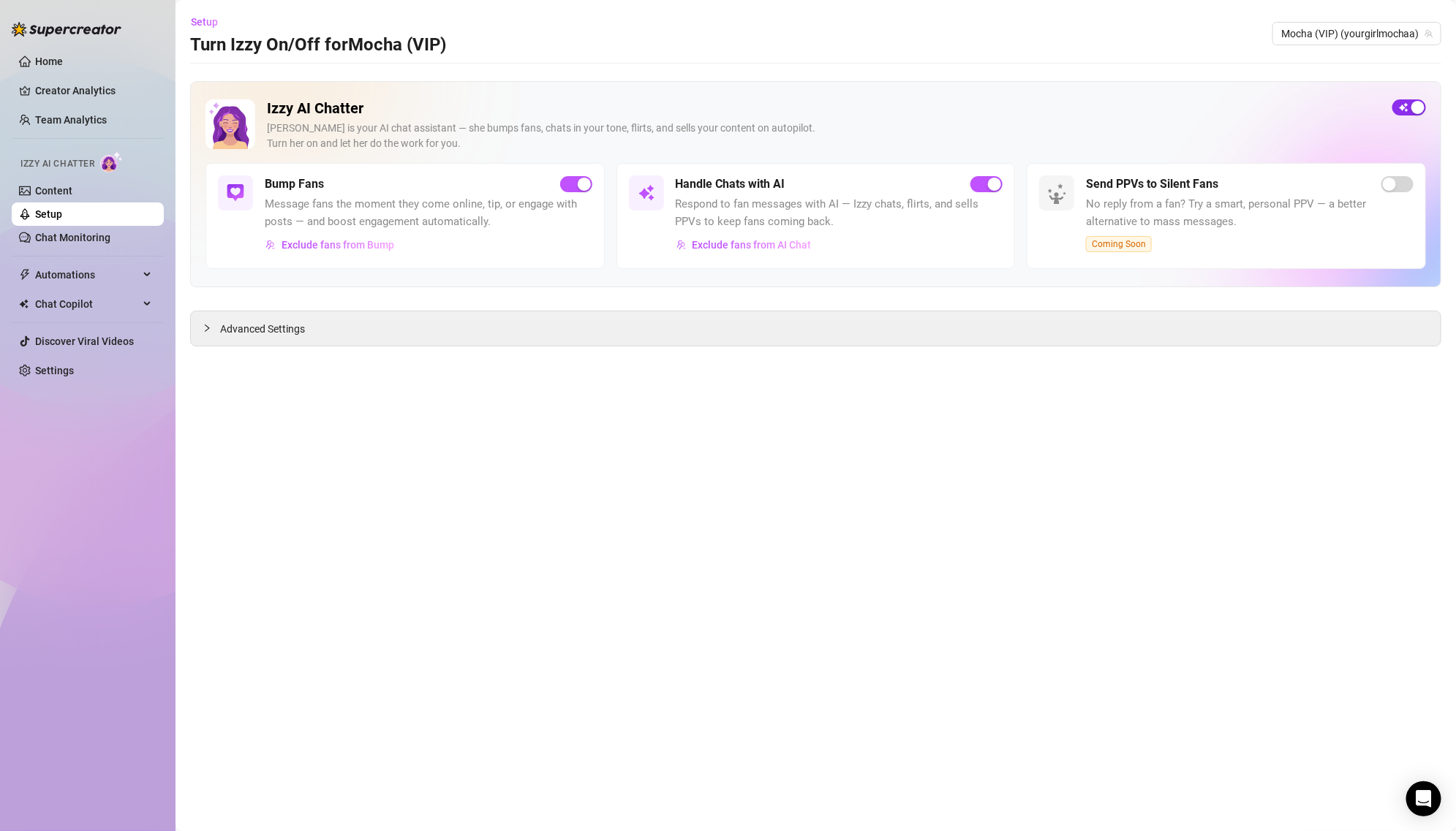
click at [1409, 101] on span "button" at bounding box center [1408, 108] width 33 height 16
click at [74, 365] on link "Settings" at bounding box center [54, 370] width 39 height 12
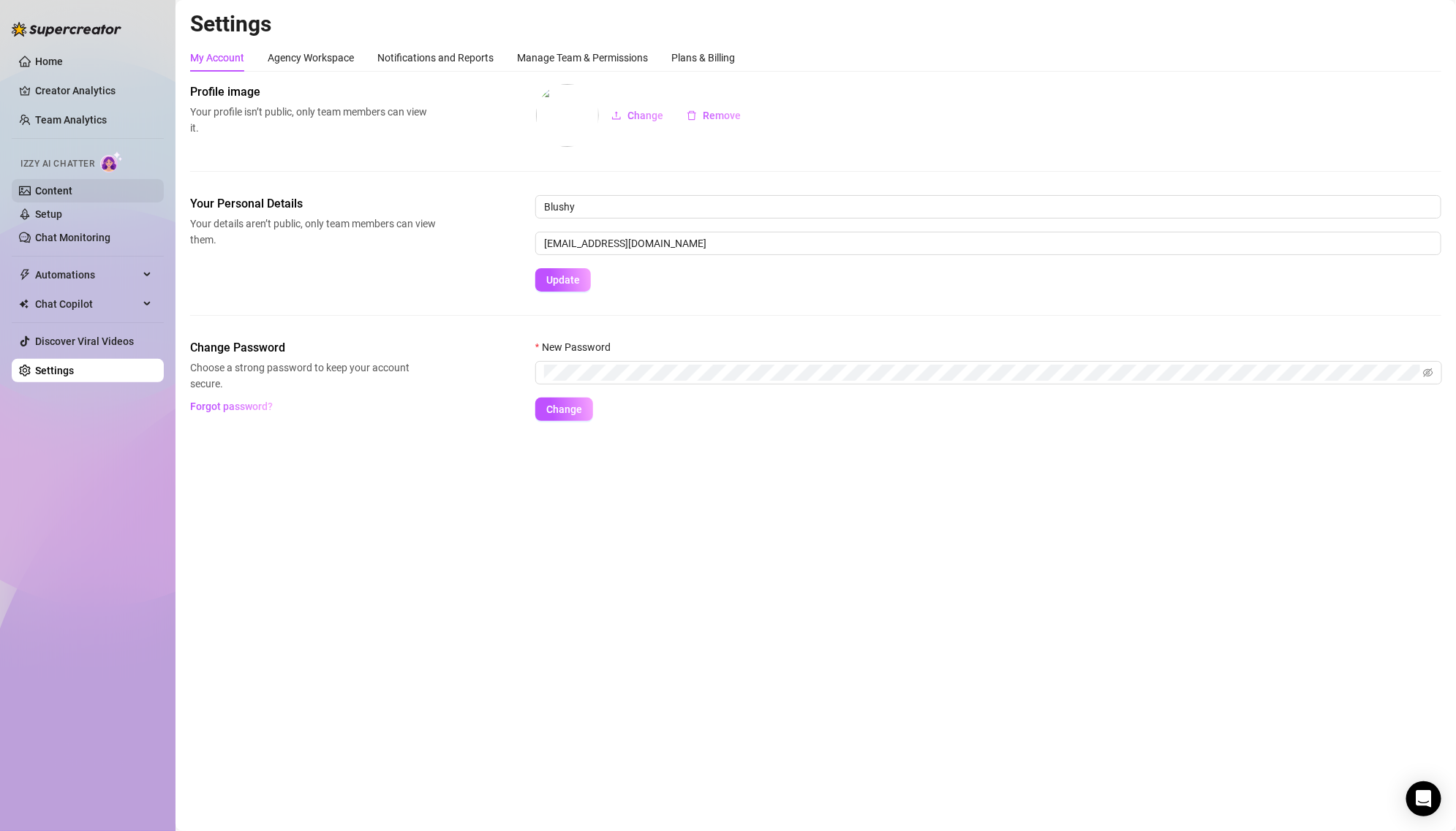
click at [73, 190] on link "Content" at bounding box center [54, 190] width 38 height 12
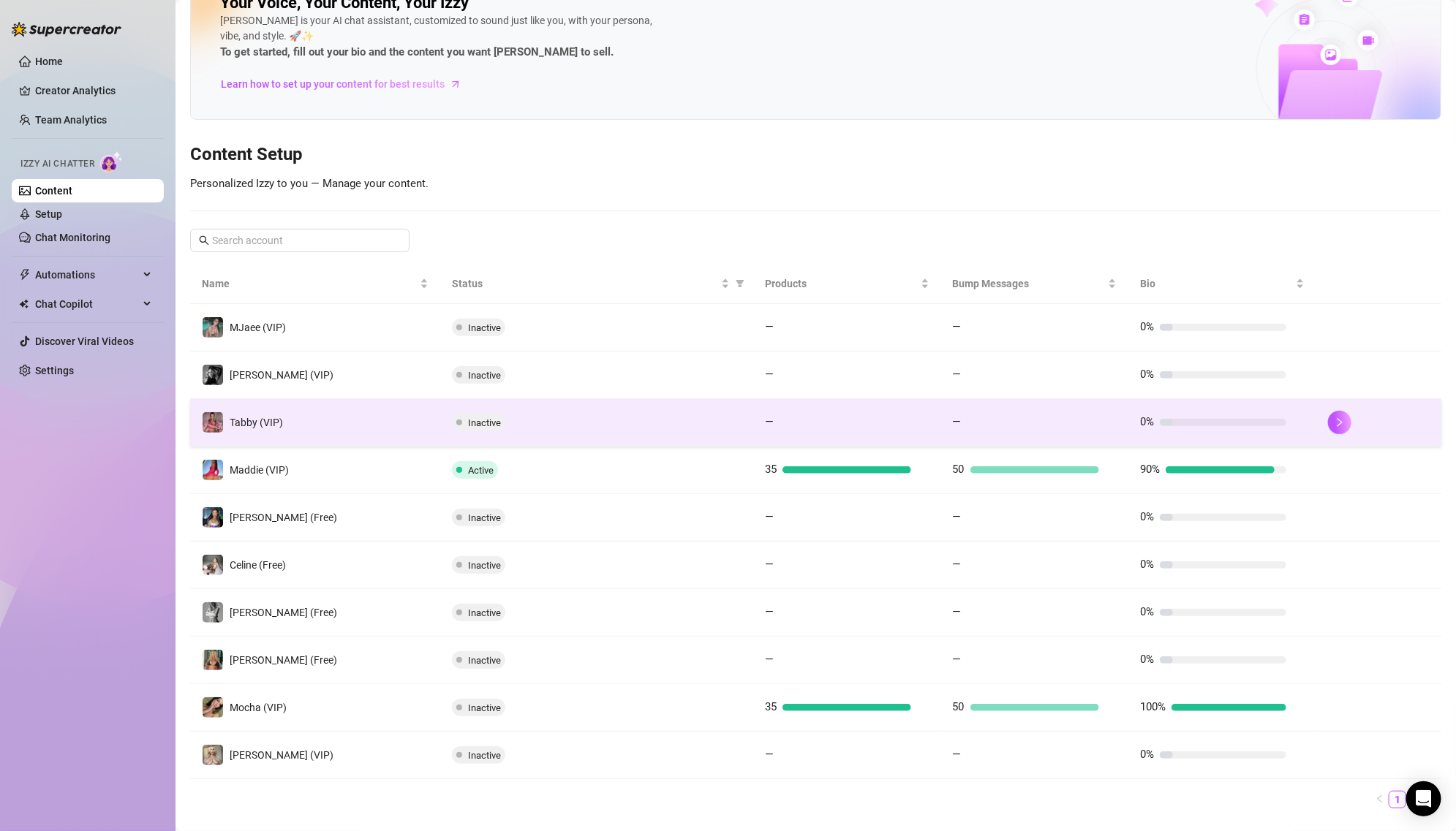
scroll to position [70, 0]
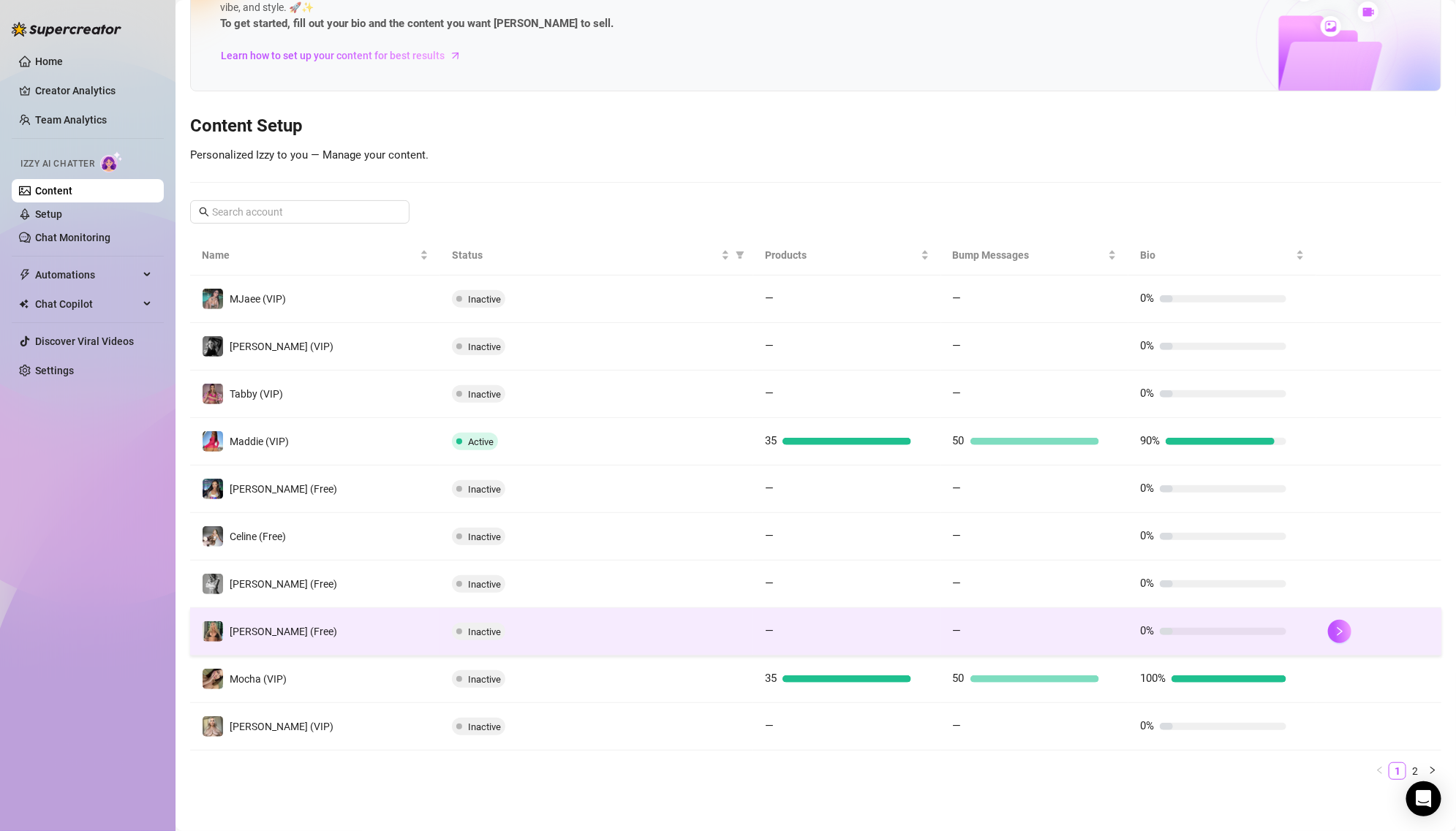
click at [509, 650] on td "Inactive" at bounding box center [596, 632] width 313 height 48
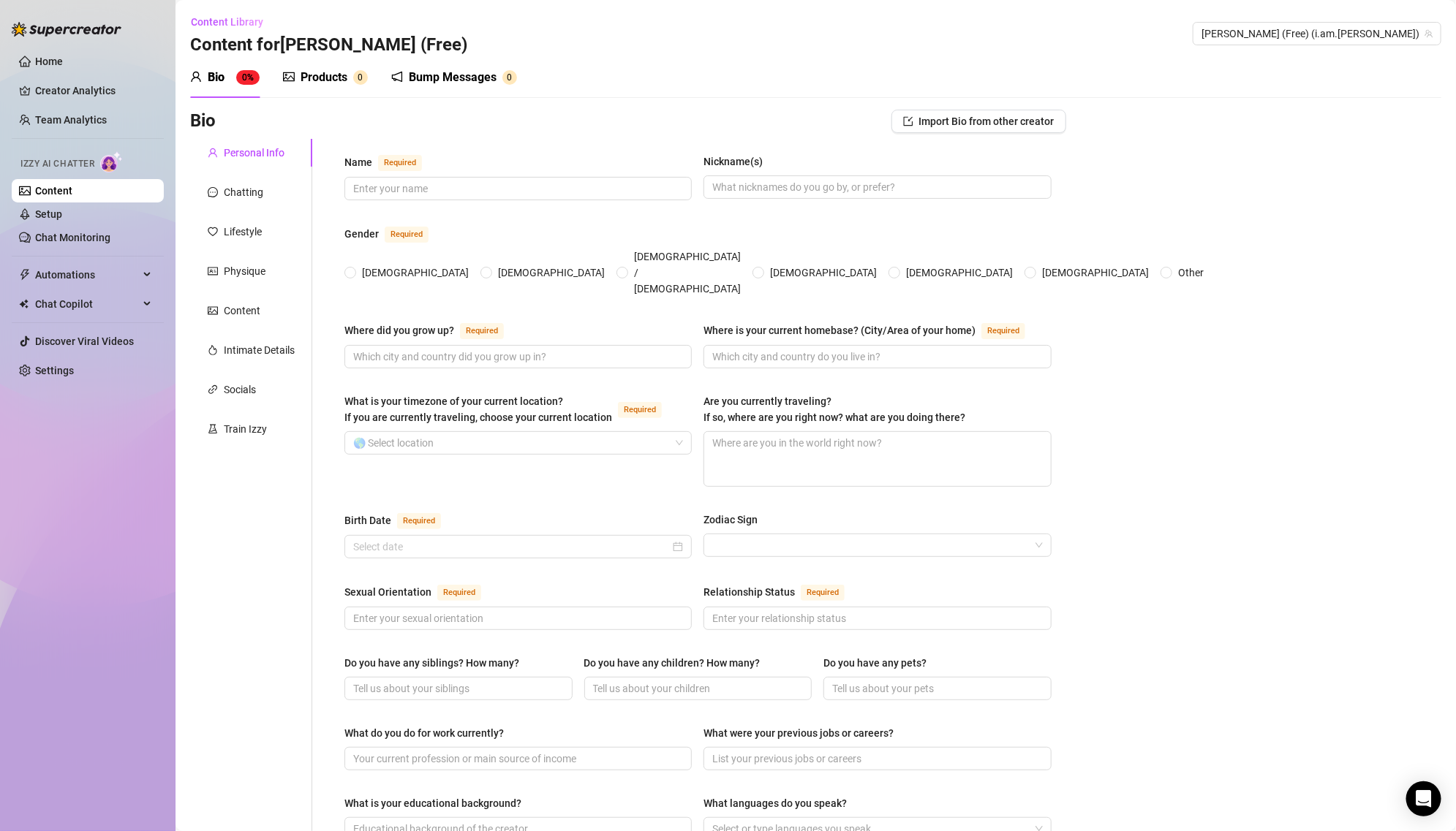
click at [337, 81] on div "Products" at bounding box center [324, 78] width 47 height 18
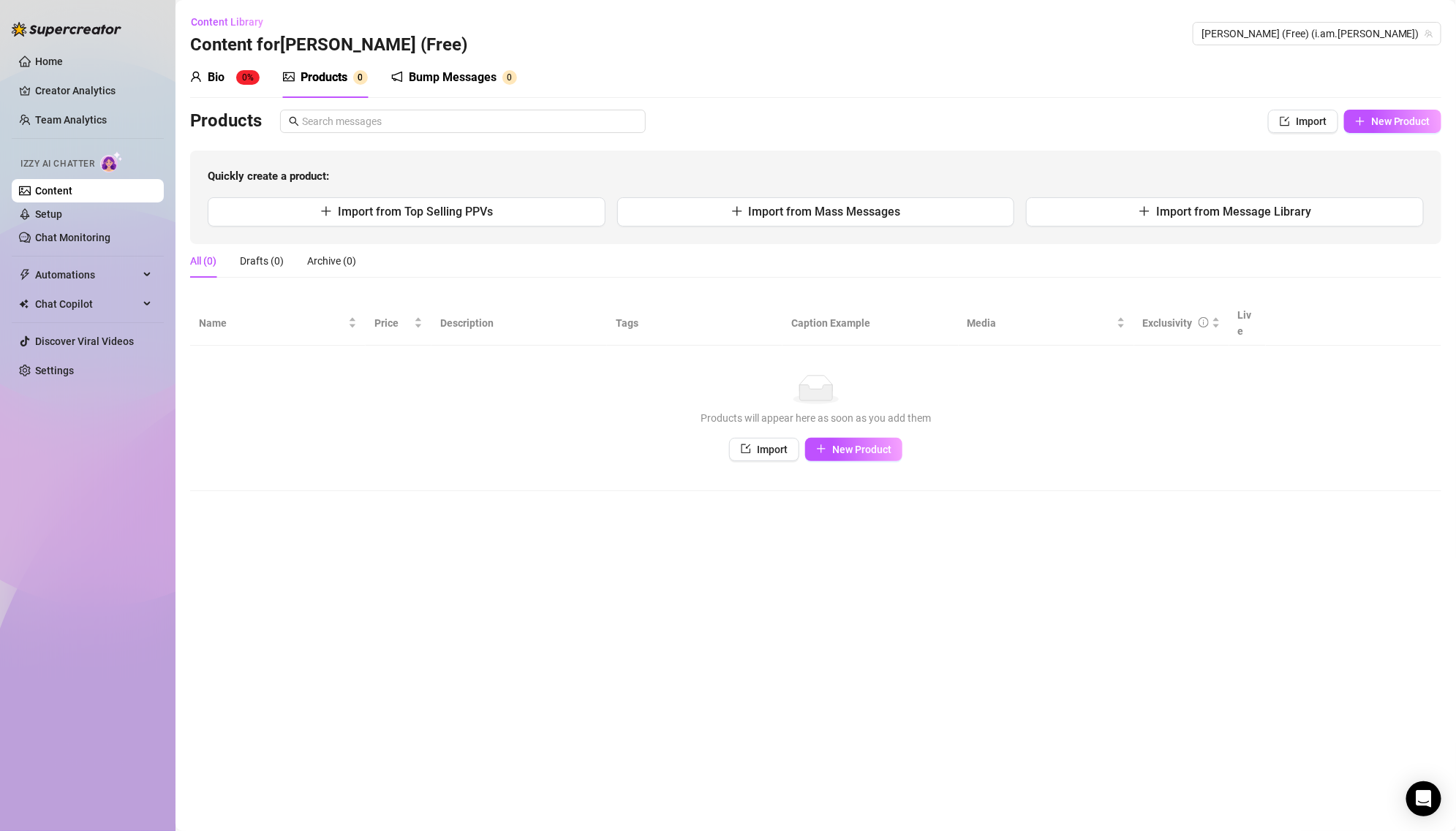
click at [241, 78] on sup "0%" at bounding box center [248, 77] width 23 height 14
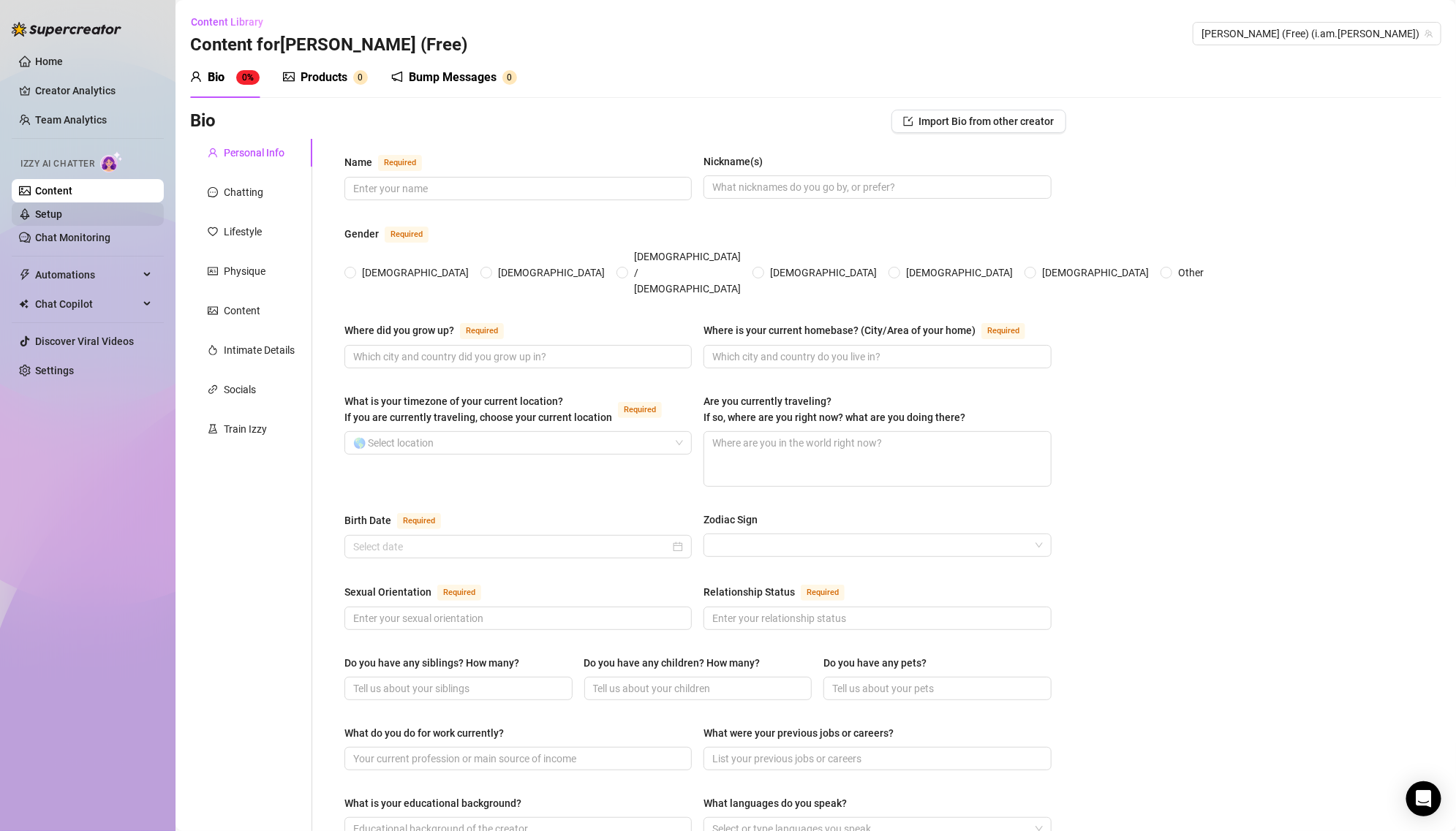
click at [62, 218] on link "Setup" at bounding box center [49, 214] width 27 height 12
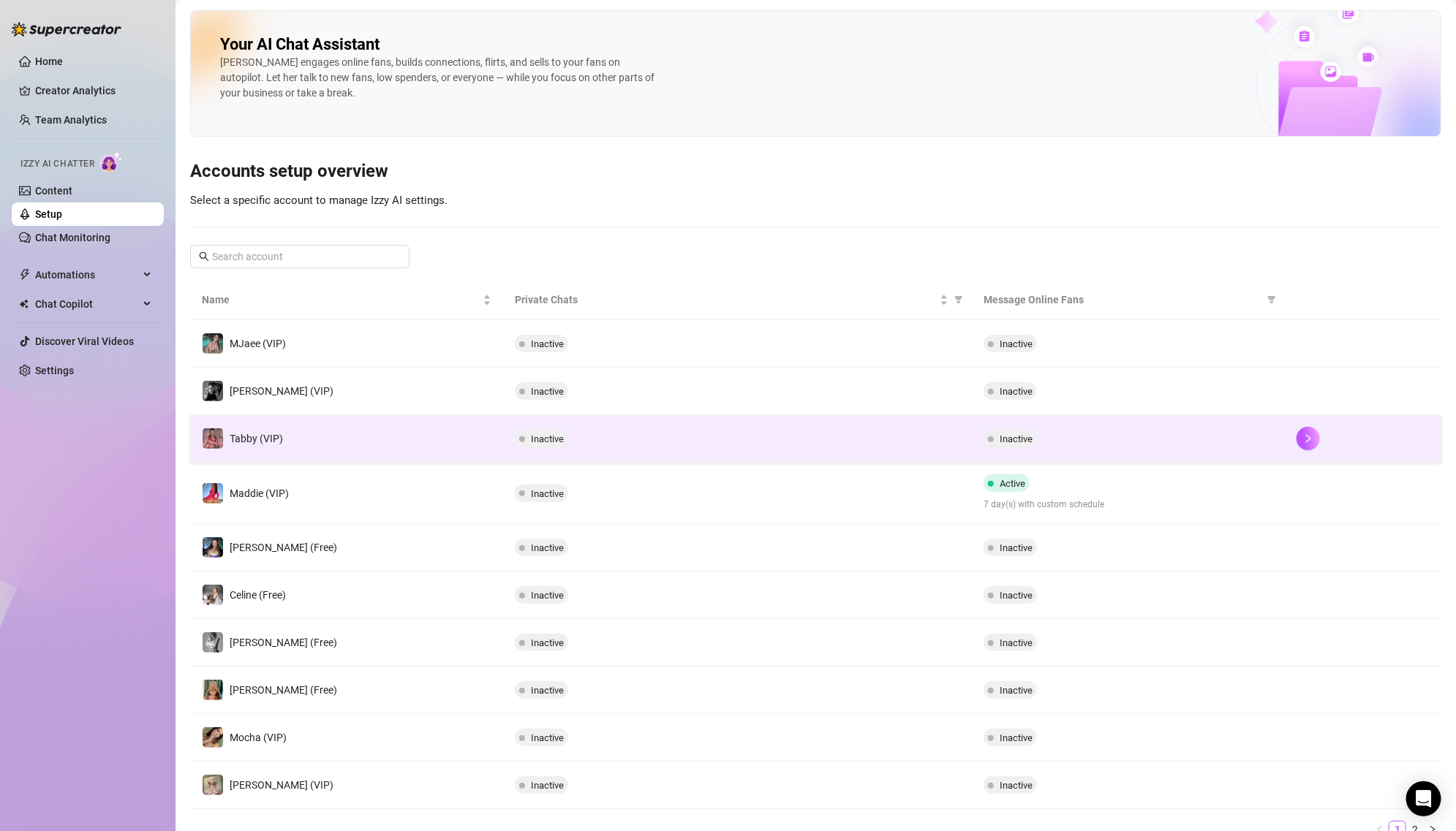
scroll to position [58, 0]
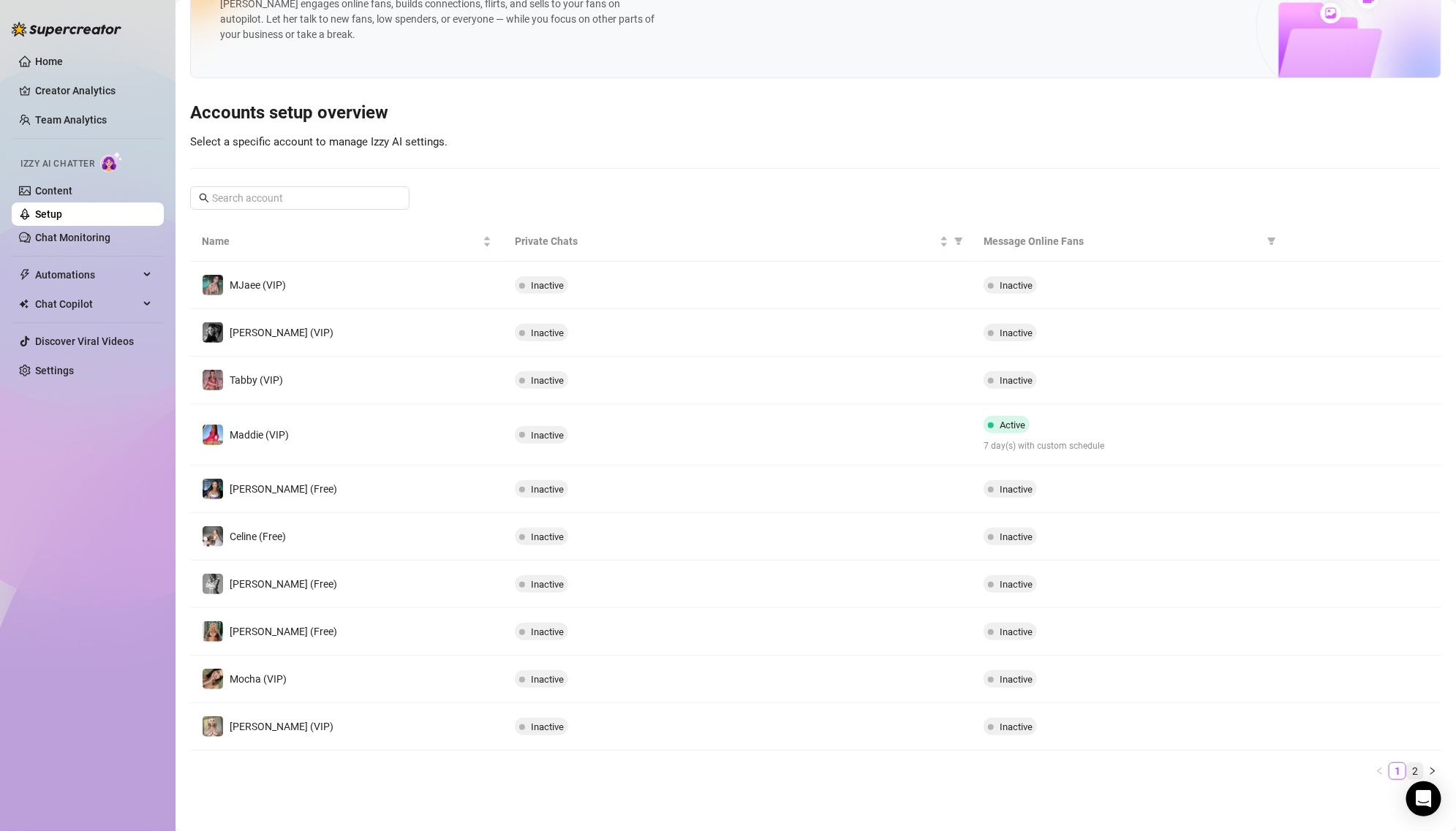
click at [1416, 765] on link "2" at bounding box center [1415, 772] width 16 height 16
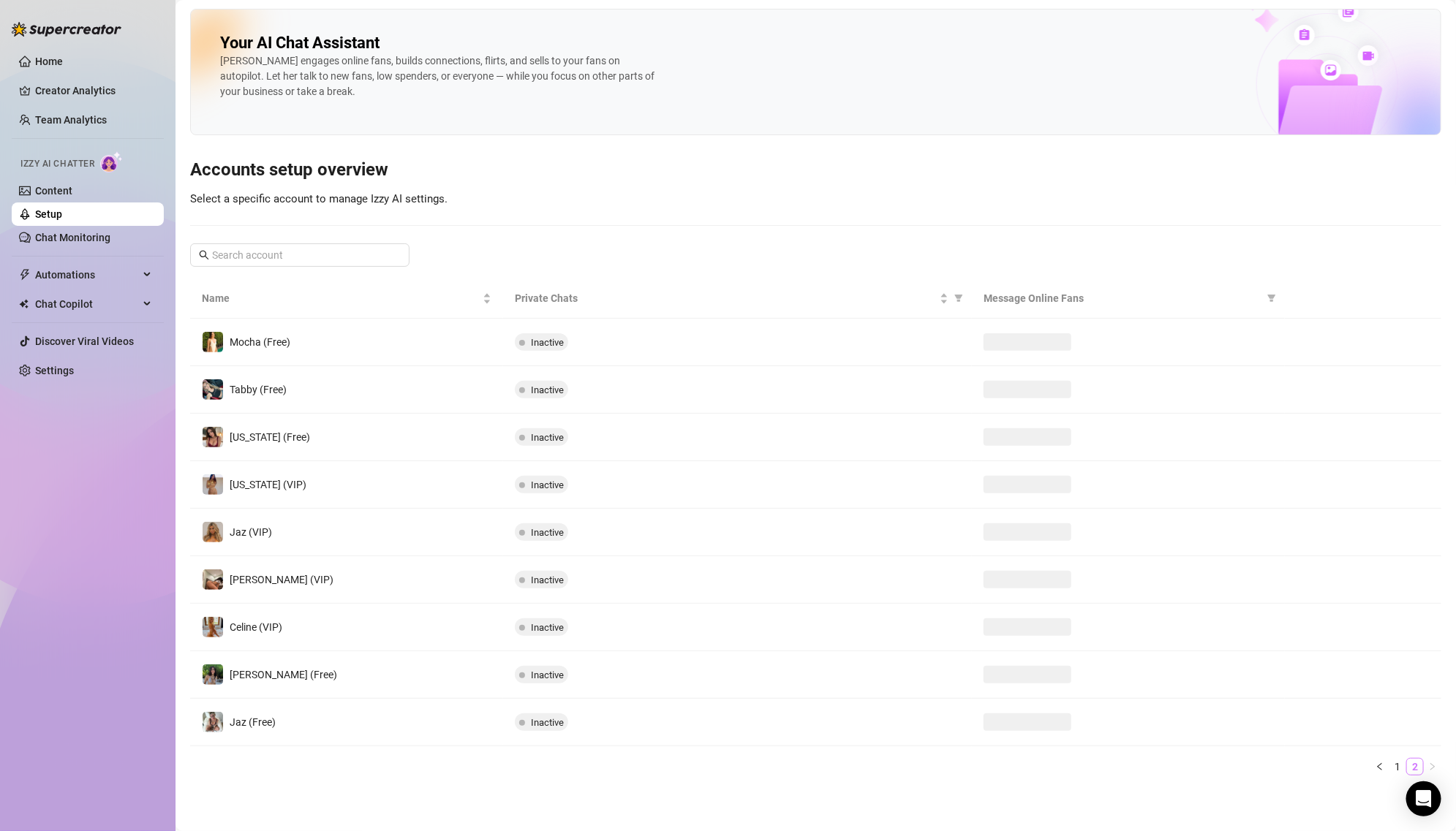
scroll to position [0, 0]
click at [93, 232] on link "Chat Monitoring" at bounding box center [73, 237] width 75 height 12
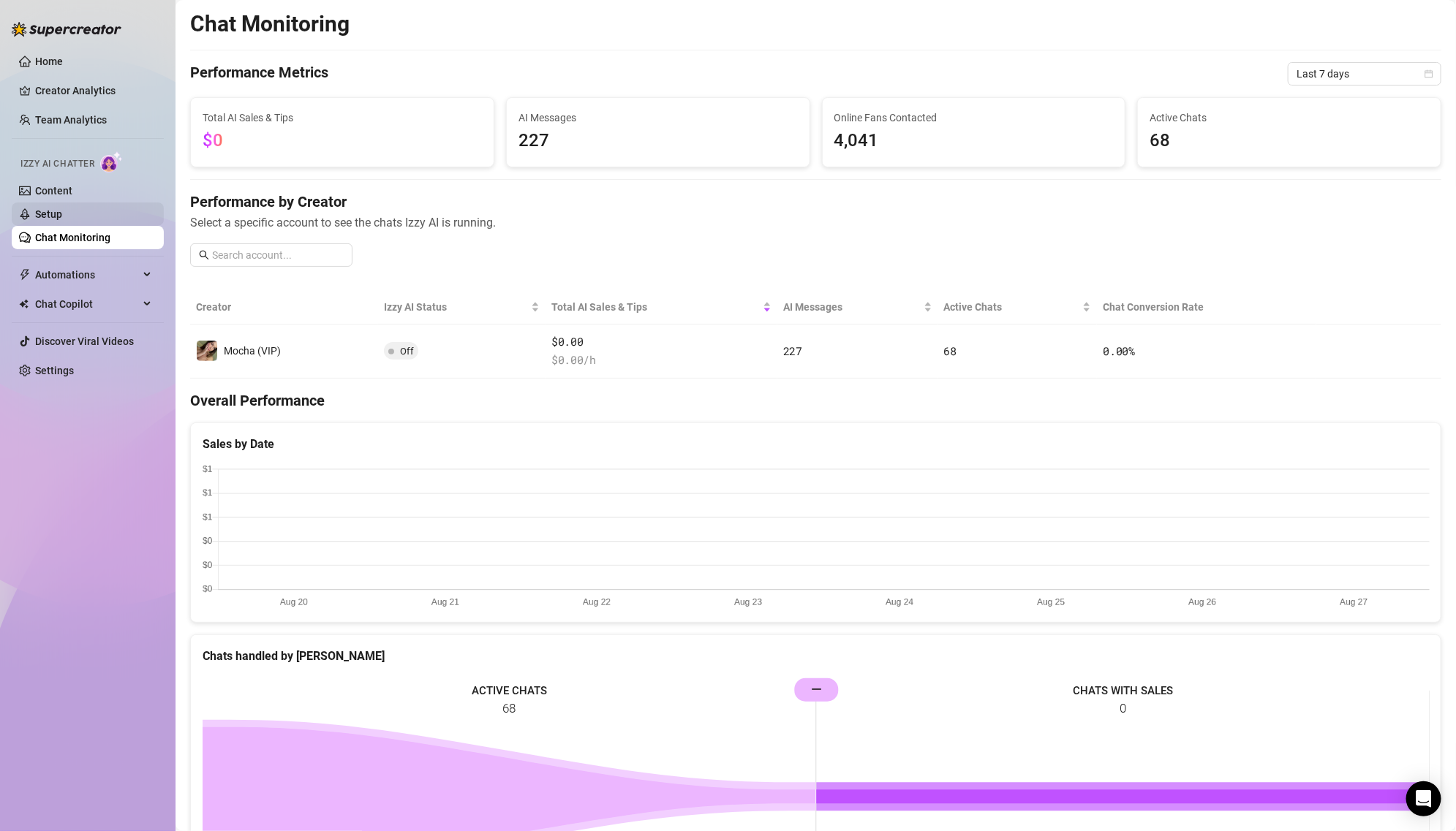
click at [62, 208] on link "Setup" at bounding box center [49, 214] width 27 height 12
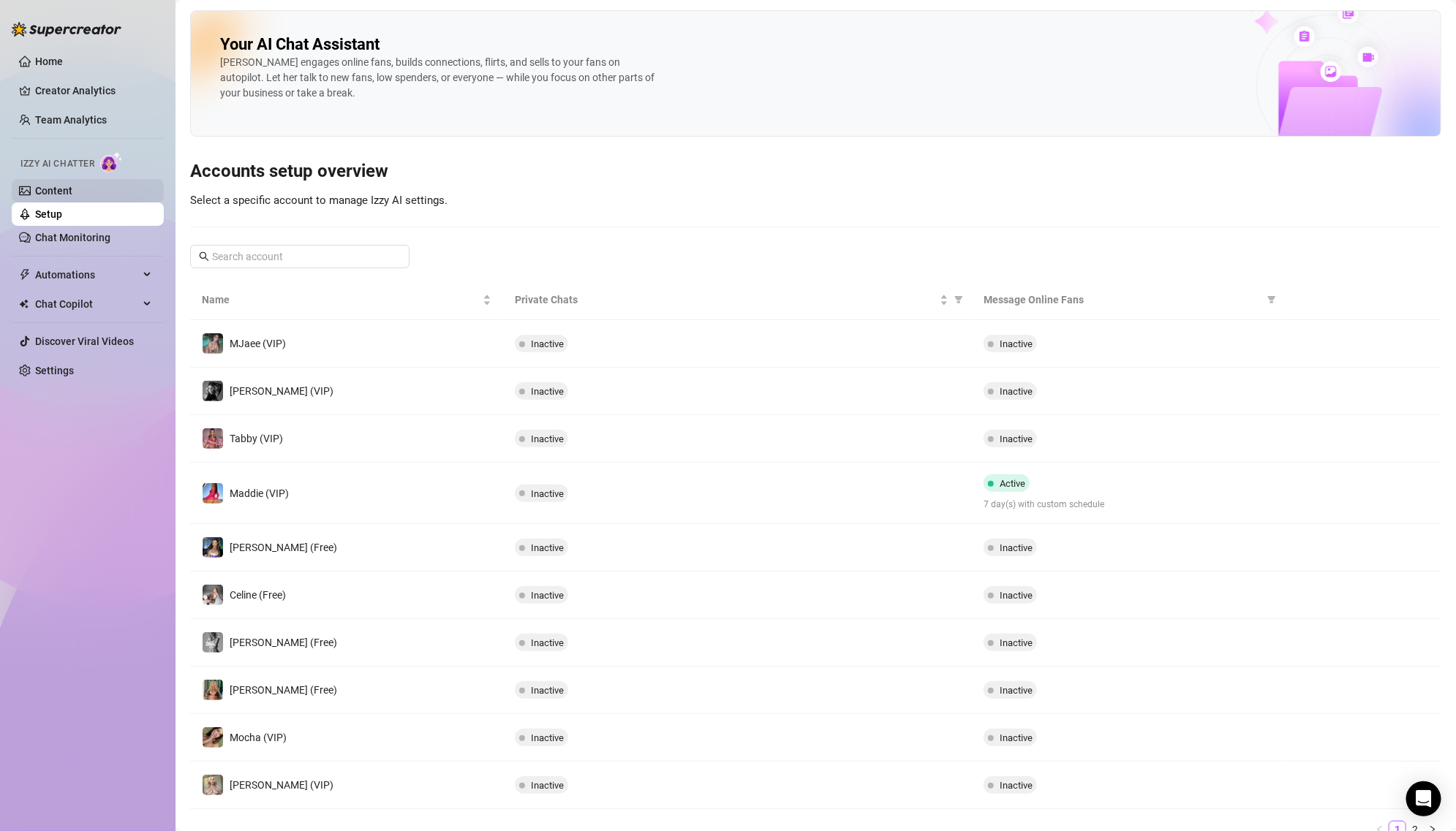
click at [73, 190] on link "Content" at bounding box center [54, 190] width 38 height 12
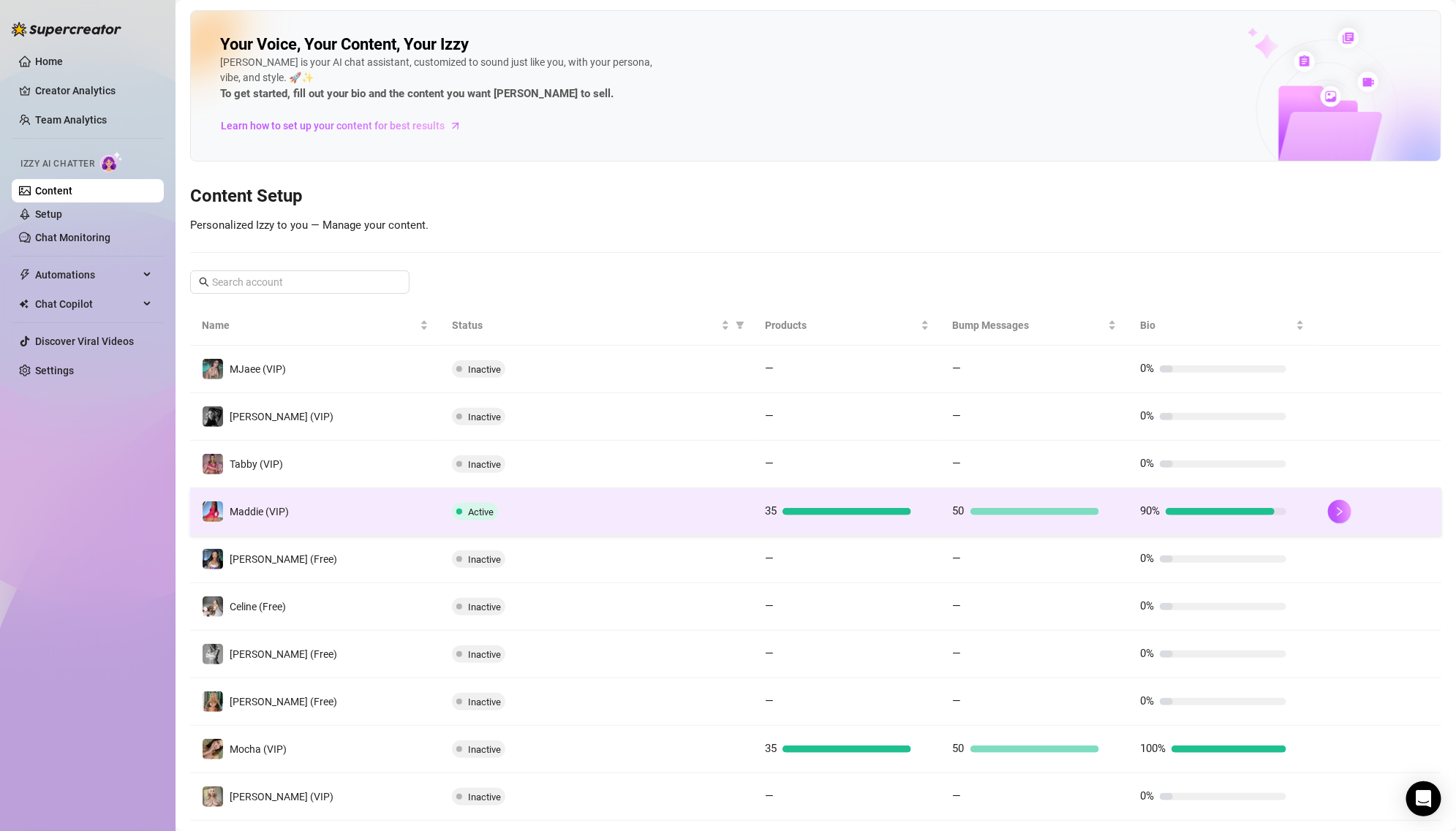
click at [630, 530] on td "Active" at bounding box center [596, 512] width 313 height 48
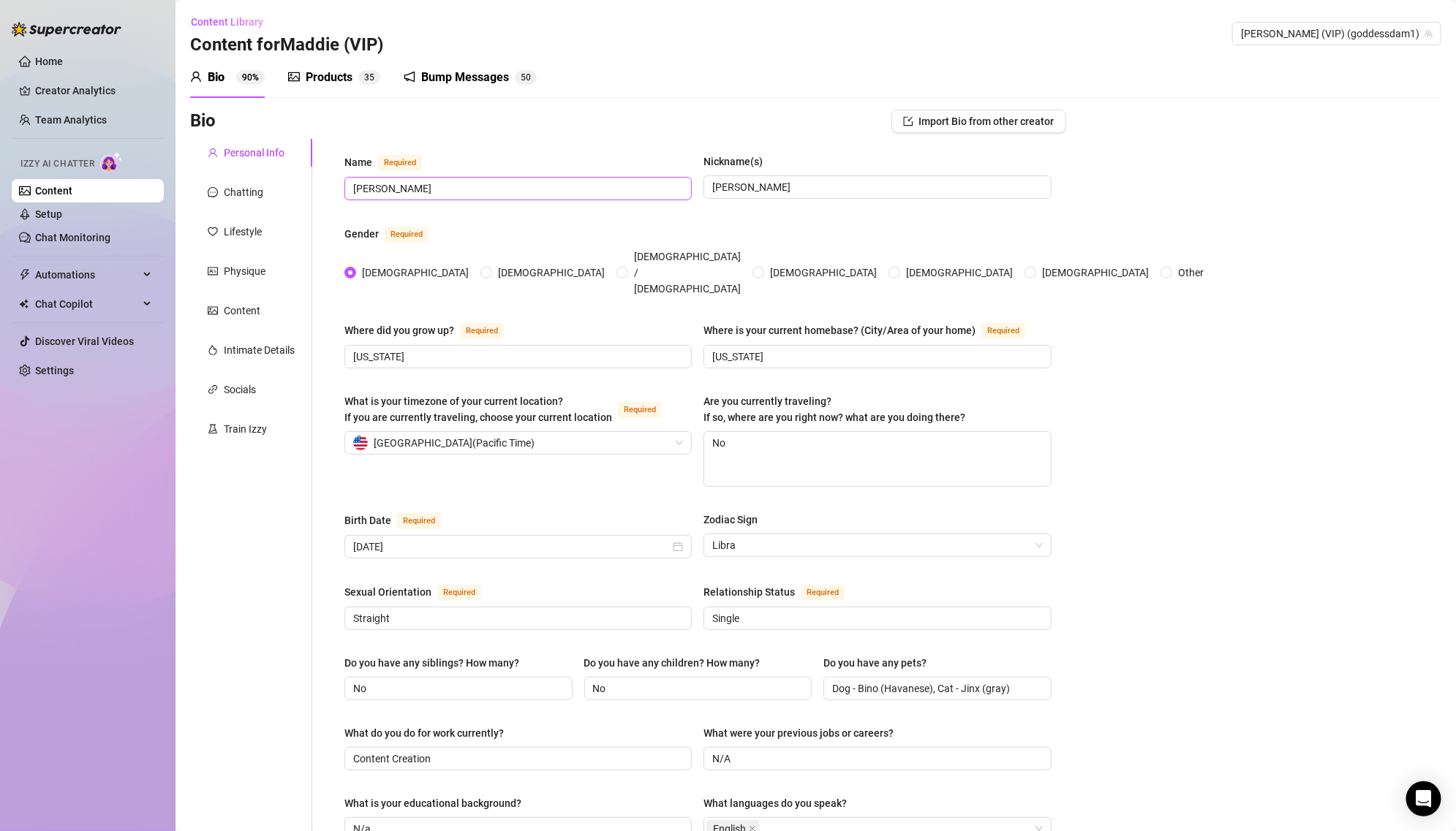
click at [538, 199] on span "[PERSON_NAME]" at bounding box center [517, 189] width 348 height 23
